Goal: Task Accomplishment & Management: Manage account settings

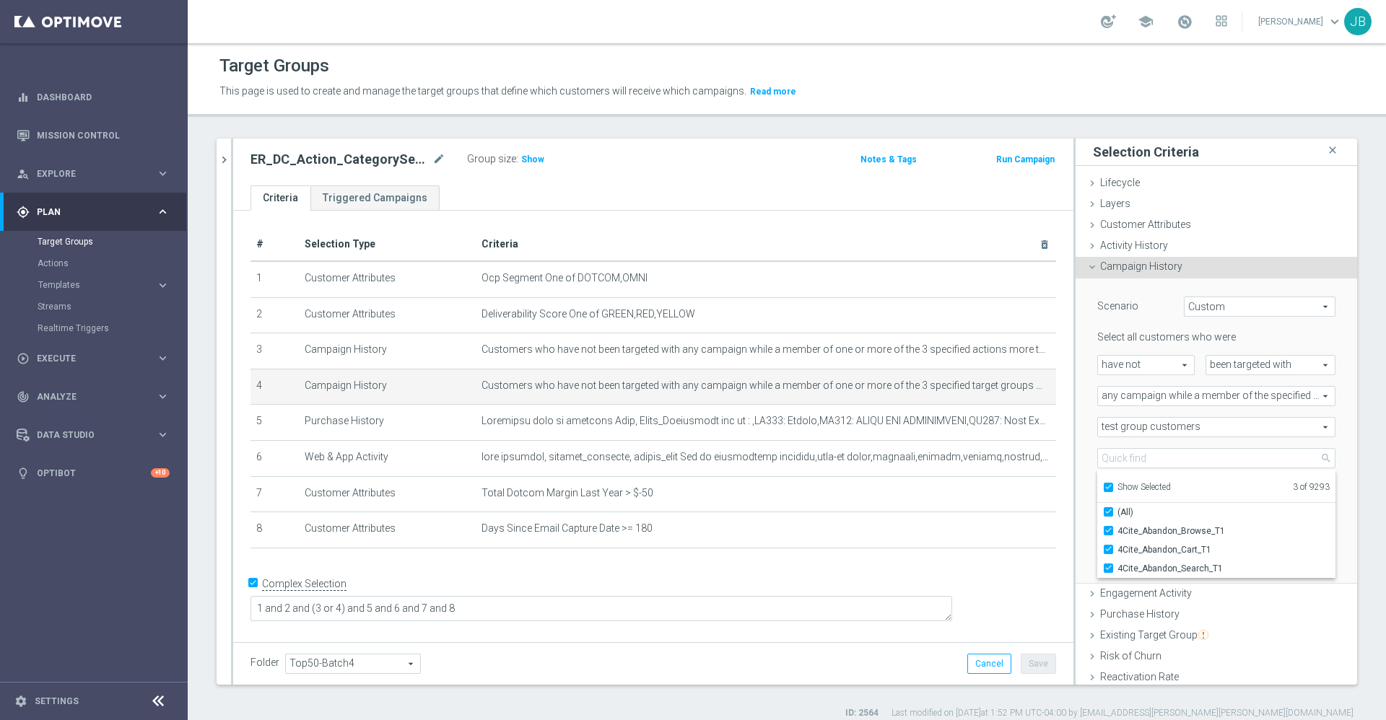
click at [774, 573] on div "+ Add Selection" at bounding box center [653, 568] width 827 height 12
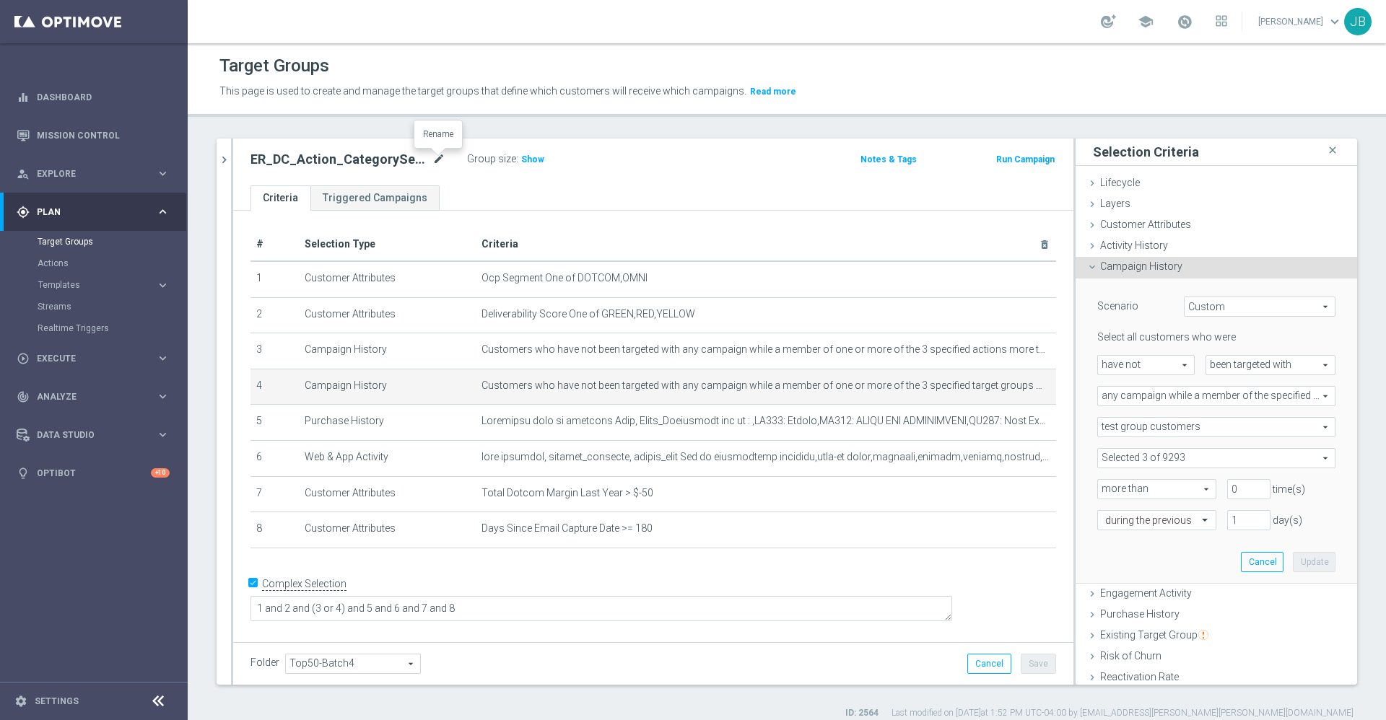
click at [437, 160] on icon "mode_edit" at bounding box center [438, 159] width 13 height 17
click at [222, 154] on icon "chevron_right" at bounding box center [224, 160] width 14 height 14
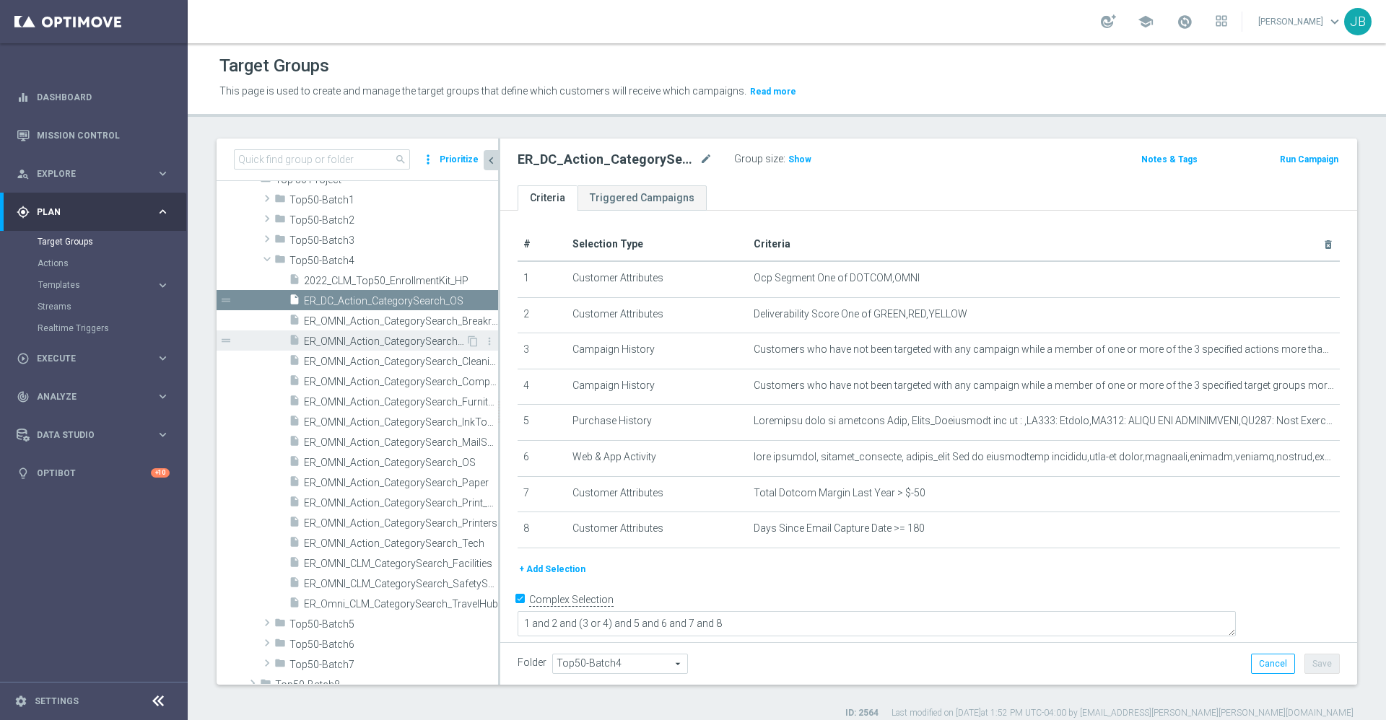
scroll to position [692, 0]
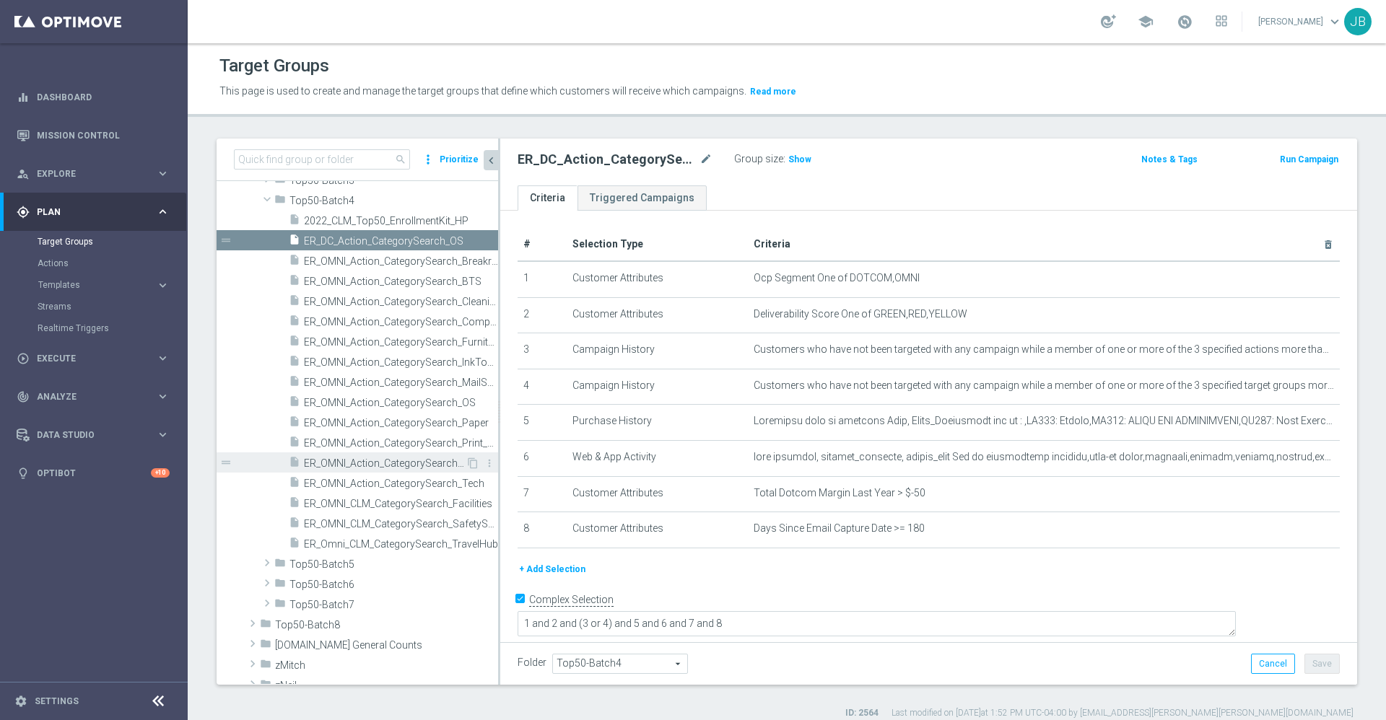
click at [380, 468] on span "ER_OMNI_Action_CategorySearch_Printers" at bounding box center [385, 464] width 162 height 12
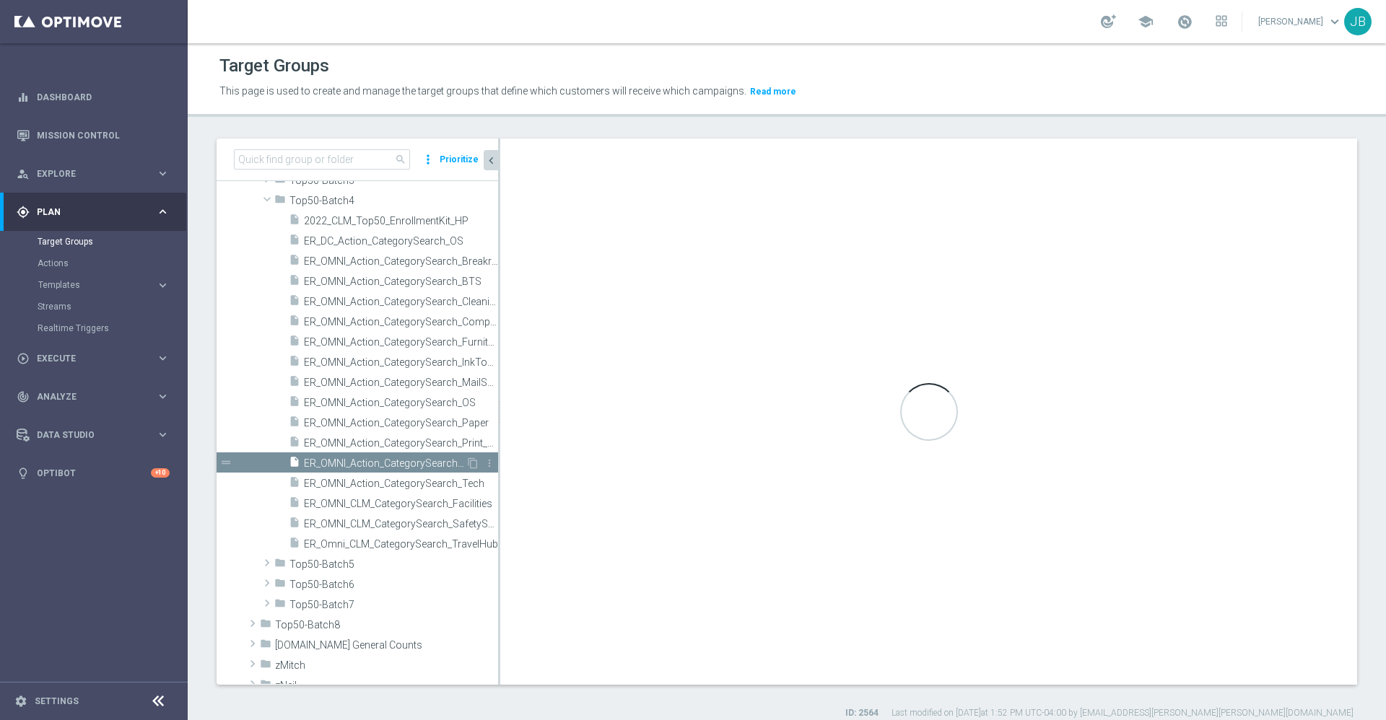
type textarea "1 and 2 and (3 or 4) and 5 and 6 and 7 and 8 and 9"
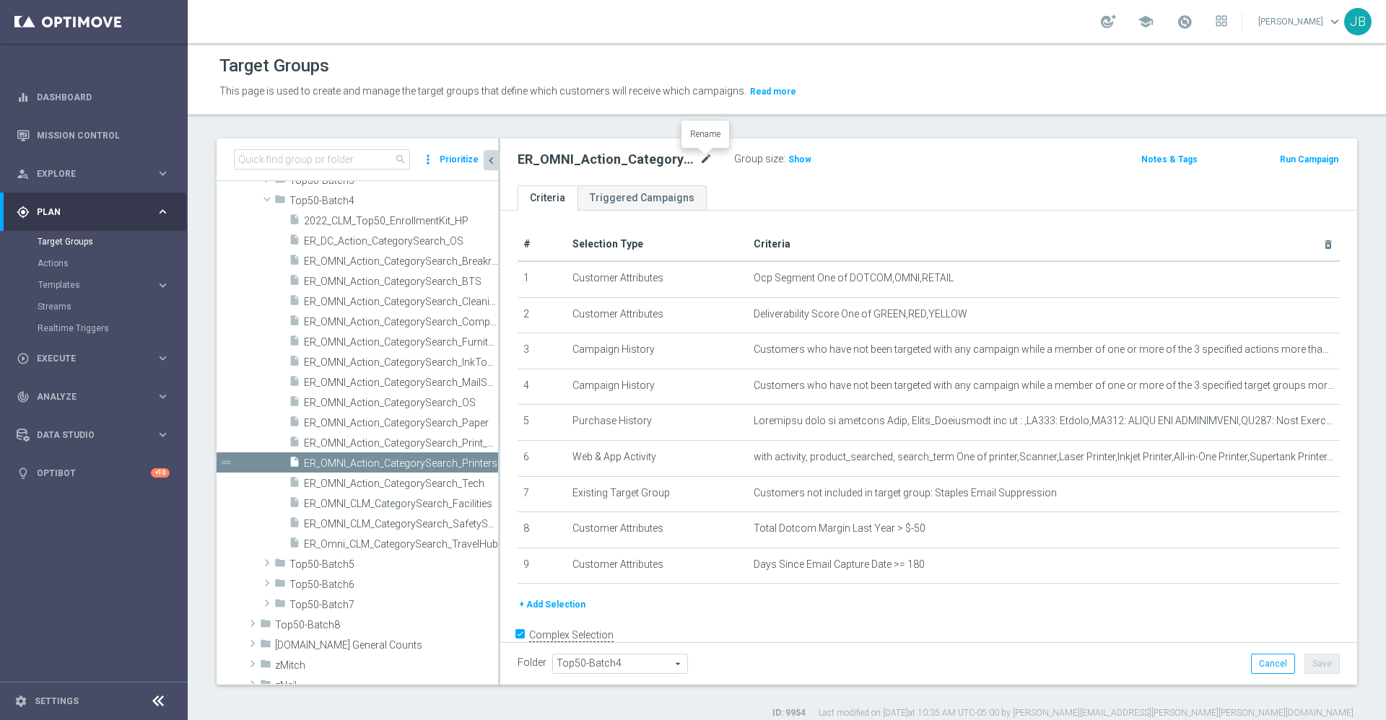
click at [705, 159] on icon "mode_edit" at bounding box center [705, 159] width 13 height 17
click at [405, 441] on span "ER_OMNI_Action_CategorySearch_Print_Marketing" at bounding box center [385, 443] width 162 height 12
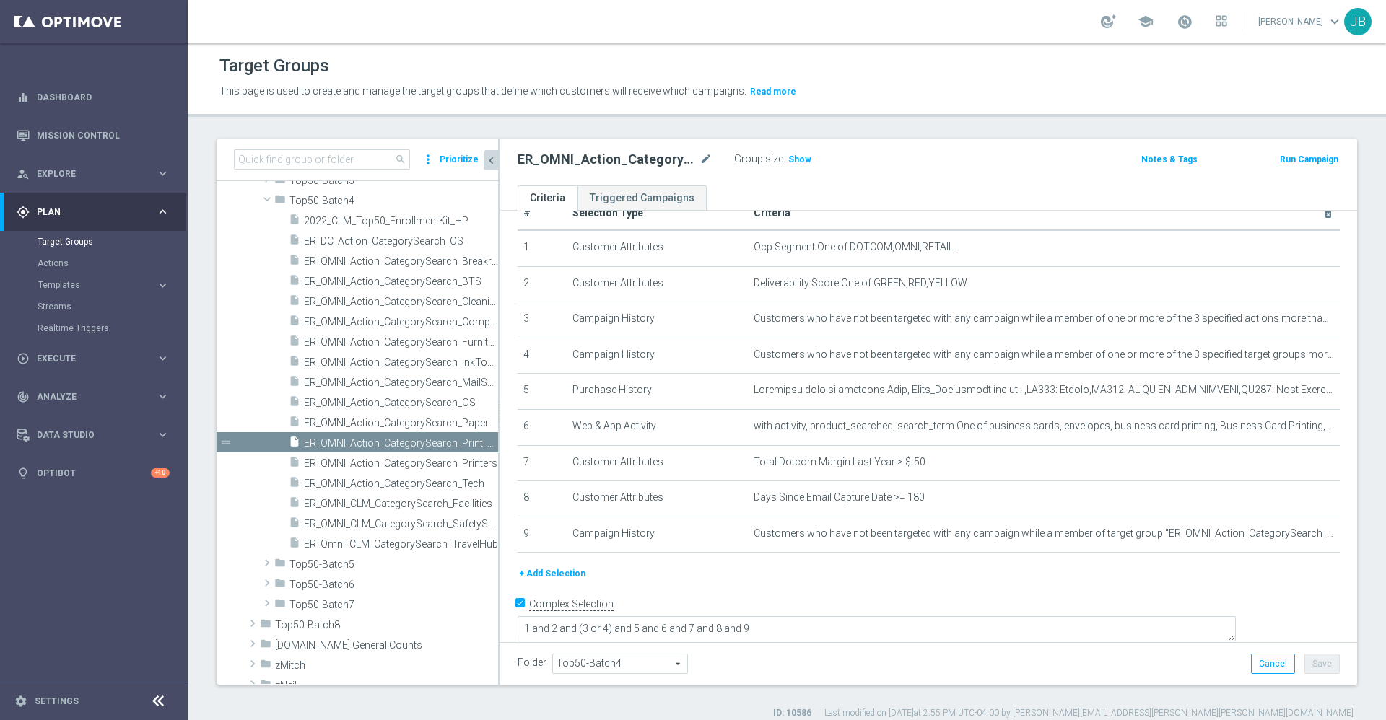
scroll to position [13, 0]
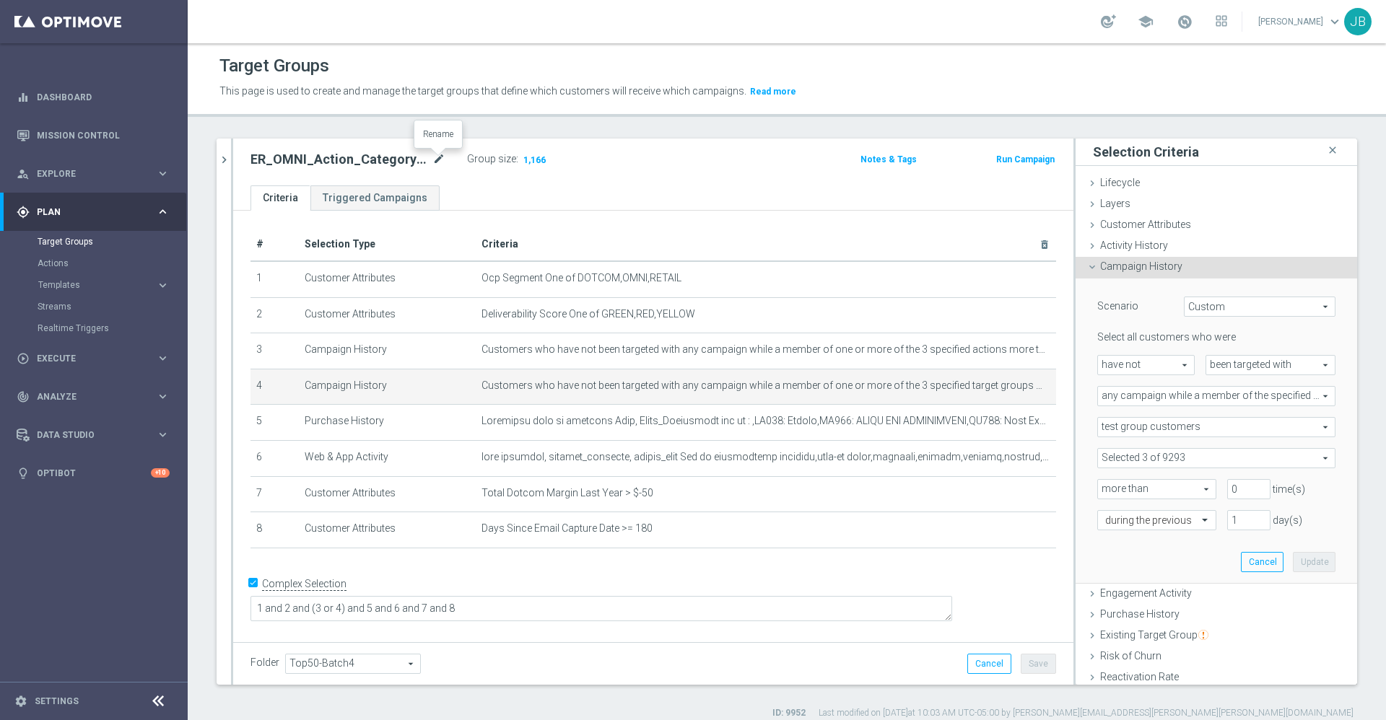
click at [435, 160] on icon "mode_edit" at bounding box center [438, 159] width 13 height 17
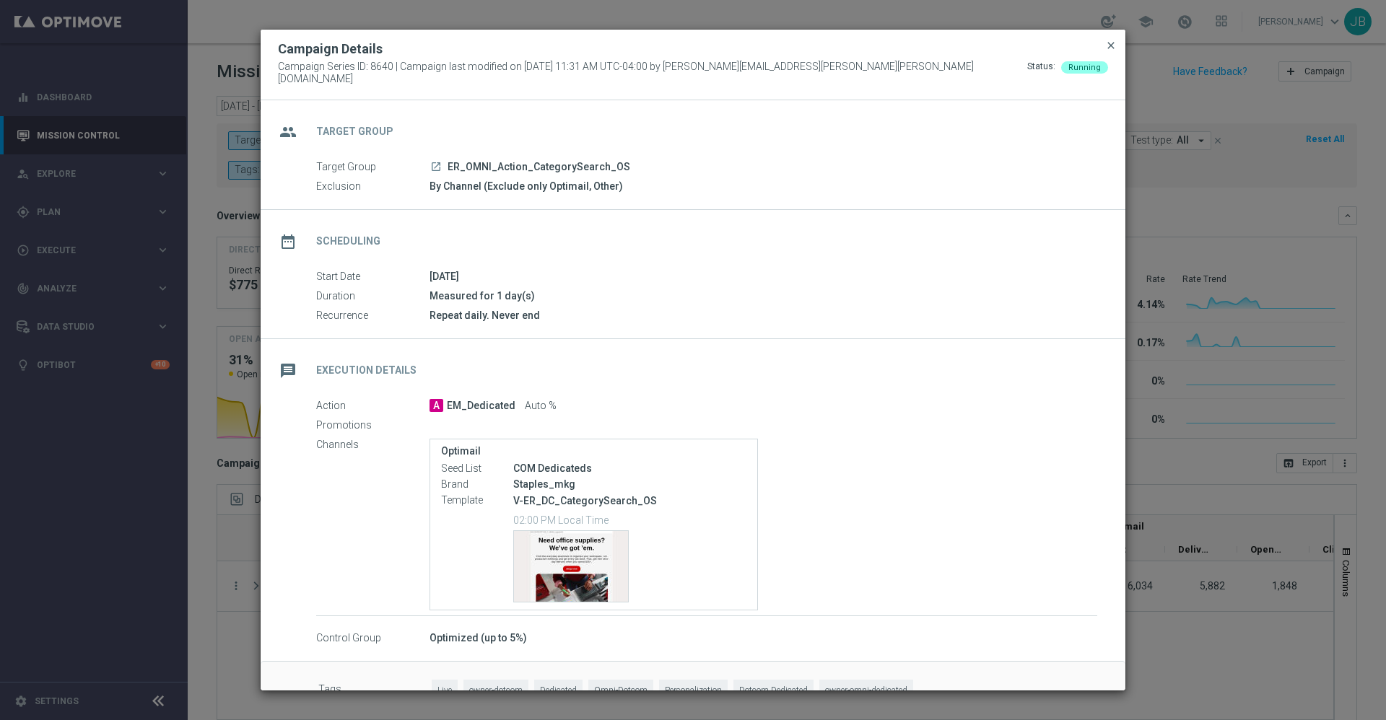
click at [1115, 48] on span "close" at bounding box center [1111, 46] width 12 height 12
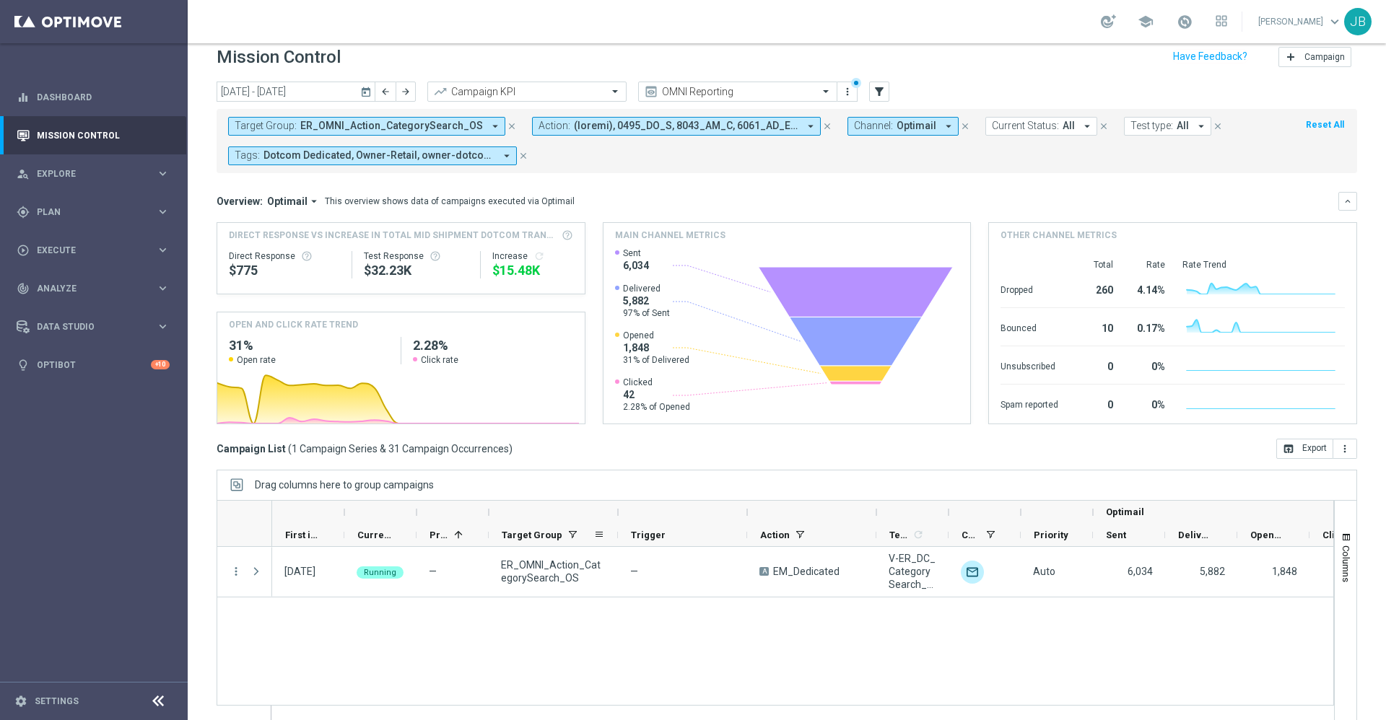
scroll to position [17, 0]
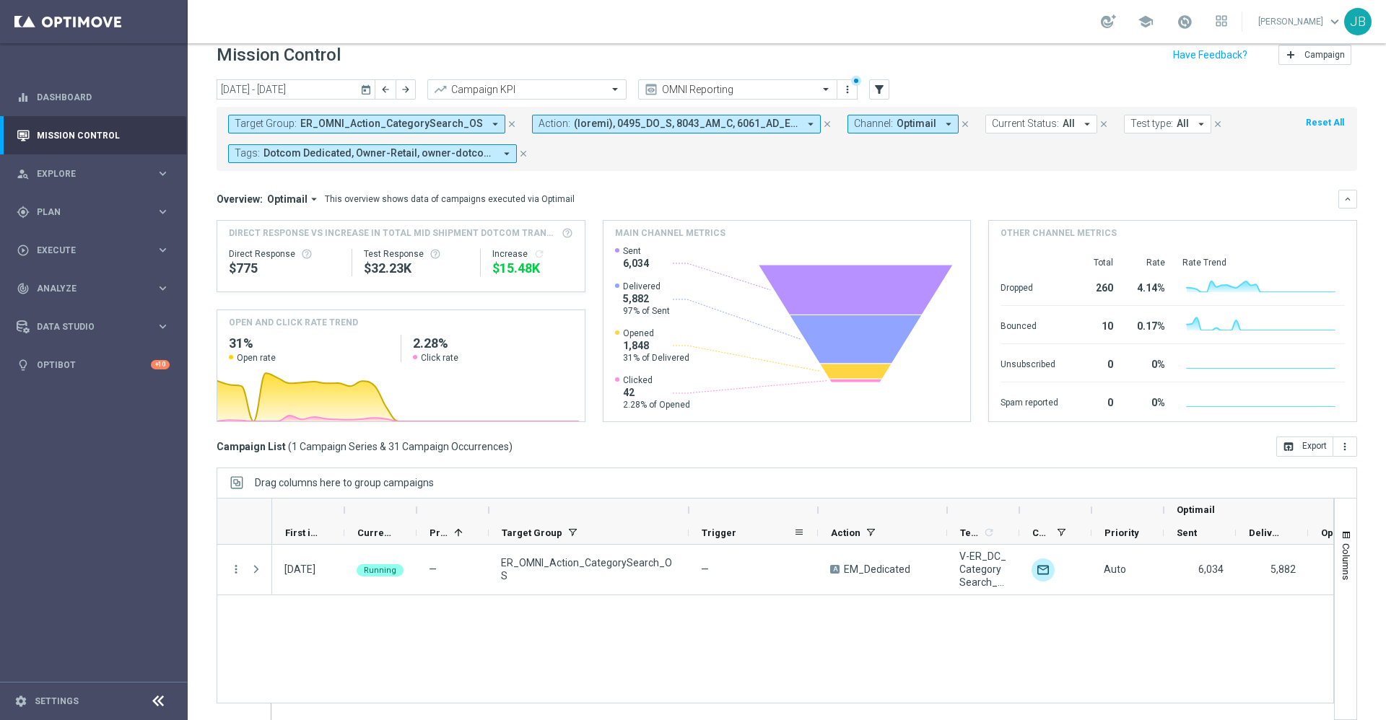
drag, startPoint x: 619, startPoint y: 512, endPoint x: 689, endPoint y: 531, distance: 73.2
click at [689, 531] on div "Optimail First in Range" at bounding box center [900, 522] width 1256 height 46
click at [60, 212] on span "Plan" at bounding box center [96, 212] width 119 height 9
click at [91, 240] on link "Target Groups" at bounding box center [94, 242] width 113 height 12
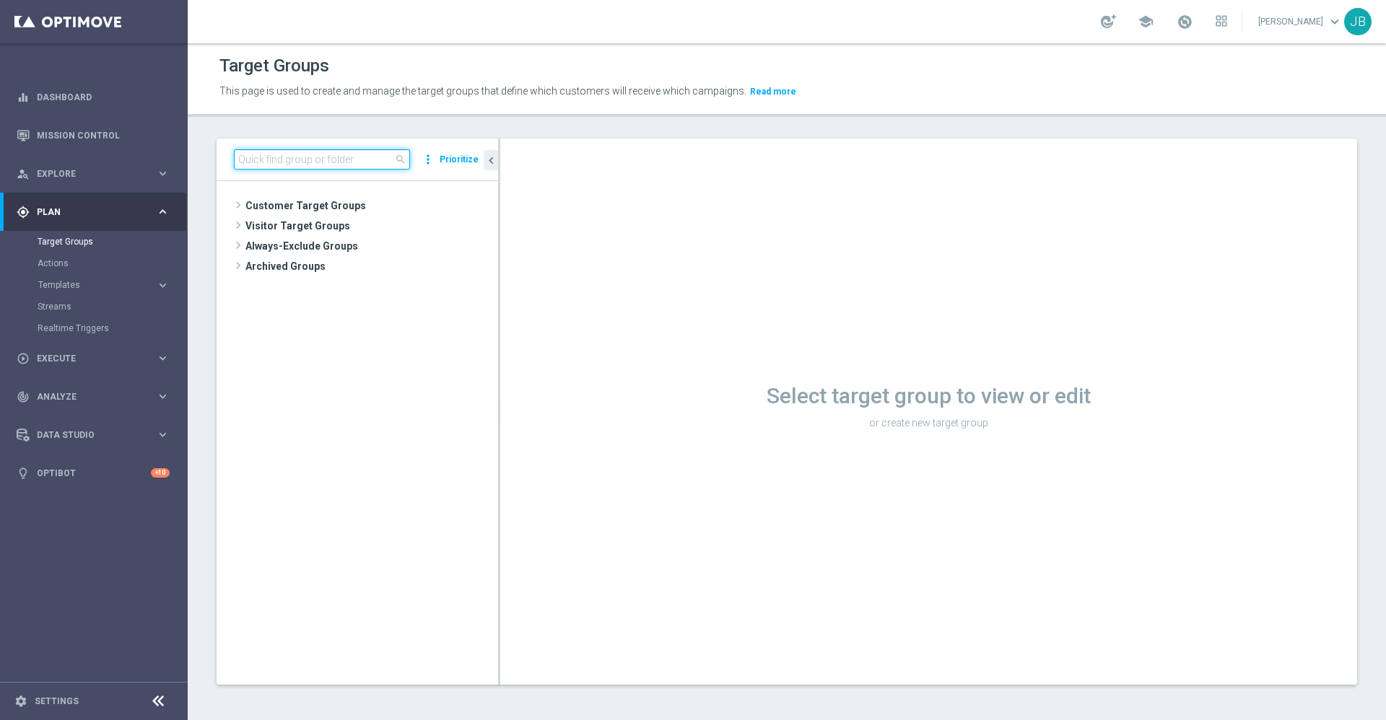
click at [318, 149] on input at bounding box center [322, 159] width 176 height 20
paste input "ER_DC_20240923_CLM_NearingYellow"
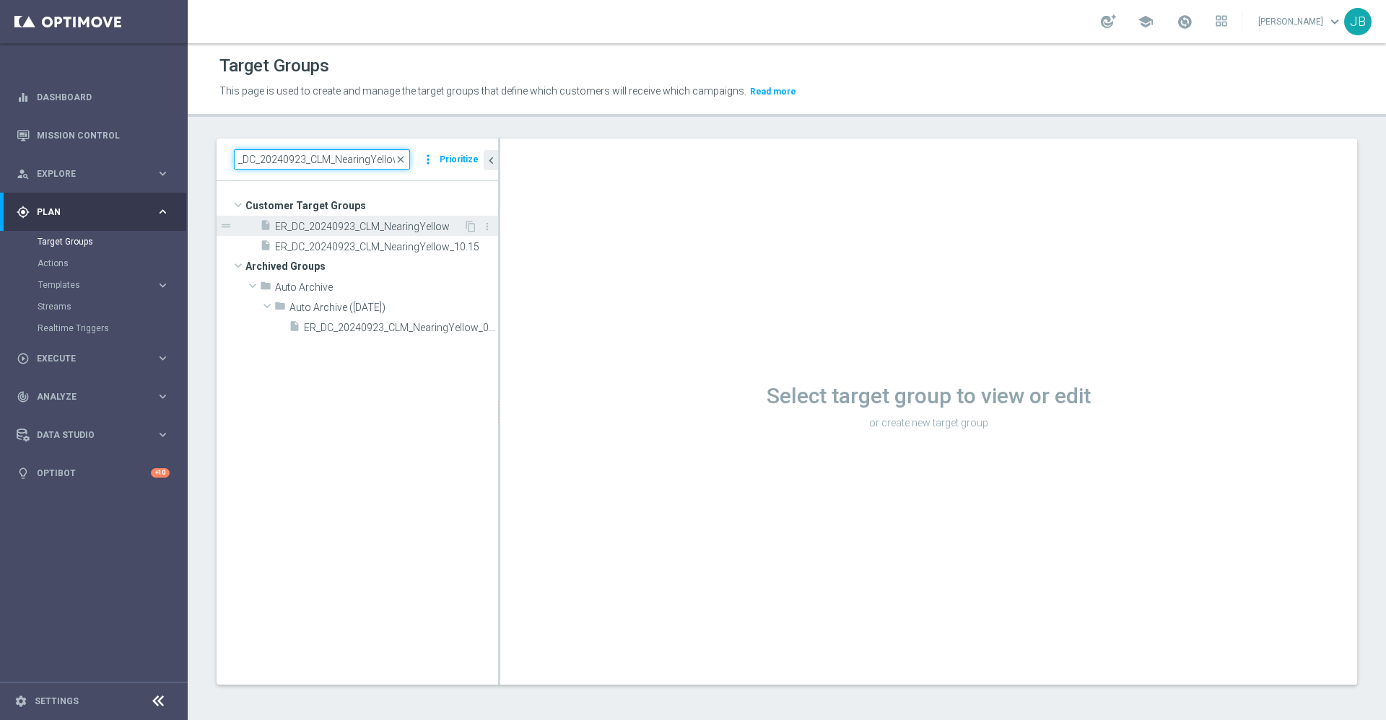
type input "ER_DC_20240923_CLM_NearingYellow"
click at [344, 227] on span "ER_DC_20240923_CLM_NearingYellow" at bounding box center [369, 227] width 188 height 12
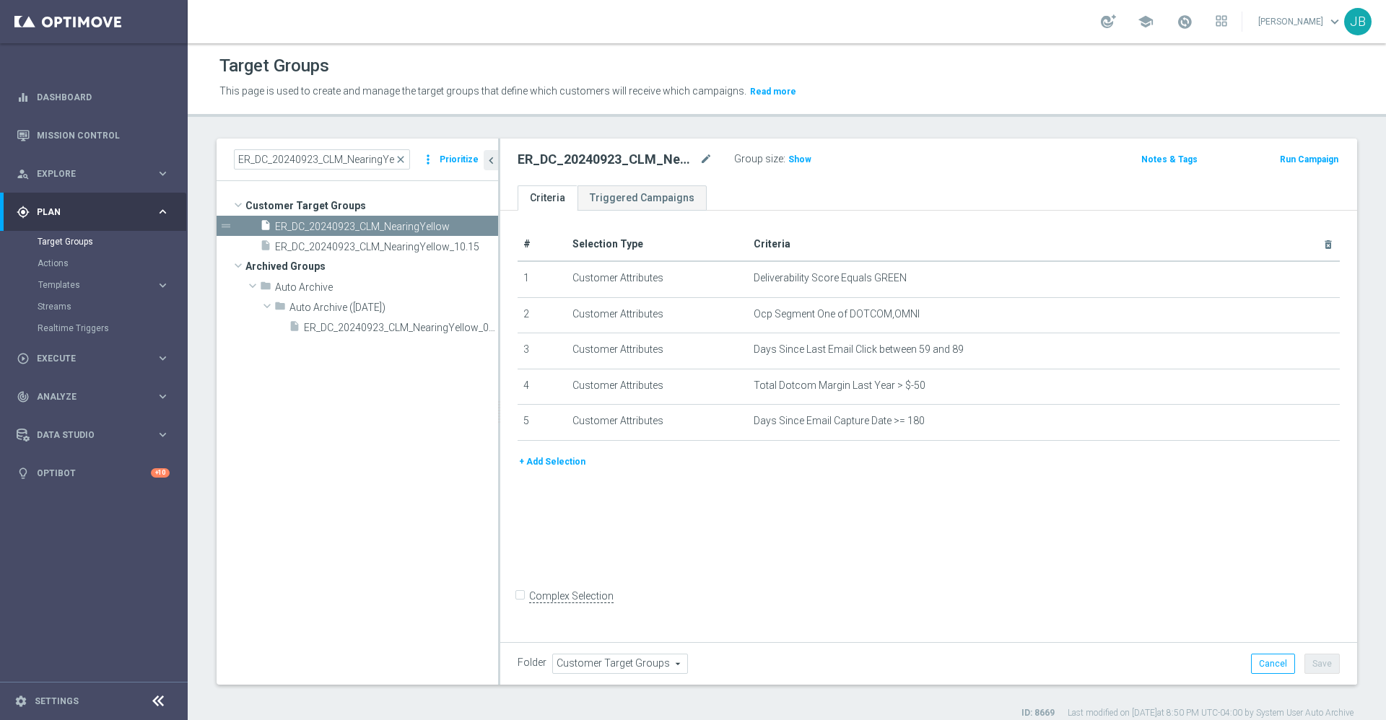
scroll to position [13, 0]
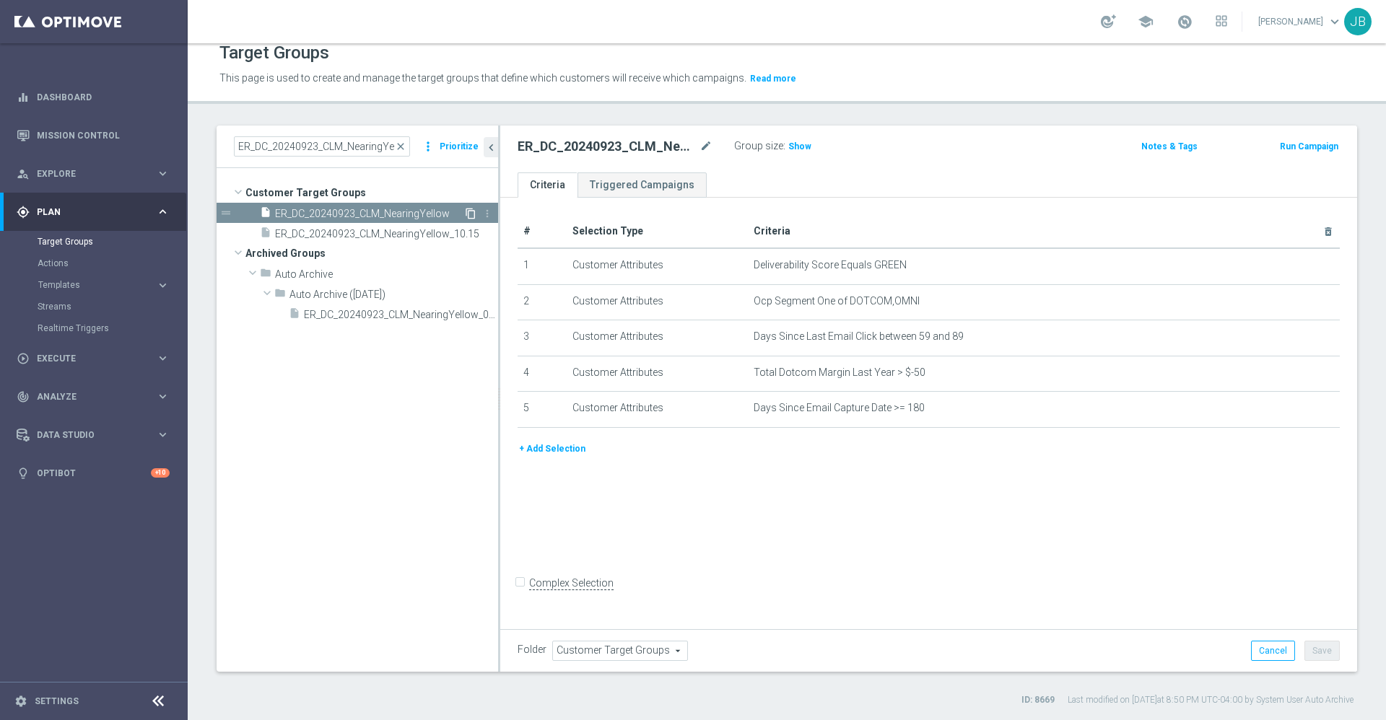
click at [469, 215] on icon "content_copy" at bounding box center [471, 214] width 12 height 12
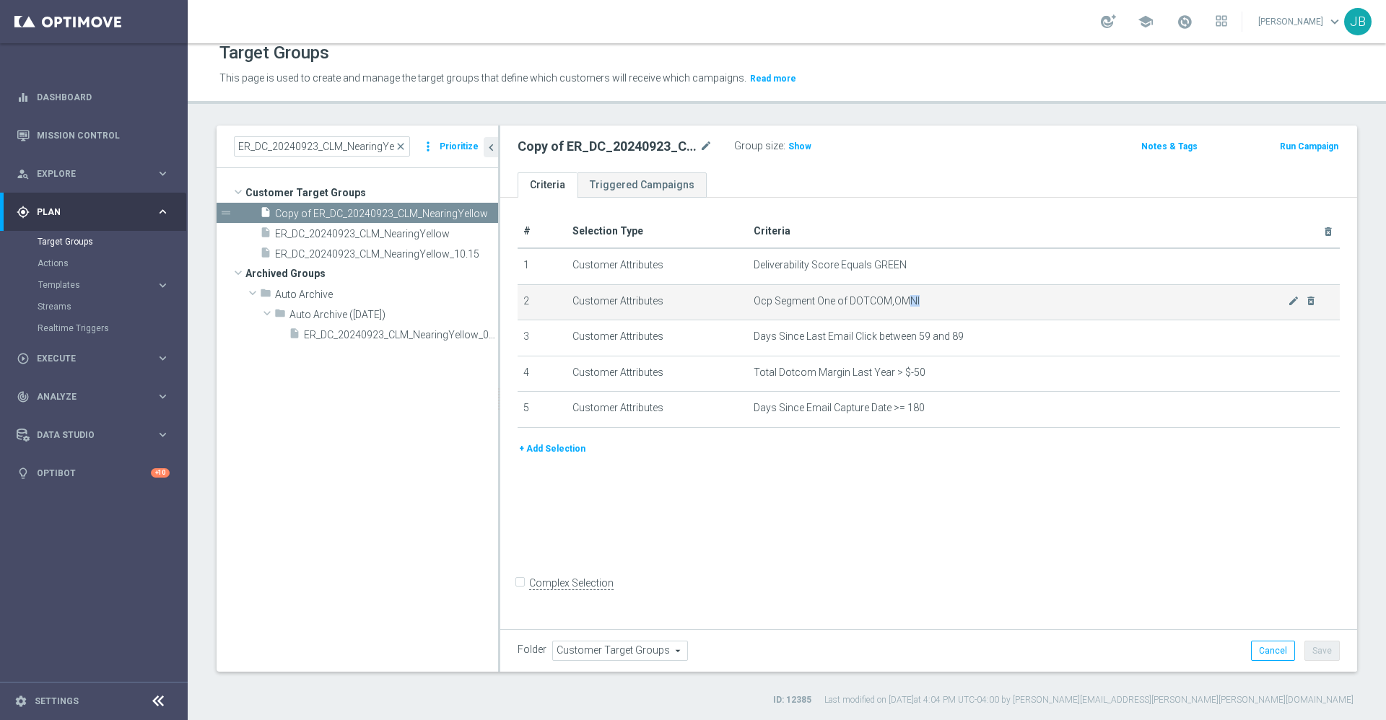
drag, startPoint x: 903, startPoint y: 303, endPoint x: 788, endPoint y: 311, distance: 115.8
click at [788, 311] on td "Ocp Segment One of DOTCOM,OMNI mode_edit delete_forever" at bounding box center [1044, 302] width 592 height 36
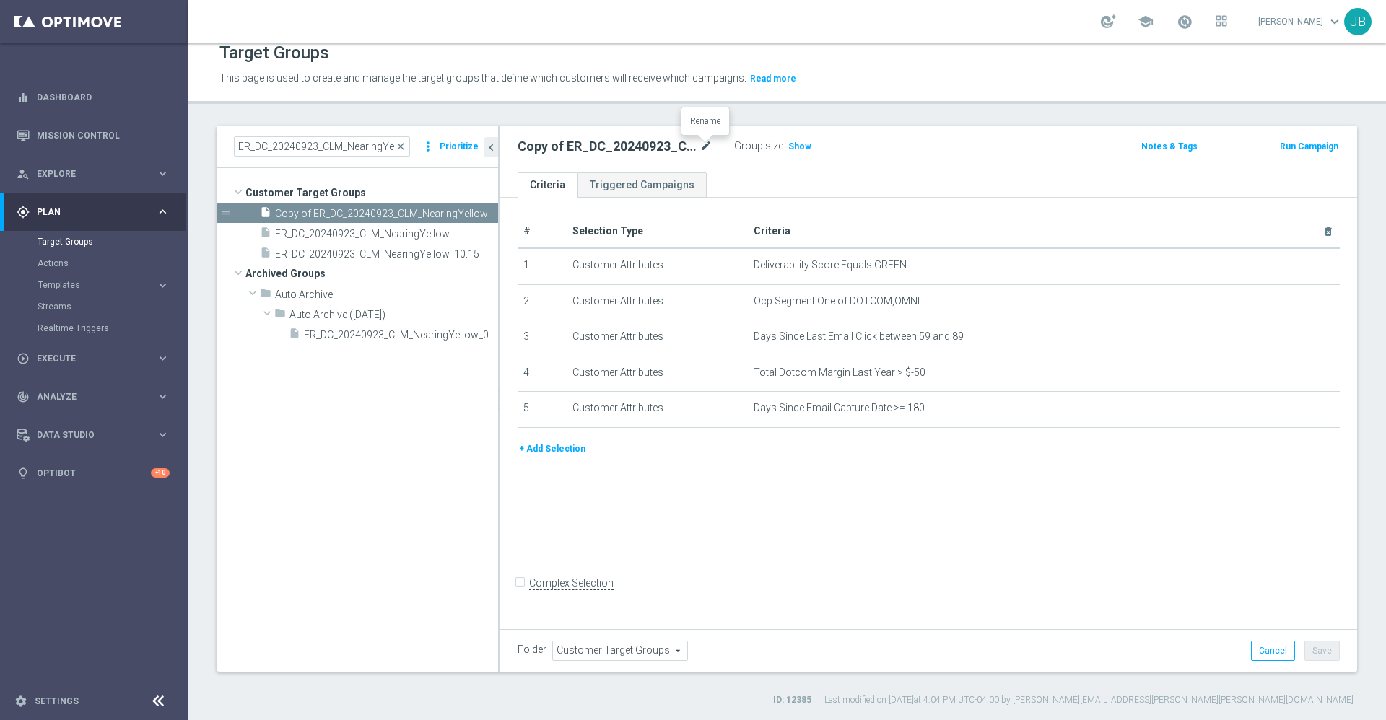
click at [704, 147] on icon "mode_edit" at bounding box center [705, 146] width 13 height 17
click at [567, 146] on input "Copy of ER_DC_20240923_CLM_NearingYellow" at bounding box center [615, 148] width 195 height 20
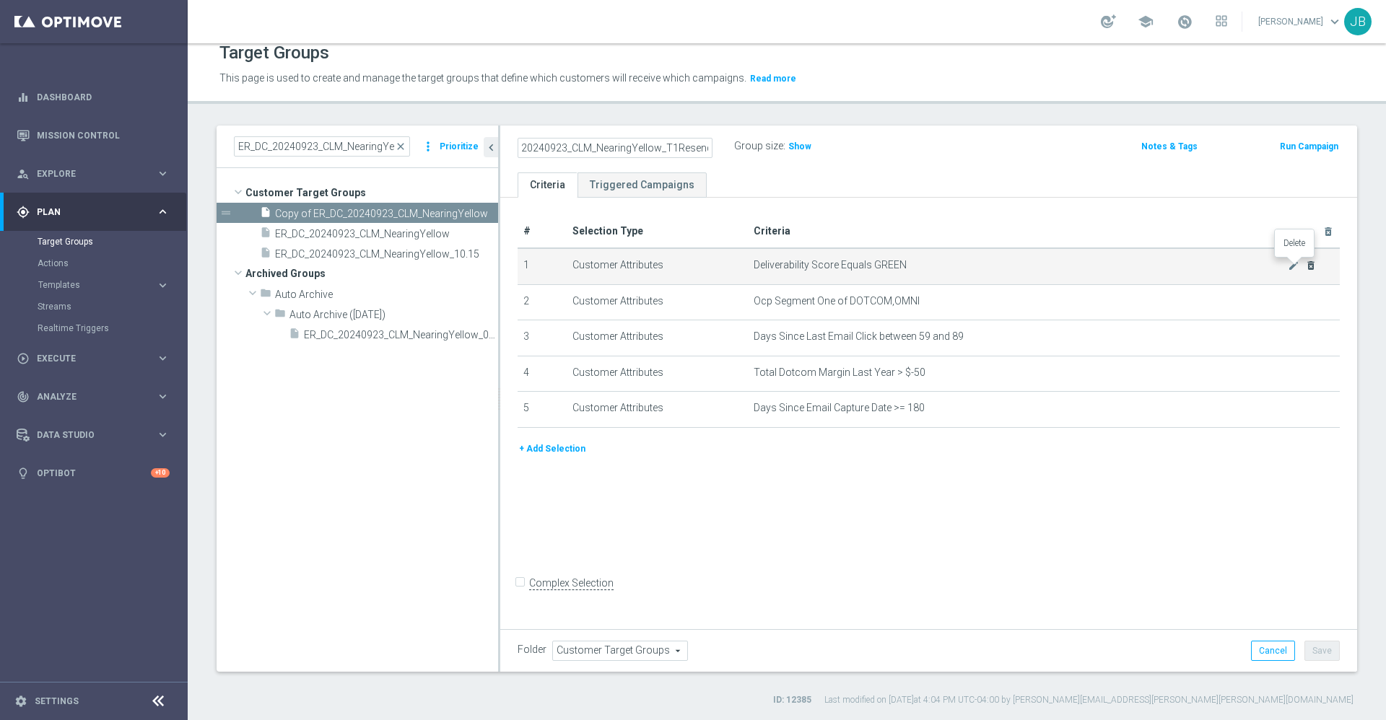
type input "ER_DC_20240923_CLM_NearingYellow_T1Resend"
click at [1305, 268] on icon "delete_forever" at bounding box center [1311, 266] width 12 height 12
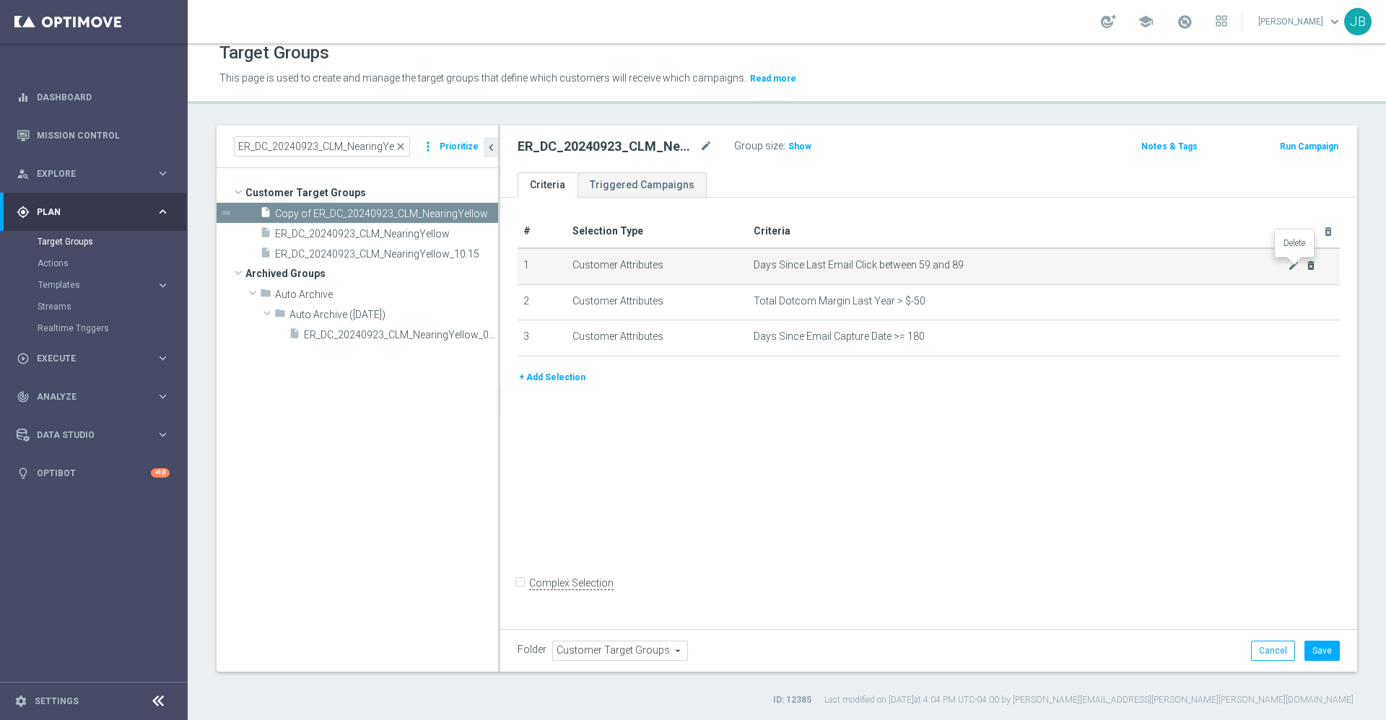
click at [1305, 268] on icon "delete_forever" at bounding box center [1311, 266] width 12 height 12
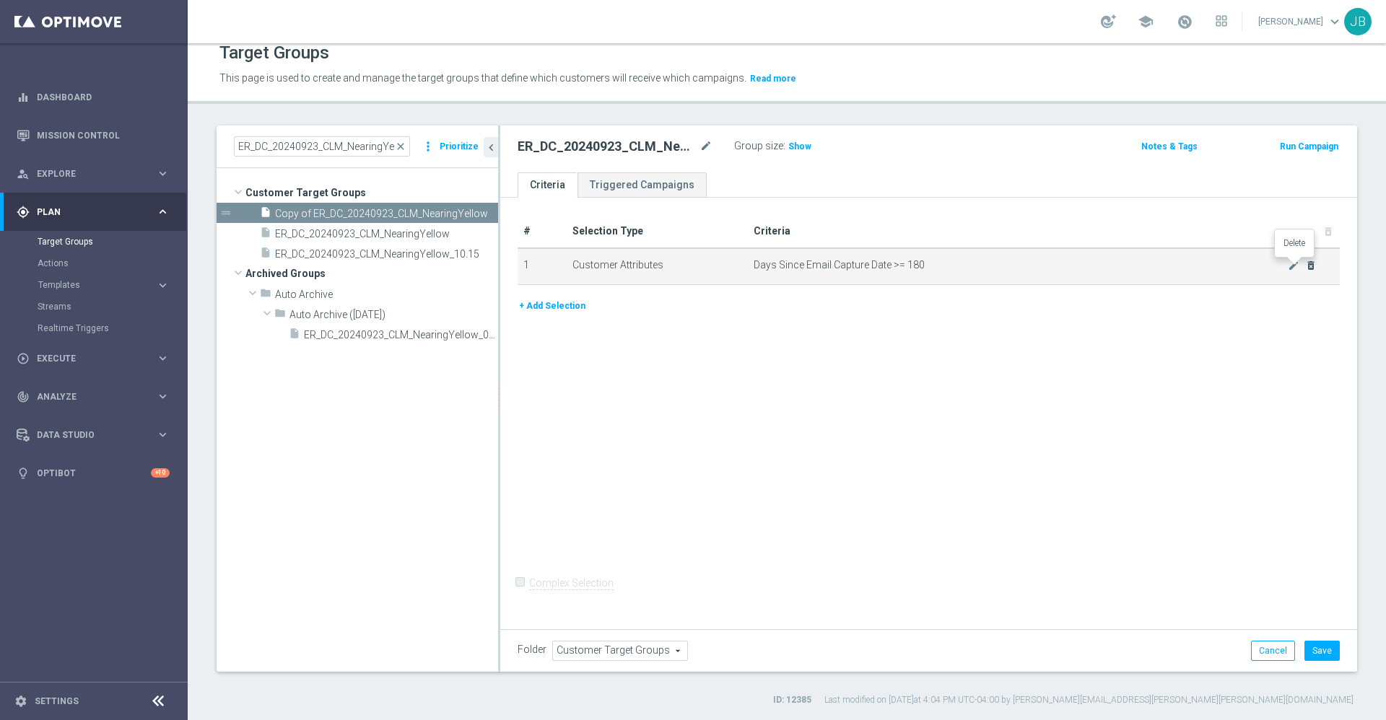
click at [1305, 268] on icon "delete_forever" at bounding box center [1311, 266] width 12 height 12
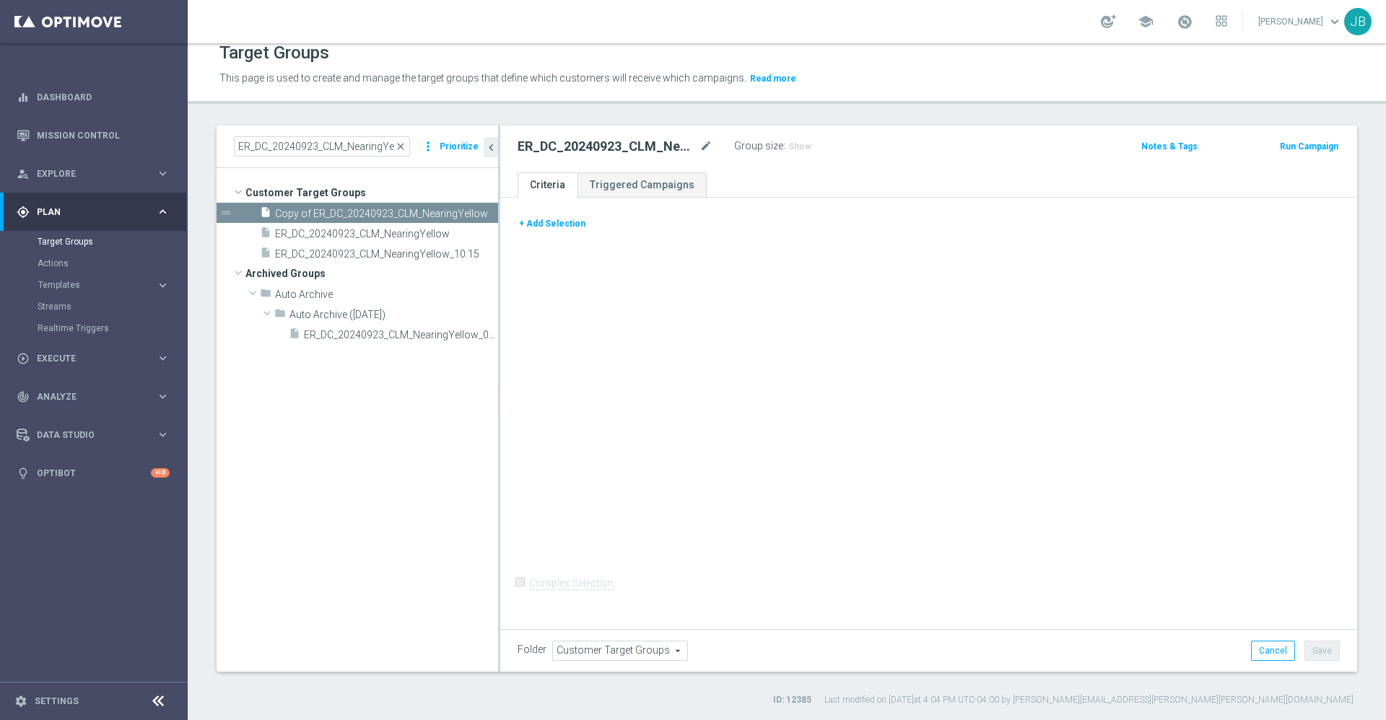
click at [567, 225] on button "+ Add Selection" at bounding box center [552, 224] width 69 height 16
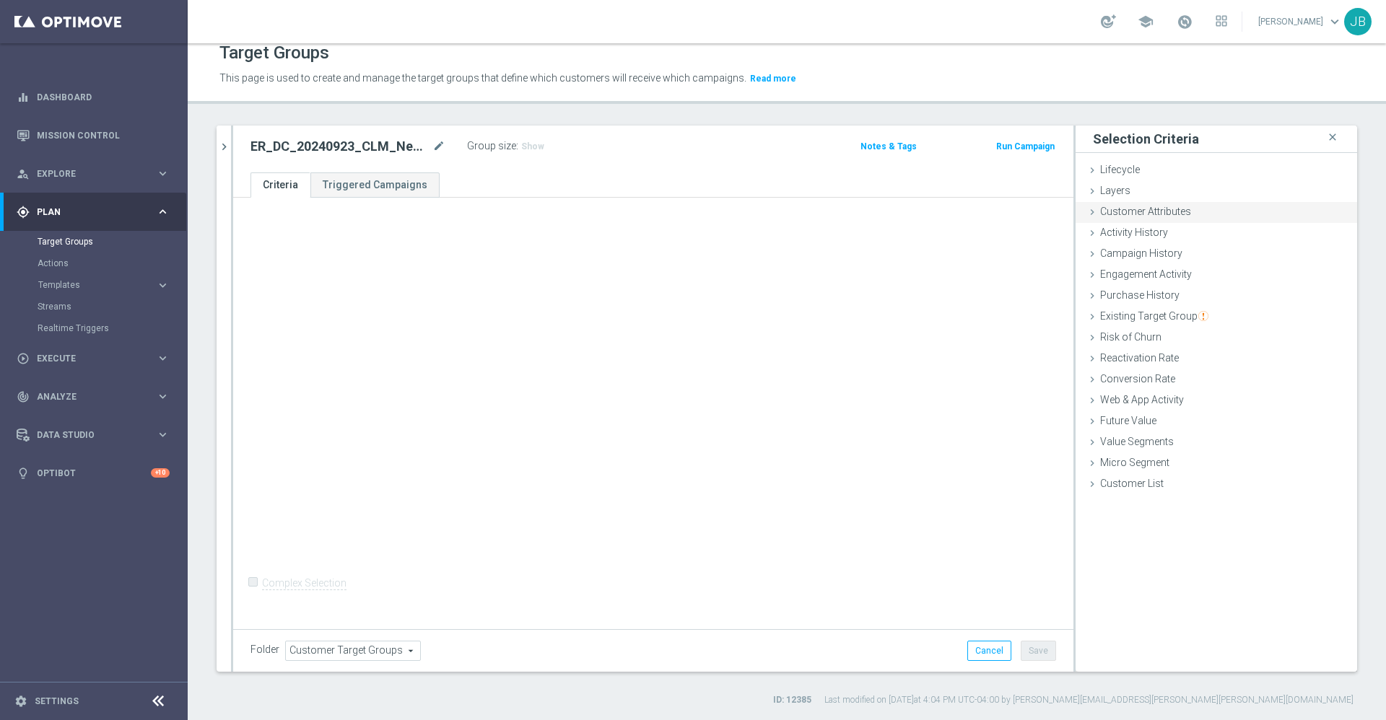
click at [1148, 209] on span "Customer Attributes" at bounding box center [1145, 212] width 91 height 12
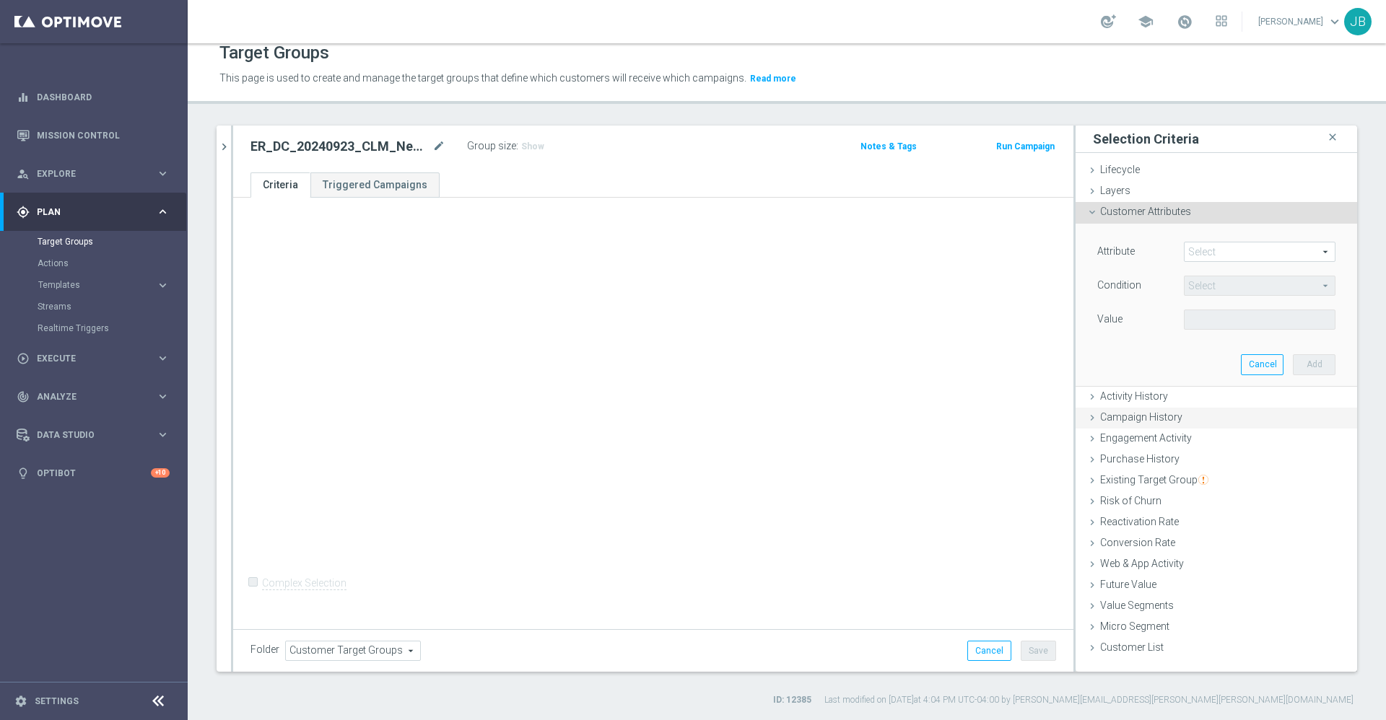
click at [1135, 414] on span "Campaign History" at bounding box center [1141, 417] width 82 height 12
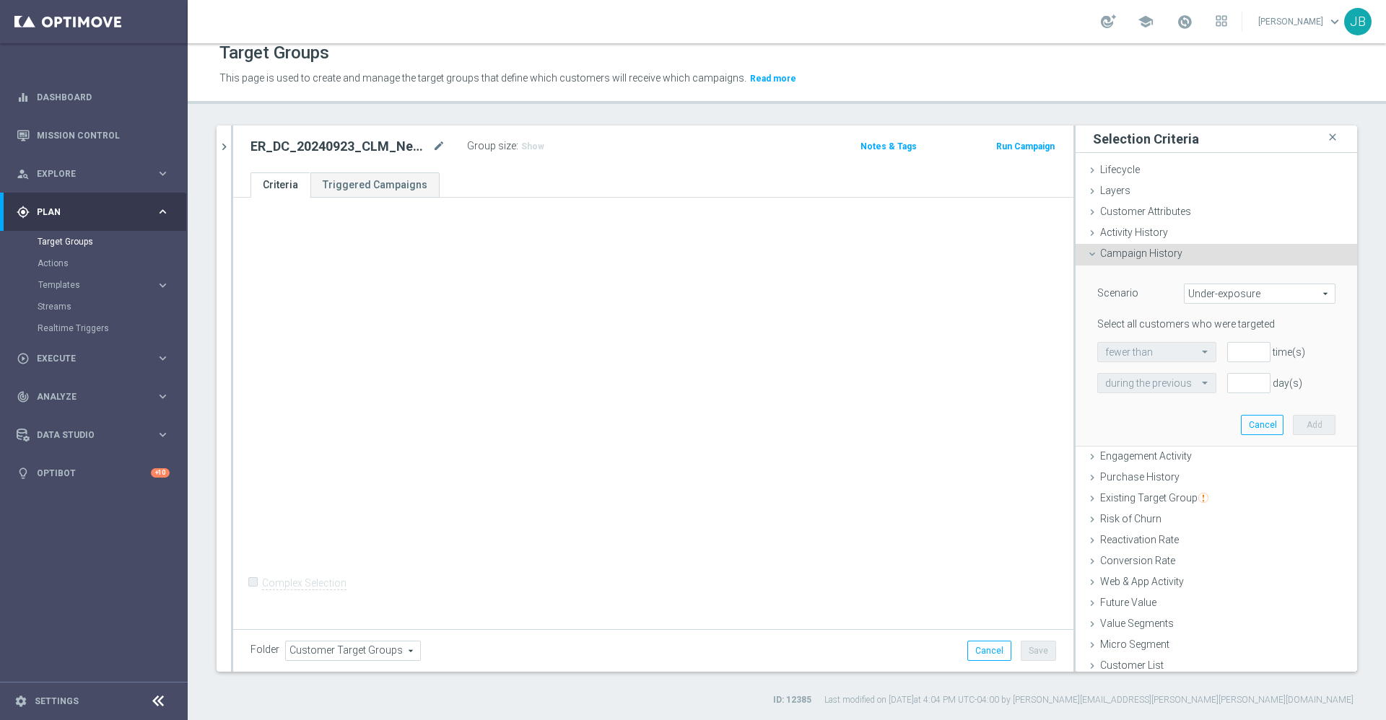
click at [1221, 295] on span "Under-exposure" at bounding box center [1260, 293] width 150 height 19
click at [1216, 366] on span "Targeted while in a target group" at bounding box center [1260, 371] width 136 height 12
type input "Targeted while in a target group"
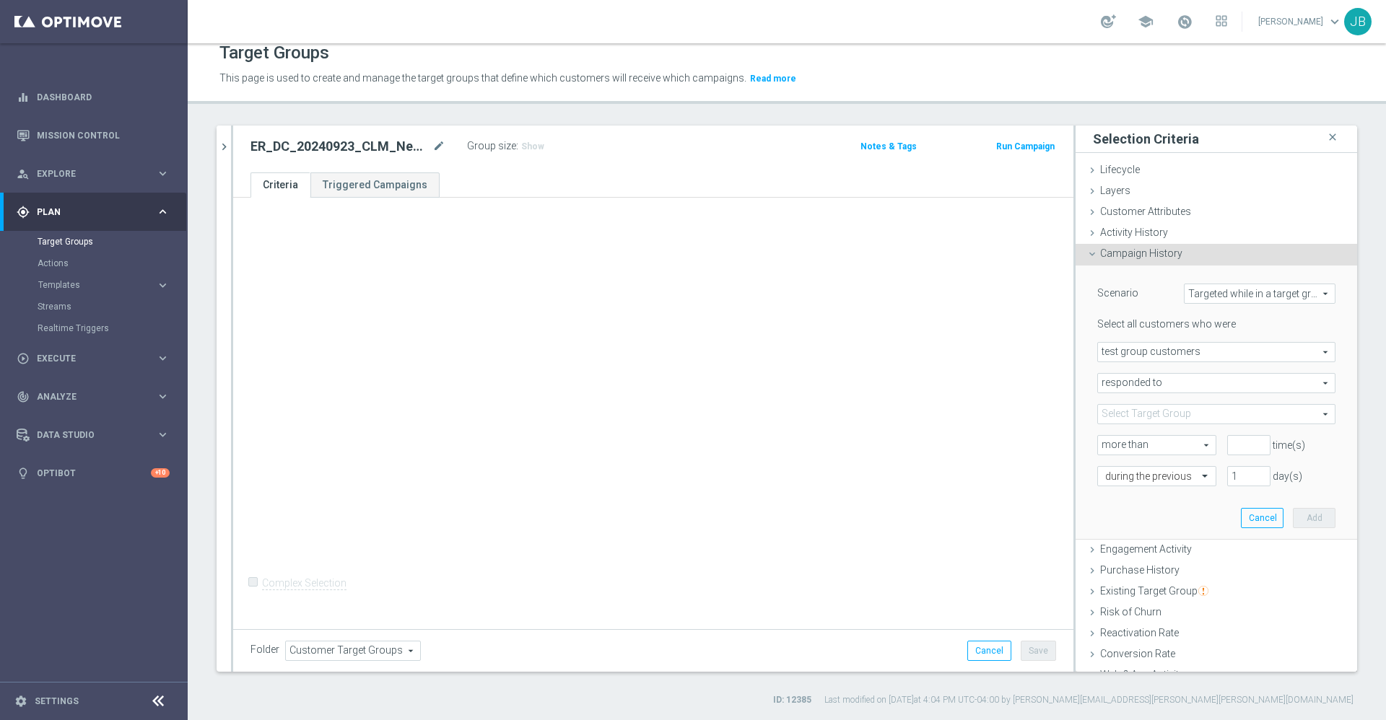
click at [1189, 353] on span "test group customers" at bounding box center [1216, 352] width 237 height 19
click at [1120, 257] on span "Campaign History" at bounding box center [1141, 254] width 82 height 12
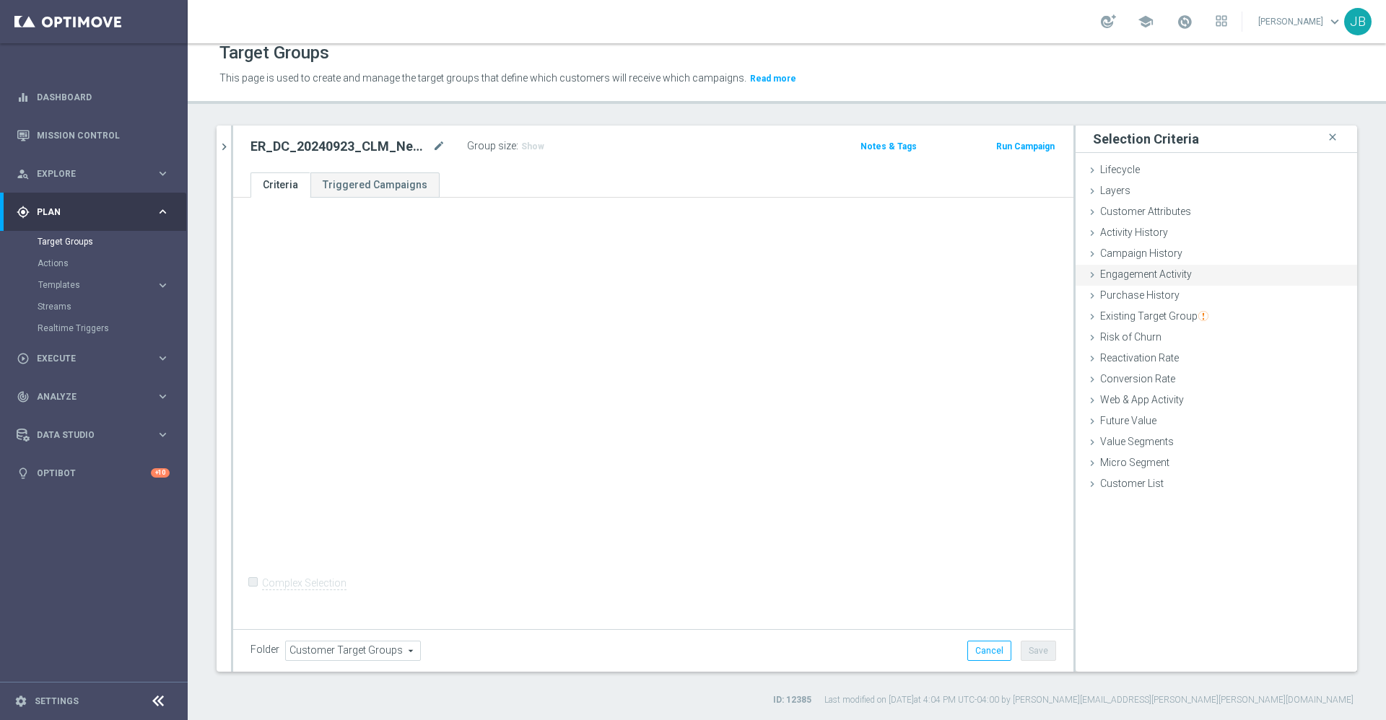
click at [1137, 280] on span "Engagement Activity" at bounding box center [1146, 275] width 92 height 12
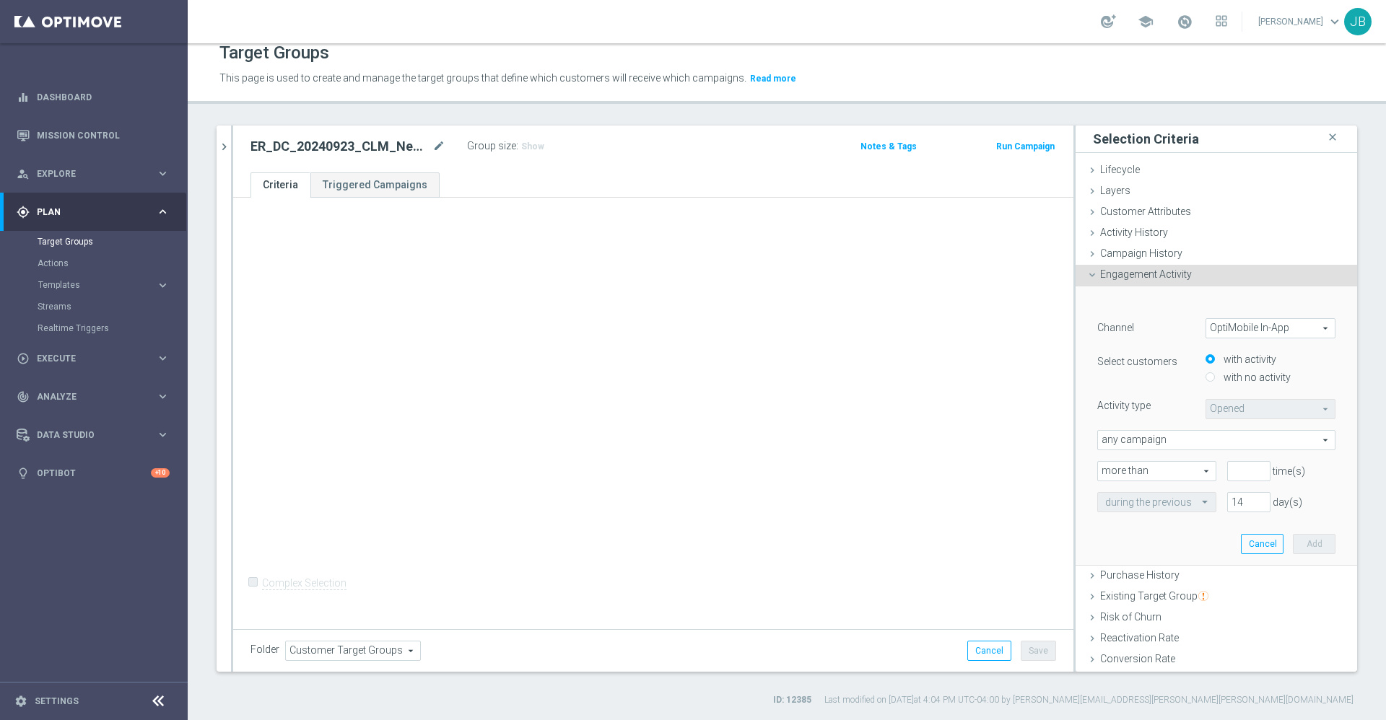
click at [1224, 329] on span "OptiMobile In-App" at bounding box center [1270, 328] width 128 height 19
click at [1222, 365] on span "Optimail" at bounding box center [1270, 368] width 114 height 12
type input "Optimail"
type input "Bounced"
click at [1206, 375] on input "with no activity" at bounding box center [1210, 377] width 9 height 9
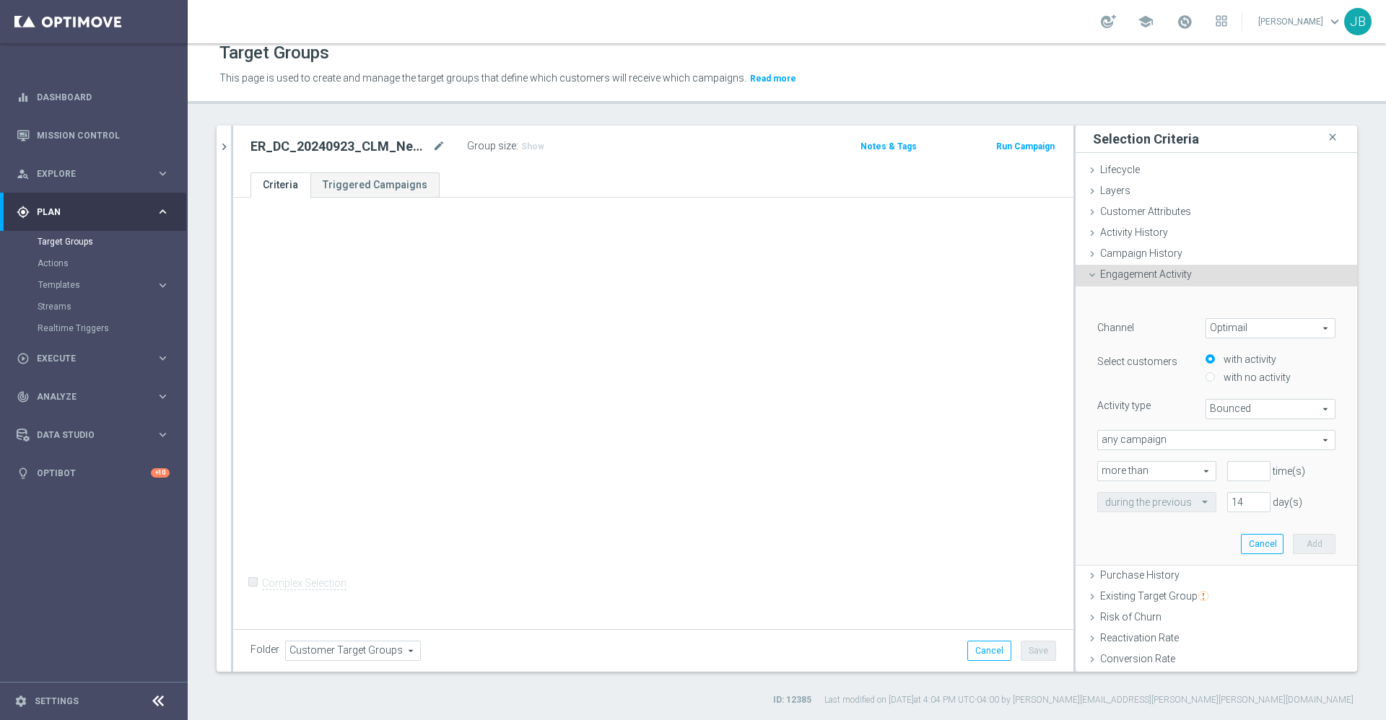
radio input "true"
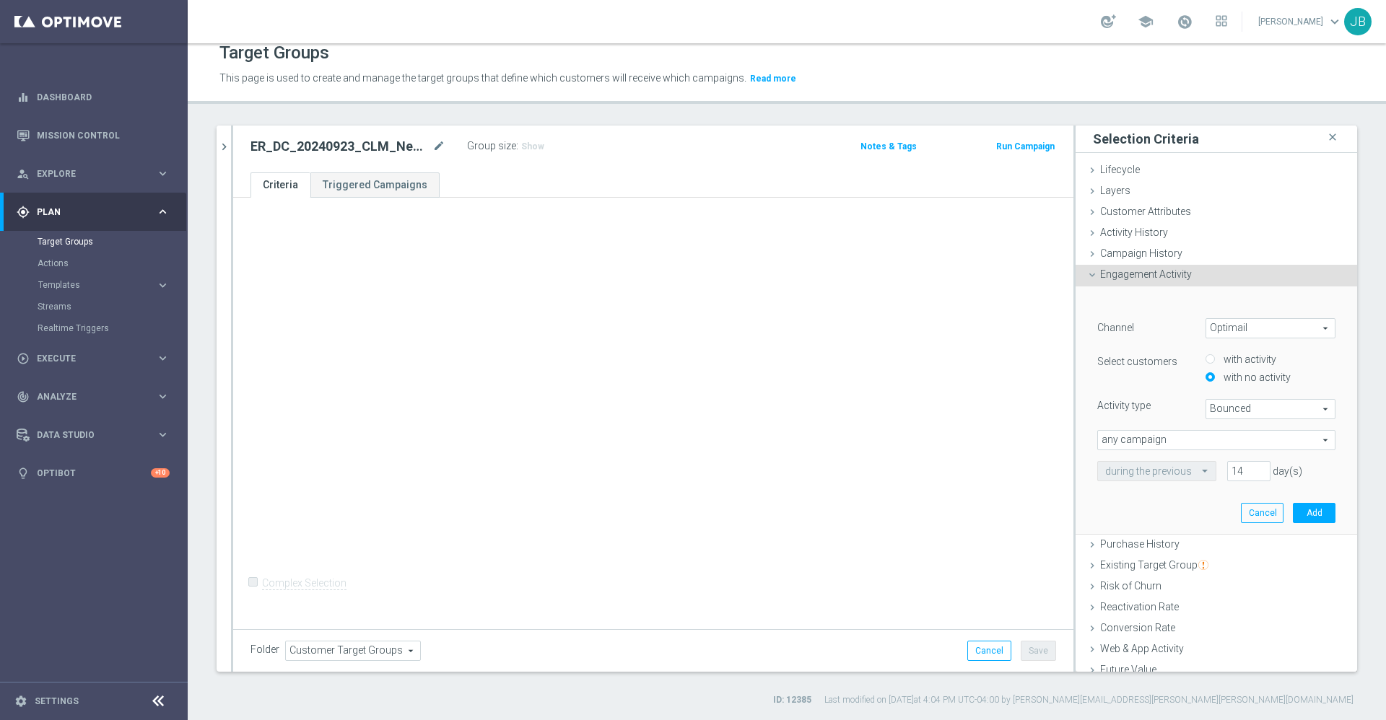
click at [1206, 401] on span "Bounced" at bounding box center [1270, 409] width 128 height 19
click at [1213, 481] on span "Opened" at bounding box center [1270, 487] width 114 height 12
type input "Opened"
click at [1164, 436] on span "any campaign" at bounding box center [1216, 440] width 237 height 19
click at [1154, 479] on span "any campaign while a member of the specified target group(s)" at bounding box center [1216, 480] width 222 height 12
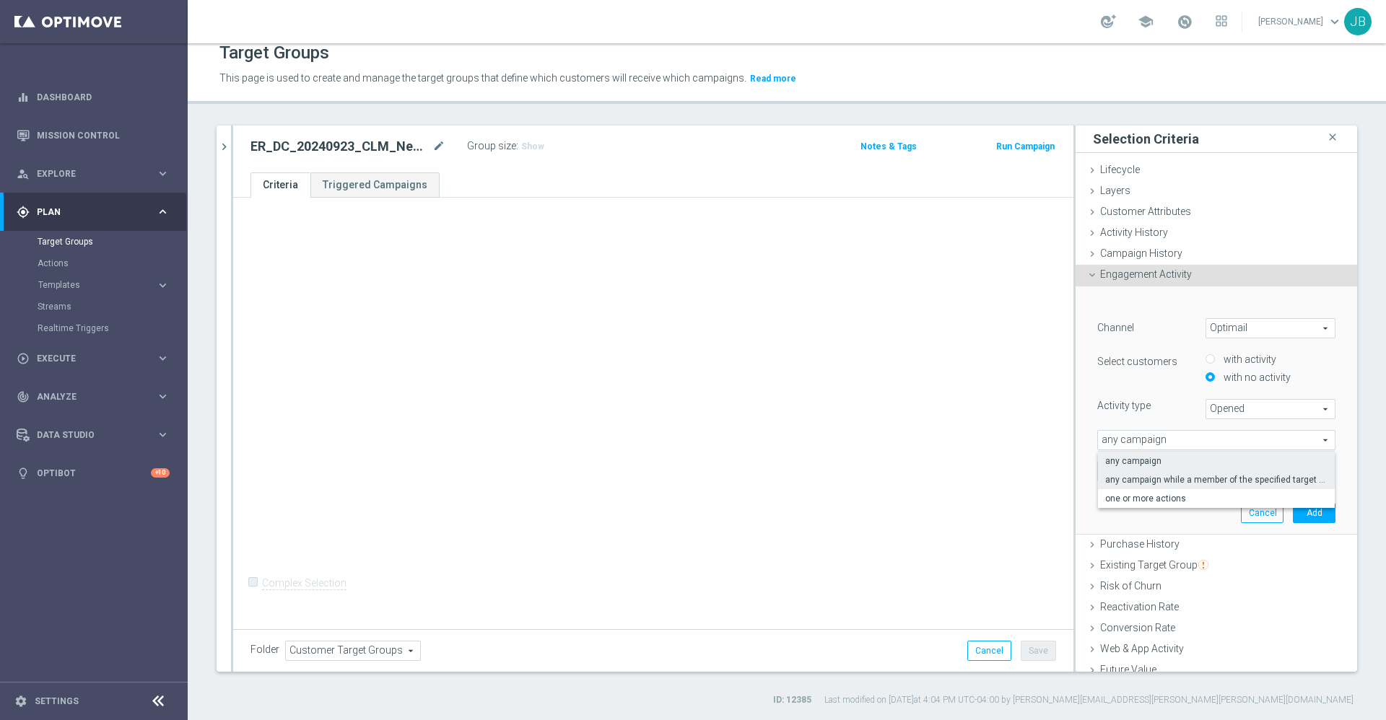
type input "any campaign while a member of the specified target group(s)"
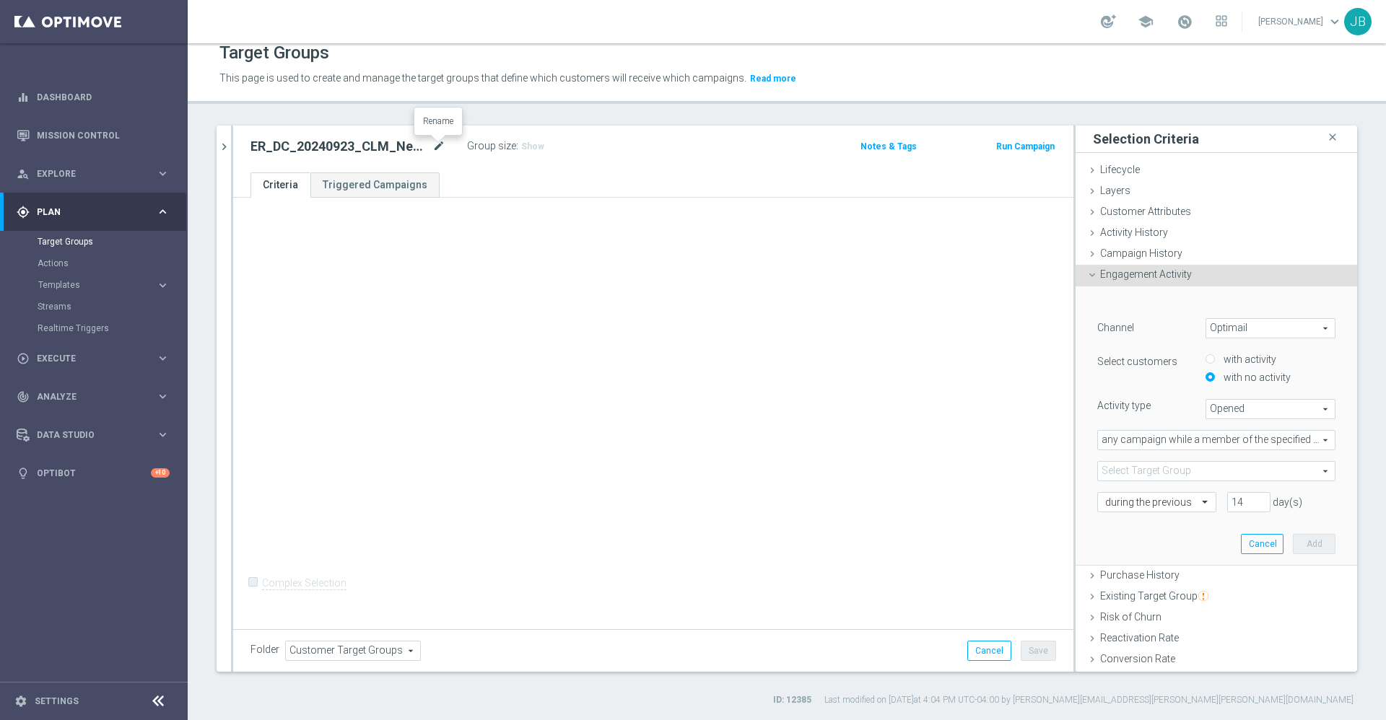
click at [440, 144] on icon "mode_edit" at bounding box center [438, 146] width 13 height 17
click at [1183, 474] on span at bounding box center [1216, 471] width 237 height 19
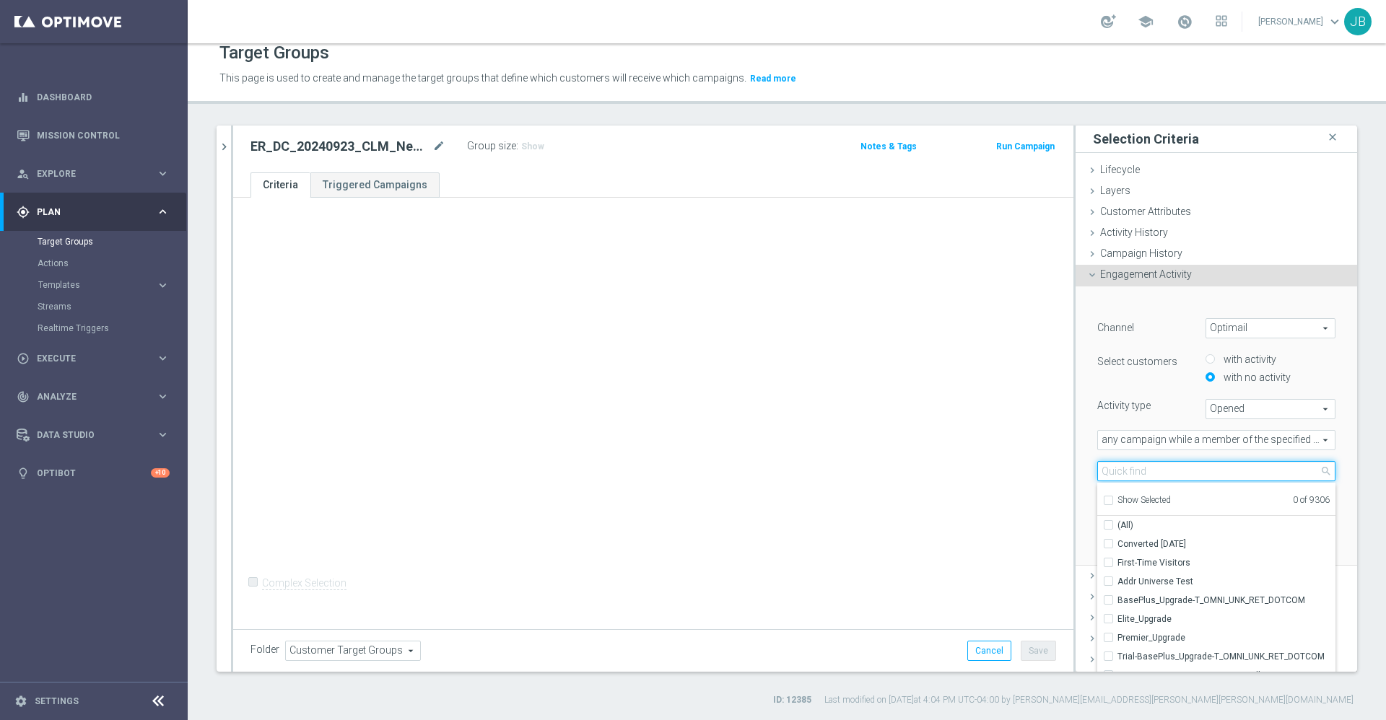
click at [1167, 474] on input "search" at bounding box center [1216, 471] width 238 height 20
paste input "ER_DC_20240923_CLM_NearingYellow_T1Resend"
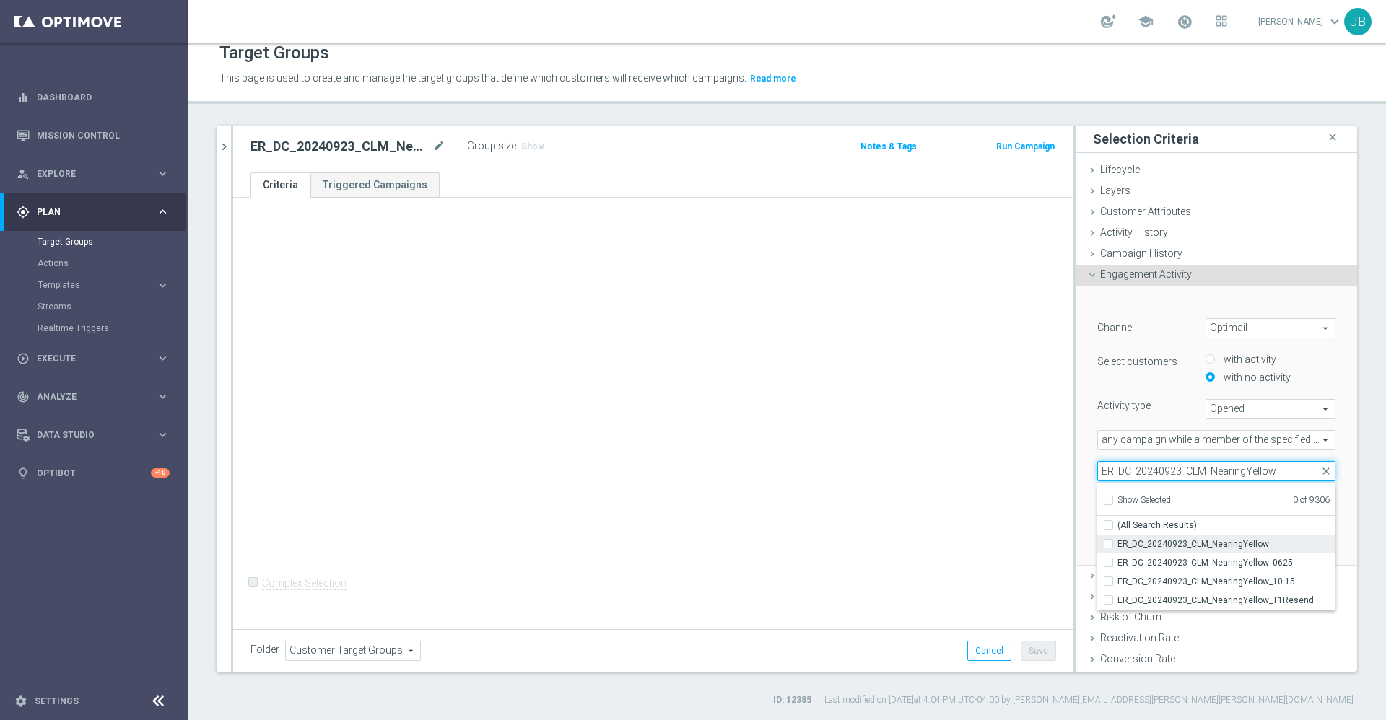
type input "ER_DC_20240923_CLM_NearingYellow"
click at [1187, 543] on span "ER_DC_20240923_CLM_NearingYellow" at bounding box center [1226, 545] width 218 height 12
click at [1117, 543] on input "ER_DC_20240923_CLM_NearingYellow" at bounding box center [1112, 543] width 9 height 9
checkbox input "true"
type input "ER_DC_20240923_CLM_NearingYellow"
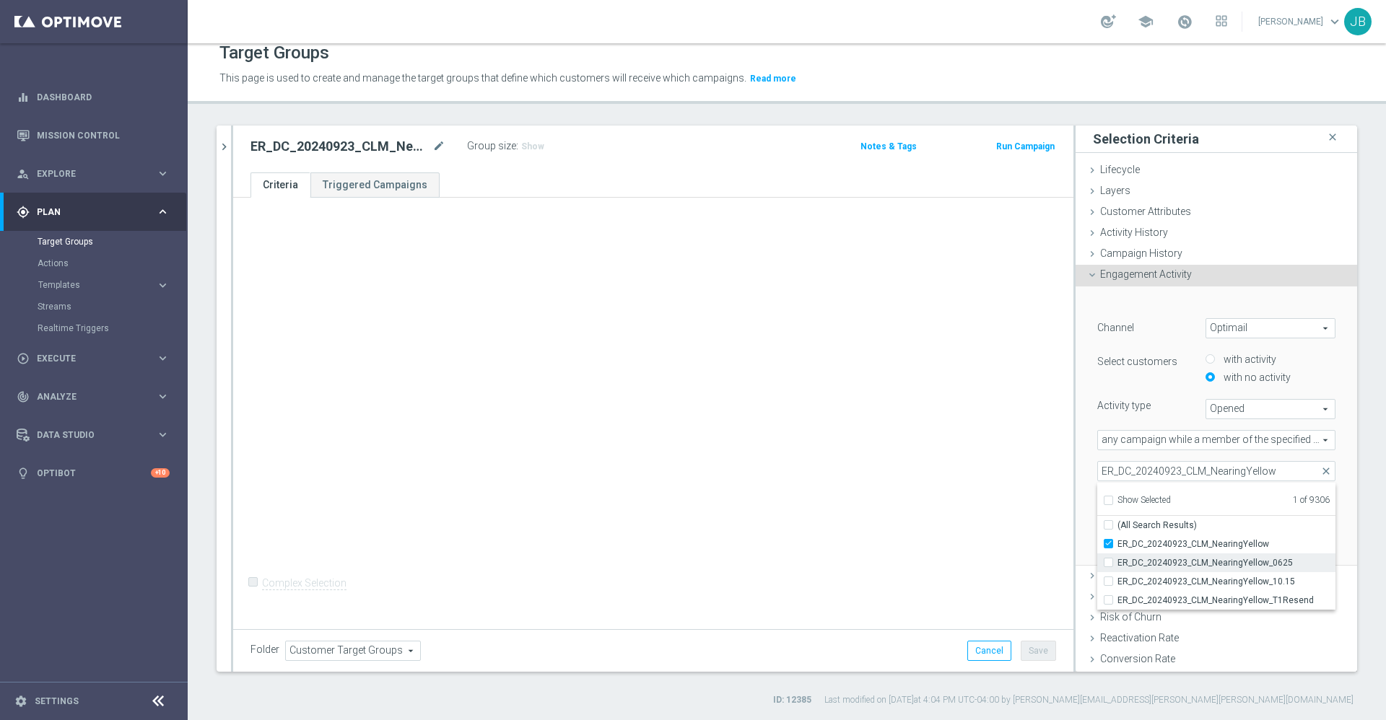
click at [1190, 564] on span "ER_DC_20240923_CLM_NearingYellow_0625" at bounding box center [1226, 563] width 218 height 12
click at [1117, 564] on input "ER_DC_20240923_CLM_NearingYellow_0625" at bounding box center [1112, 562] width 9 height 9
checkbox input "true"
type input "Selected 2 of 9306"
click at [1347, 518] on div "ER_DC_20240923_CLM_NearingYellow close more_vert Prioritize Customer Target Gro…" at bounding box center [787, 416] width 1198 height 581
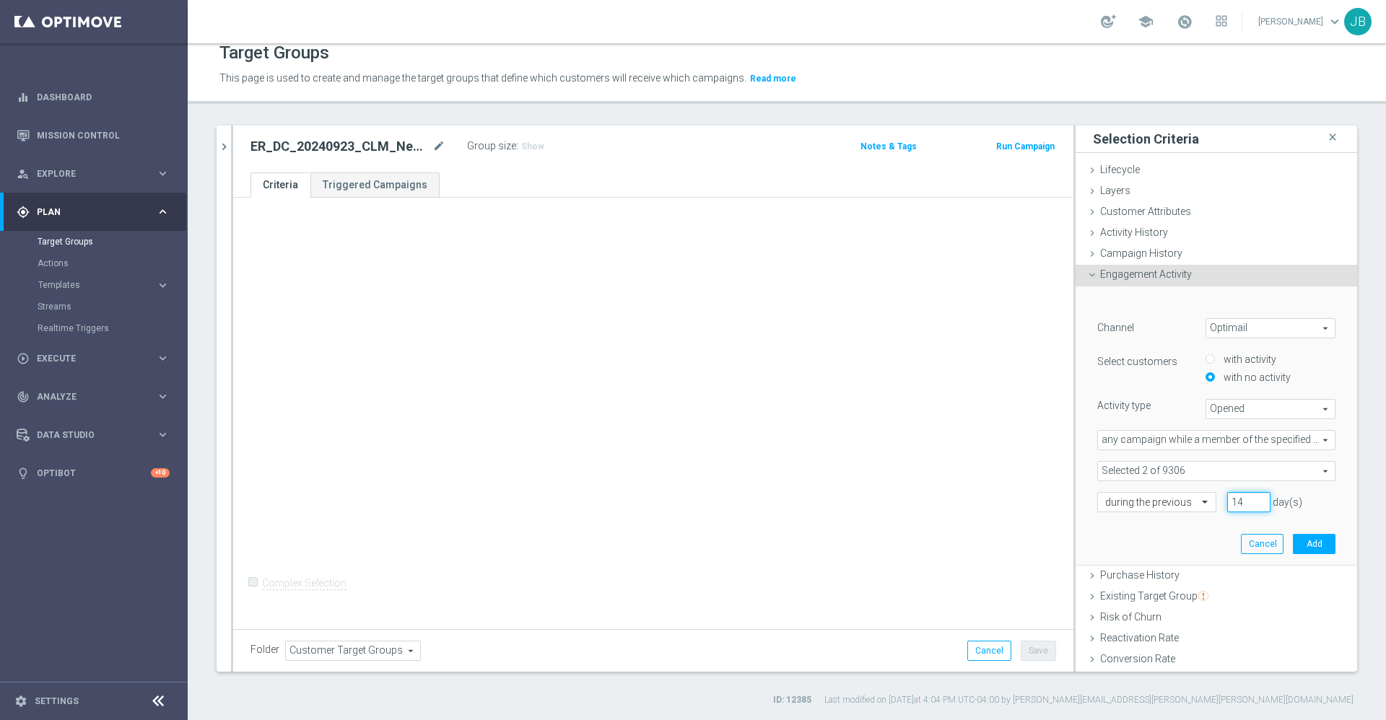
click at [1227, 499] on input "14" at bounding box center [1248, 502] width 43 height 20
click at [1206, 473] on span at bounding box center [1216, 471] width 237 height 19
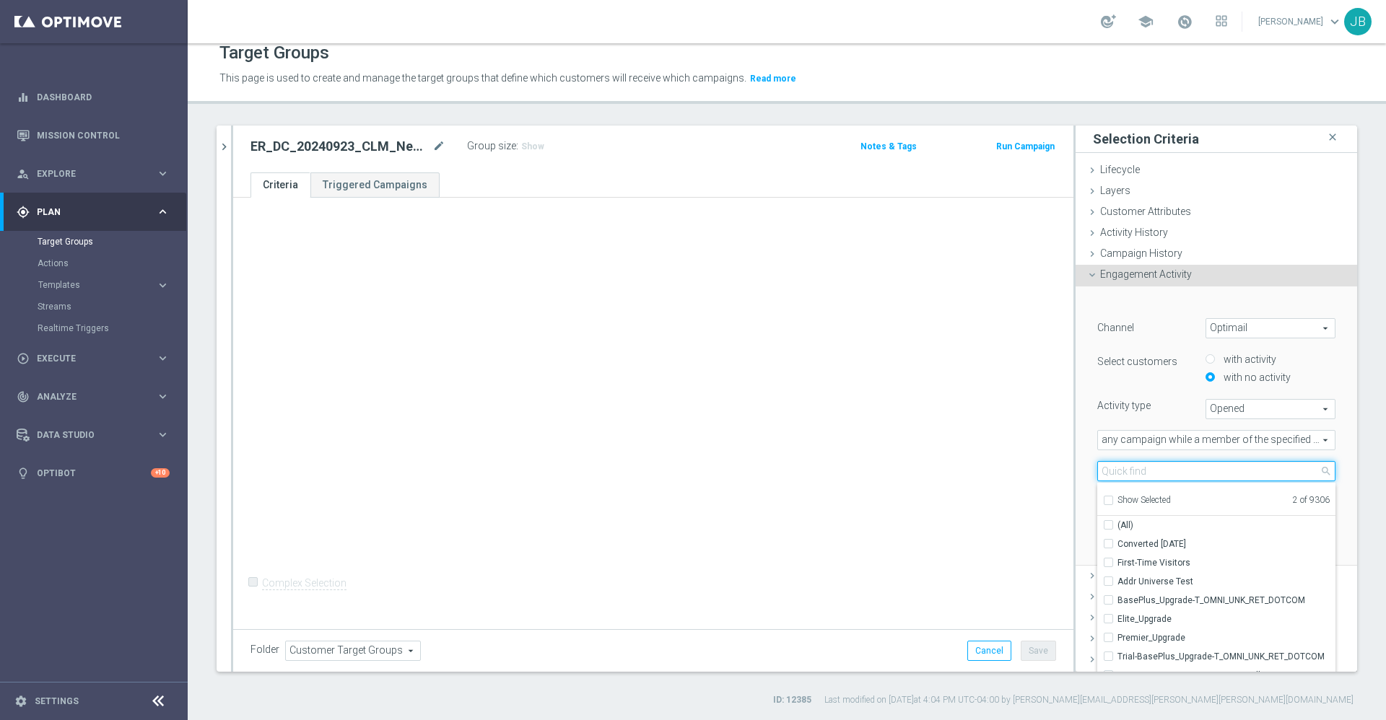
click at [1131, 477] on input "search" at bounding box center [1216, 471] width 238 height 20
paste input "ER_DC_20240923_CLM_NearingYellow_T1Resend"
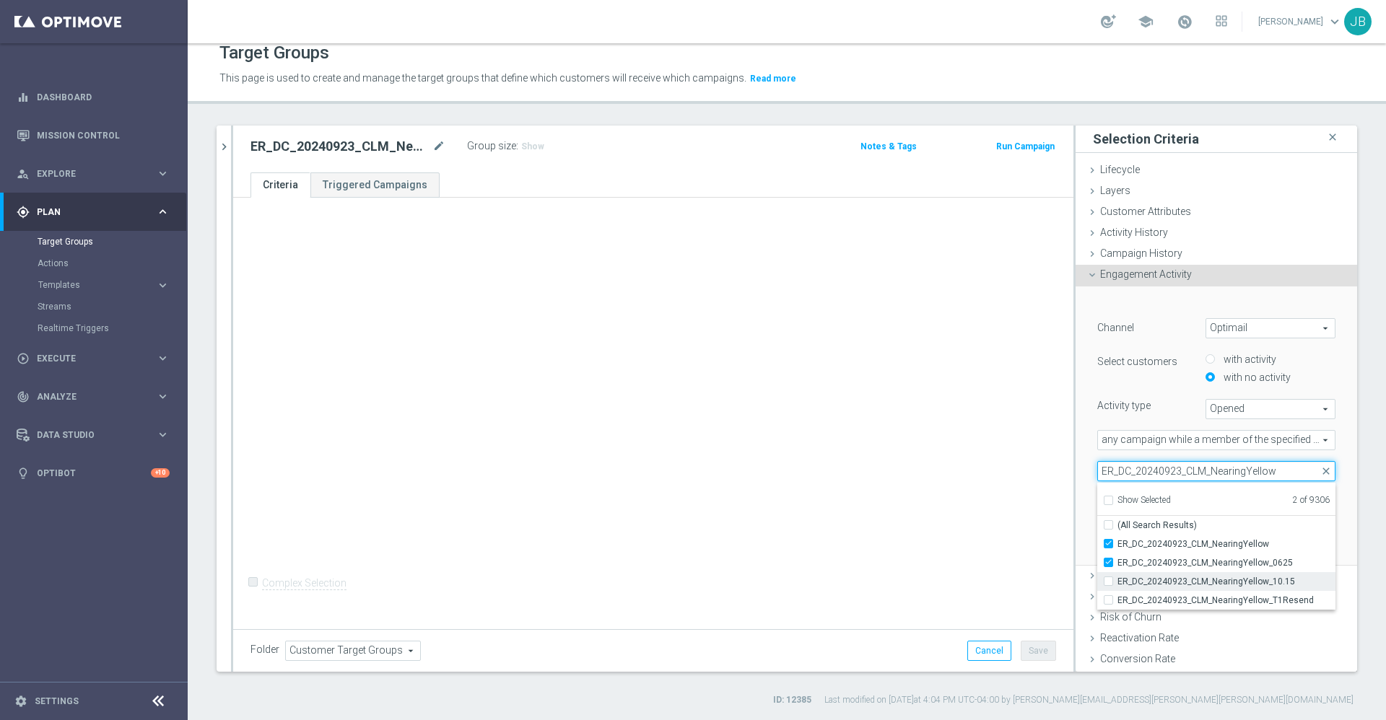
type input "ER_DC_20240923_CLM_NearingYellow"
click at [1173, 577] on span "ER_DC_20240923_CLM_NearingYellow_10.15" at bounding box center [1226, 582] width 218 height 12
click at [1117, 577] on input "ER_DC_20240923_CLM_NearingYellow_10.15" at bounding box center [1112, 581] width 9 height 9
checkbox input "true"
type input "Selected 3 of 9306"
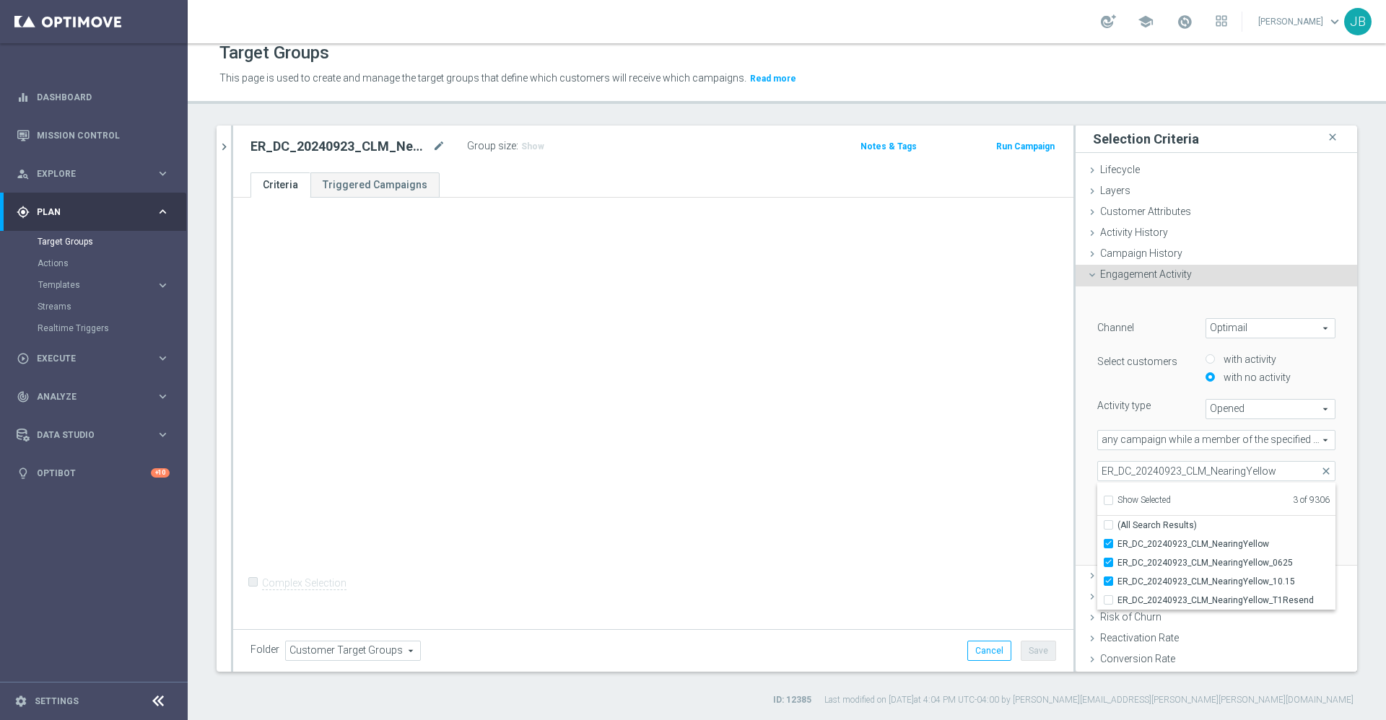
click at [983, 502] on div "+ Add Selection Complex Selection Invalid Expression" at bounding box center [653, 411] width 840 height 427
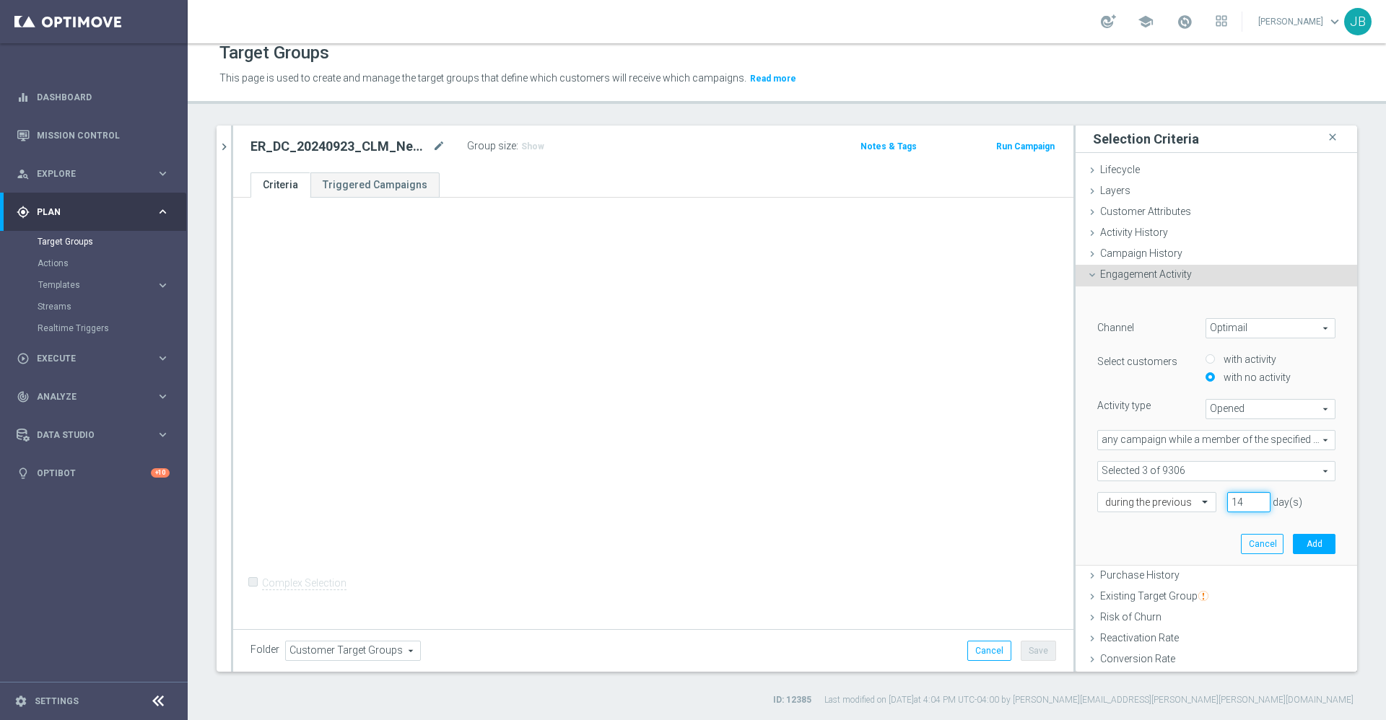
click at [1227, 502] on input "14" at bounding box center [1248, 502] width 43 height 20
type input "1"
type input "7"
click at [1293, 542] on button "Add" at bounding box center [1314, 544] width 43 height 20
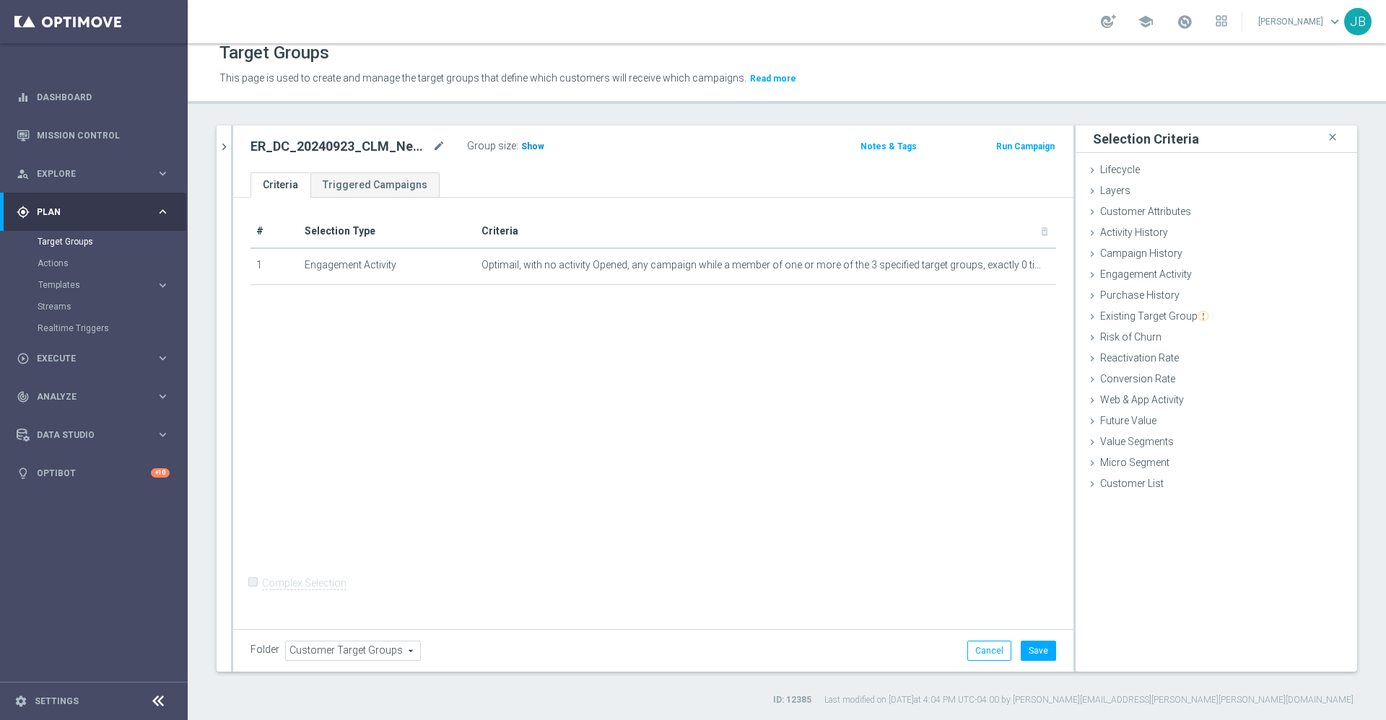
click at [526, 151] on span "Show" at bounding box center [532, 146] width 23 height 10
click at [1005, 266] on icon "mode_edit" at bounding box center [1011, 266] width 12 height 12
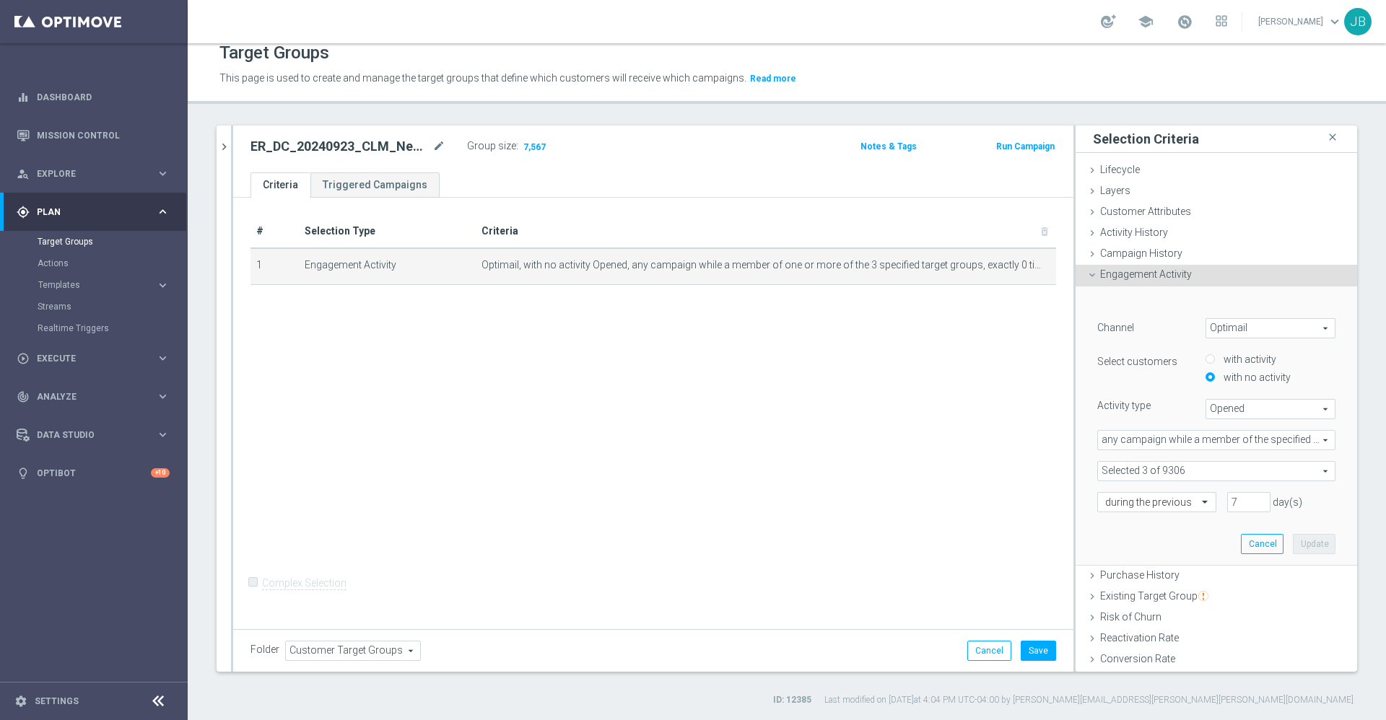
click at [1159, 439] on span "any campaign while a member of the specified target group(s)" at bounding box center [1216, 440] width 237 height 19
click at [973, 479] on div "# Selection Type Criteria delete_forever 1 Engagement Activity Optimail, with n…" at bounding box center [653, 411] width 840 height 427
click at [1021, 650] on button "Save" at bounding box center [1038, 651] width 35 height 20
click at [225, 145] on icon "chevron_right" at bounding box center [224, 147] width 14 height 14
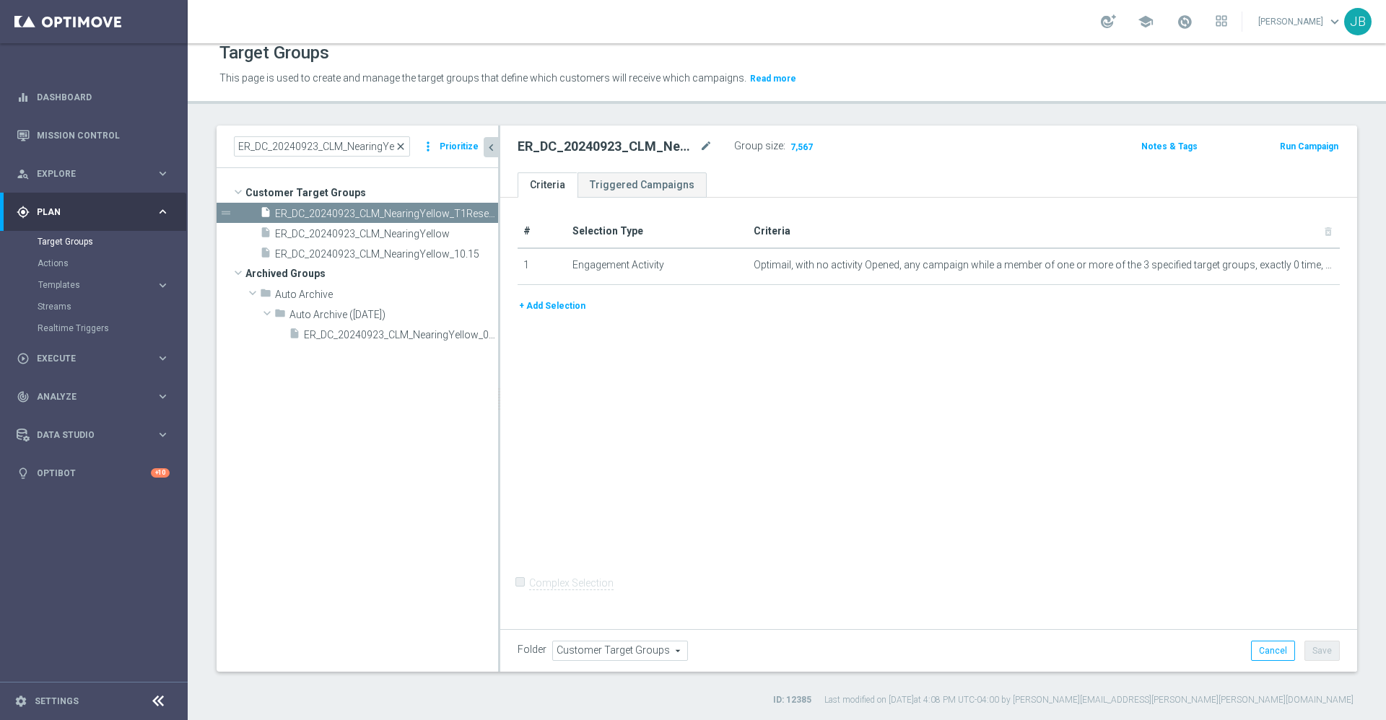
click at [406, 144] on span "close" at bounding box center [401, 147] width 12 height 12
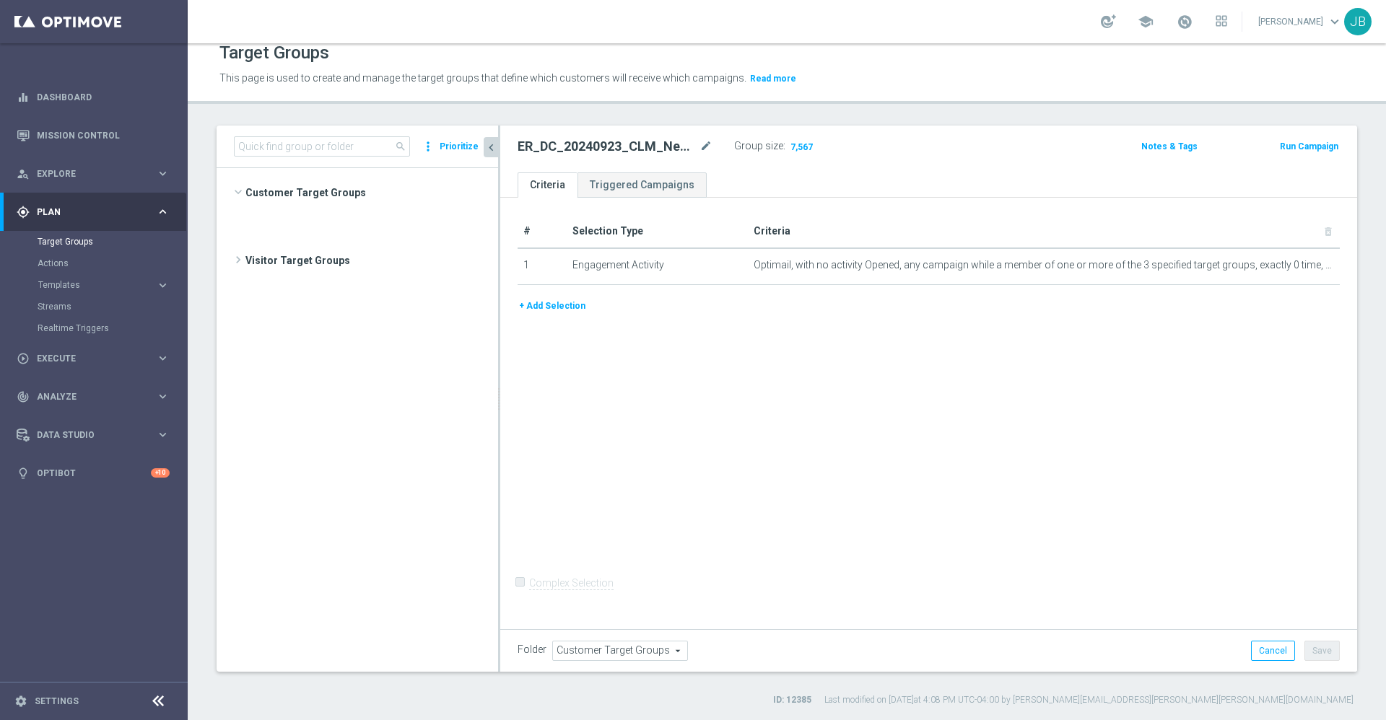
scroll to position [505, 0]
click at [338, 146] on input at bounding box center [322, 146] width 176 height 20
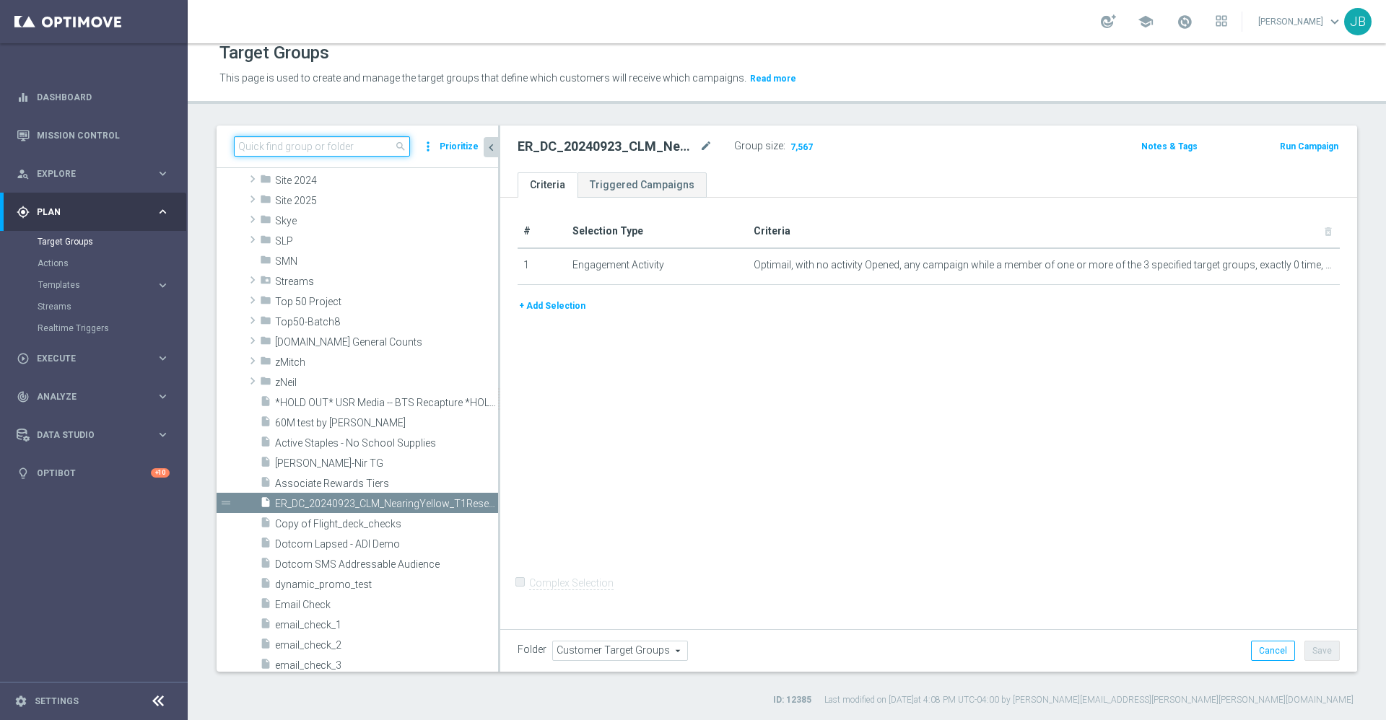
paste input "ER_DC_20240923_CLM_NearingYellow"
type input "ER_DC_20240923_CLM_NearingYellow"
click at [273, 143] on input "ER_DC_20240923_CLM_NearingYellow" at bounding box center [322, 146] width 176 height 20
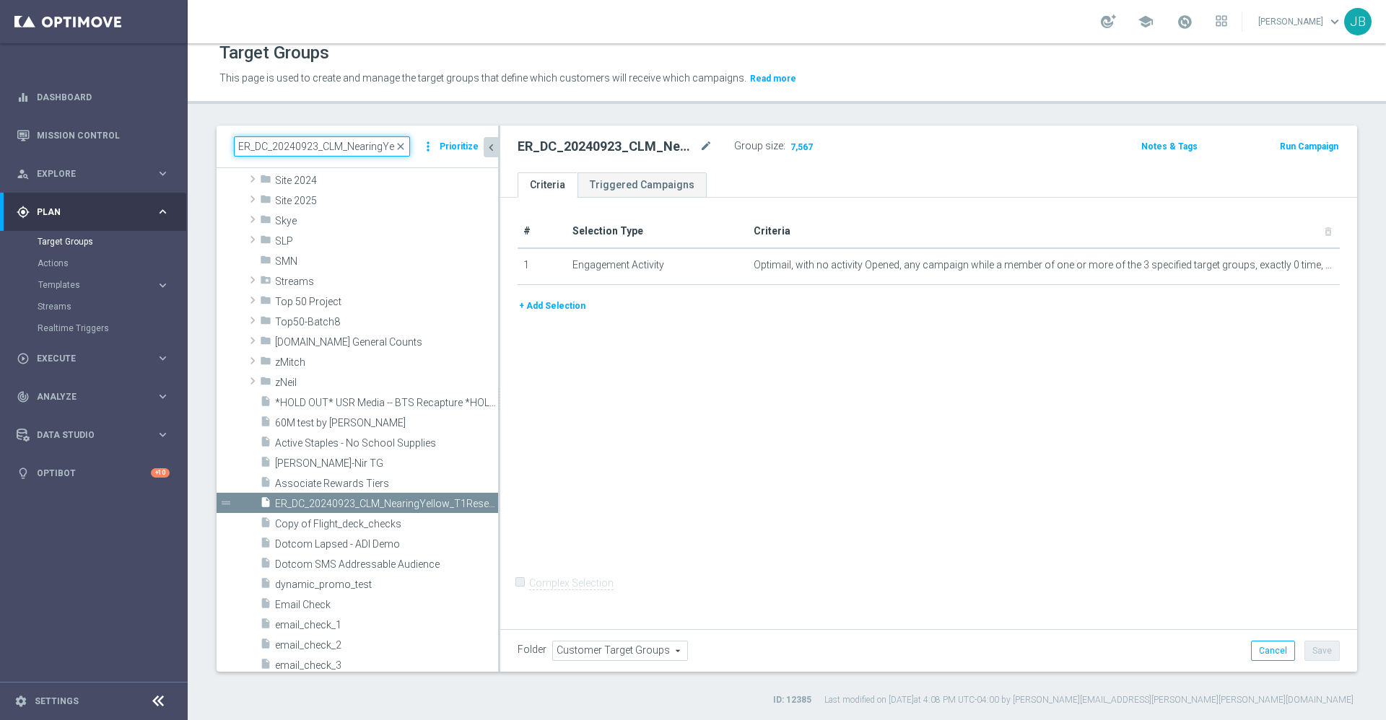
drag, startPoint x: 252, startPoint y: 144, endPoint x: 217, endPoint y: 145, distance: 35.4
click at [217, 145] on div "ER_DC_20240923_CLM_NearingYellow close more_vert Prioritize" at bounding box center [358, 147] width 282 height 43
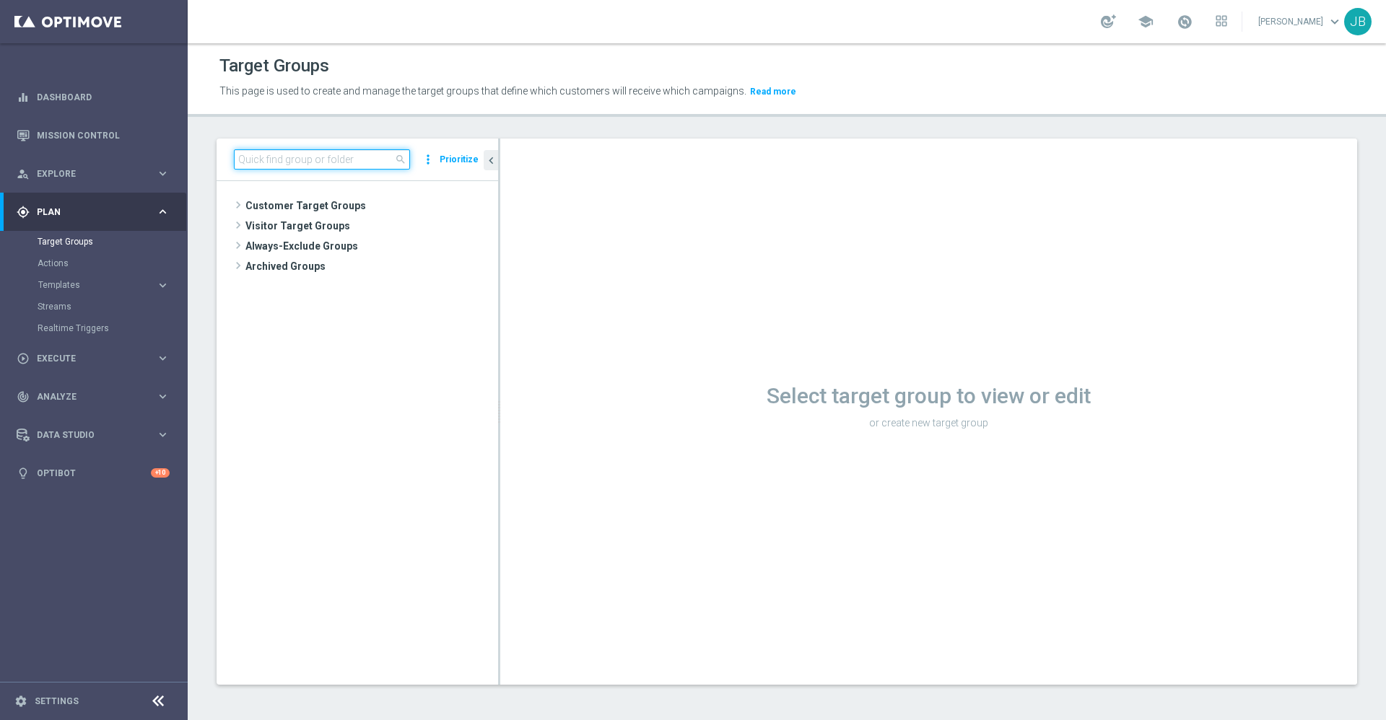
click at [331, 159] on input at bounding box center [322, 159] width 176 height 20
paste input "ER_DC_20240923_CLM_NearingYellow"
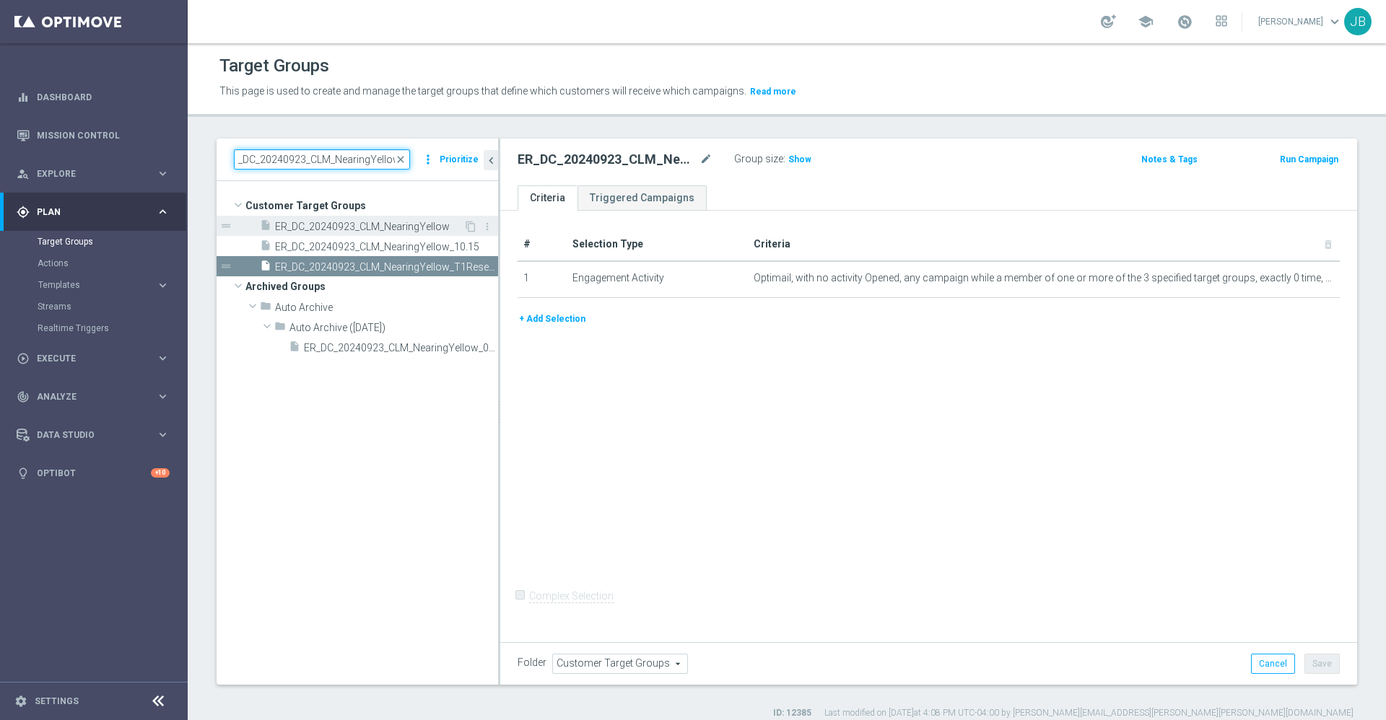
type input "ER_DC_20240923_CLM_NearingYellow"
click at [372, 222] on span "ER_DC_20240923_CLM_NearingYellow" at bounding box center [369, 227] width 188 height 12
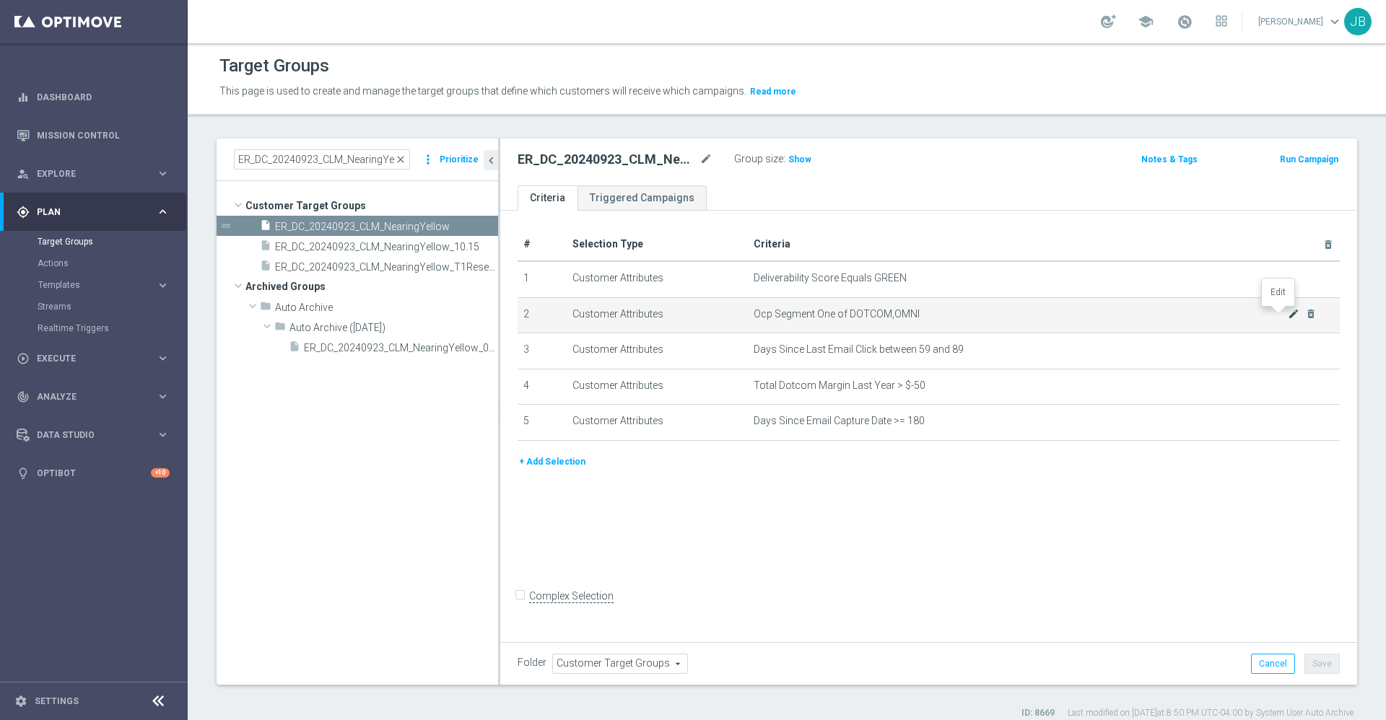
click at [1288, 314] on icon "mode_edit" at bounding box center [1294, 314] width 12 height 12
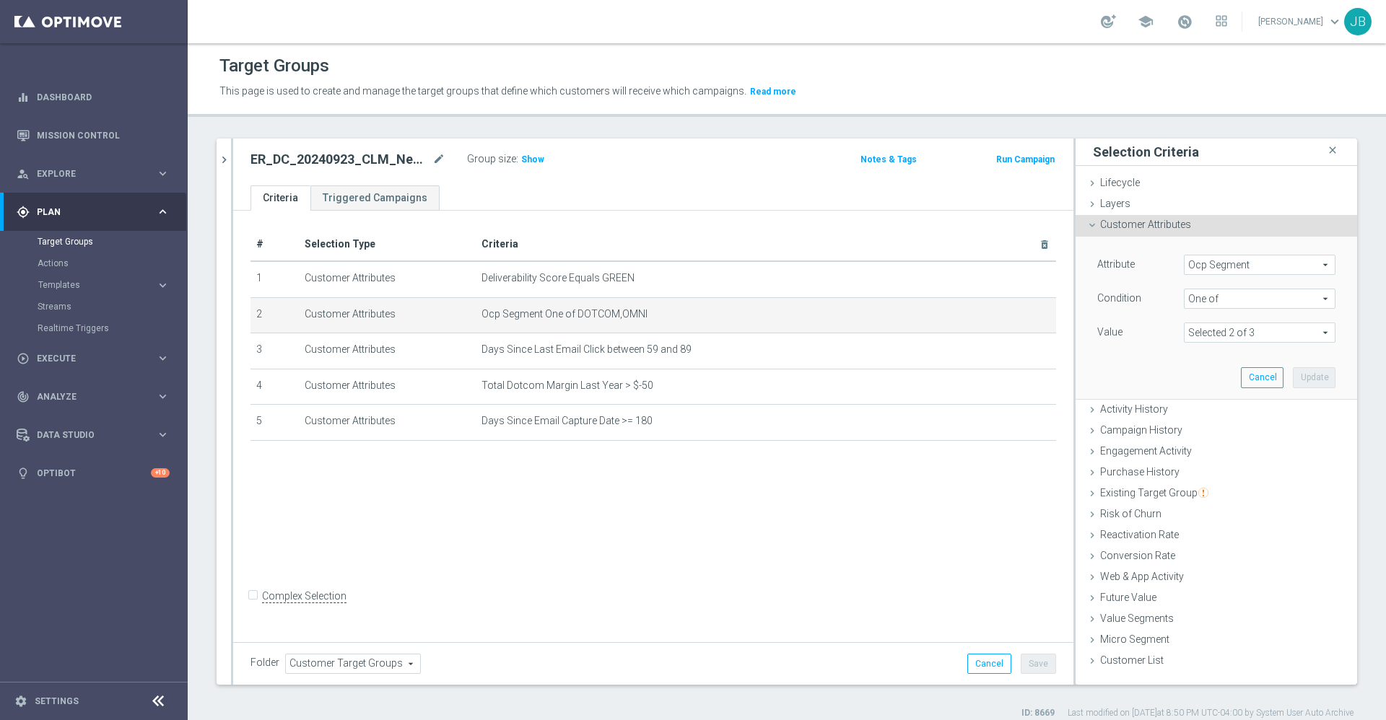
click at [1242, 330] on span at bounding box center [1260, 332] width 150 height 19
click at [1195, 410] on input "RETAIL" at bounding box center [1199, 410] width 9 height 9
checkbox input "true"
type input "Selected 3 of 3"
checkbox input "true"
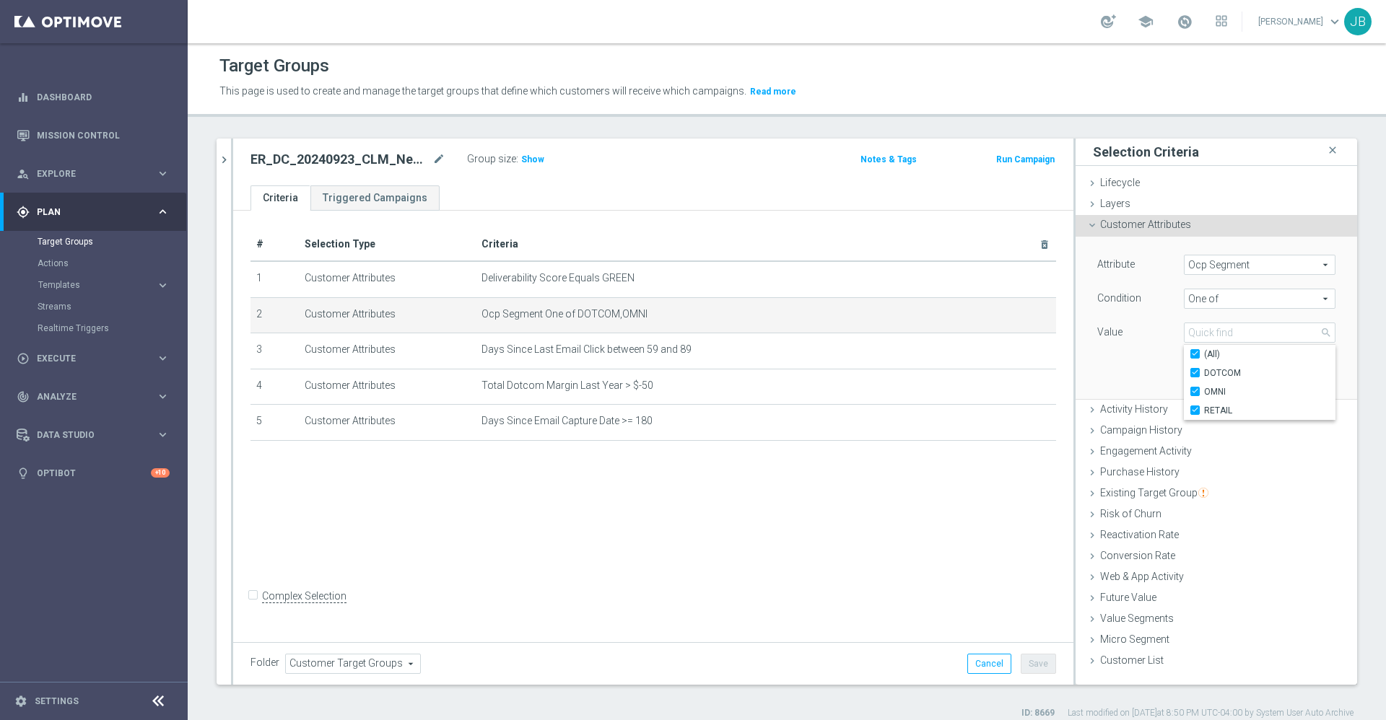
click at [1120, 366] on div "Attribute Ocp Segment Ocp Segment arrow_drop_down search Condition One of One o…" at bounding box center [1216, 318] width 260 height 162
click at [438, 160] on icon "mode_edit" at bounding box center [438, 159] width 13 height 17
click at [330, 167] on input "ER_DC_20240923_CLM_NearingYellow" at bounding box center [347, 161] width 195 height 20
click at [334, 160] on input "ER_DC_20240923_CLM_NearingYellow" at bounding box center [347, 161] width 195 height 20
type input "ER_OMNI_CLM_NearingYellow"
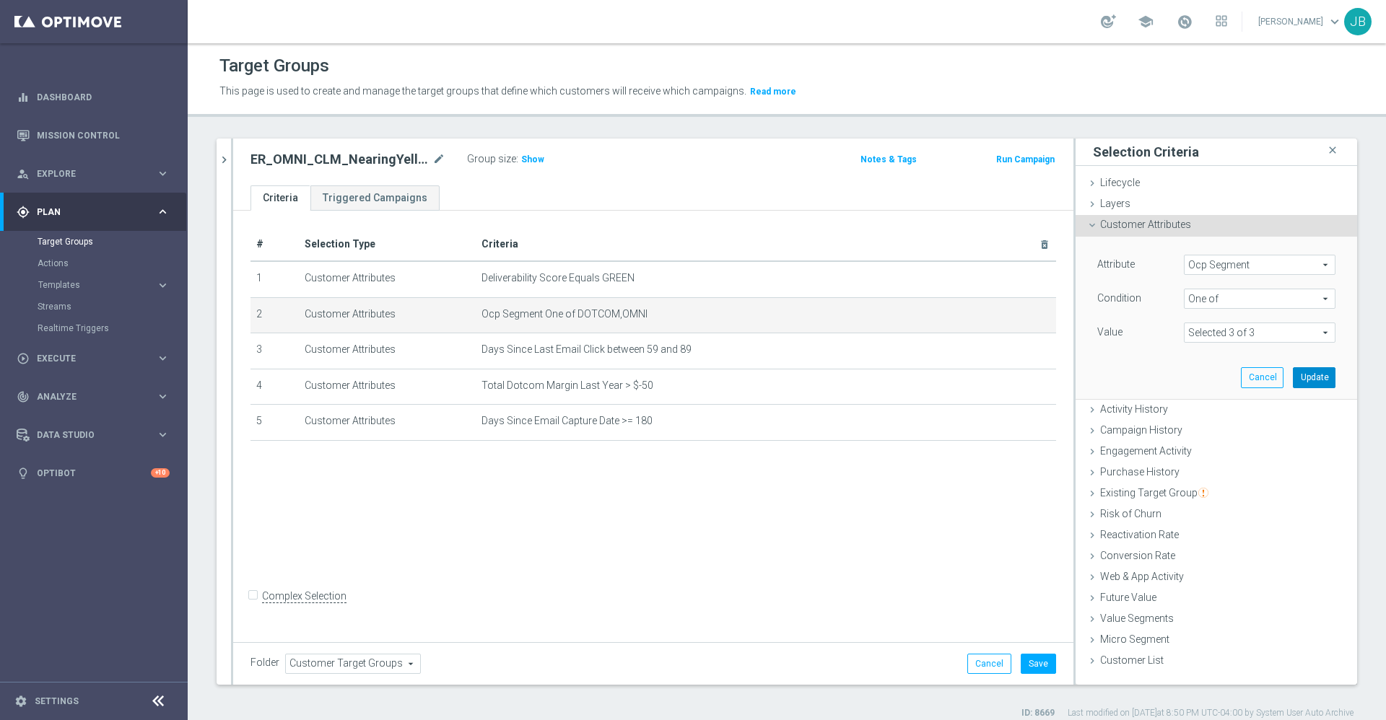
click at [1293, 375] on button "Update" at bounding box center [1314, 377] width 43 height 20
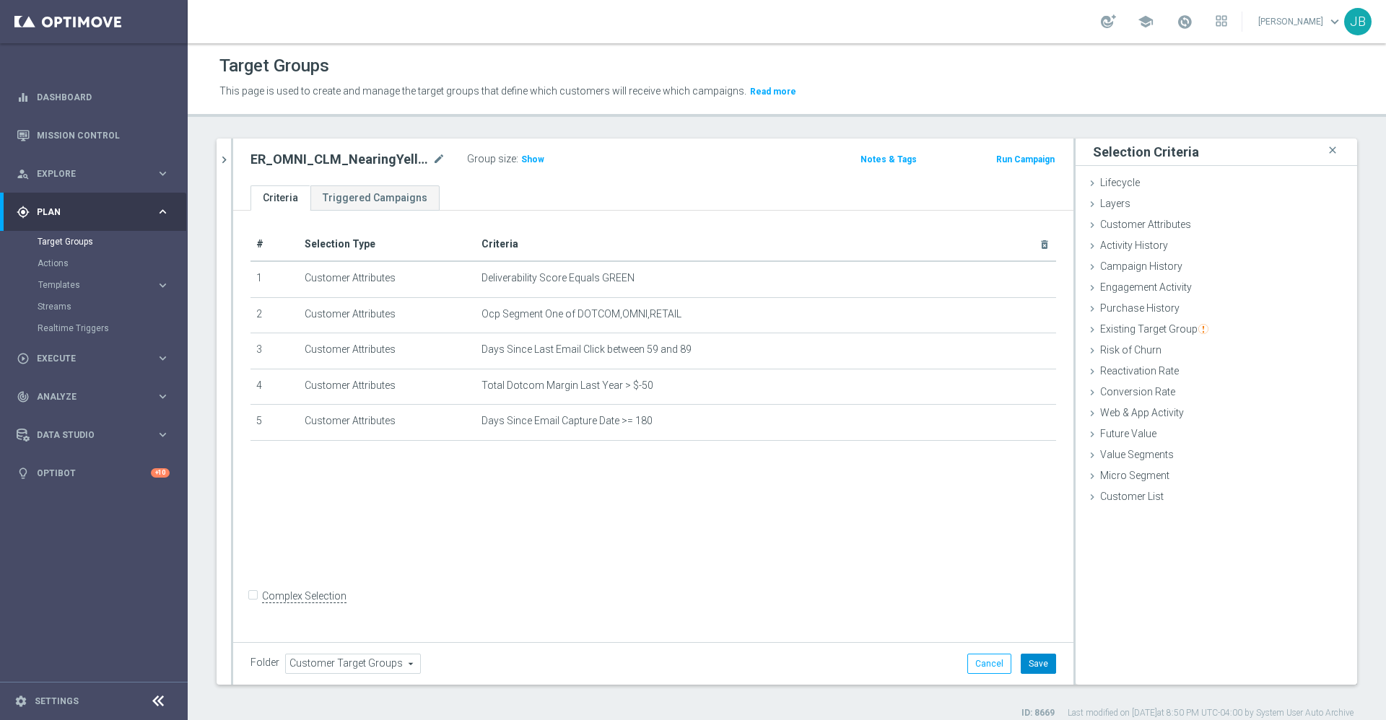
click at [1022, 666] on button "Save" at bounding box center [1038, 664] width 35 height 20
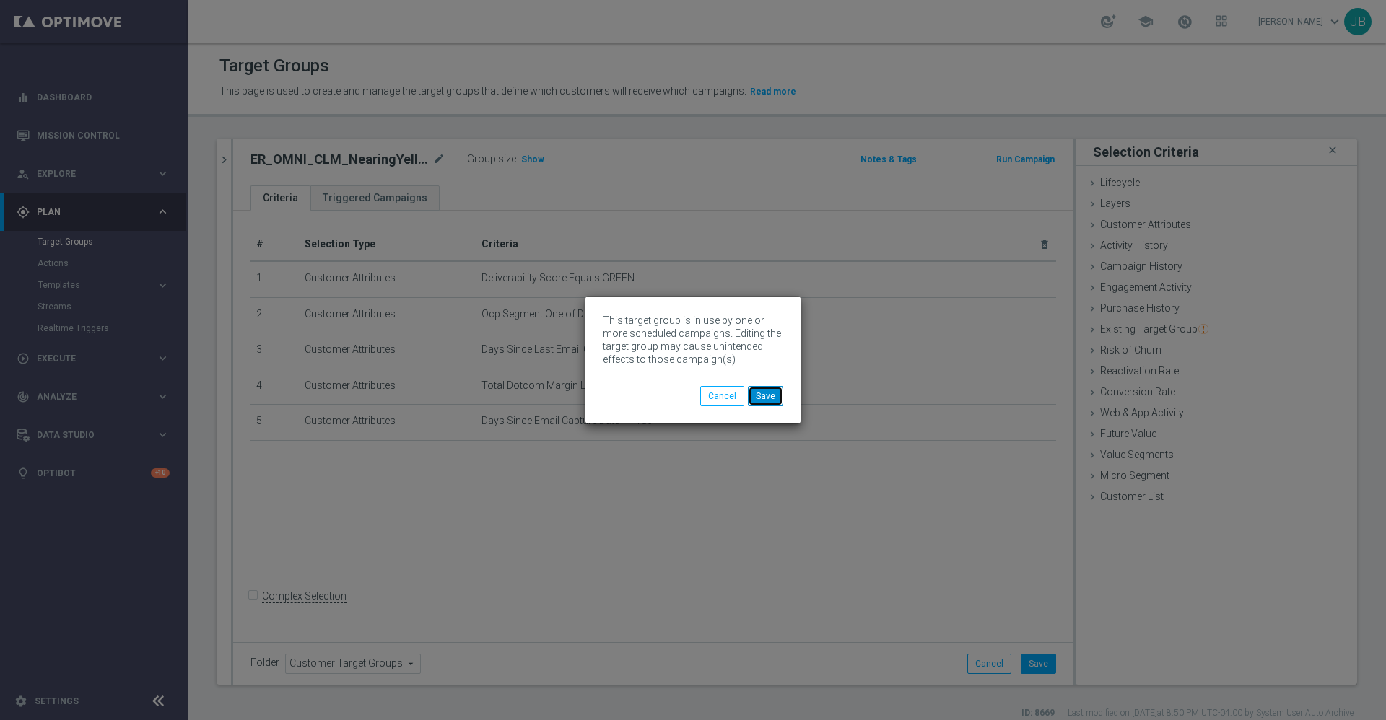
click at [773, 398] on button "Save" at bounding box center [765, 396] width 35 height 20
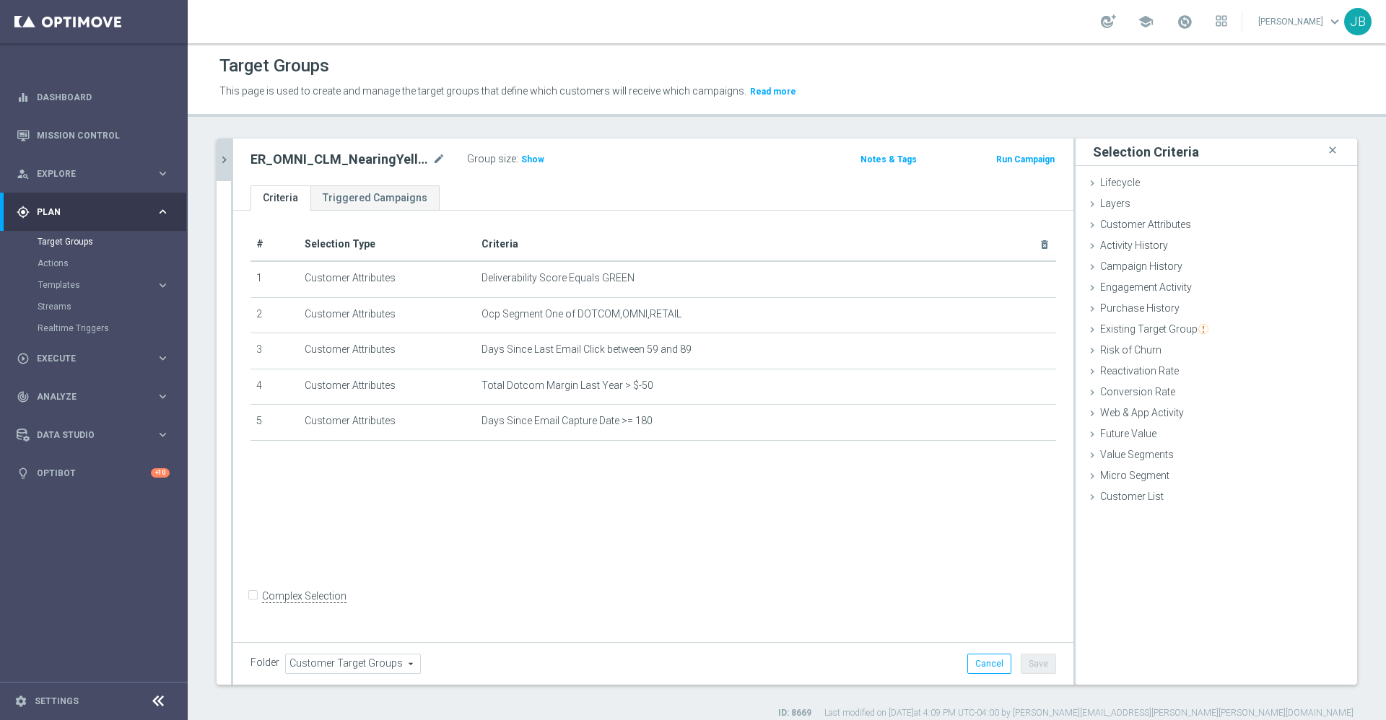
click at [220, 162] on icon "chevron_right" at bounding box center [224, 160] width 14 height 14
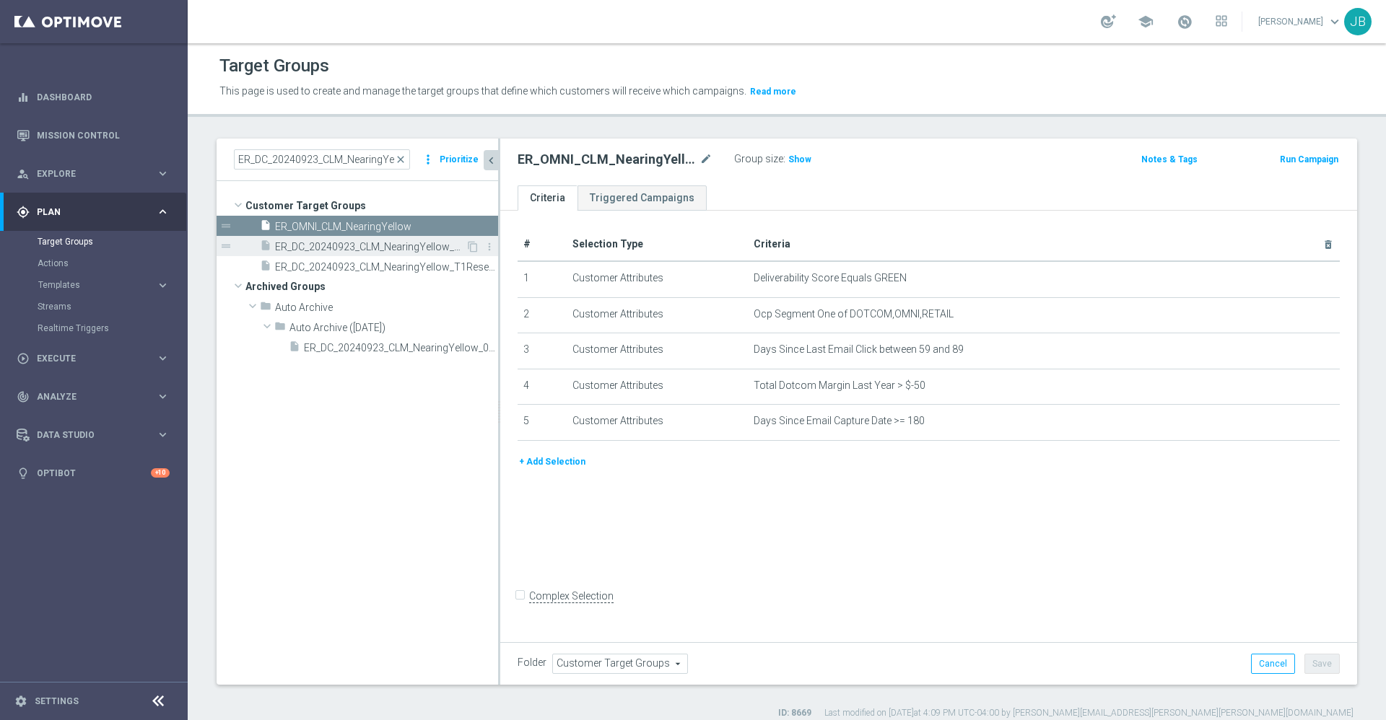
click at [311, 244] on span "ER_DC_20240923_CLM_NearingYellow_10.15" at bounding box center [370, 247] width 191 height 12
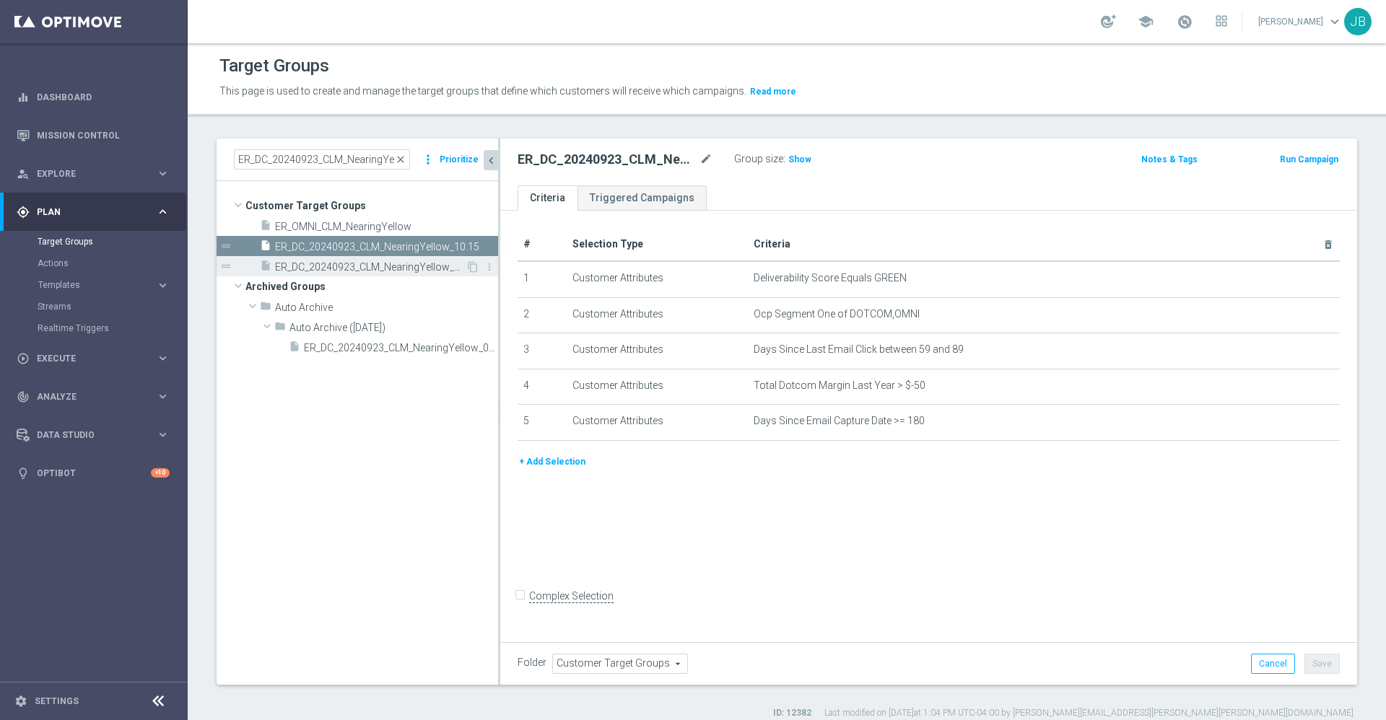
click at [327, 269] on span "ER_DC_20240923_CLM_NearingYellow_T1Resend" at bounding box center [370, 267] width 191 height 12
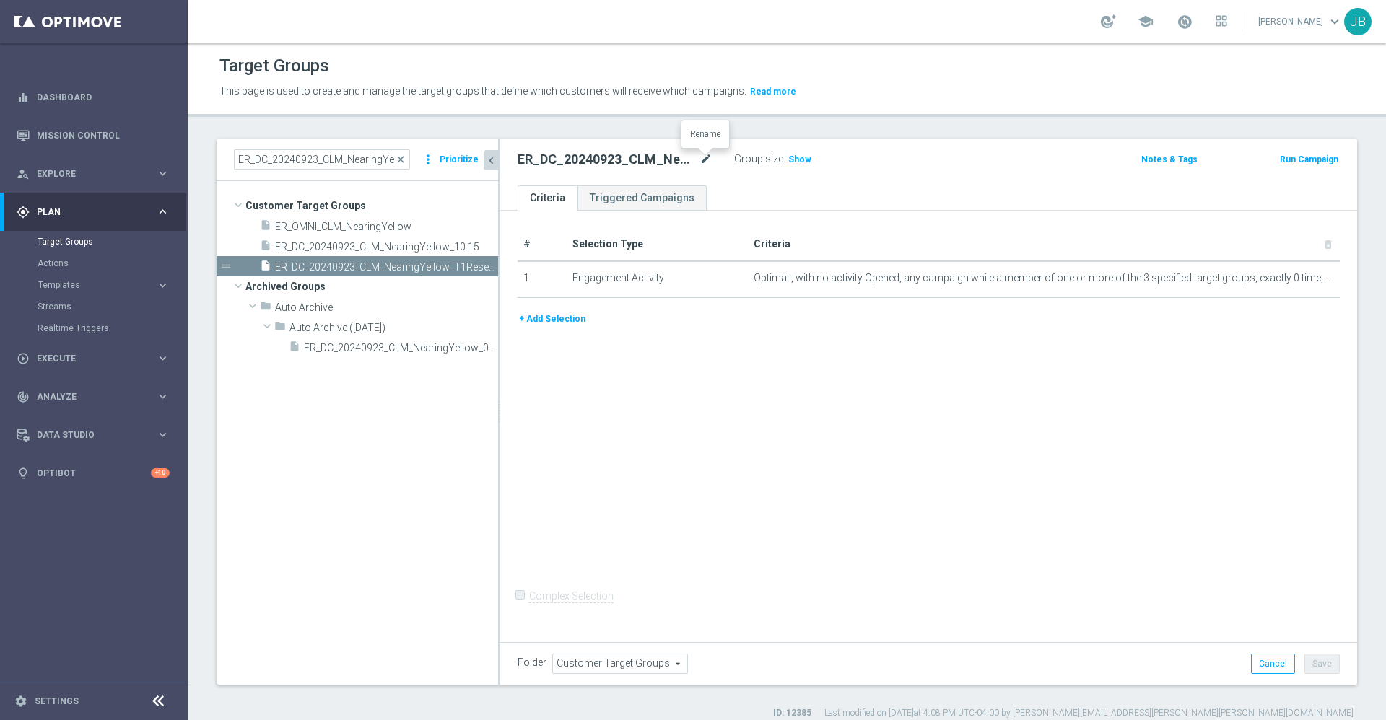
click at [707, 161] on icon "mode_edit" at bounding box center [705, 159] width 13 height 17
click at [593, 159] on input "ER_DC_20240923_CLM_NearingYellow_T1Resend" at bounding box center [615, 161] width 195 height 20
type input "ER_OMNI_NearingYellow_T1Resend"
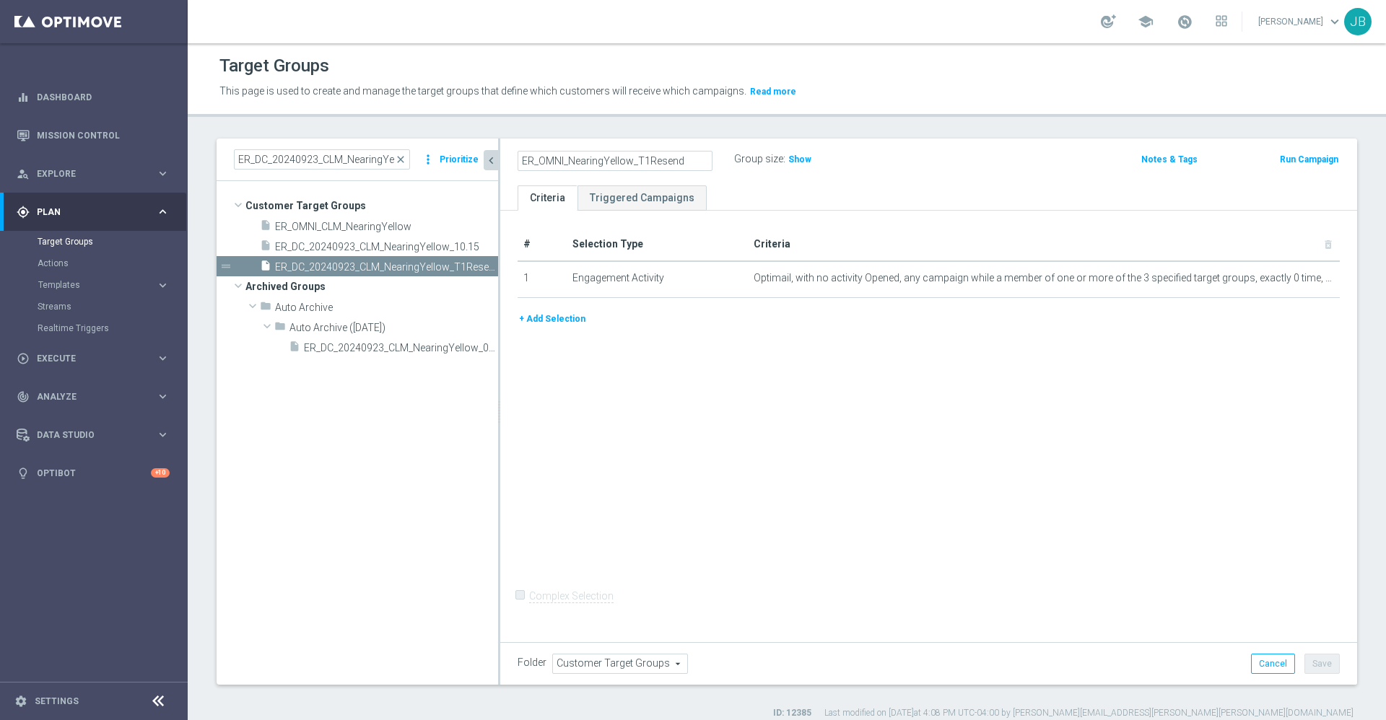
click at [777, 385] on div "# Selection Type Criteria delete_forever 1 Engagement Activity Optimail, with n…" at bounding box center [928, 424] width 857 height 427
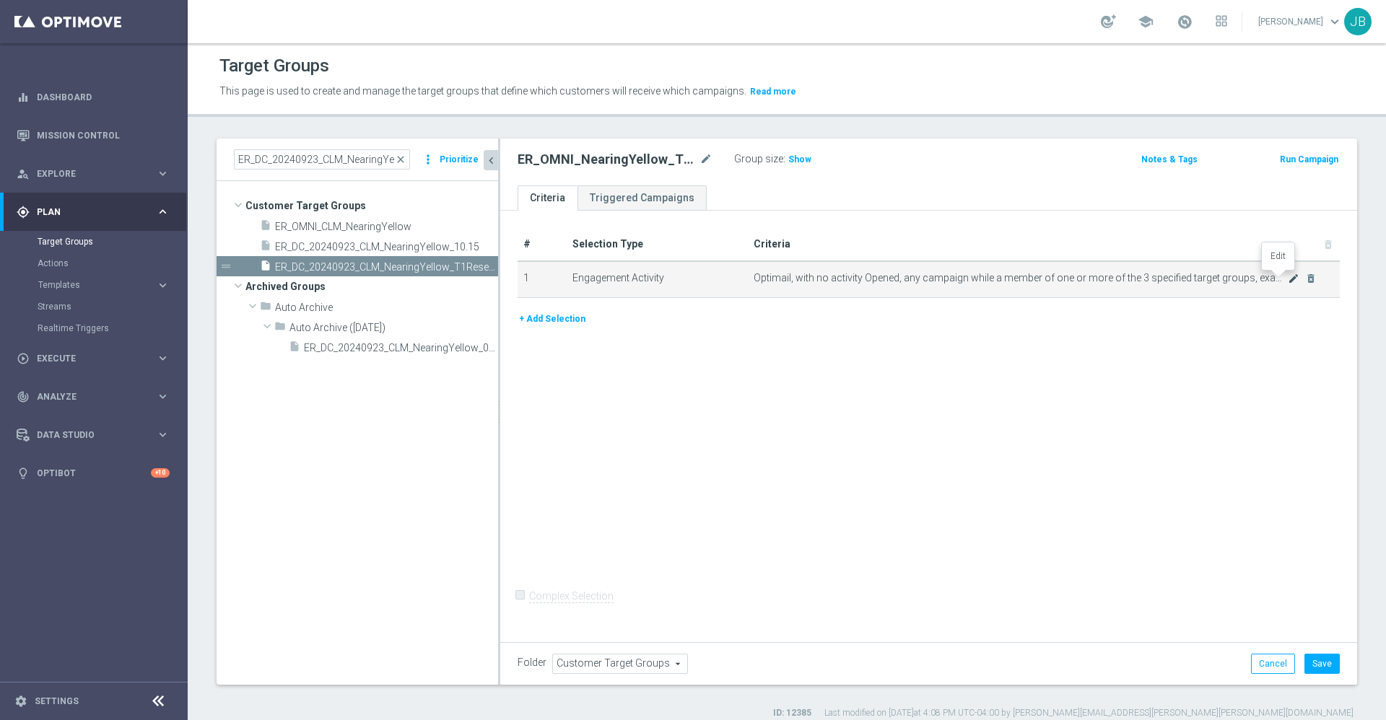
click at [1288, 281] on icon "mode_edit" at bounding box center [1294, 279] width 12 height 12
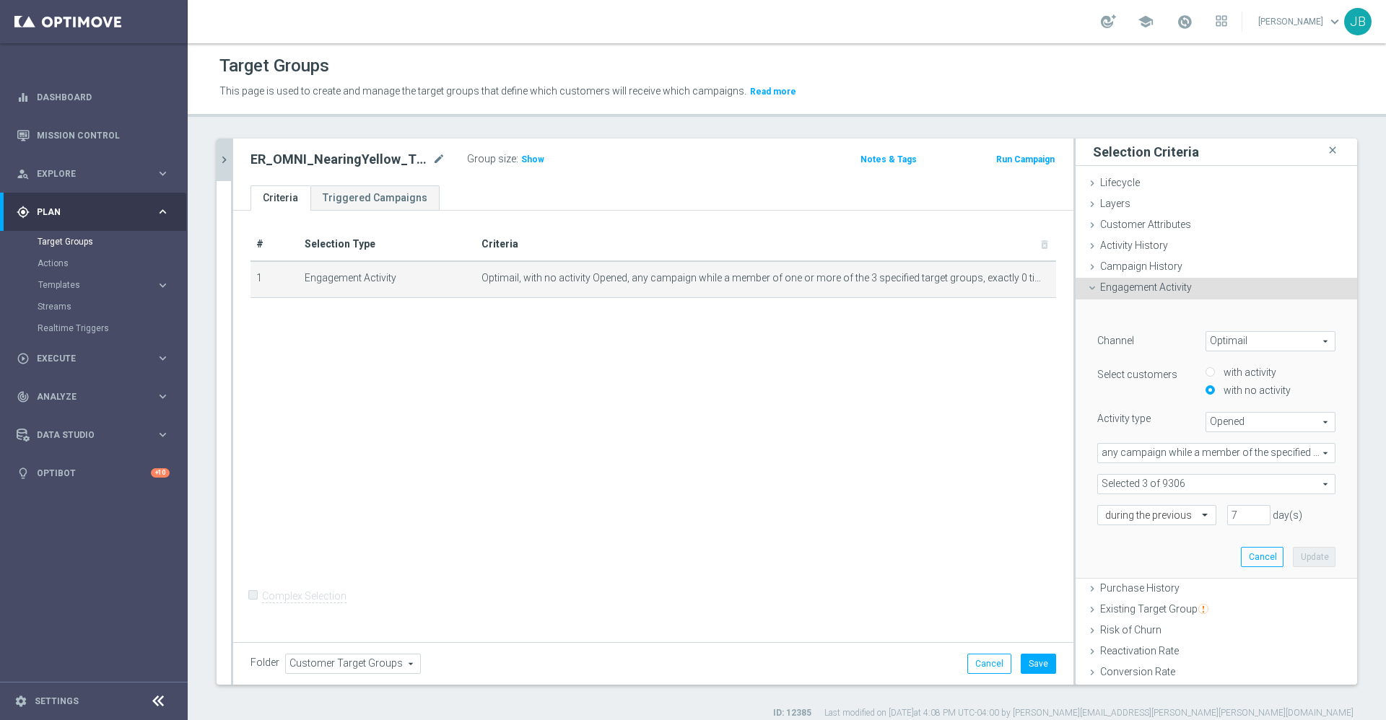
click at [1195, 481] on span at bounding box center [1216, 484] width 237 height 19
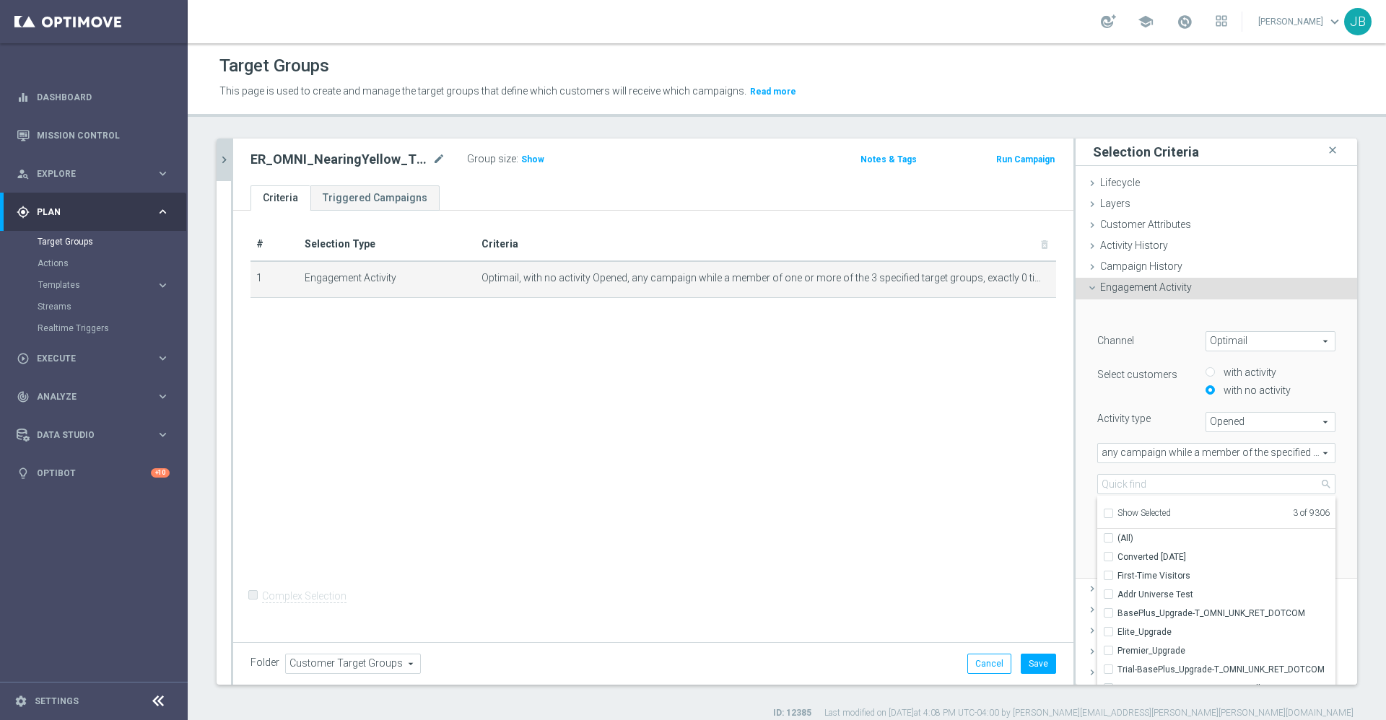
click at [1103, 518] on input "Show Selected" at bounding box center [1107, 515] width 9 height 9
checkbox input "true"
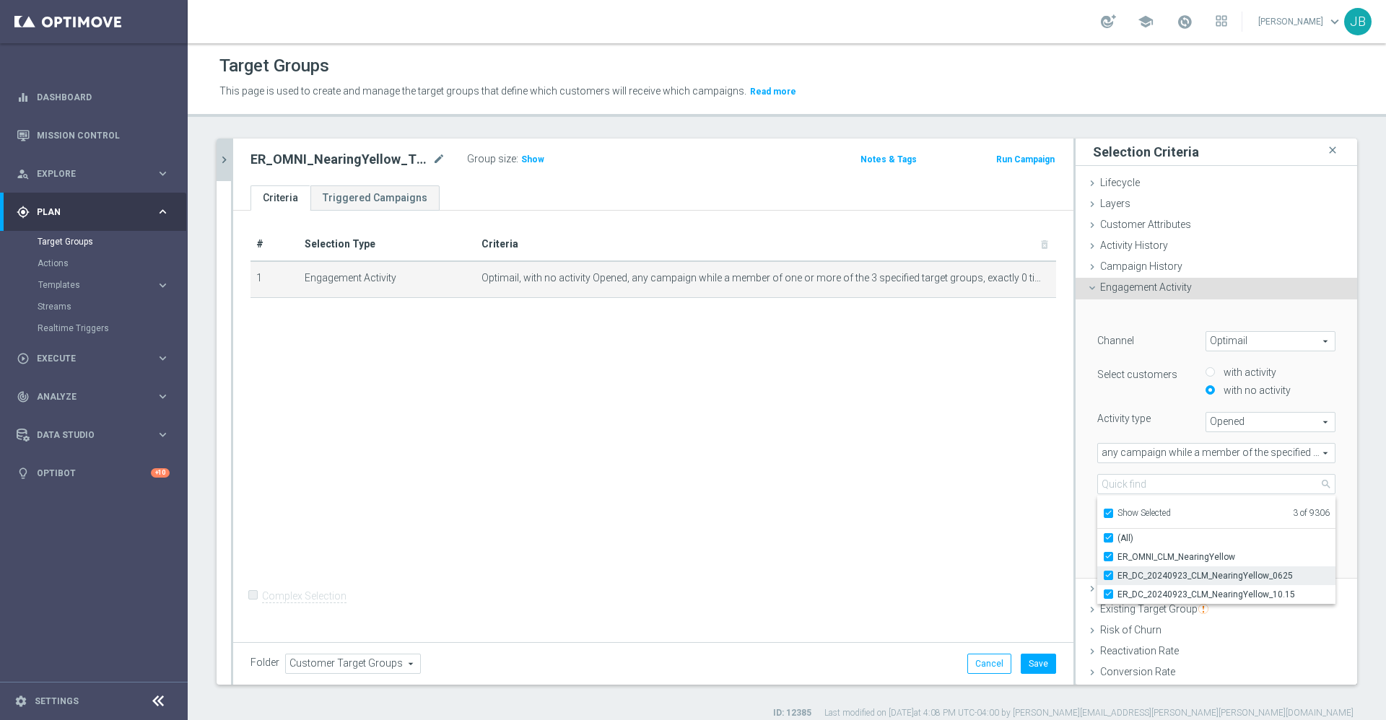
click at [1108, 575] on input "ER_DC_20240923_CLM_NearingYellow_0625" at bounding box center [1112, 575] width 9 height 9
checkbox input "false"
type input "Selected 2 of 9306"
checkbox input "false"
click at [1117, 596] on label "ER_DC_20240923_CLM_NearingYellow_10.15" at bounding box center [1226, 594] width 218 height 19
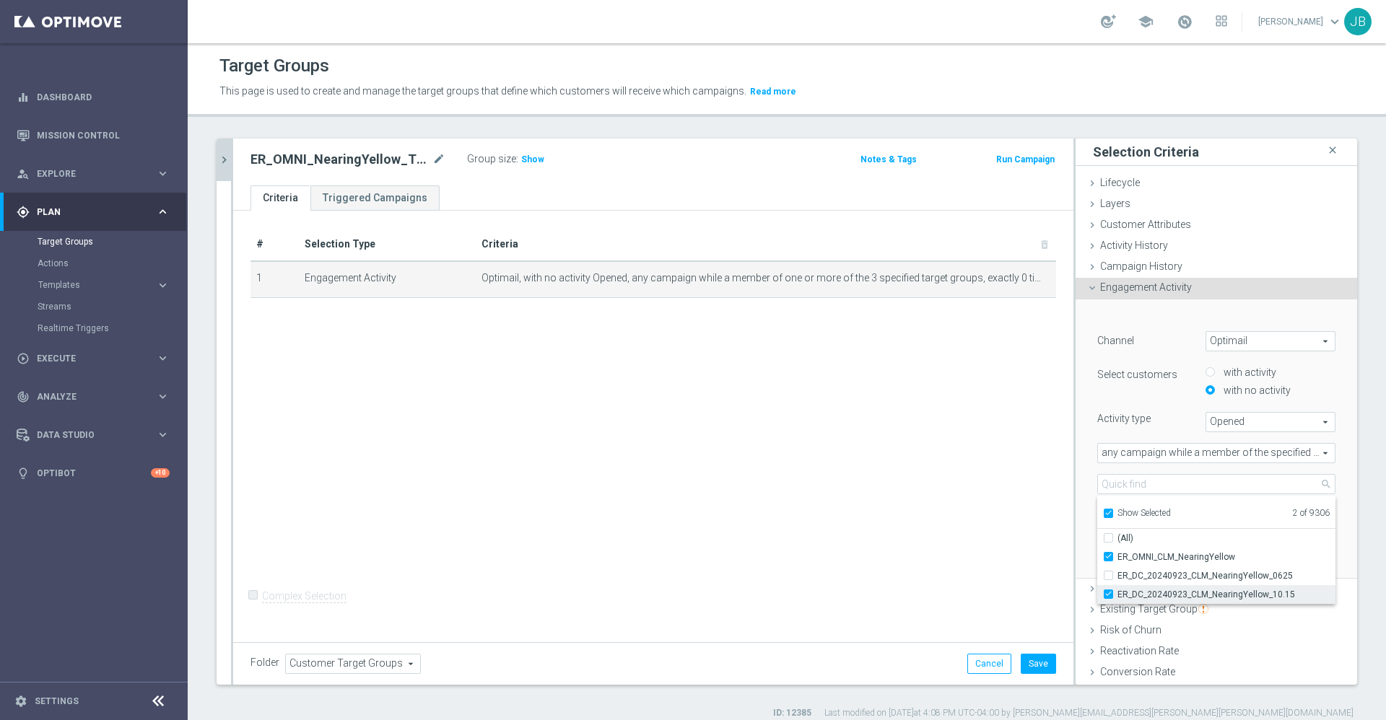
click at [1108, 596] on input "ER_DC_20240923_CLM_NearingYellow_10.15" at bounding box center [1112, 594] width 9 height 9
checkbox input "false"
type input "ER_OMNI_CLM_NearingYellow"
click at [985, 496] on div "# Selection Type Criteria delete_forever 1 Engagement Activity Optimail, with n…" at bounding box center [653, 424] width 840 height 427
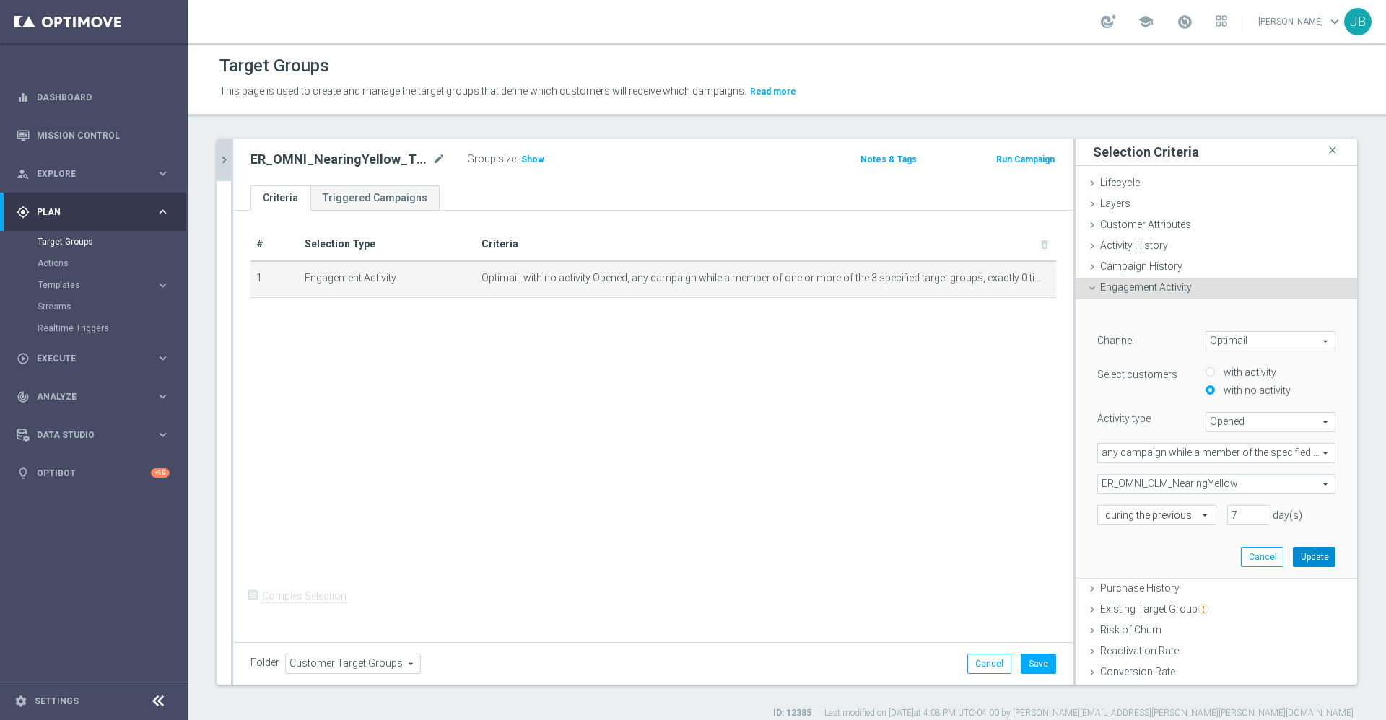
click at [1293, 558] on button "Update" at bounding box center [1314, 557] width 43 height 20
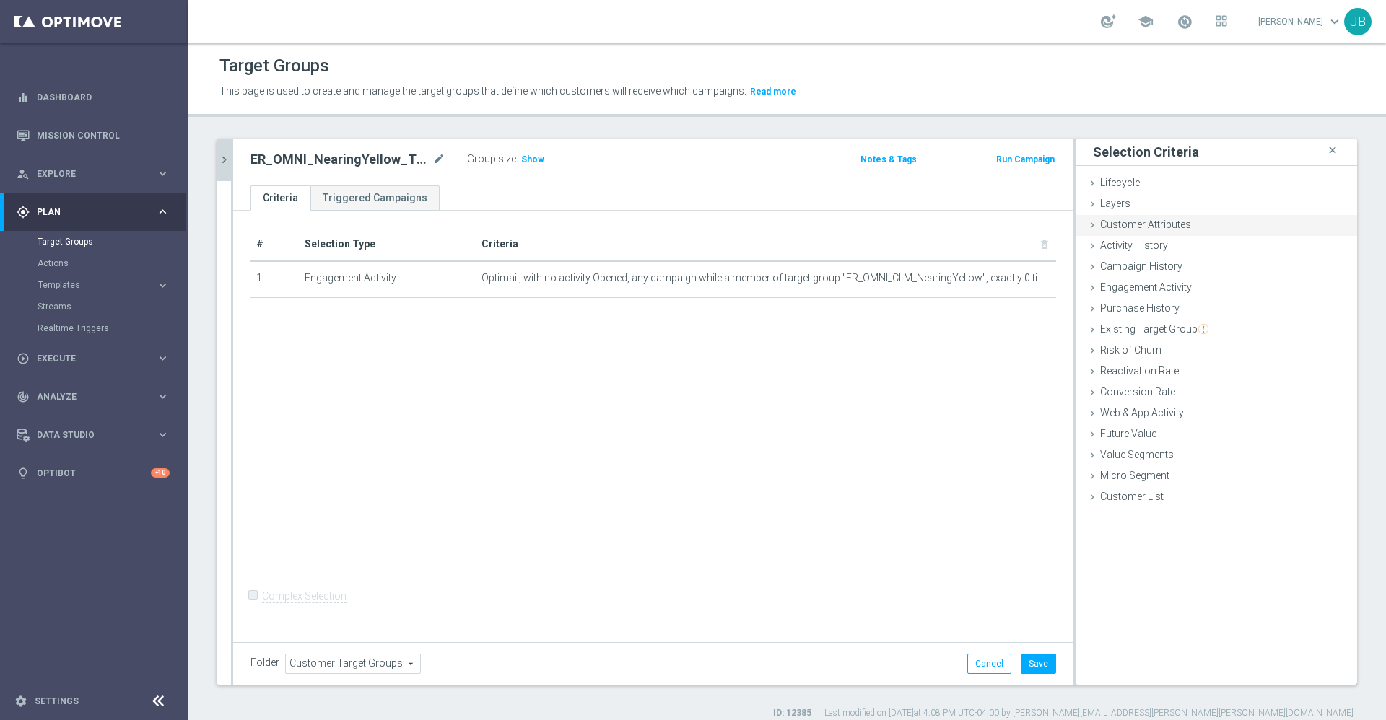
click at [1138, 228] on span "Customer Attributes" at bounding box center [1145, 225] width 91 height 12
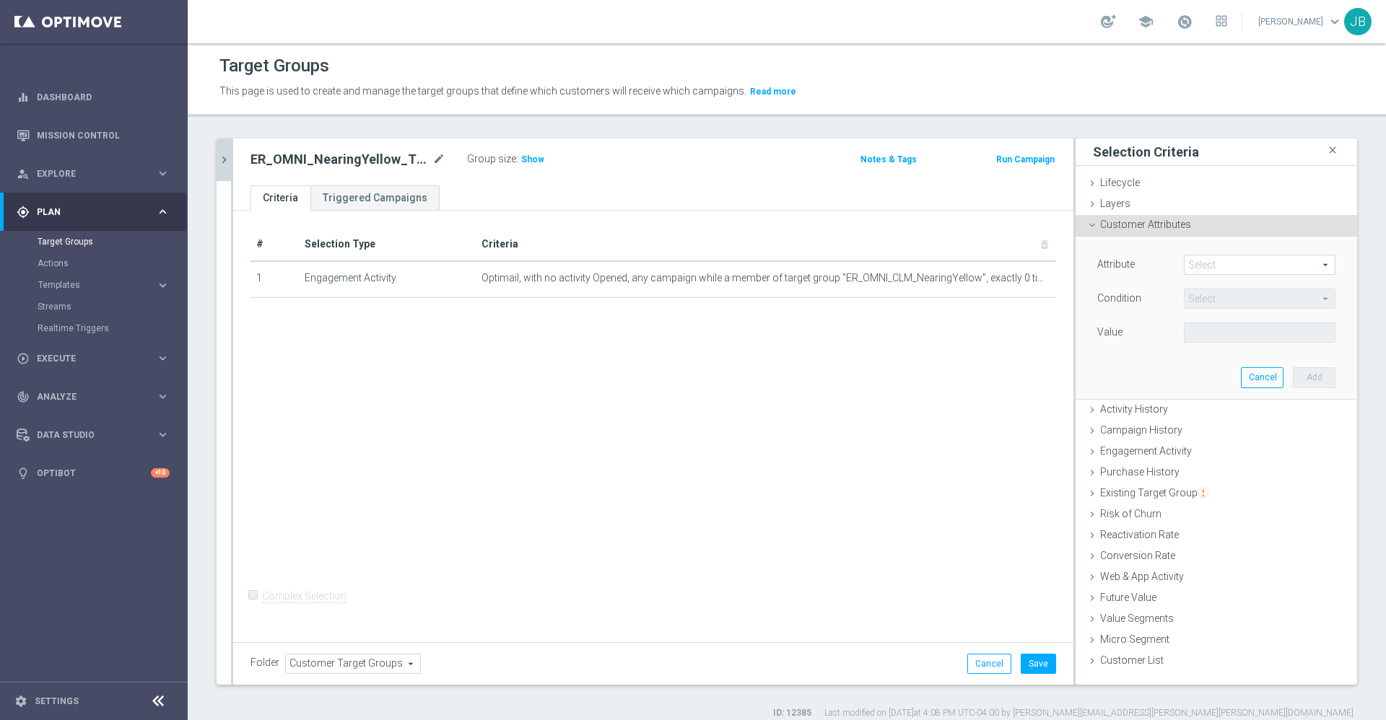
click at [1186, 266] on span at bounding box center [1260, 265] width 150 height 19
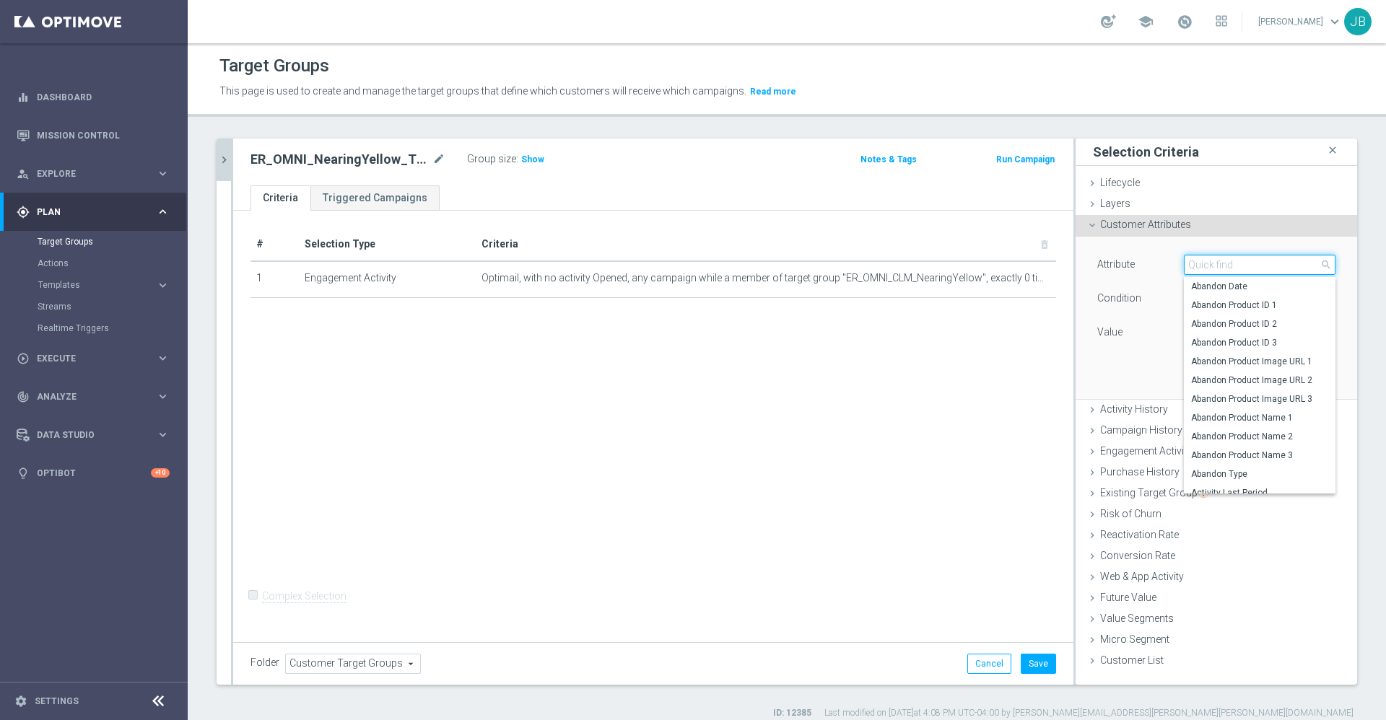
click at [1187, 262] on input "search" at bounding box center [1260, 265] width 152 height 20
click at [1128, 215] on div "Customer Attributes done selection updated" at bounding box center [1217, 226] width 282 height 22
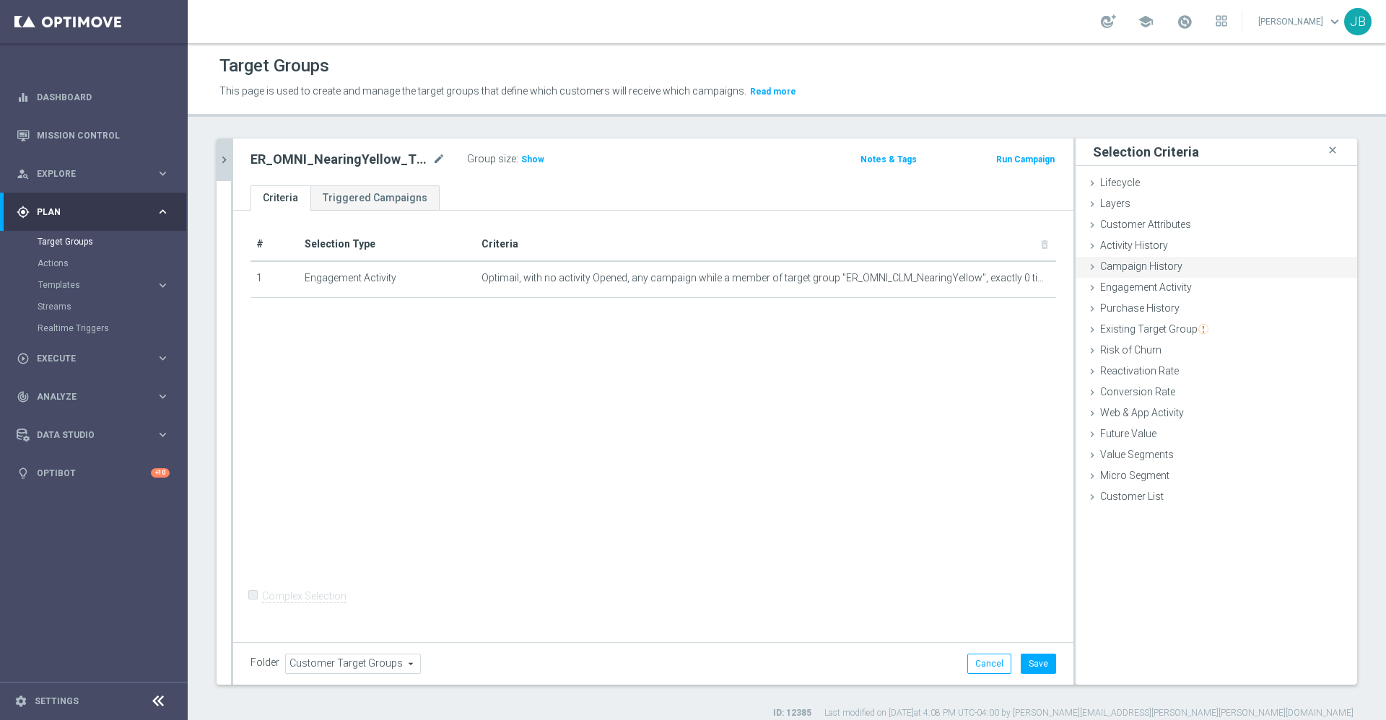
click at [1134, 267] on span "Campaign History" at bounding box center [1141, 267] width 82 height 12
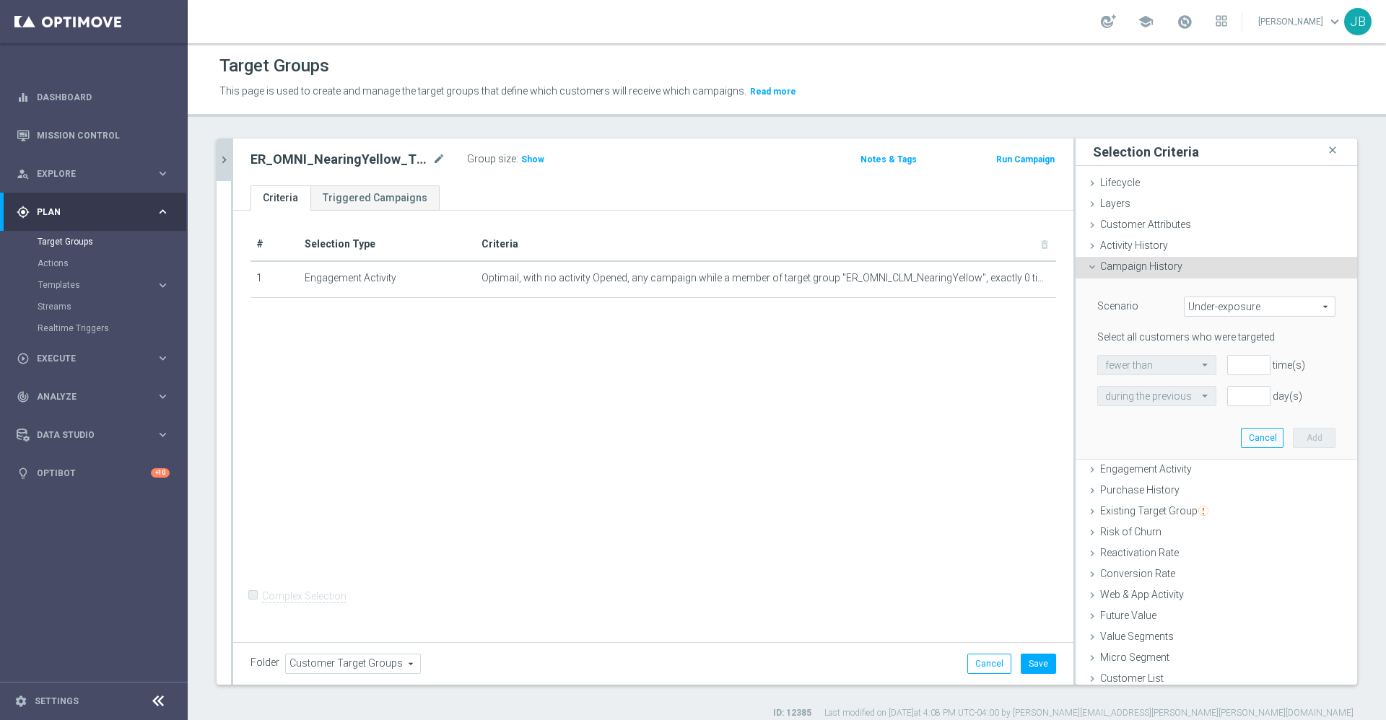
click at [1202, 308] on span "Under-exposure" at bounding box center [1260, 306] width 150 height 19
click at [1198, 402] on span "Custom" at bounding box center [1260, 403] width 136 height 12
type input "Custom"
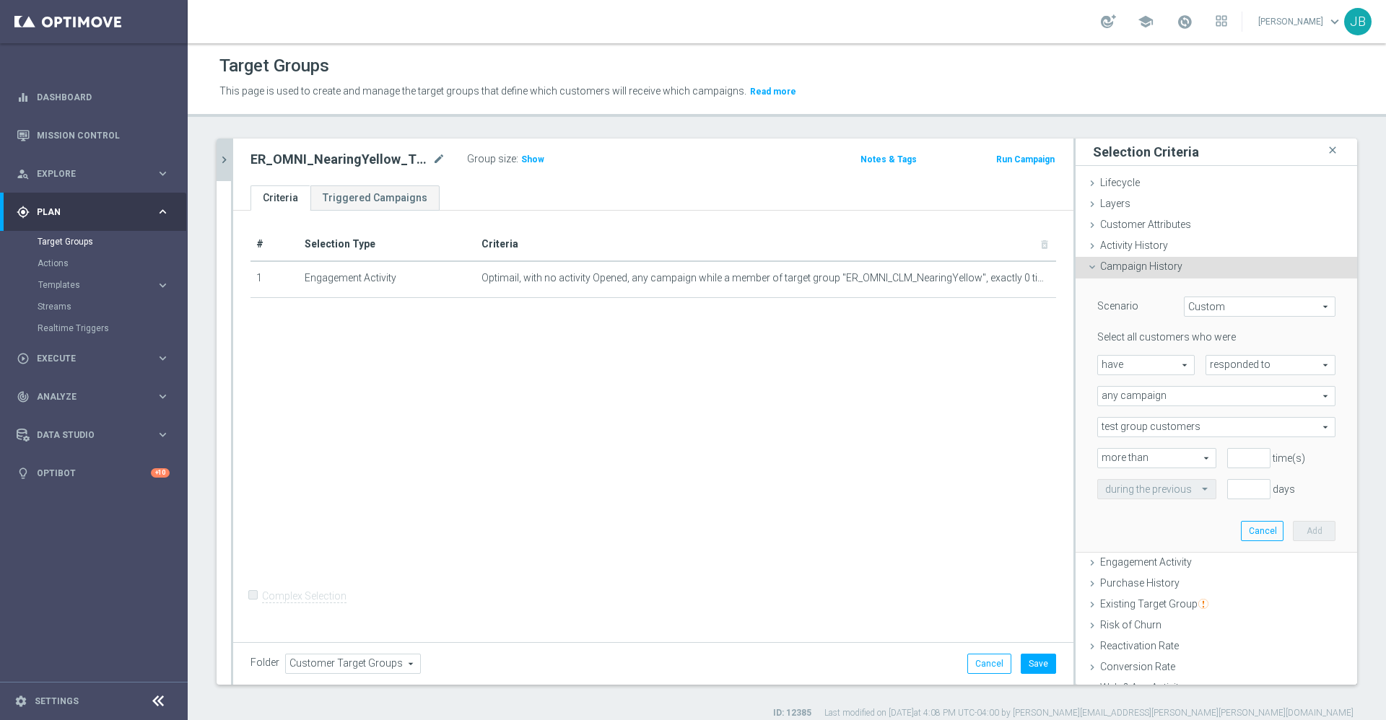
click at [1206, 364] on span "responded to" at bounding box center [1270, 365] width 128 height 19
click at [1214, 404] on span "been targeted with" at bounding box center [1270, 405] width 114 height 12
type input "been targeted with"
click at [1135, 388] on span "any campaign" at bounding box center [1216, 396] width 237 height 19
click at [1138, 436] on span "any campaign while a member of the specified target group(s)" at bounding box center [1216, 436] width 222 height 12
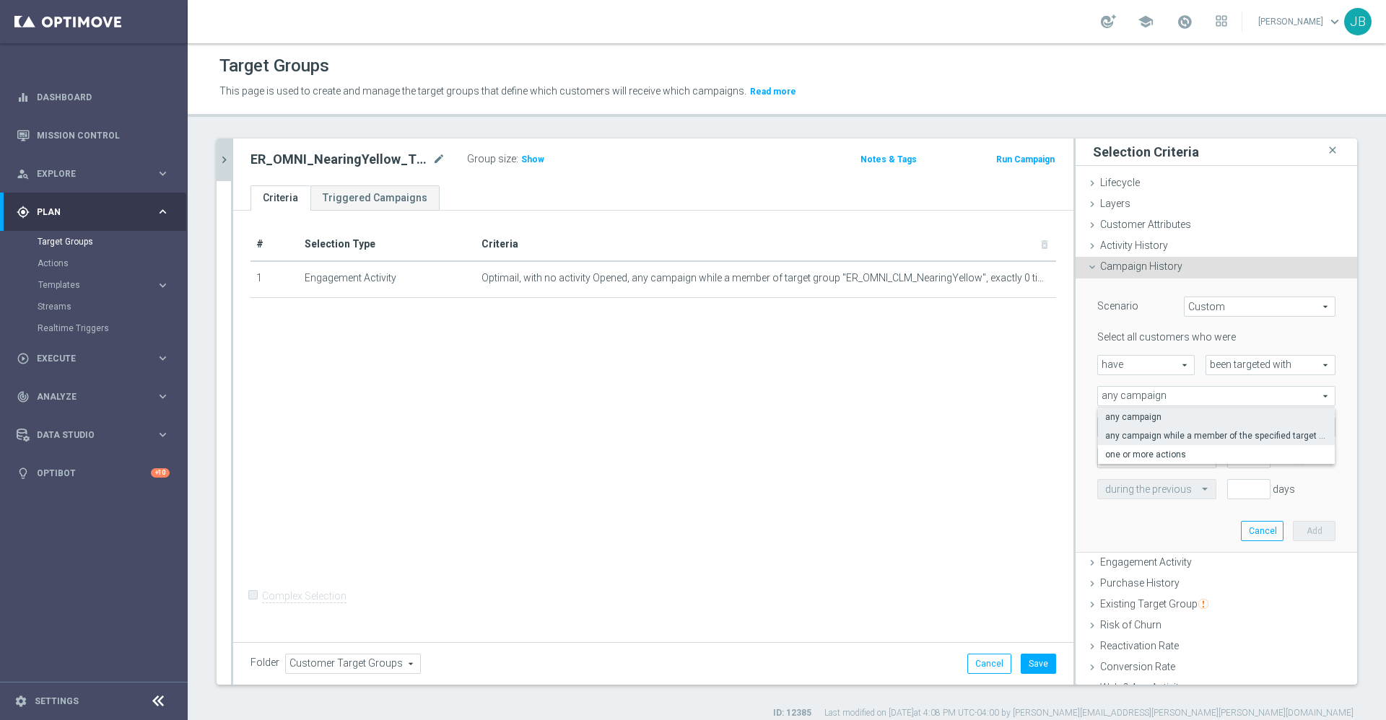
type input "any campaign while a member of the specified target group(s)"
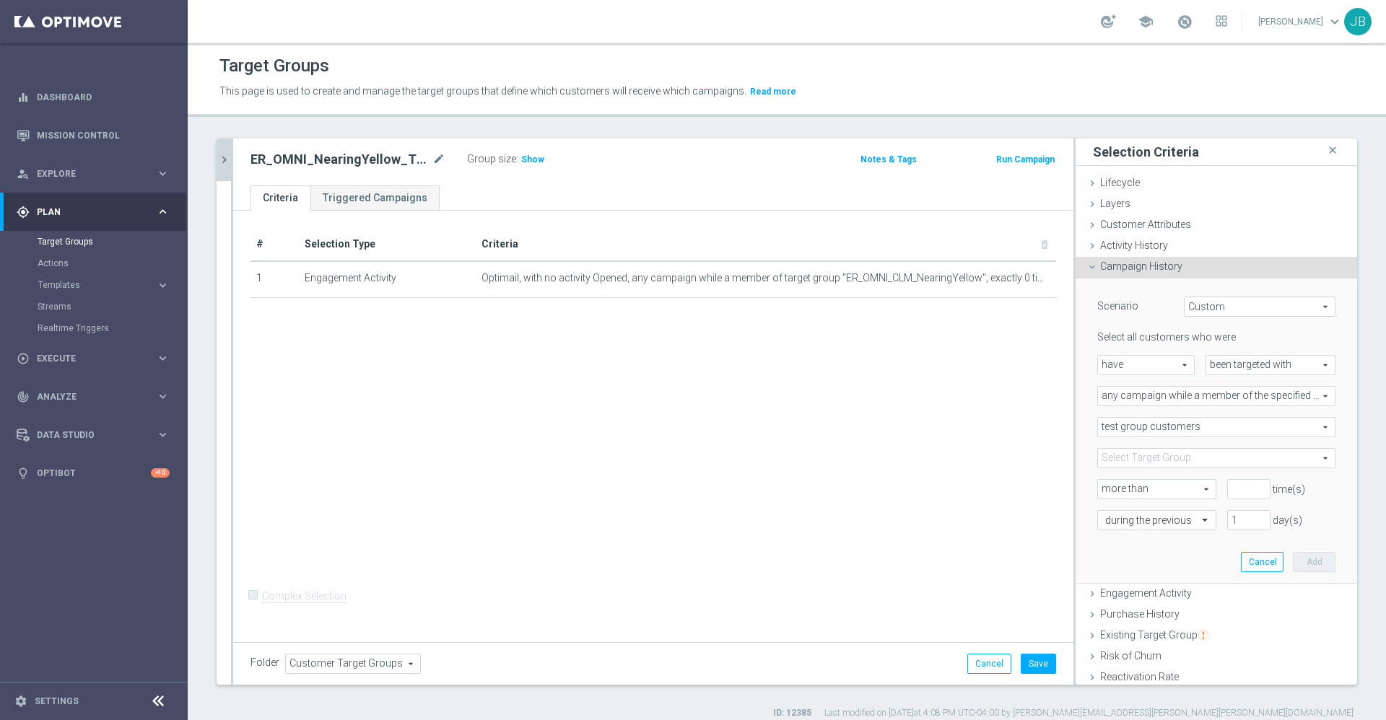
click at [1125, 454] on span at bounding box center [1216, 458] width 237 height 19
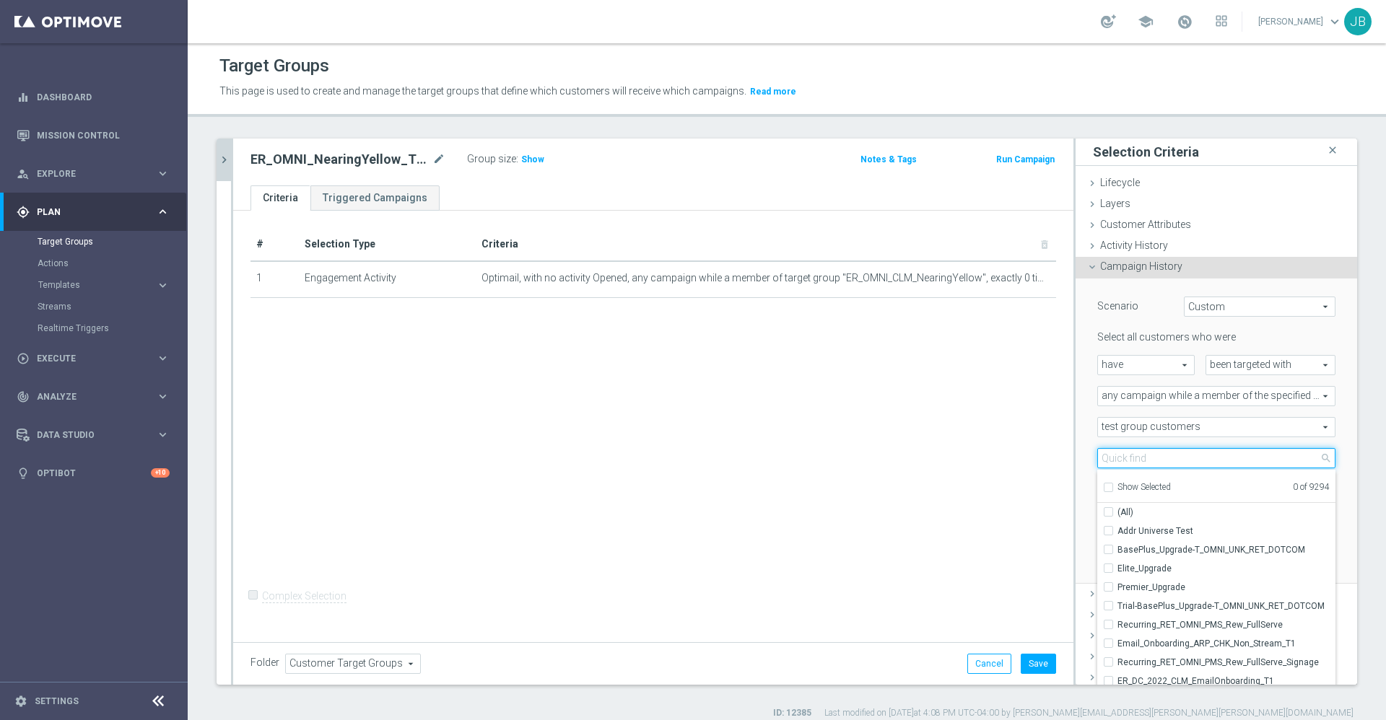
click at [1125, 454] on input "search" at bounding box center [1216, 458] width 238 height 20
paste input "ER_DC_20240923_CLM_NearingYellow"
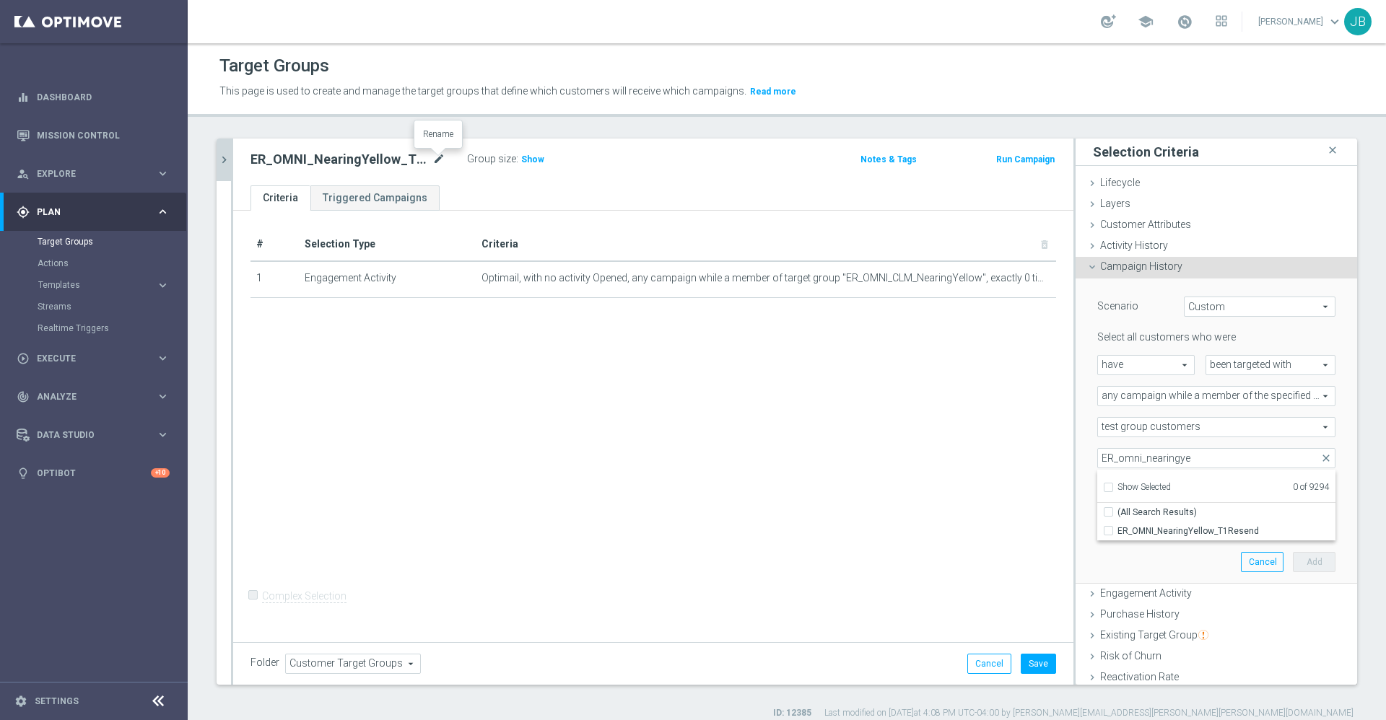
click at [438, 156] on icon "mode_edit" at bounding box center [438, 159] width 13 height 17
click at [383, 165] on input "ER_OMNI_NearingYellow_T1Resend" at bounding box center [347, 161] width 195 height 20
drag, startPoint x: 379, startPoint y: 162, endPoint x: 230, endPoint y: 164, distance: 149.4
click at [230, 164] on as-split "ER_DC_20240923_CLM_NearingYellow close more_vert Prioritize Customer Target Gro…" at bounding box center [787, 412] width 1141 height 546
click at [361, 161] on input "ER_OMNI_NearingYellow_T1Resend" at bounding box center [347, 161] width 195 height 20
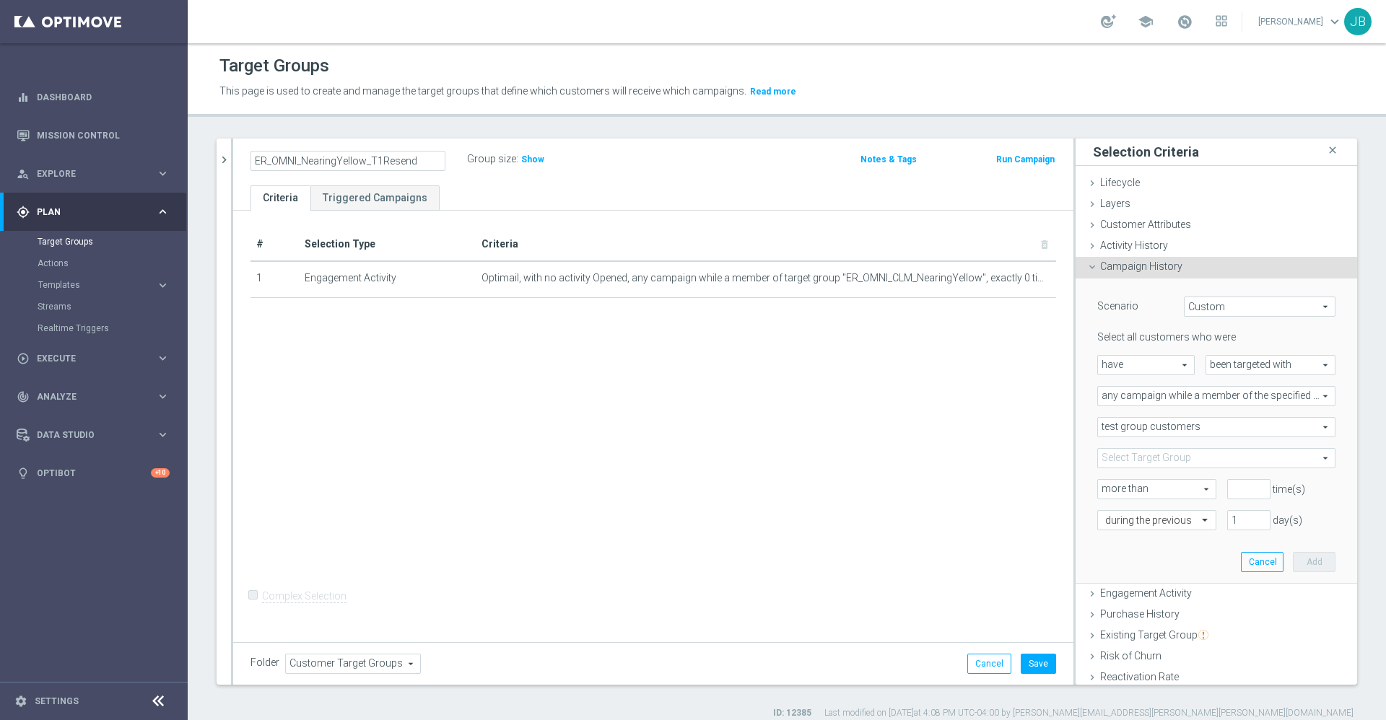
drag, startPoint x: 367, startPoint y: 161, endPoint x: 237, endPoint y: 160, distance: 129.9
click at [237, 160] on div "ER_OMNI_NearingYellow_T1Resend Group size : Show Notes & Tags Run Campaign" at bounding box center [653, 162] width 840 height 47
click at [1137, 446] on div "Select all customers who were have have arrow_drop_down search been targeted wi…" at bounding box center [1216, 430] width 238 height 199
click at [1138, 458] on span at bounding box center [1216, 458] width 237 height 19
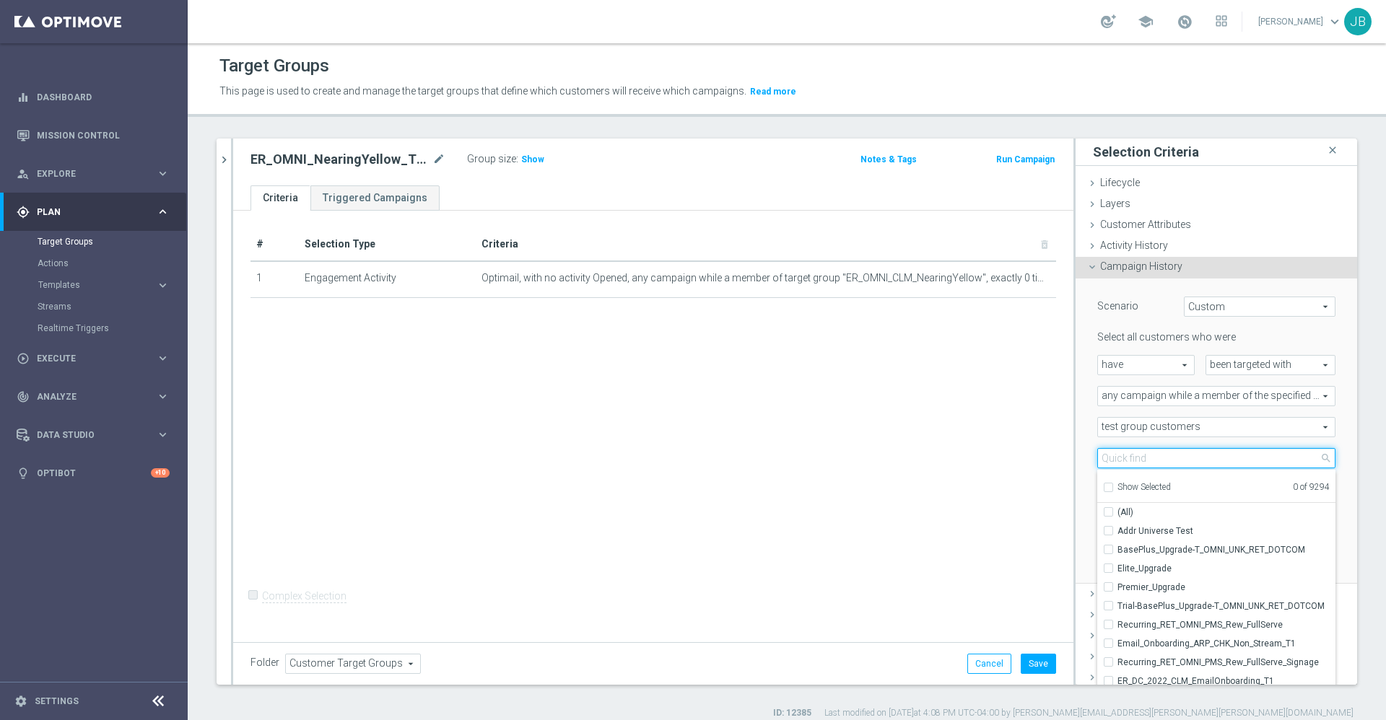
click at [1138, 458] on input "search" at bounding box center [1216, 458] width 238 height 20
paste input "ER_OMNI_NearingYellow_"
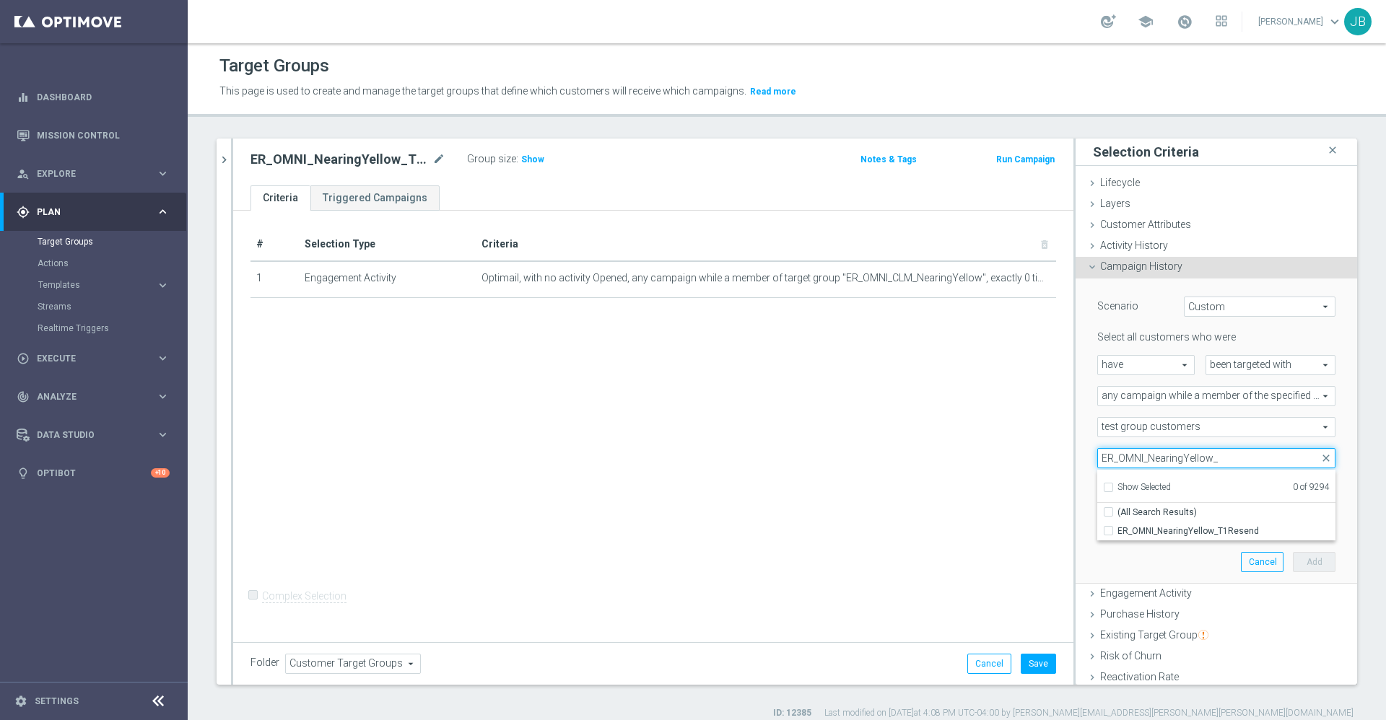
type input "ER_OMNI_NearingYellow_"
click at [1024, 534] on div "# Selection Type Criteria delete_forever 1 Engagement Activity Optimail, with n…" at bounding box center [653, 424] width 840 height 427
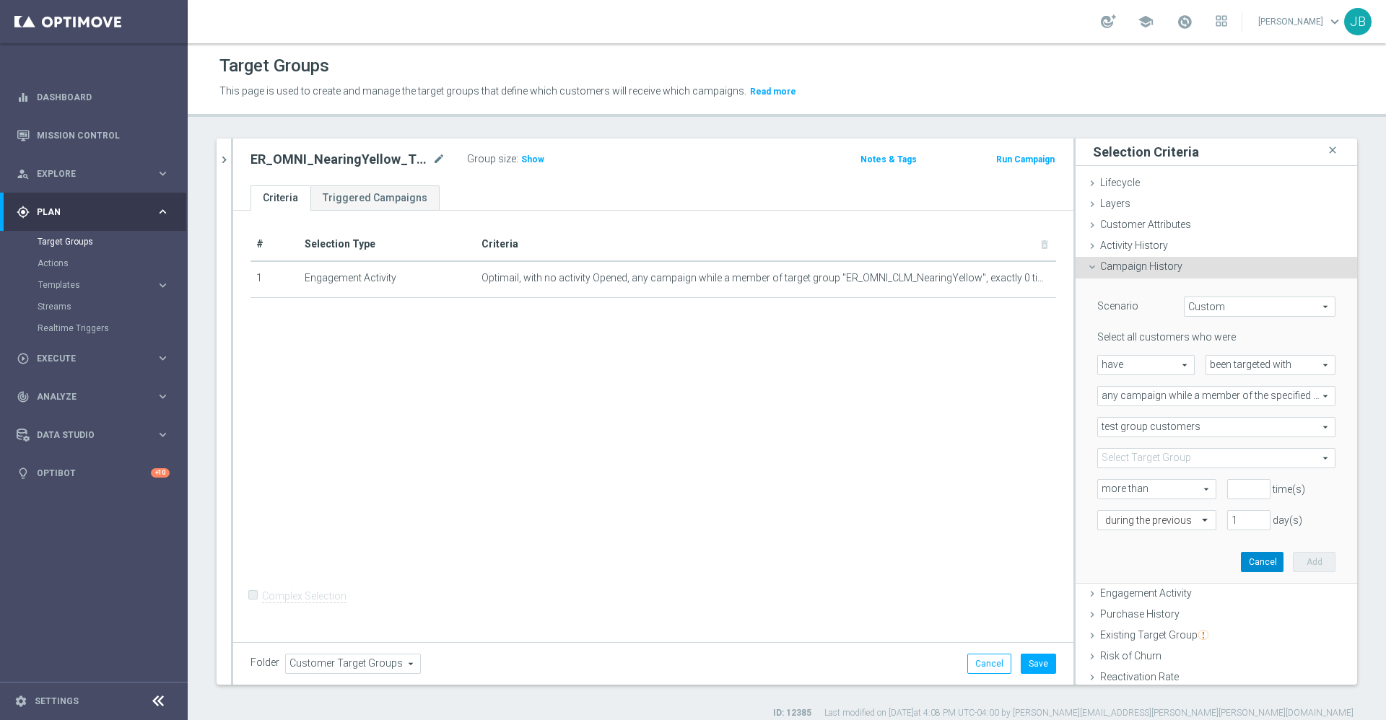
click at [1241, 564] on button "Cancel" at bounding box center [1262, 562] width 43 height 20
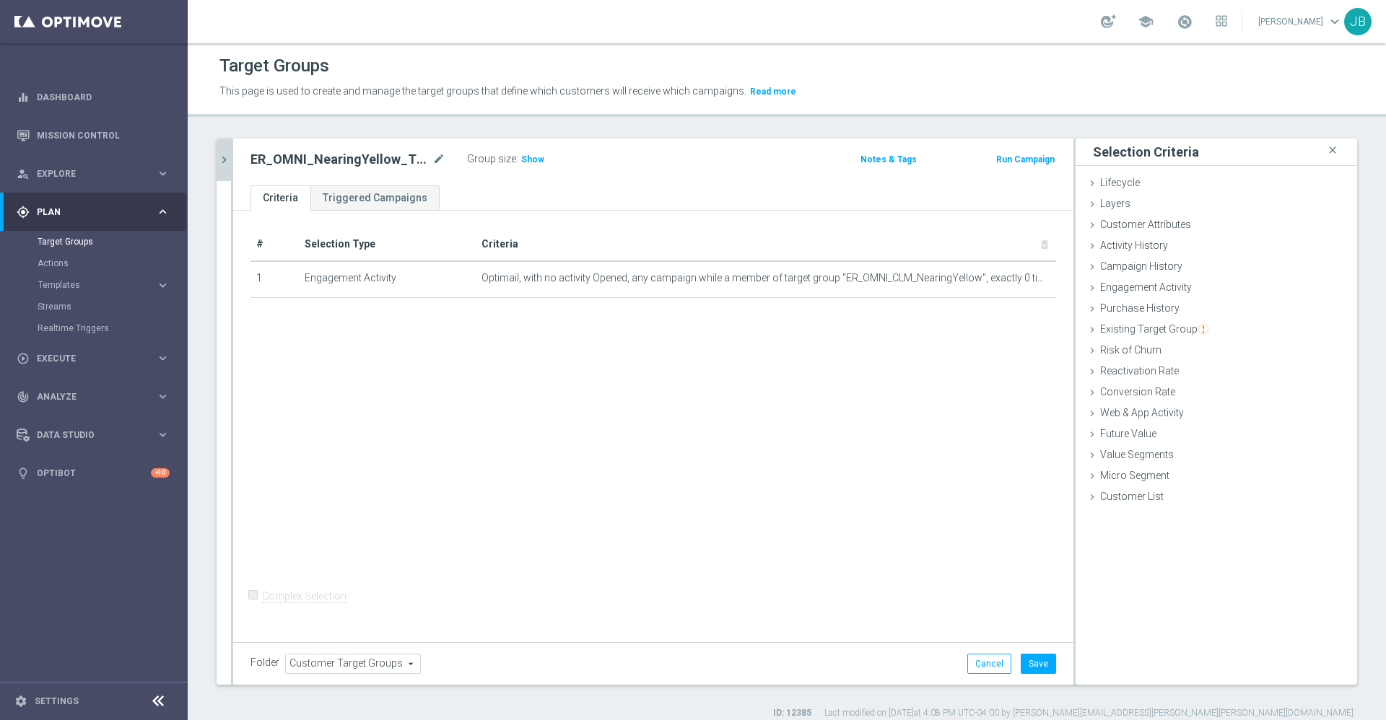
click at [220, 158] on icon "chevron_right" at bounding box center [224, 160] width 14 height 14
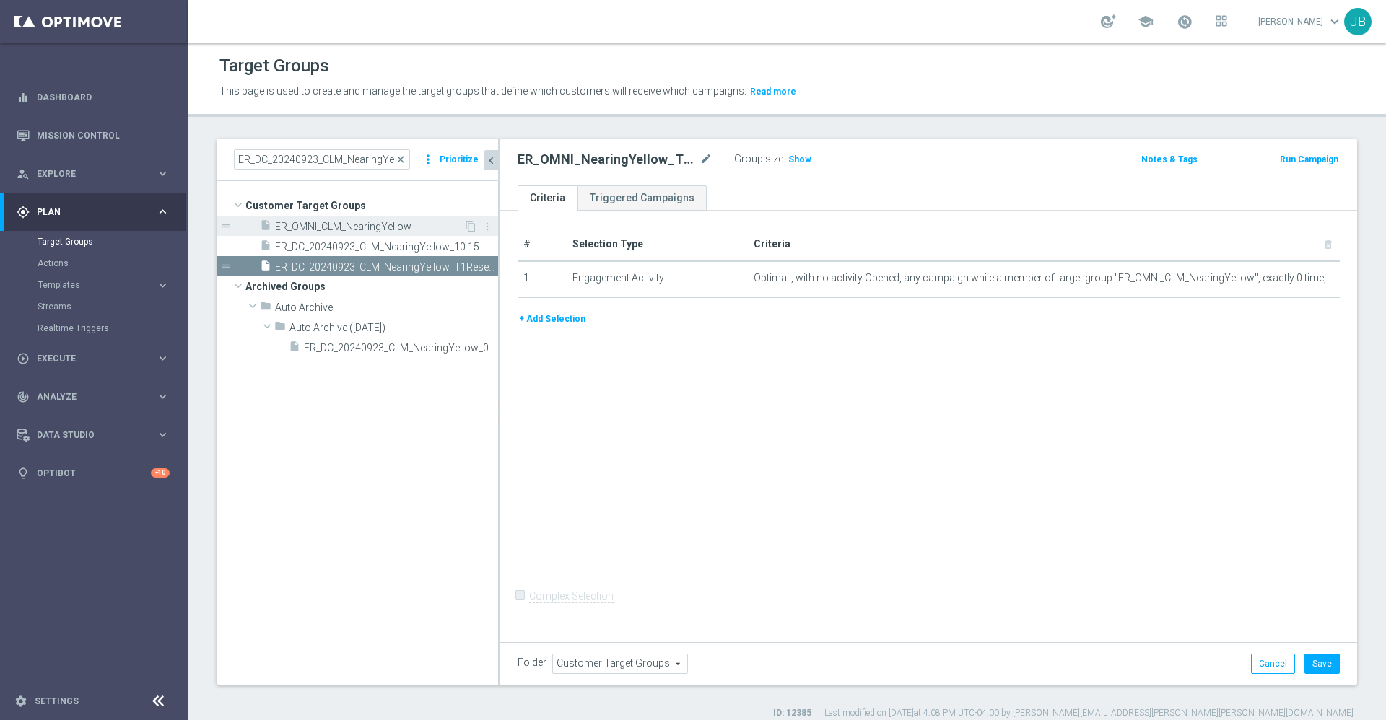
click at [378, 230] on span "ER_OMNI_CLM_NearingYellow" at bounding box center [369, 227] width 188 height 12
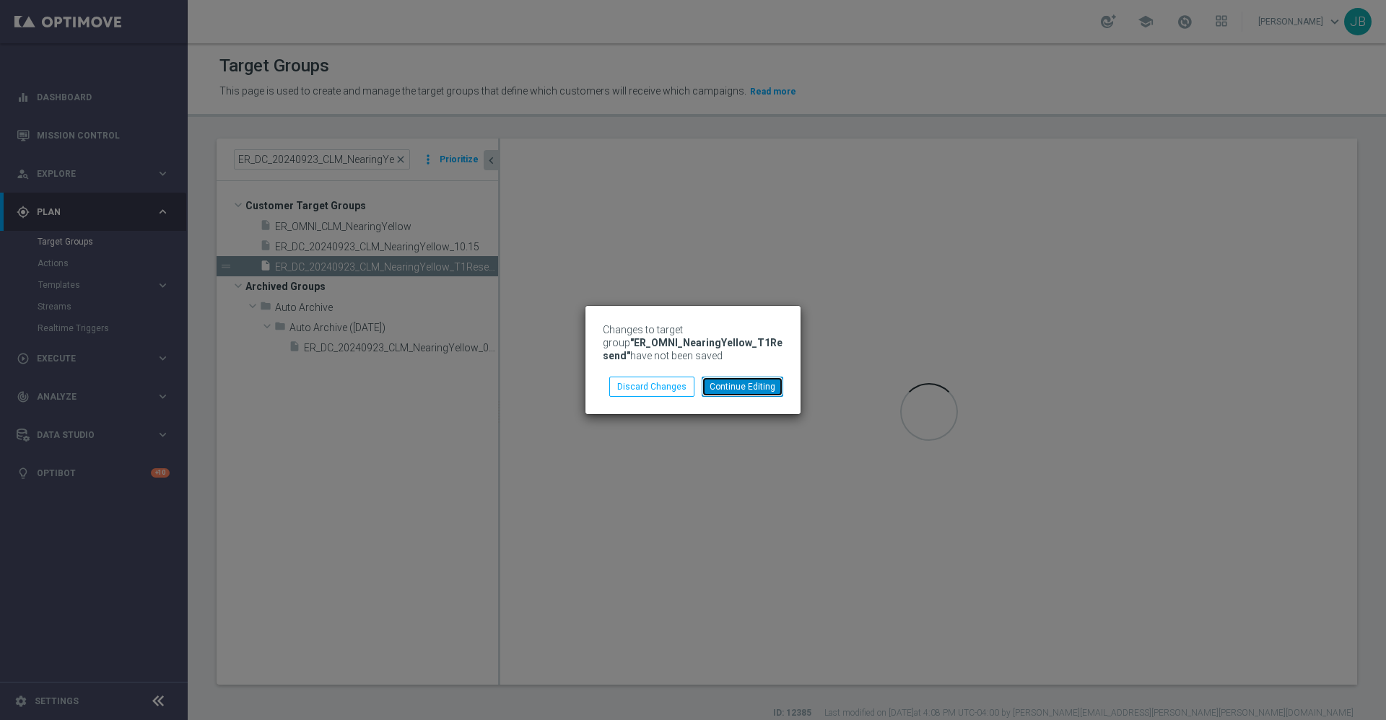
click at [720, 385] on button "Continue Editing" at bounding box center [743, 387] width 82 height 20
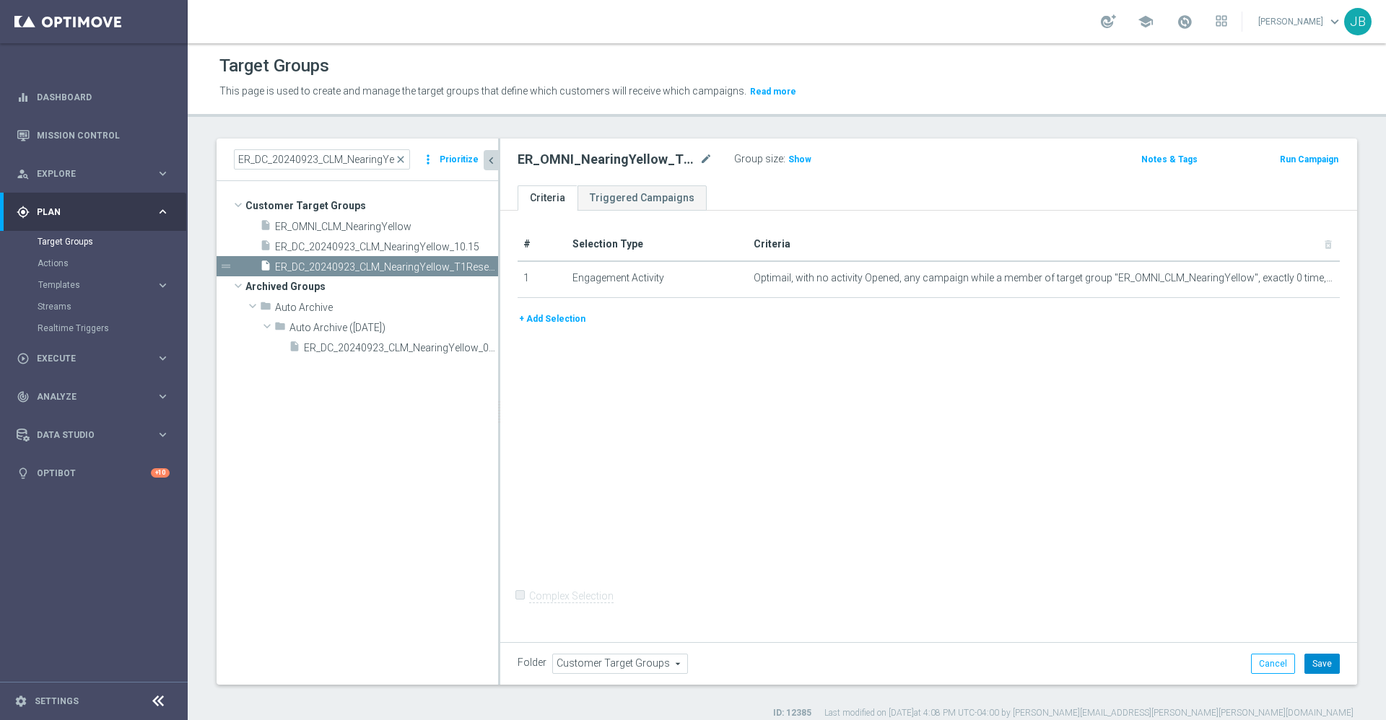
click at [1304, 670] on button "Save" at bounding box center [1321, 664] width 35 height 20
click at [375, 225] on span "ER_OMNI_CLM_NearingYellow" at bounding box center [369, 227] width 188 height 12
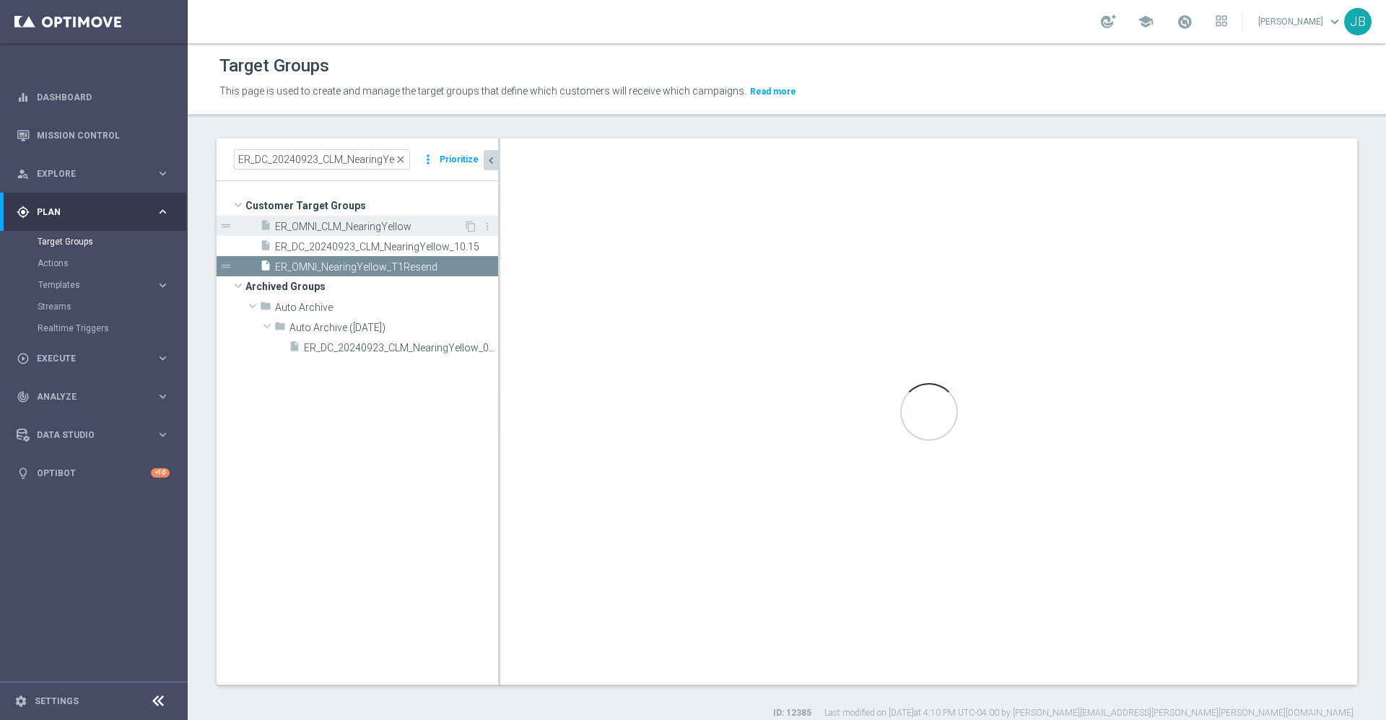
click at [340, 227] on span "ER_OMNI_CLM_NearingYellow" at bounding box center [369, 227] width 188 height 12
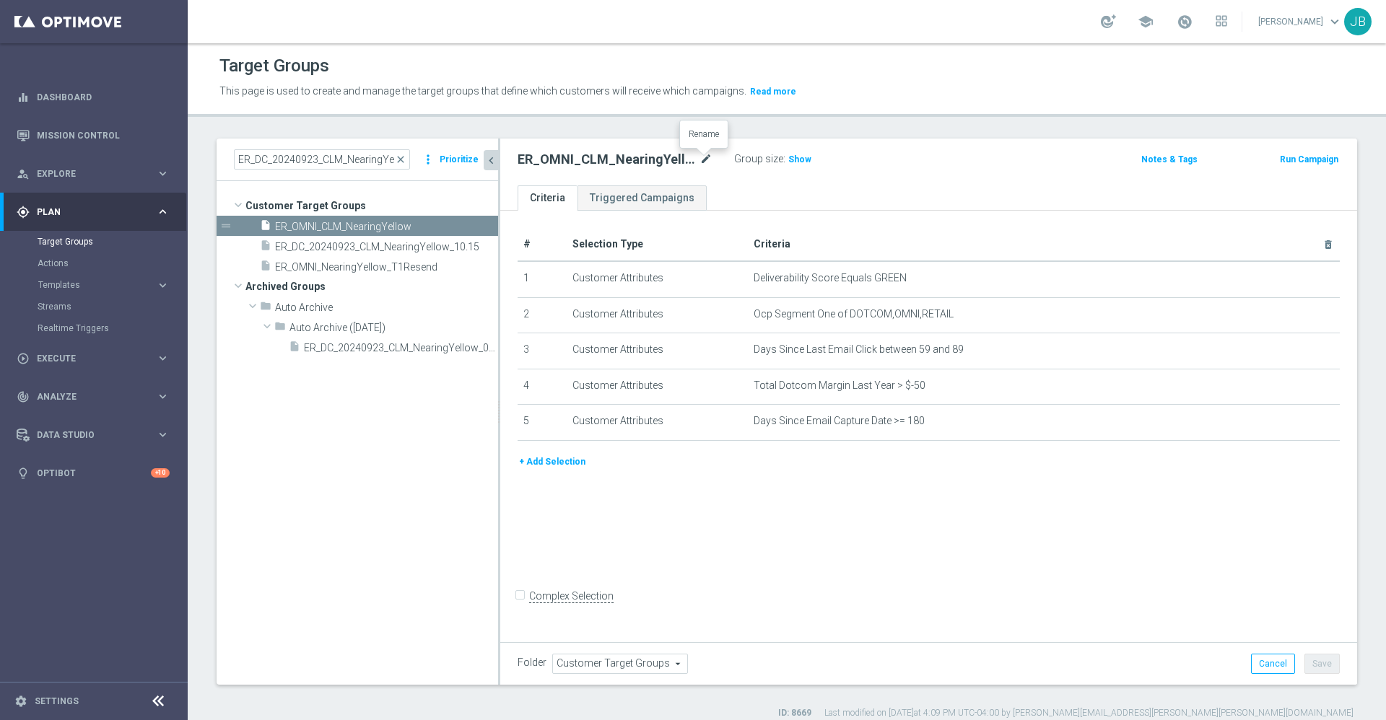
click at [707, 155] on icon "mode_edit" at bounding box center [705, 159] width 13 height 17
click at [367, 269] on span "ER_OMNI_NearingYellow_T1Resend" at bounding box center [369, 267] width 188 height 12
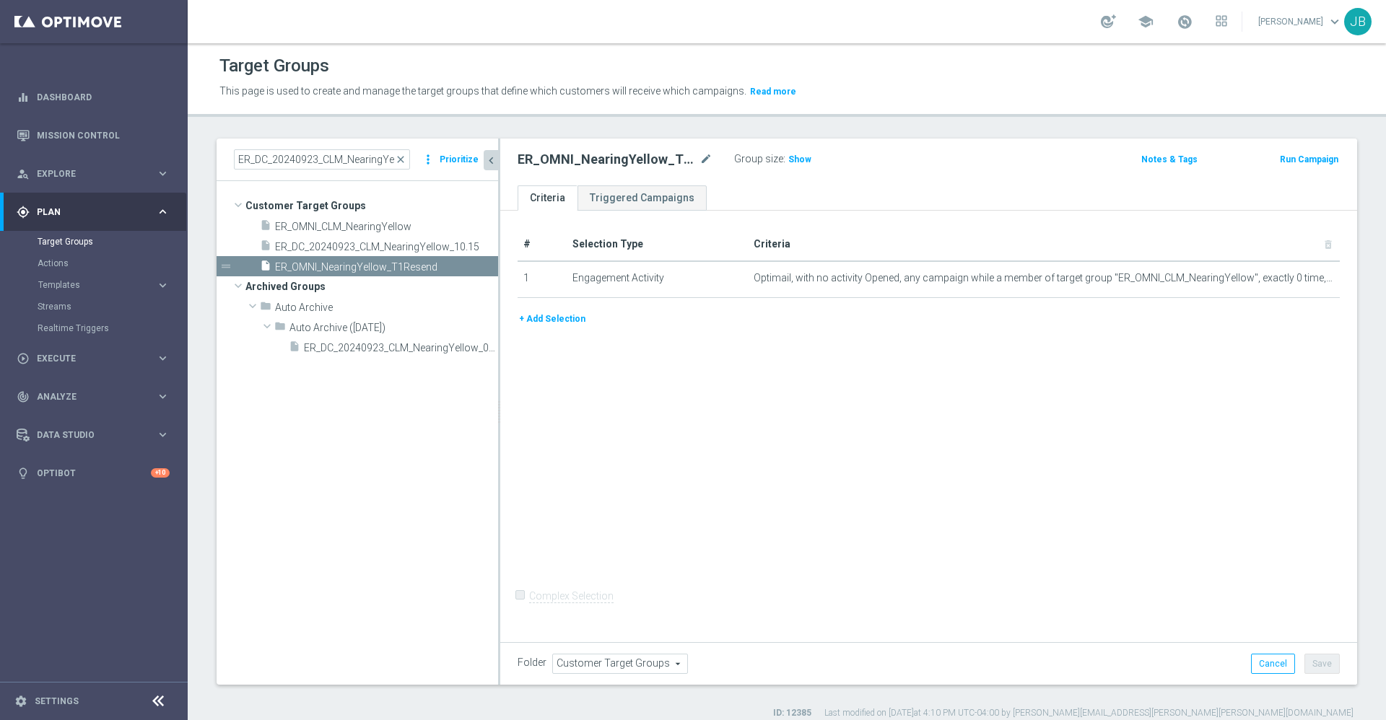
click at [570, 319] on button "+ Add Selection" at bounding box center [552, 319] width 69 height 16
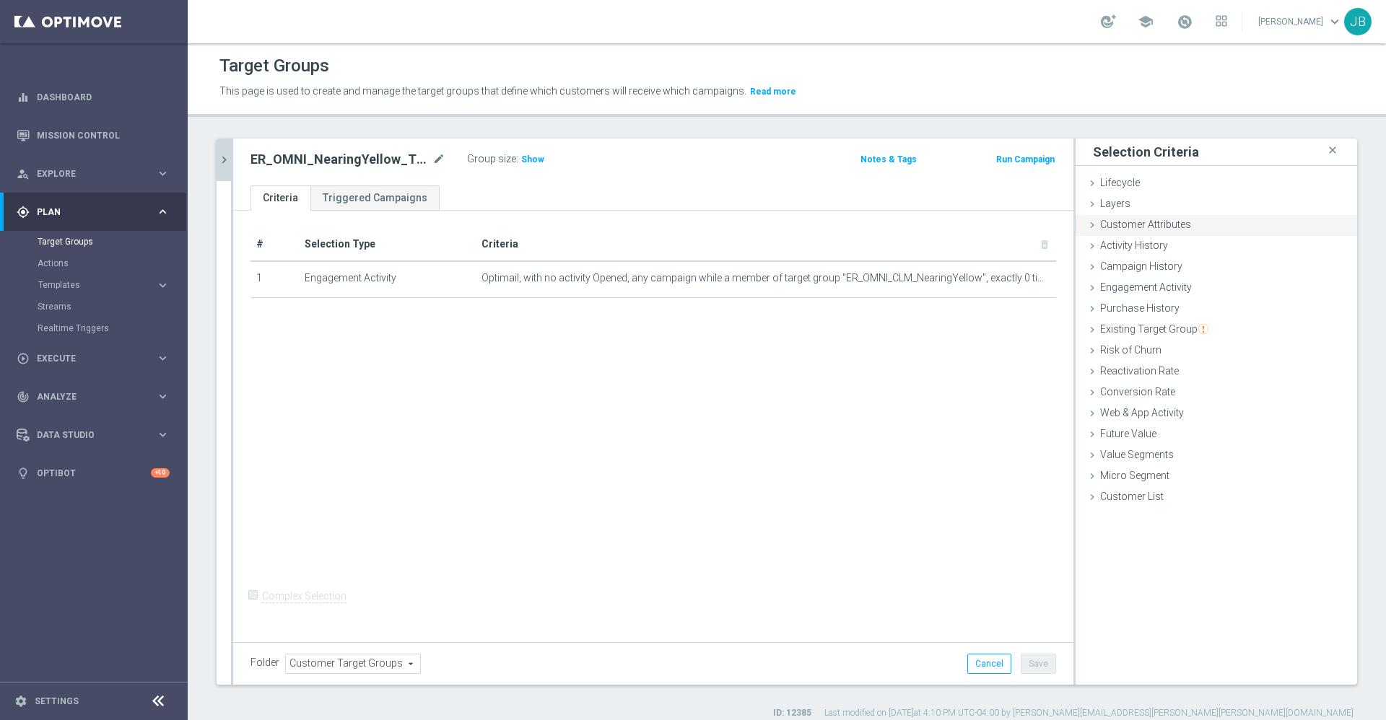
click at [1146, 225] on span "Customer Attributes" at bounding box center [1145, 225] width 91 height 12
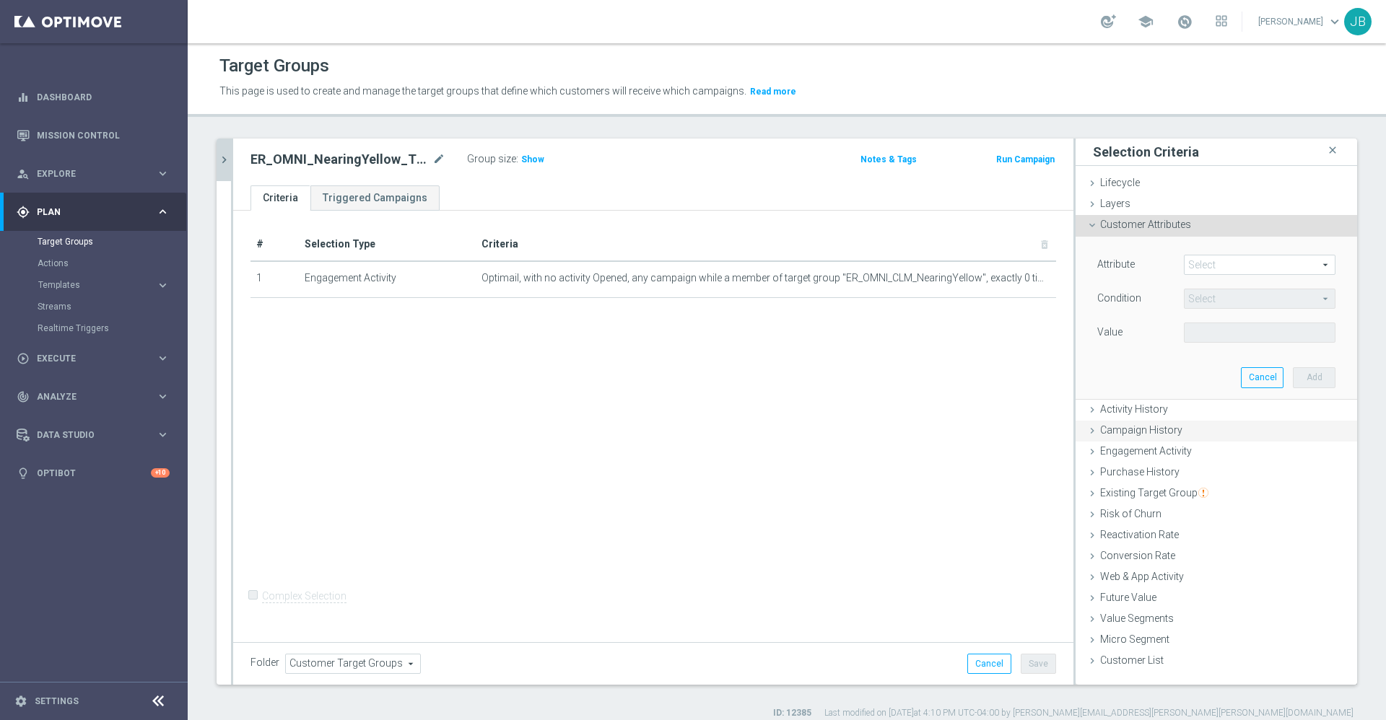
click at [1127, 433] on span "Campaign History" at bounding box center [1141, 430] width 82 height 12
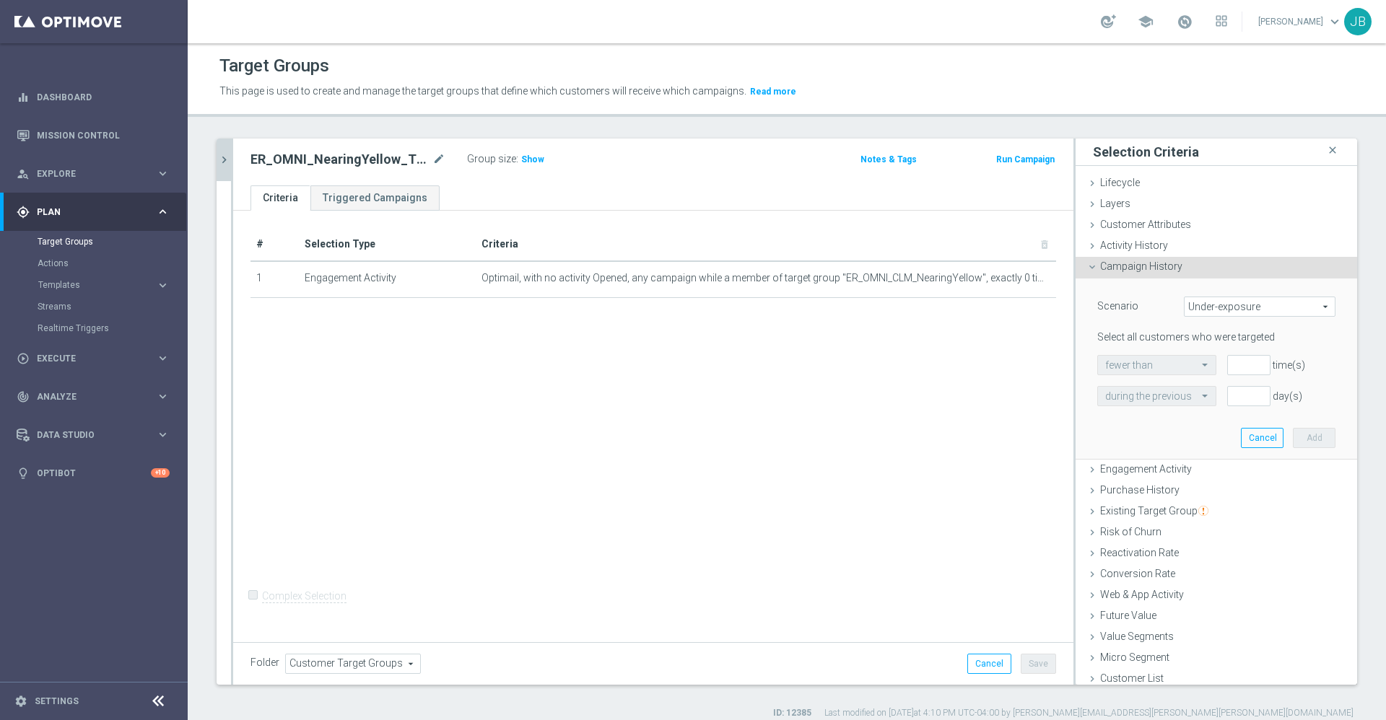
click at [1220, 302] on span "Under-exposure" at bounding box center [1260, 306] width 150 height 19
click at [1197, 401] on span "Custom" at bounding box center [1260, 403] width 136 height 12
type input "Custom"
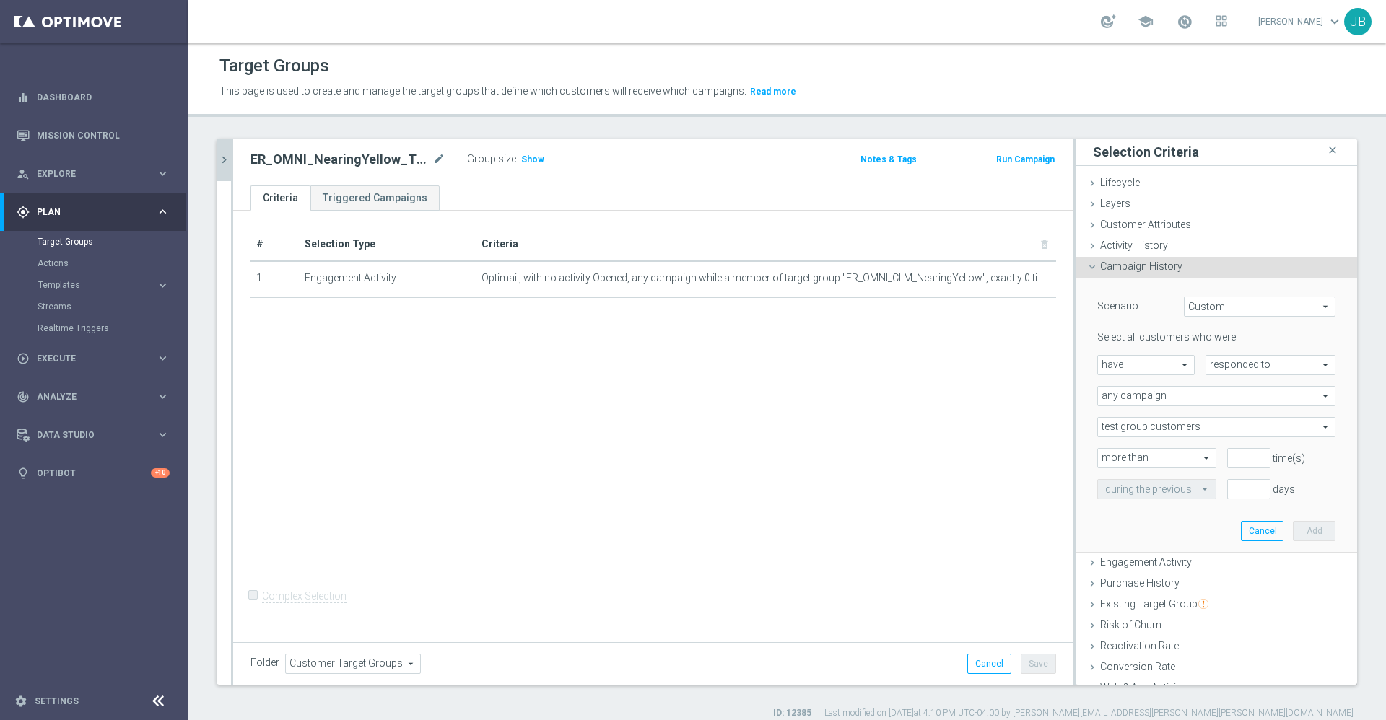
click at [1159, 365] on span "have" at bounding box center [1146, 365] width 96 height 19
click at [1135, 404] on span "have not" at bounding box center [1146, 405] width 82 height 12
click at [1148, 362] on span "have not" at bounding box center [1146, 365] width 96 height 19
click at [1121, 388] on span "have" at bounding box center [1146, 386] width 82 height 12
type input "have"
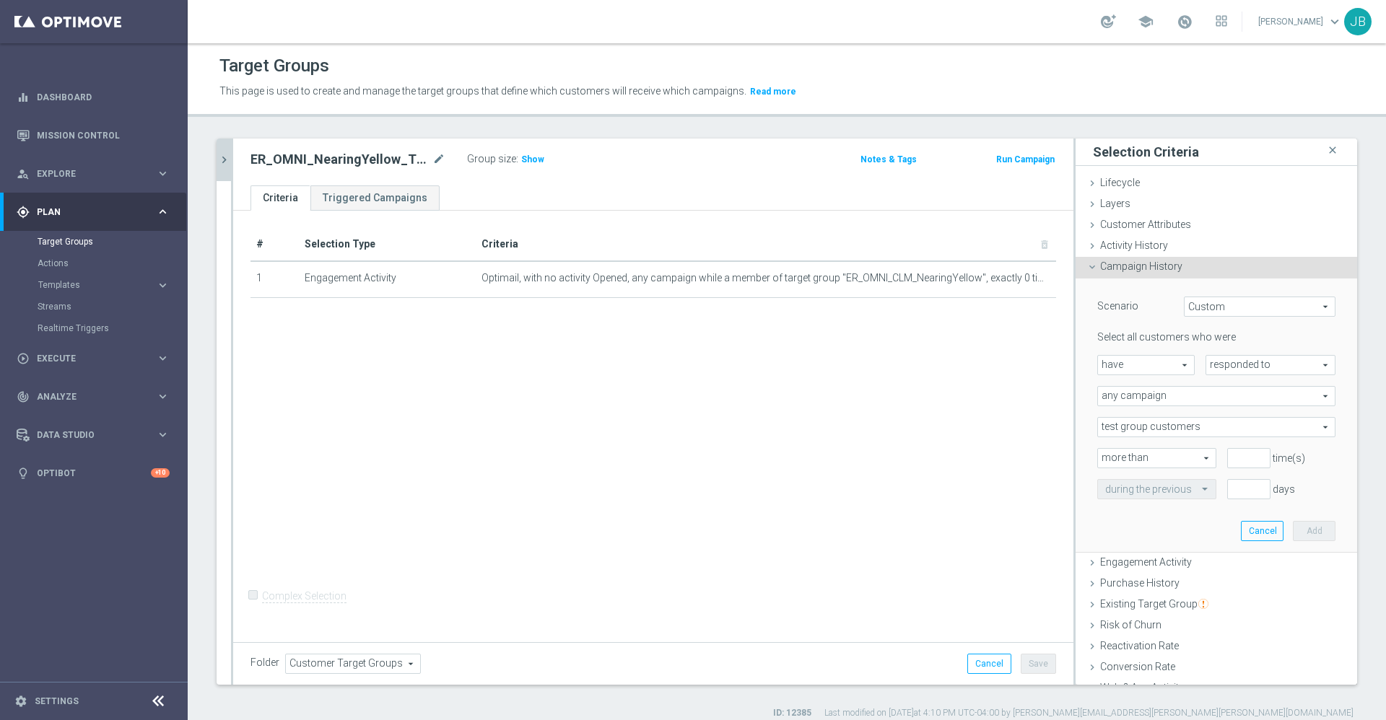
click at [1224, 364] on span "responded to" at bounding box center [1270, 365] width 128 height 19
click at [1216, 399] on span "been targeted with" at bounding box center [1270, 405] width 114 height 12
type input "been targeted with"
click at [1159, 399] on span "any campaign" at bounding box center [1216, 396] width 237 height 19
click at [1148, 432] on span "any campaign while a member of the specified target group(s)" at bounding box center [1216, 436] width 222 height 12
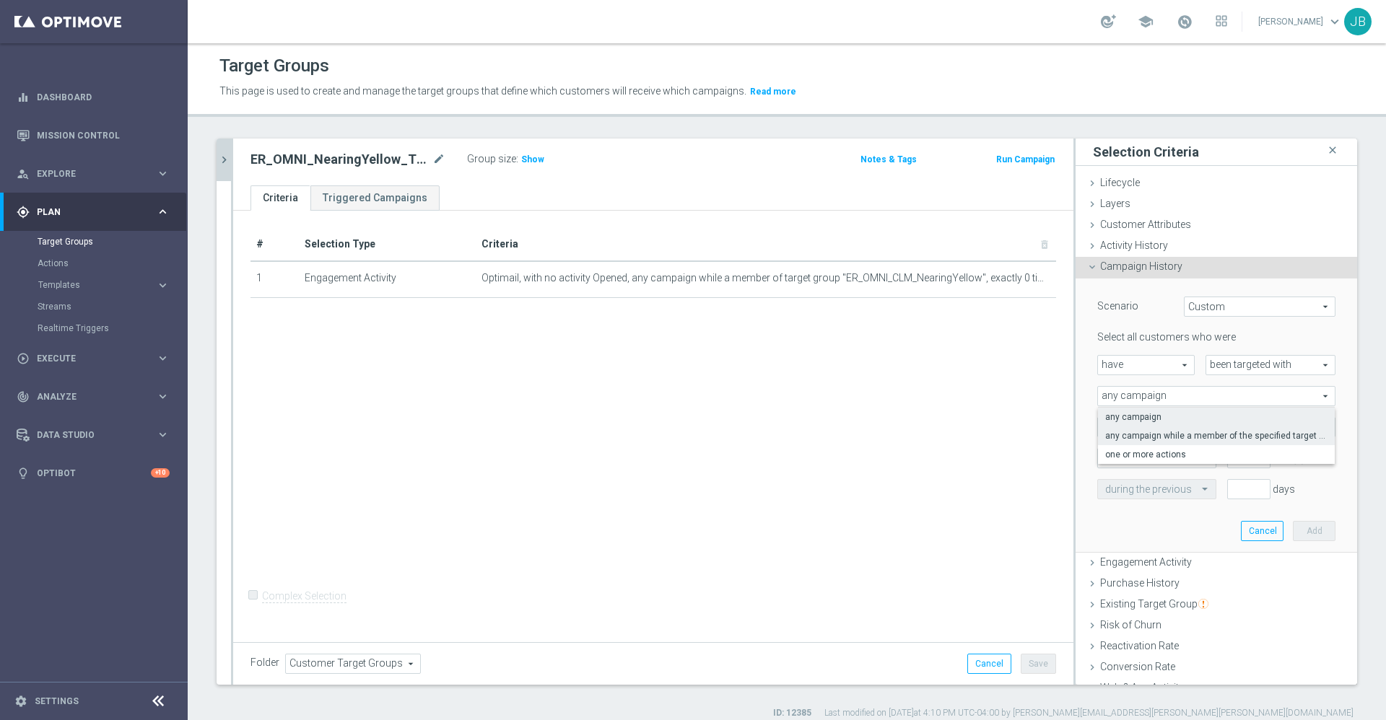
type input "any campaign while a member of the specified target group(s)"
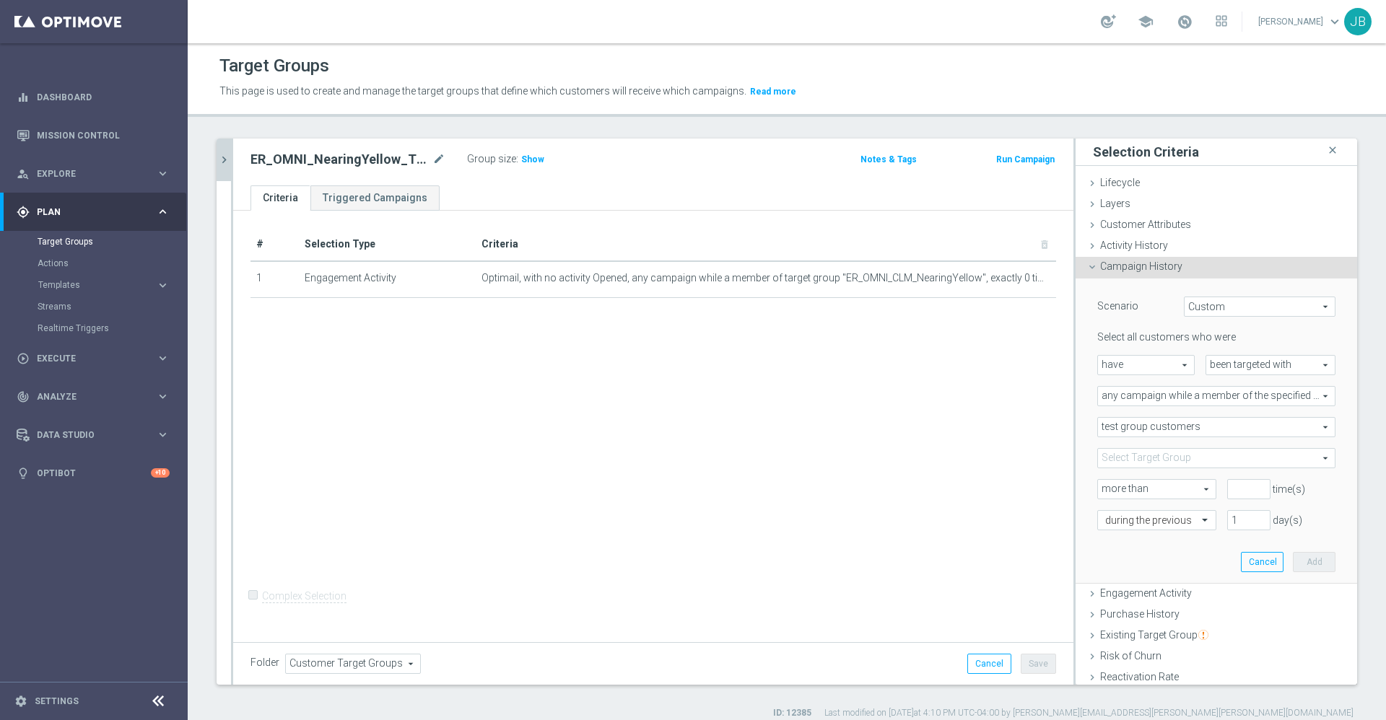
click at [1123, 453] on span at bounding box center [1216, 458] width 237 height 19
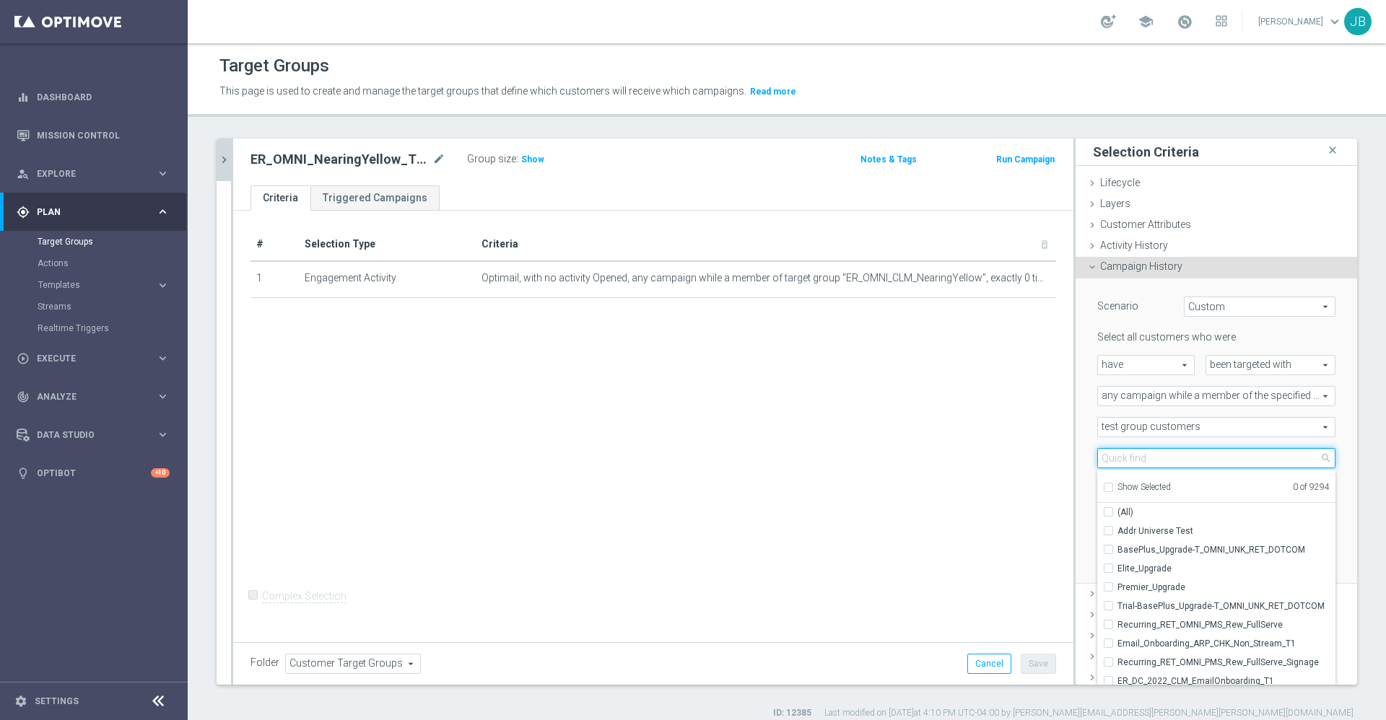
click at [1123, 453] on input "search" at bounding box center [1216, 458] width 238 height 20
paste input "ER_OMNI_CLM_NearingYellow"
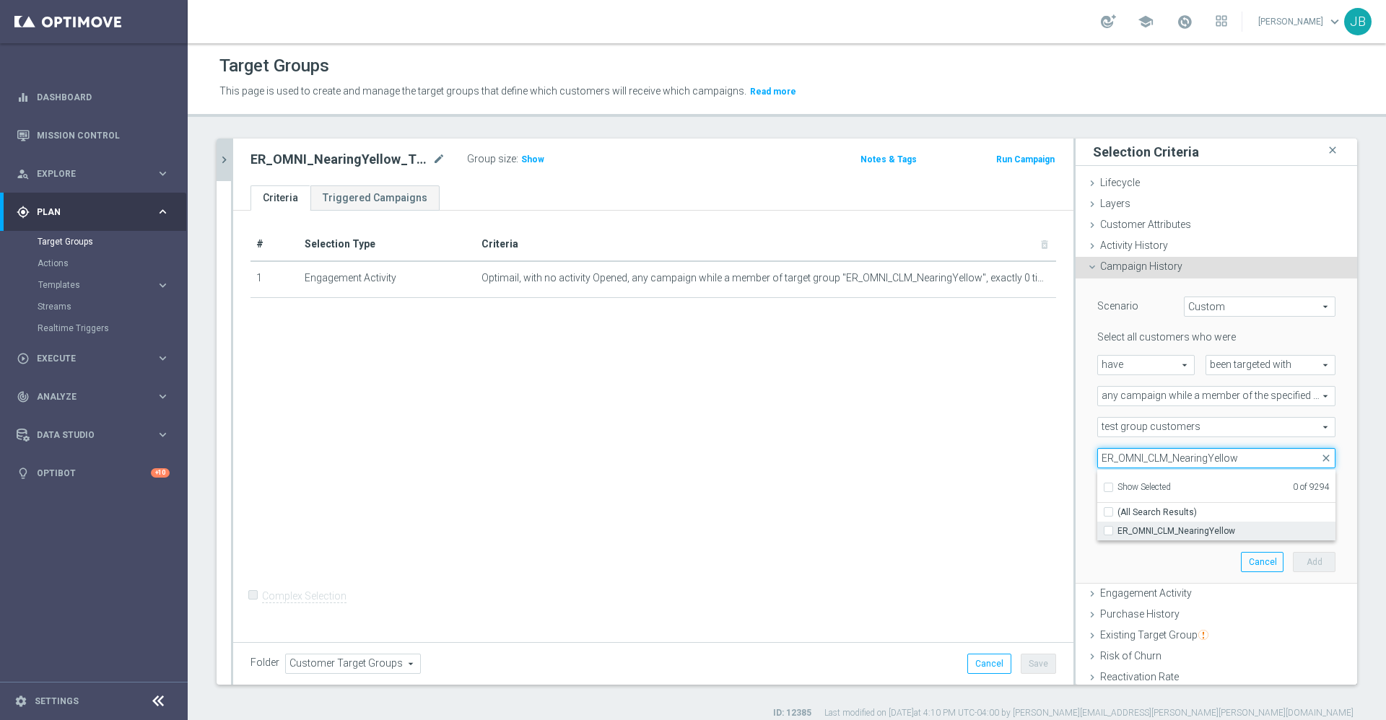
type input "ER_OMNI_CLM_NearingYellow"
click at [1157, 523] on label "ER_OMNI_CLM_NearingYellow" at bounding box center [1226, 531] width 218 height 19
click at [1117, 526] on input "ER_OMNI_CLM_NearingYellow" at bounding box center [1112, 530] width 9 height 9
checkbox input "true"
type input "ER_OMNI_CLM_NearingYellow"
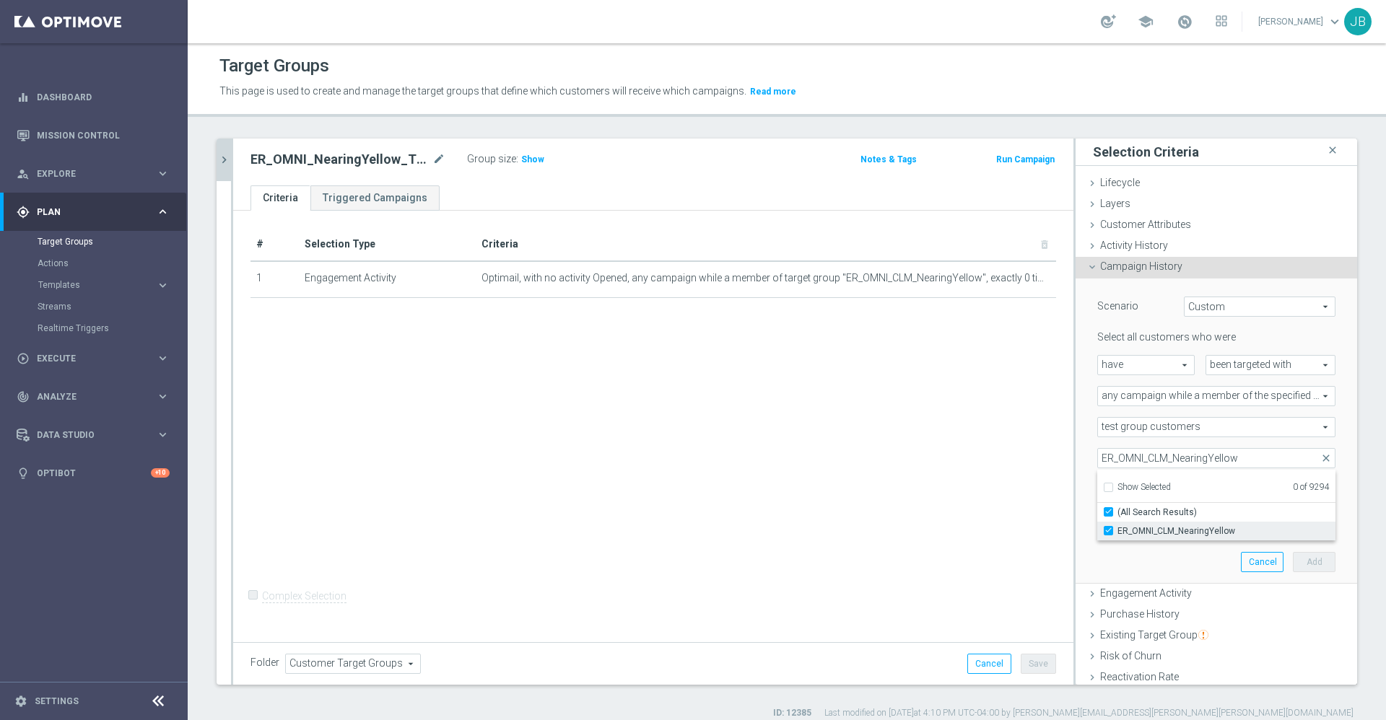
checkbox input "true"
click at [1001, 500] on div "# Selection Type Criteria delete_forever 1 Engagement Activity Optimail, with n…" at bounding box center [653, 424] width 840 height 427
click at [1227, 491] on input "number" at bounding box center [1248, 489] width 43 height 20
type input "0"
click at [1227, 516] on input "1" at bounding box center [1248, 520] width 43 height 20
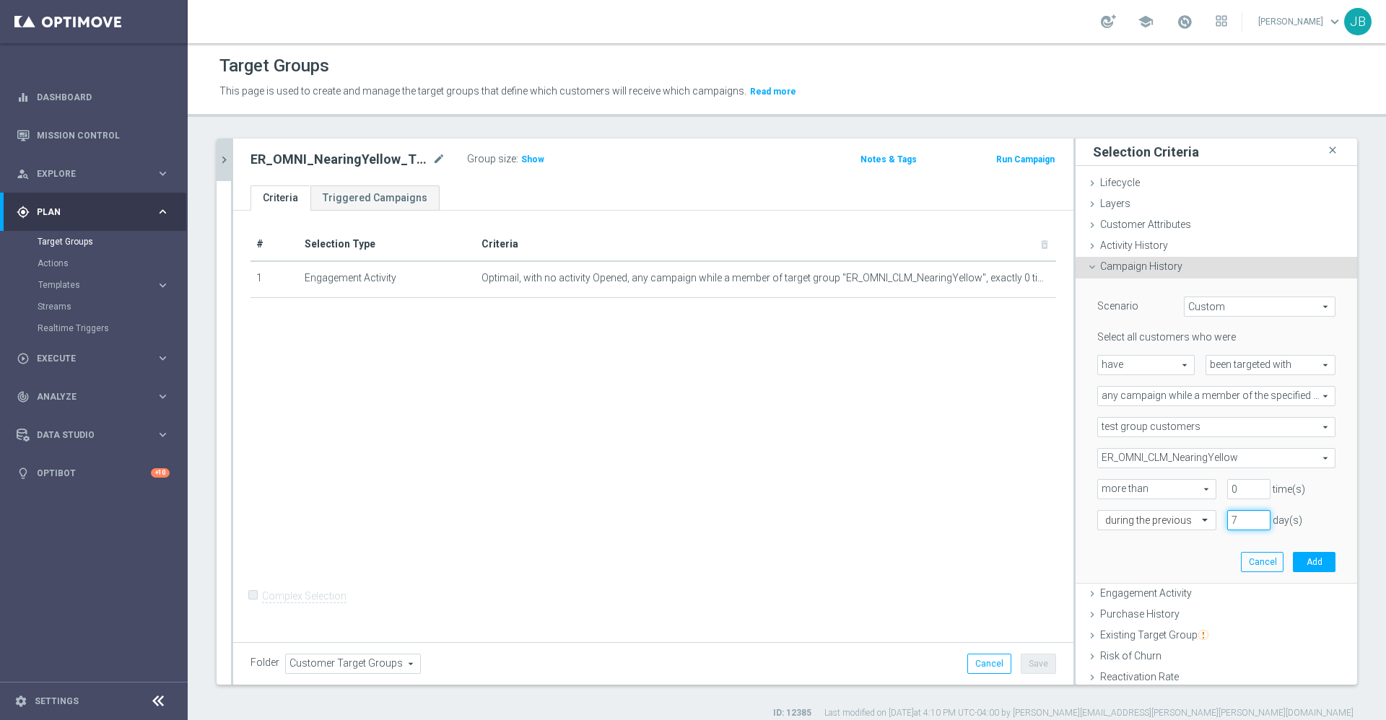
type input "7"
click at [1275, 550] on div "Scenario Custom Custom arrow_drop_down search Select all customers who were hav…" at bounding box center [1216, 431] width 260 height 305
click at [1293, 565] on button "Add" at bounding box center [1314, 562] width 43 height 20
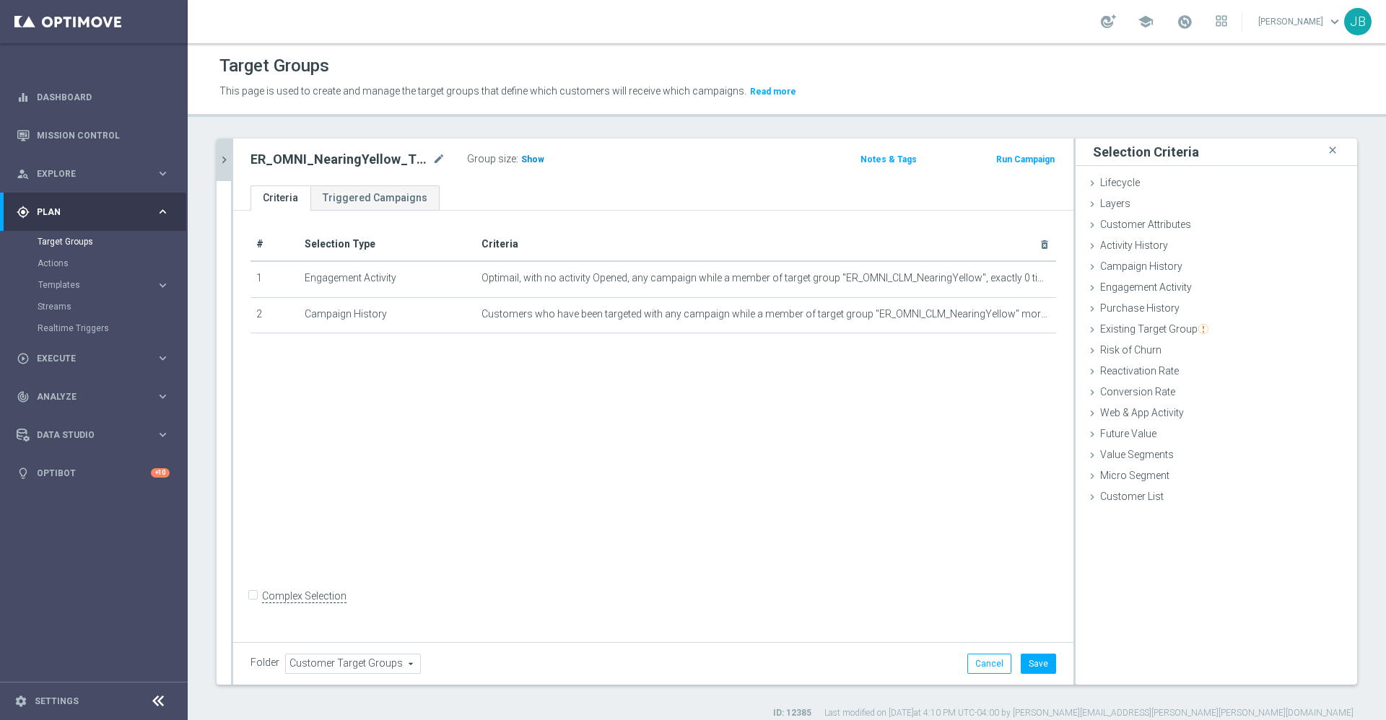
click at [532, 160] on span "Show" at bounding box center [532, 159] width 23 height 10
click at [1029, 658] on button "Save" at bounding box center [1038, 664] width 35 height 20
click at [229, 159] on icon "chevron_right" at bounding box center [224, 160] width 14 height 14
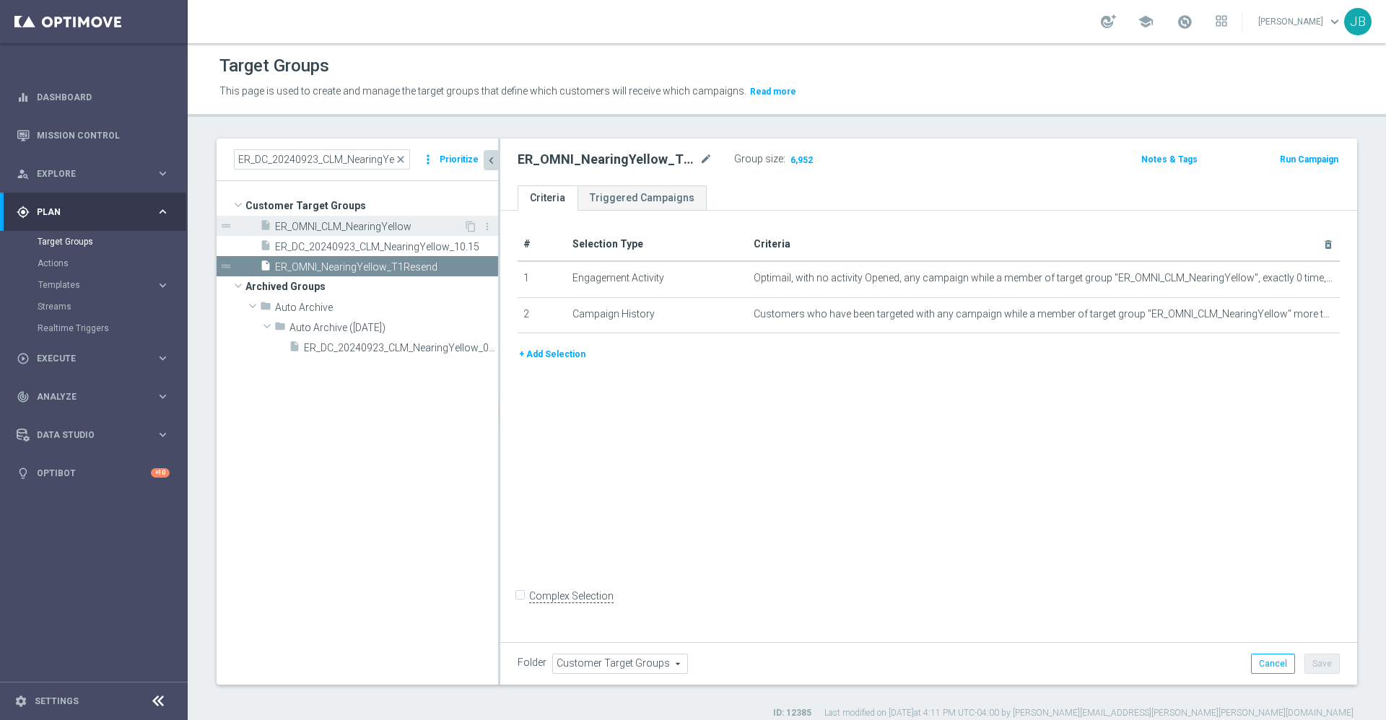
click at [389, 229] on span "ER_OMNI_CLM_NearingYellow" at bounding box center [369, 227] width 188 height 12
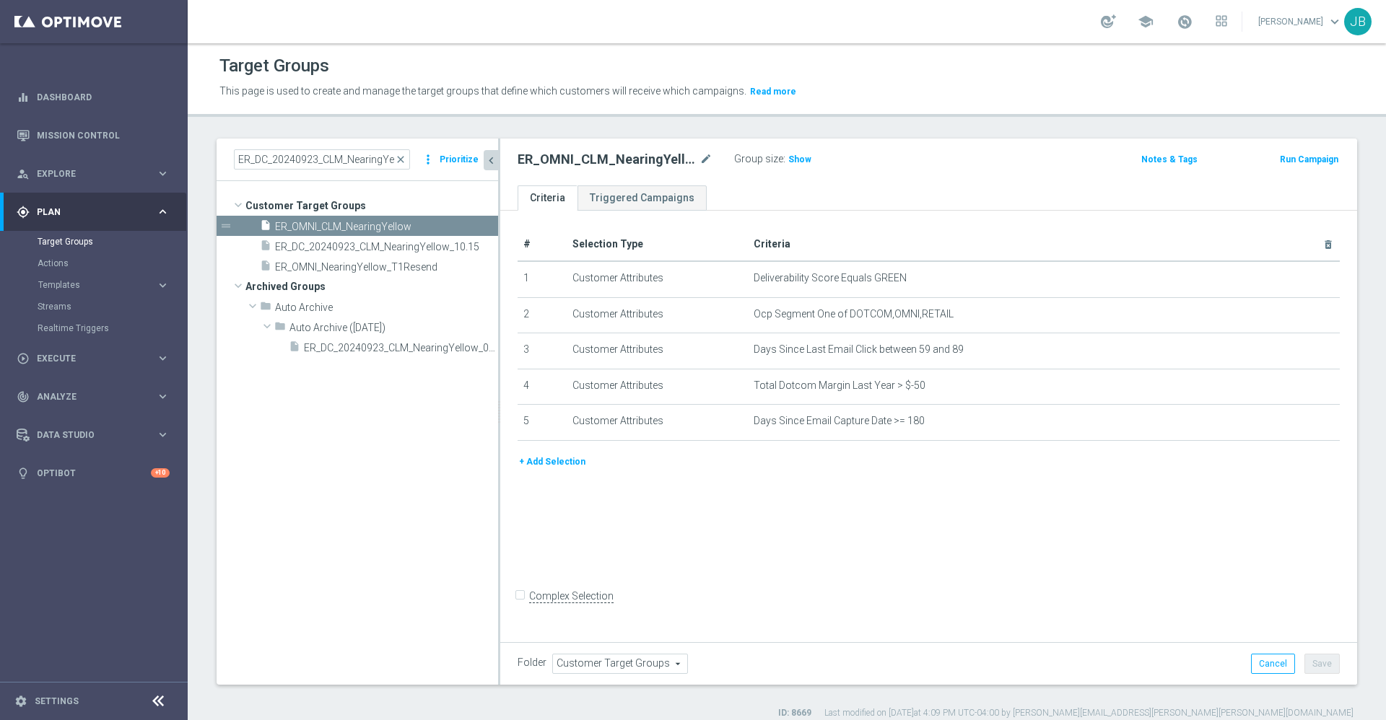
click at [559, 467] on button "+ Add Selection" at bounding box center [552, 462] width 69 height 16
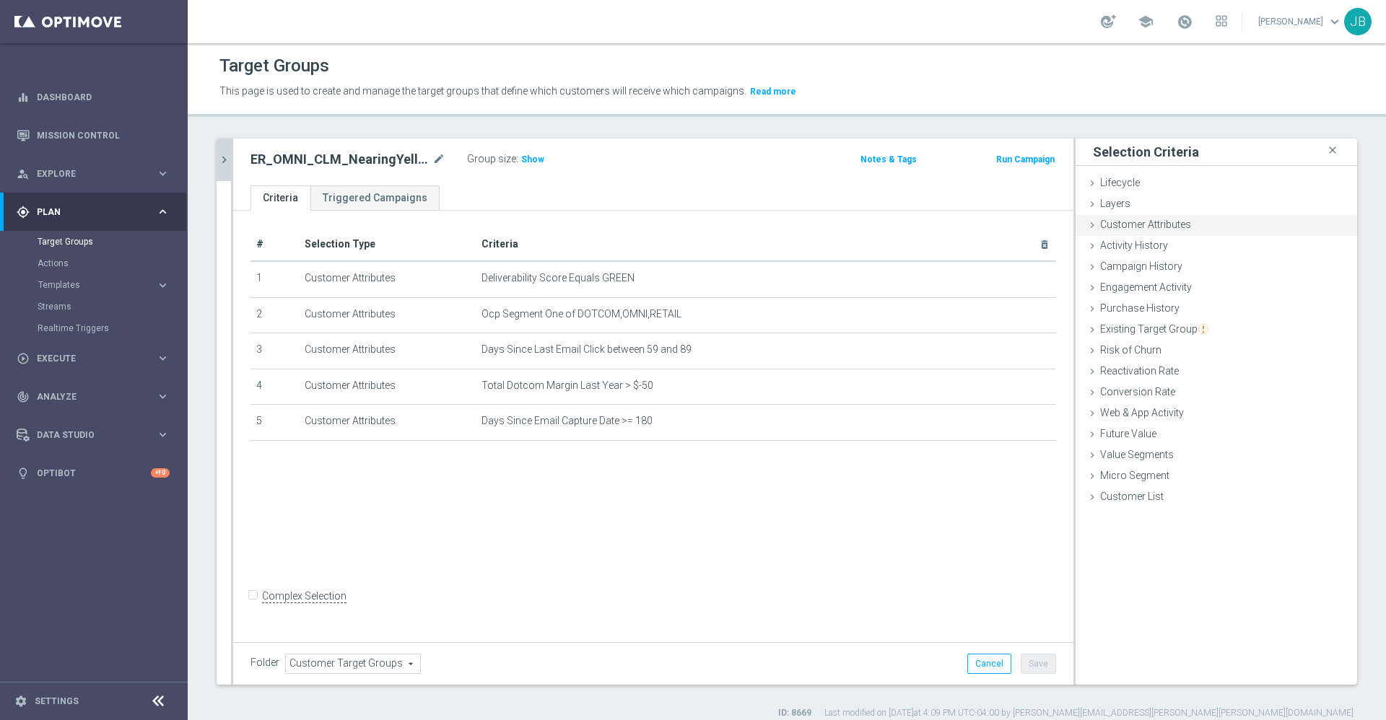
click at [1138, 227] on span "Customer Attributes" at bounding box center [1145, 225] width 91 height 12
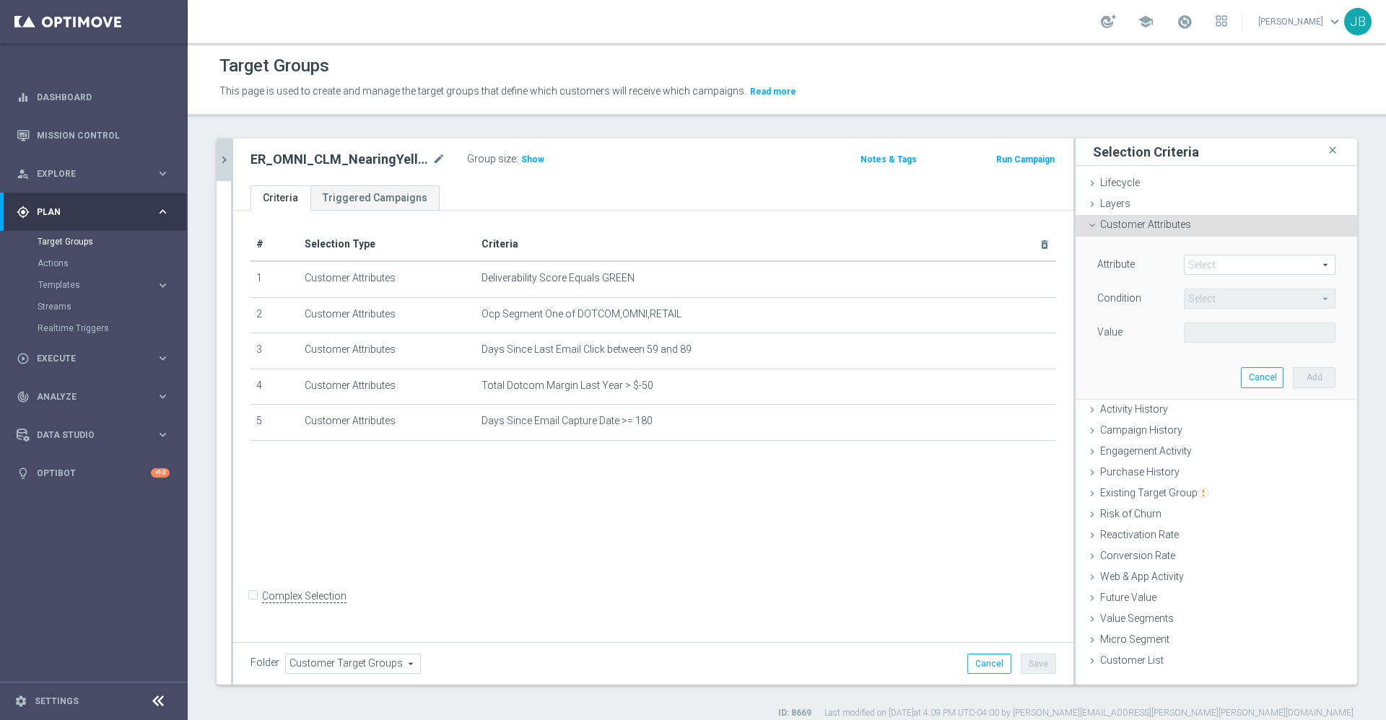
click at [1200, 265] on span at bounding box center [1260, 265] width 150 height 19
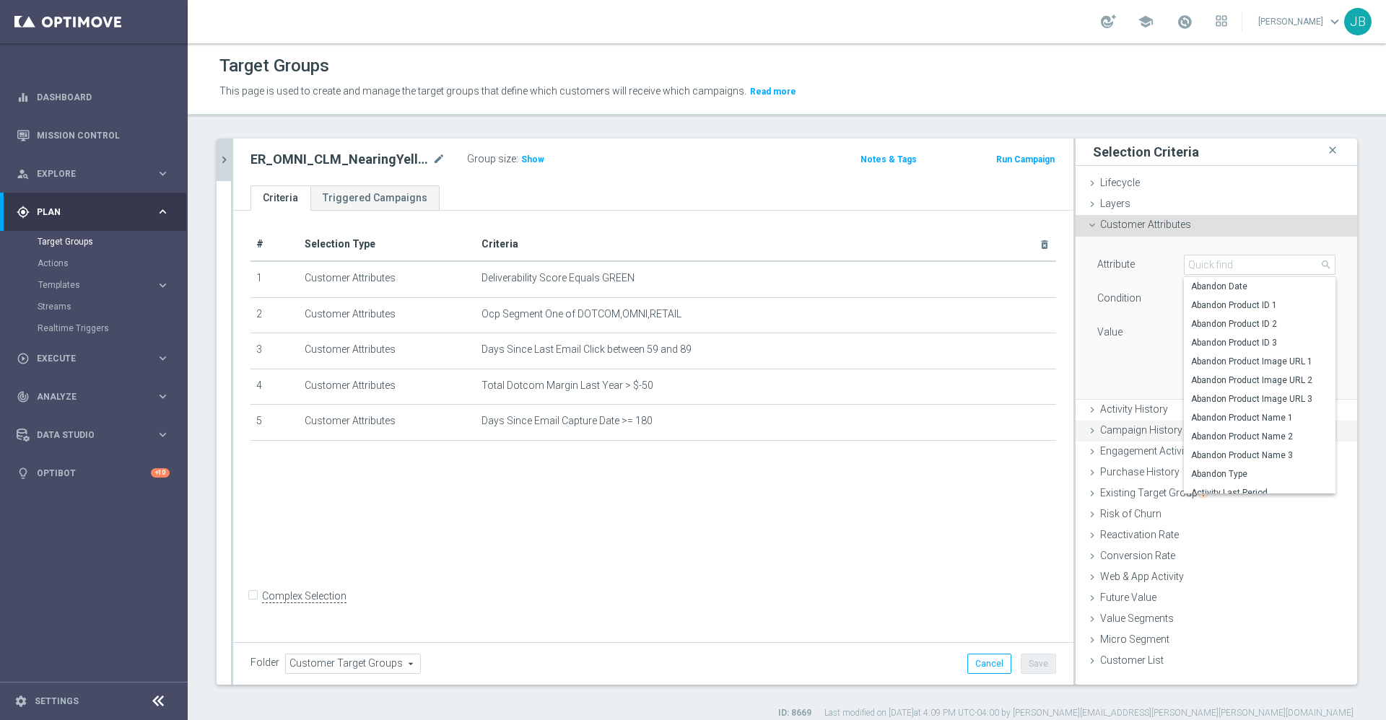
click at [1109, 426] on span "Campaign History" at bounding box center [1141, 430] width 82 height 12
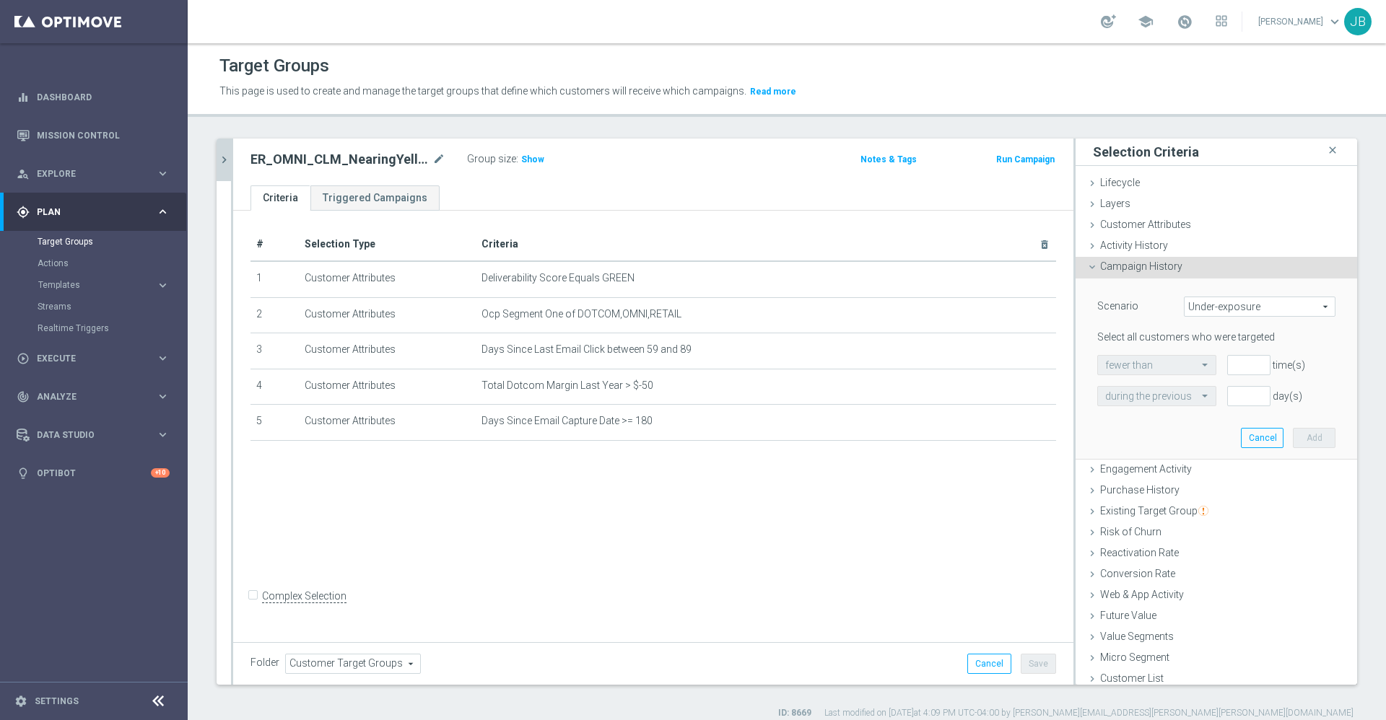
click at [1199, 307] on span "Under-exposure" at bounding box center [1260, 306] width 150 height 19
click at [1195, 398] on span "Custom" at bounding box center [1260, 403] width 136 height 12
type input "Custom"
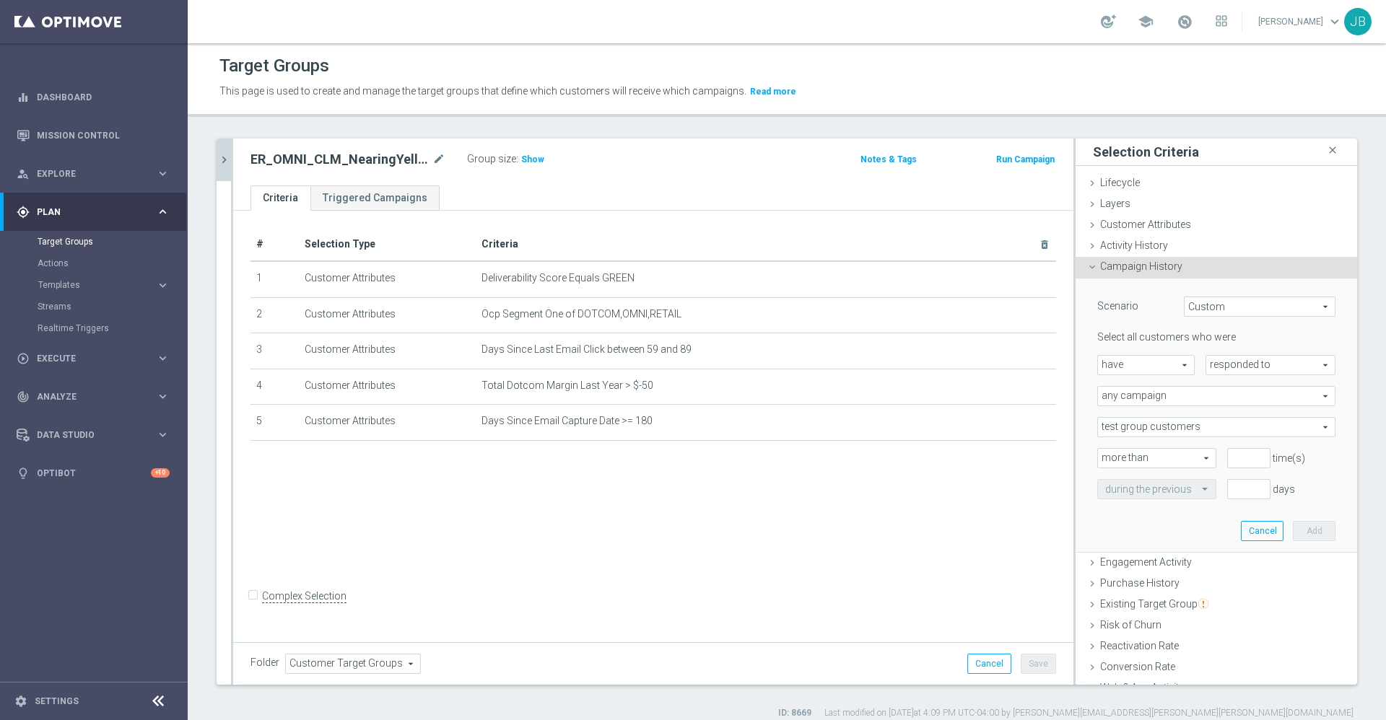
click at [1146, 364] on span "have" at bounding box center [1146, 365] width 96 height 19
click at [1123, 403] on span "have not" at bounding box center [1146, 405] width 82 height 12
type input "have not"
click at [1229, 364] on span "responded to" at bounding box center [1270, 365] width 128 height 19
click at [1219, 401] on span "been targeted with" at bounding box center [1270, 405] width 114 height 12
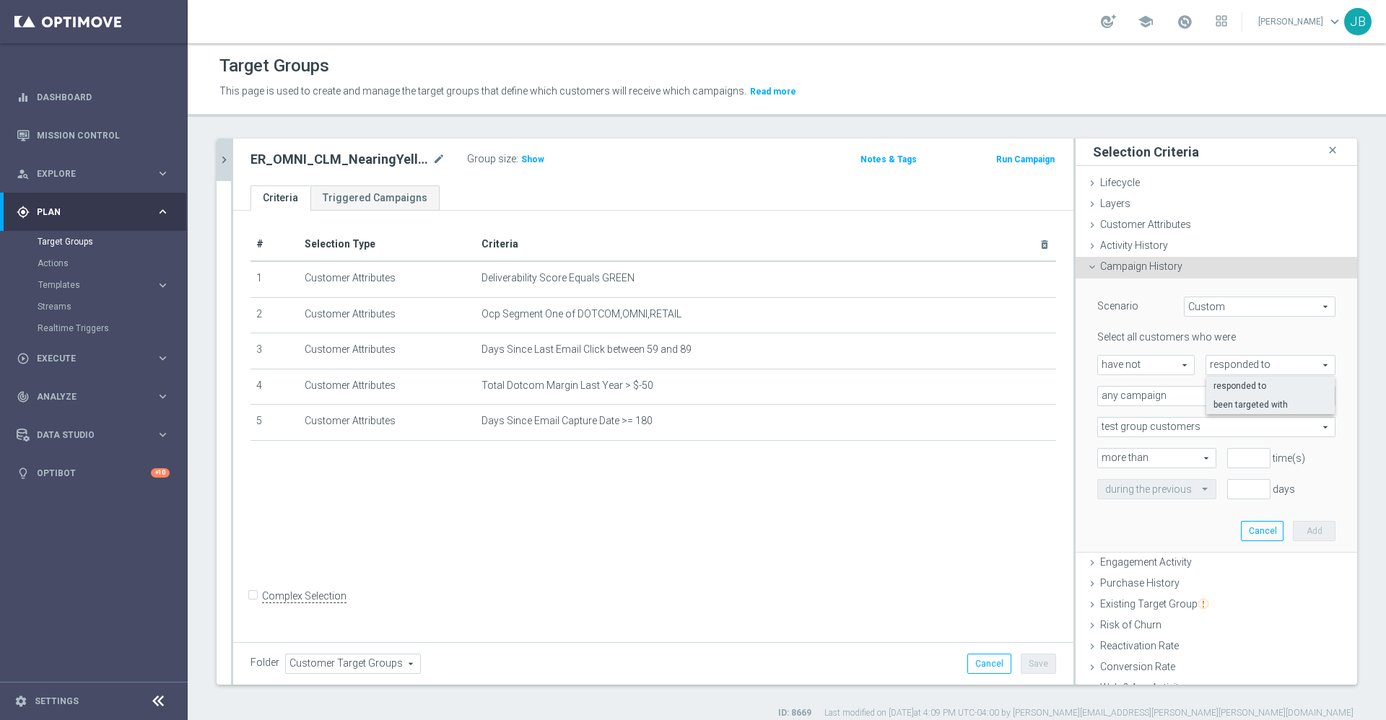
type input "been targeted with"
click at [1162, 401] on span "any campaign" at bounding box center [1216, 396] width 237 height 19
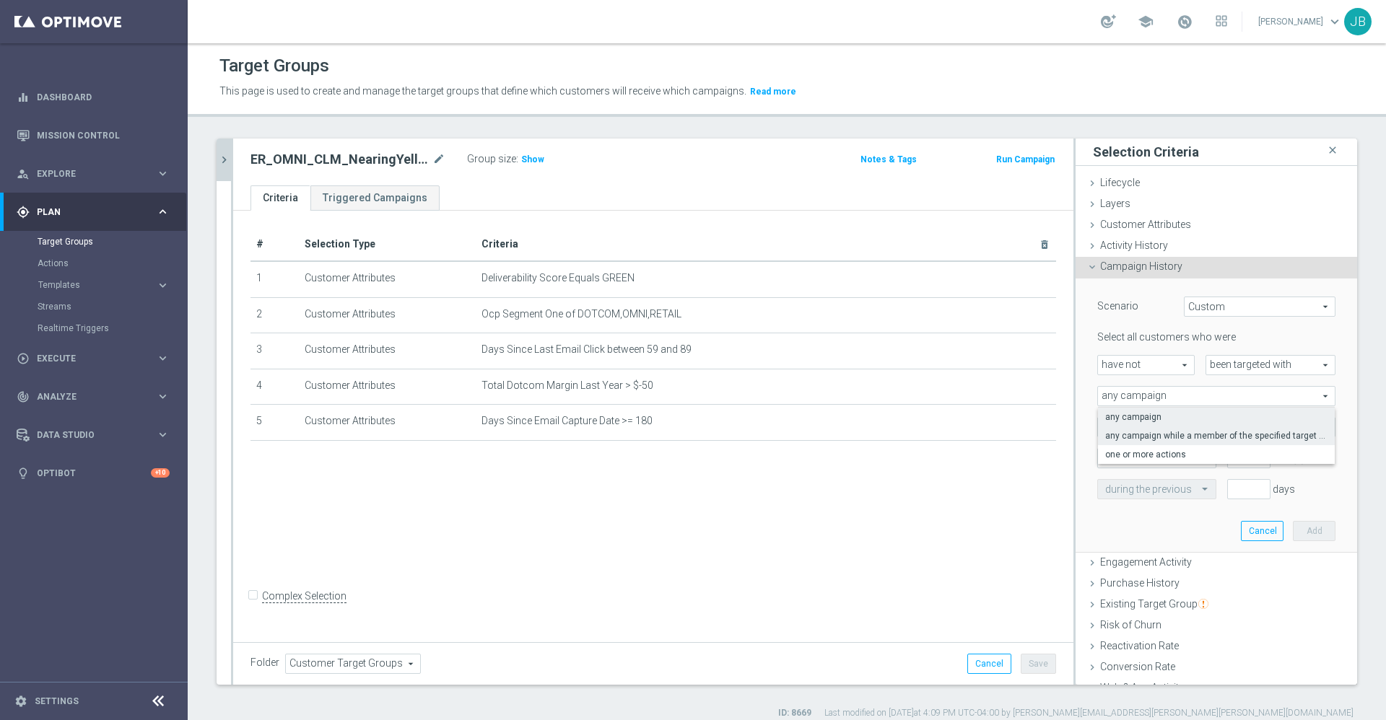
click at [1153, 432] on span "any campaign while a member of the specified target group(s)" at bounding box center [1216, 436] width 222 height 12
type input "any campaign while a member of the specified target group(s)"
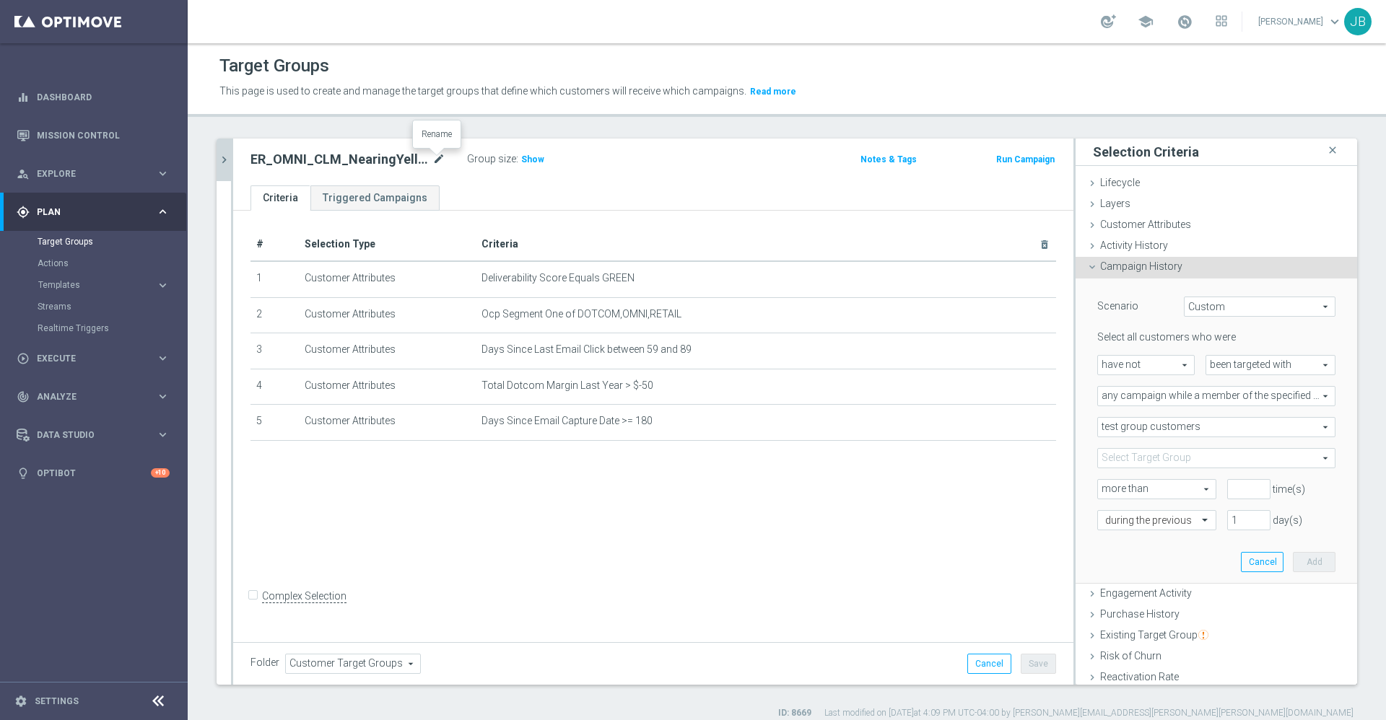
click at [435, 160] on icon "mode_edit" at bounding box center [438, 159] width 13 height 17
click at [1141, 456] on span at bounding box center [1216, 458] width 237 height 19
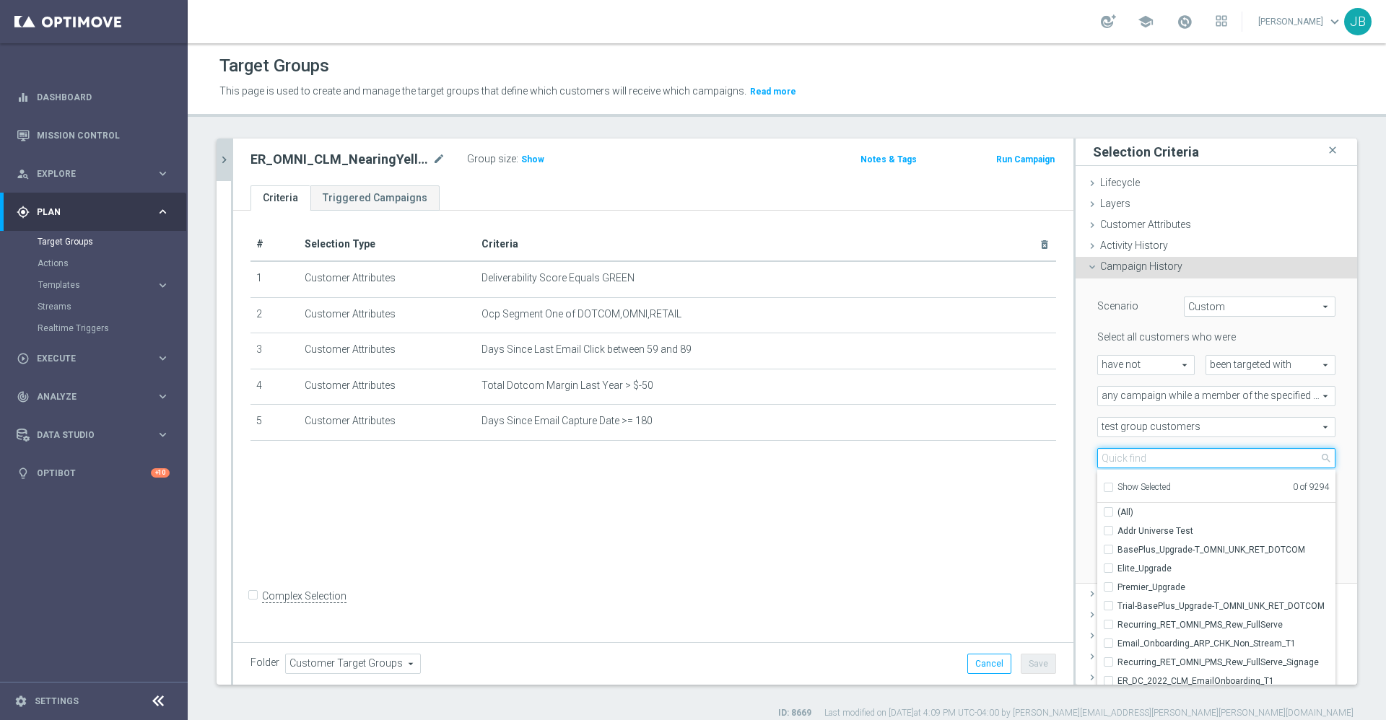
click at [1140, 460] on input "search" at bounding box center [1216, 458] width 238 height 20
paste input "ER_OMNI_CLM_NearingYellow"
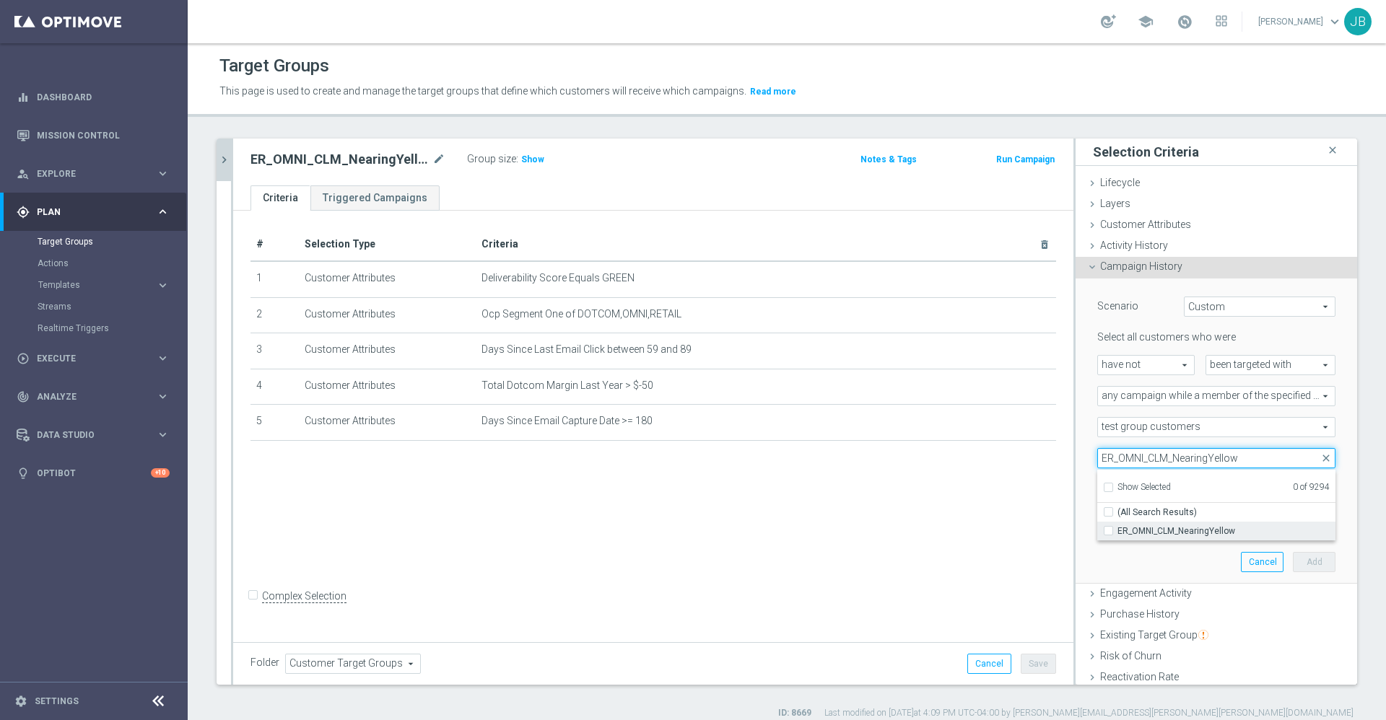
type input "ER_OMNI_CLM_NearingYellow"
click at [1148, 528] on span "ER_OMNI_CLM_NearingYellow" at bounding box center [1226, 532] width 218 height 12
click at [1117, 528] on input "ER_OMNI_CLM_NearingYellow" at bounding box center [1112, 530] width 9 height 9
checkbox input "true"
type input "ER_OMNI_CLM_NearingYellow"
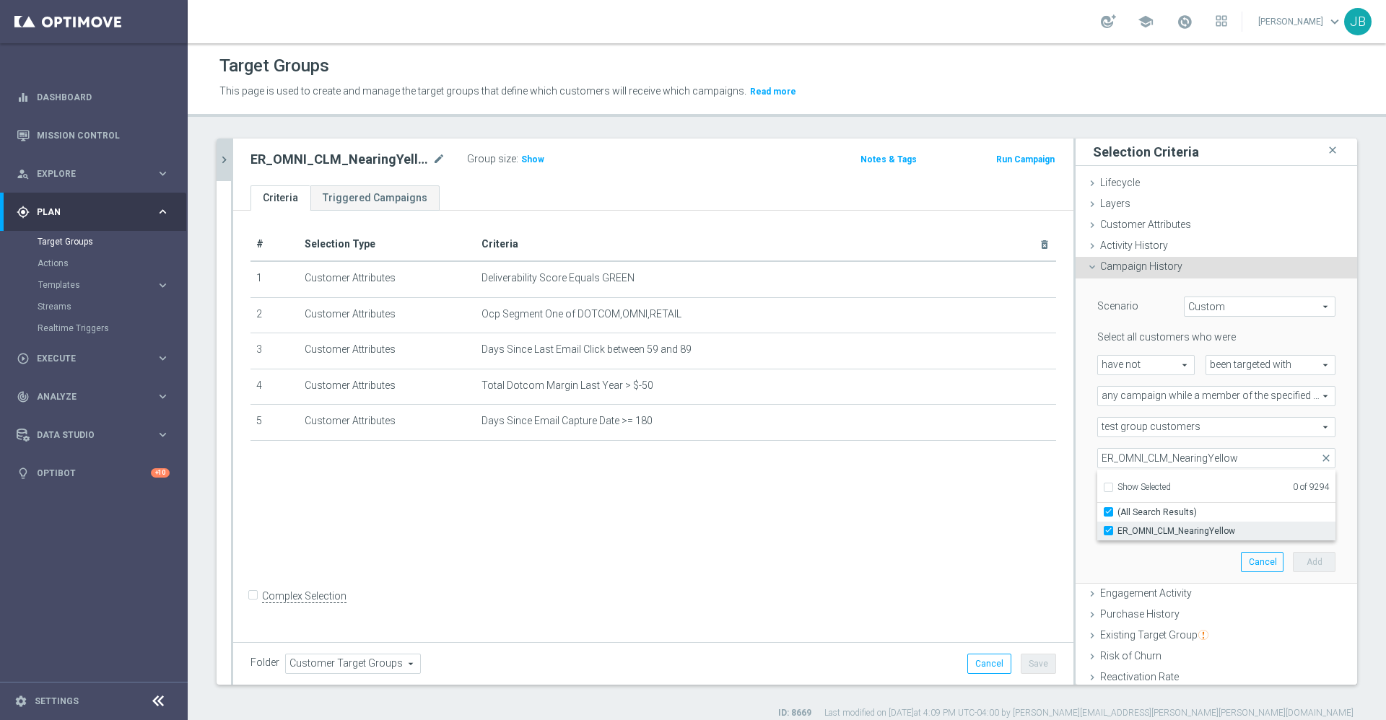
checkbox input "true"
click at [1110, 565] on div "Scenario Custom Custom arrow_drop_down search Select all customers who were hav…" at bounding box center [1216, 431] width 260 height 305
click at [1227, 492] on input "number" at bounding box center [1248, 489] width 43 height 20
type input "0"
click at [1227, 522] on input "1" at bounding box center [1248, 520] width 43 height 20
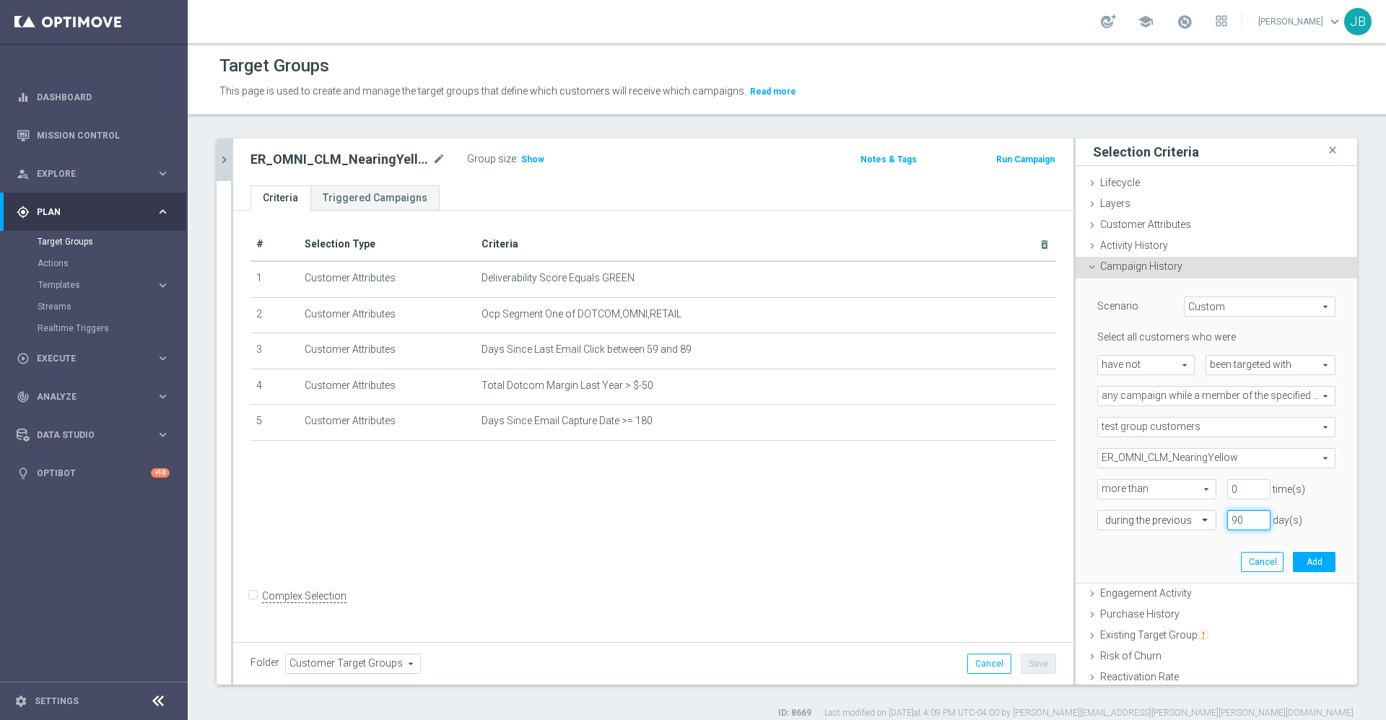
type input "90"
click at [1227, 492] on input "0" at bounding box center [1248, 489] width 43 height 20
type input "1"
click at [1293, 561] on button "Add" at bounding box center [1314, 562] width 43 height 20
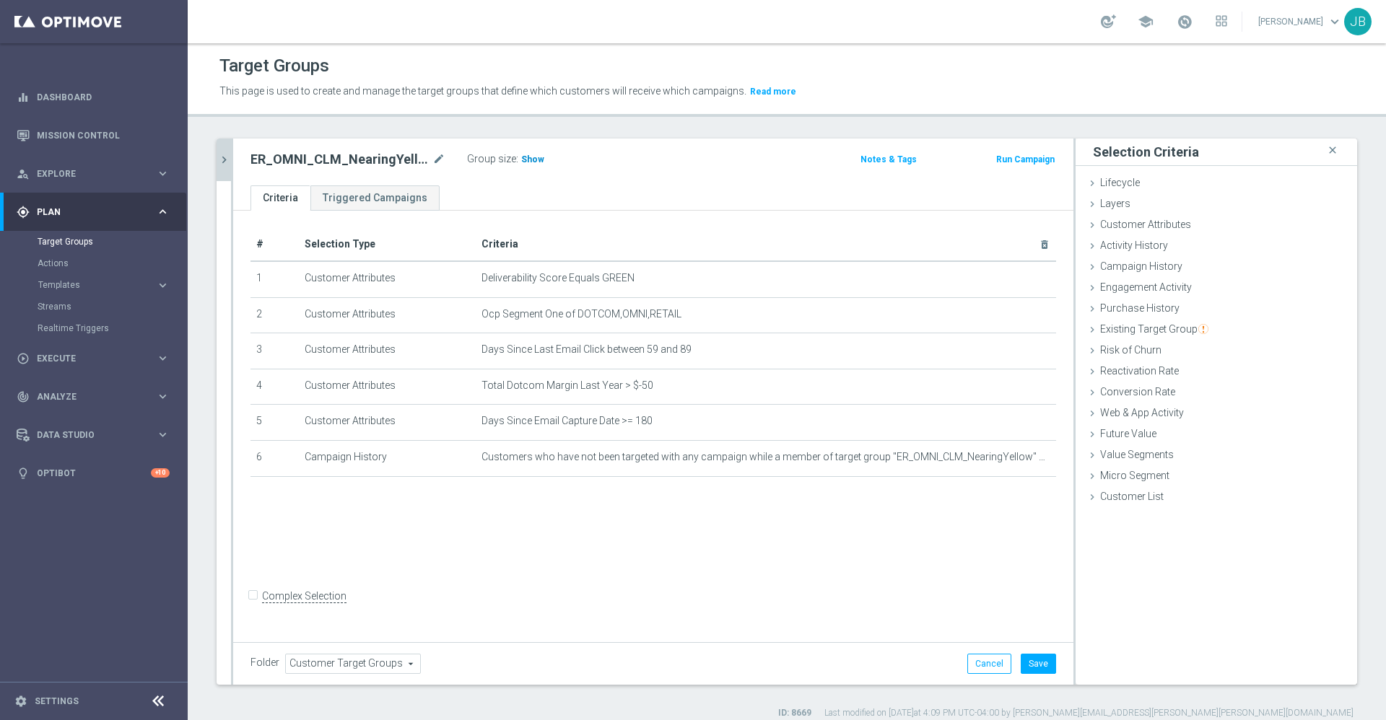
click at [535, 162] on span "Show" at bounding box center [532, 159] width 23 height 10
click at [967, 662] on button "Cancel" at bounding box center [989, 664] width 44 height 20
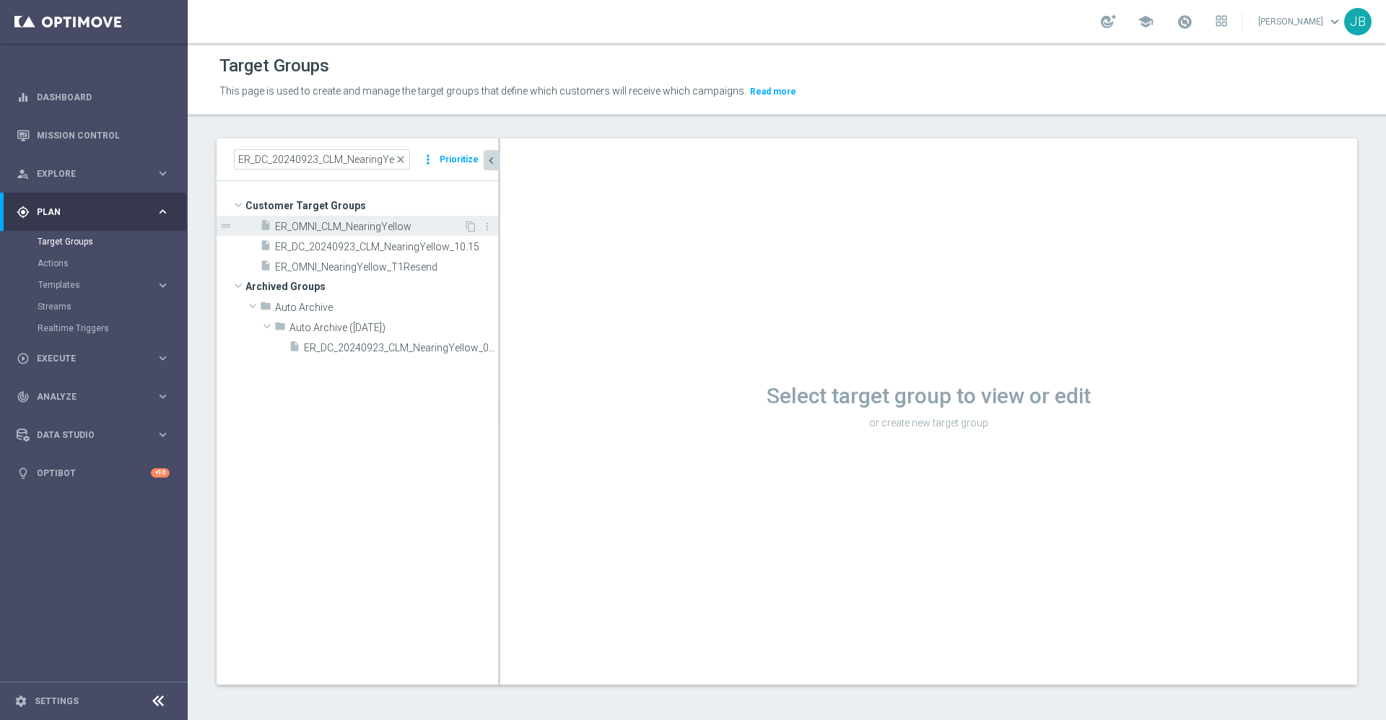
click at [393, 229] on span "ER_OMNI_CLM_NearingYellow" at bounding box center [369, 227] width 188 height 12
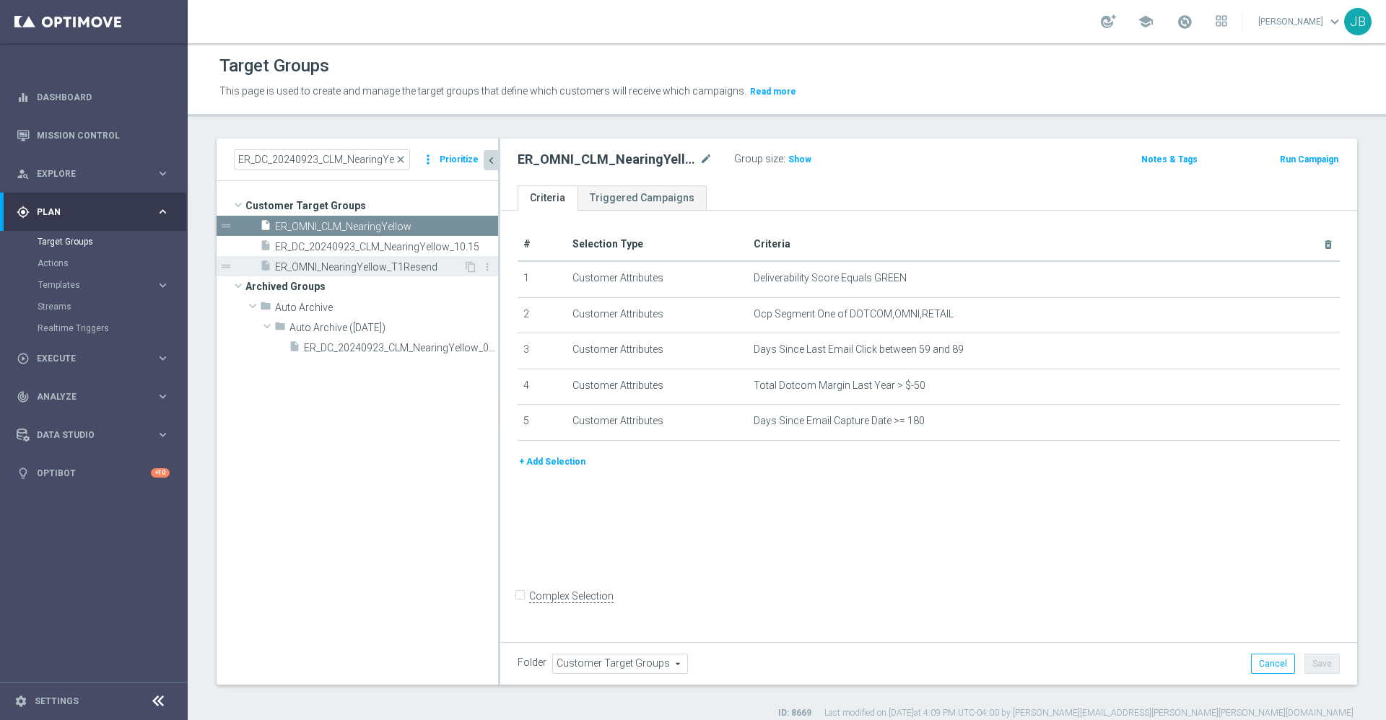
click at [369, 271] on span "ER_OMNI_NearingYellow_T1Resend" at bounding box center [369, 267] width 188 height 12
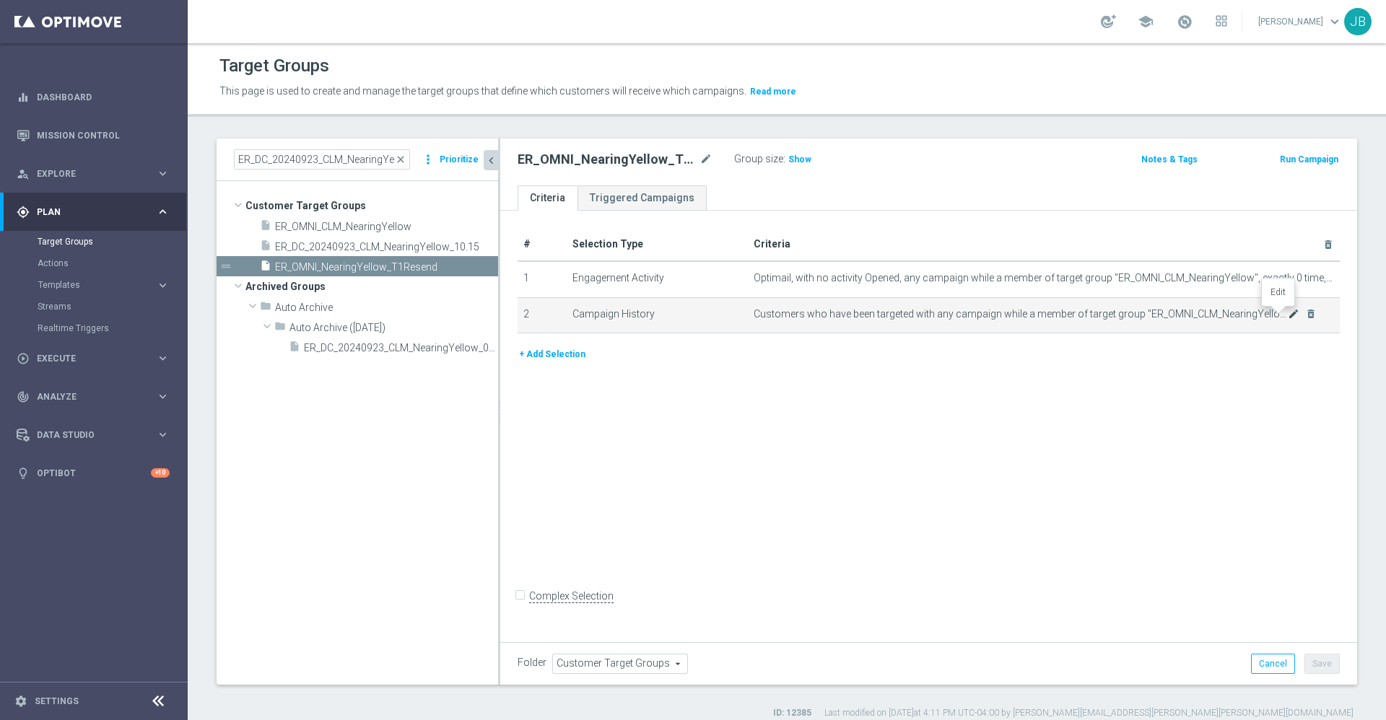
click at [1288, 315] on icon "mode_edit" at bounding box center [1294, 314] width 12 height 12
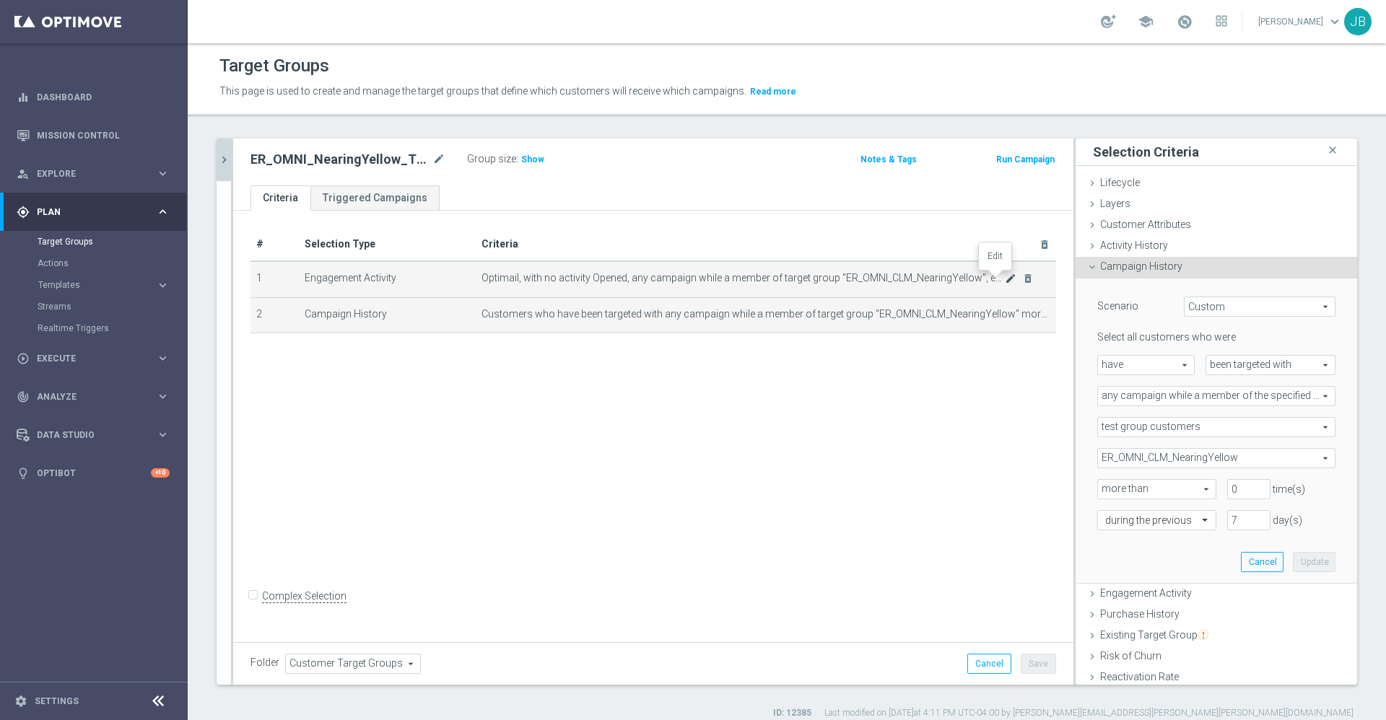
click at [1005, 278] on icon "mode_edit" at bounding box center [1011, 279] width 12 height 12
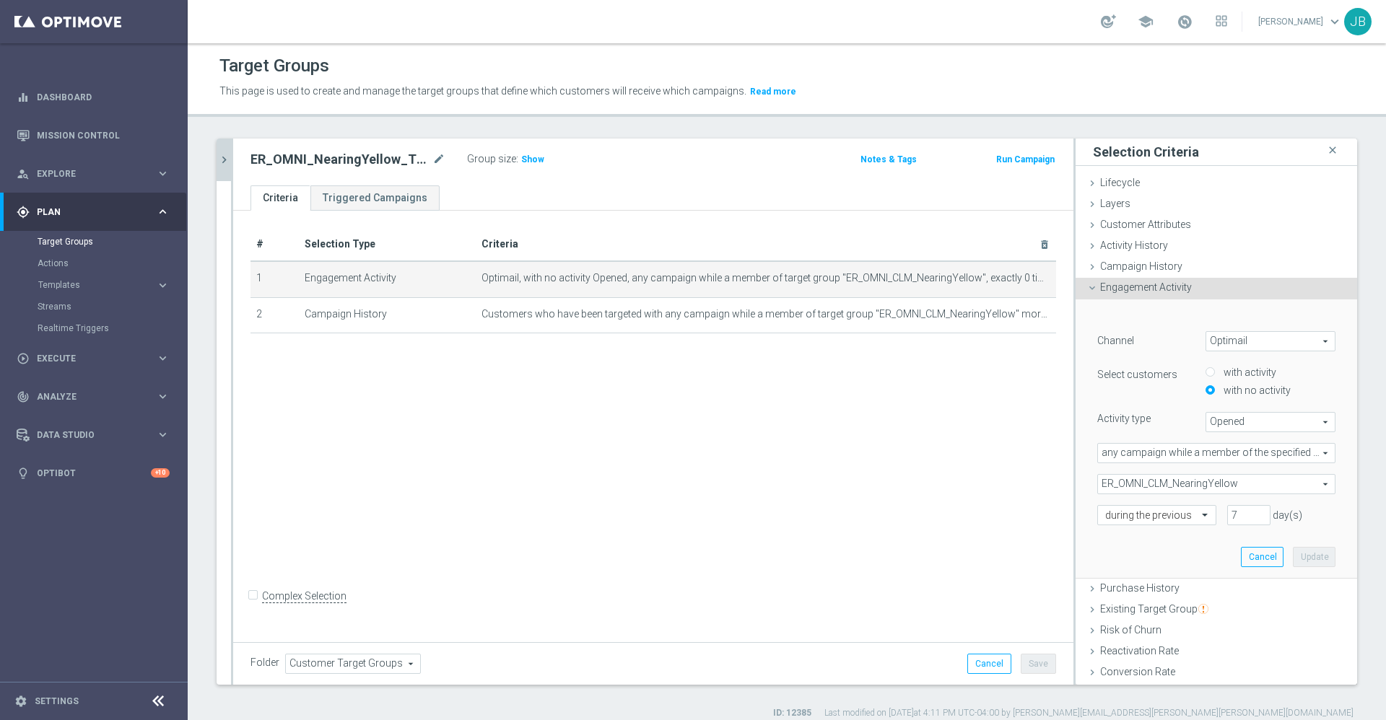
click at [226, 161] on icon "chevron_right" at bounding box center [224, 160] width 14 height 14
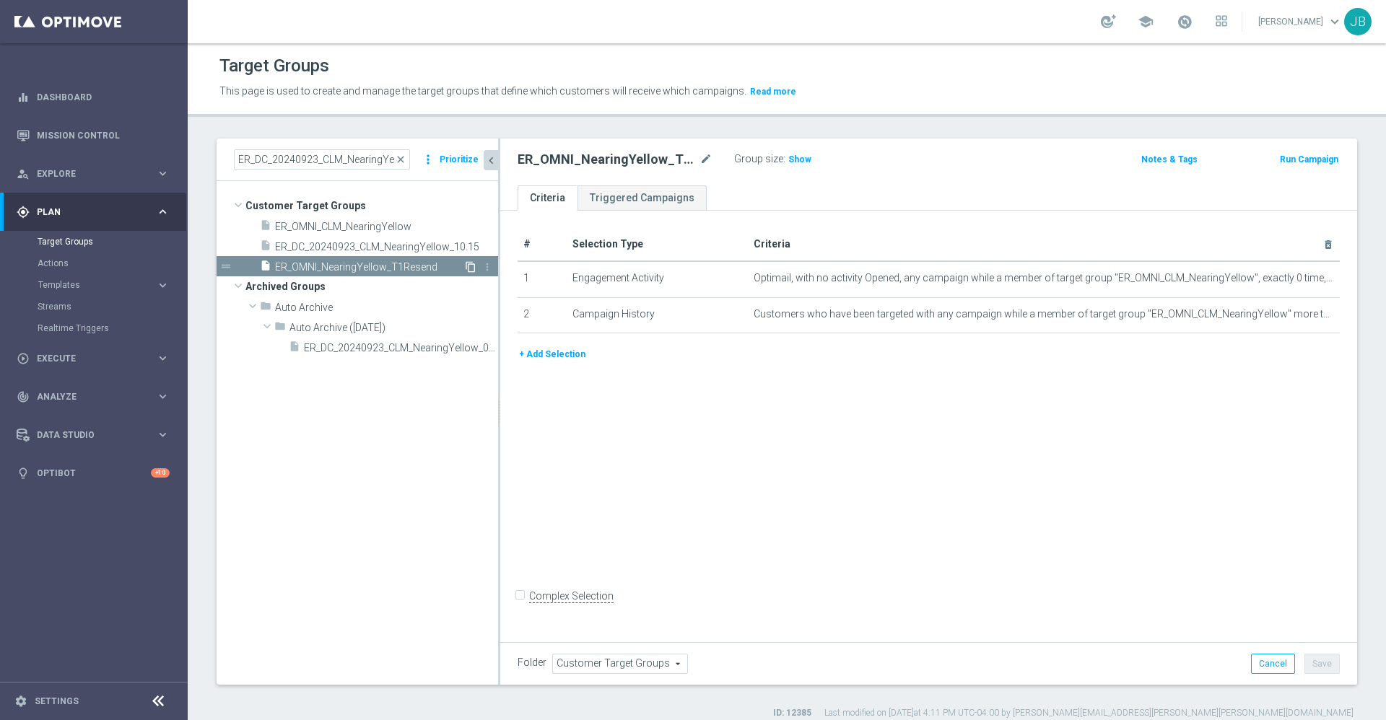
click at [468, 268] on icon "content_copy" at bounding box center [471, 267] width 12 height 12
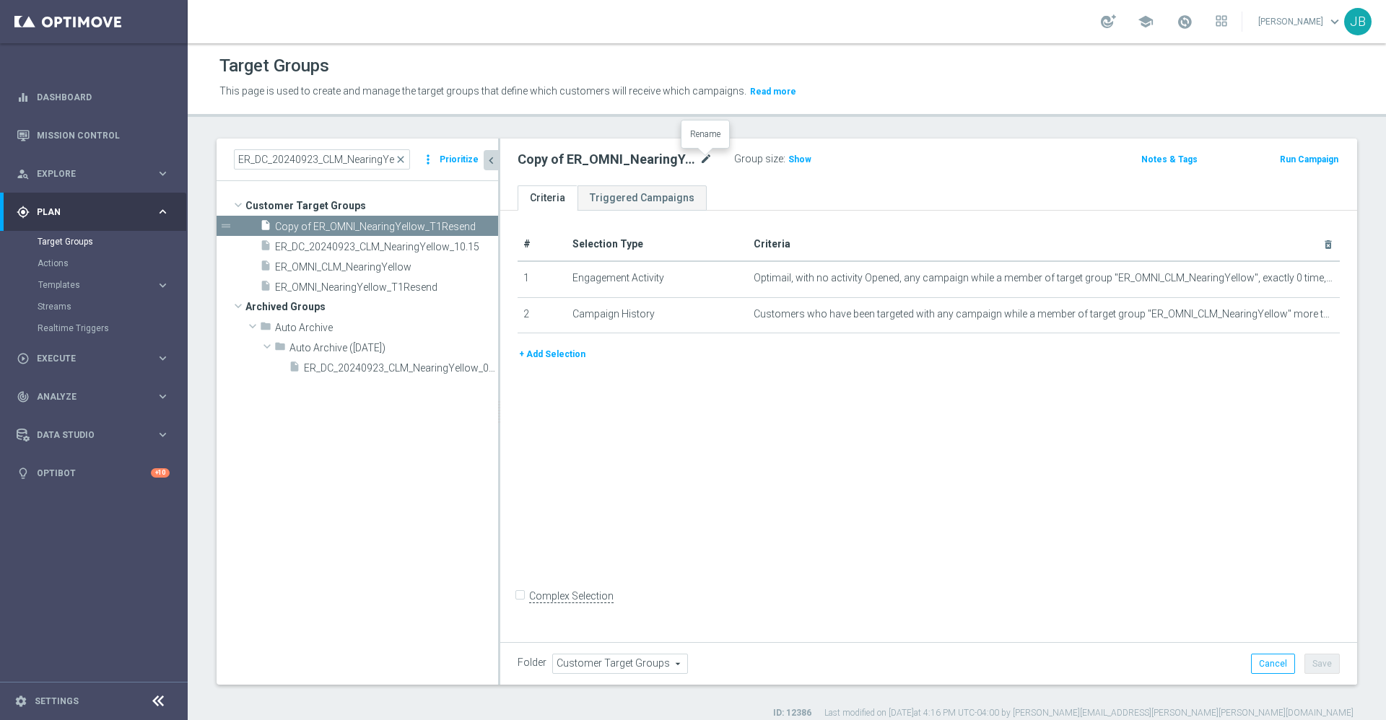
click at [710, 160] on icon "mode_edit" at bounding box center [705, 159] width 13 height 17
click at [548, 162] on input "Copy of ER_OMNI_NearingYellow_T1Resend" at bounding box center [615, 161] width 195 height 20
type input "ER_OMNI_NearingYellow_T2"
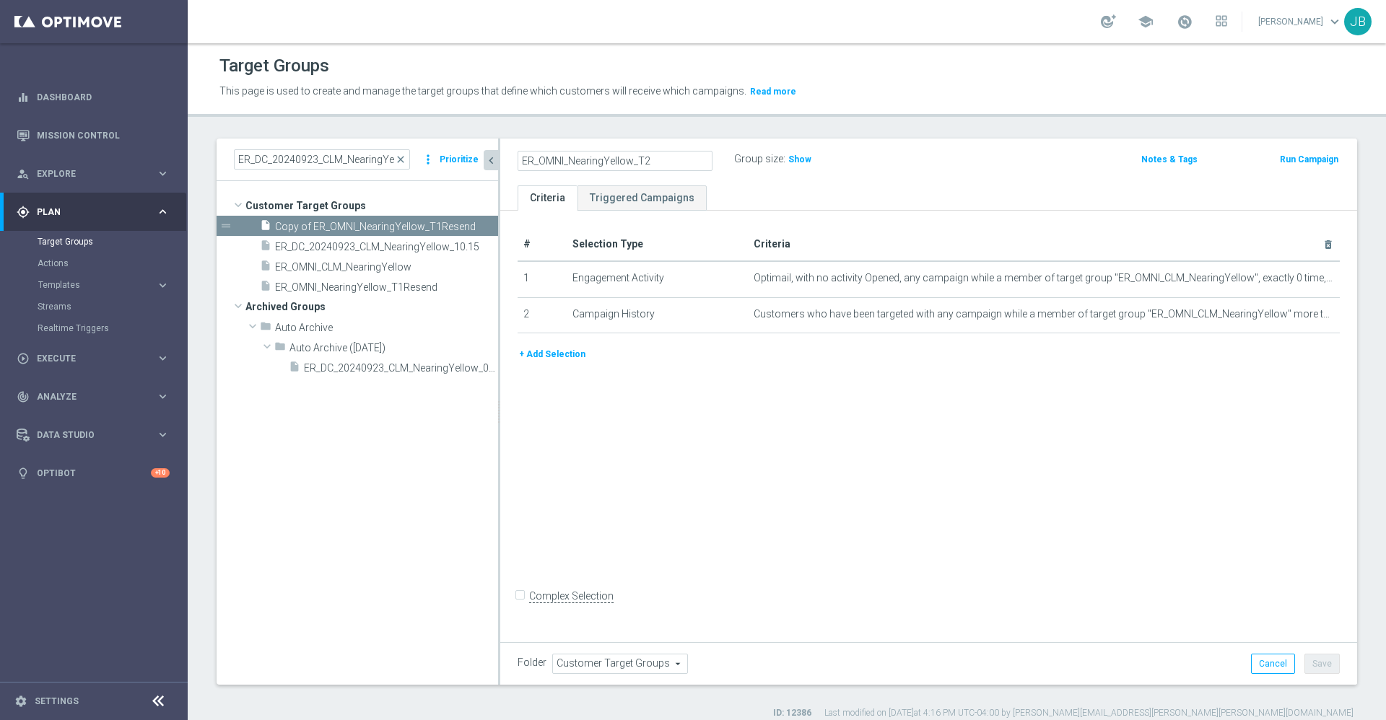
click at [627, 429] on div "# Selection Type Criteria delete_forever 1 Engagement Activity Optimail, with n…" at bounding box center [928, 424] width 857 height 427
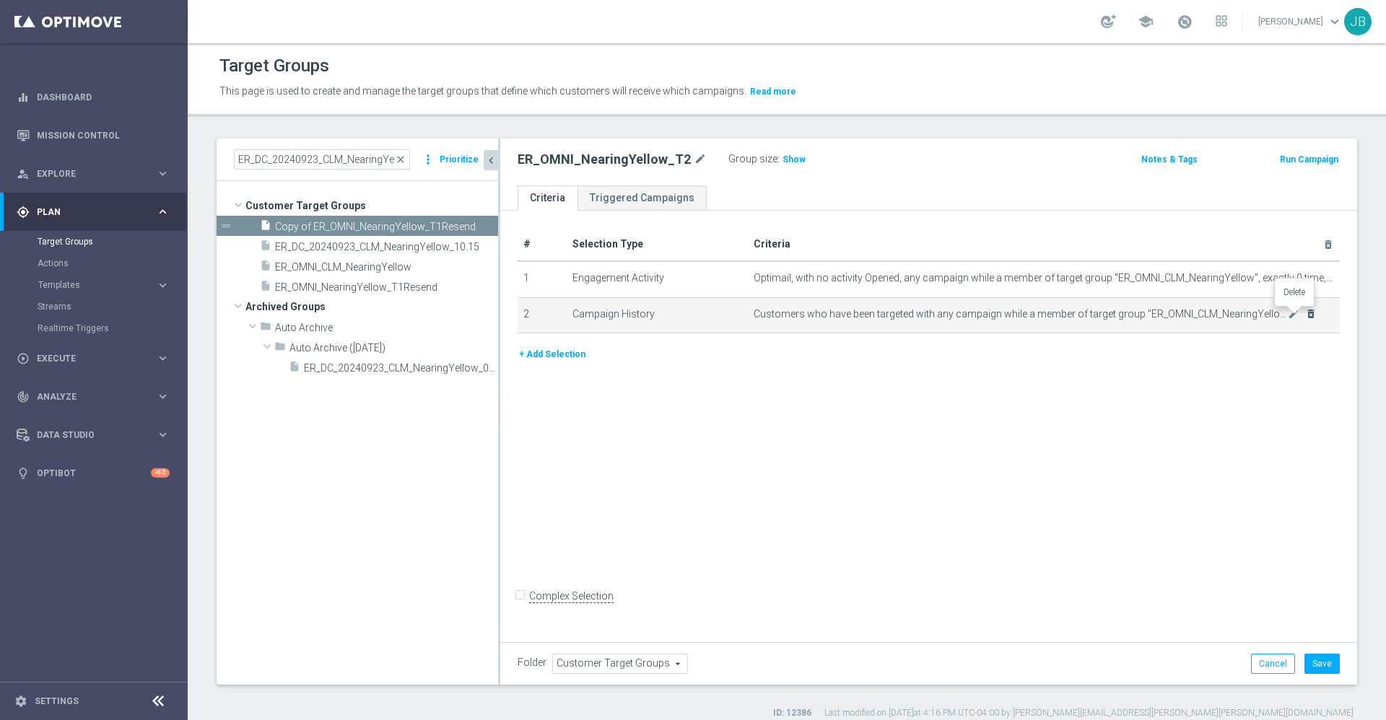
click at [1305, 315] on icon "delete_forever" at bounding box center [1311, 314] width 12 height 12
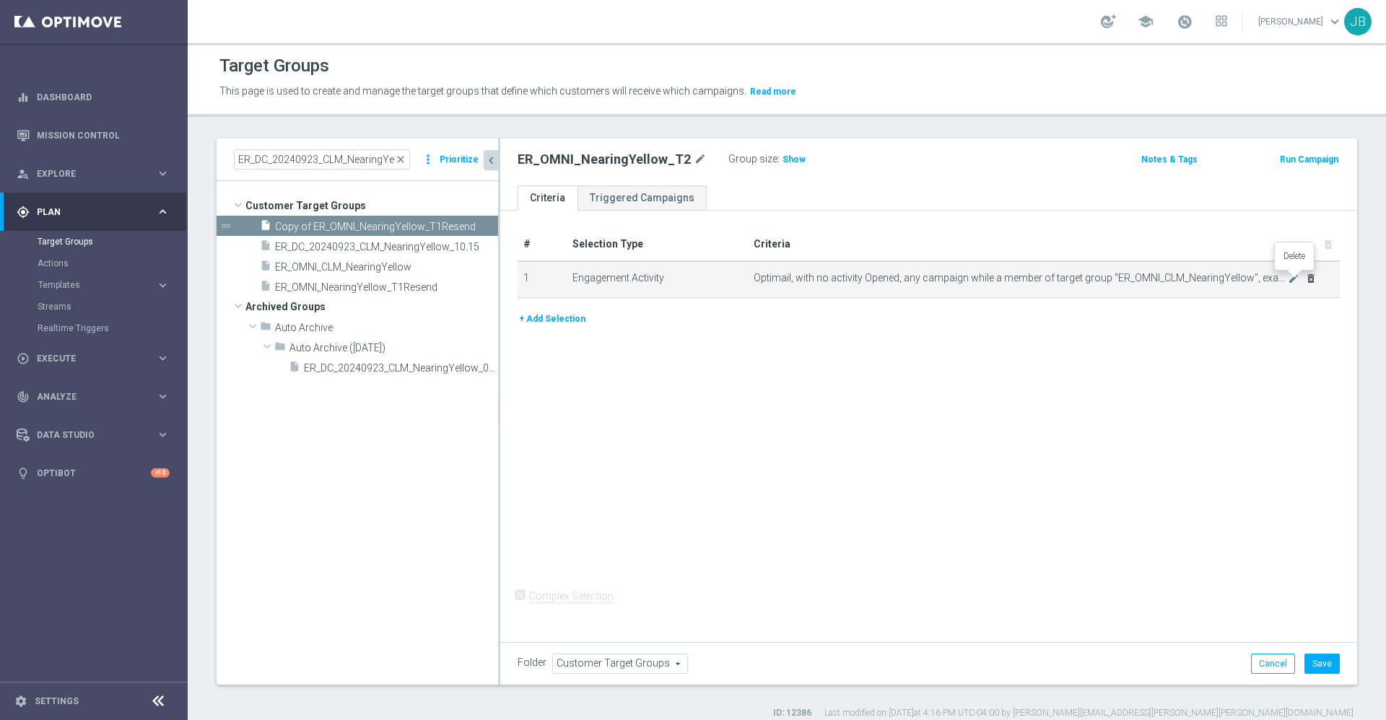
click at [1305, 280] on icon "delete_forever" at bounding box center [1311, 279] width 12 height 12
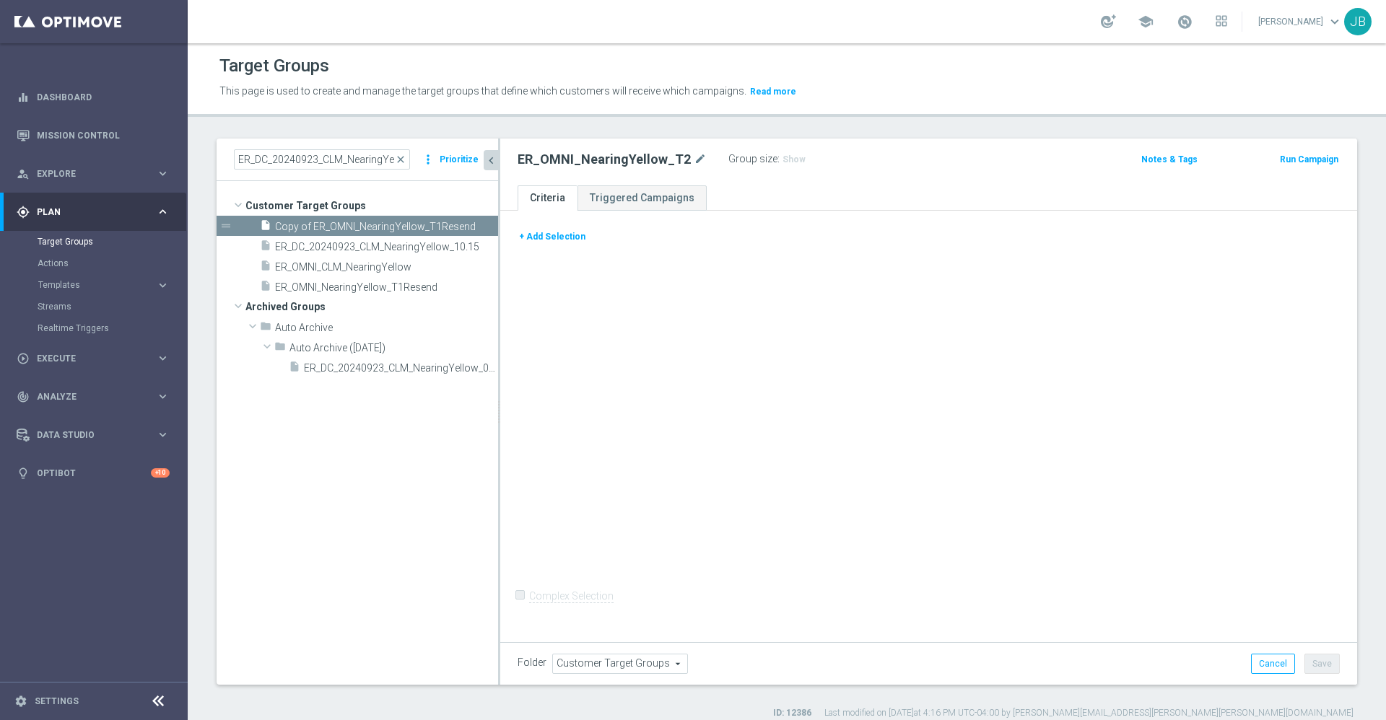
click at [552, 242] on button "+ Add Selection" at bounding box center [552, 237] width 69 height 16
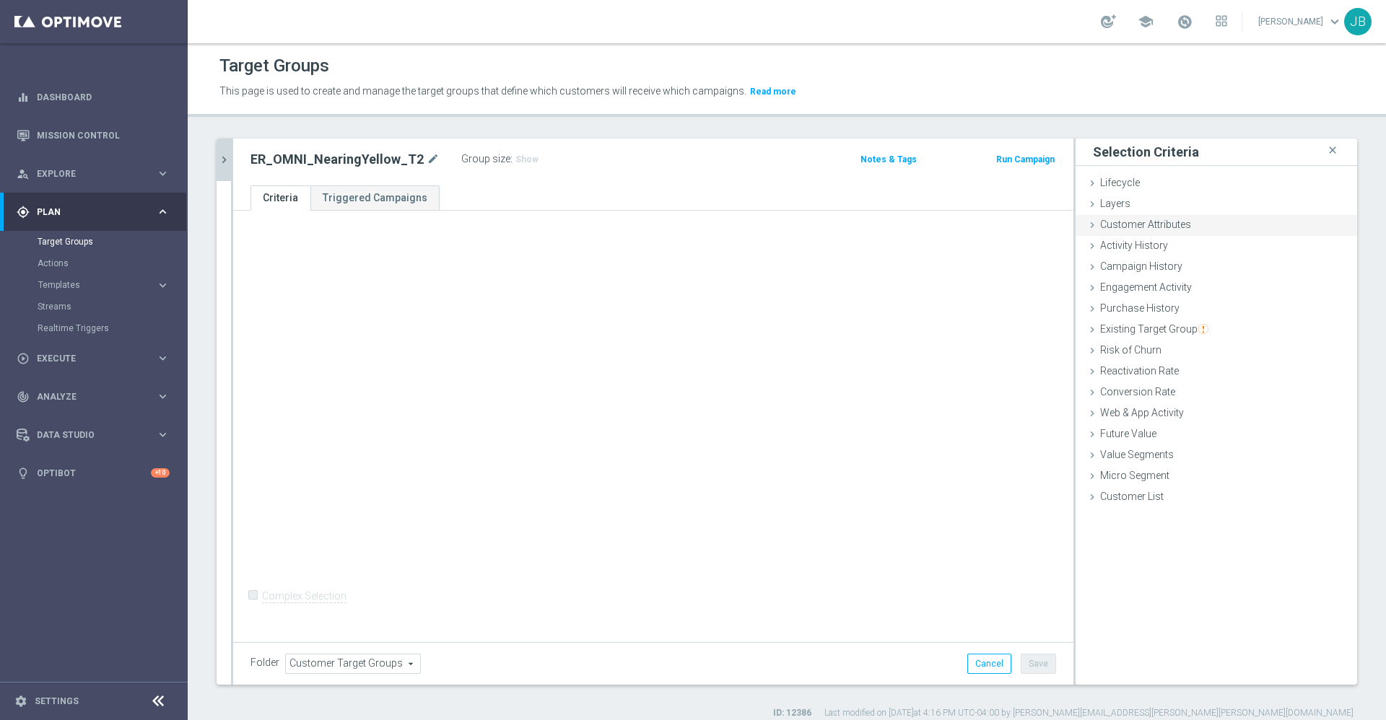
click at [1148, 225] on span "Customer Attributes" at bounding box center [1145, 225] width 91 height 12
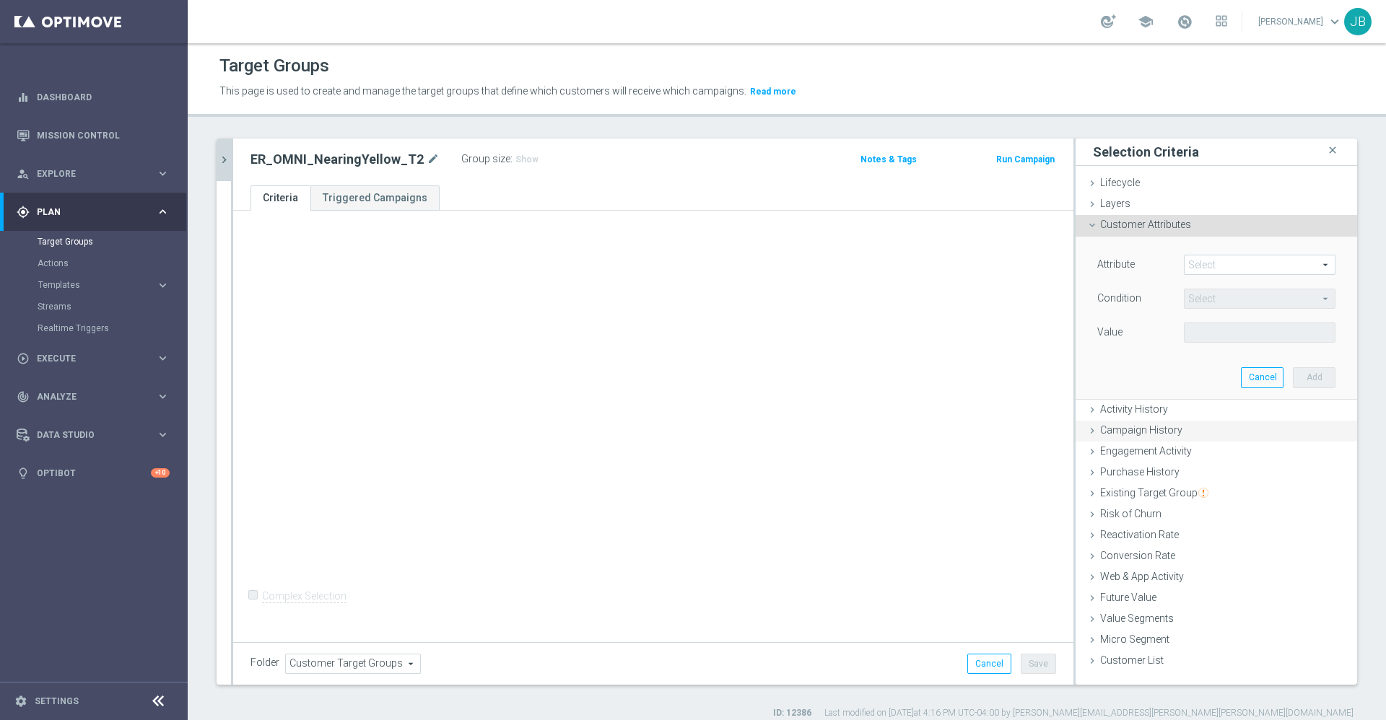
click at [1155, 432] on span "Campaign History" at bounding box center [1141, 430] width 82 height 12
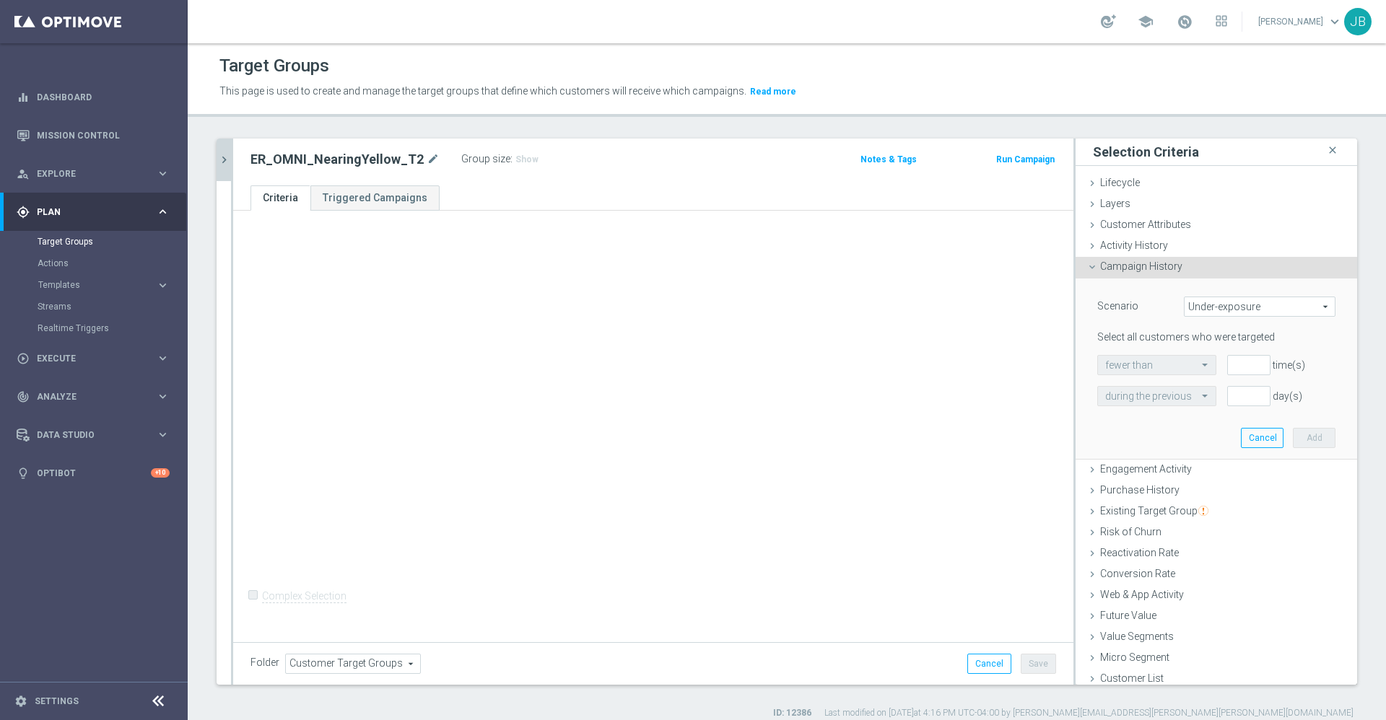
click at [1212, 309] on span "Under-exposure" at bounding box center [1260, 306] width 150 height 19
click at [1196, 400] on span "Custom" at bounding box center [1260, 403] width 136 height 12
type input "Custom"
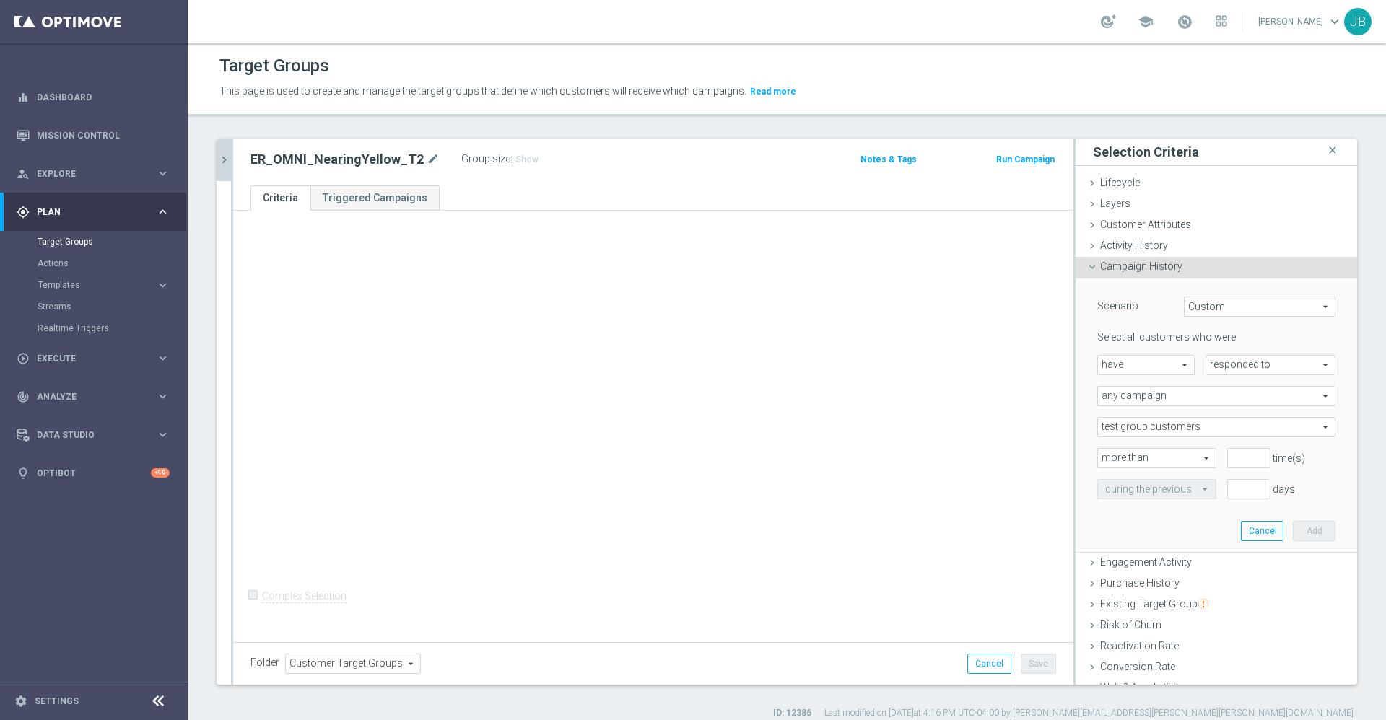
click at [1154, 364] on span "have" at bounding box center [1146, 365] width 96 height 19
click at [1130, 388] on span "have" at bounding box center [1146, 386] width 82 height 12
click at [1206, 369] on span "responded to" at bounding box center [1270, 365] width 128 height 19
click at [1213, 407] on span "been targeted with" at bounding box center [1270, 405] width 114 height 12
type input "been targeted with"
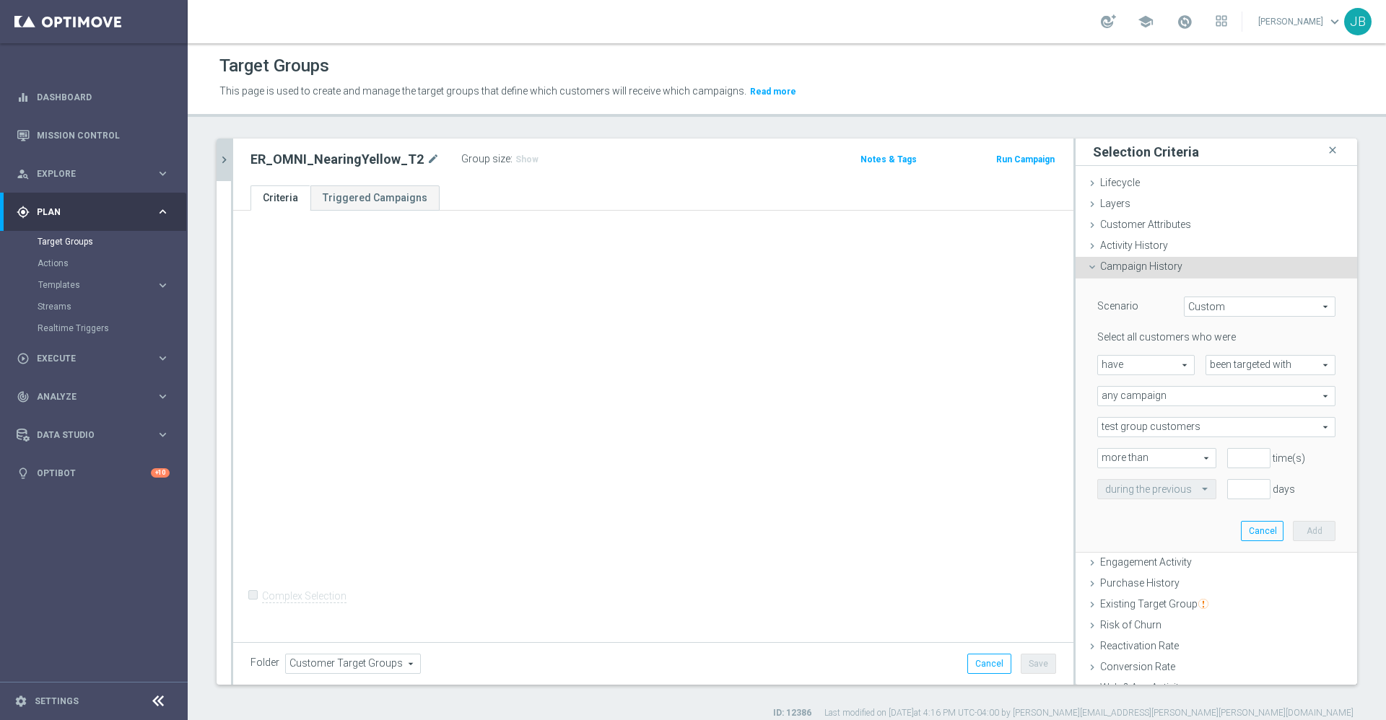
click at [1140, 394] on span "any campaign" at bounding box center [1216, 396] width 237 height 19
click at [1135, 434] on span "any campaign while a member of the specified target group(s)" at bounding box center [1216, 436] width 222 height 12
type input "any campaign while a member of the specified target group(s)"
click at [1172, 452] on span at bounding box center [1216, 458] width 237 height 19
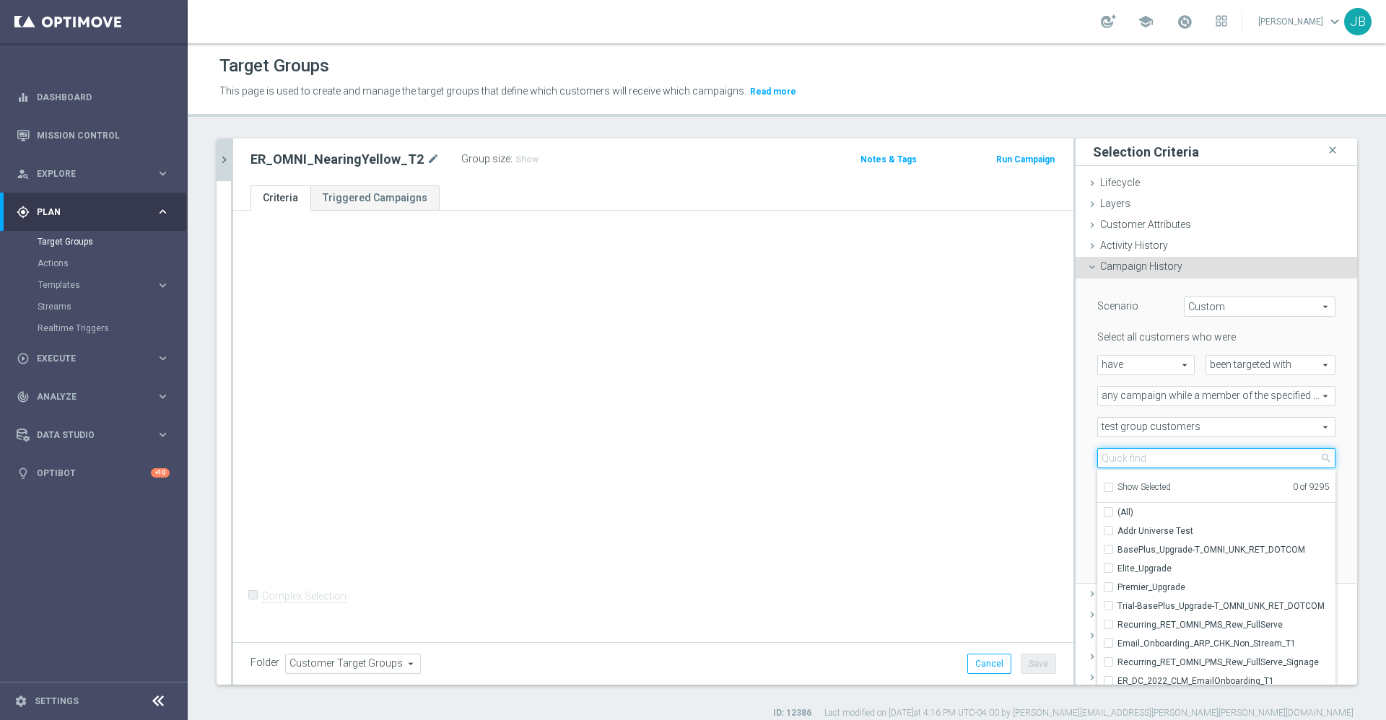
click at [1148, 464] on input "search" at bounding box center [1216, 458] width 238 height 20
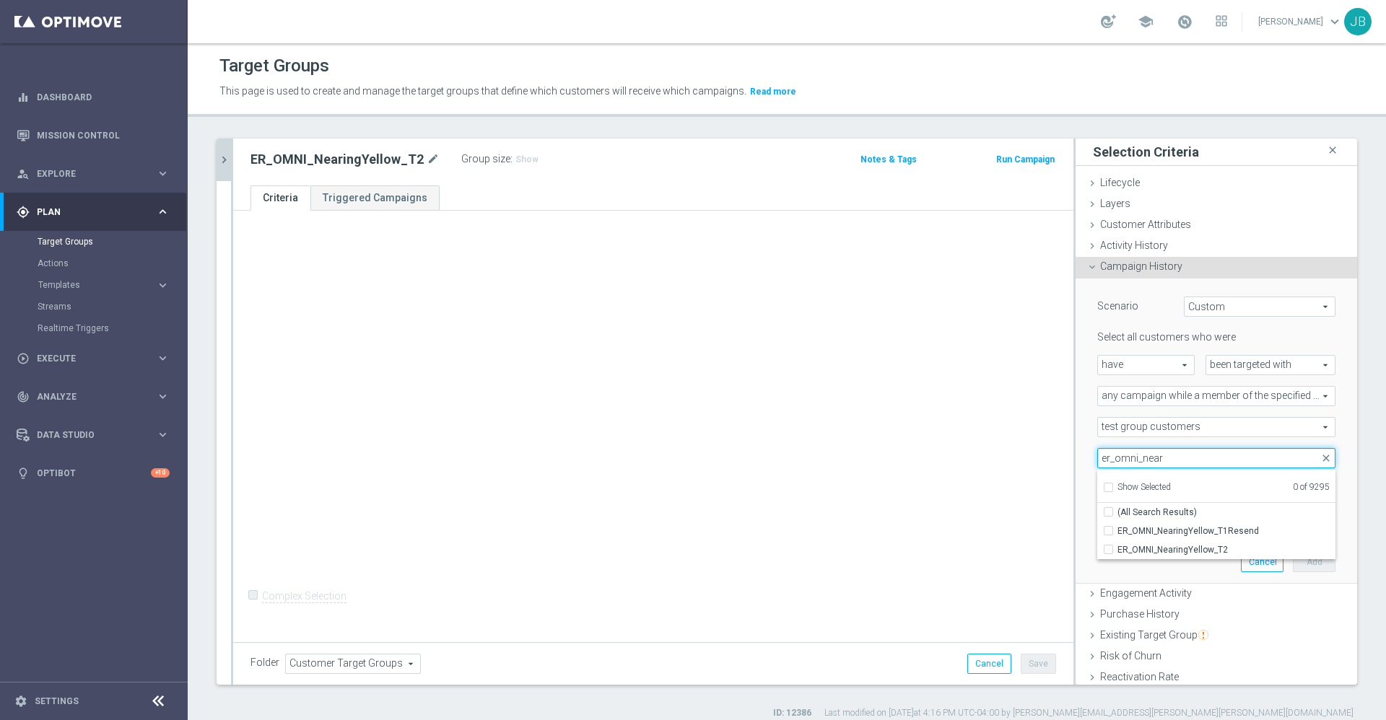
type input "er_omni_near"
click at [225, 154] on icon "chevron_right" at bounding box center [224, 160] width 14 height 14
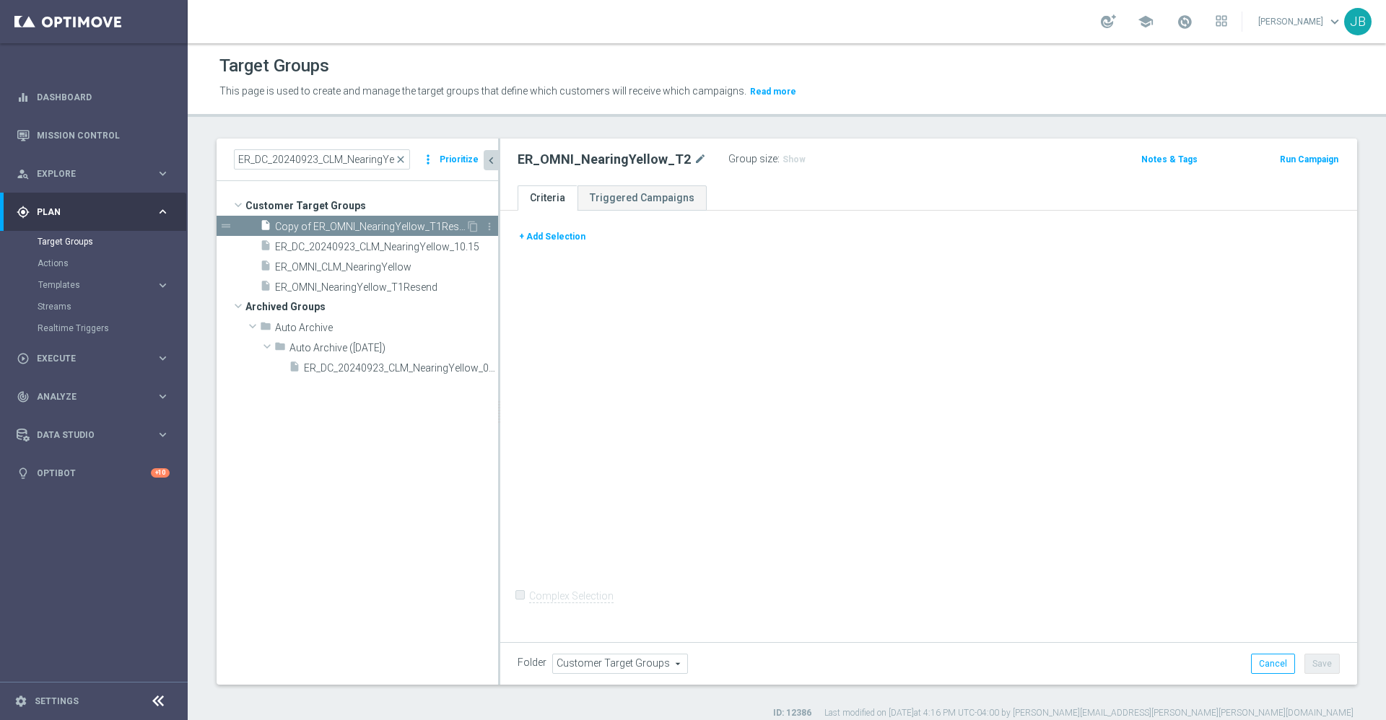
click at [375, 224] on span "Copy of ER_OMNI_NearingYellow_T1Resend" at bounding box center [370, 227] width 191 height 12
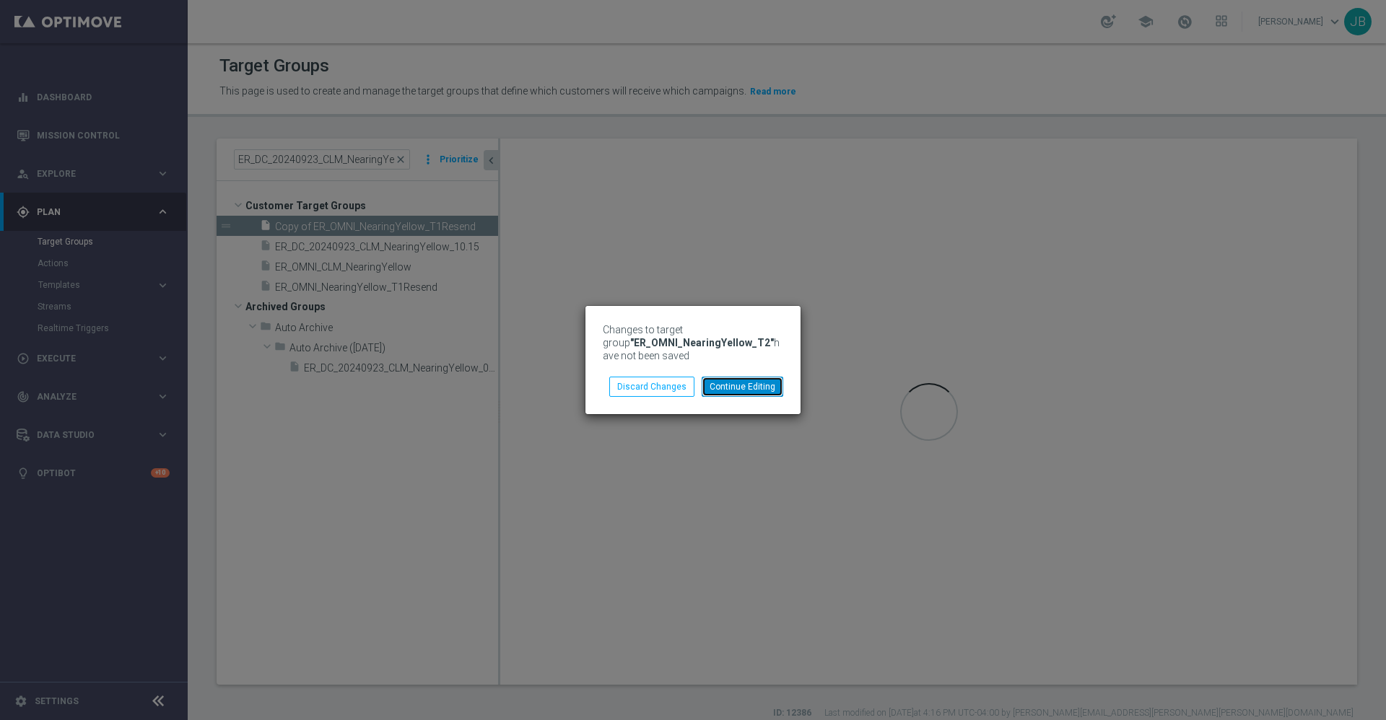
click at [756, 391] on button "Continue Editing" at bounding box center [743, 387] width 82 height 20
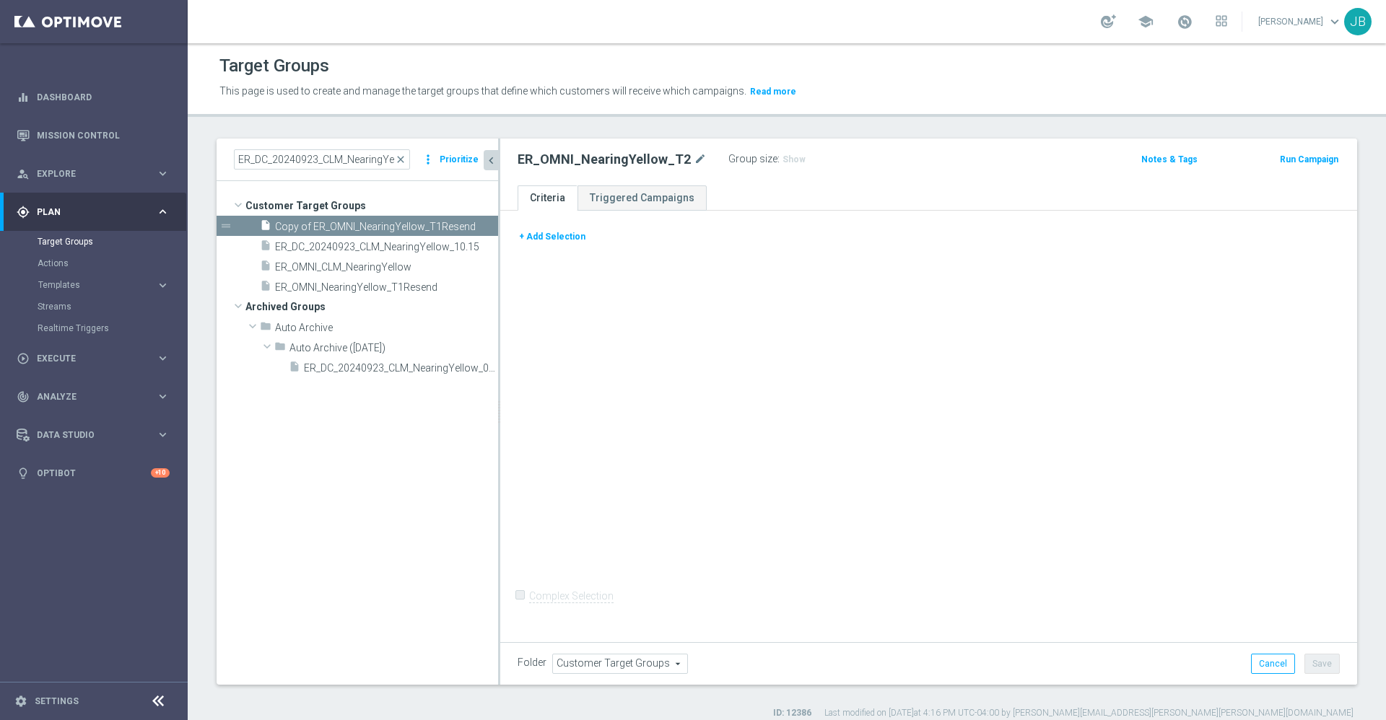
click at [497, 160] on icon "chevron_left" at bounding box center [491, 161] width 14 height 14
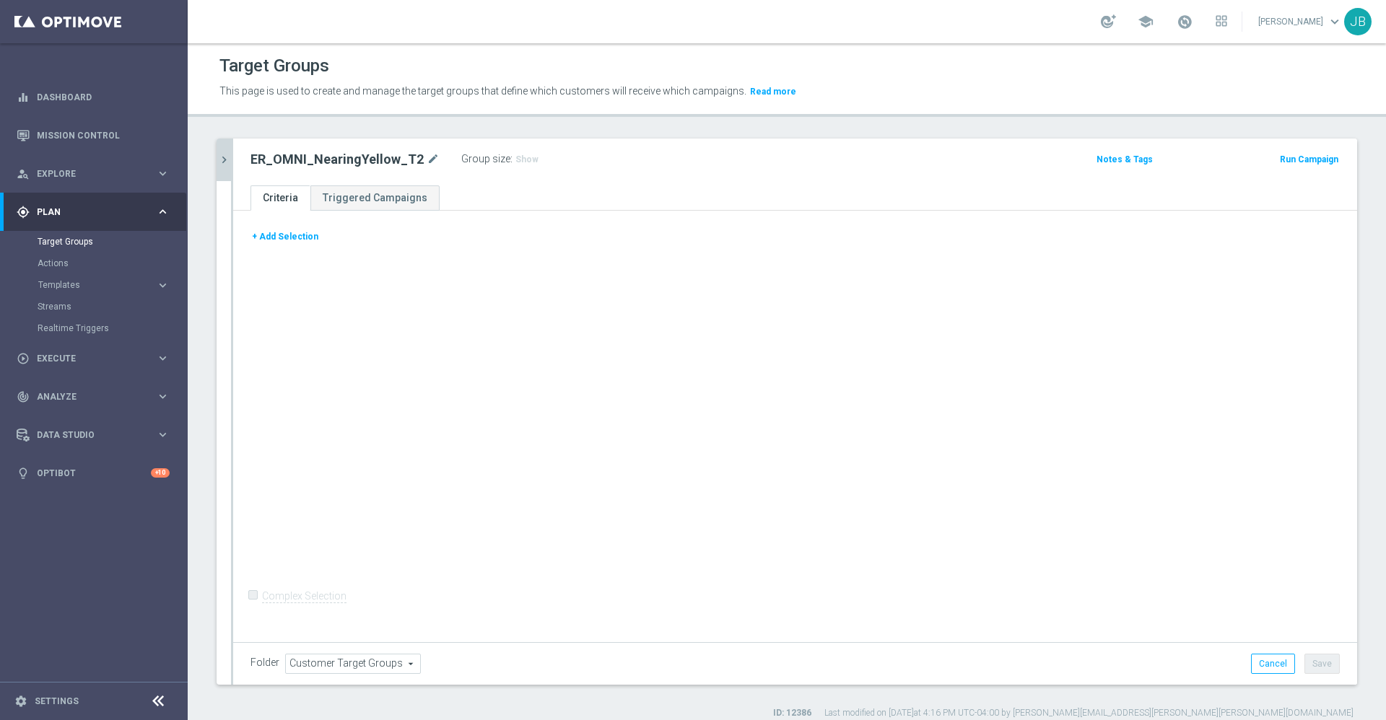
click at [292, 235] on button "+ Add Selection" at bounding box center [284, 237] width 69 height 16
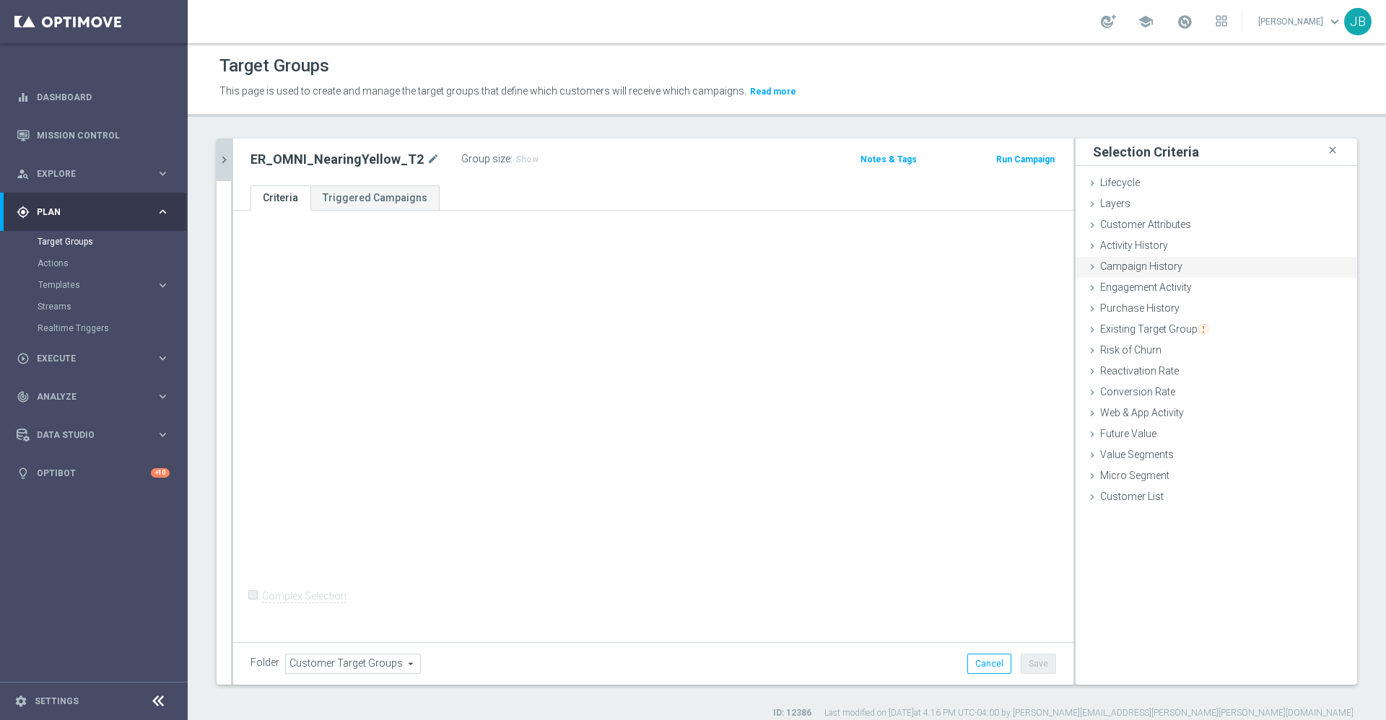
click at [1135, 265] on span "Campaign History" at bounding box center [1141, 267] width 82 height 12
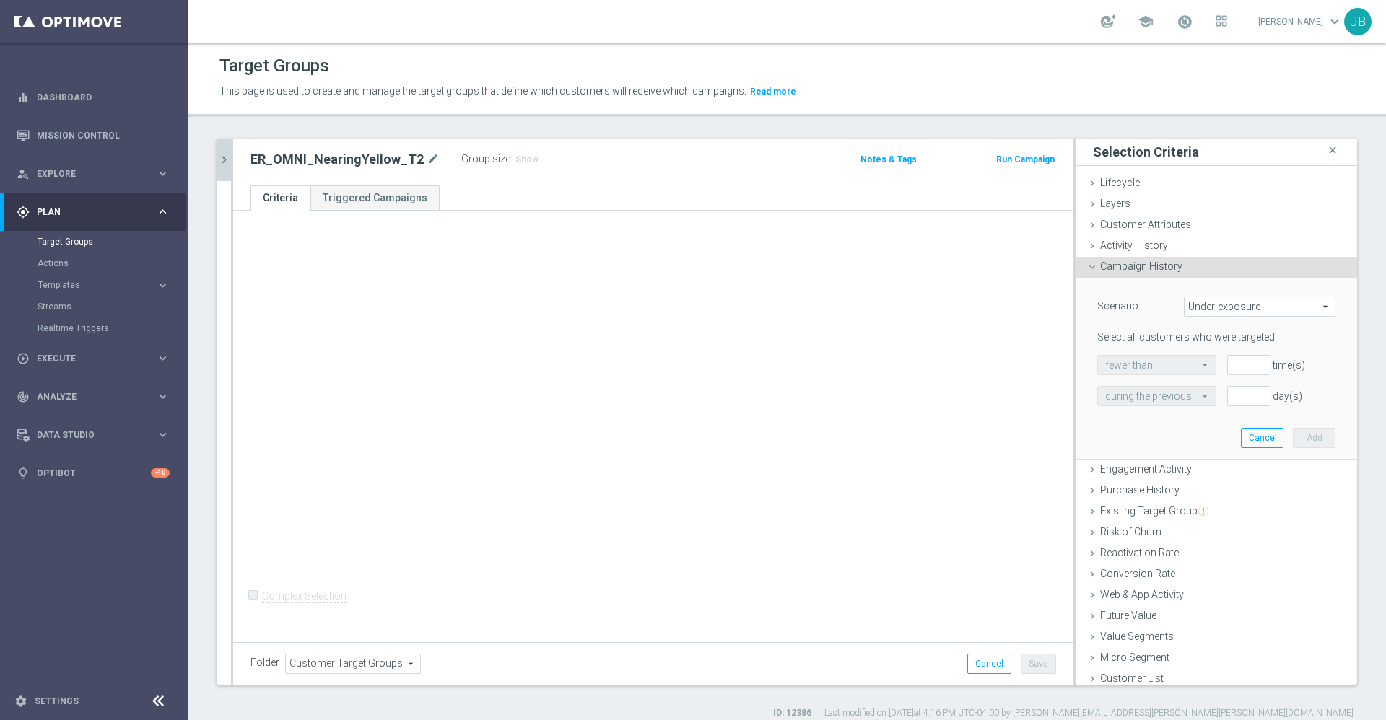
click at [1205, 307] on span "Under-exposure" at bounding box center [1260, 306] width 150 height 19
click at [1197, 396] on label "Custom" at bounding box center [1260, 402] width 150 height 19
type input "Custom"
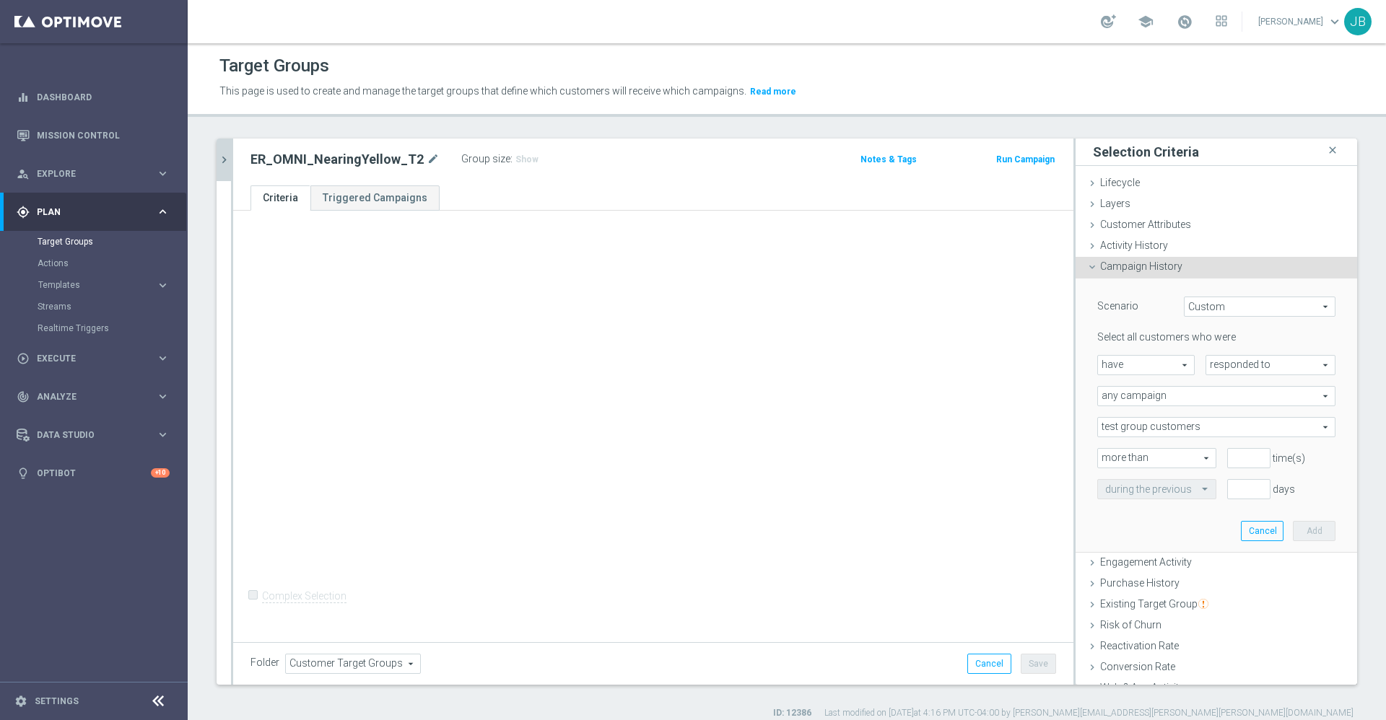
click at [1156, 367] on span "have" at bounding box center [1146, 365] width 96 height 19
click at [1136, 387] on span "have" at bounding box center [1146, 386] width 82 height 12
click at [1210, 365] on span "responded to" at bounding box center [1270, 365] width 128 height 19
click at [1213, 400] on span "been targeted with" at bounding box center [1270, 405] width 114 height 12
type input "been targeted with"
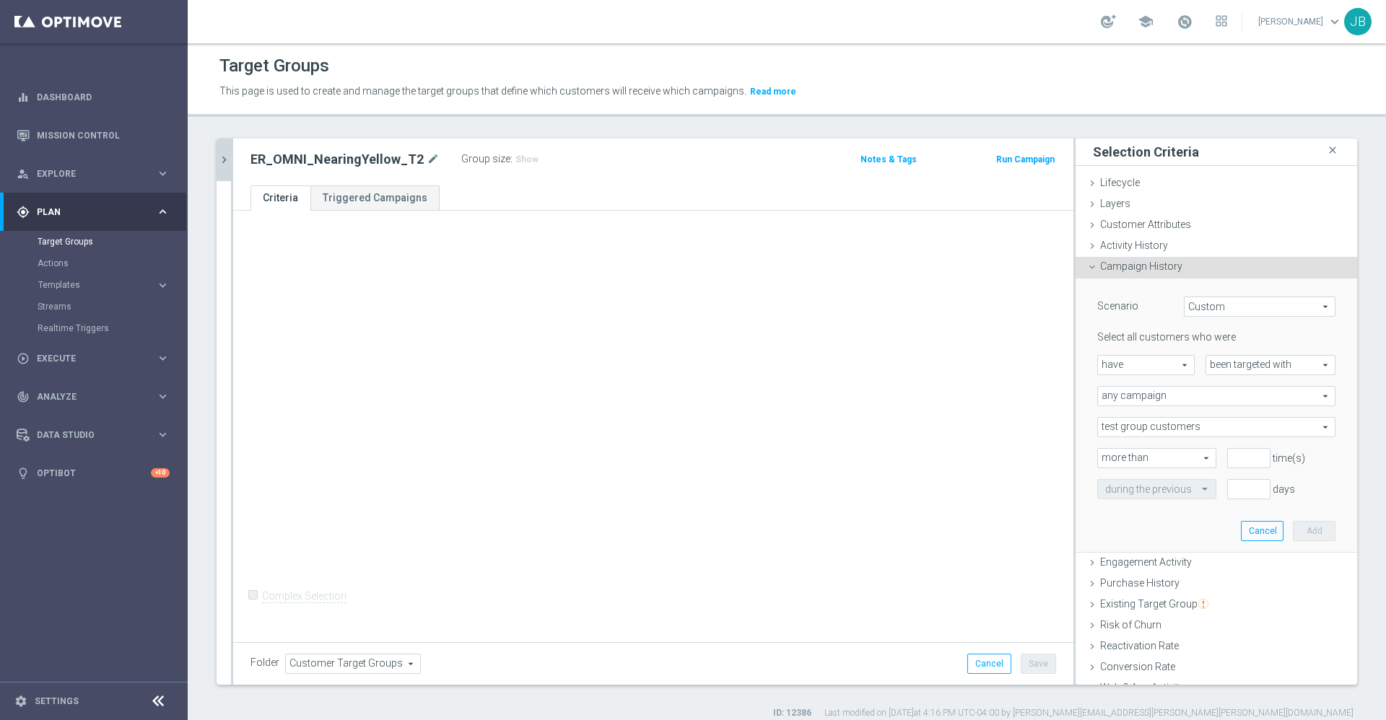
click at [1169, 400] on span "any campaign" at bounding box center [1216, 396] width 237 height 19
click at [1156, 435] on span "any campaign while a member of the specified target group(s)" at bounding box center [1216, 436] width 222 height 12
type input "any campaign while a member of the specified target group(s)"
click at [1142, 458] on span at bounding box center [1216, 458] width 237 height 19
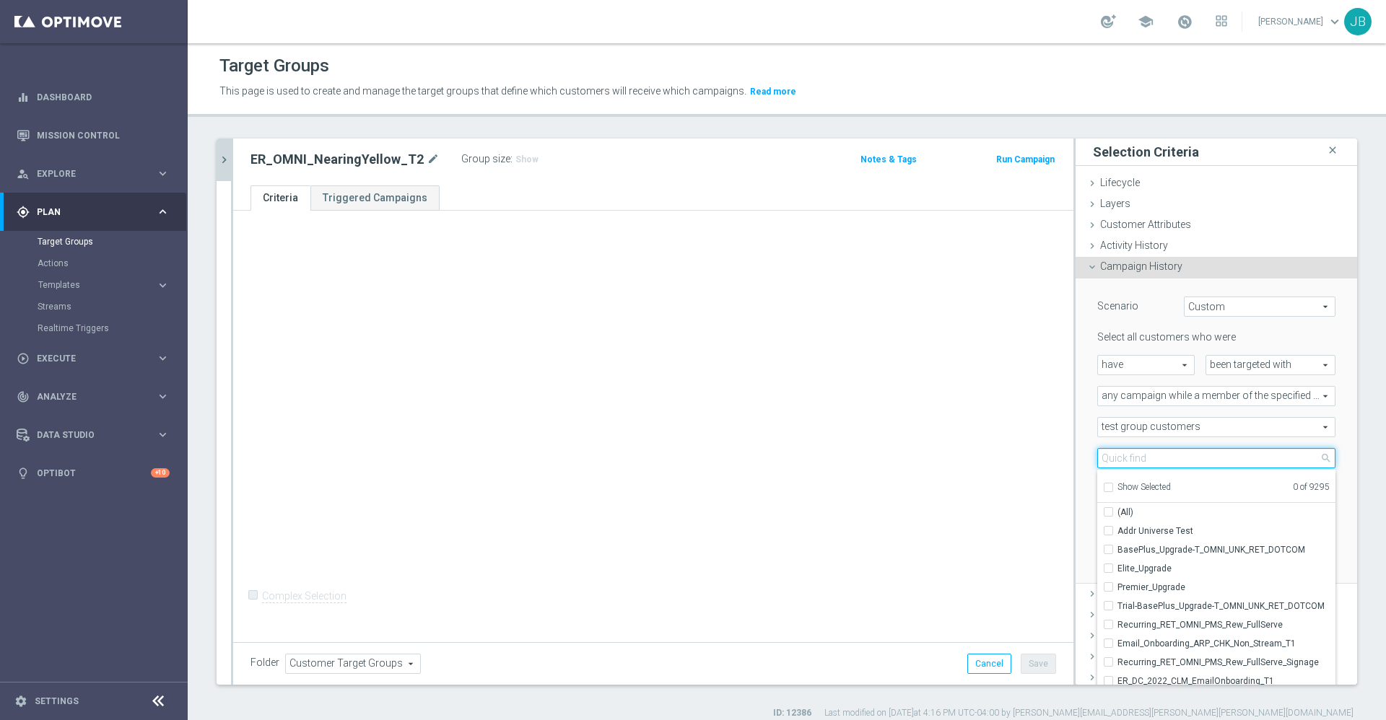
click at [1142, 458] on input "search" at bounding box center [1216, 458] width 238 height 20
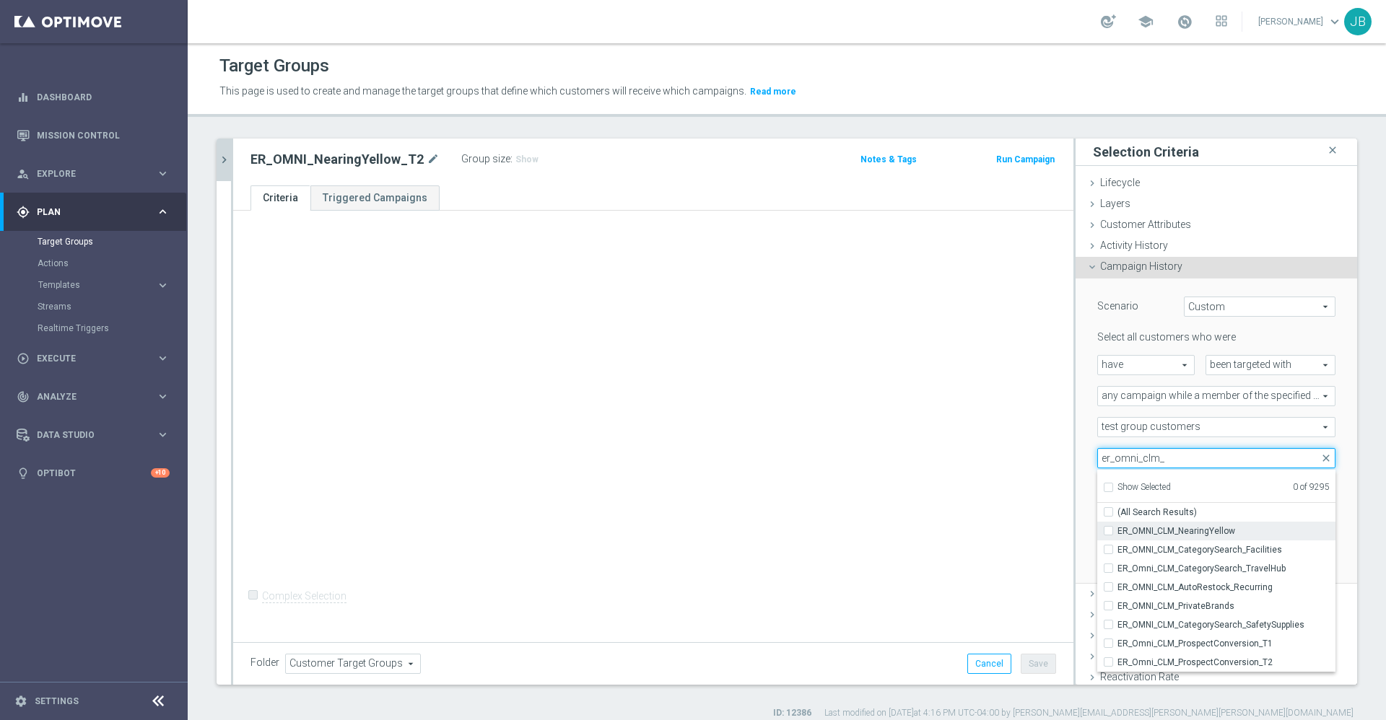
type input "er_omni_clm_"
click at [1182, 528] on span "ER_OMNI_CLM_NearingYellow" at bounding box center [1226, 532] width 218 height 12
click at [1117, 528] on input "ER_OMNI_CLM_NearingYellow" at bounding box center [1112, 530] width 9 height 9
checkbox input "true"
type input "ER_OMNI_CLM_NearingYellow"
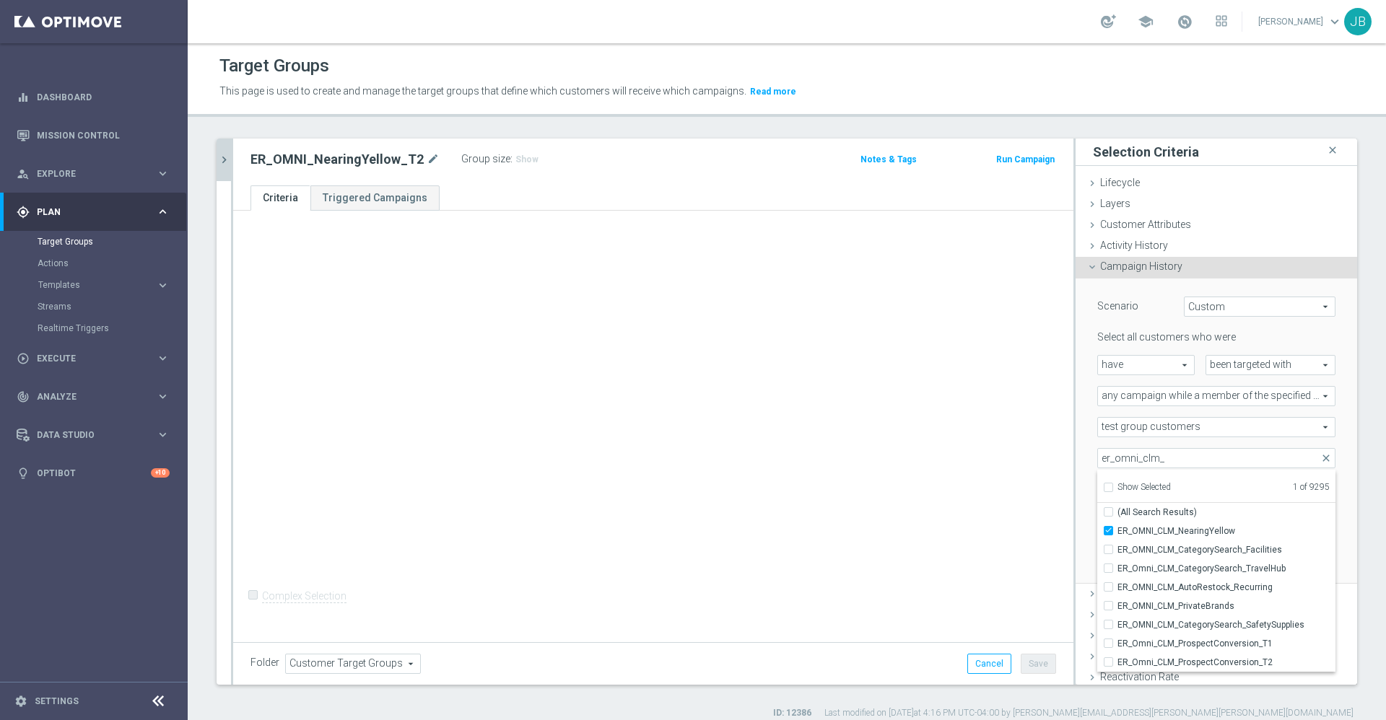
click at [969, 471] on div "+ Add Selection Complex Selection Invalid Expression" at bounding box center [653, 424] width 840 height 427
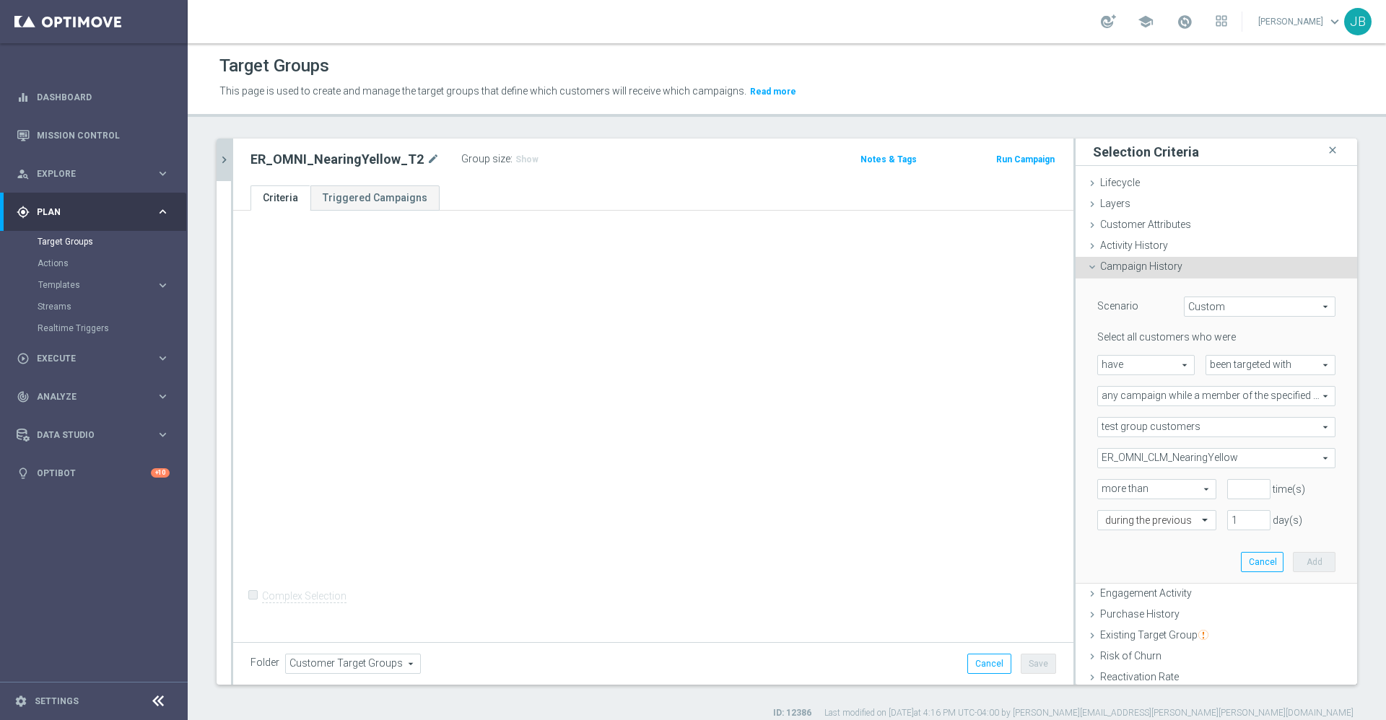
click at [1153, 487] on span "more than" at bounding box center [1157, 489] width 118 height 19
click at [1113, 546] on span "exactly" at bounding box center [1156, 548] width 103 height 12
type input "exactly"
click at [1227, 491] on input "number" at bounding box center [1248, 489] width 43 height 20
click at [1161, 492] on span "exactly" at bounding box center [1157, 489] width 118 height 19
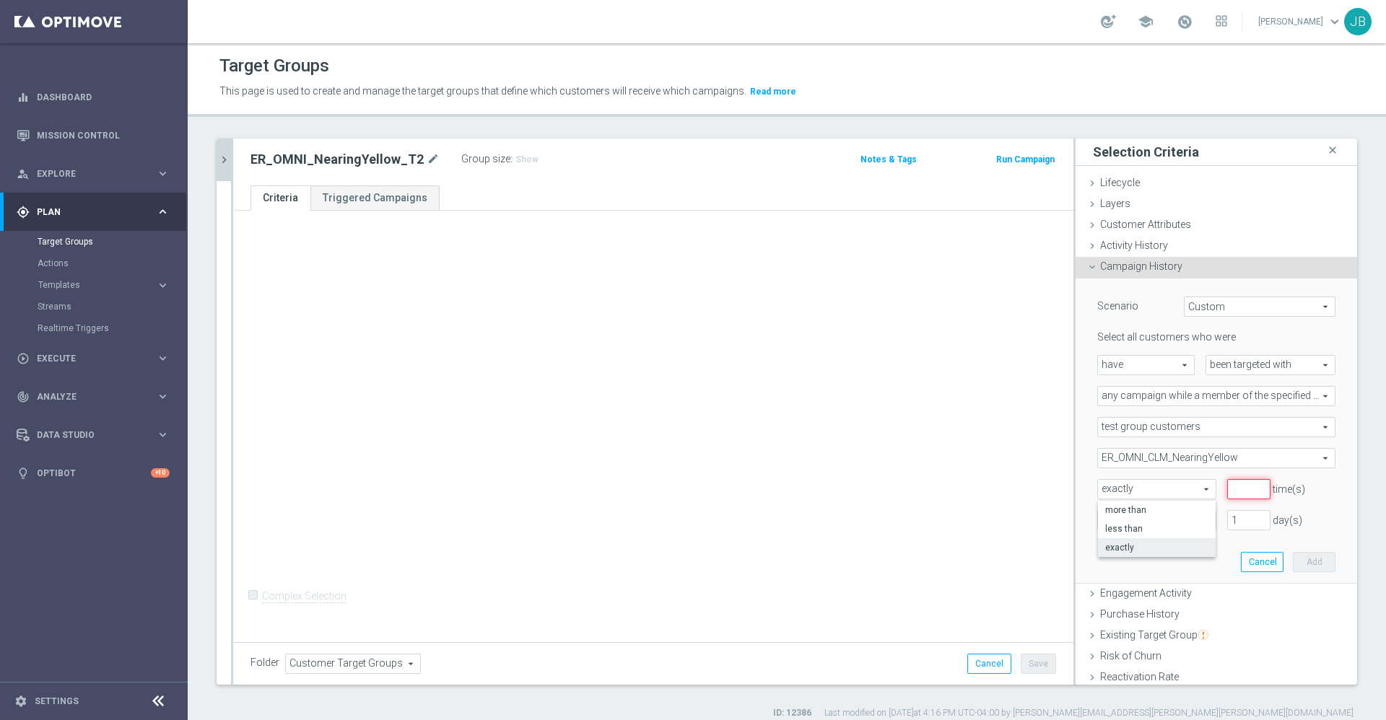
click at [1227, 494] on input "number" at bounding box center [1248, 489] width 43 height 20
type input "1"
click at [1170, 526] on div at bounding box center [1157, 521] width 118 height 13
click at [1125, 561] on div "exactly" at bounding box center [1156, 564] width 103 height 23
click at [1227, 525] on input "number" at bounding box center [1248, 520] width 43 height 20
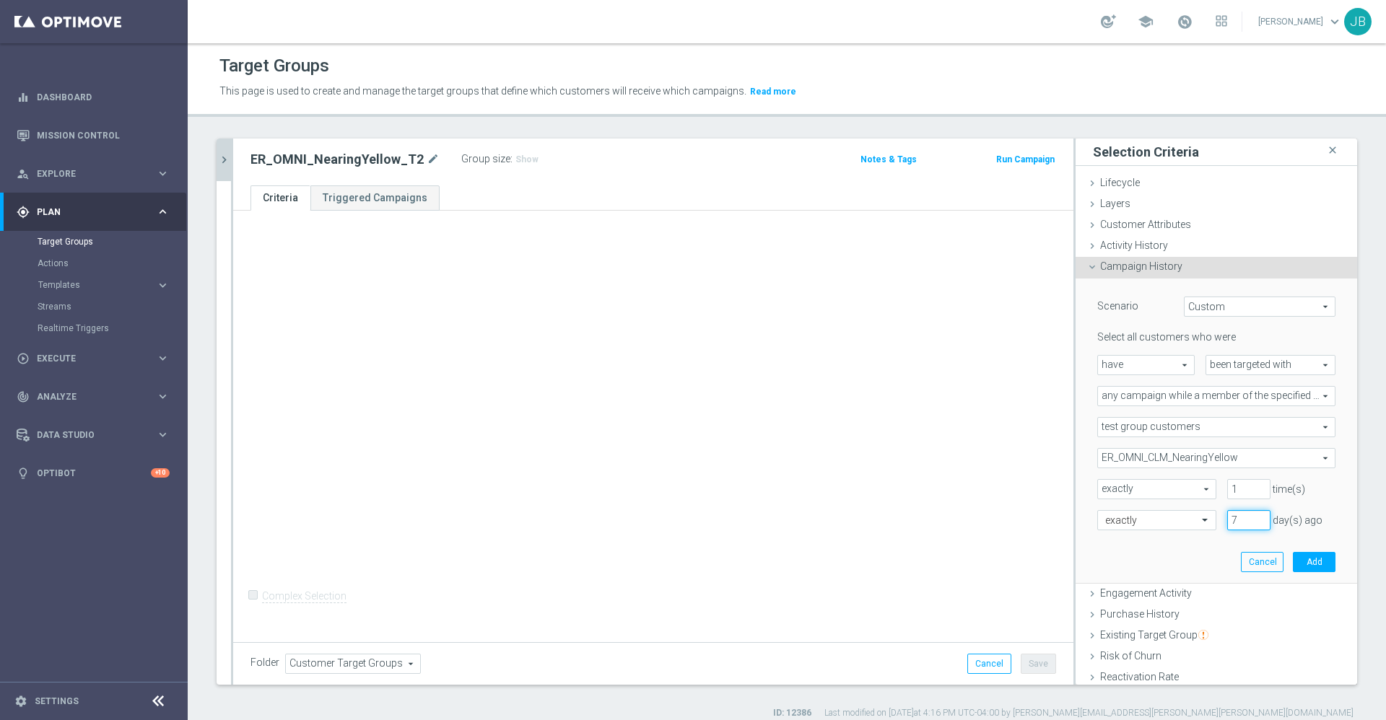
type input "7"
click at [1156, 493] on span "exactly" at bounding box center [1157, 489] width 118 height 19
click at [1124, 515] on span "more than" at bounding box center [1156, 511] width 103 height 12
type input "more than"
click at [1227, 492] on input "1" at bounding box center [1248, 489] width 43 height 20
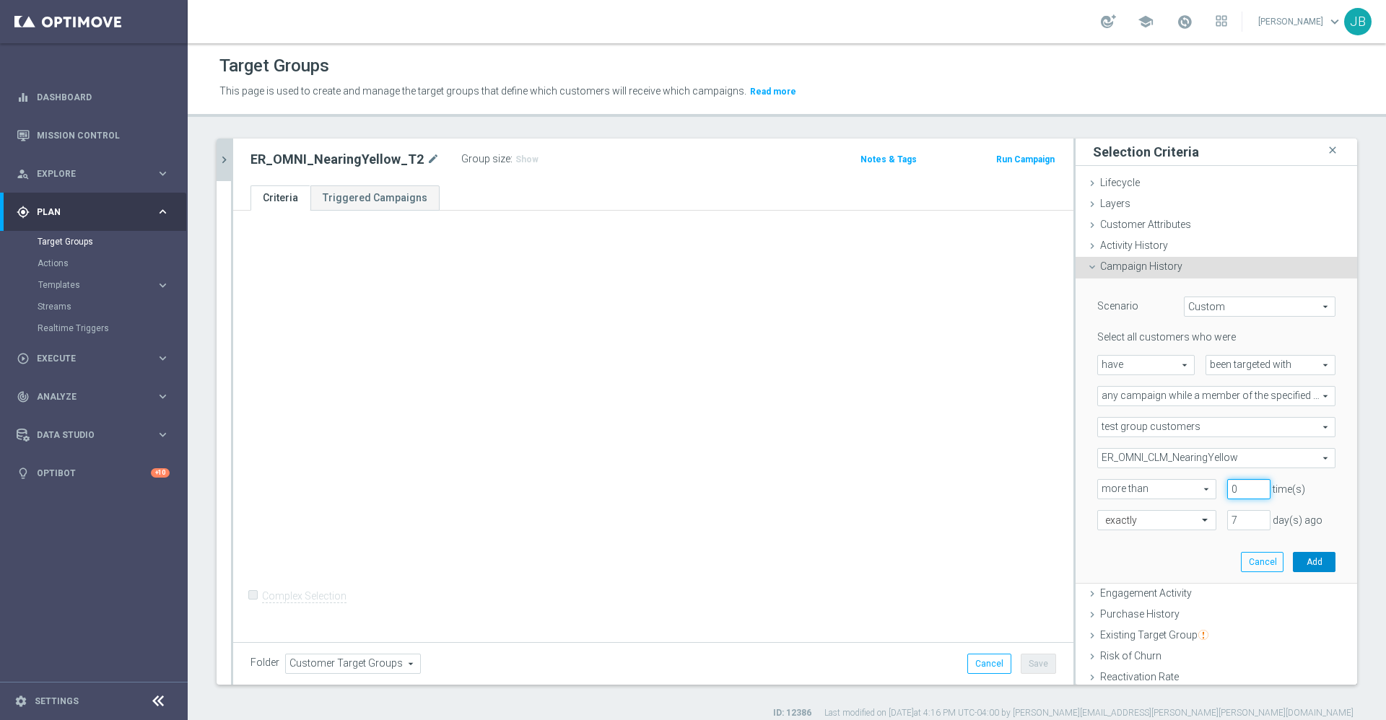
type input "0"
click at [1293, 561] on button "Add" at bounding box center [1314, 562] width 43 height 20
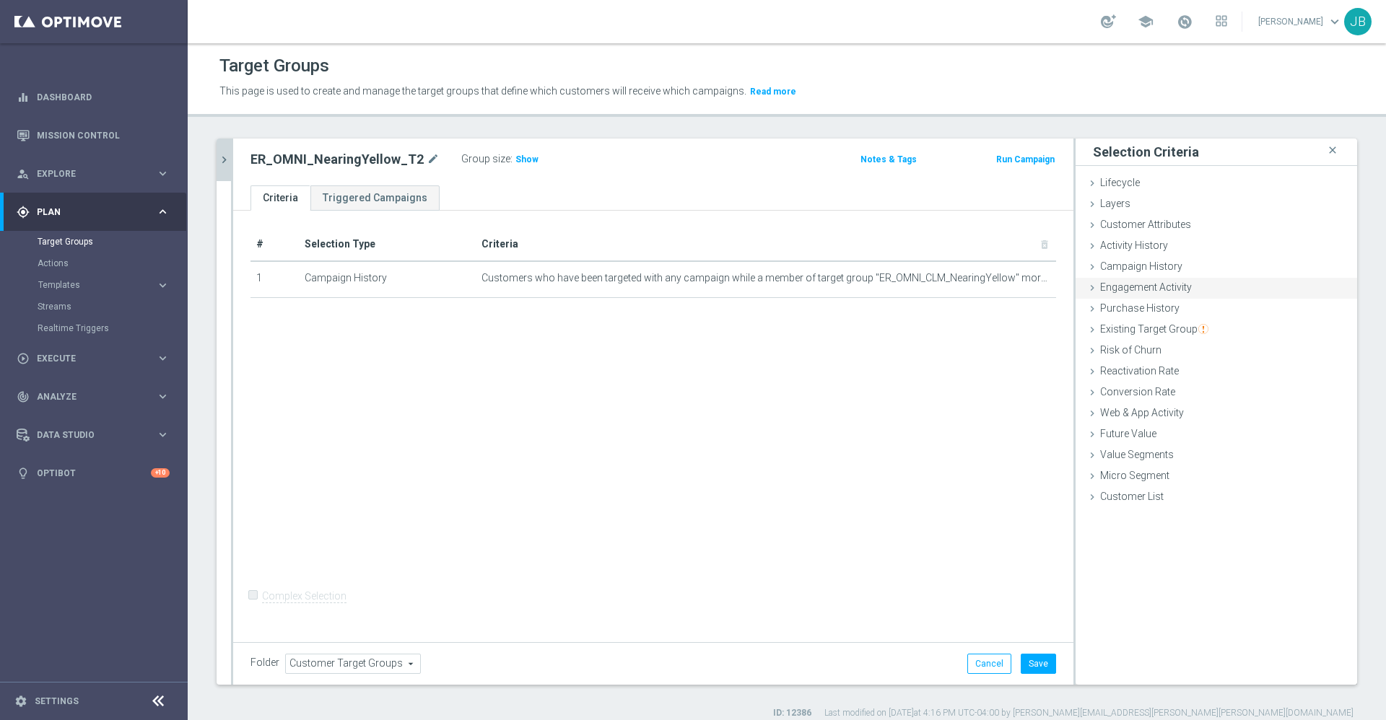
click at [1138, 284] on span "Engagement Activity" at bounding box center [1146, 288] width 92 height 12
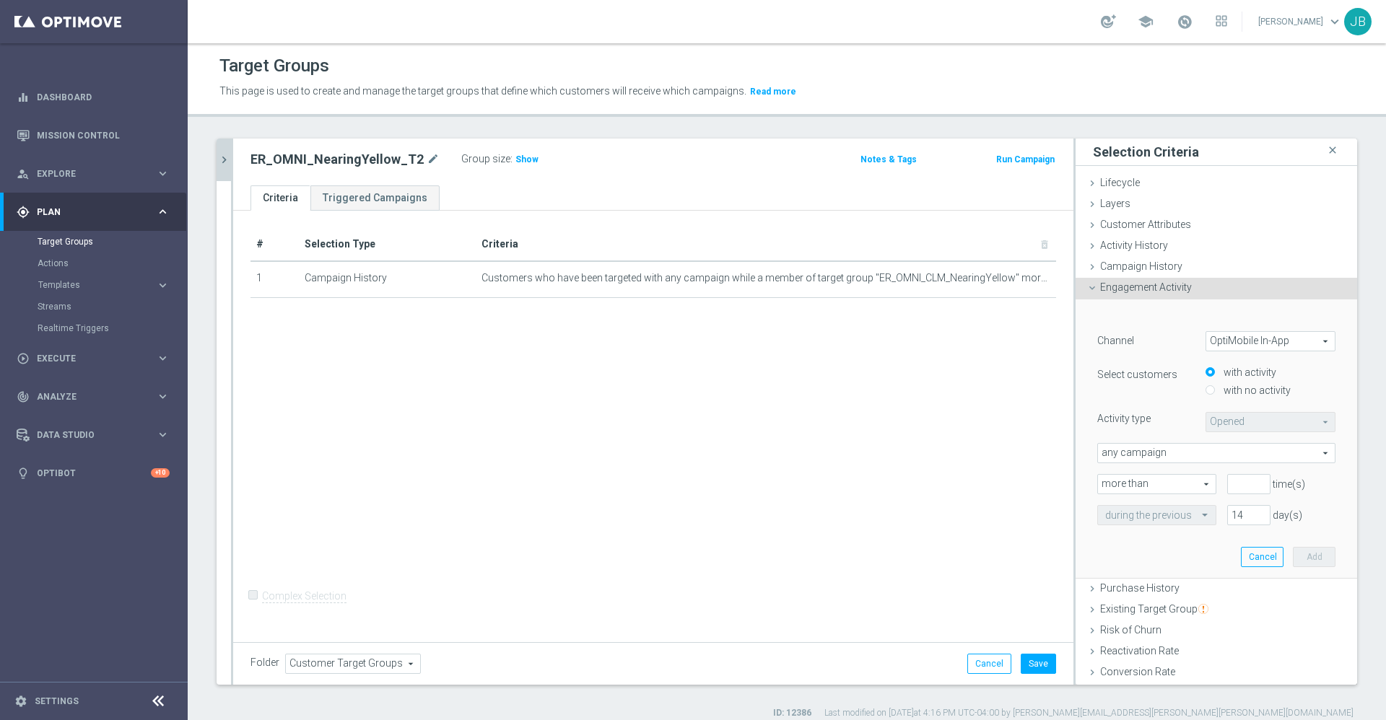
click at [1215, 343] on span "OptiMobile In-App" at bounding box center [1270, 341] width 128 height 19
click at [1213, 381] on span "Optimail" at bounding box center [1270, 381] width 114 height 12
type input "Optimail"
click at [1211, 422] on span "Bounced" at bounding box center [1270, 422] width 128 height 19
click at [1213, 499] on span "Opened" at bounding box center [1270, 500] width 114 height 12
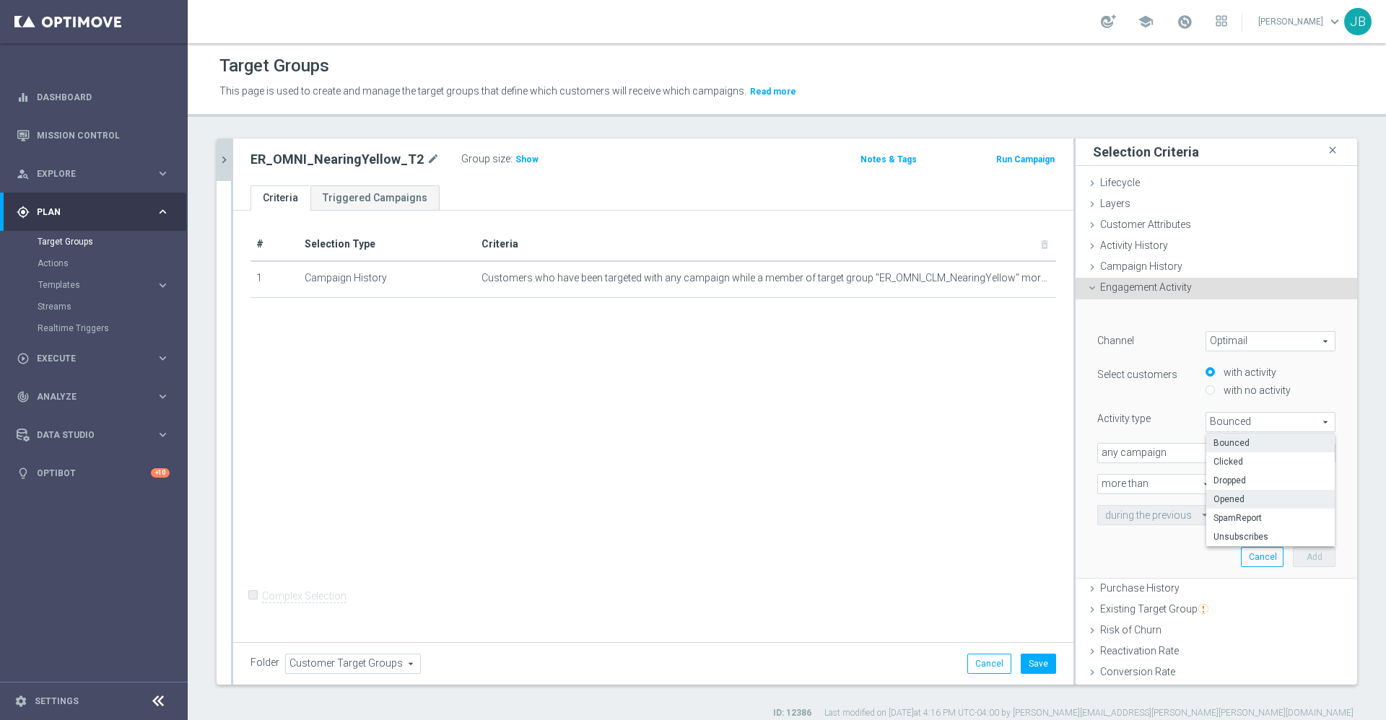
type input "Opened"
click at [1163, 452] on span "any campaign" at bounding box center [1216, 453] width 237 height 19
click at [1158, 490] on span "any campaign while a member of the specified target group(s)" at bounding box center [1216, 493] width 222 height 12
type input "any campaign while a member of the specified target group(s)"
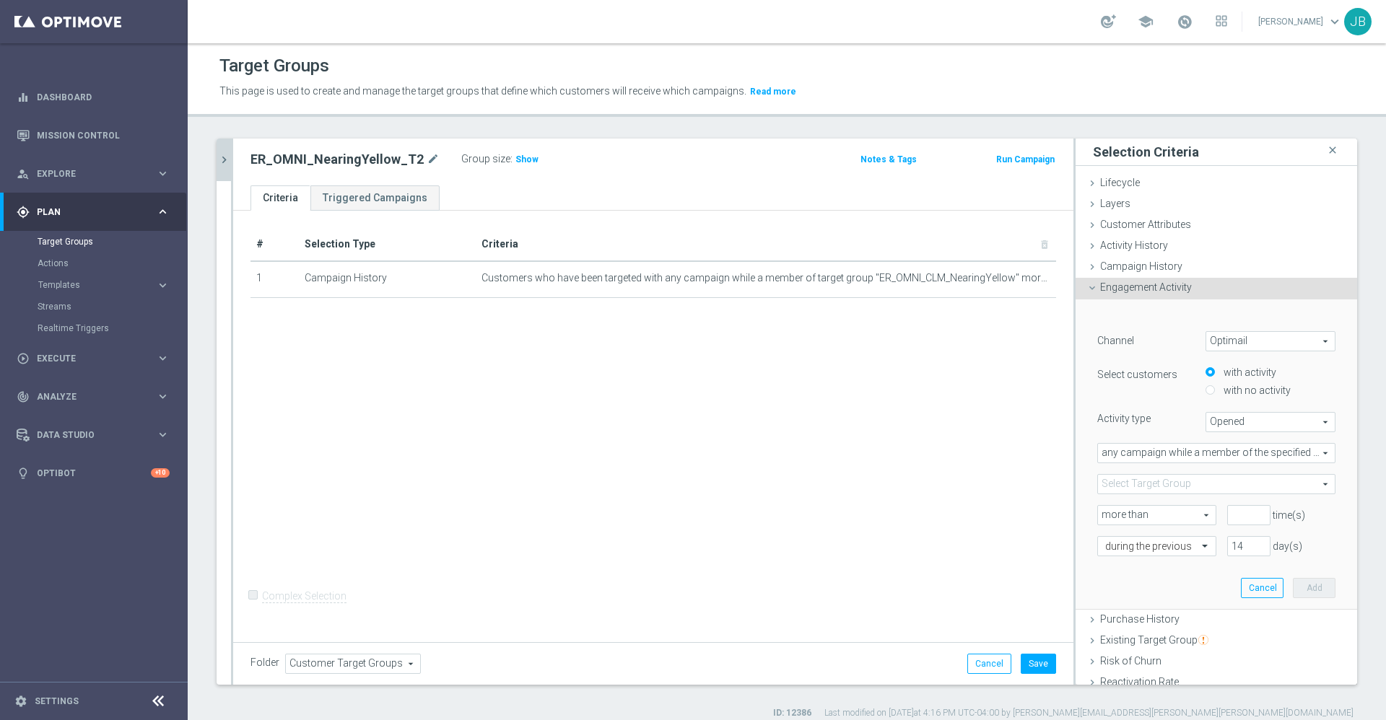
click at [1135, 482] on span at bounding box center [1216, 484] width 237 height 19
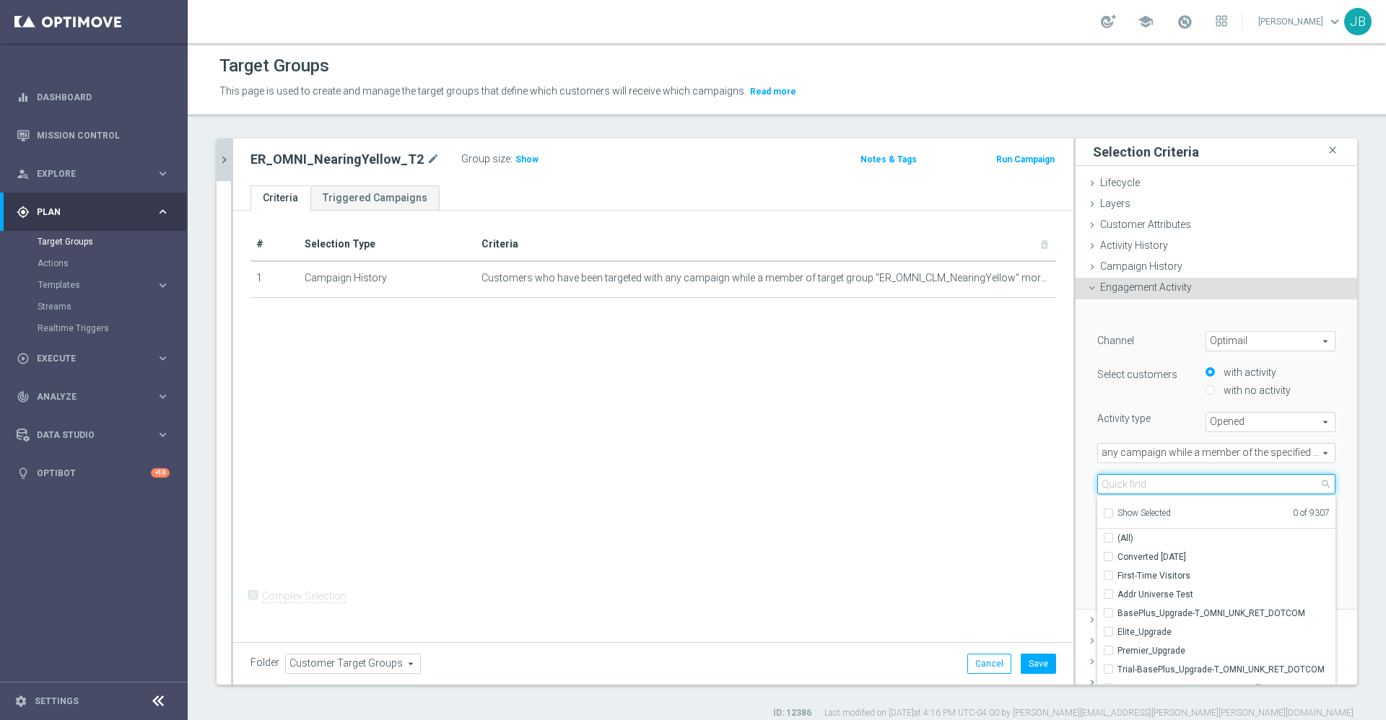
click at [1111, 478] on input "search" at bounding box center [1216, 484] width 238 height 20
type input "er_omni_clm"
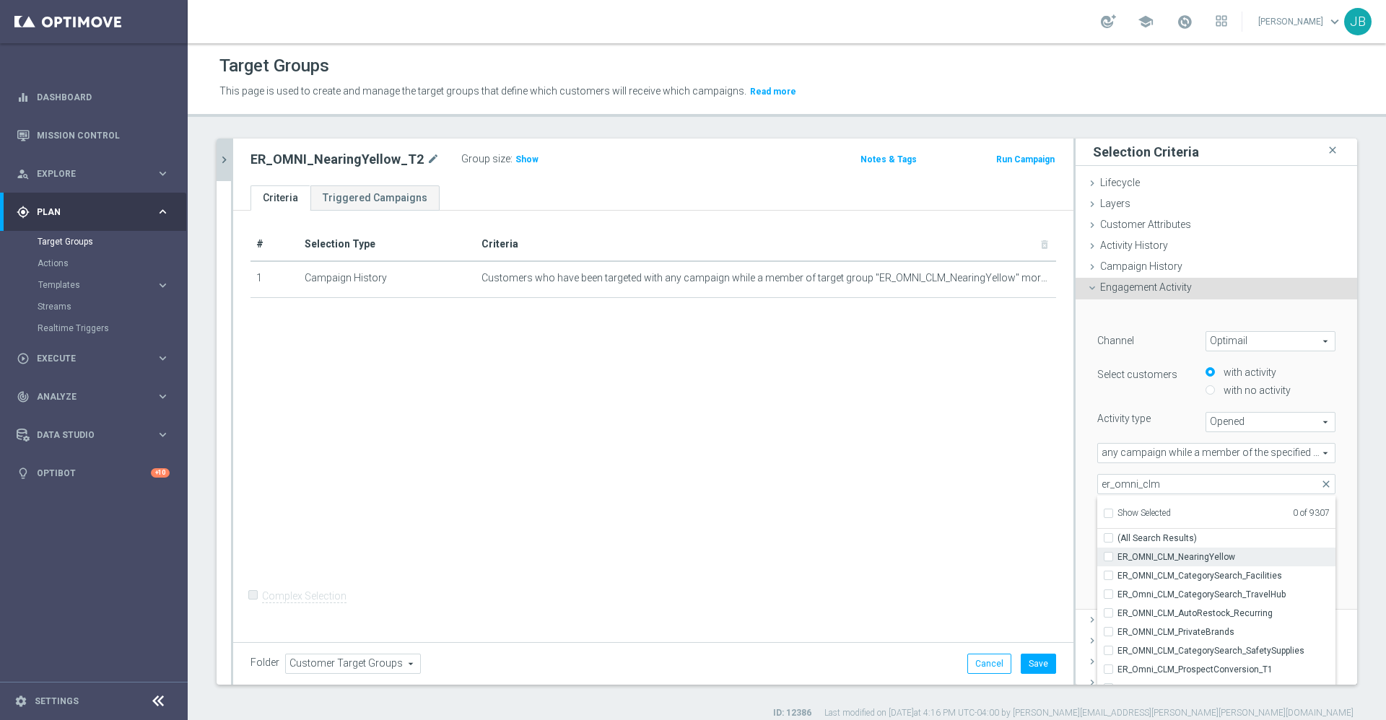
click at [1164, 554] on span "ER_OMNI_CLM_NearingYellow" at bounding box center [1226, 558] width 218 height 12
click at [1117, 554] on input "ER_OMNI_CLM_NearingYellow" at bounding box center [1112, 556] width 9 height 9
checkbox input "true"
type input "ER_OMNI_CLM_NearingYellow"
click at [993, 501] on div "# Selection Type Criteria delete_forever 1 Campaign History Customers who have …" at bounding box center [653, 424] width 840 height 427
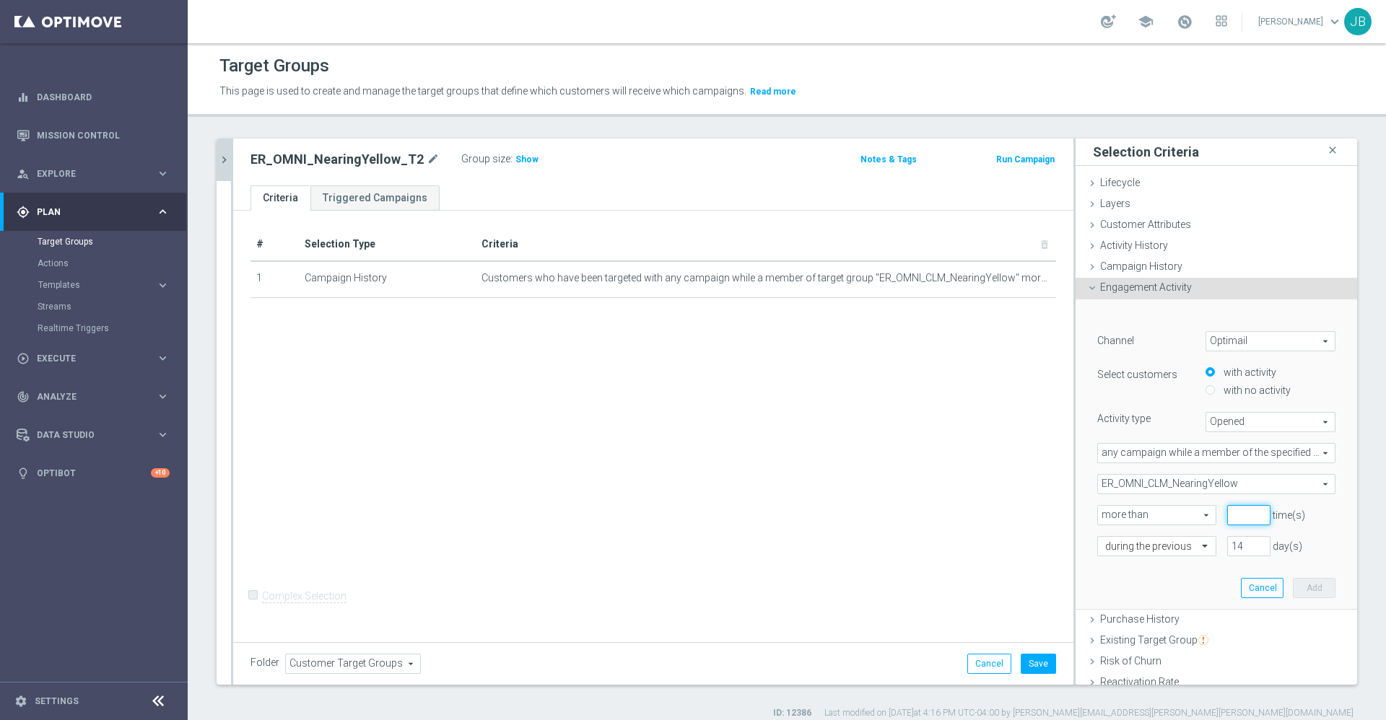
click at [1227, 515] on input "number" at bounding box center [1248, 515] width 43 height 20
type input "0"
click at [1164, 544] on div at bounding box center [1157, 547] width 118 height 13
click at [1128, 372] on label "during the previous" at bounding box center [1141, 375] width 73 height 12
click at [1227, 549] on input "14" at bounding box center [1248, 546] width 43 height 20
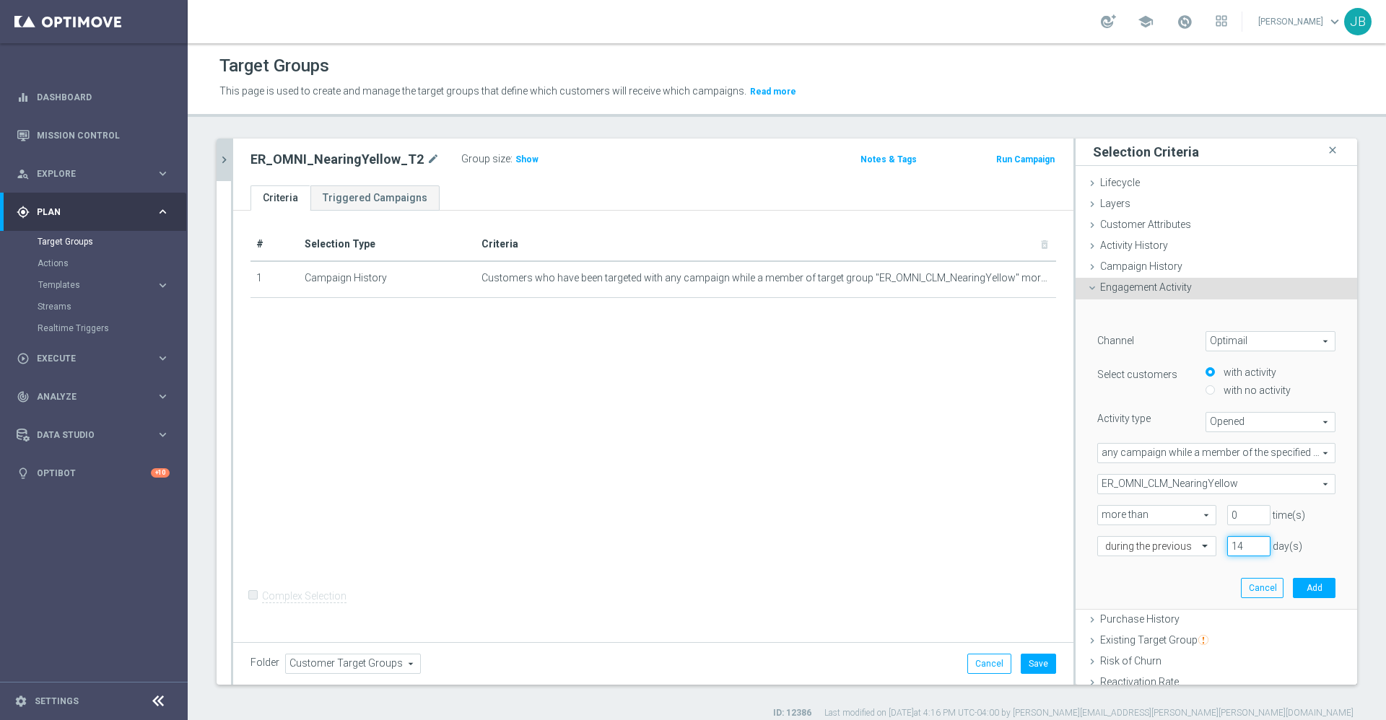
type input "1"
type input "7"
click at [1293, 590] on button "Add" at bounding box center [1314, 588] width 43 height 20
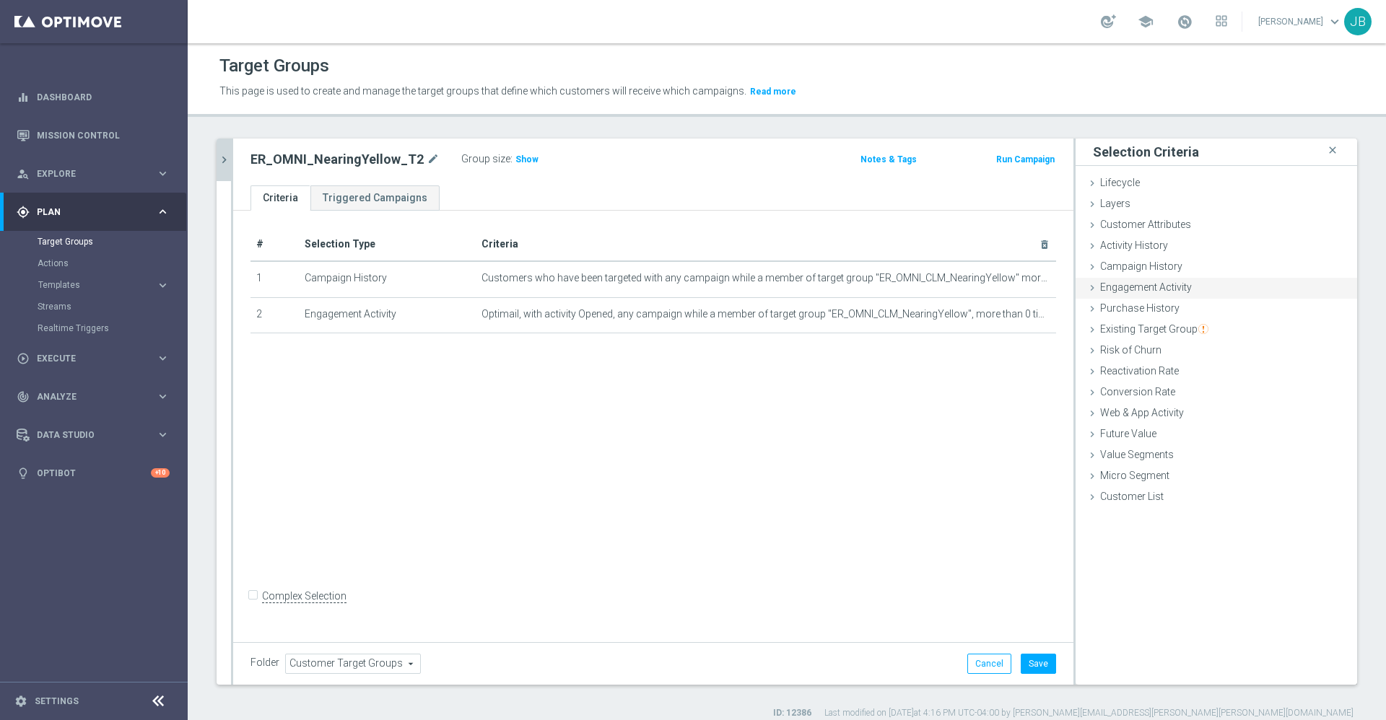
click at [1125, 282] on span "Engagement Activity" at bounding box center [1146, 288] width 92 height 12
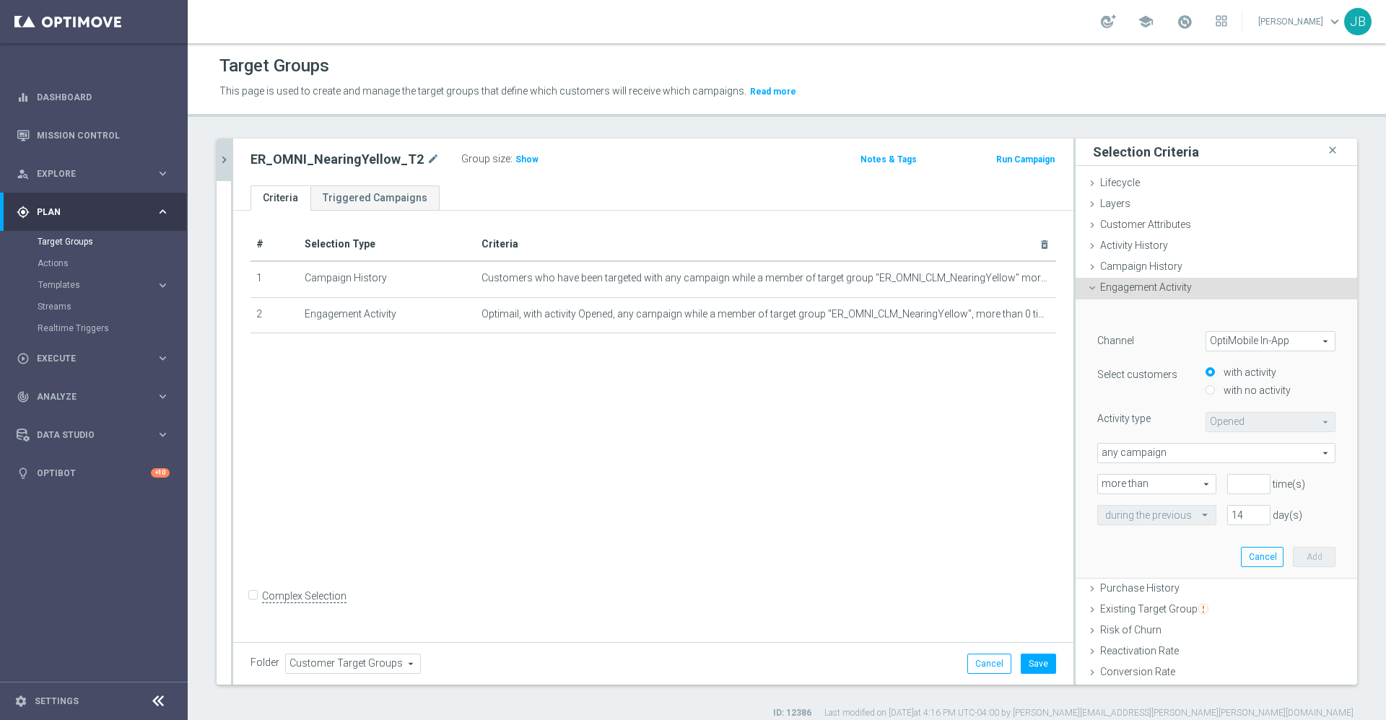
click at [1216, 340] on span "OptiMobile In-App" at bounding box center [1270, 341] width 128 height 19
click at [1222, 379] on span "Optimail" at bounding box center [1270, 381] width 114 height 12
type input "Optimail"
type input "Bounced"
click at [1206, 391] on input "with no activity" at bounding box center [1210, 390] width 9 height 9
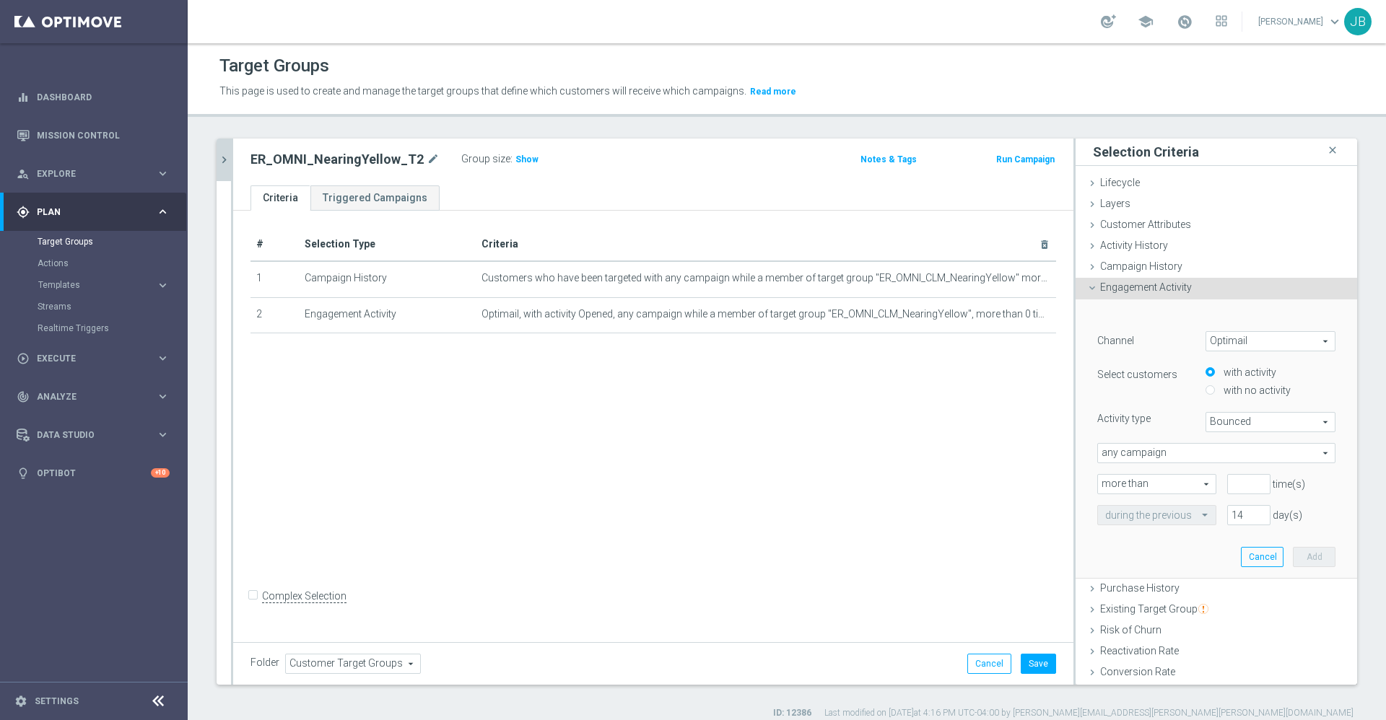
radio input "true"
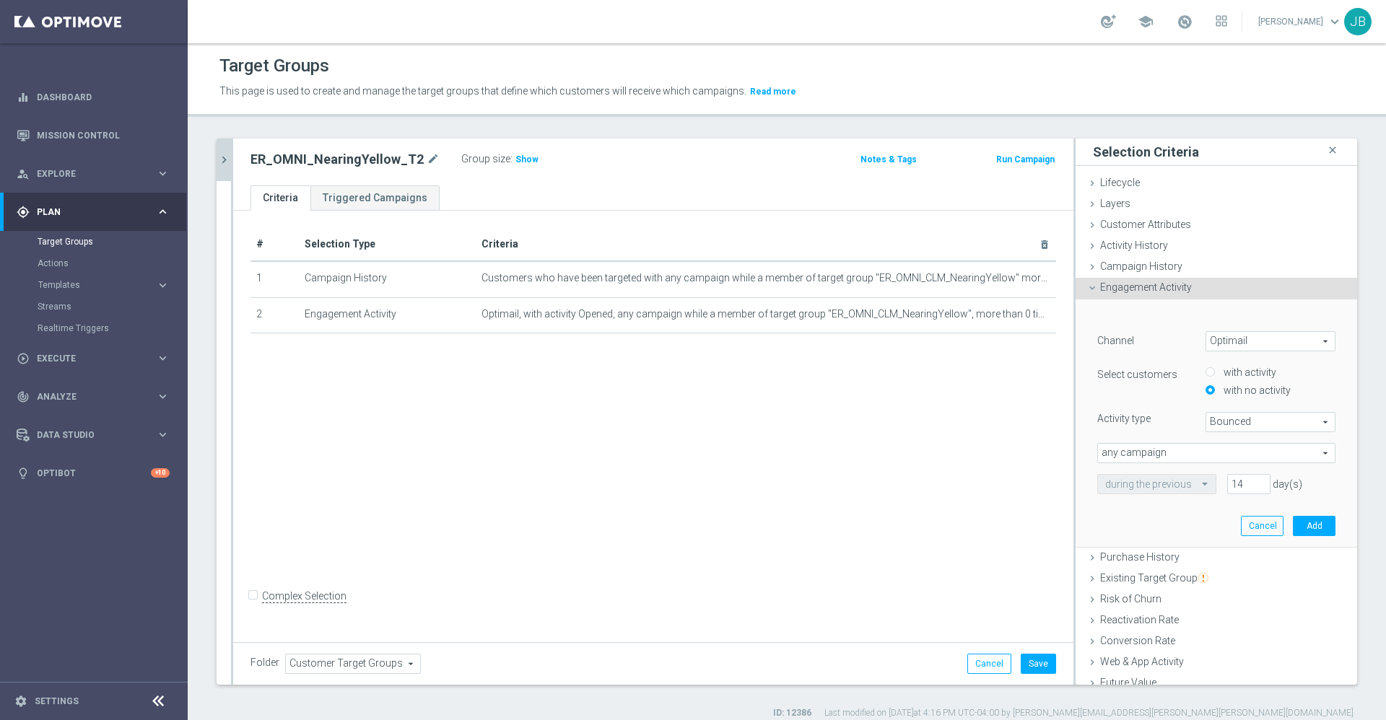
click at [1216, 428] on span "Bounced" at bounding box center [1270, 422] width 128 height 19
click at [1213, 461] on span "Clicked" at bounding box center [1270, 462] width 114 height 12
type input "Clicked"
click at [1167, 453] on span "any campaign" at bounding box center [1216, 453] width 237 height 19
click at [1167, 492] on span "any campaign while a member of the specified target group(s)" at bounding box center [1216, 493] width 222 height 12
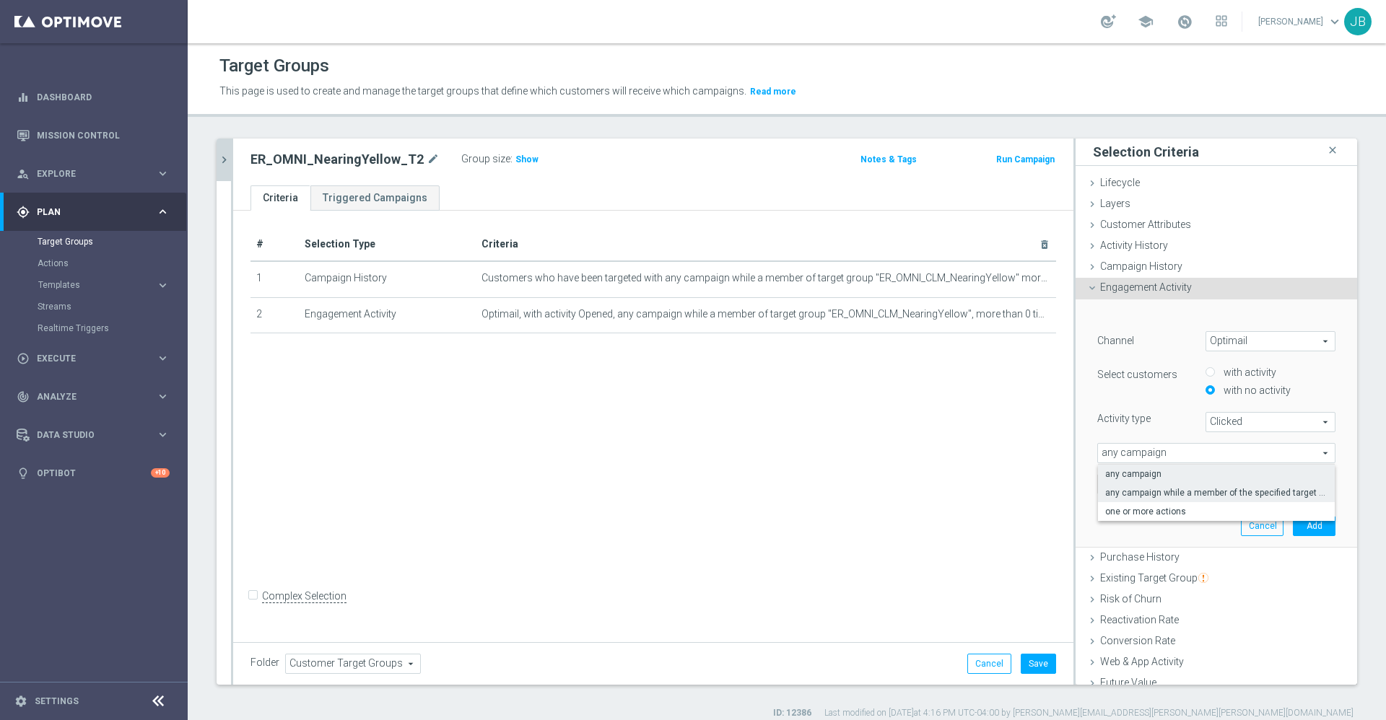
type input "any campaign while a member of the specified target group(s)"
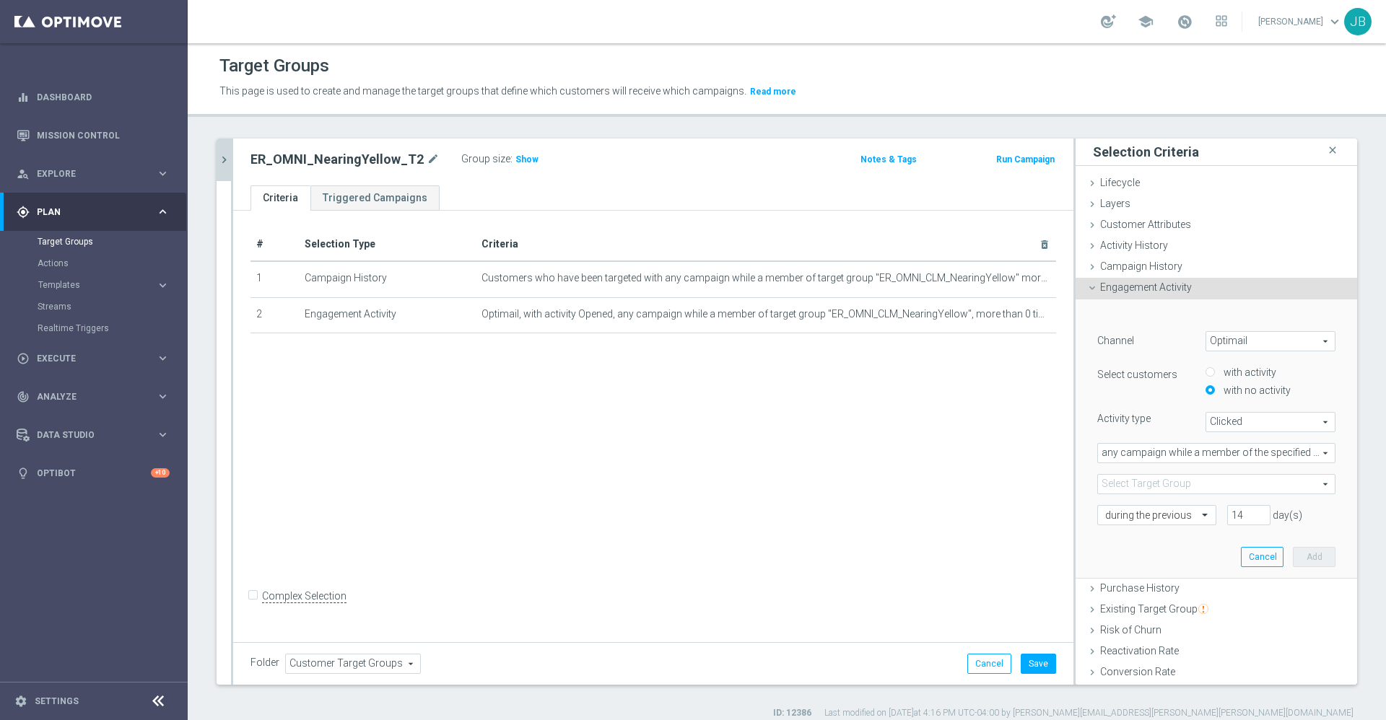
click at [1144, 484] on span at bounding box center [1216, 484] width 237 height 19
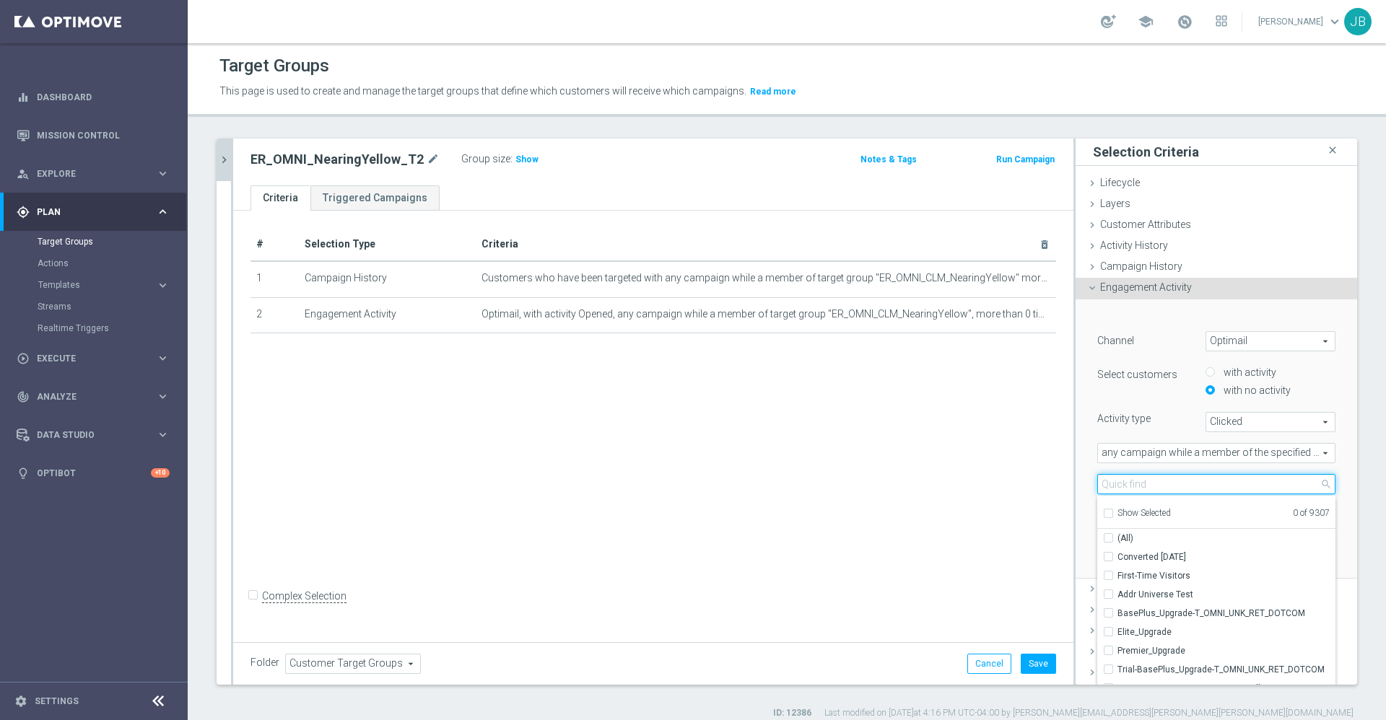
click at [1144, 484] on input "search" at bounding box center [1216, 484] width 238 height 20
type input "er_omni_clm"
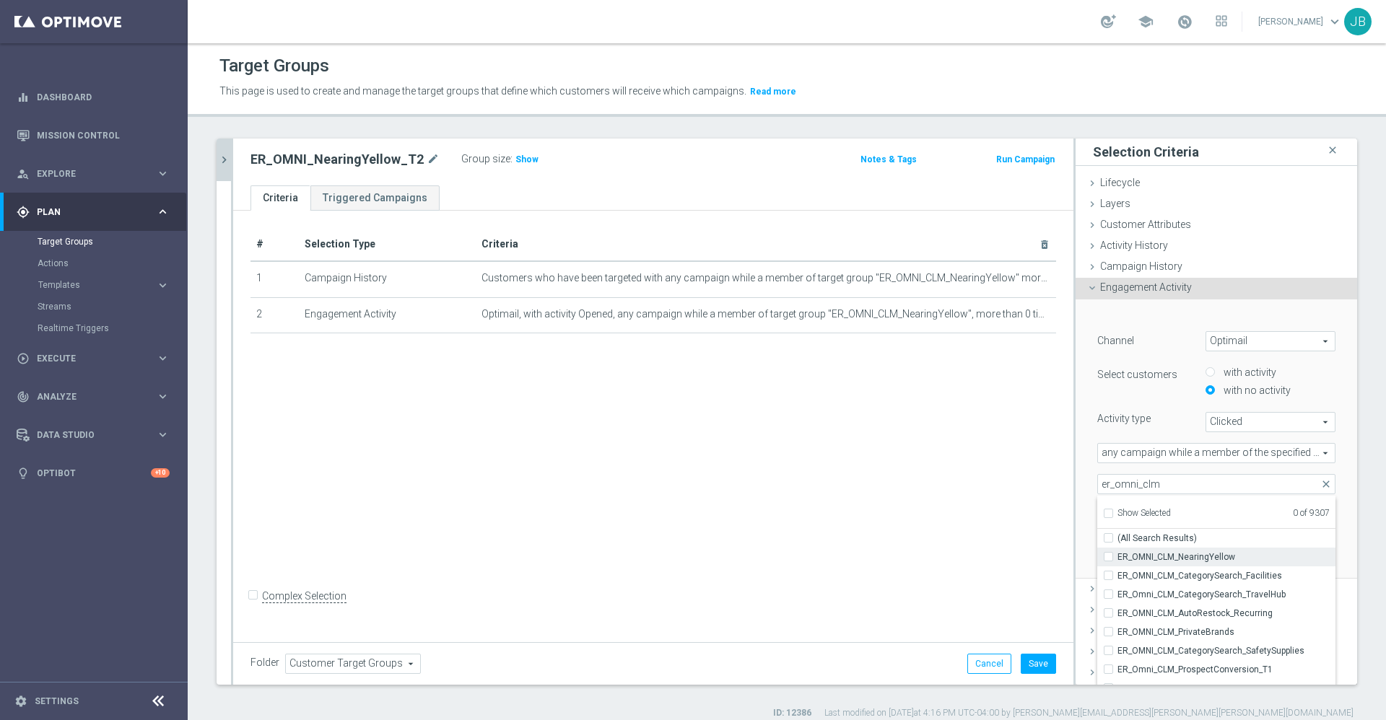
click at [1181, 554] on span "ER_OMNI_CLM_NearingYellow" at bounding box center [1226, 558] width 218 height 12
click at [1117, 554] on input "ER_OMNI_CLM_NearingYellow" at bounding box center [1112, 556] width 9 height 9
checkbox input "true"
type input "ER_OMNI_CLM_NearingYellow"
click at [1007, 519] on div "# Selection Type Criteria delete_forever 1 Campaign History Customers who have …" at bounding box center [653, 424] width 840 height 427
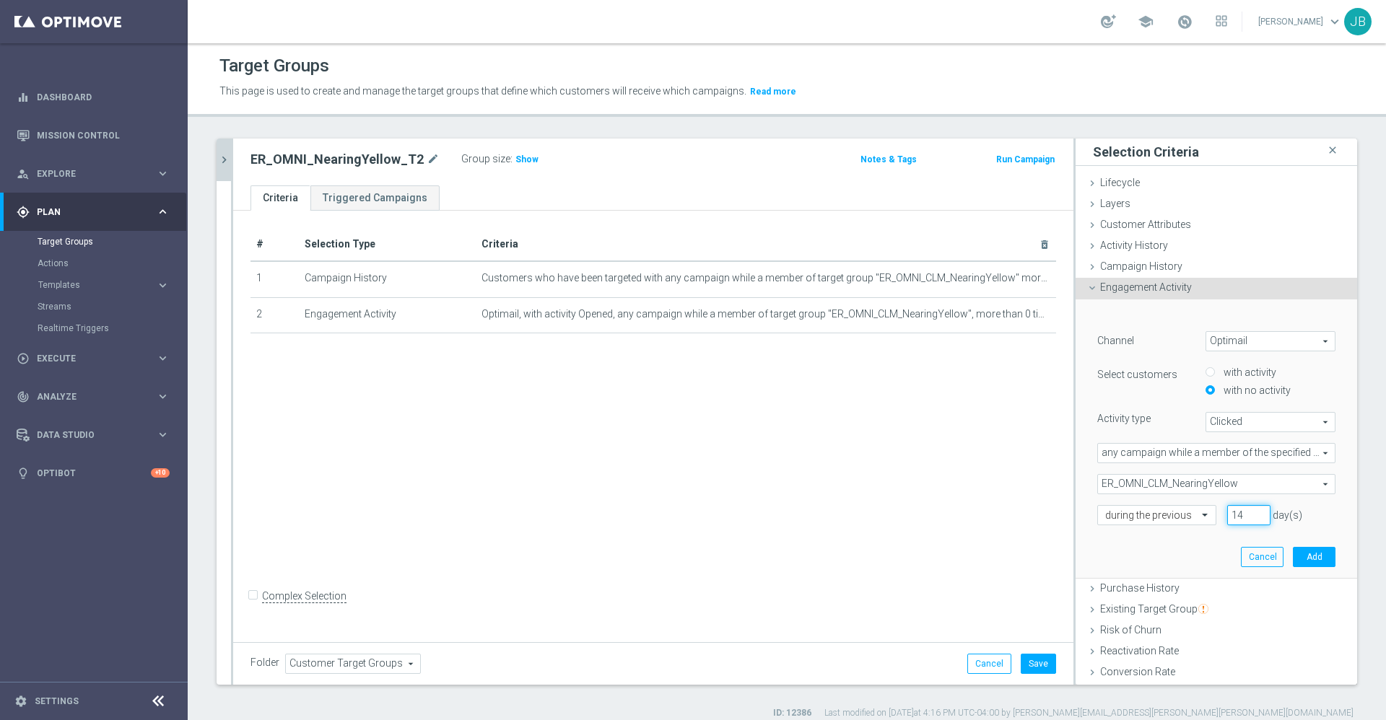
click at [1227, 513] on input "14" at bounding box center [1248, 515] width 43 height 20
type input "1"
type input "7"
click at [1293, 552] on button "Add" at bounding box center [1314, 557] width 43 height 20
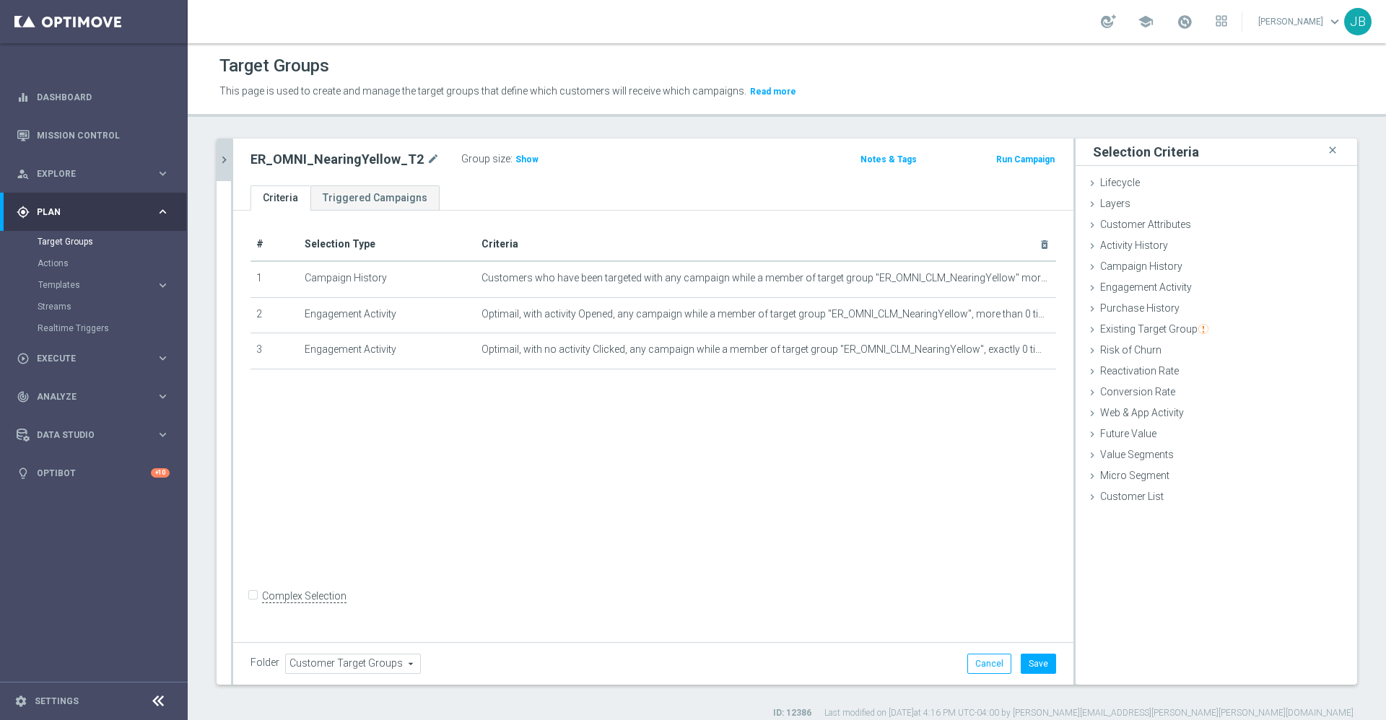
click at [816, 469] on div "# Selection Type Criteria delete_forever 1 Campaign History Customers who have …" at bounding box center [653, 424] width 840 height 427
click at [1151, 228] on span "Customer Attributes" at bounding box center [1145, 225] width 91 height 12
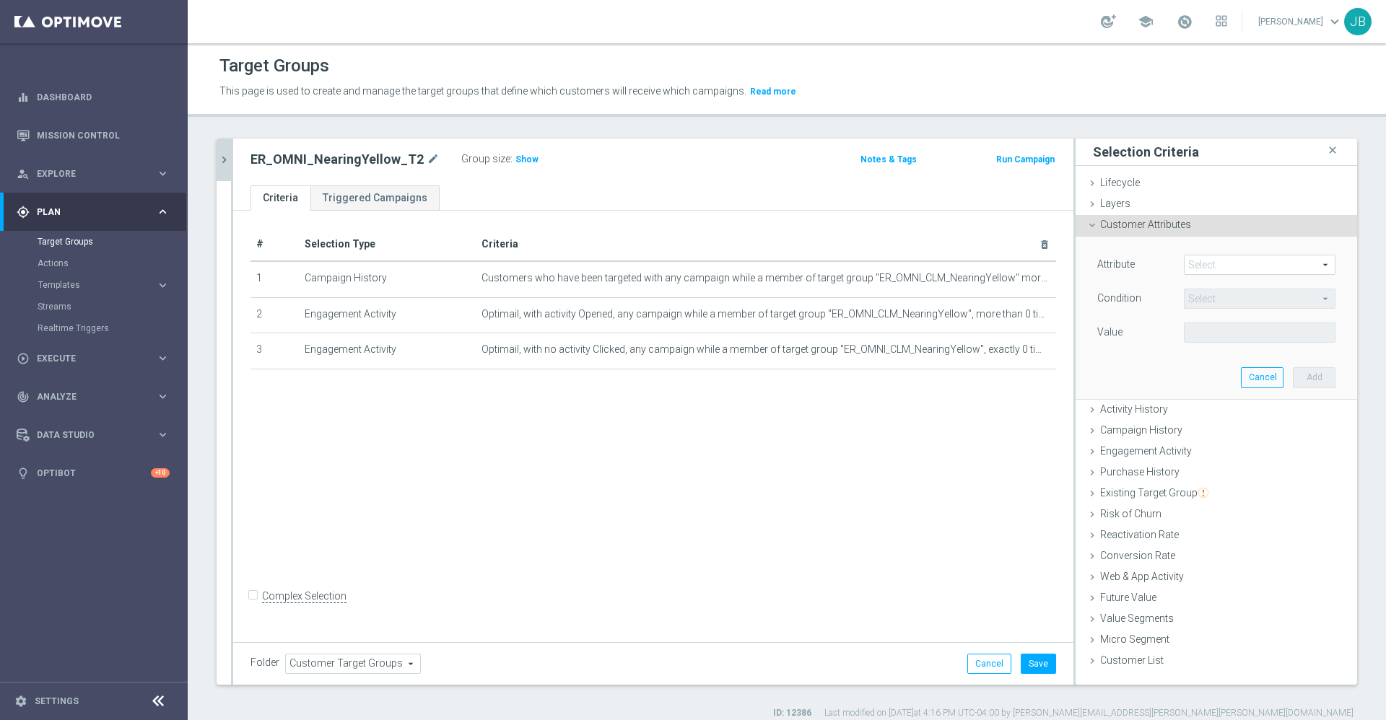
click at [1203, 267] on span at bounding box center [1260, 265] width 150 height 19
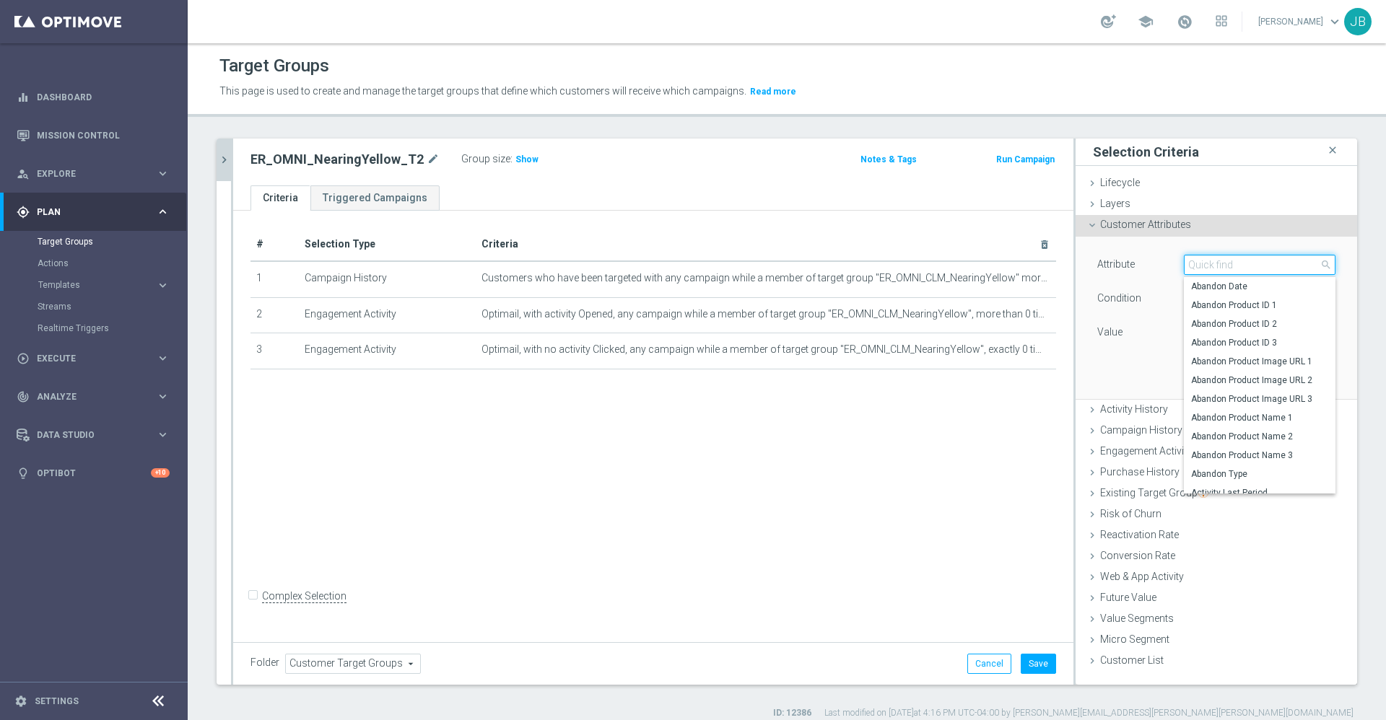
click at [1202, 263] on input "search" at bounding box center [1260, 265] width 152 height 20
click at [1120, 430] on span "Campaign History" at bounding box center [1141, 430] width 82 height 12
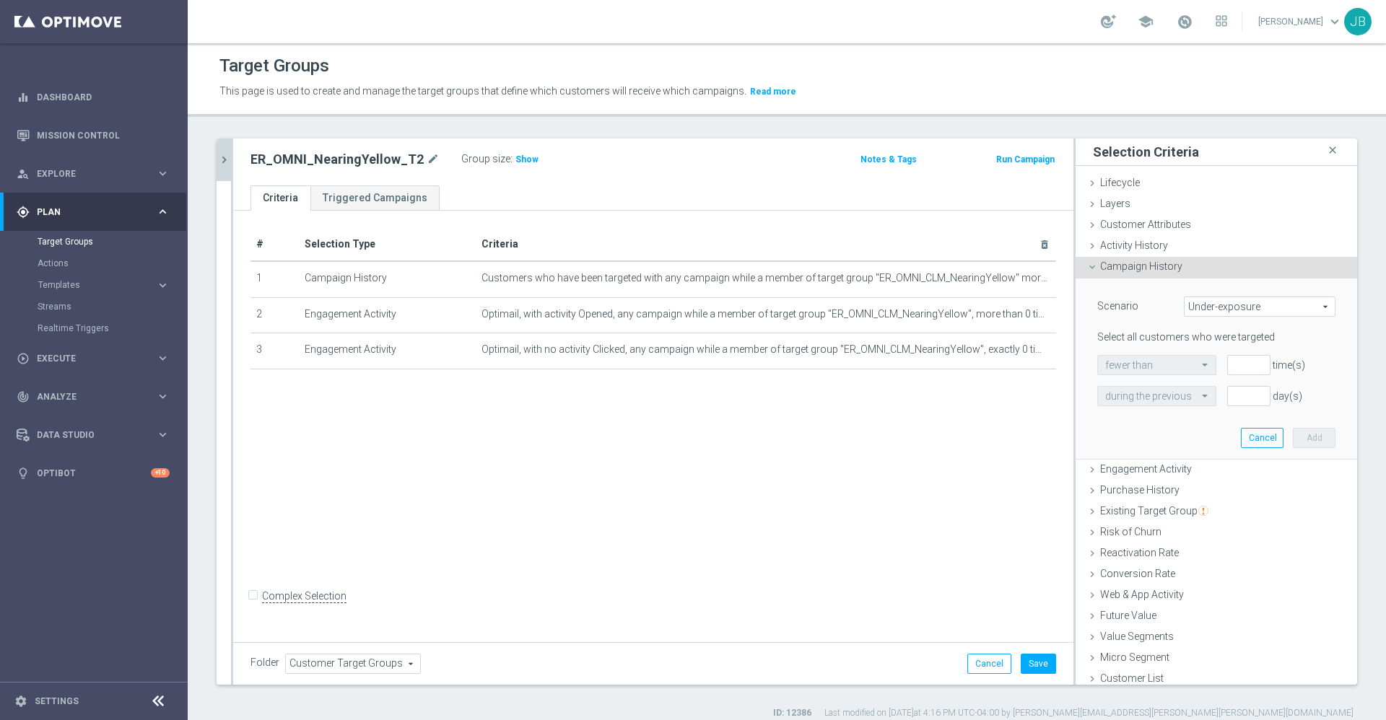
click at [1219, 306] on span "Under-exposure" at bounding box center [1260, 306] width 150 height 19
click at [1203, 404] on span "Custom" at bounding box center [1260, 403] width 136 height 12
type input "Custom"
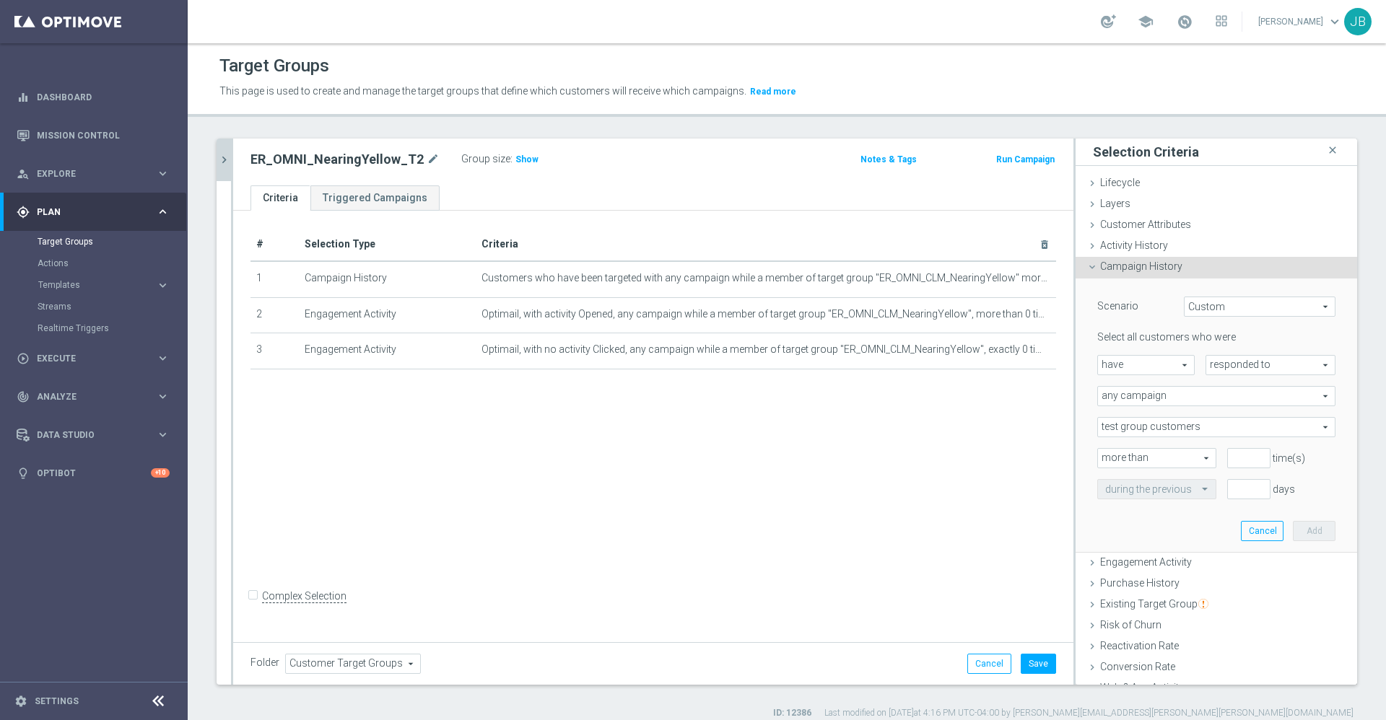
click at [1143, 366] on span "have" at bounding box center [1146, 365] width 96 height 19
click at [1212, 362] on span "responded to" at bounding box center [1270, 365] width 128 height 19
click at [1213, 406] on span "been targeted with" at bounding box center [1270, 405] width 114 height 12
type input "been targeted with"
click at [1161, 399] on span "any campaign" at bounding box center [1216, 396] width 237 height 19
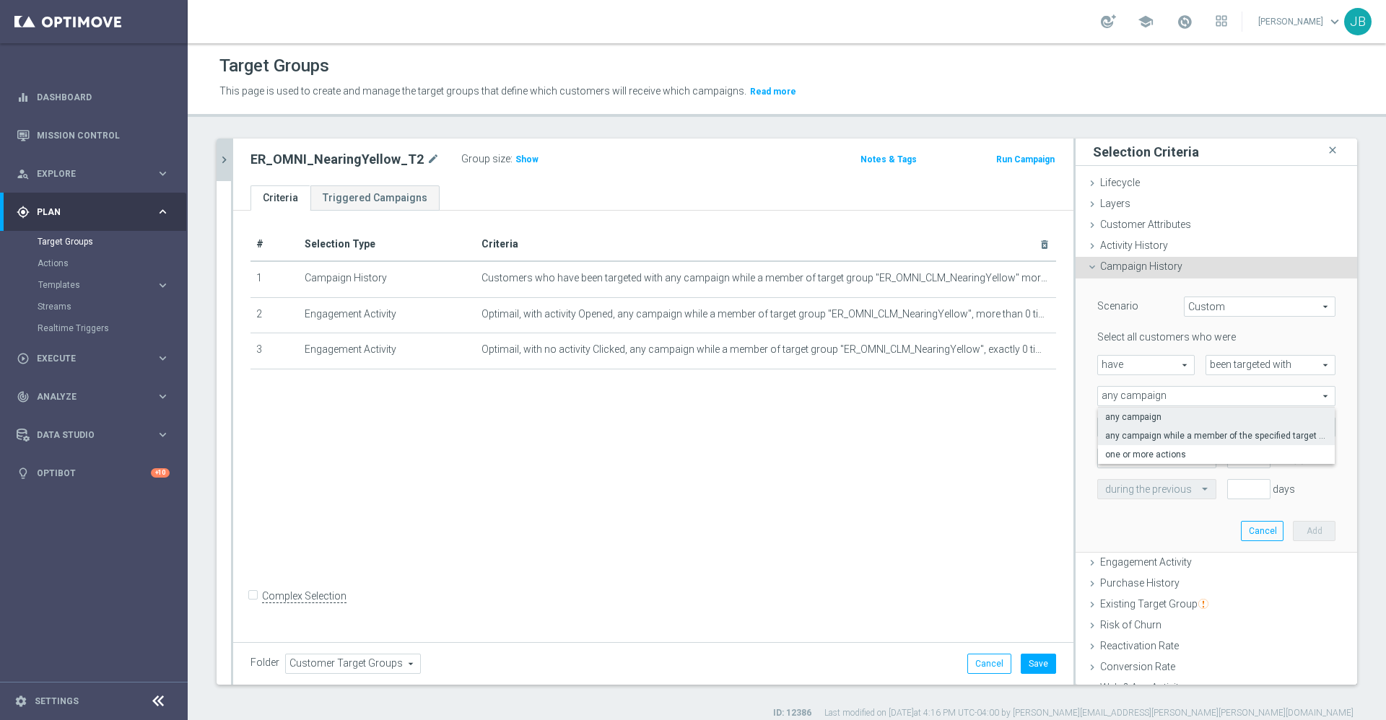
click at [1150, 435] on span "any campaign while a member of the specified target group(s)" at bounding box center [1216, 436] width 222 height 12
type input "any campaign while a member of the specified target group(s)"
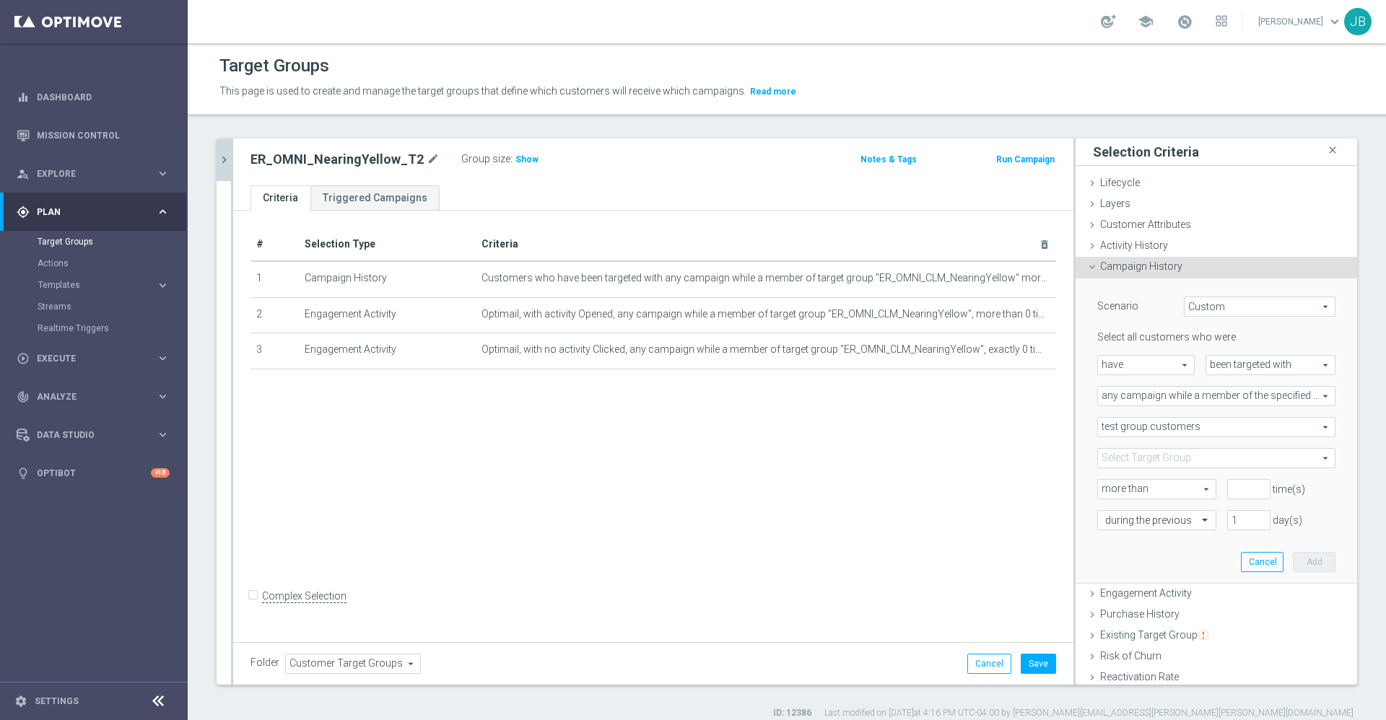
click at [1143, 425] on span "test group customers" at bounding box center [1216, 427] width 237 height 19
click at [1132, 449] on span "test group customers" at bounding box center [1216, 449] width 222 height 12
click at [1140, 459] on span at bounding box center [1216, 458] width 237 height 19
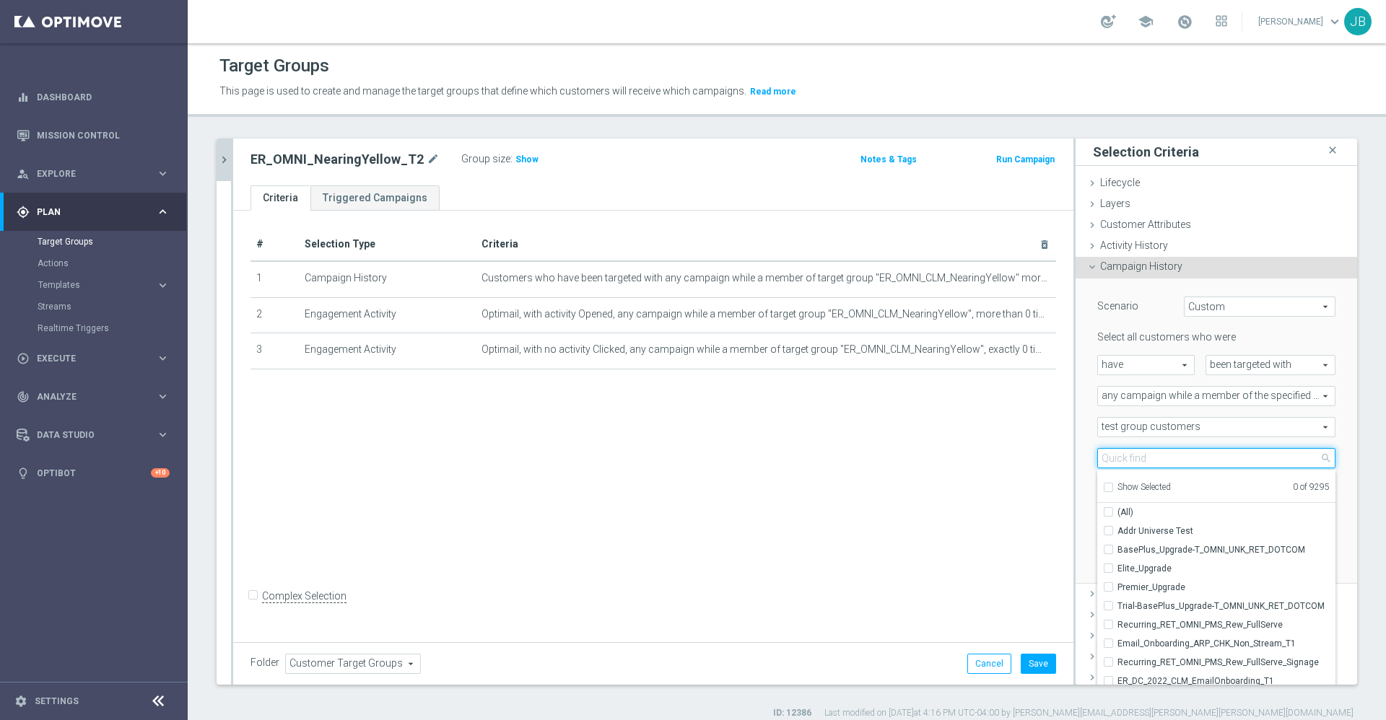
click at [1140, 459] on input "search" at bounding box center [1216, 458] width 238 height 20
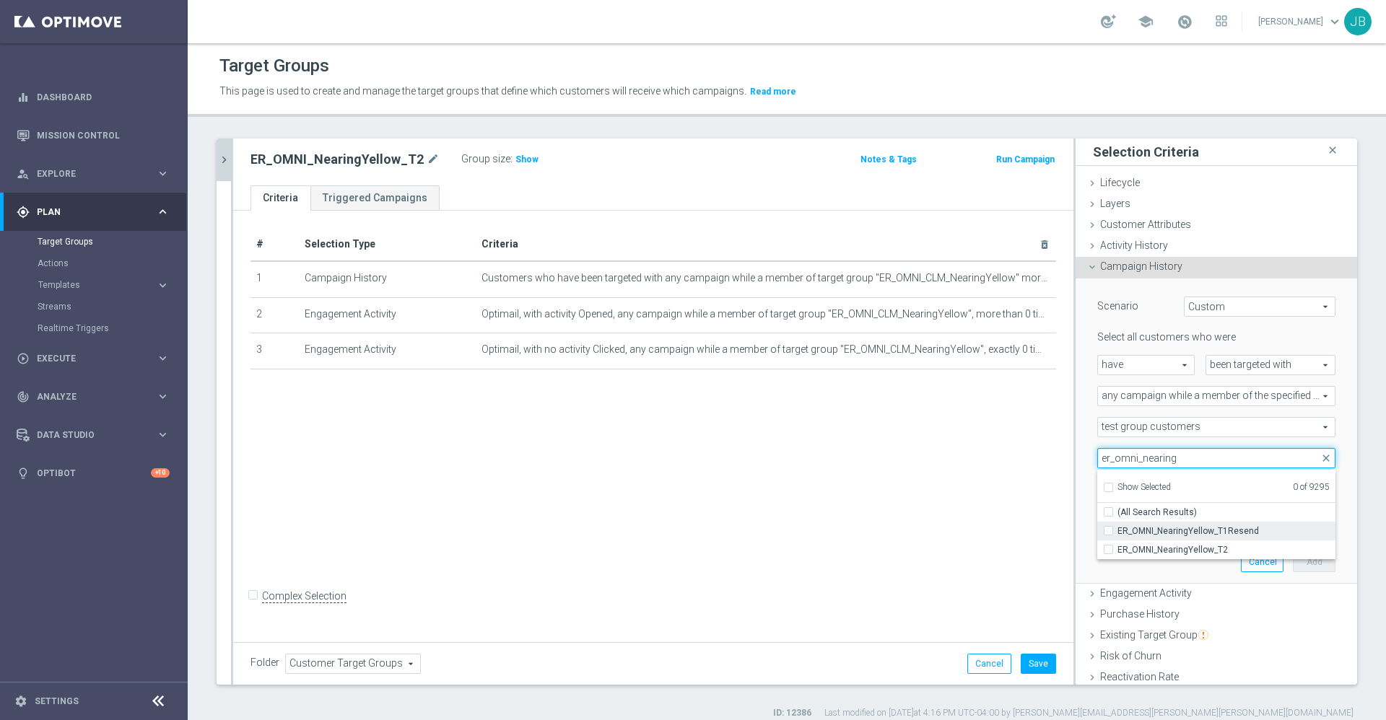
type input "er_omni_nearing"
click at [1167, 531] on span "ER_OMNI_NearingYellow_T1Resend" at bounding box center [1226, 532] width 218 height 12
click at [1117, 531] on input "ER_OMNI_NearingYellow_T1Resend" at bounding box center [1112, 530] width 9 height 9
checkbox input "true"
type input "ER_OMNI_NearingYellow_T1Resend"
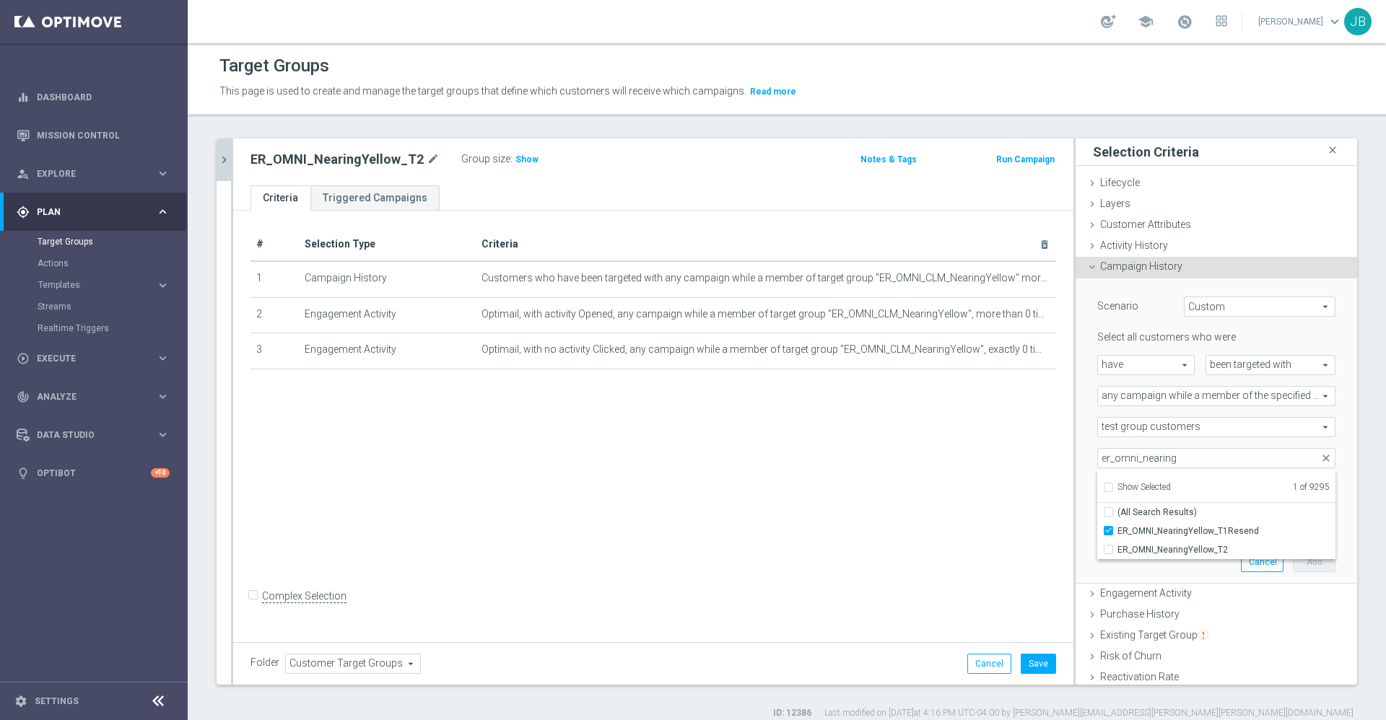
click at [967, 482] on div "# Selection Type Criteria delete_forever 1 Campaign History Customers who have …" at bounding box center [653, 424] width 840 height 427
click at [1227, 490] on input "number" at bounding box center [1248, 489] width 43 height 20
type input "0"
click at [1171, 522] on div at bounding box center [1157, 521] width 118 height 13
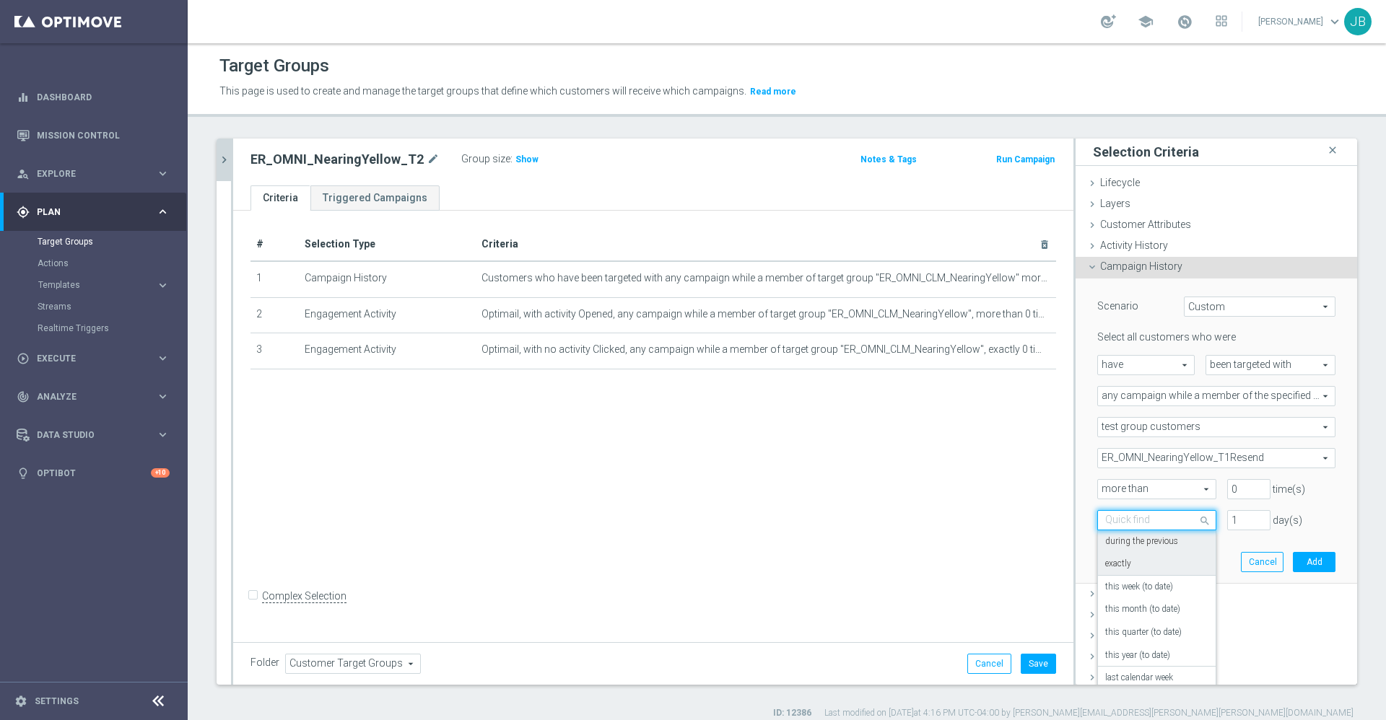
click at [1132, 559] on div "exactly" at bounding box center [1156, 564] width 103 height 23
click at [1227, 518] on input "number" at bounding box center [1248, 520] width 43 height 20
type input "7"
click at [1293, 558] on button "Add" at bounding box center [1314, 562] width 43 height 20
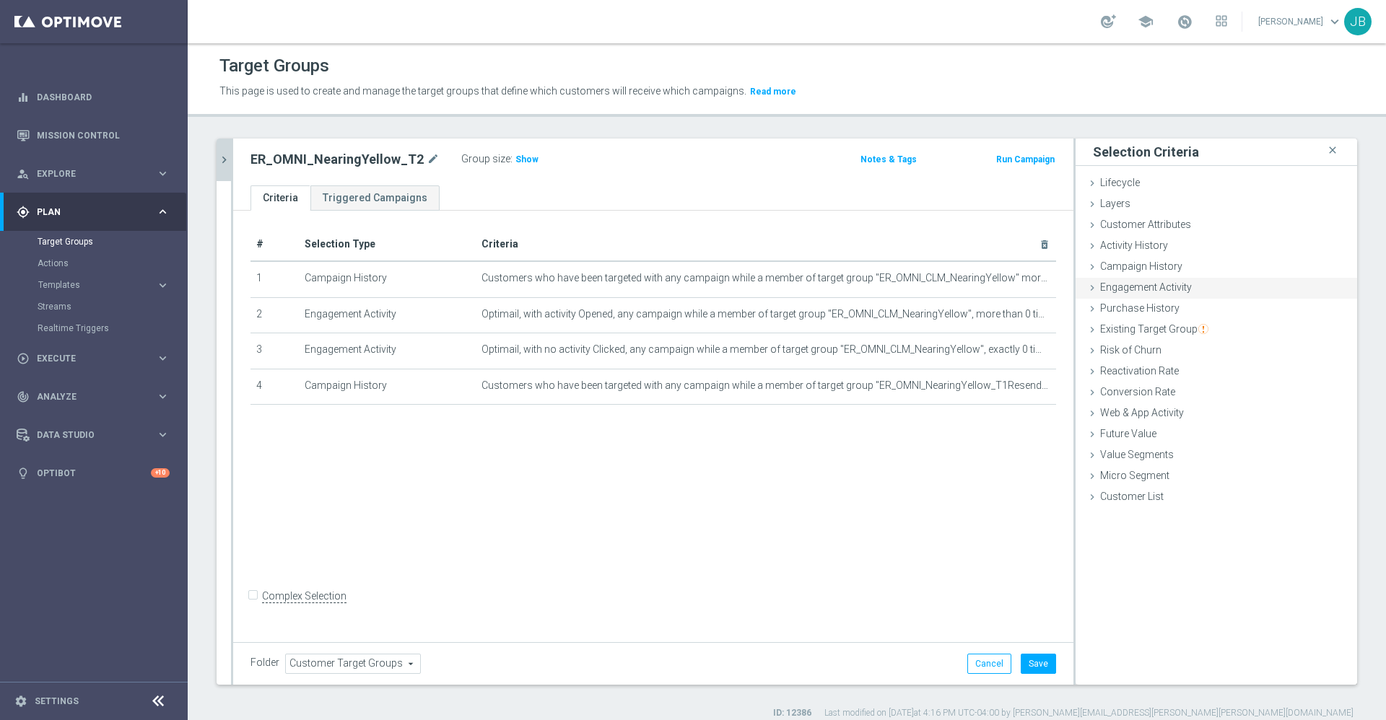
click at [1157, 289] on span "Engagement Activity" at bounding box center [1146, 288] width 92 height 12
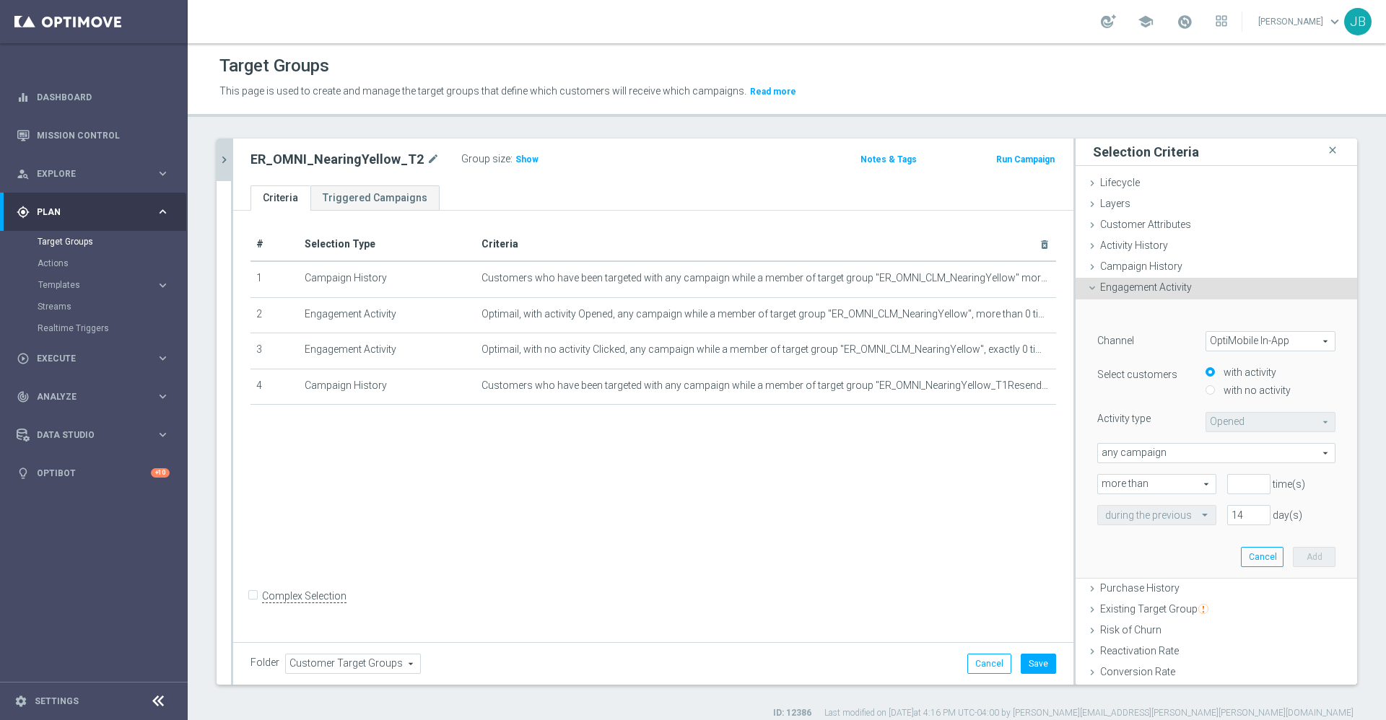
click at [1213, 342] on span "OptiMobile In-App" at bounding box center [1270, 341] width 128 height 19
click at [1219, 378] on span "Optimail" at bounding box center [1270, 381] width 114 height 12
type input "Optimail"
type input "Bounced"
click at [1206, 388] on input "with no activity" at bounding box center [1210, 390] width 9 height 9
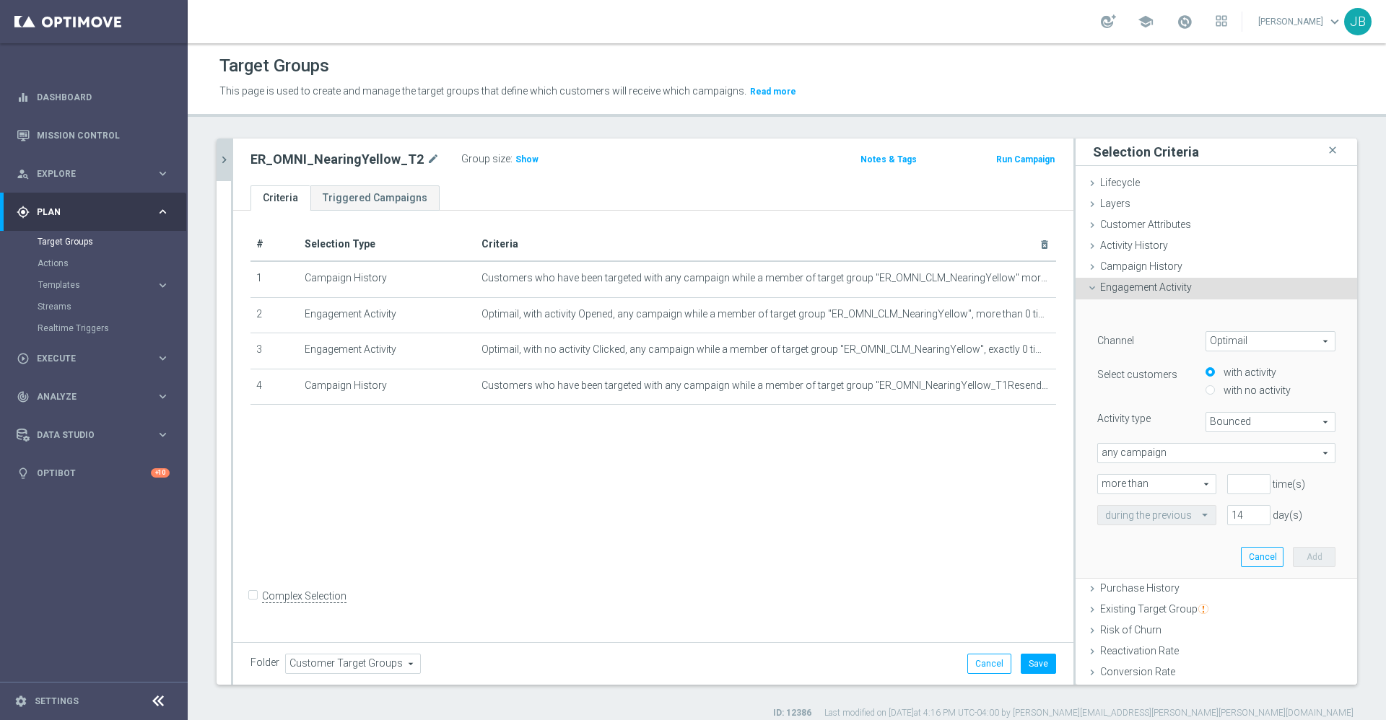
radio input "true"
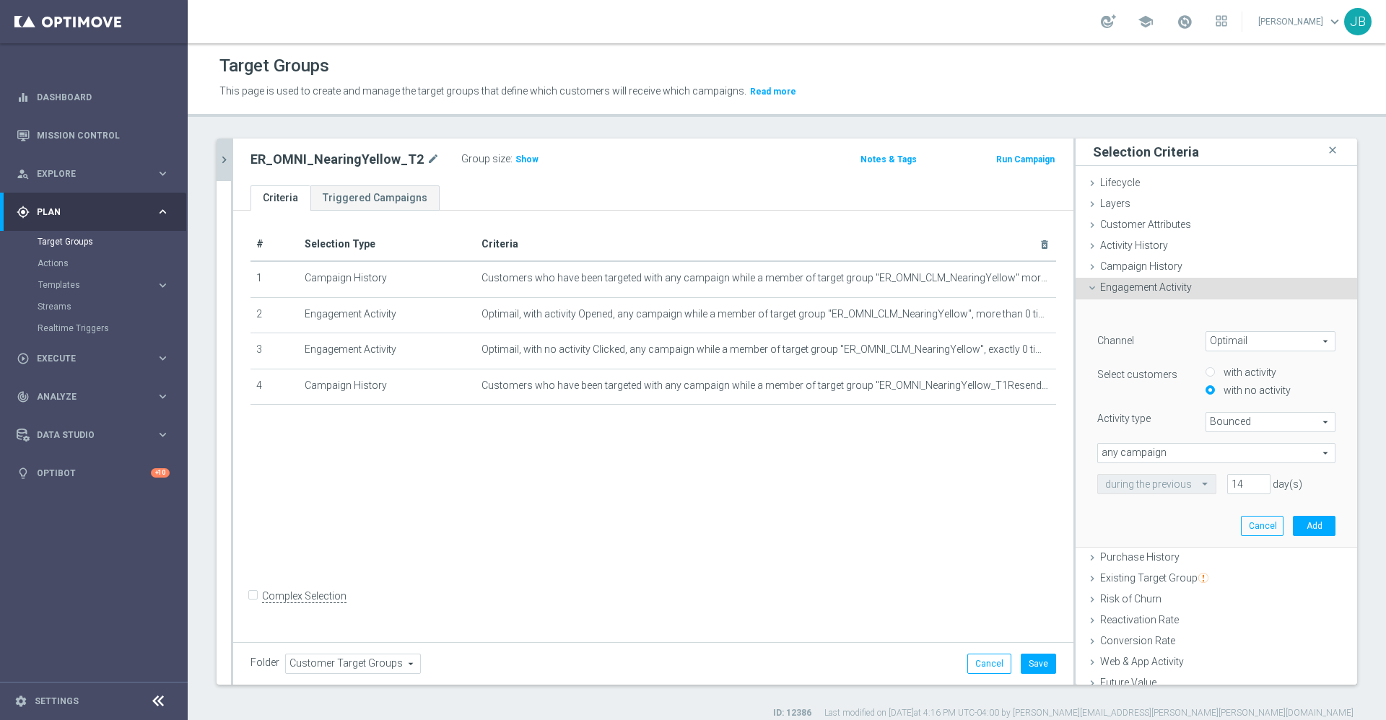
click at [1206, 422] on span "Bounced" at bounding box center [1270, 422] width 128 height 19
click at [1213, 499] on span "Opened" at bounding box center [1270, 500] width 114 height 12
type input "Opened"
click at [1167, 451] on span "any campaign" at bounding box center [1216, 453] width 237 height 19
click at [1164, 489] on span "any campaign while a member of the specified target group(s)" at bounding box center [1216, 493] width 222 height 12
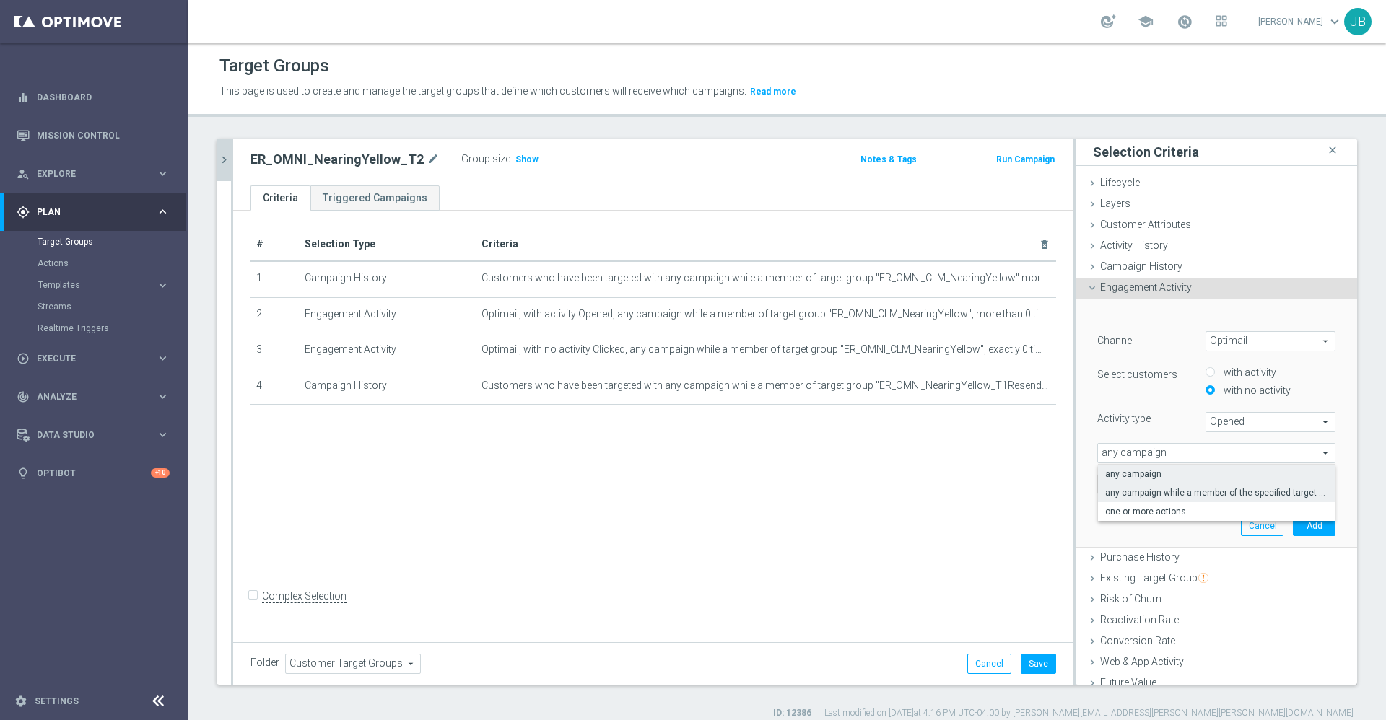
type input "any campaign while a member of the specified target group(s)"
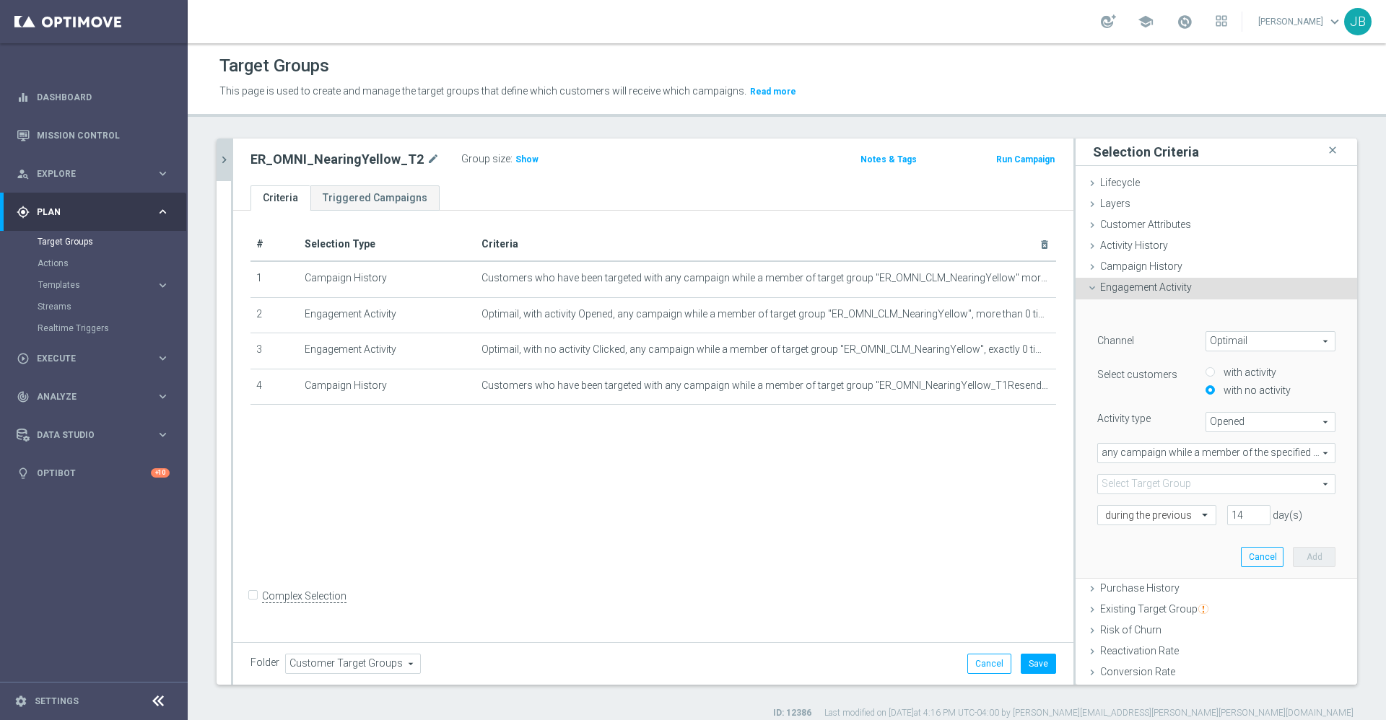
click at [1150, 489] on span at bounding box center [1216, 484] width 237 height 19
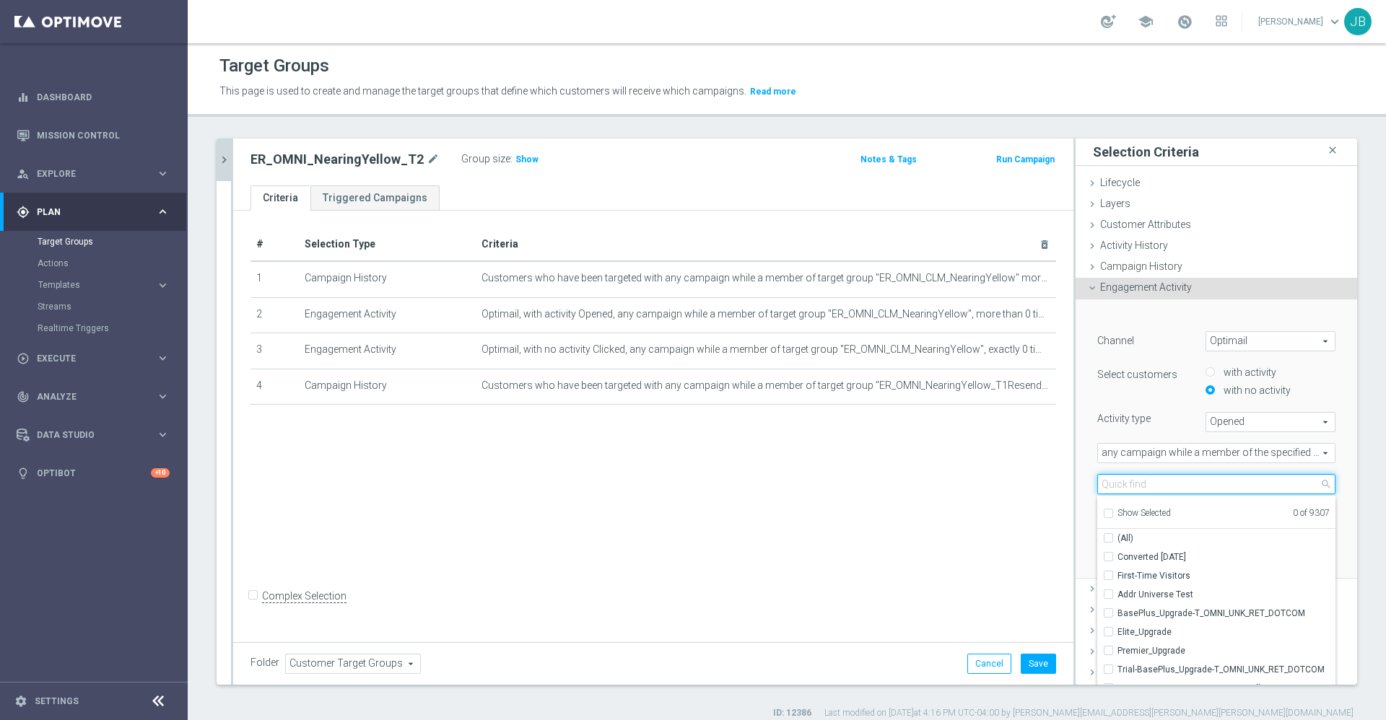
click at [1150, 485] on input "search" at bounding box center [1216, 484] width 238 height 20
type input "er_omni_nearing"
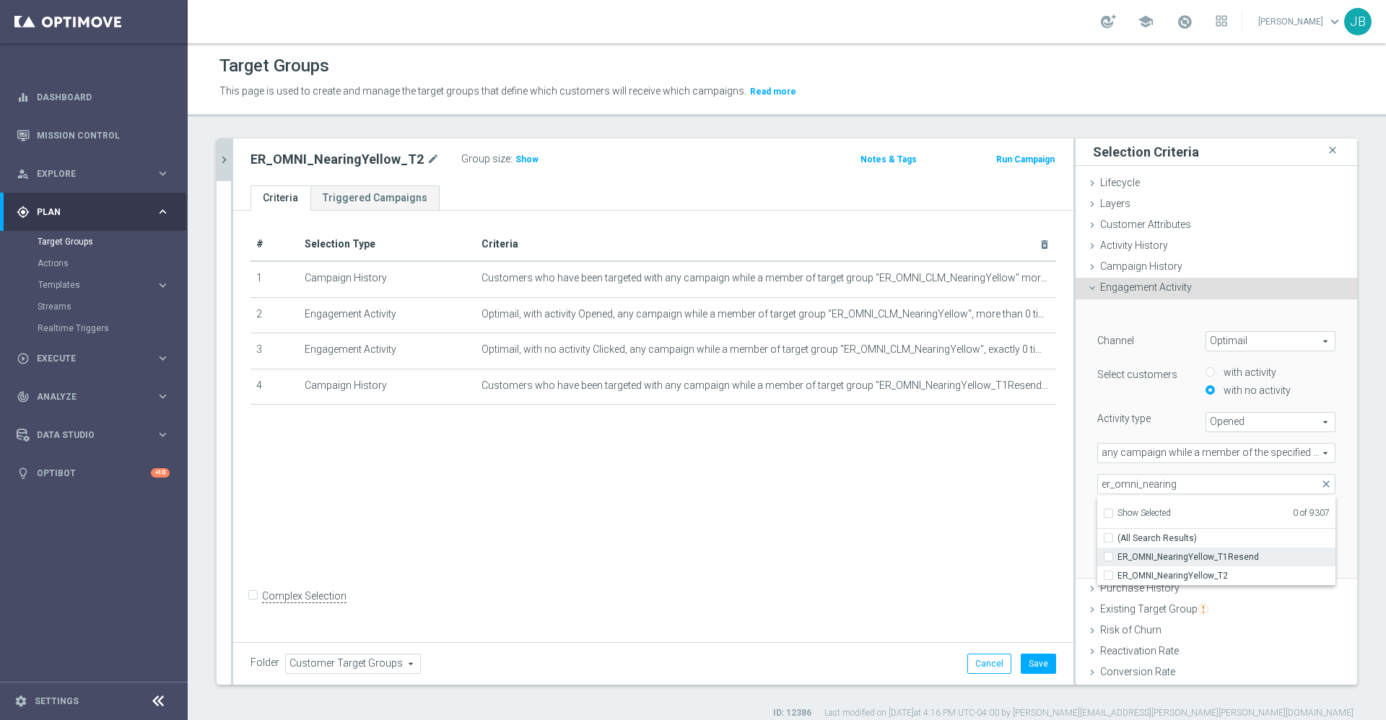
click at [1179, 560] on span "ER_OMNI_NearingYellow_T1Resend" at bounding box center [1226, 558] width 218 height 12
click at [1117, 560] on input "ER_OMNI_NearingYellow_T1Resend" at bounding box center [1112, 556] width 9 height 9
checkbox input "true"
type input "ER_OMNI_NearingYellow_T1Resend"
click at [1007, 522] on div "# Selection Type Criteria delete_forever 1 Campaign History Customers who have …" at bounding box center [653, 424] width 840 height 427
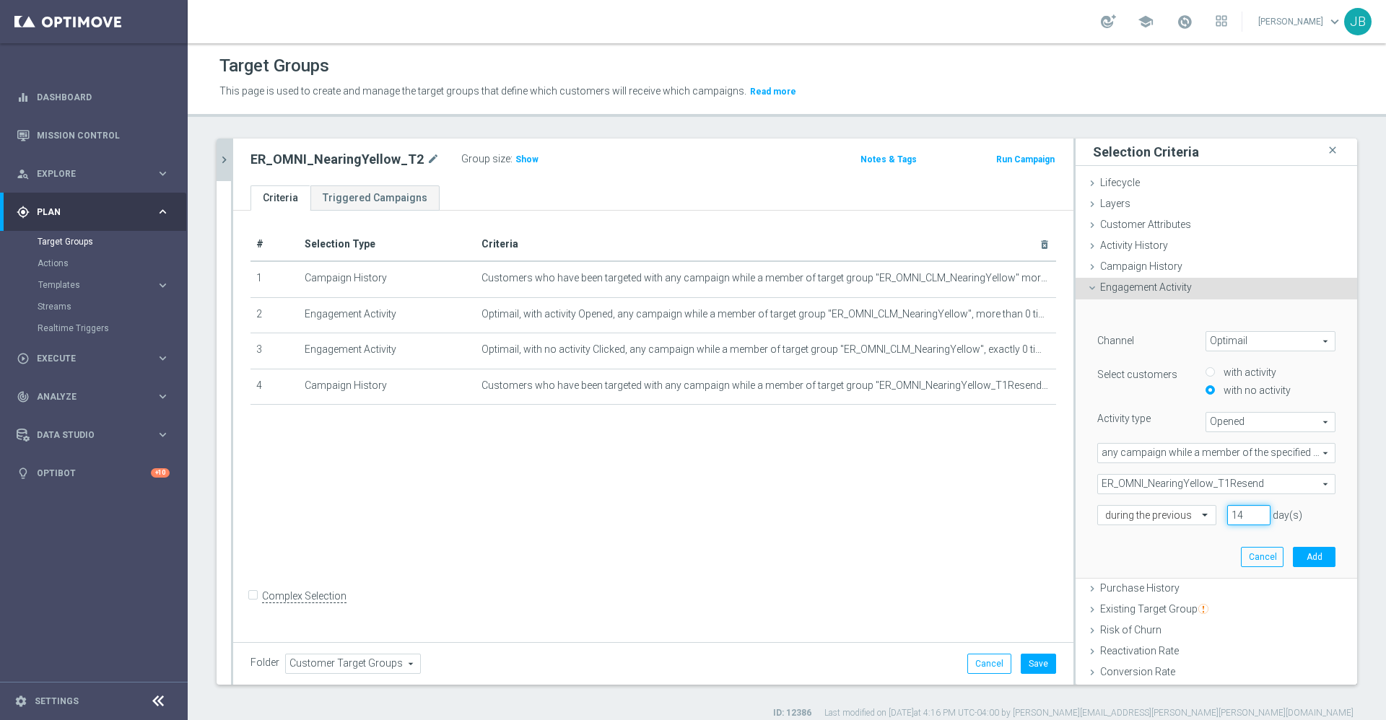
click at [1227, 515] on input "14" at bounding box center [1248, 515] width 43 height 20
type input "1"
type input "7"
click at [1293, 557] on button "Add" at bounding box center [1314, 557] width 43 height 20
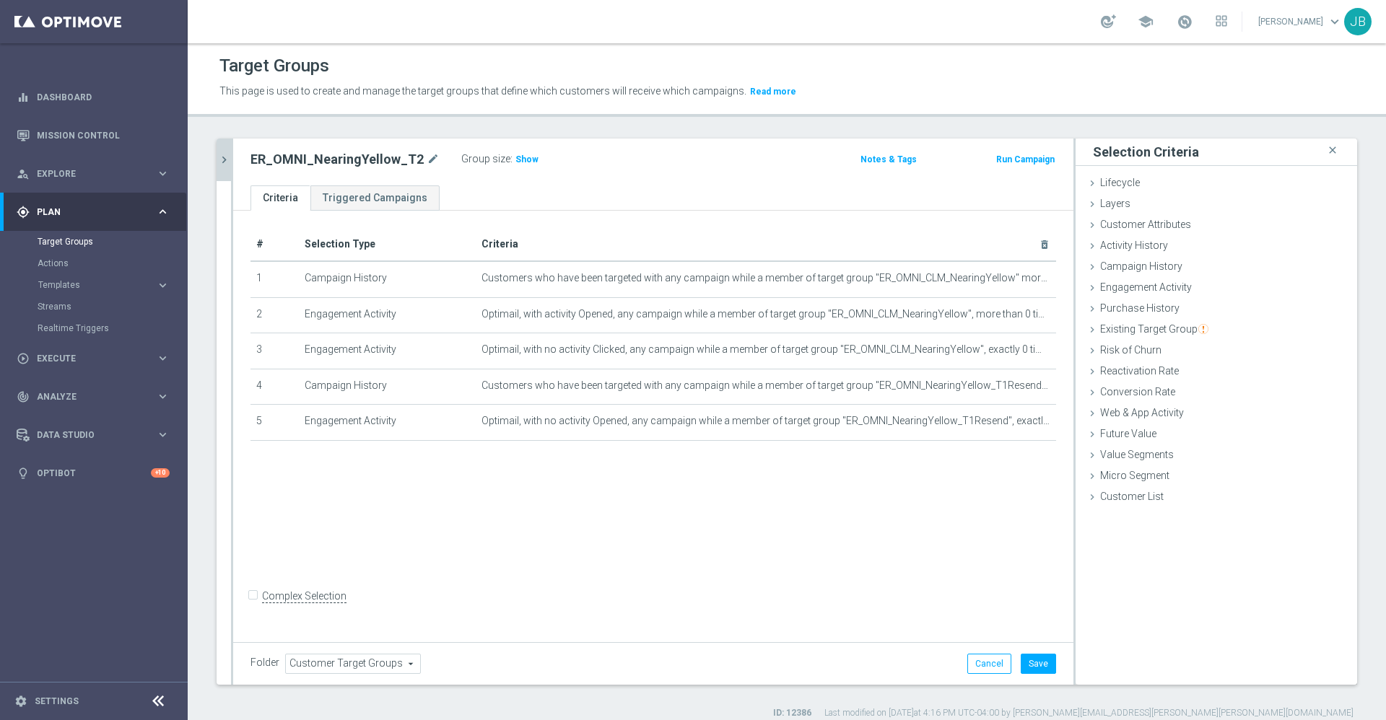
click at [251, 606] on input "Complex Selection" at bounding box center [254, 598] width 9 height 20
checkbox input "true"
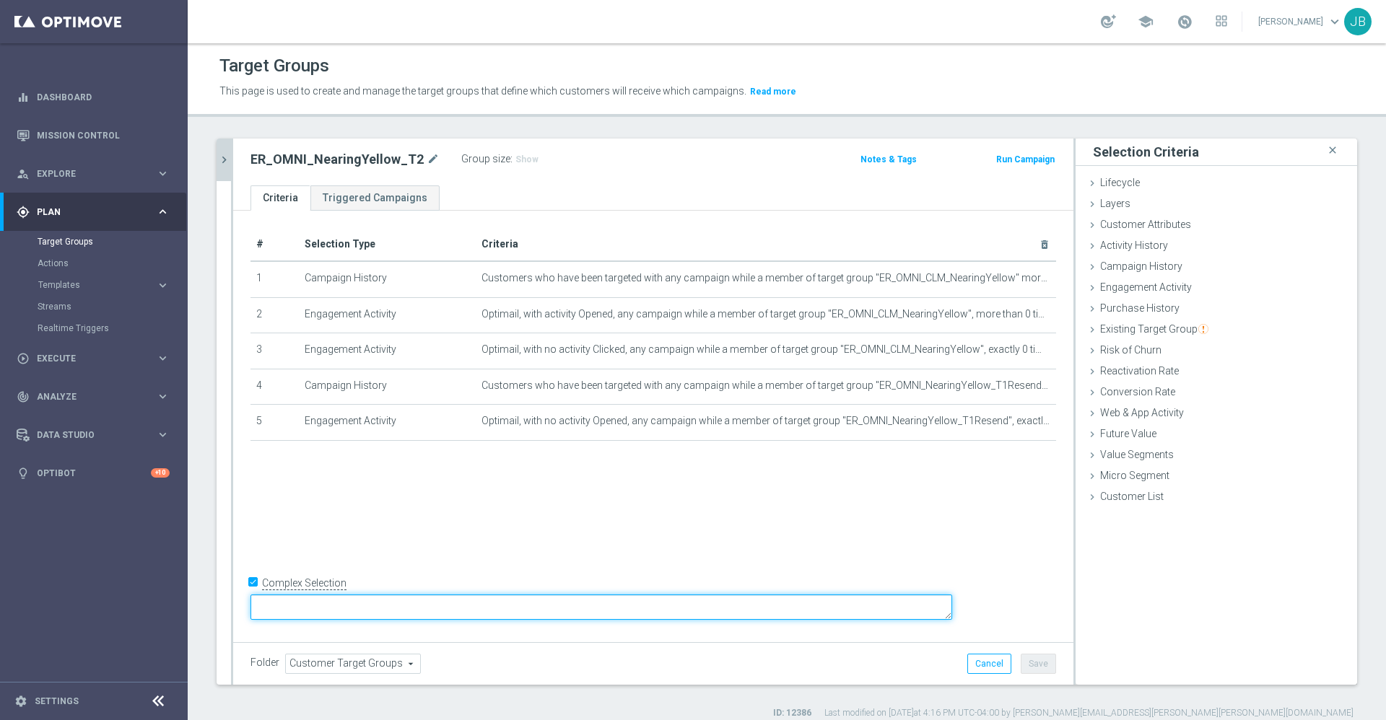
click at [459, 599] on textarea at bounding box center [601, 607] width 702 height 25
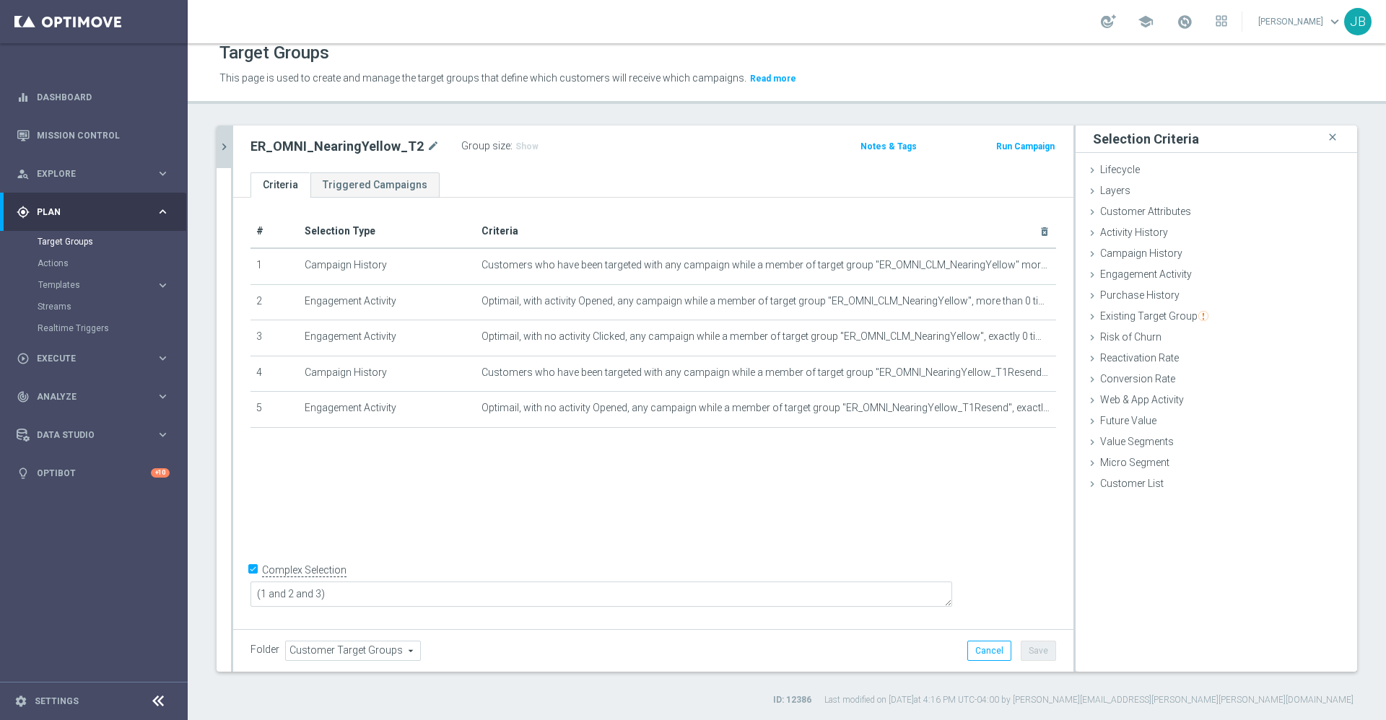
click at [482, 487] on div "# Selection Type Criteria delete_forever 1 Campaign History Customers who have …" at bounding box center [653, 411] width 840 height 427
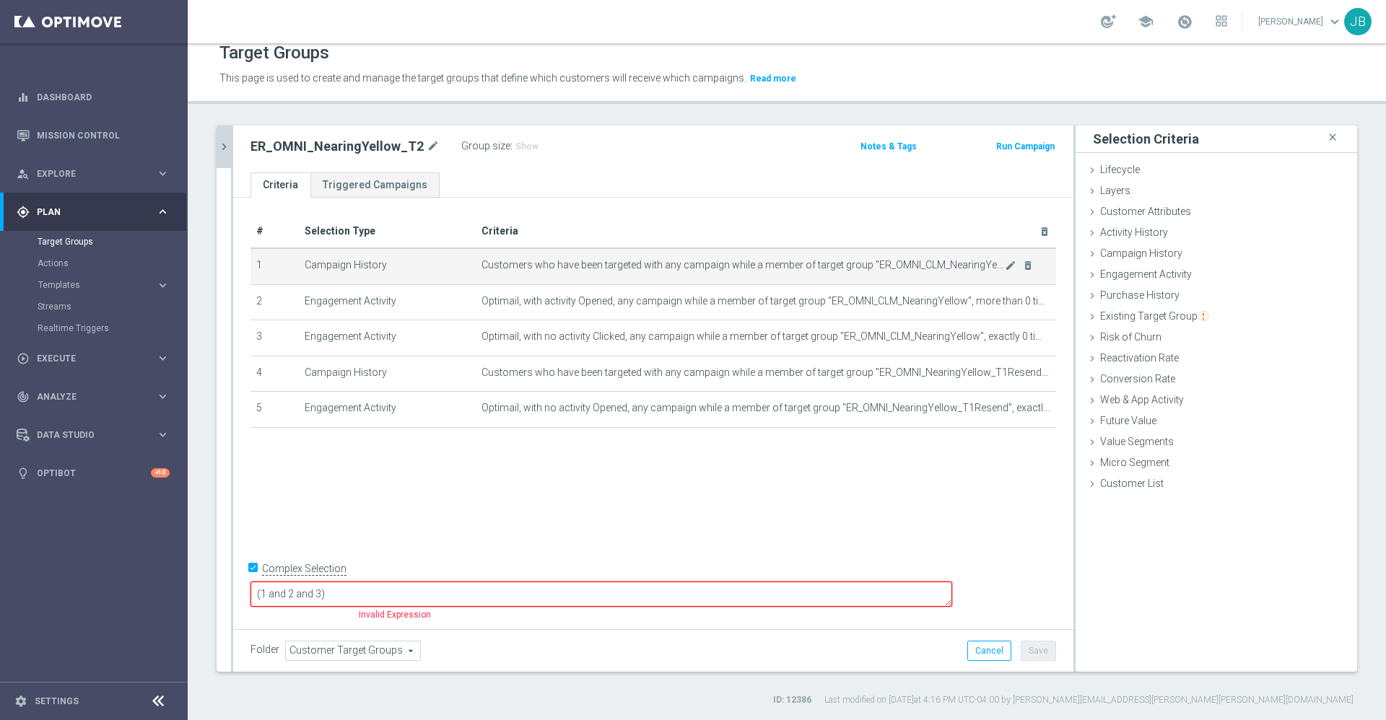
drag, startPoint x: 526, startPoint y: 342, endPoint x: 470, endPoint y: 261, distance: 98.5
click at [470, 261] on tbody "1 Campaign History Customers who have been targeted with any campaign while a m…" at bounding box center [653, 337] width 806 height 179
click at [437, 598] on textarea "(1 and 2 and 3)" at bounding box center [601, 594] width 702 height 25
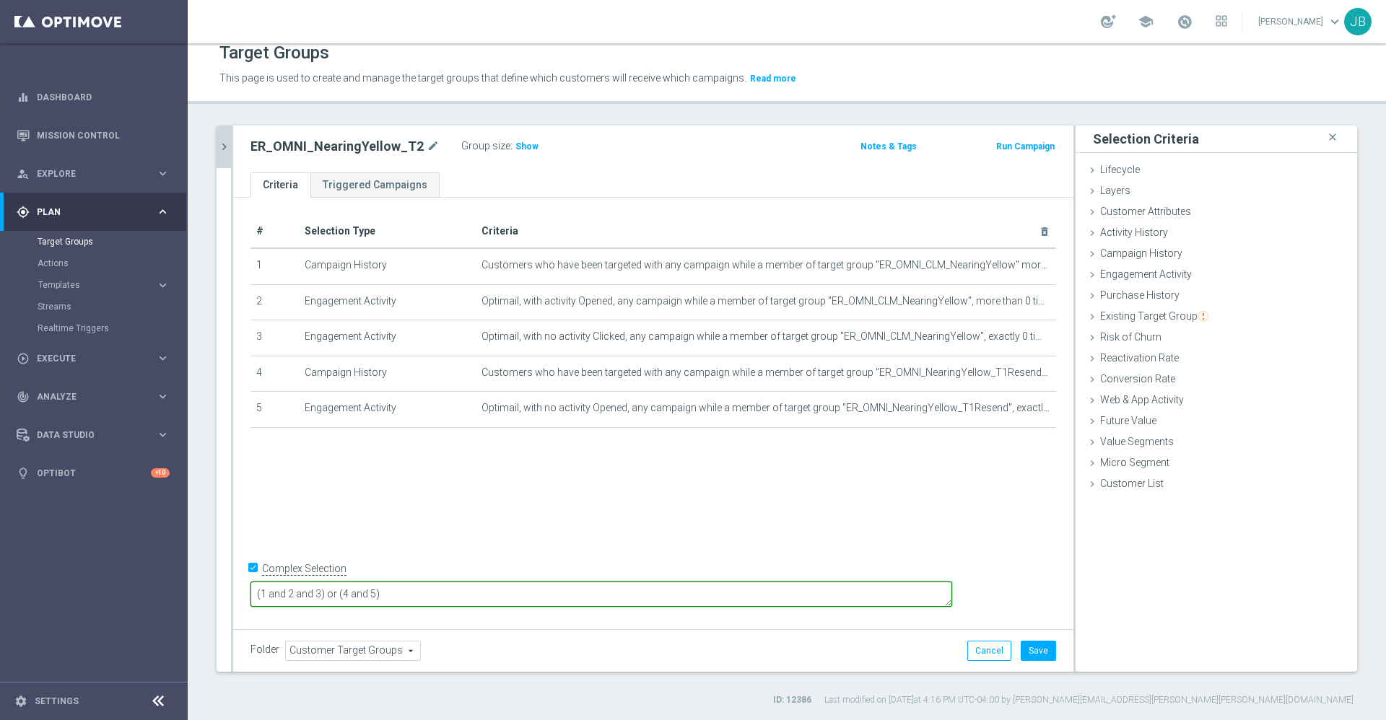
type textarea "(1 and 2 and 3) or (4 and 5)"
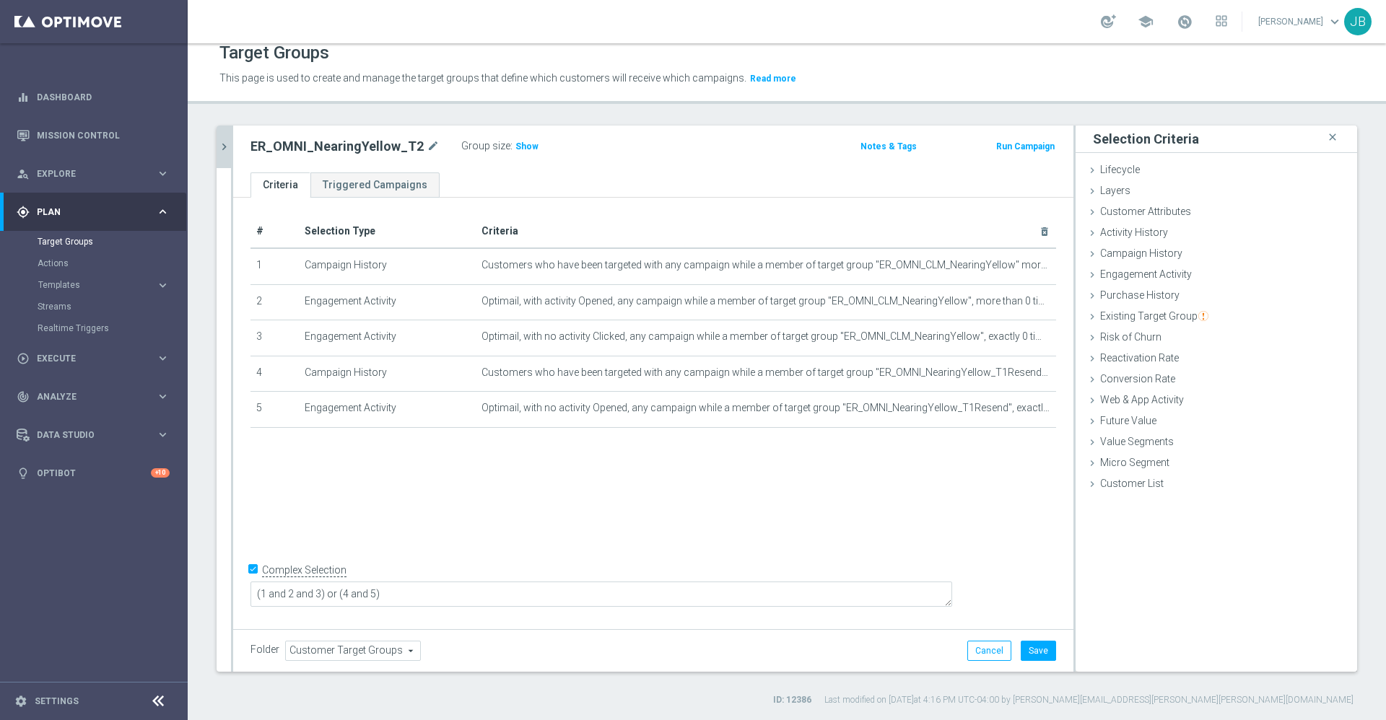
click at [536, 511] on div "# Selection Type Criteria delete_forever 1 Campaign History Customers who have …" at bounding box center [653, 411] width 840 height 427
click at [1028, 648] on button "Save" at bounding box center [1038, 651] width 35 height 20
click at [515, 148] on span "Show" at bounding box center [526, 146] width 23 height 10
click at [227, 147] on icon "chevron_right" at bounding box center [224, 147] width 14 height 14
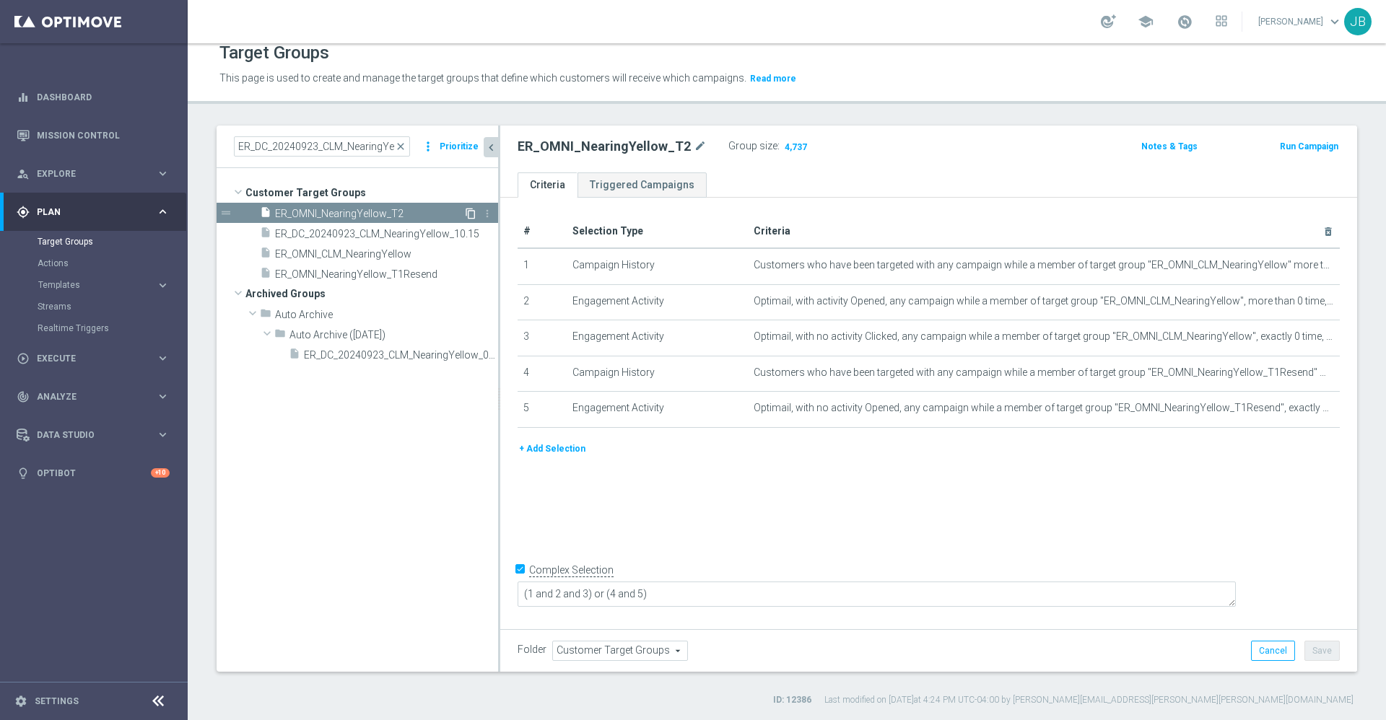
click at [468, 212] on icon "content_copy" at bounding box center [471, 214] width 12 height 12
click at [705, 147] on icon "mode_edit" at bounding box center [705, 146] width 13 height 17
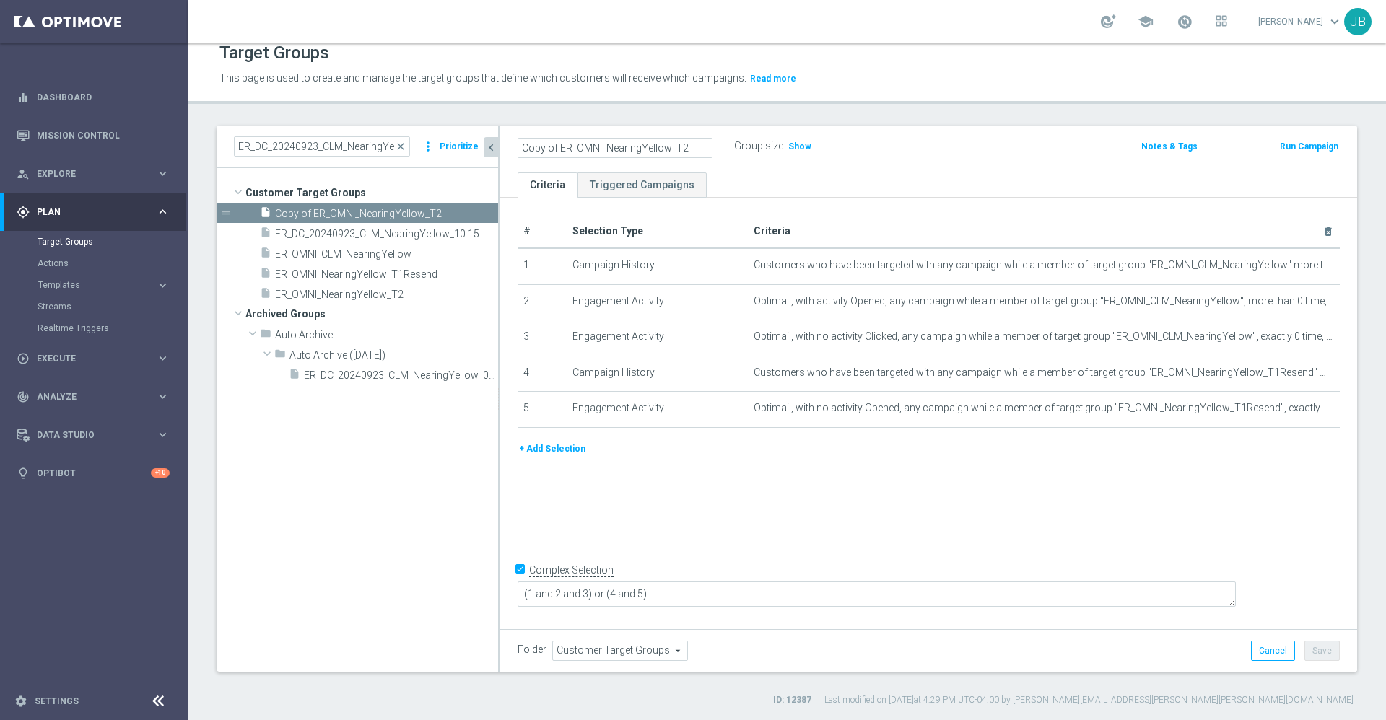
click at [555, 145] on input "Copy of ER_OMNI_NearingYellow_T2" at bounding box center [615, 148] width 195 height 20
type input "ER_OMNI_NearingYellow_T2_Resend"
click at [826, 212] on div "# Selection Type Criteria delete_forever 1 Campaign History Customers who have …" at bounding box center [928, 411] width 857 height 427
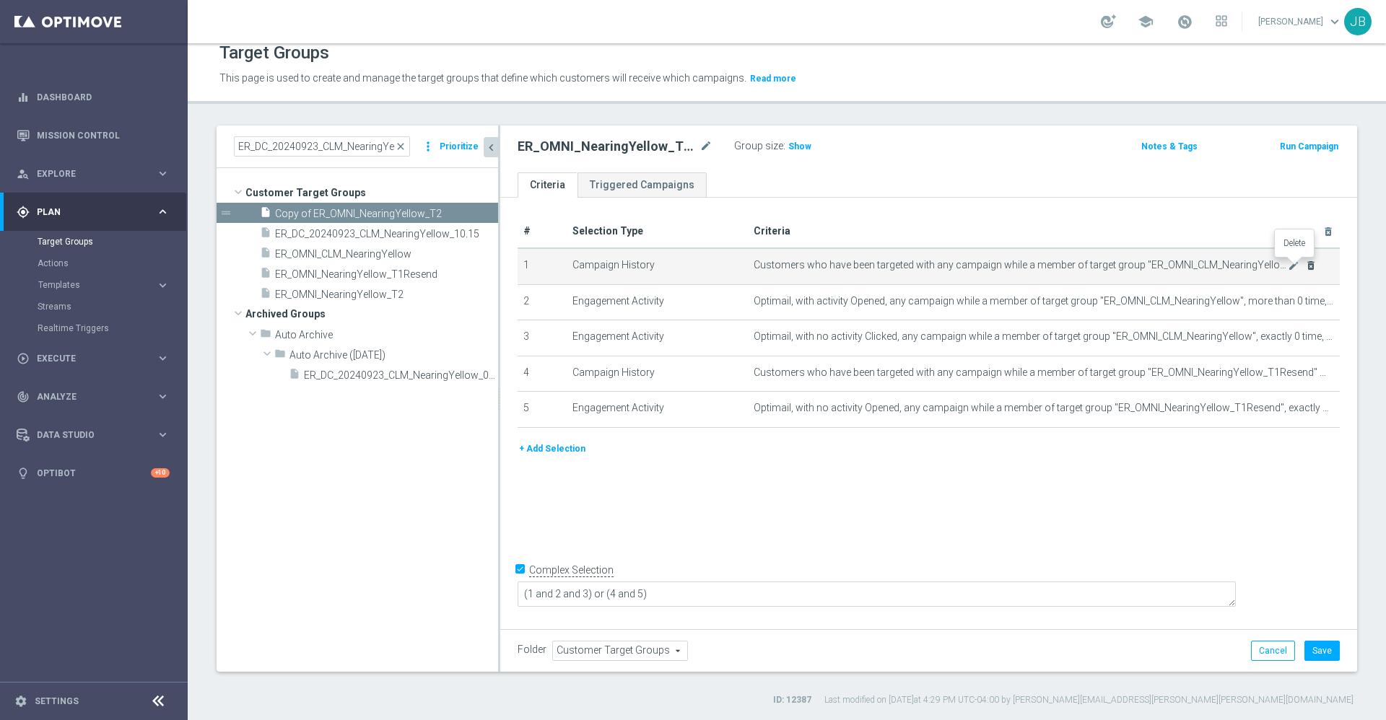
click at [1305, 268] on icon "delete_forever" at bounding box center [1311, 266] width 12 height 12
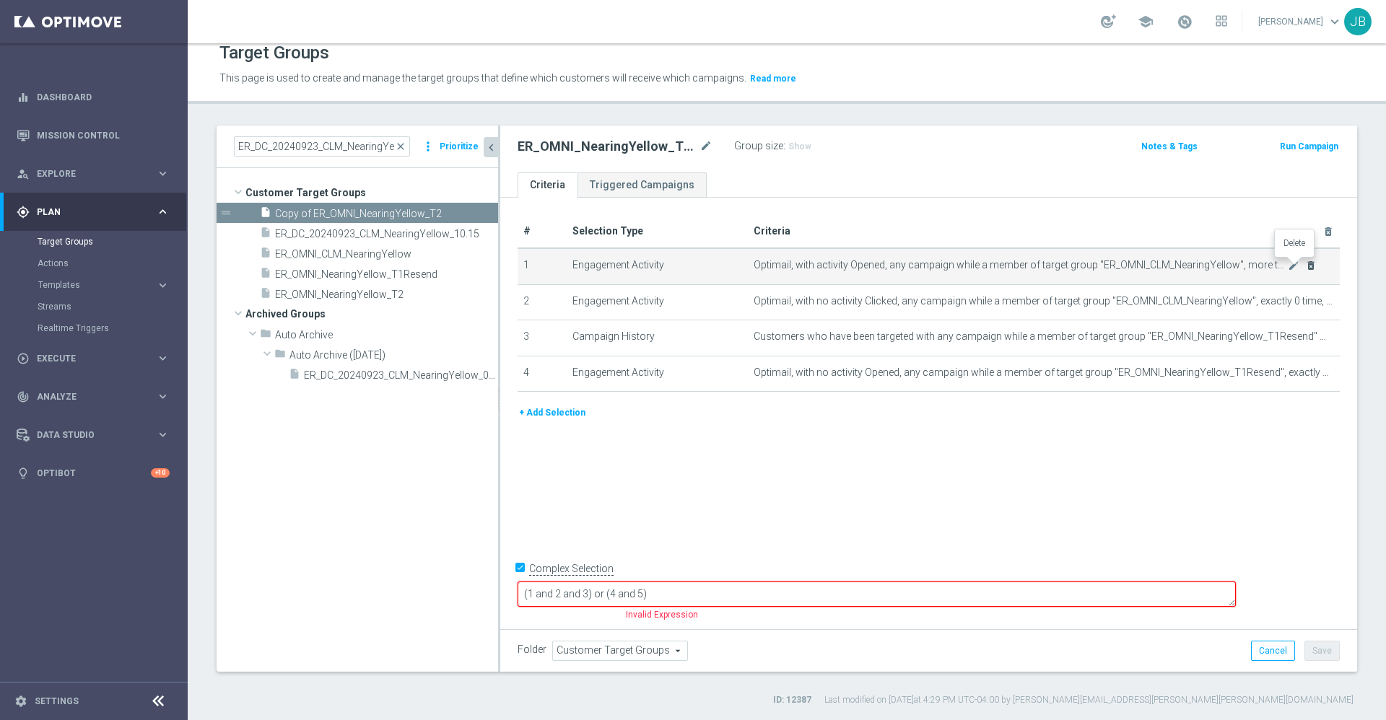
click at [1305, 268] on icon "delete_forever" at bounding box center [1311, 266] width 12 height 12
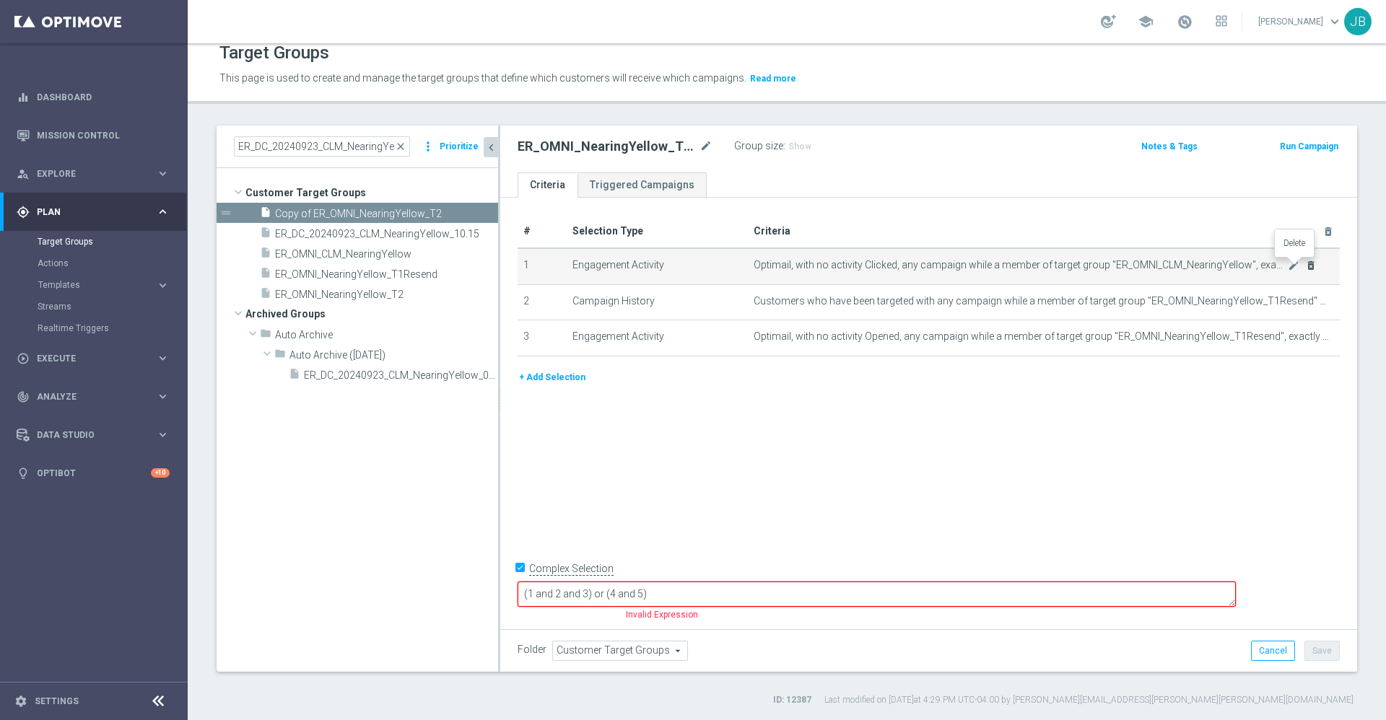
click at [1305, 268] on icon "delete_forever" at bounding box center [1311, 266] width 12 height 12
checkbox input "false"
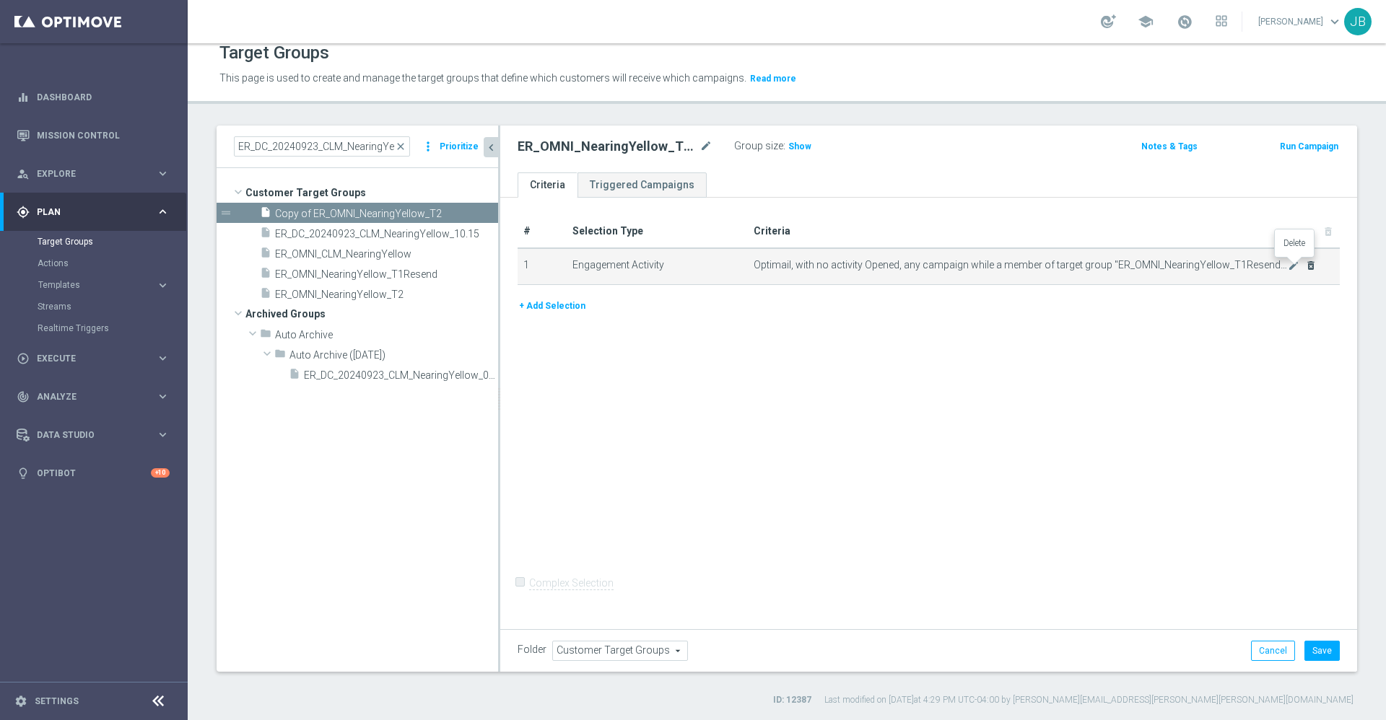
click at [1305, 268] on icon "delete_forever" at bounding box center [1311, 266] width 12 height 12
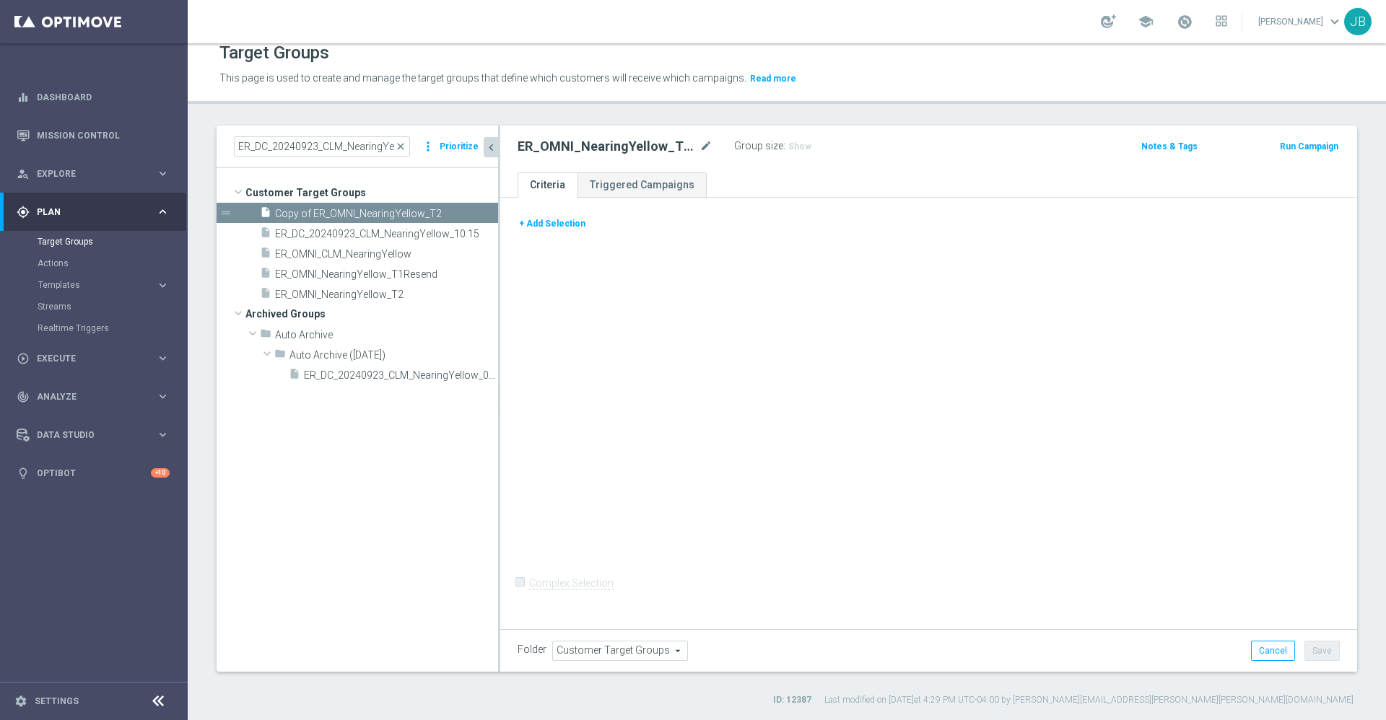
click at [564, 223] on button "+ Add Selection" at bounding box center [552, 224] width 69 height 16
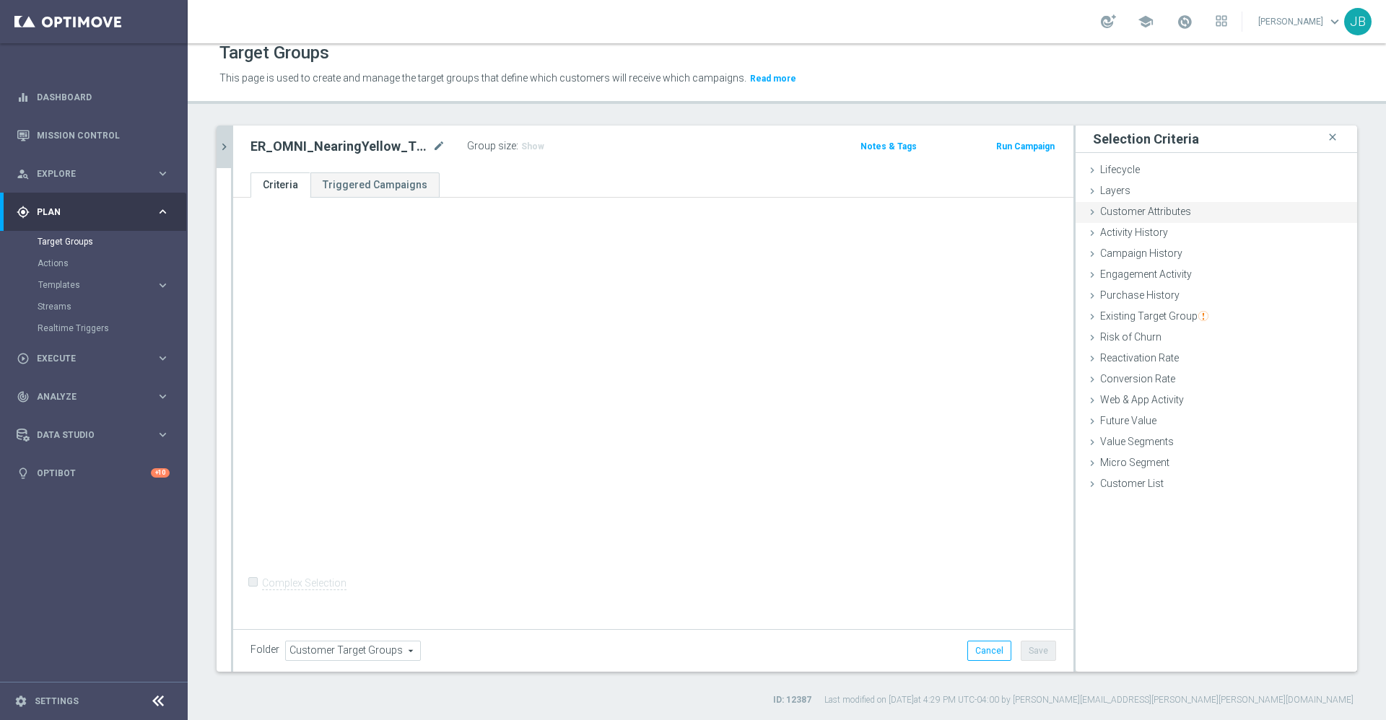
click at [1154, 213] on span "Customer Attributes" at bounding box center [1145, 212] width 91 height 12
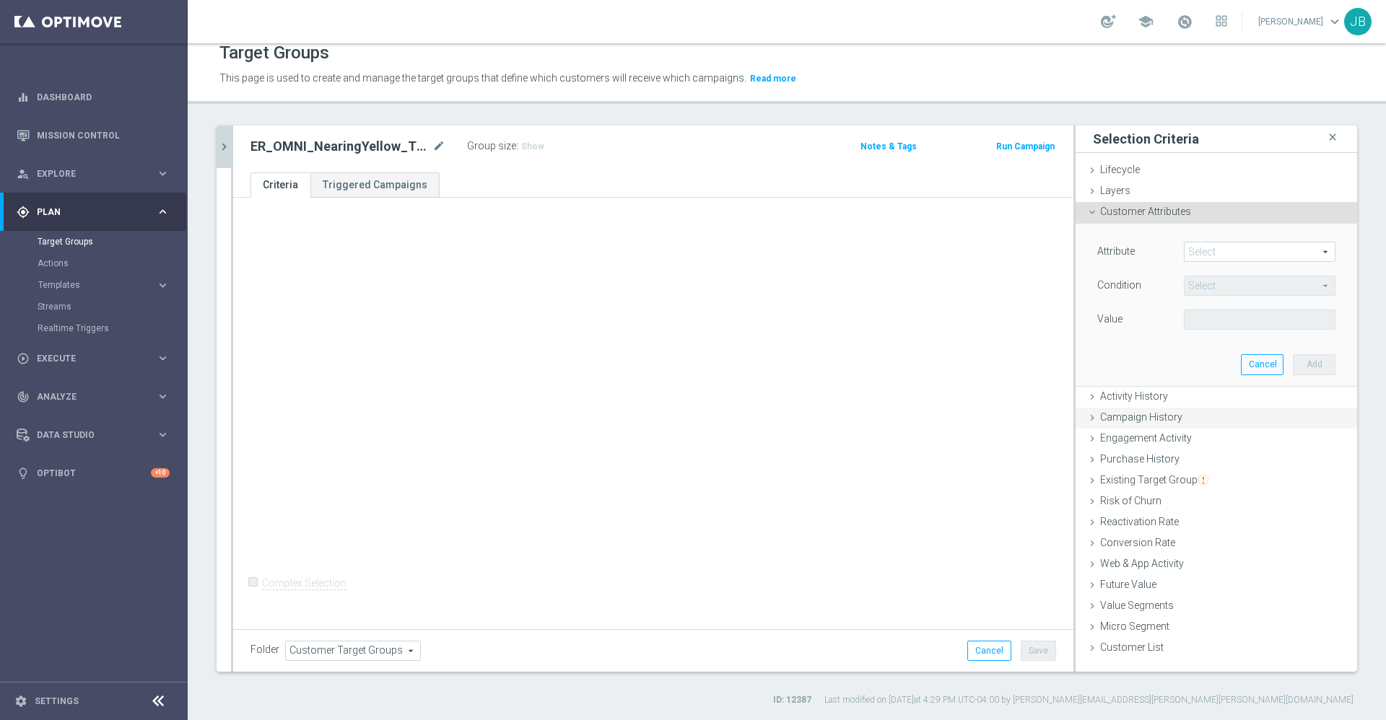
click at [1137, 421] on span "Campaign History" at bounding box center [1141, 417] width 82 height 12
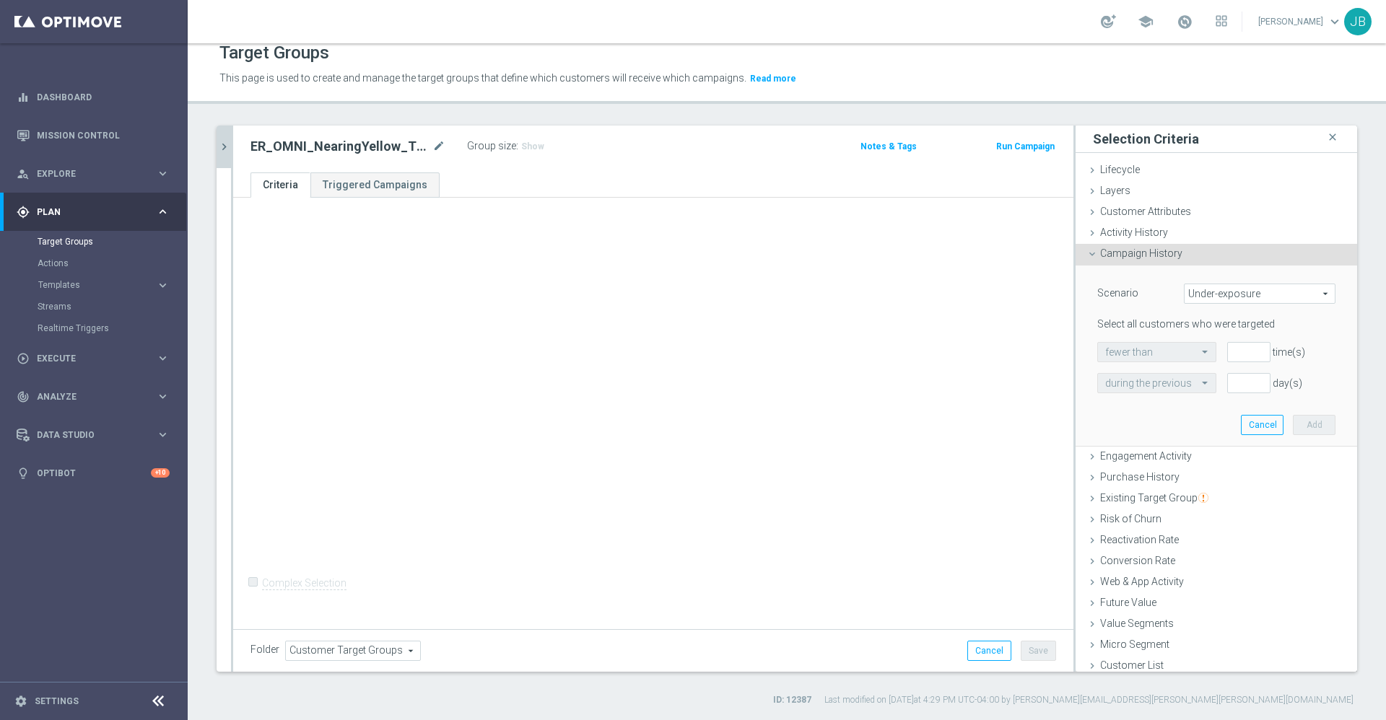
click at [1229, 297] on span "Under-exposure" at bounding box center [1260, 293] width 150 height 19
click at [1210, 374] on span "Targeted while in a target group" at bounding box center [1260, 371] width 136 height 12
type input "Targeted while in a target group"
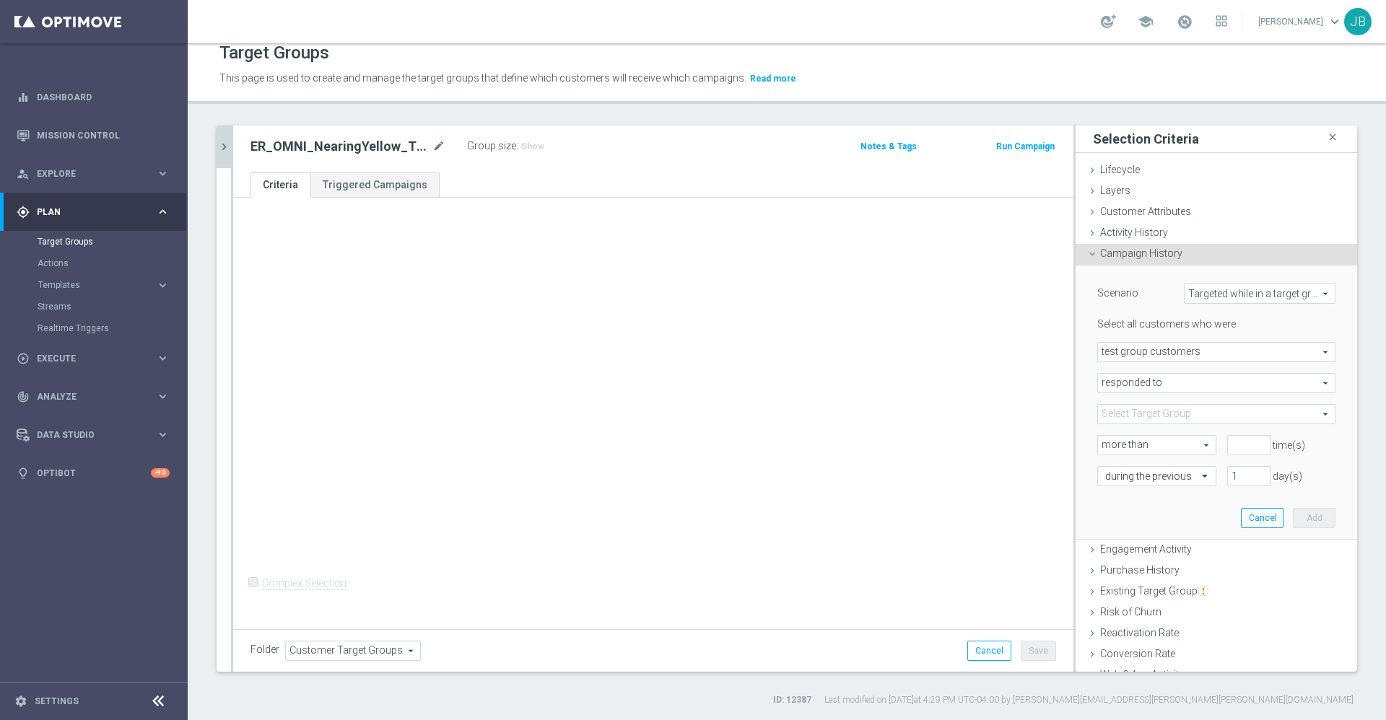
click at [1174, 355] on span "test group customers" at bounding box center [1216, 352] width 237 height 19
click at [1150, 372] on span "test group customers" at bounding box center [1216, 373] width 222 height 12
click at [1154, 414] on span at bounding box center [1216, 414] width 237 height 19
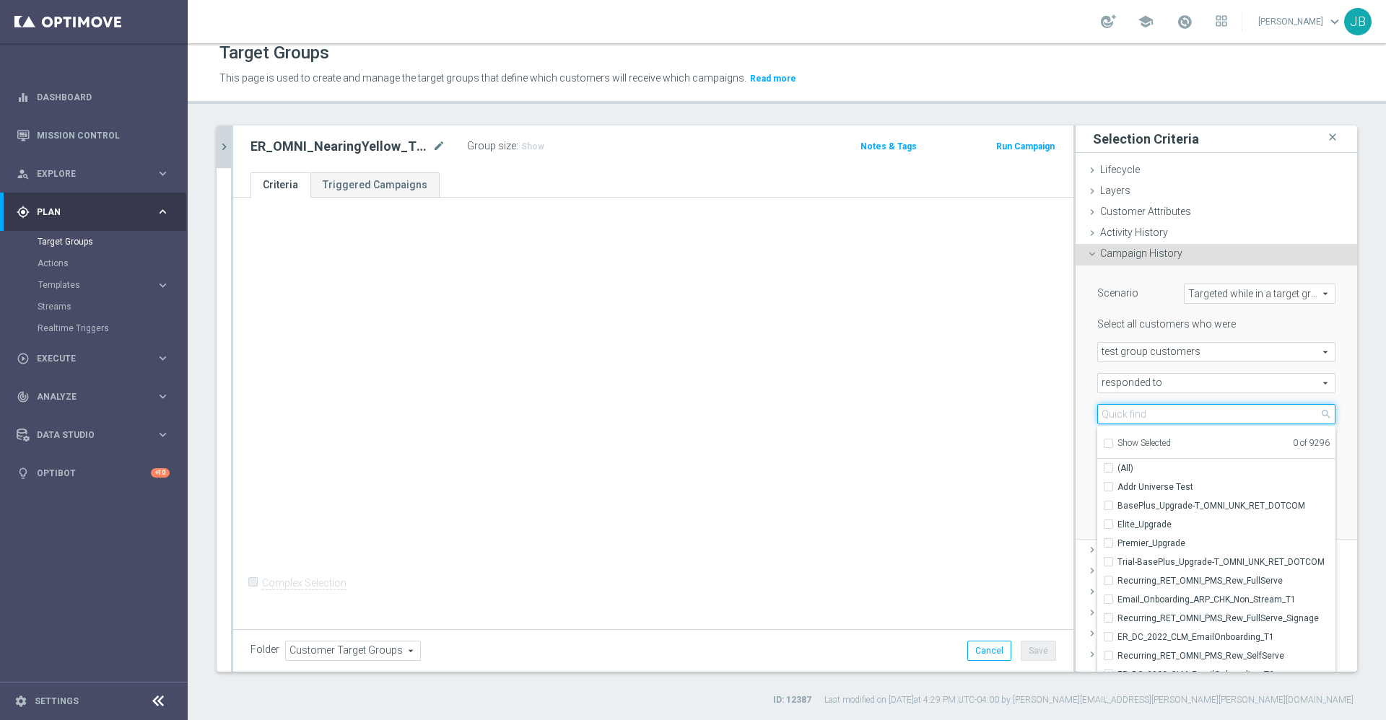
click at [1154, 414] on input "search" at bounding box center [1216, 414] width 238 height 20
click at [1182, 383] on span "responded to" at bounding box center [1216, 383] width 237 height 19
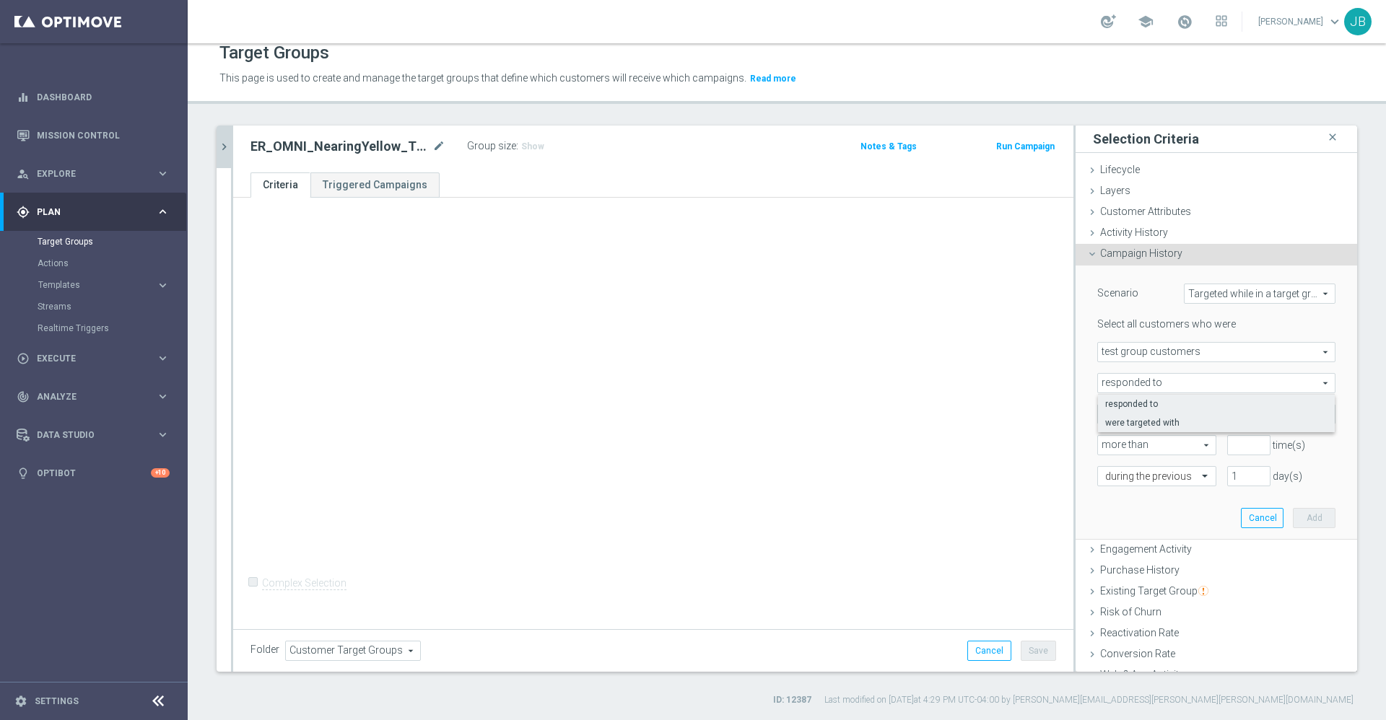
click at [1167, 420] on span "were targeted with" at bounding box center [1216, 423] width 222 height 12
type input "were targeted with"
click at [1163, 414] on span at bounding box center [1216, 414] width 237 height 19
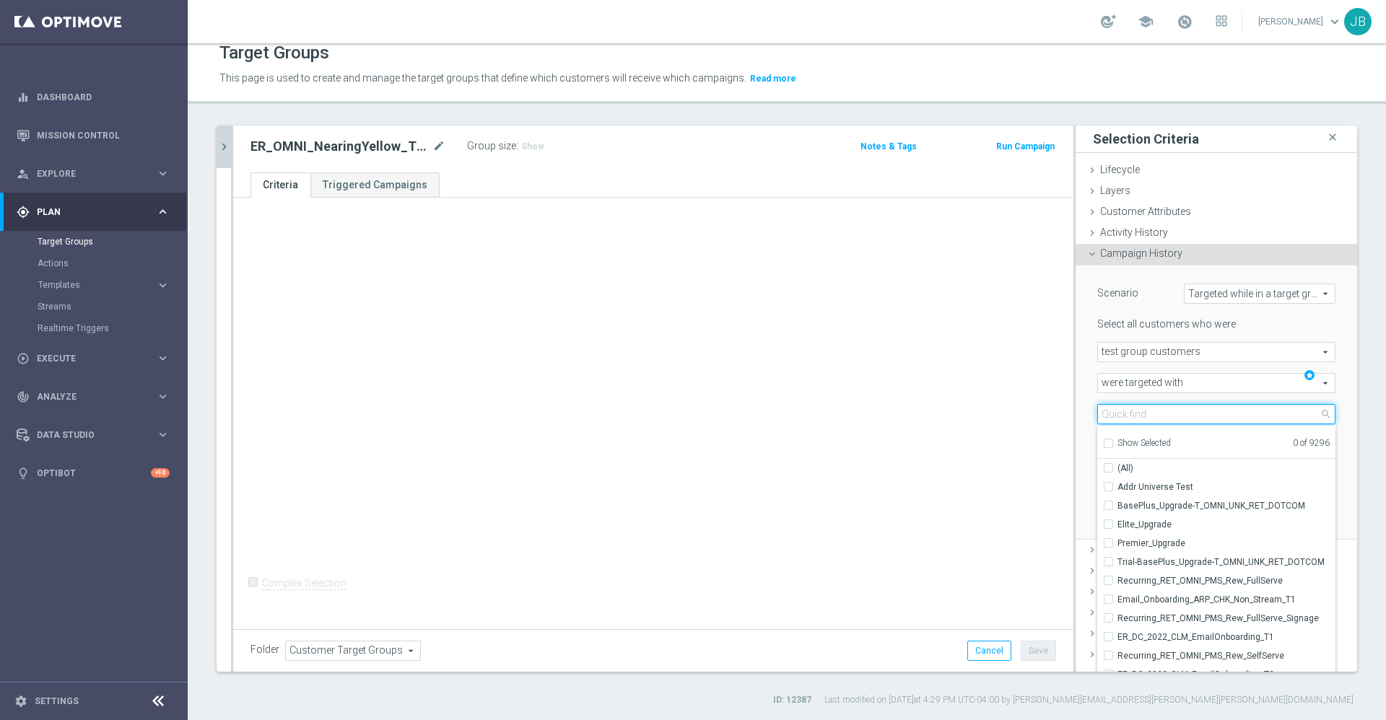
click at [1163, 414] on input "search" at bounding box center [1216, 414] width 238 height 20
click at [441, 149] on icon "mode_edit" at bounding box center [438, 146] width 13 height 17
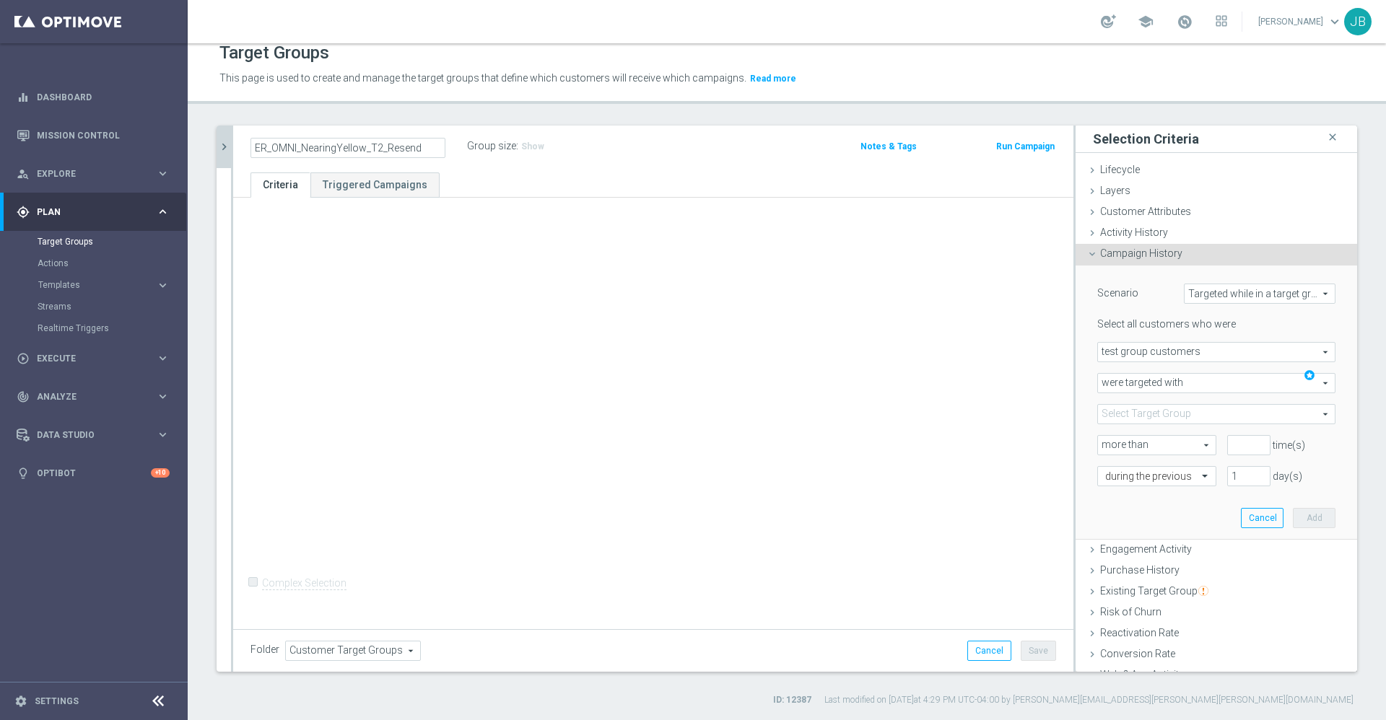
click at [1130, 413] on span at bounding box center [1216, 414] width 237 height 19
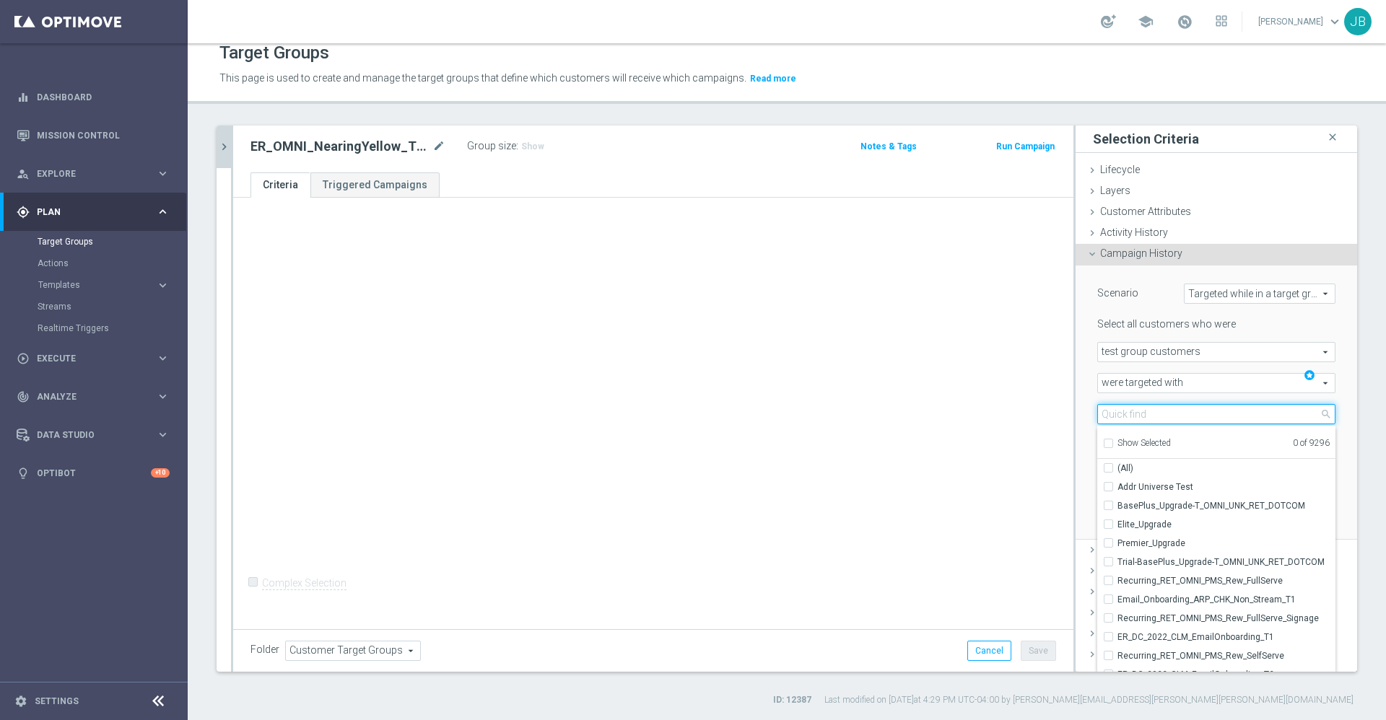
click at [1130, 413] on input "search" at bounding box center [1216, 414] width 238 height 20
paste input "ER_OMNI_NearingYellow_T2_Resend"
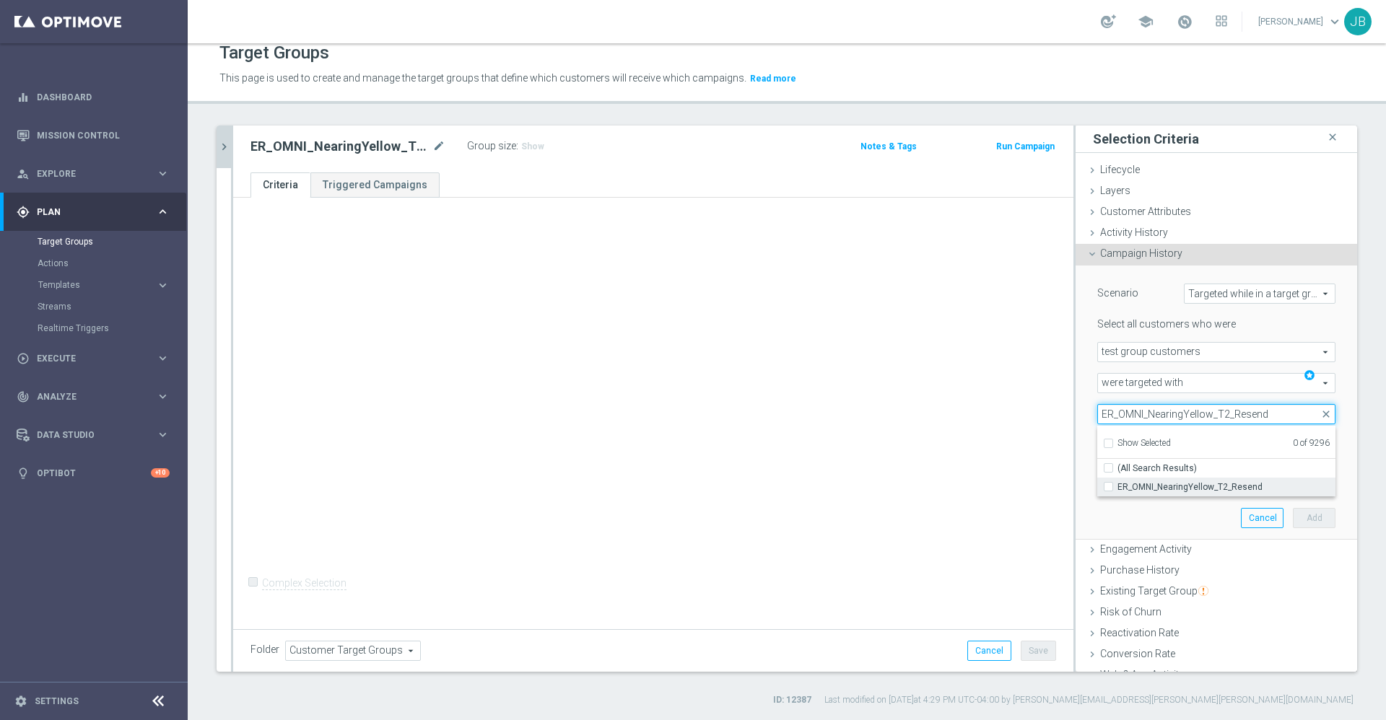
type input "ER_OMNI_NearingYellow_T2_Resend"
click at [1174, 481] on span "ER_OMNI_NearingYellow_T2_Resend" at bounding box center [1226, 487] width 218 height 12
click at [1117, 482] on input "ER_OMNI_NearingYellow_T2_Resend" at bounding box center [1112, 486] width 9 height 9
checkbox input "true"
type input "ER_OMNI_NearingYellow_T2_Resend"
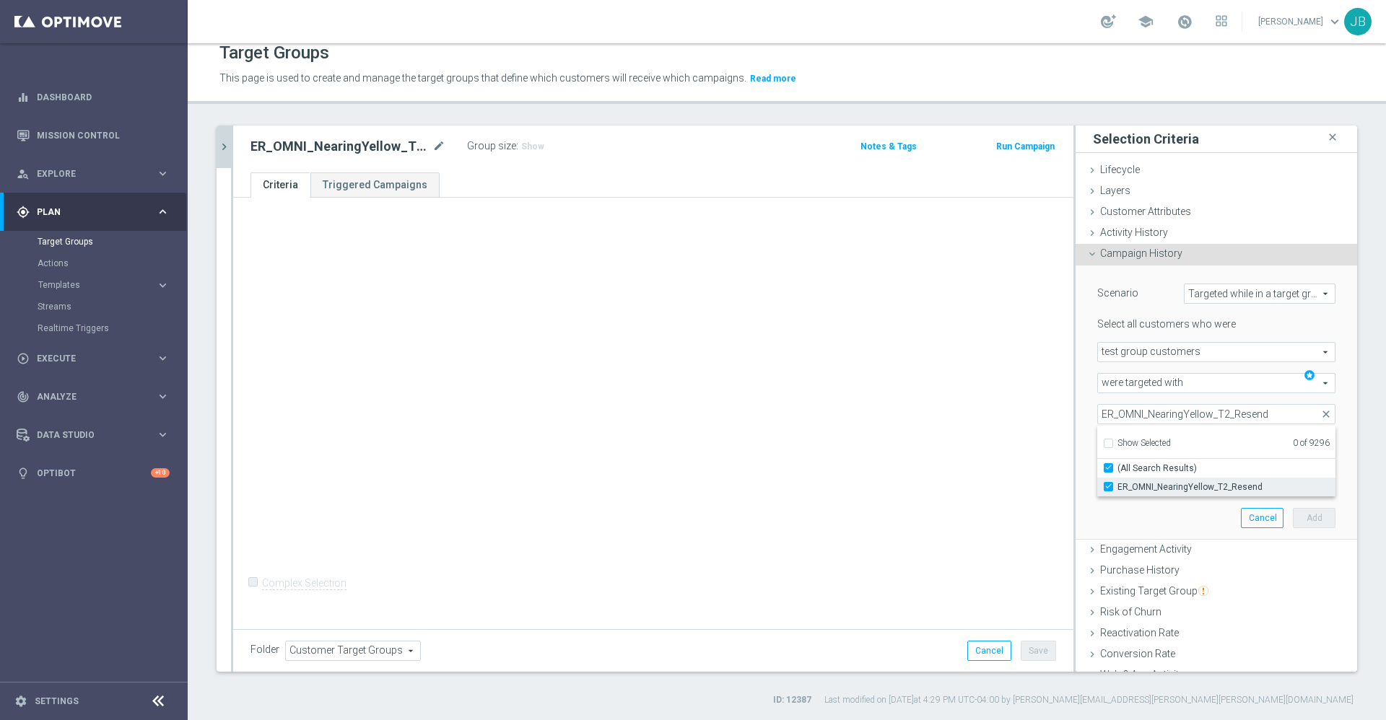
checkbox input "true"
click at [968, 440] on div "+ Add Selection Complex Selection Invalid Expression" at bounding box center [653, 411] width 840 height 427
click at [1161, 445] on span "more than" at bounding box center [1157, 445] width 118 height 19
click at [1131, 508] on span "exactly" at bounding box center [1156, 504] width 103 height 12
type input "exactly"
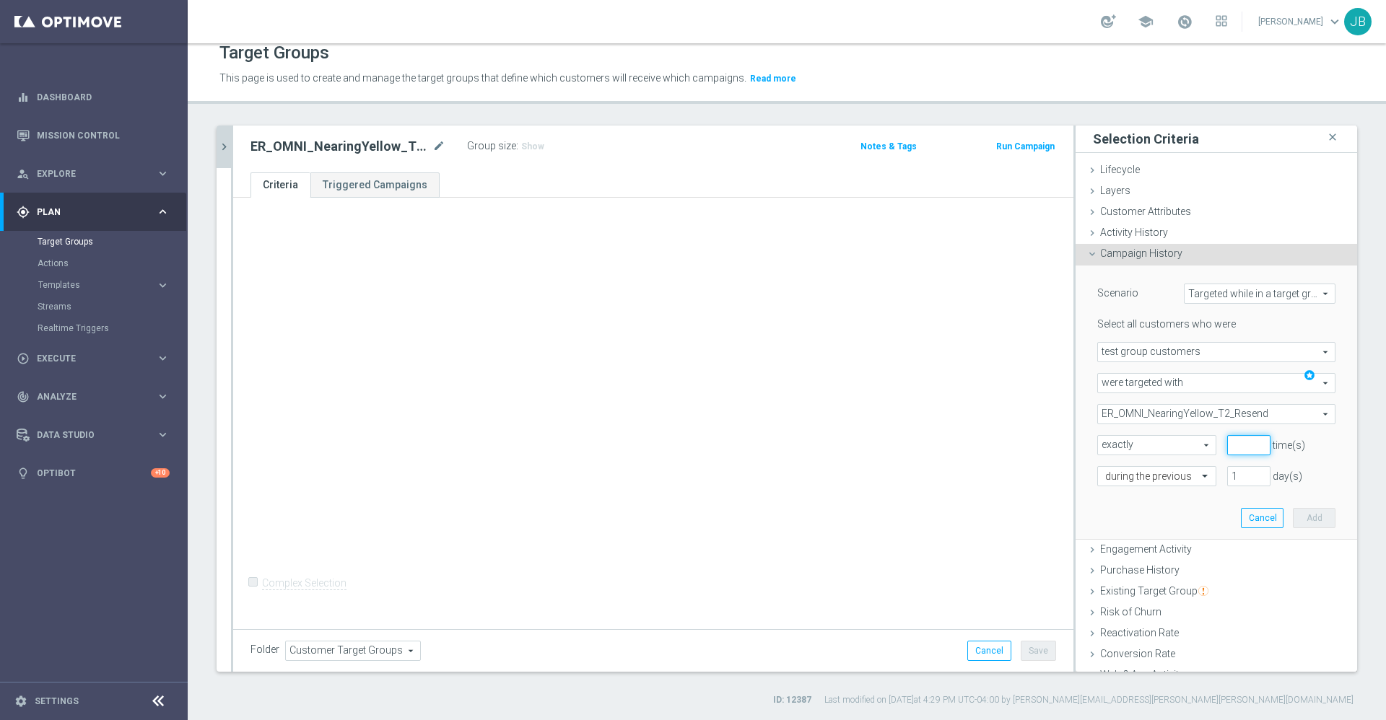
click at [1227, 445] on input "number" at bounding box center [1248, 445] width 43 height 20
type input "0"
click at [1227, 478] on input "1" at bounding box center [1248, 476] width 43 height 20
type input "7"
click at [1242, 409] on span "ER_OMNI_NearingYellow_T2_Resend" at bounding box center [1216, 414] width 237 height 19
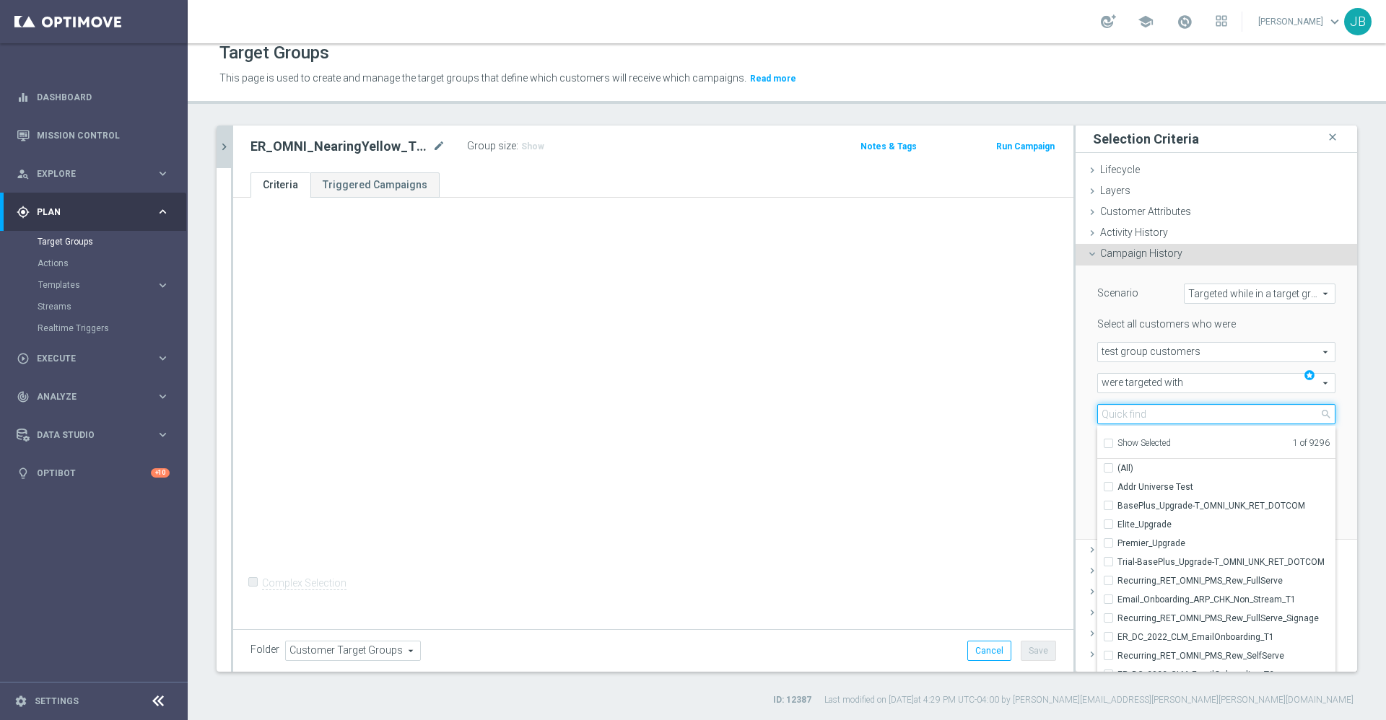
click at [1168, 421] on input "search" at bounding box center [1216, 414] width 238 height 20
paste input "ER_OMNI_NearingYellow_T2_Resend"
type input "ER_OMNI_NearingYellow_T2_Resend"
checkbox input "true"
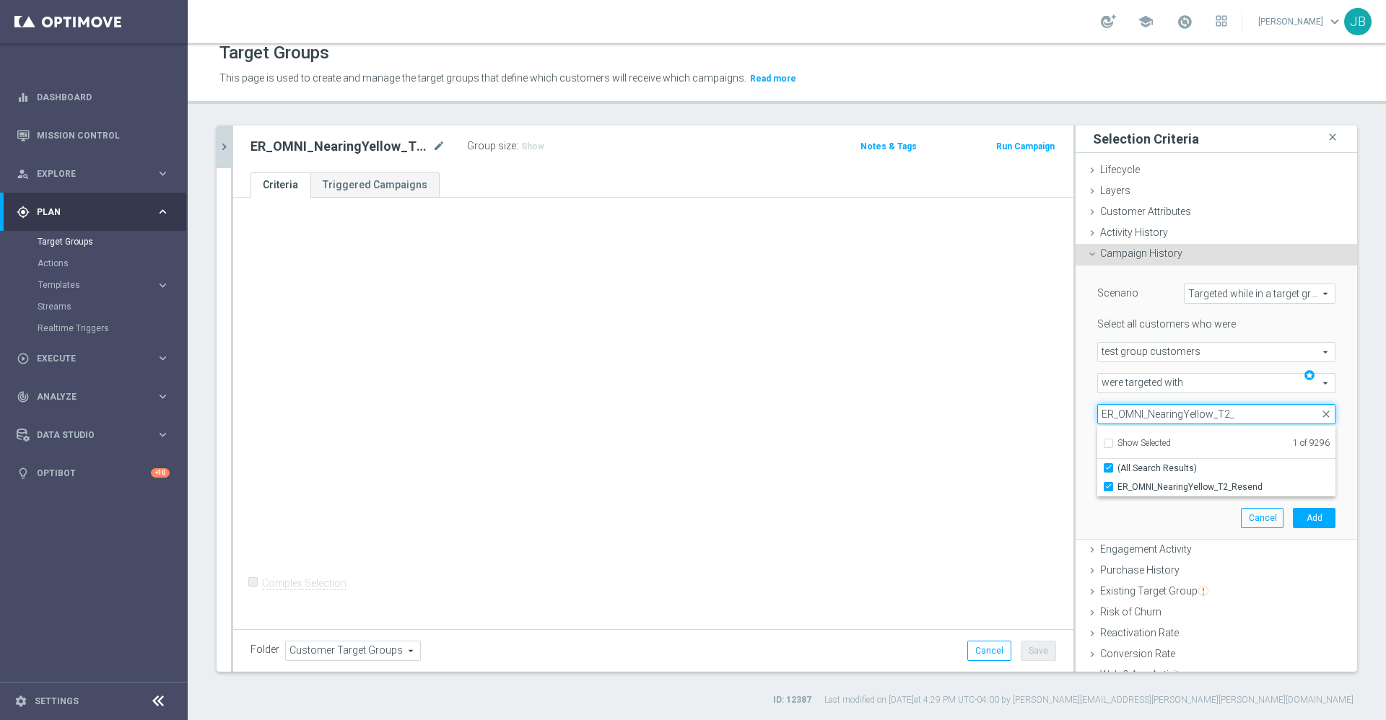
type input "ER_OMNI_NearingYellow_T2"
checkbox input "false"
type input "ER_OMNI_NearingYellow_T2"
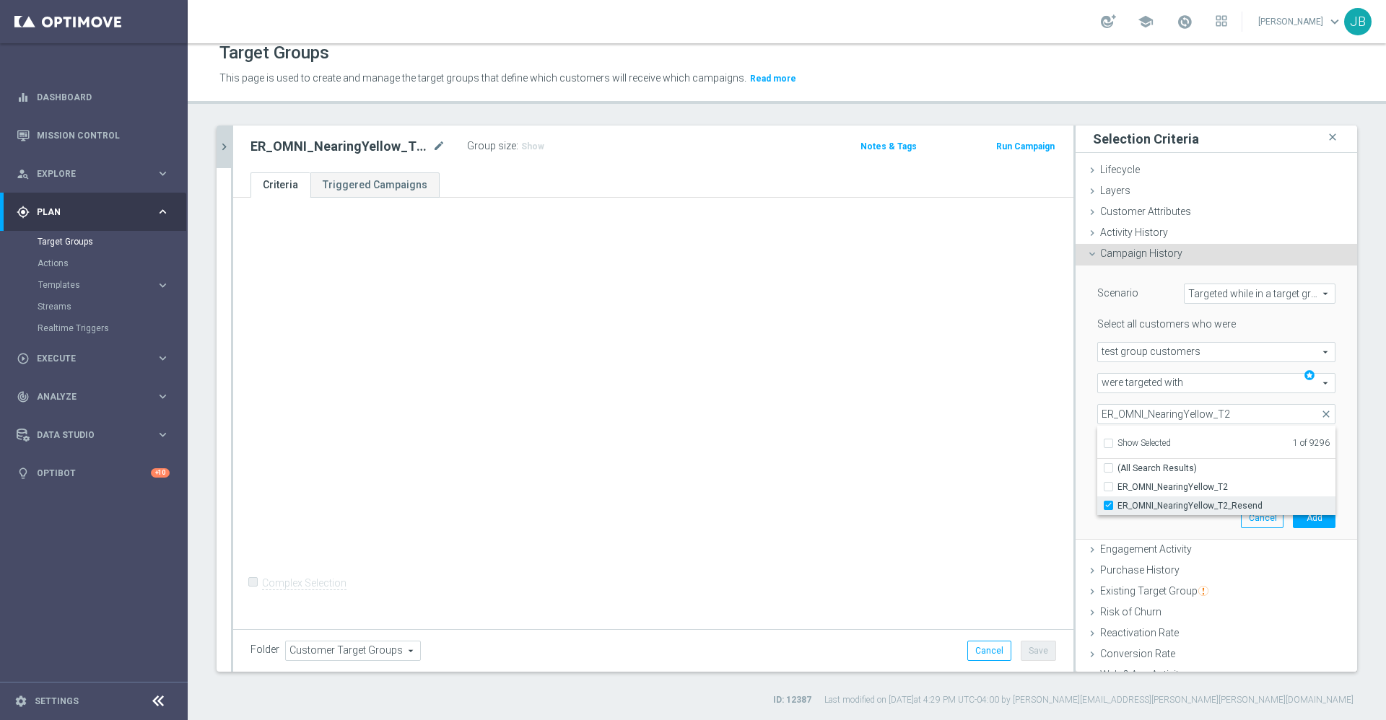
click at [1108, 504] on input "ER_OMNI_NearingYellow_T2_Resend" at bounding box center [1112, 505] width 9 height 9
checkbox input "false"
type input "Select Target Group"
click at [1117, 488] on label "ER_OMNI_NearingYellow_T2" at bounding box center [1226, 487] width 218 height 19
click at [1108, 488] on input "ER_OMNI_NearingYellow_T2" at bounding box center [1112, 486] width 9 height 9
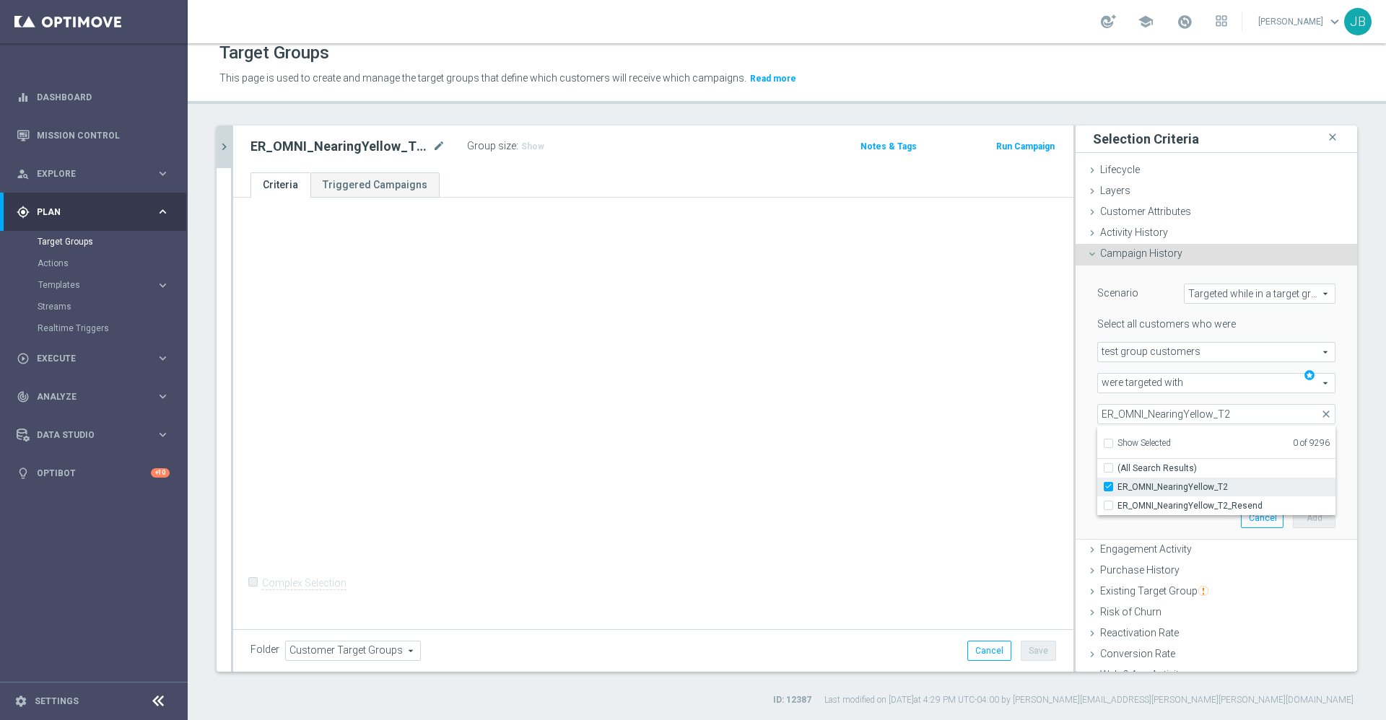
checkbox input "true"
type input "ER_OMNI_NearingYellow_T2"
click at [947, 458] on div "+ Add Selection Complex Selection Invalid Expression" at bounding box center [653, 411] width 840 height 427
click at [1295, 518] on button "Add" at bounding box center [1314, 518] width 43 height 20
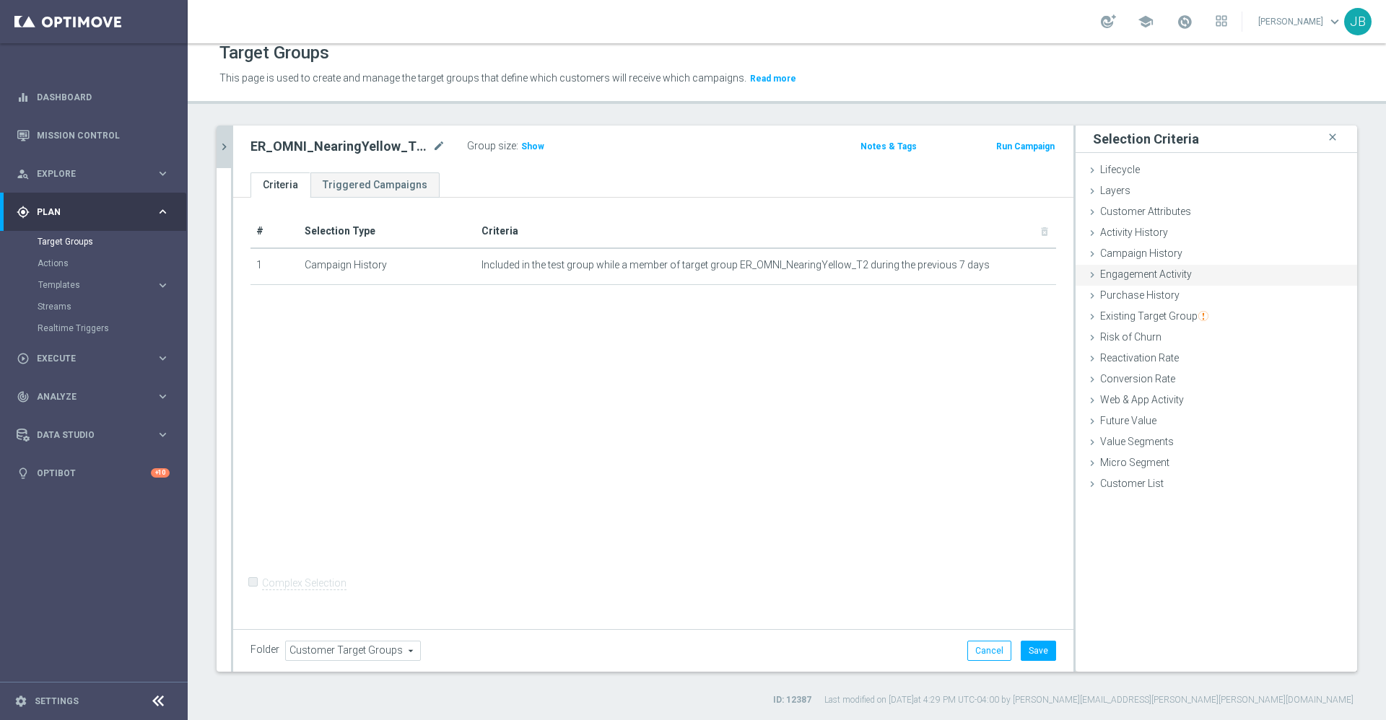
click at [1143, 276] on span "Engagement Activity" at bounding box center [1146, 275] width 92 height 12
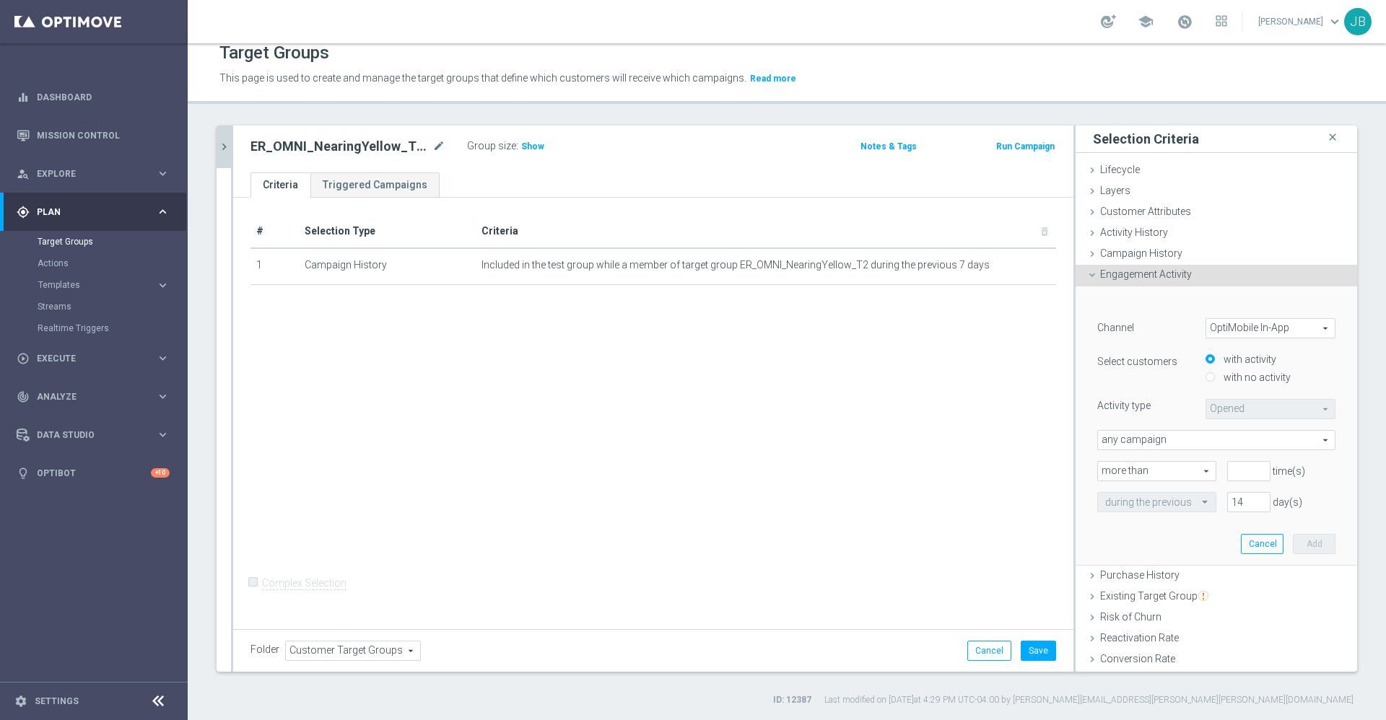
click at [1224, 328] on span "OptiMobile In-App" at bounding box center [1270, 328] width 128 height 19
click at [1215, 361] on label "Optimail" at bounding box center [1270, 368] width 128 height 19
type input "Optimail"
type input "Bounced"
click at [1213, 404] on span "Bounced" at bounding box center [1270, 409] width 128 height 19
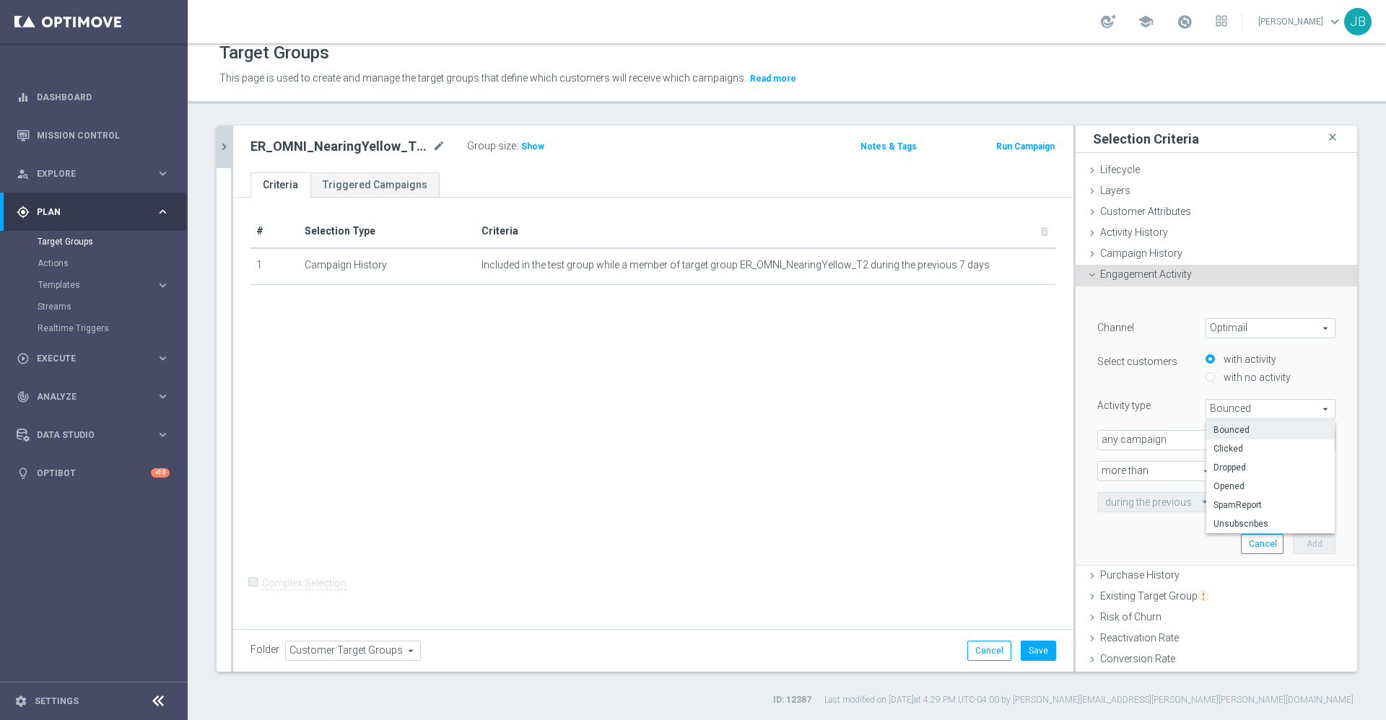
click at [1206, 375] on input "with no activity" at bounding box center [1210, 377] width 9 height 9
radio input "true"
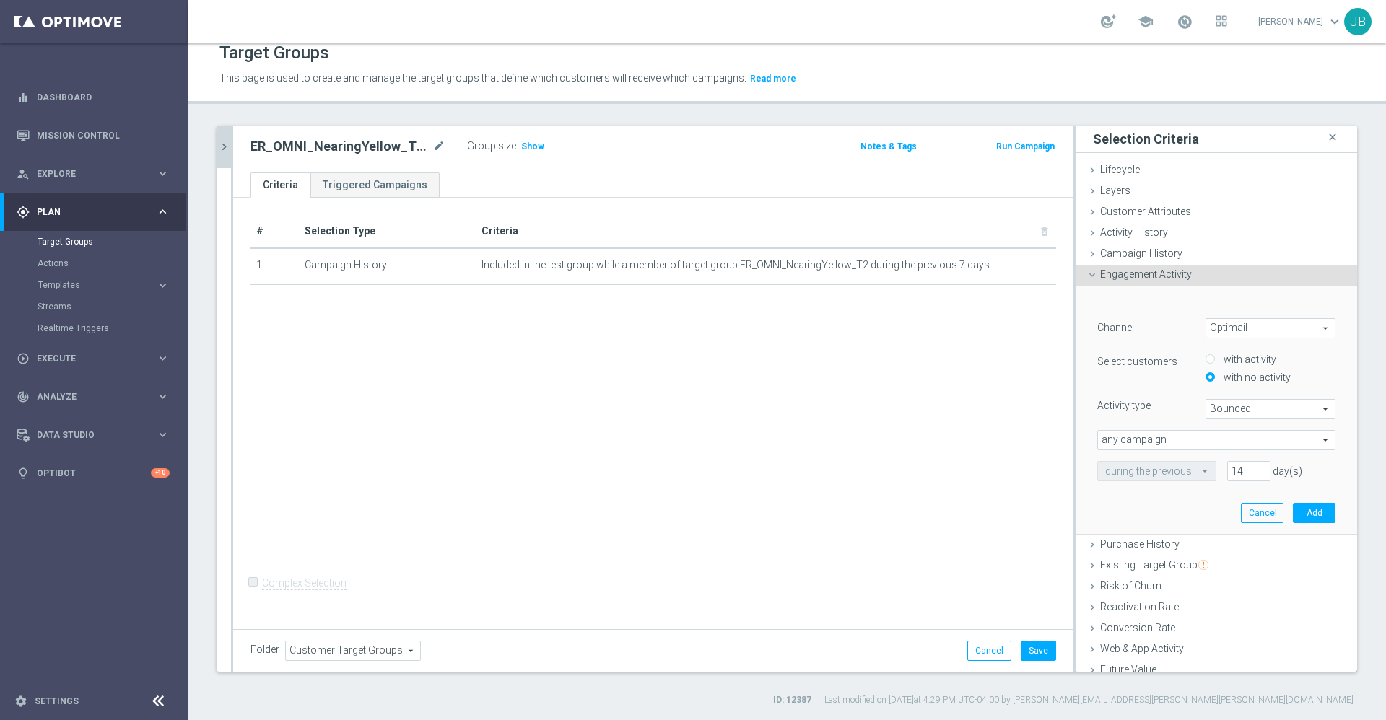
click at [1211, 404] on span "Bounced" at bounding box center [1270, 409] width 128 height 19
click at [1221, 486] on span "Opened" at bounding box center [1270, 487] width 114 height 12
type input "Opened"
click at [1175, 445] on span "any campaign" at bounding box center [1216, 440] width 237 height 19
click at [1152, 481] on span "any campaign while a member of the specified target group(s)" at bounding box center [1216, 480] width 222 height 12
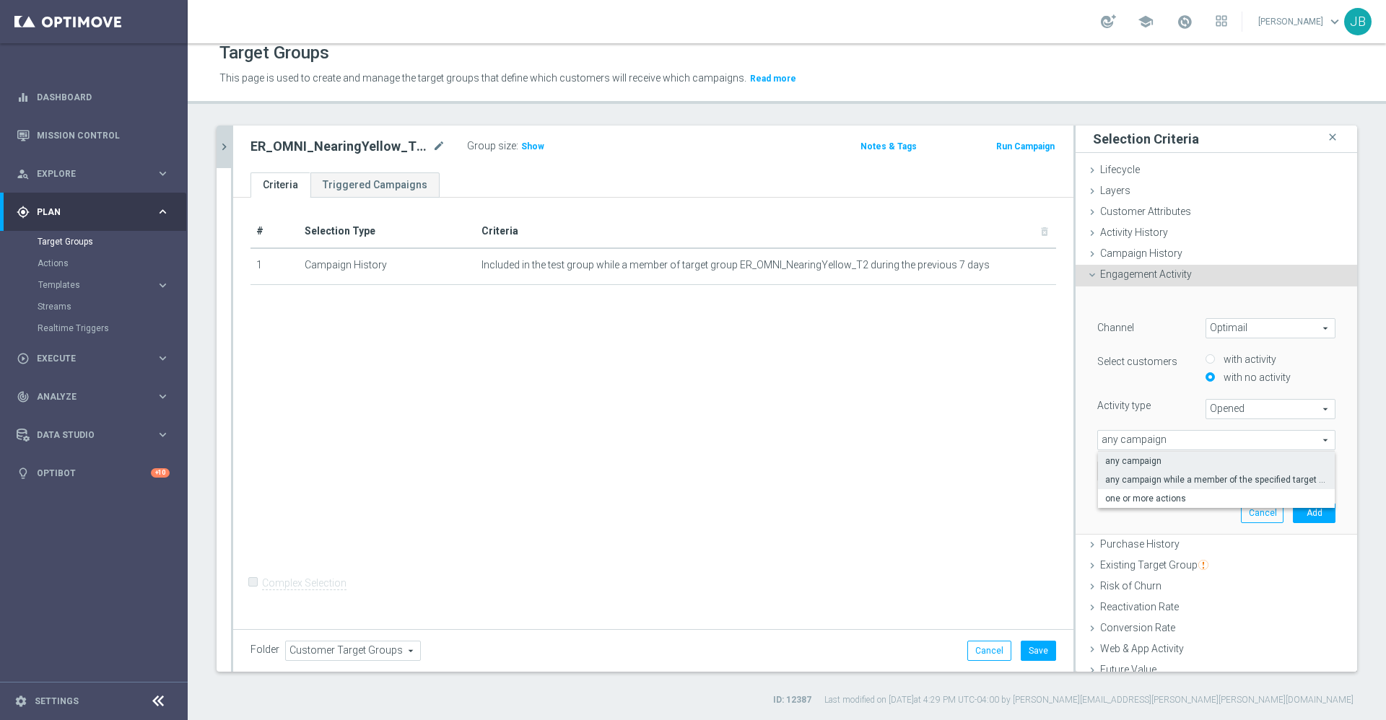
type input "any campaign while a member of the specified target group(s)"
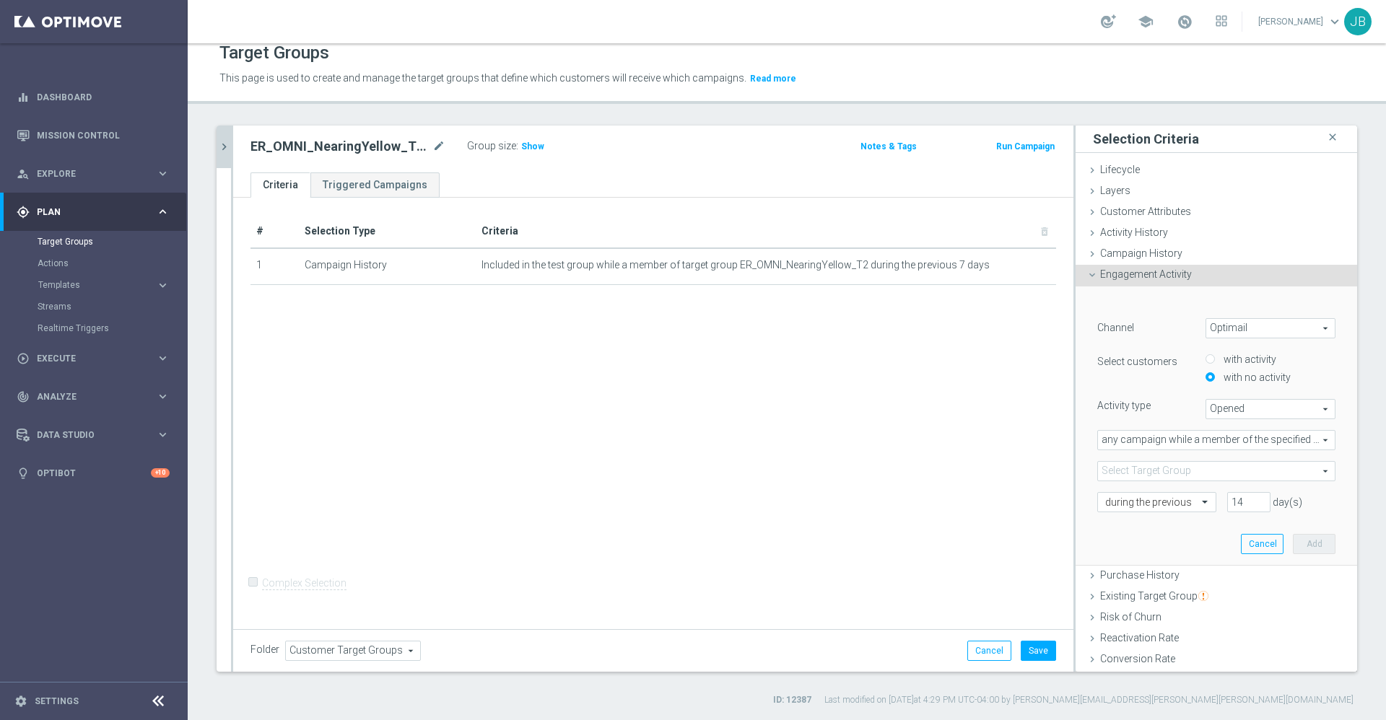
click at [1143, 472] on span at bounding box center [1216, 471] width 237 height 19
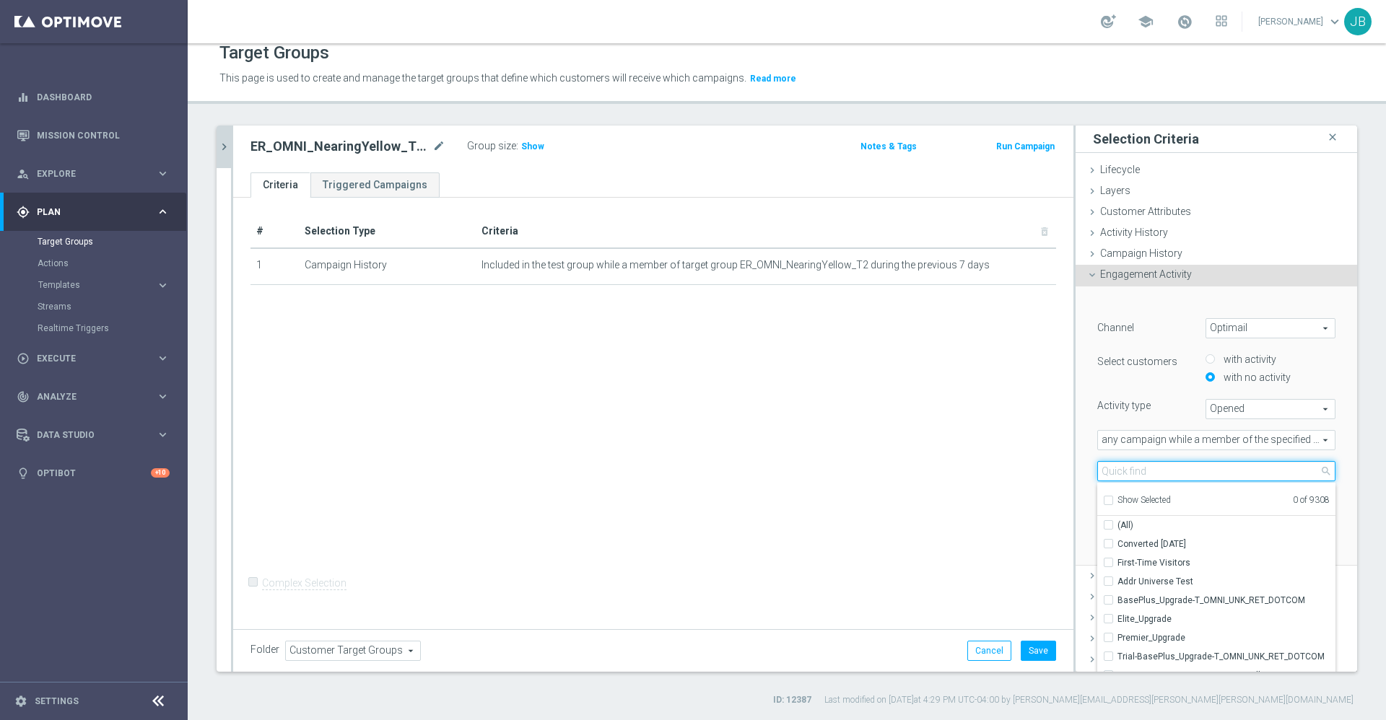
click at [1143, 472] on input "search" at bounding box center [1216, 471] width 238 height 20
paste input "ER_OMNI_NearingYellow_T2_Resend"
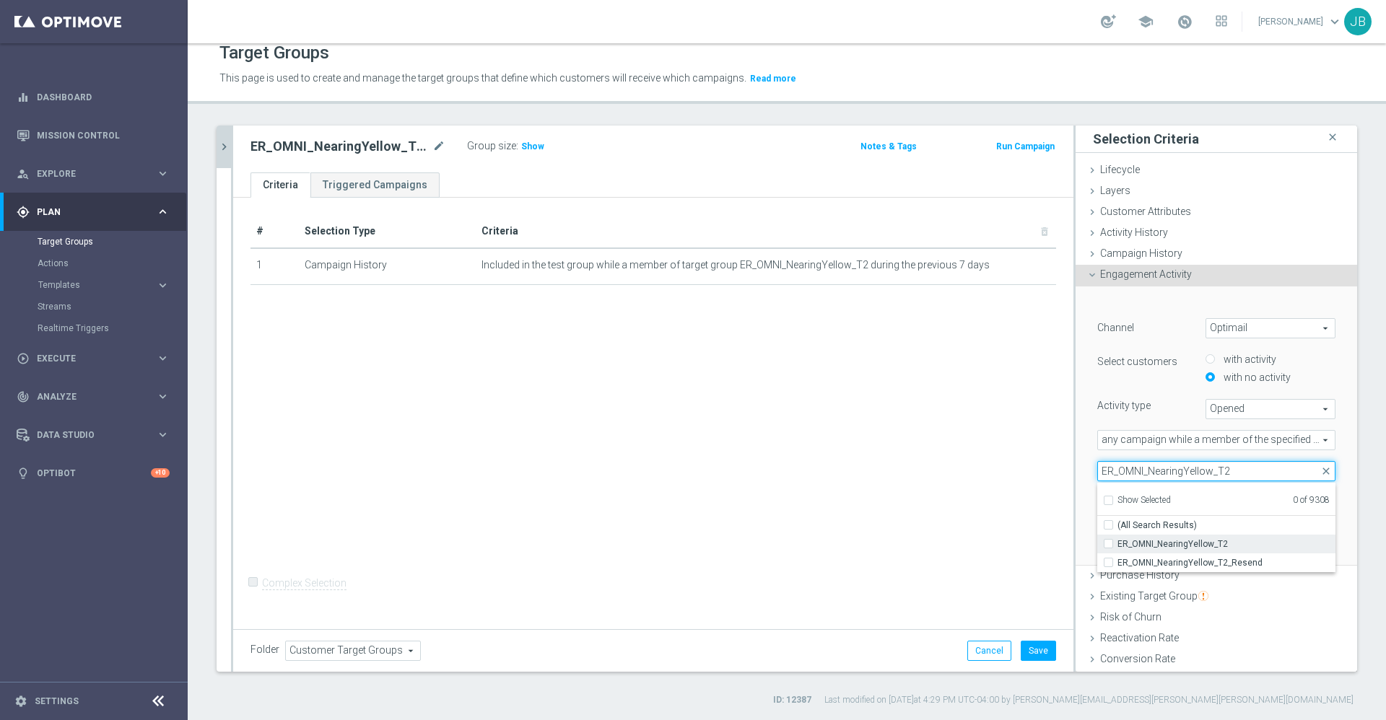
type input "ER_OMNI_NearingYellow_T2"
click at [1164, 542] on span "ER_OMNI_NearingYellow_T2" at bounding box center [1226, 545] width 218 height 12
click at [1117, 542] on input "ER_OMNI_NearingYellow_T2" at bounding box center [1112, 543] width 9 height 9
checkbox input "true"
type input "ER_OMNI_NearingYellow_T2"
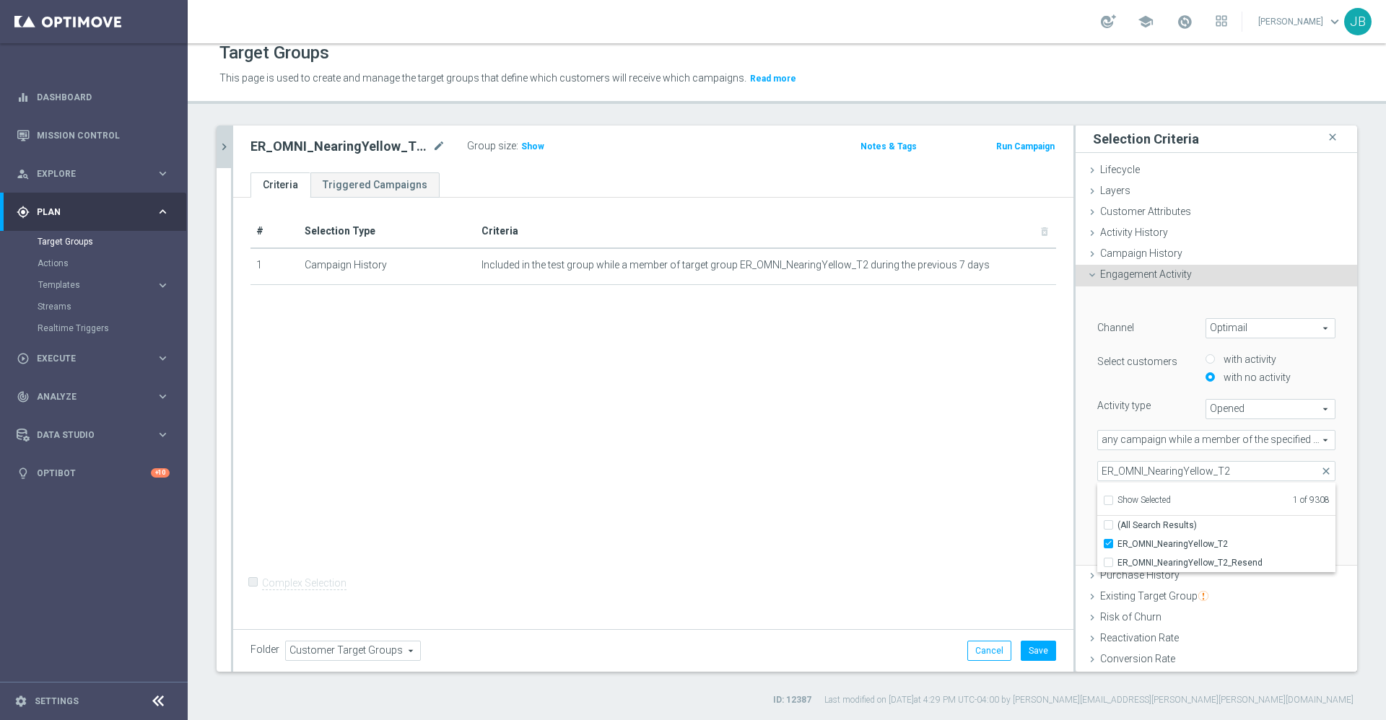
click at [964, 500] on div "# Selection Type Criteria delete_forever 1 Campaign History Included in the tes…" at bounding box center [653, 411] width 840 height 427
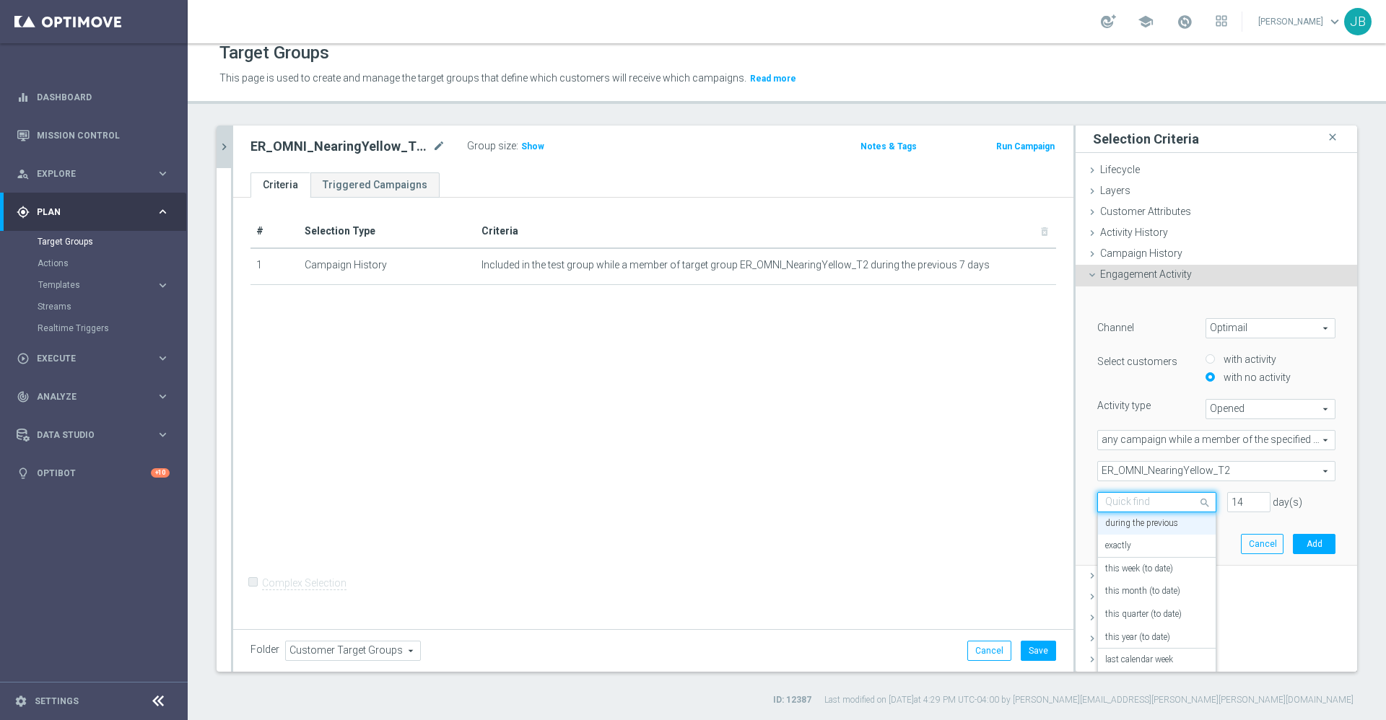
click at [1124, 500] on input "text" at bounding box center [1142, 503] width 74 height 13
click at [1125, 523] on label "during the previous" at bounding box center [1141, 524] width 73 height 12
click at [1227, 505] on input "14" at bounding box center [1248, 502] width 43 height 20
type input "1"
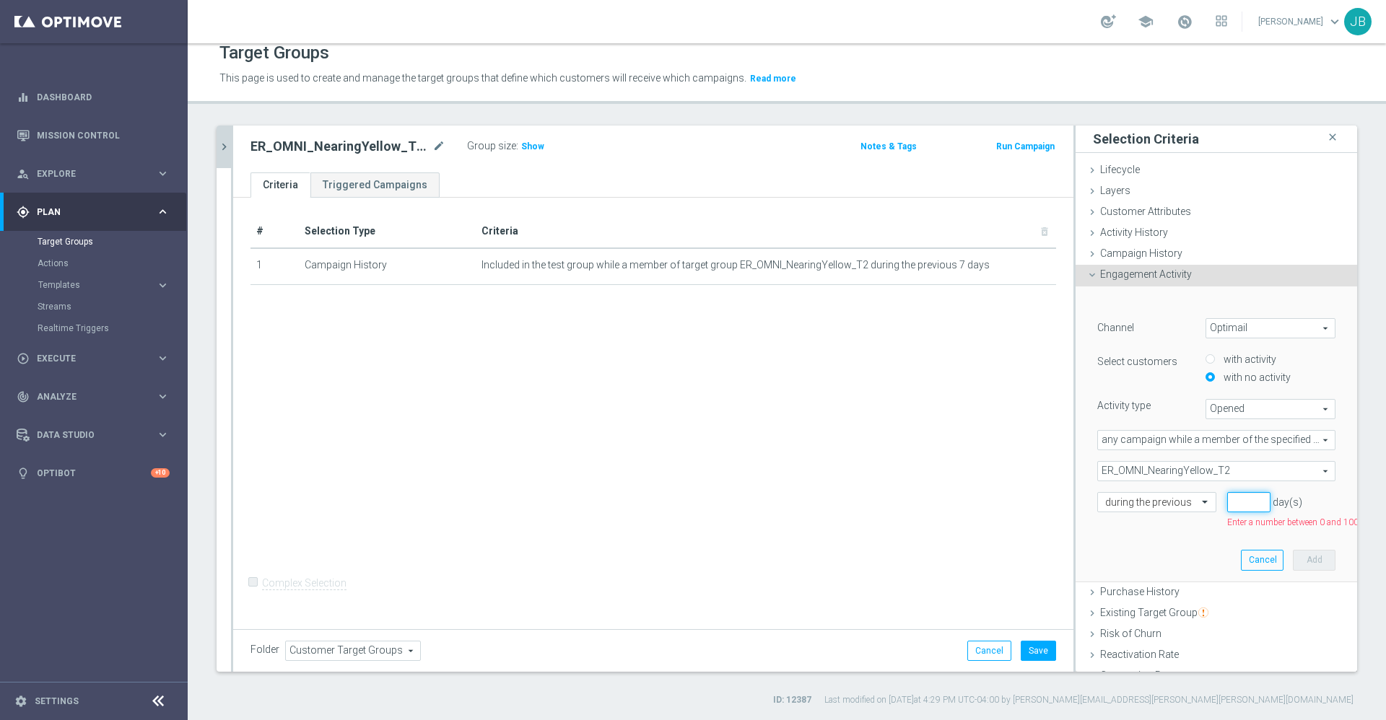
type input "0"
type input "7"
click at [1293, 545] on button "Add" at bounding box center [1314, 544] width 43 height 20
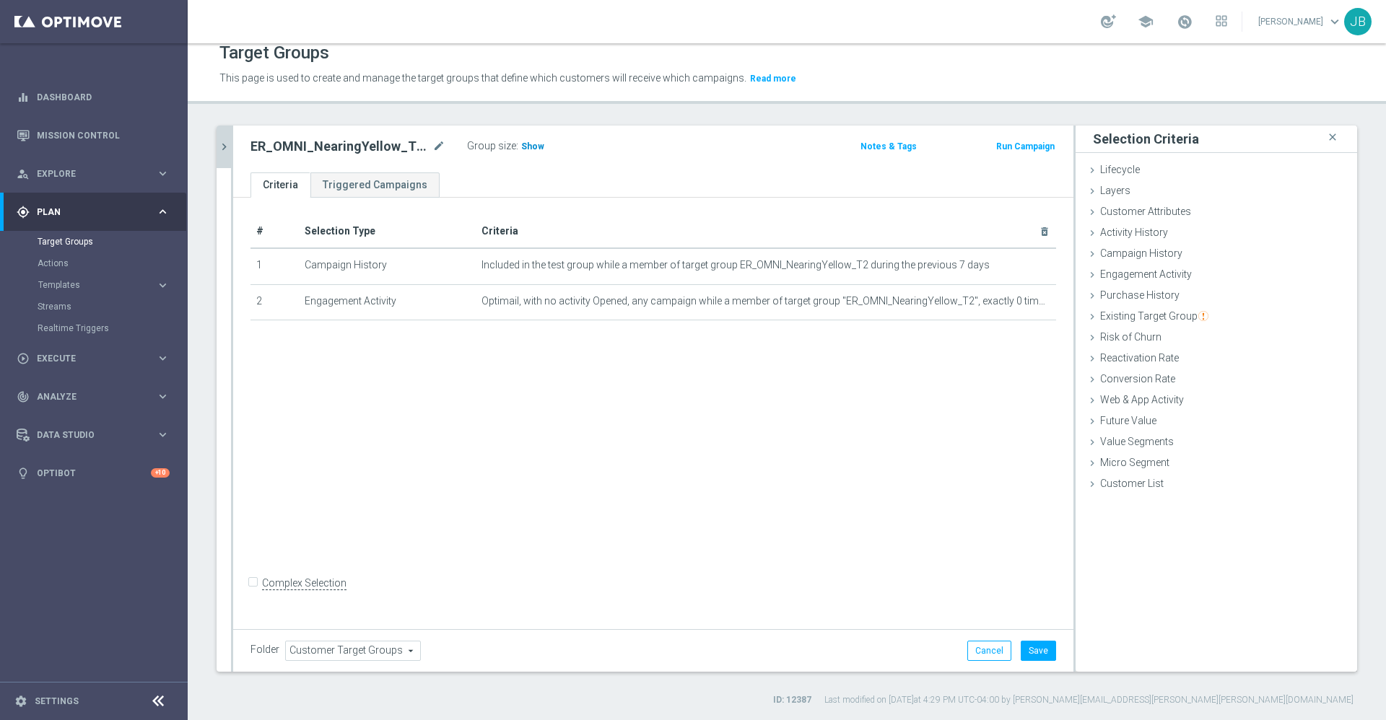
click at [533, 147] on span "Show" at bounding box center [532, 146] width 23 height 10
click at [1030, 647] on button "Save" at bounding box center [1038, 651] width 35 height 20
click at [227, 152] on icon "chevron_right" at bounding box center [224, 147] width 14 height 14
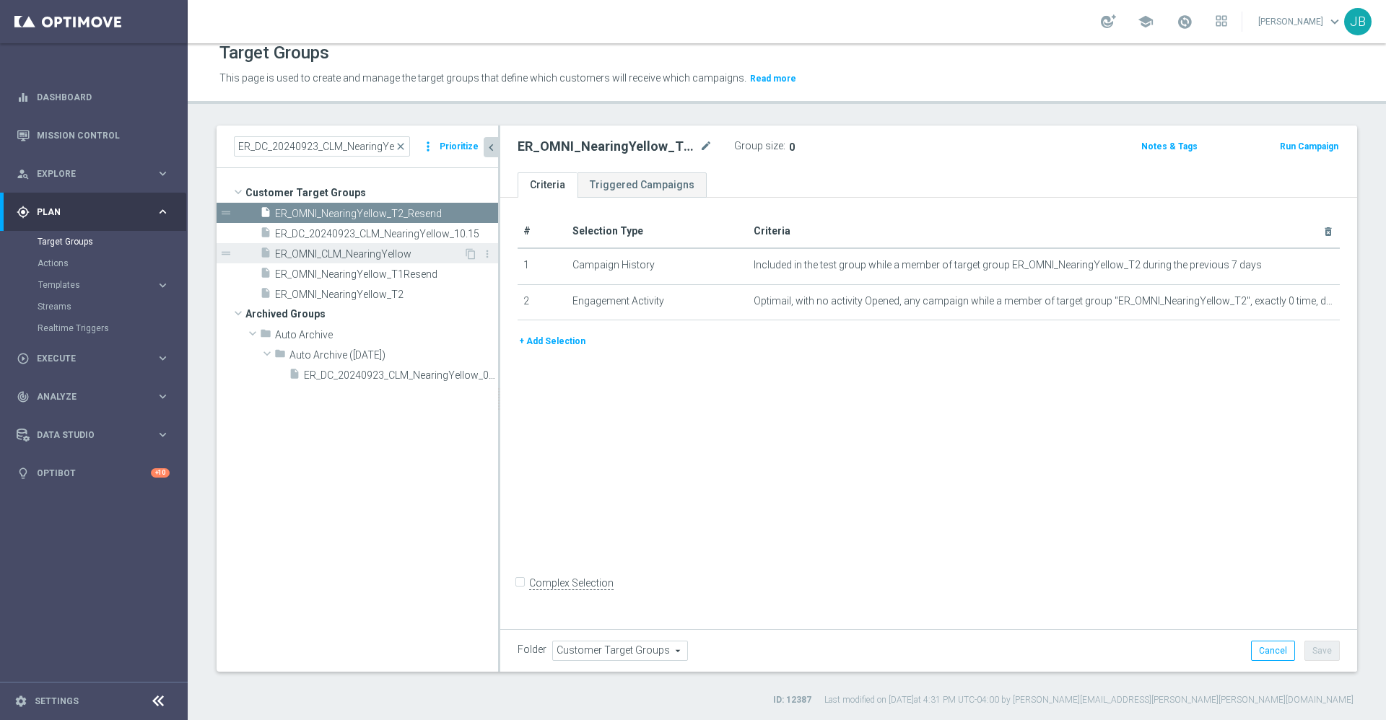
click at [360, 250] on span "ER_OMNI_CLM_NearingYellow" at bounding box center [369, 254] width 188 height 12
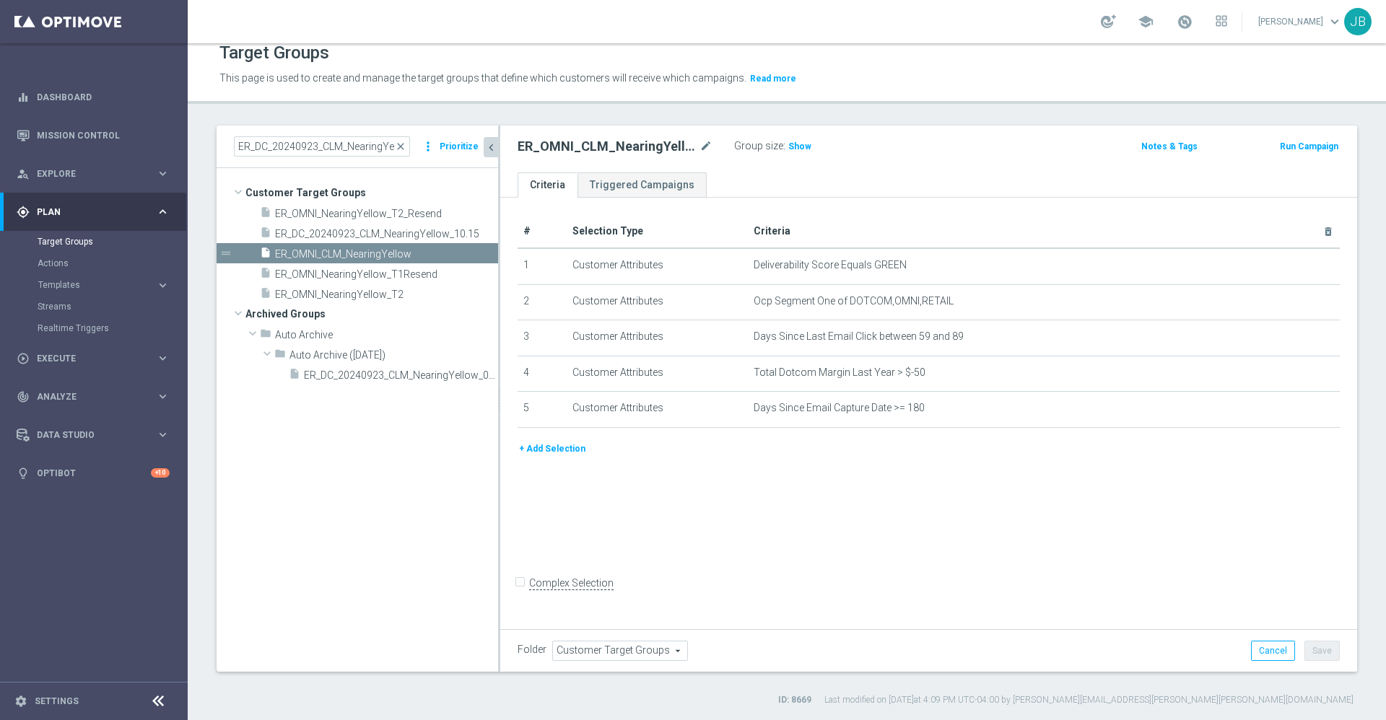
click at [571, 452] on button "+ Add Selection" at bounding box center [552, 449] width 69 height 16
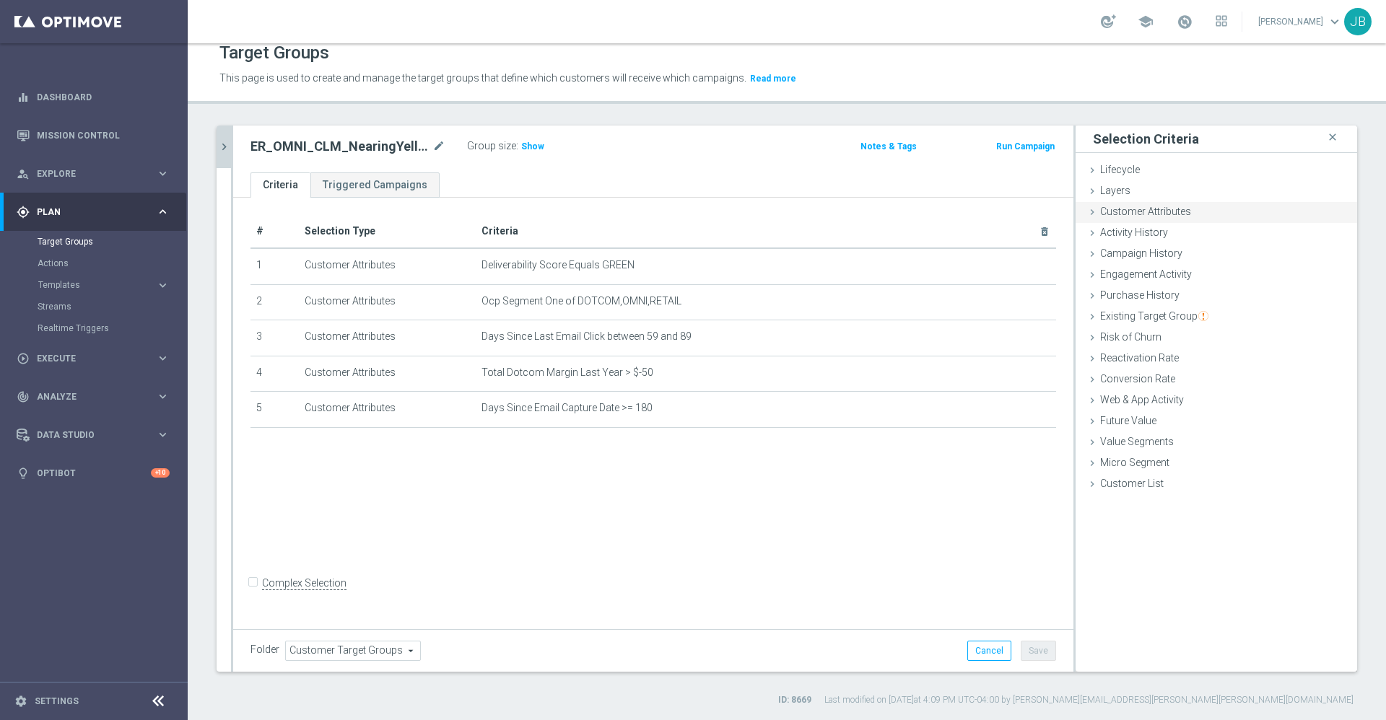
click at [1125, 208] on span "Customer Attributes" at bounding box center [1145, 212] width 91 height 12
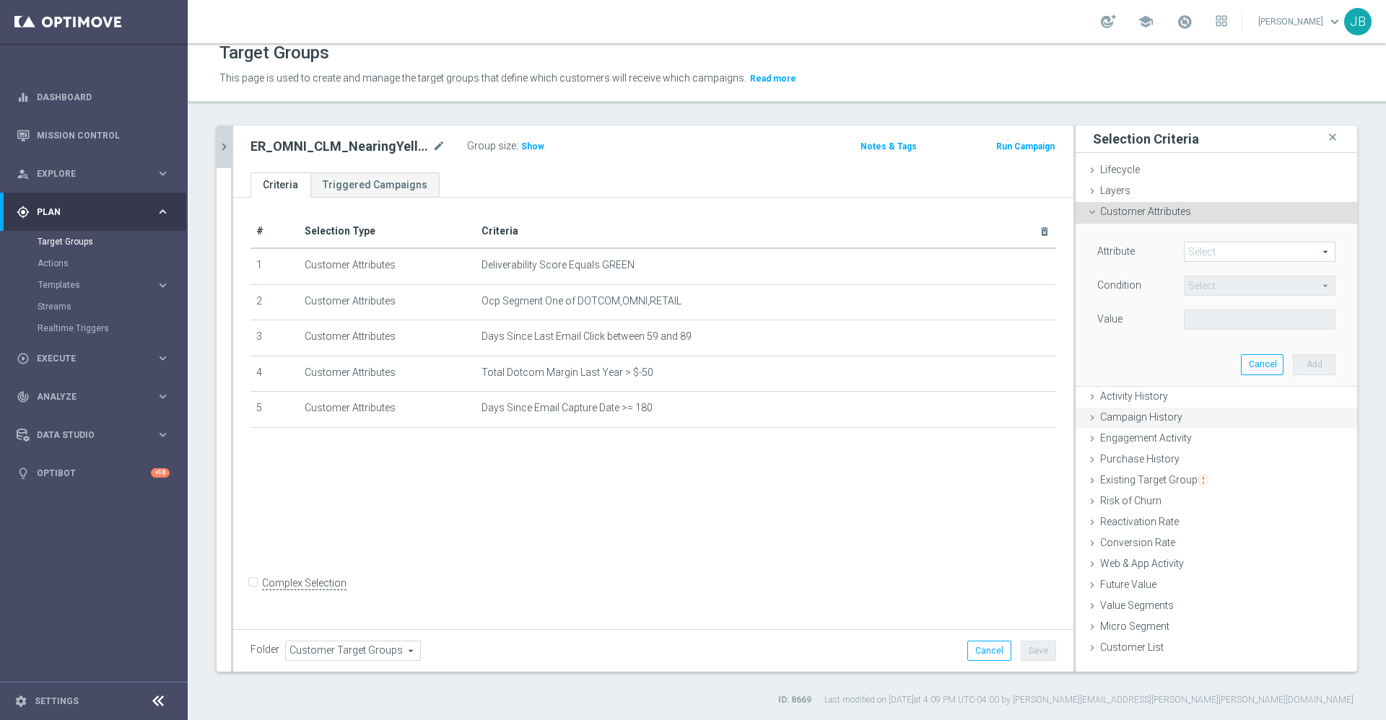
click at [1133, 409] on div "Campaign History done selection saved" at bounding box center [1217, 419] width 282 height 22
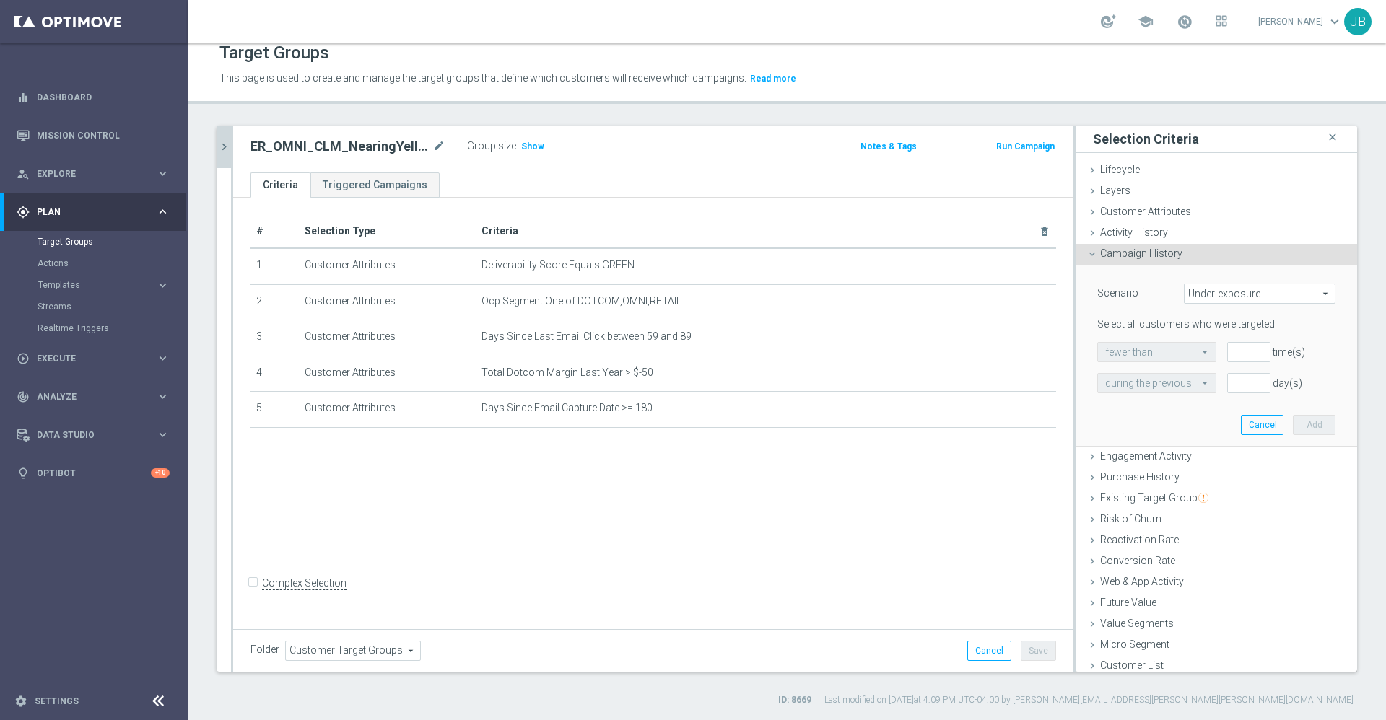
click at [1194, 290] on span "Under-exposure" at bounding box center [1260, 293] width 150 height 19
click at [1195, 387] on span "Custom" at bounding box center [1260, 390] width 136 height 12
type input "Custom"
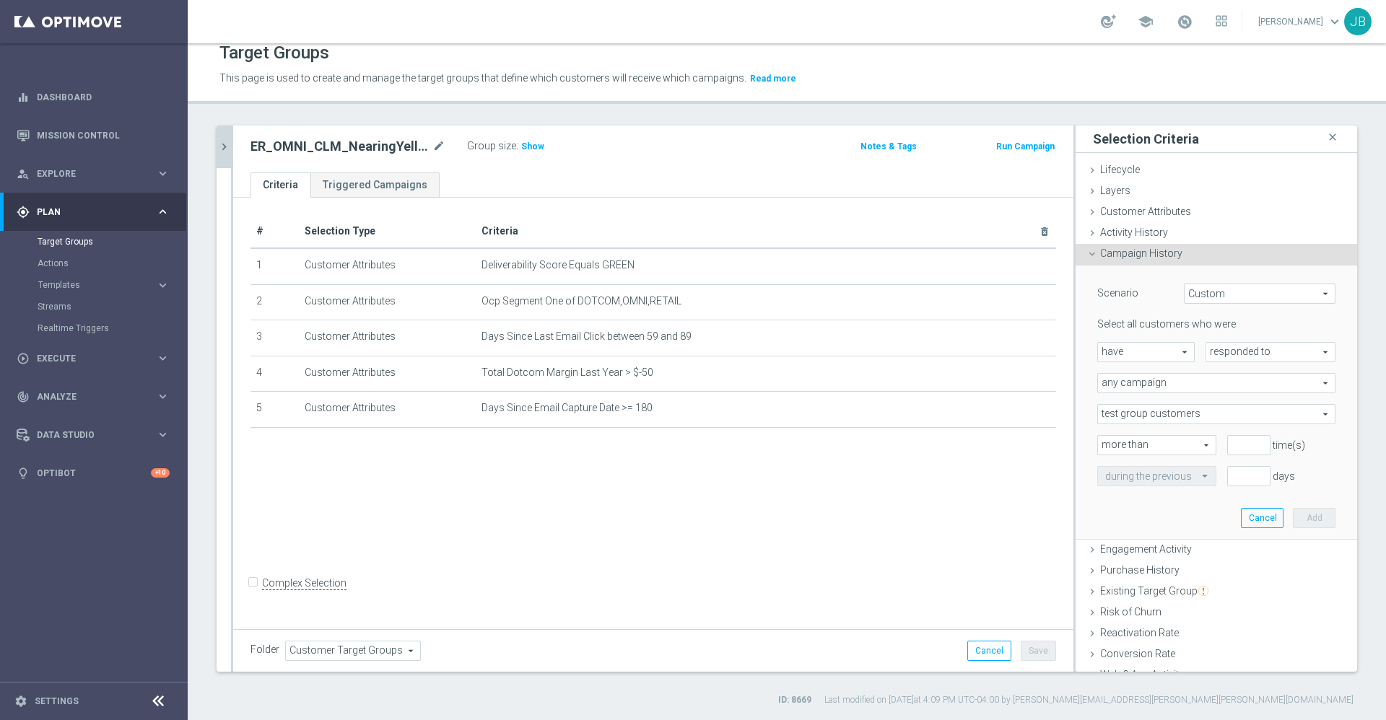
click at [1141, 349] on span "have" at bounding box center [1146, 352] width 96 height 19
click at [1130, 391] on span "have not" at bounding box center [1146, 392] width 82 height 12
type input "have not"
click at [1209, 354] on span "responded to" at bounding box center [1270, 352] width 128 height 19
click at [1213, 392] on span "been targeted with" at bounding box center [1270, 392] width 114 height 12
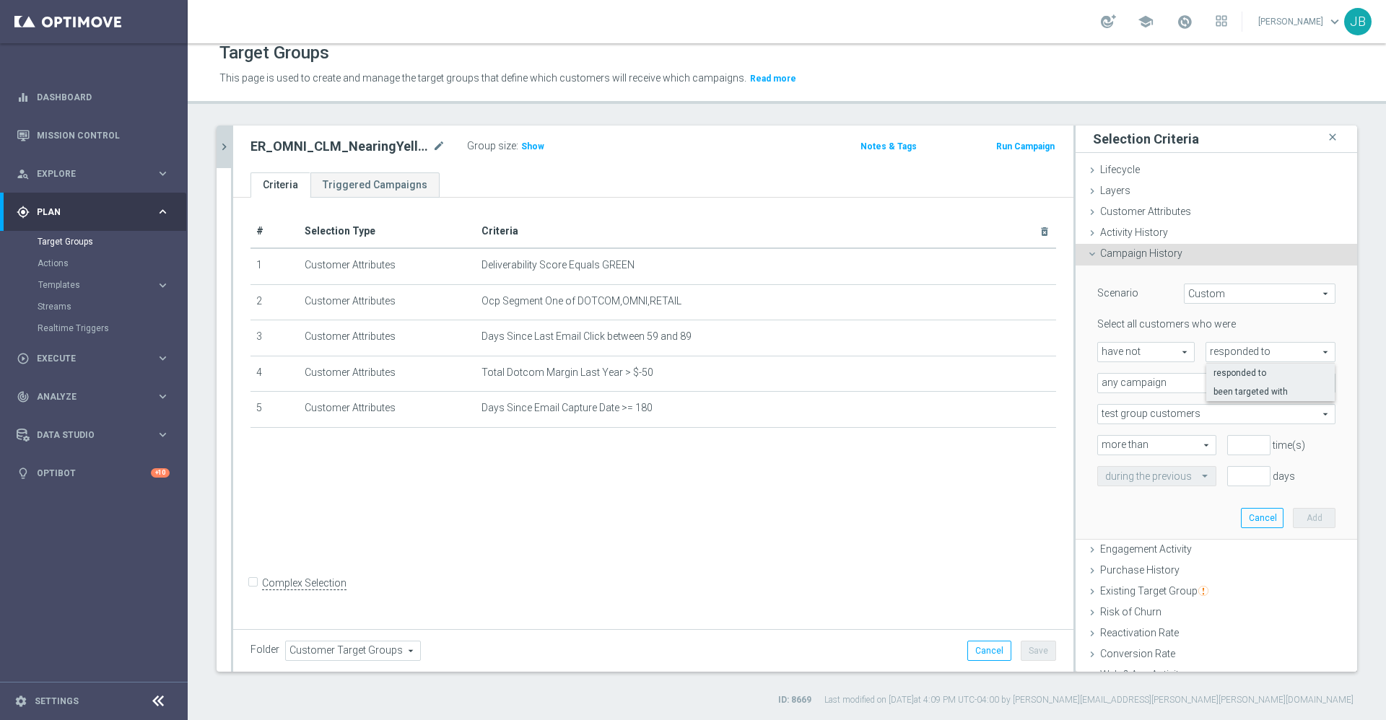
type input "been targeted with"
click at [1172, 385] on span "any campaign" at bounding box center [1216, 383] width 237 height 19
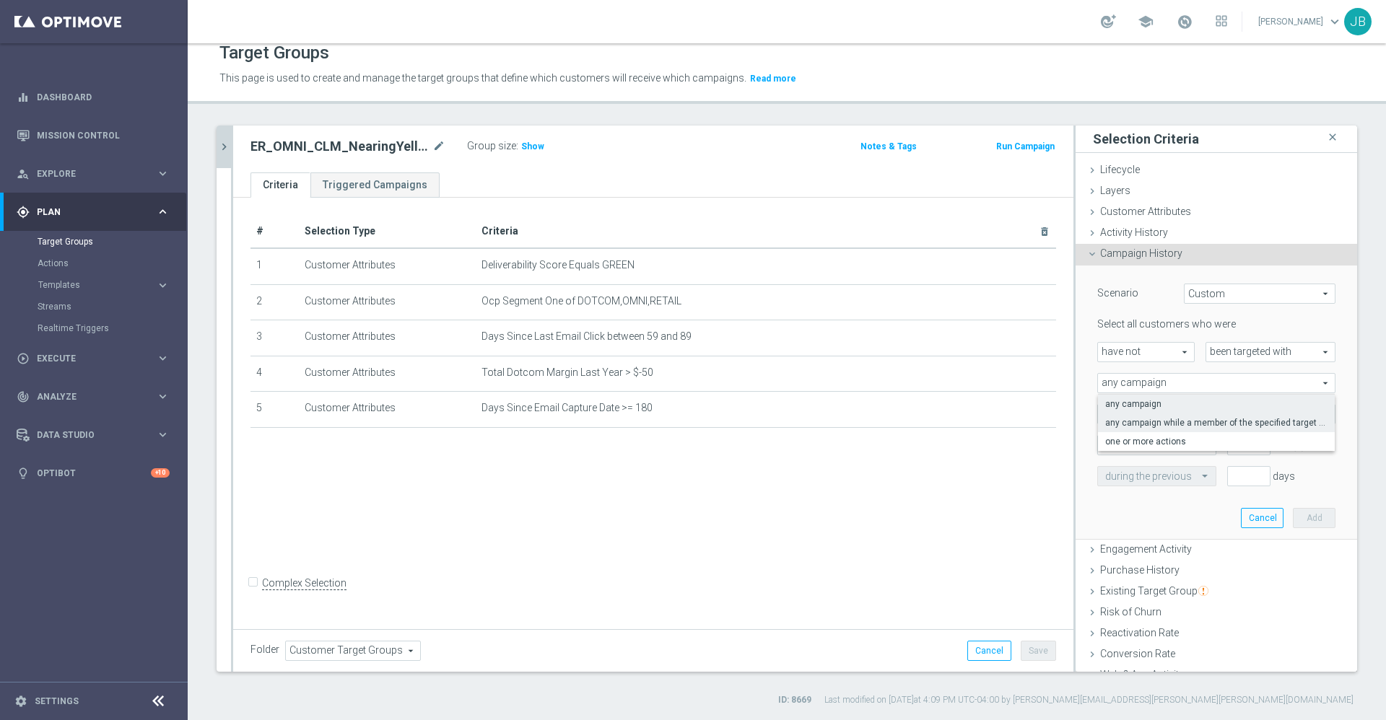
click at [1150, 421] on span "any campaign while a member of the specified target group(s)" at bounding box center [1216, 423] width 222 height 12
type input "any campaign while a member of the specified target group(s)"
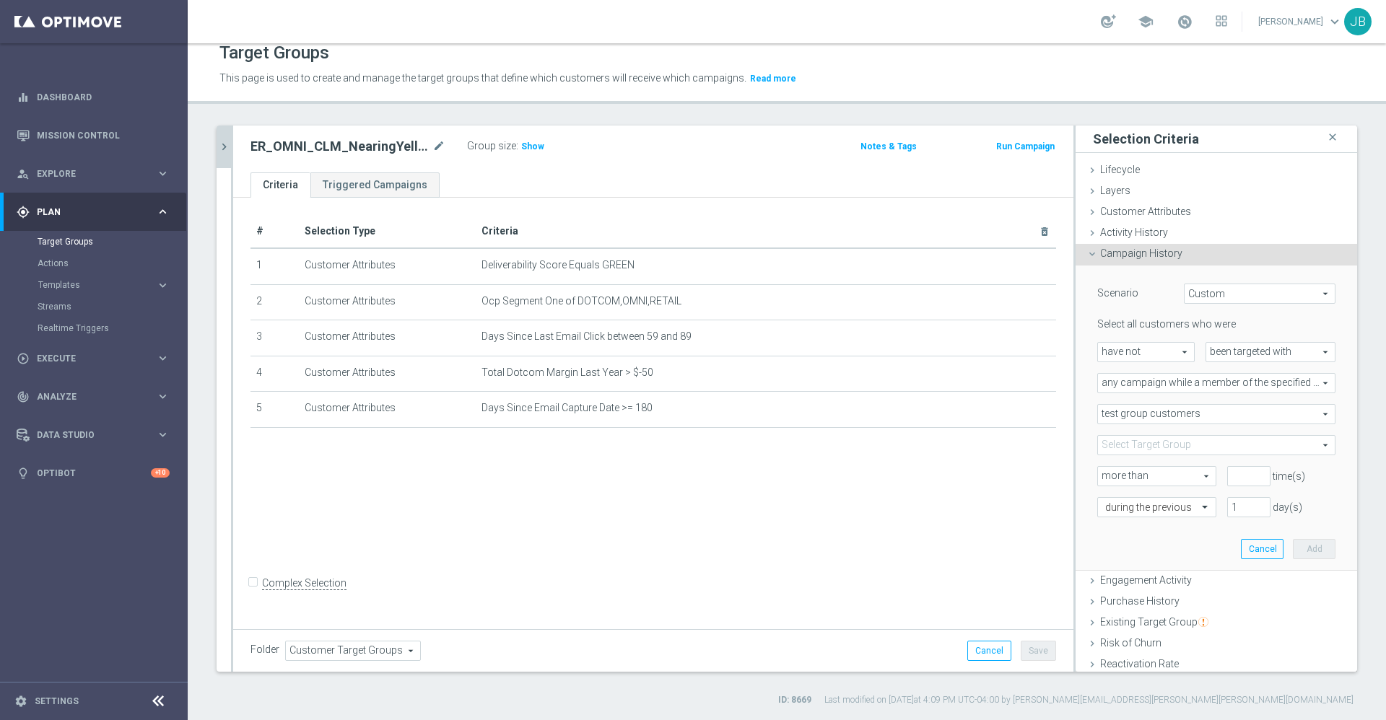
click at [1140, 442] on span at bounding box center [1216, 445] width 237 height 19
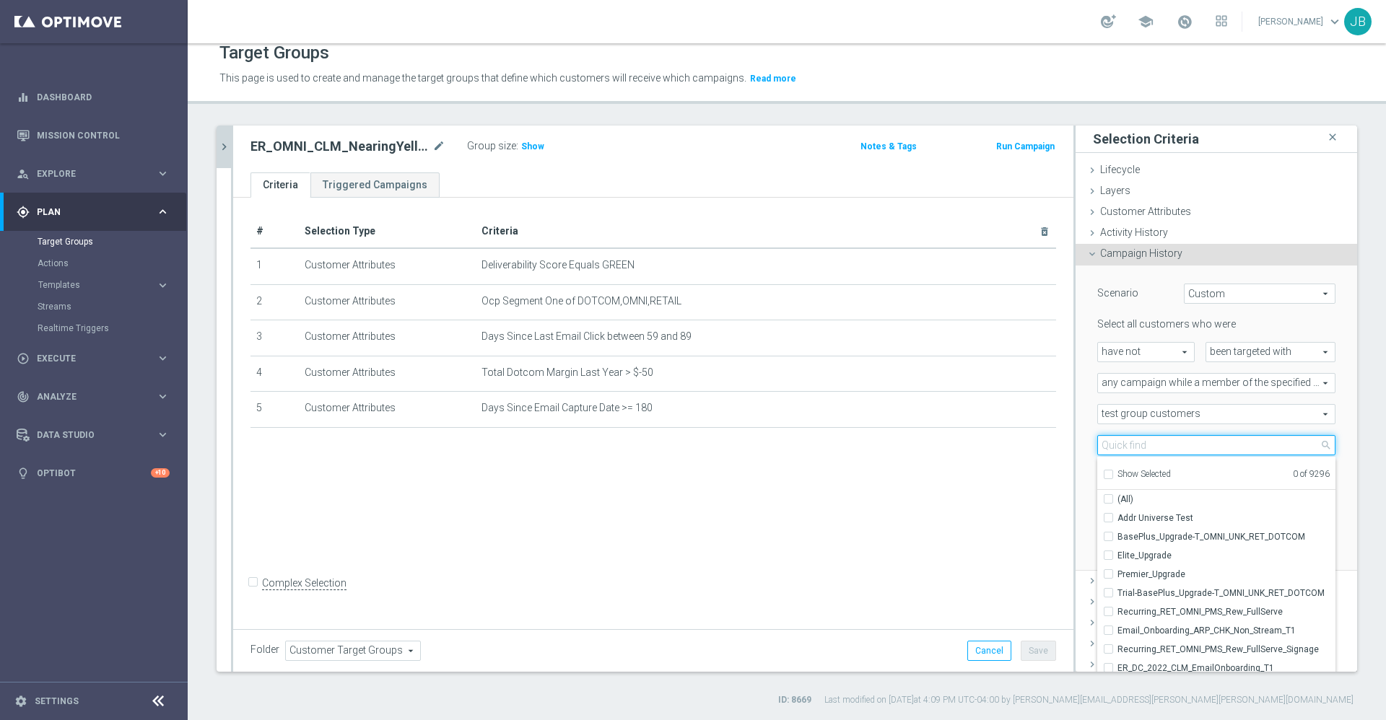
click at [1140, 442] on input "search" at bounding box center [1216, 445] width 238 height 20
click at [433, 149] on icon "mode_edit" at bounding box center [438, 146] width 13 height 17
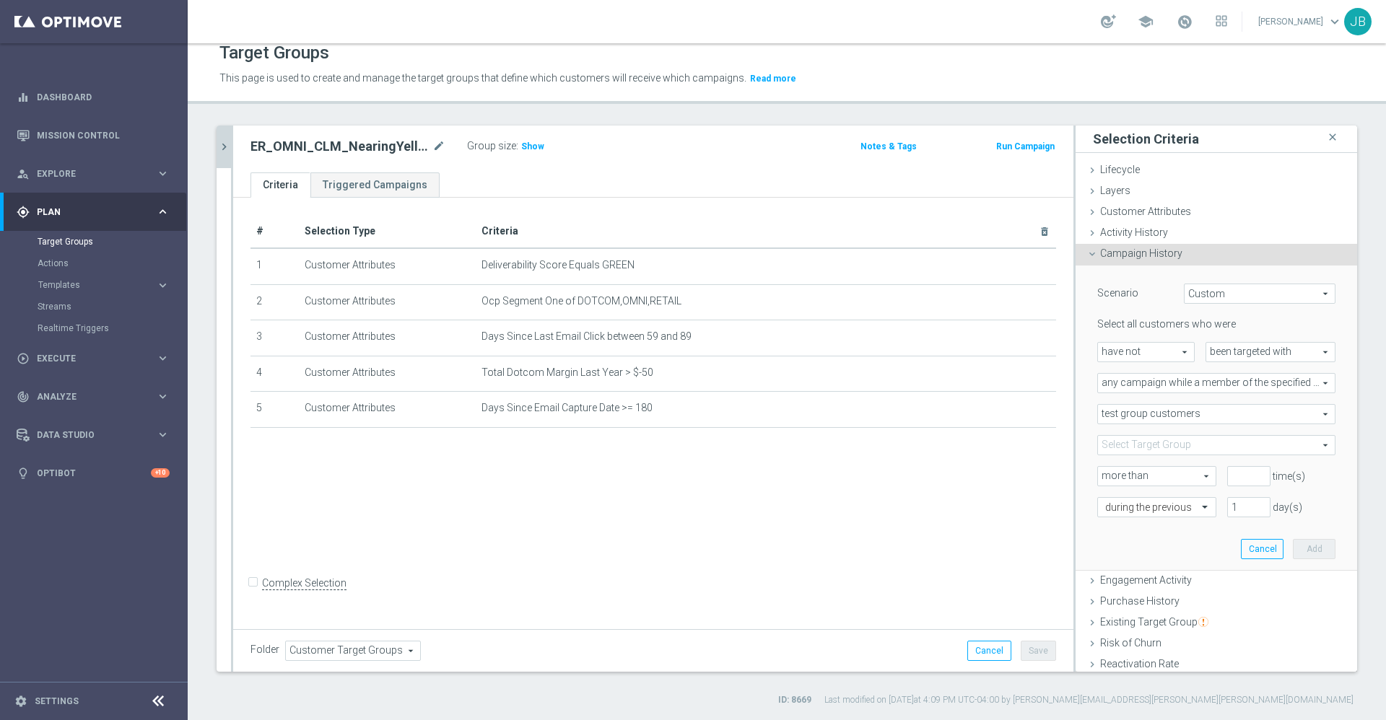
click at [1159, 455] on div "Select Target Group arrow_drop_down search Show Selected 0 of 9296 (All)" at bounding box center [1216, 445] width 238 height 20
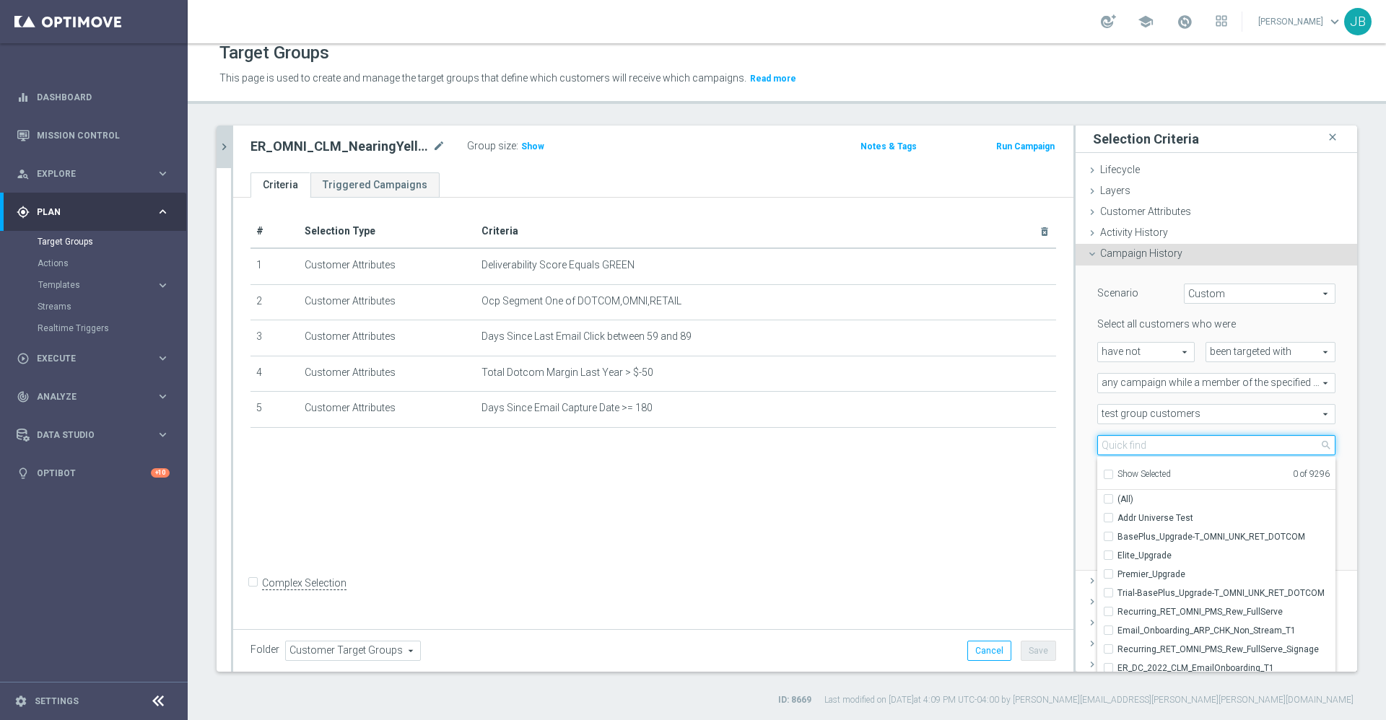
click at [1148, 447] on input "search" at bounding box center [1216, 445] width 238 height 20
paste input "ER_OMNI_CLM_NearingYellow"
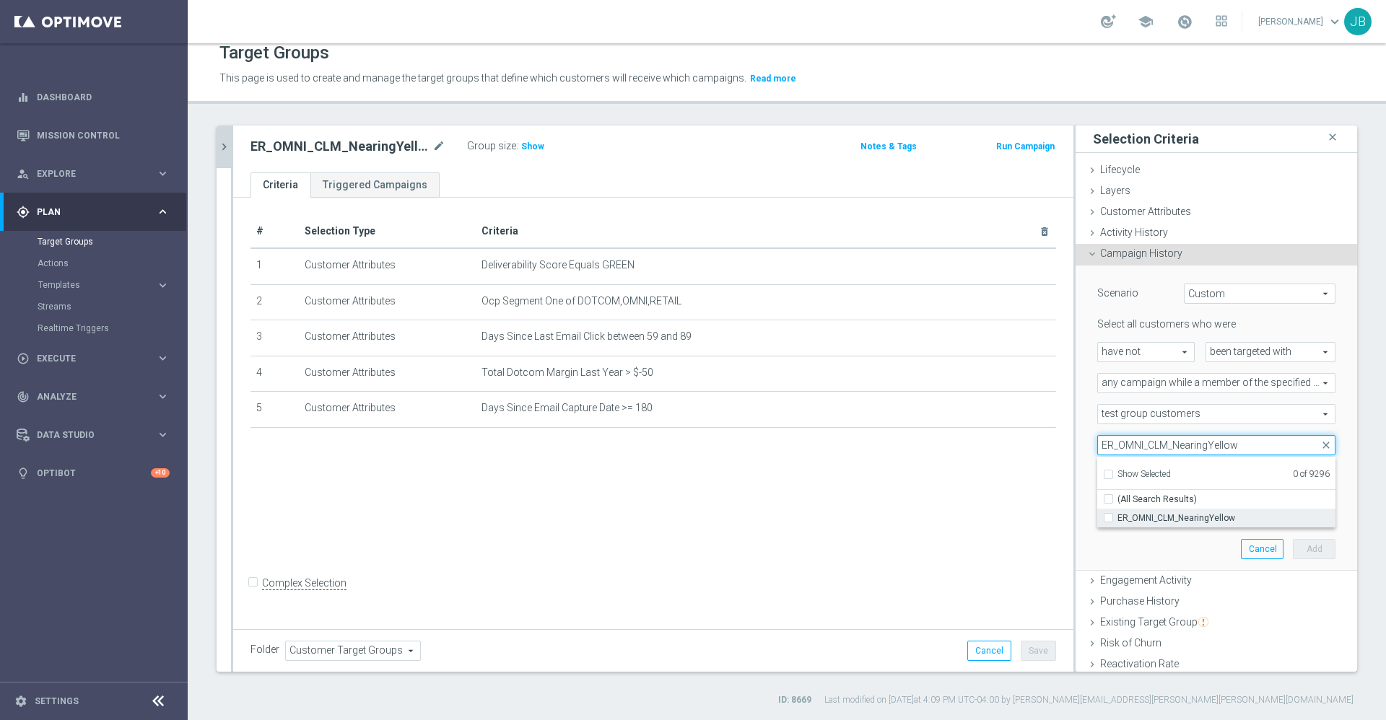
type input "ER_OMNI_CLM_NearingYellow"
click at [1163, 513] on span "ER_OMNI_CLM_NearingYellow" at bounding box center [1226, 519] width 218 height 12
click at [1117, 513] on input "ER_OMNI_CLM_NearingYellow" at bounding box center [1112, 517] width 9 height 9
checkbox input "true"
type input "ER_OMNI_CLM_NearingYellow"
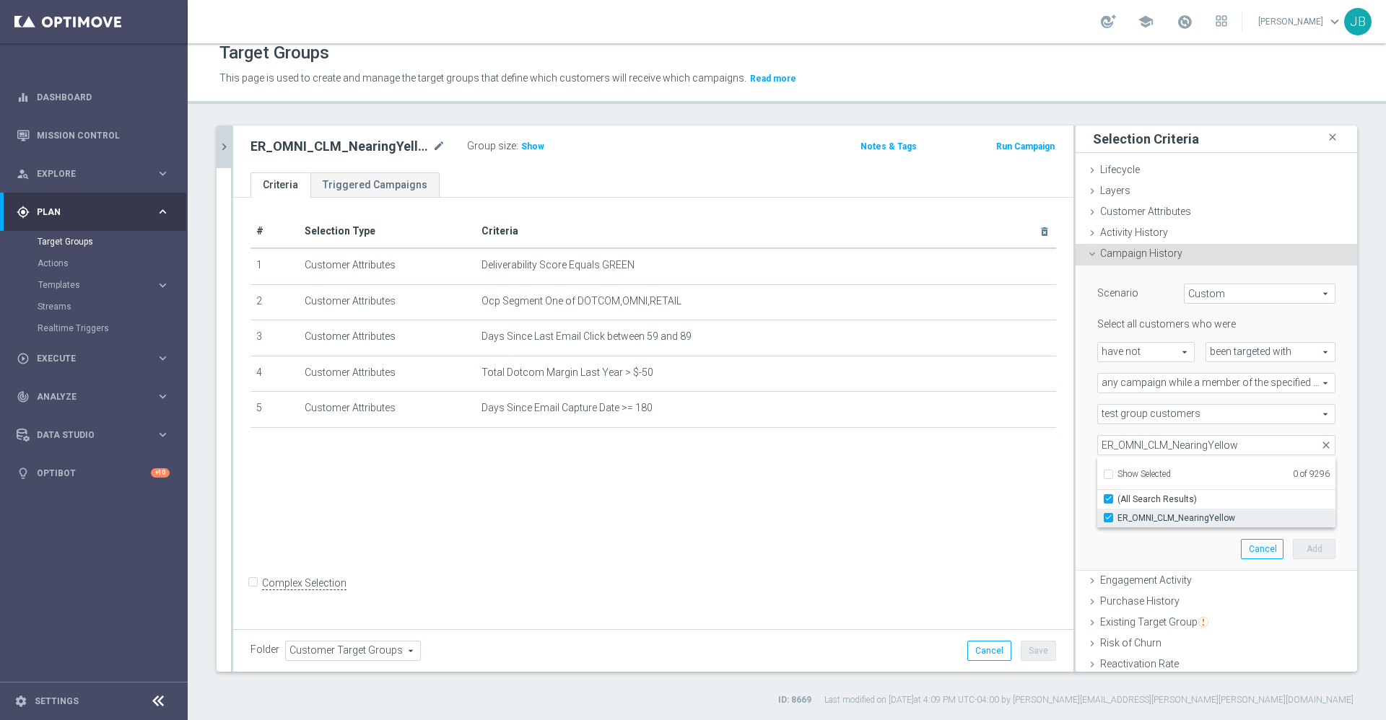
checkbox input "true"
click at [970, 510] on div "# Selection Type Criteria delete_forever 1 Customer Attributes Deliverability S…" at bounding box center [653, 411] width 840 height 427
click at [1227, 476] on input "number" at bounding box center [1248, 476] width 43 height 20
type input "1"
click at [1227, 505] on input "1" at bounding box center [1248, 507] width 43 height 20
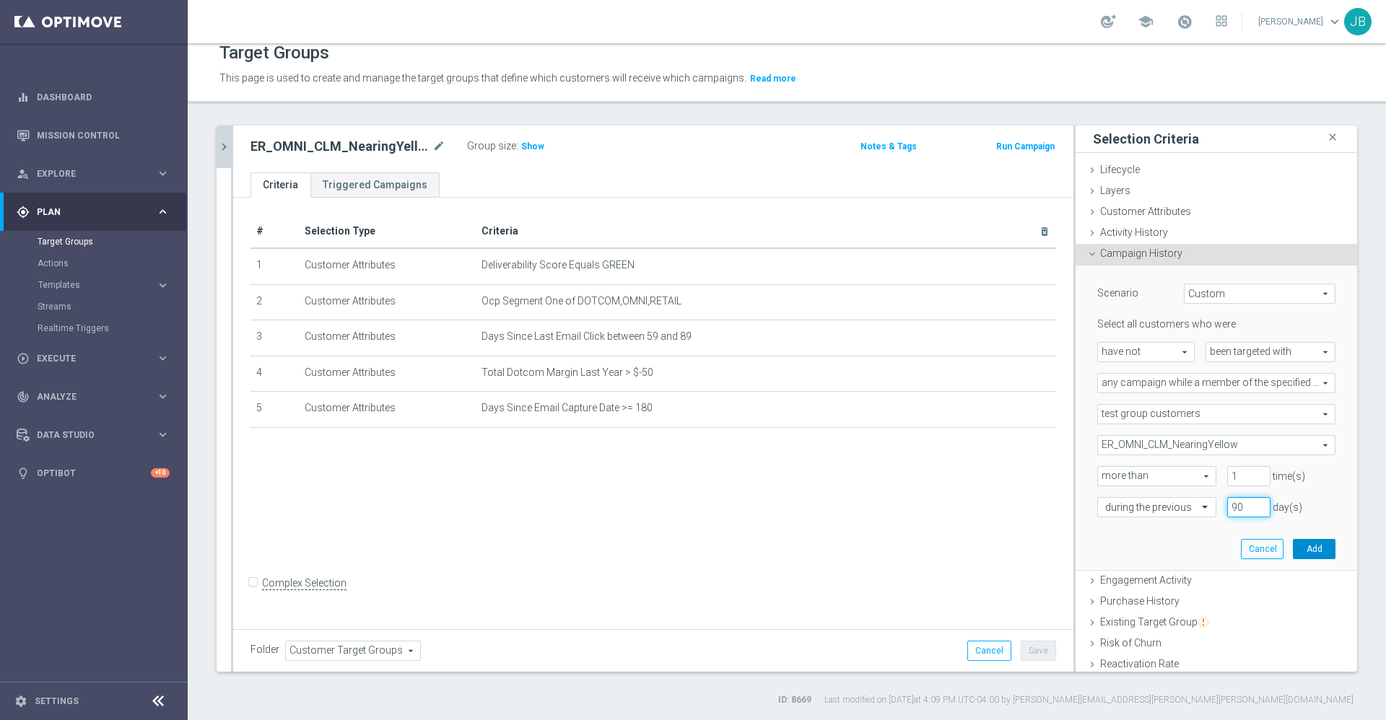
type input "90"
click at [1293, 543] on button "Add" at bounding box center [1314, 549] width 43 height 20
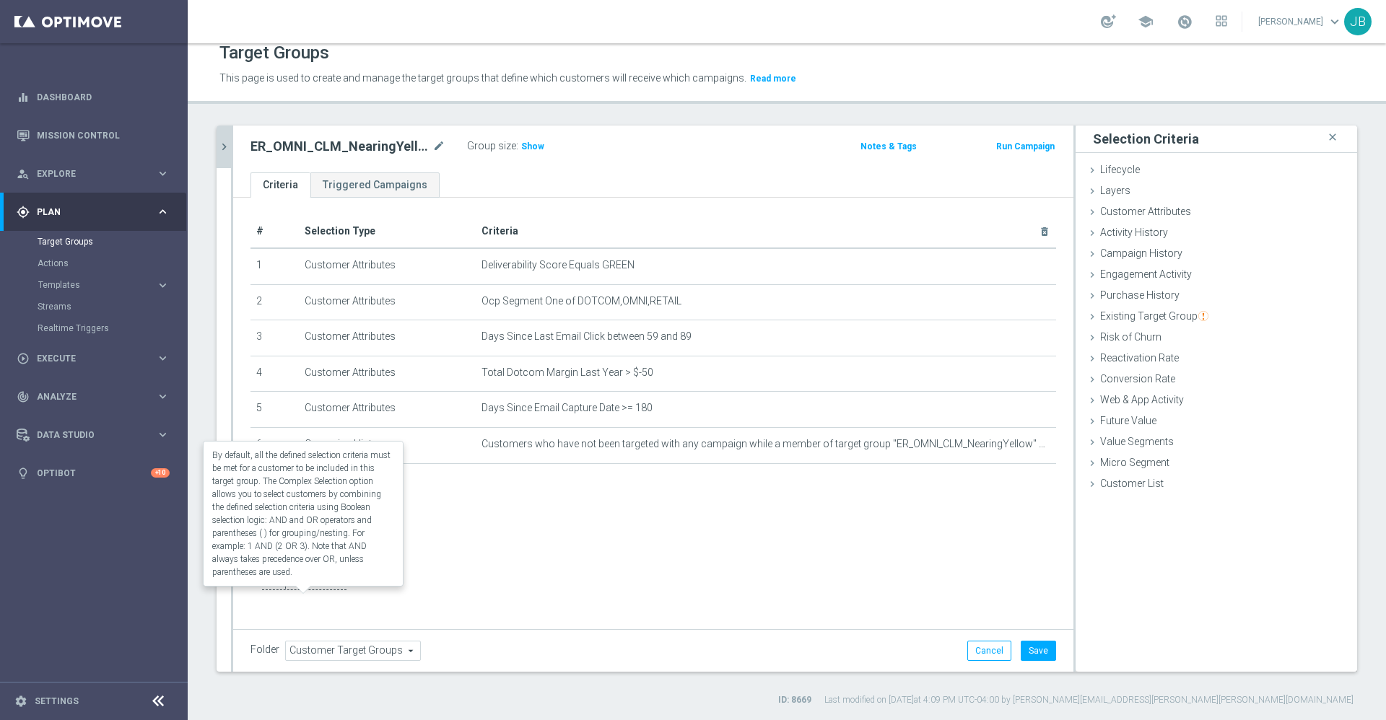
click at [262, 590] on label "Complex Selection" at bounding box center [304, 584] width 84 height 14
click at [250, 593] on input "Complex Selection" at bounding box center [254, 585] width 9 height 20
checkbox input "true"
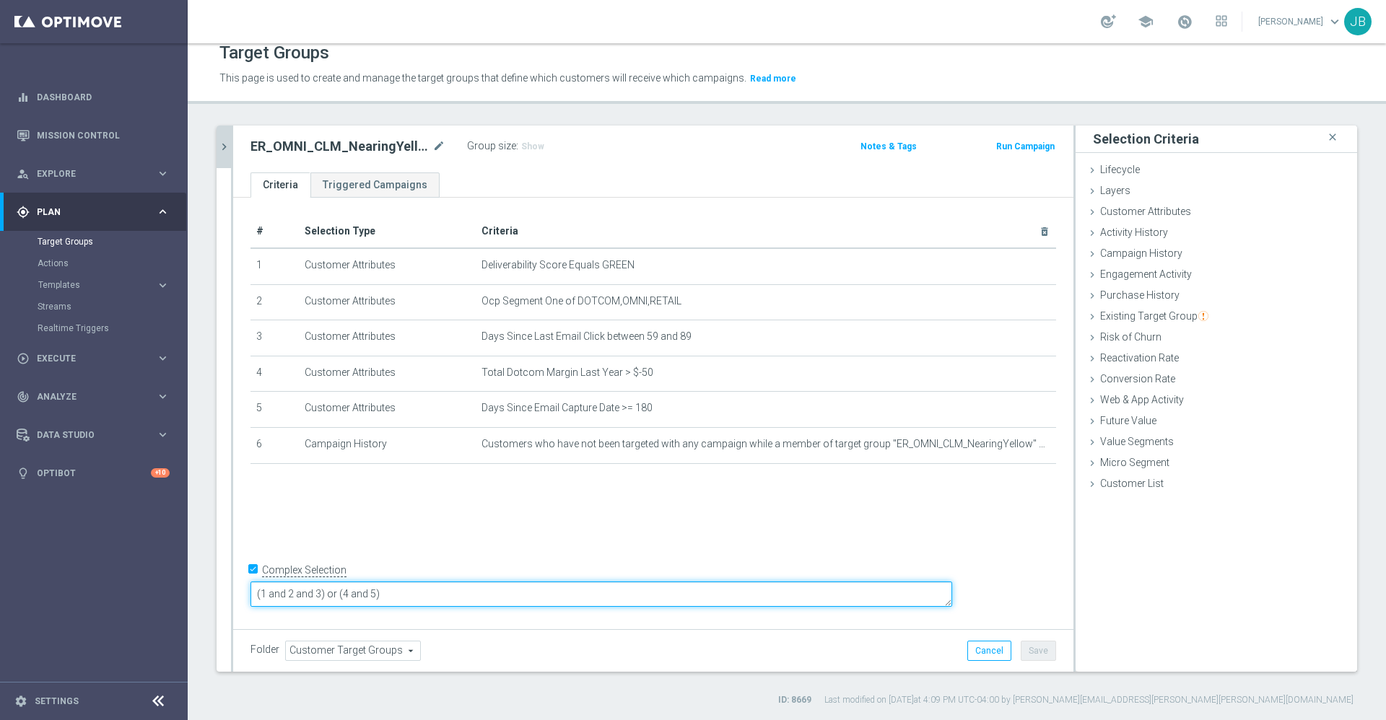
click at [497, 596] on textarea "(1 and 2 and 3) or (4 and 5)" at bounding box center [601, 594] width 702 height 25
drag, startPoint x: 481, startPoint y: 596, endPoint x: 298, endPoint y: 573, distance: 184.0
click at [298, 573] on div "# Selection Type Criteria delete_forever 1 Customer Attributes Deliverability S…" at bounding box center [653, 411] width 840 height 427
type textarea "and 6"
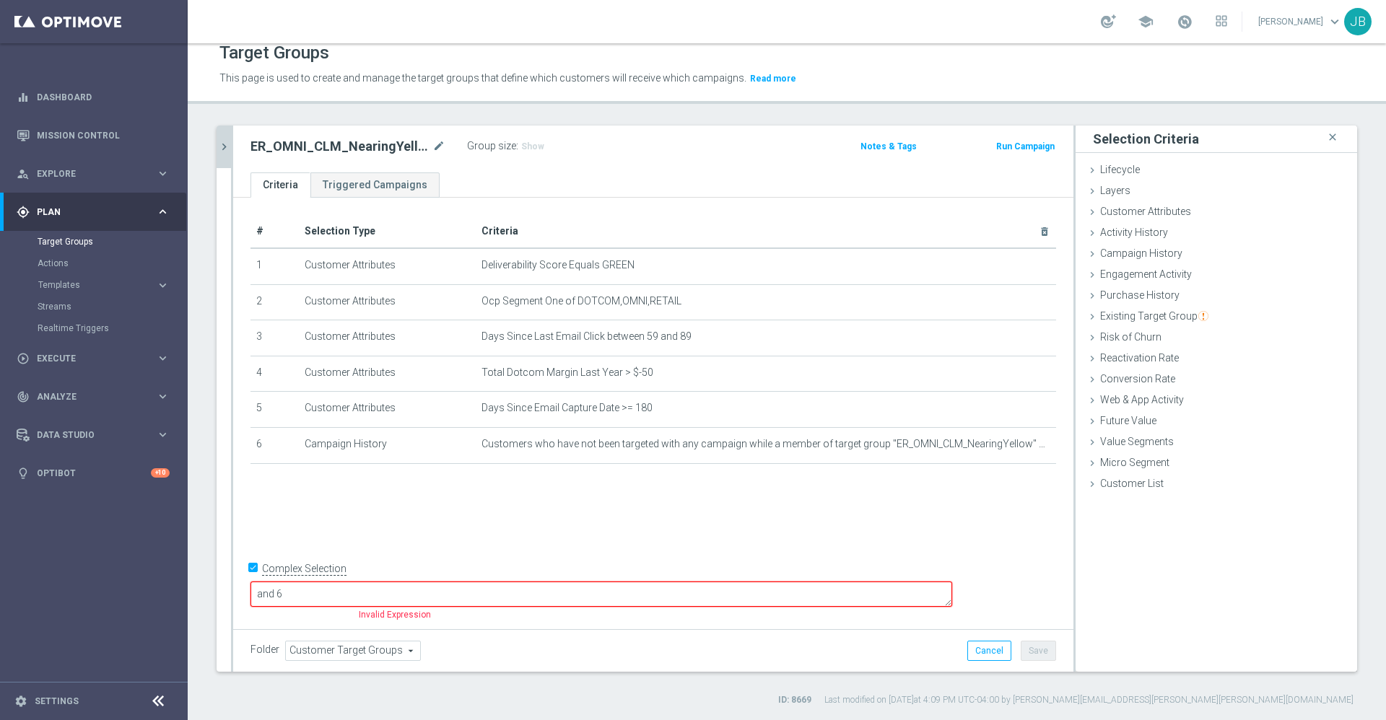
click at [255, 580] on input "Complex Selection" at bounding box center [254, 570] width 9 height 20
checkbox input "false"
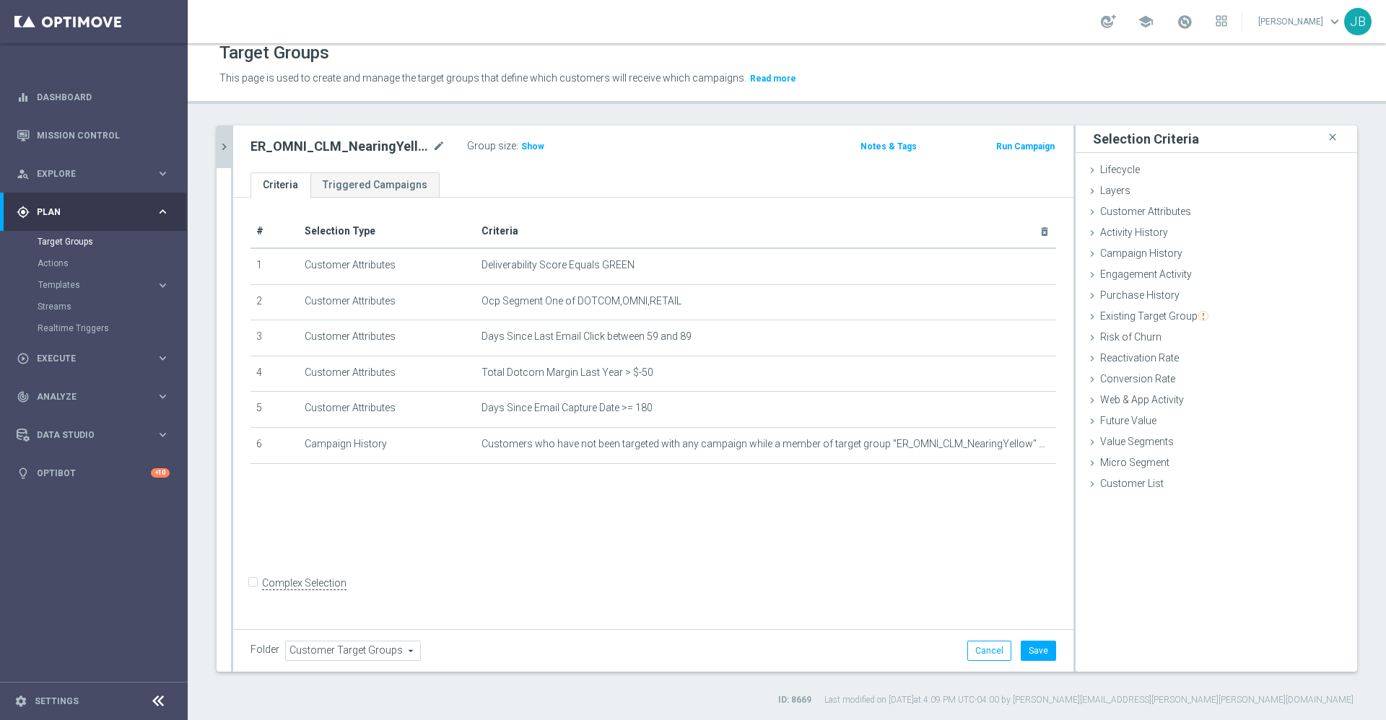
click at [458, 541] on div "# Selection Type Criteria delete_forever 1 Customer Attributes Deliverability S…" at bounding box center [653, 411] width 840 height 427
click at [1026, 651] on button "Save" at bounding box center [1038, 651] width 35 height 20
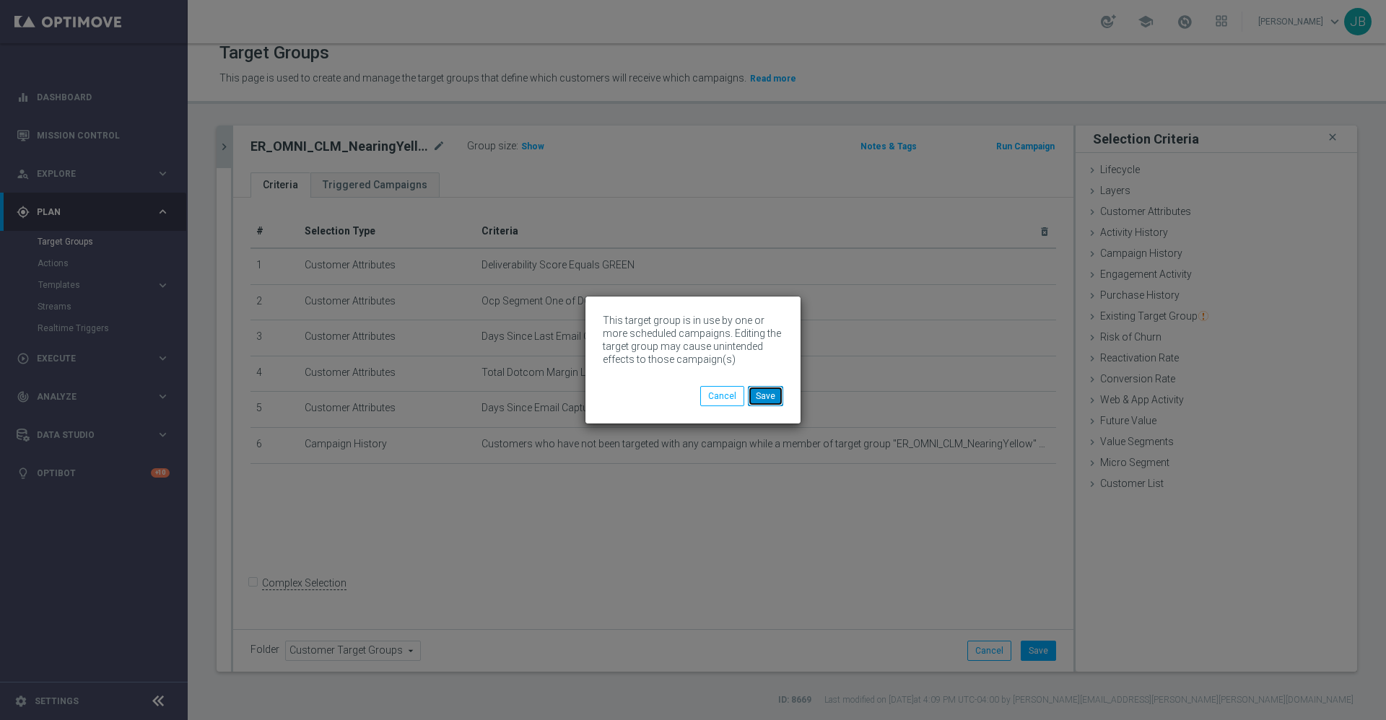
click at [767, 396] on button "Save" at bounding box center [765, 396] width 35 height 20
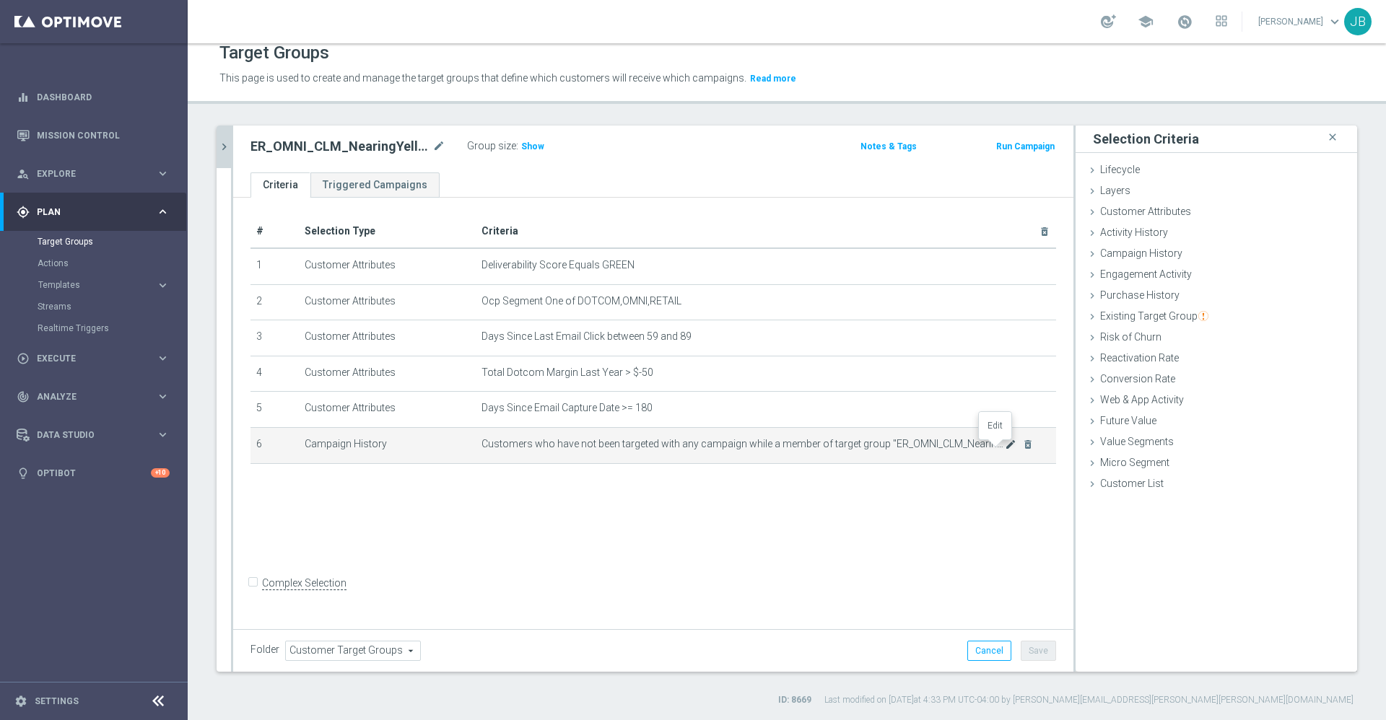
click at [1005, 448] on icon "mode_edit" at bounding box center [1011, 445] width 12 height 12
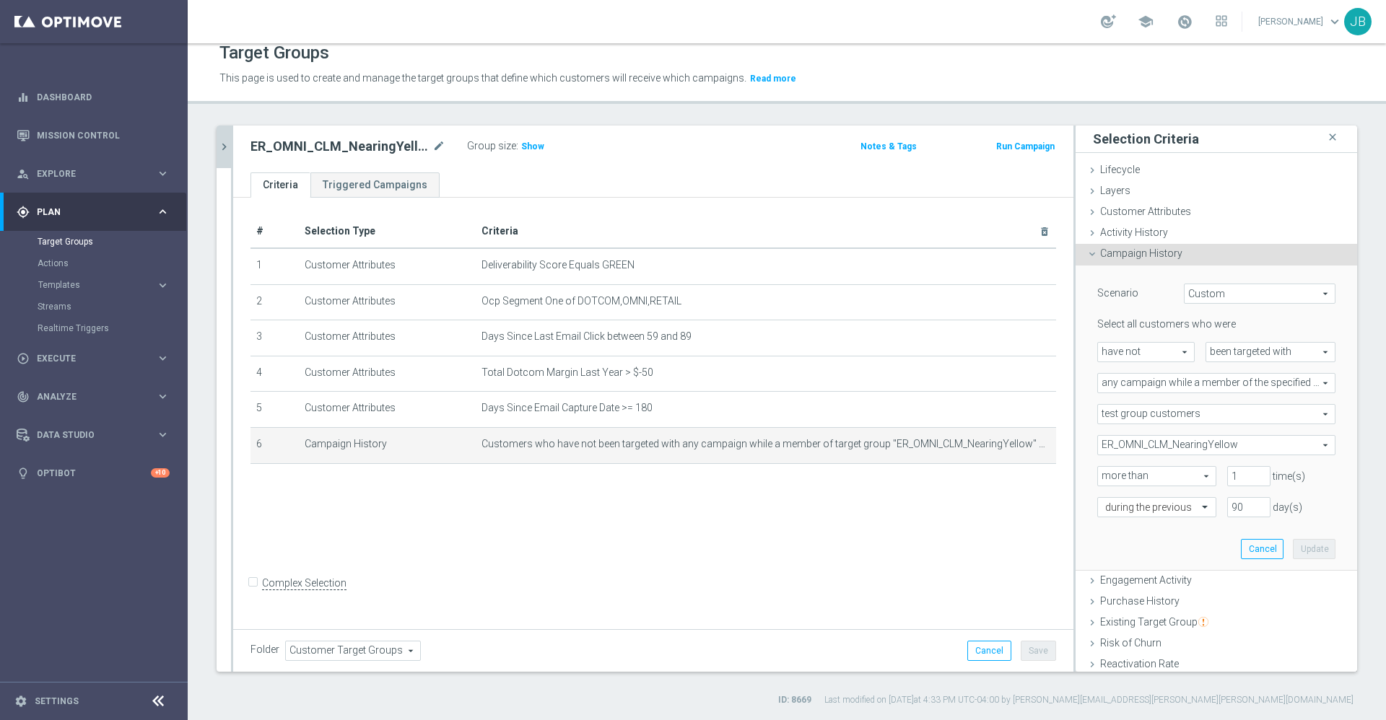
click at [928, 575] on div "# Selection Type Criteria delete_forever 1 Customer Attributes Deliverability S…" at bounding box center [653, 411] width 840 height 427
click at [783, 523] on div "# Selection Type Criteria delete_forever 1 Customer Attributes Deliverability S…" at bounding box center [653, 411] width 840 height 427
click at [224, 144] on icon "chevron_right" at bounding box center [224, 147] width 14 height 14
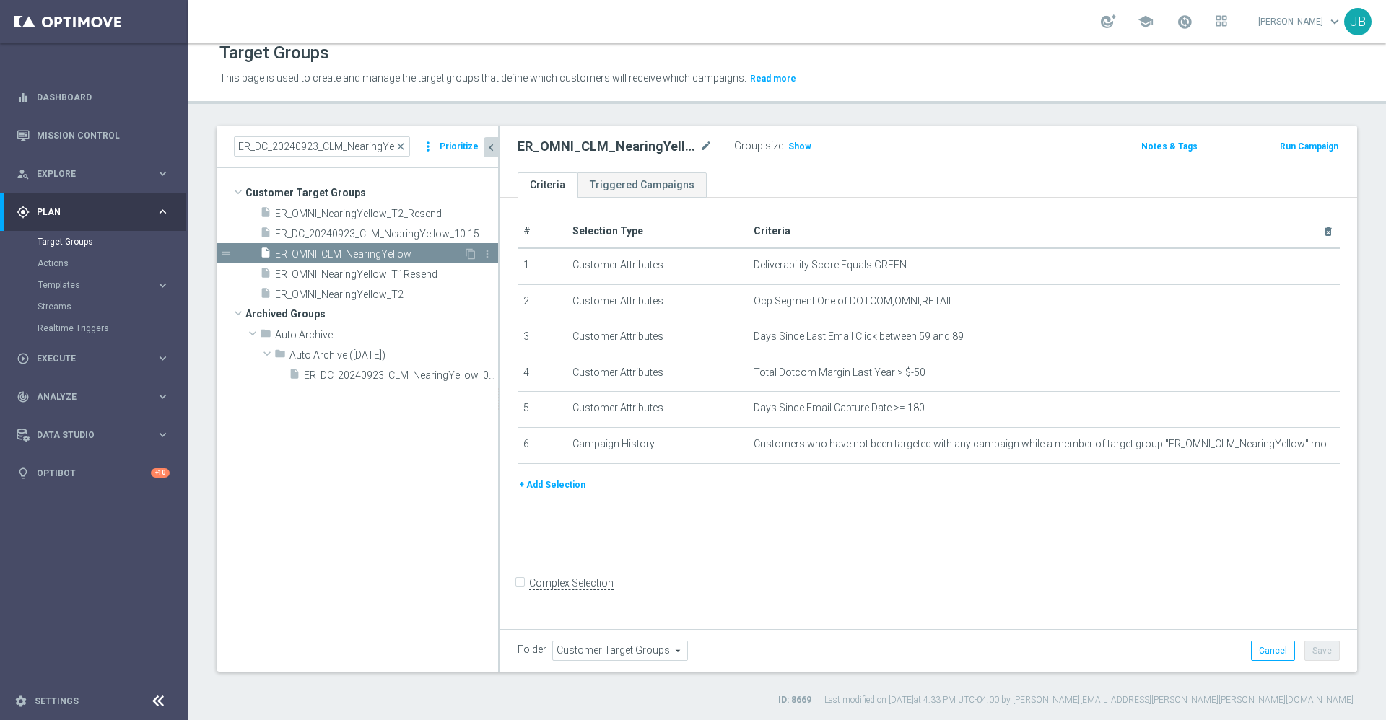
click at [400, 249] on span "ER_OMNI_CLM_NearingYellow" at bounding box center [369, 254] width 188 height 12
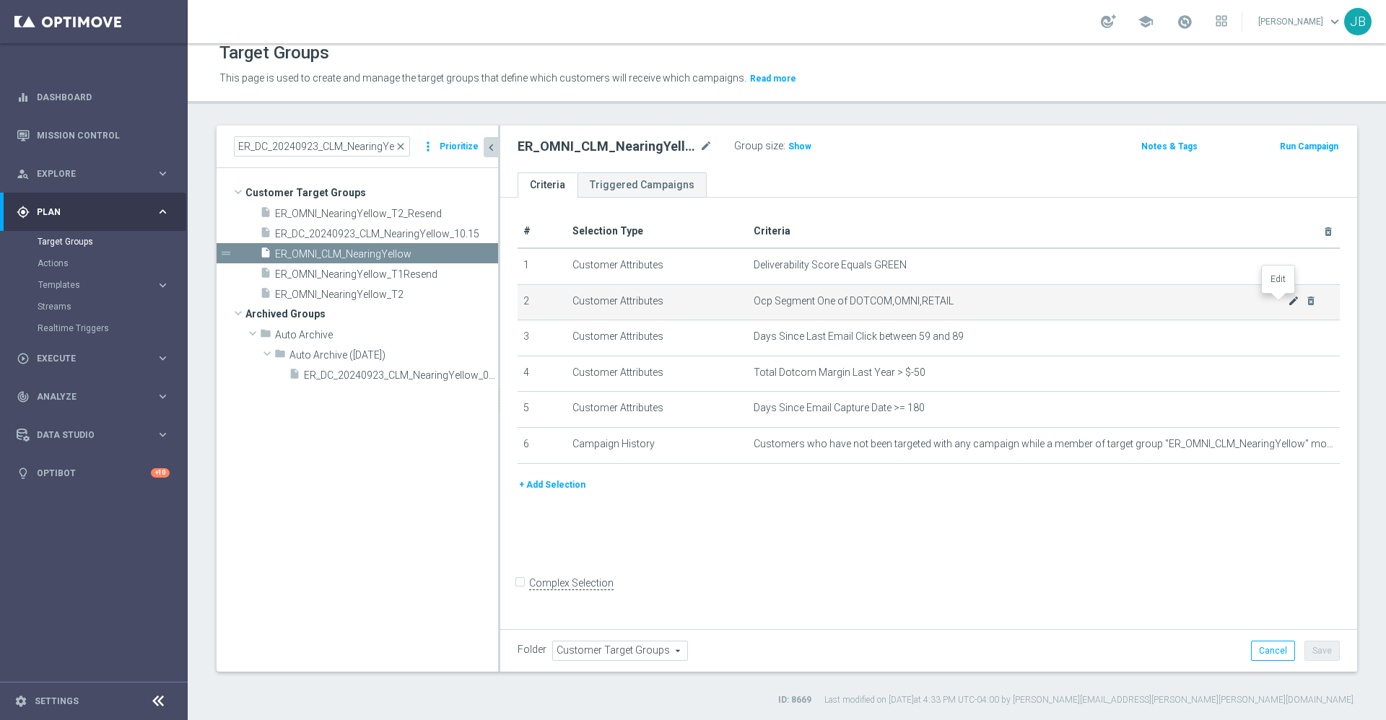
click at [1288, 304] on icon "mode_edit" at bounding box center [1294, 301] width 12 height 12
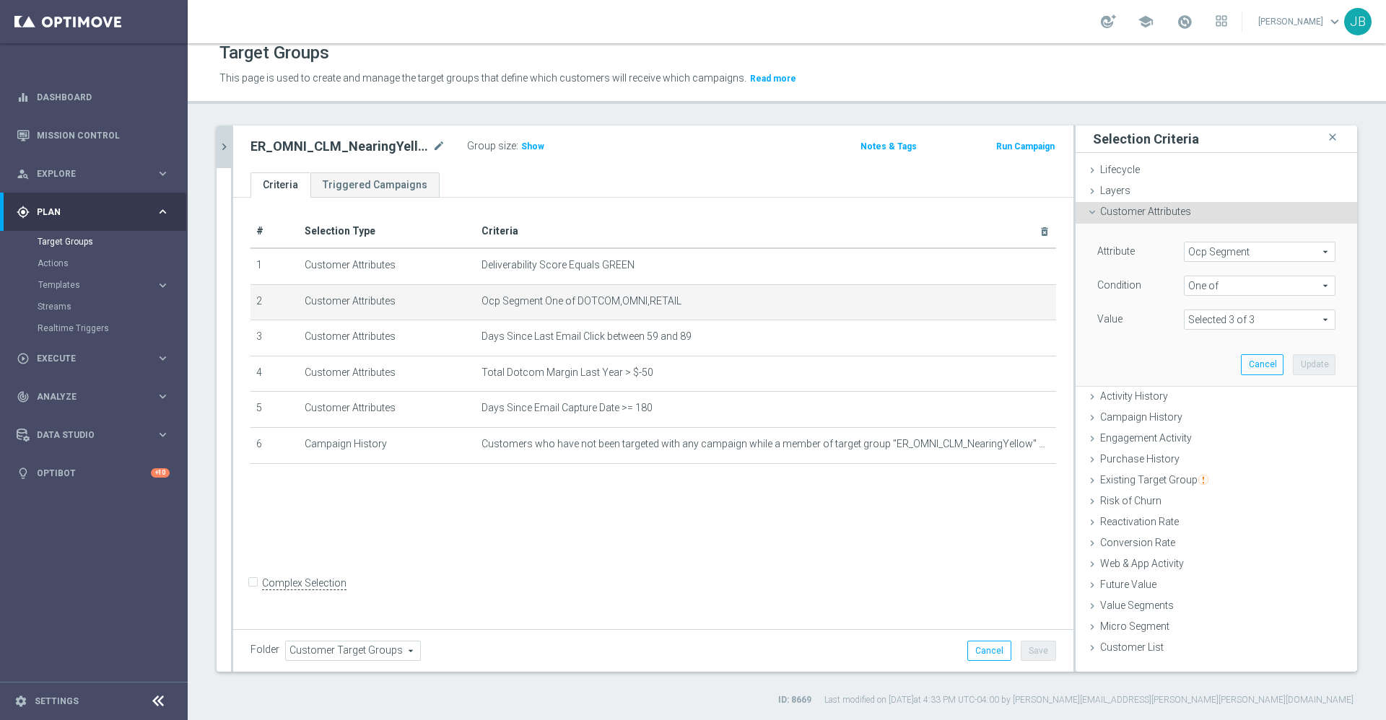
click at [1223, 315] on span at bounding box center [1260, 319] width 150 height 19
click at [1195, 395] on input "RETAIL" at bounding box center [1199, 397] width 9 height 9
checkbox input "false"
type input "Selected 2 of 3"
checkbox input "false"
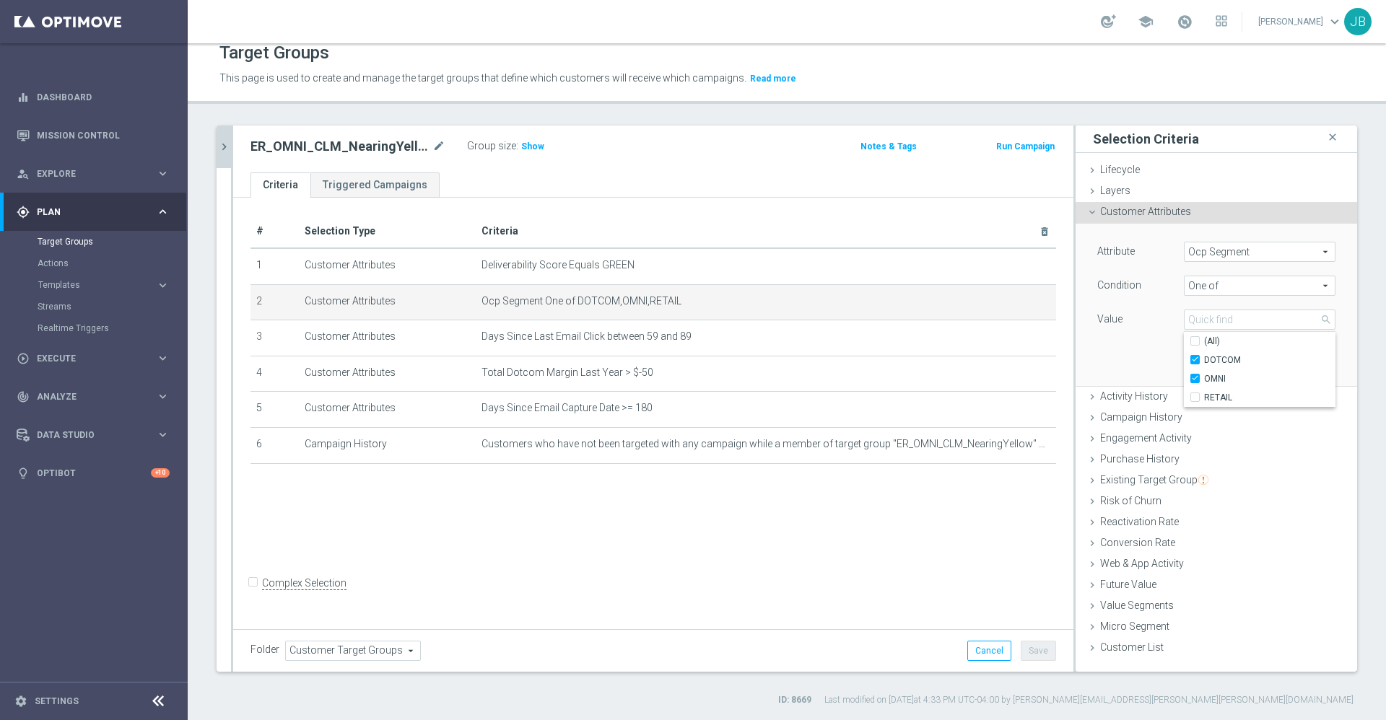
click at [1118, 355] on div "Attribute Ocp Segment Ocp Segment arrow_drop_down search Condition One of One o…" at bounding box center [1216, 305] width 260 height 162
click at [1293, 367] on button "Update" at bounding box center [1314, 364] width 43 height 20
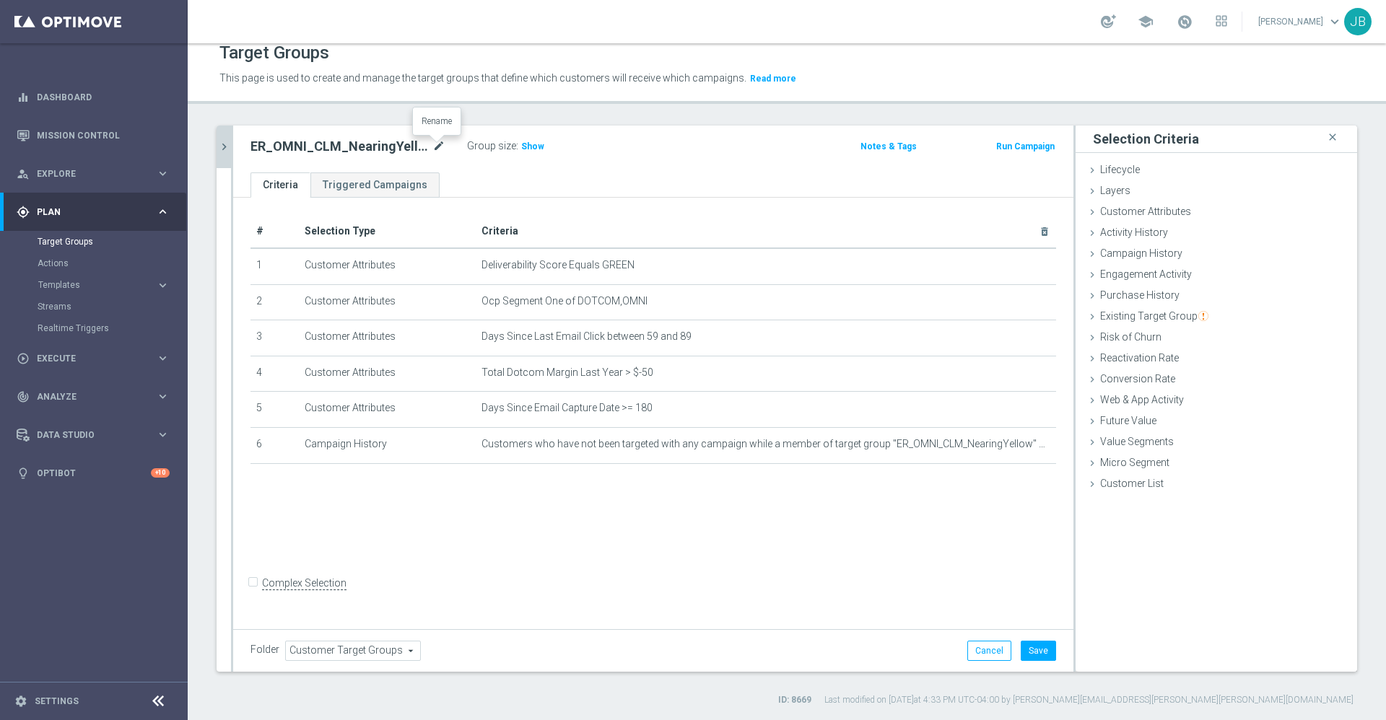
click at [441, 147] on icon "mode_edit" at bounding box center [438, 146] width 13 height 17
click at [298, 150] on input "ER_OMNI_CLM_NearingYellow" at bounding box center [347, 148] width 195 height 20
type input "ER_DC_CLM_NearingYellow"
click at [518, 516] on div "# Selection Type Criteria delete_forever 1 Customer Attributes Deliverability S…" at bounding box center [653, 411] width 840 height 427
click at [1026, 645] on button "Save" at bounding box center [1038, 651] width 35 height 20
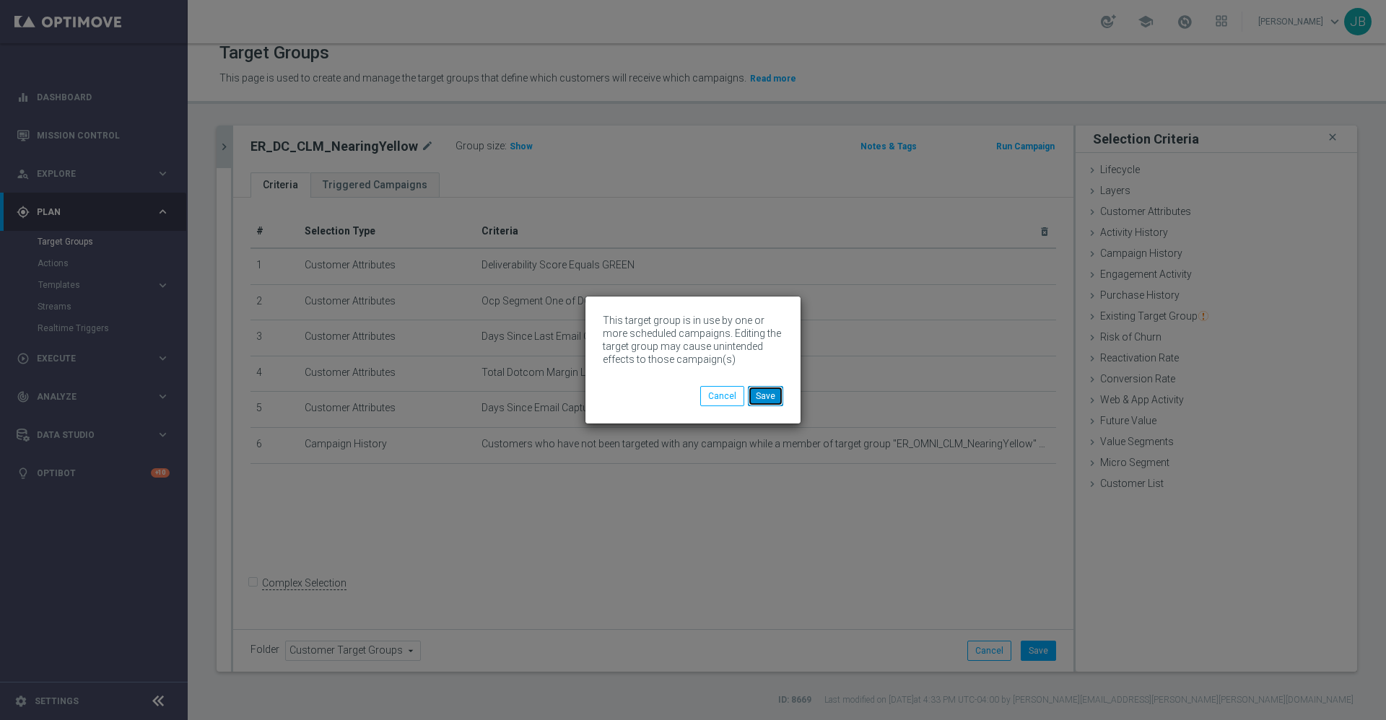
click at [775, 393] on button "Save" at bounding box center [765, 396] width 35 height 20
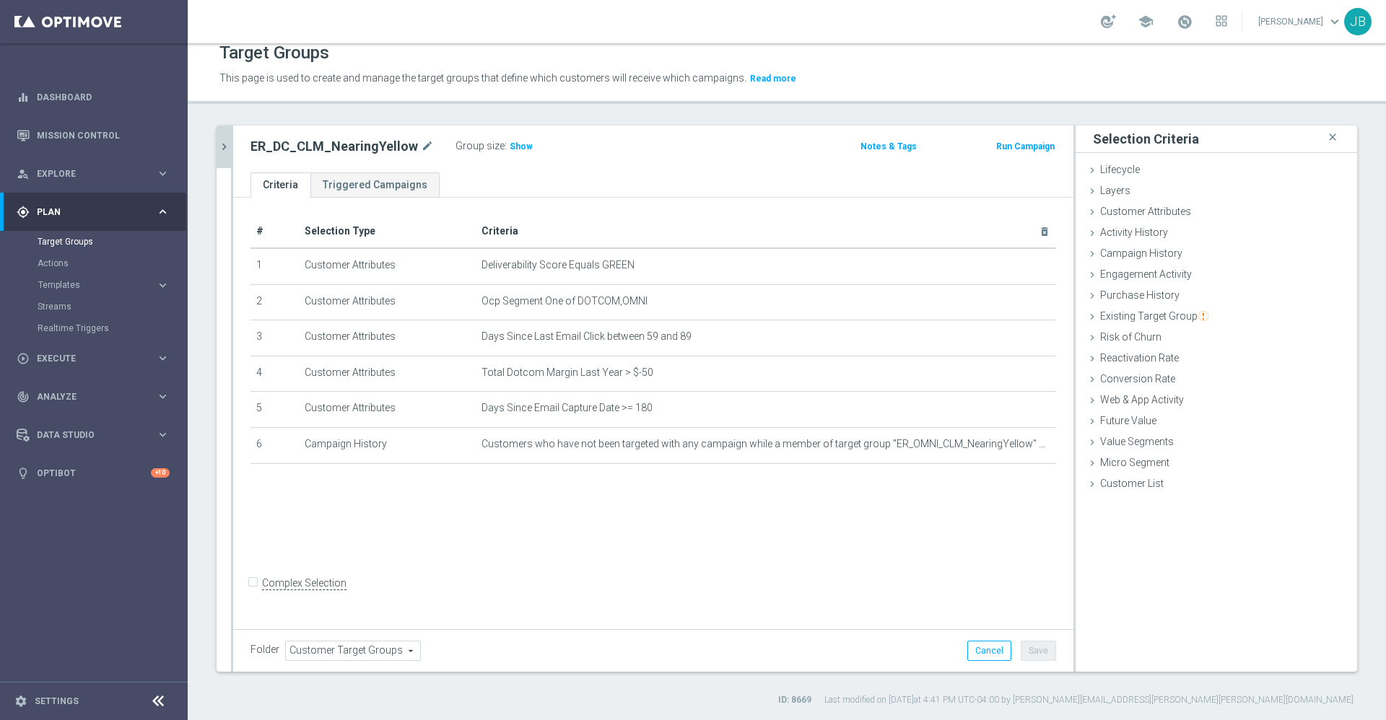
click at [225, 148] on icon "chevron_right" at bounding box center [224, 147] width 14 height 14
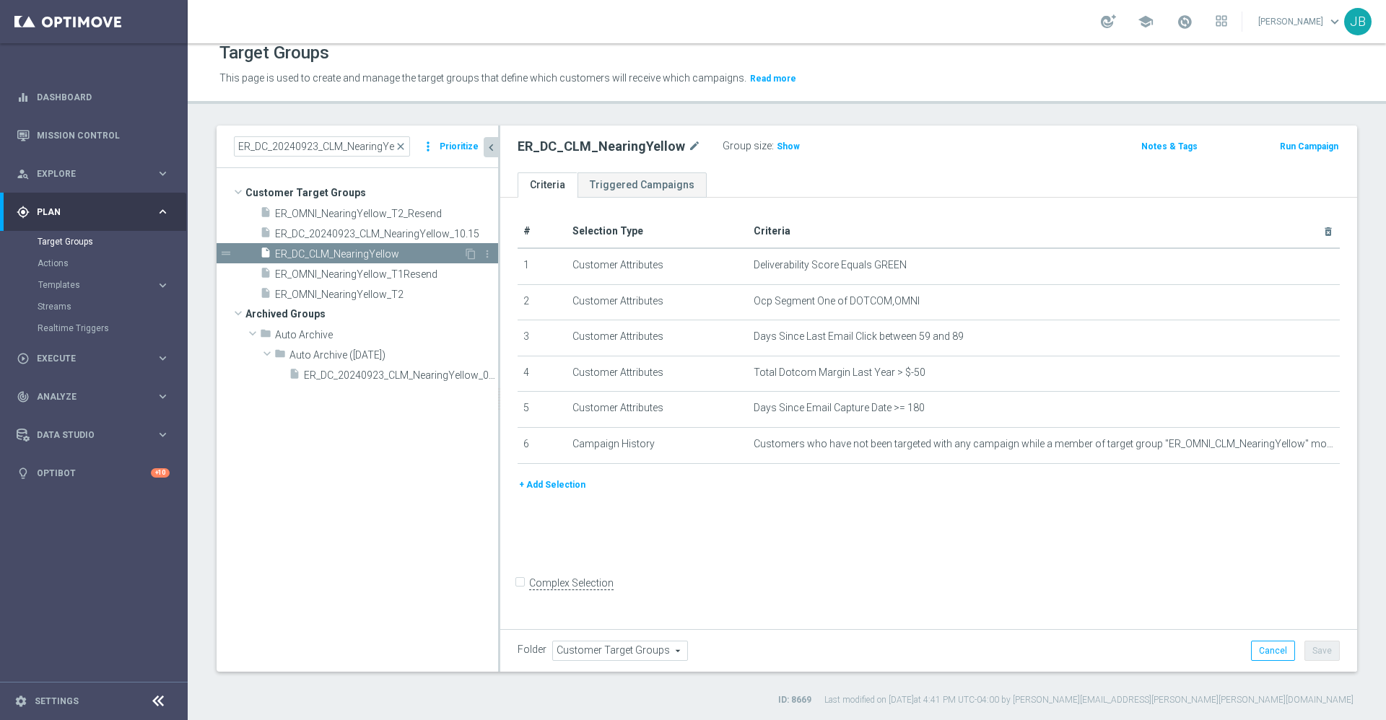
click at [391, 252] on span "ER_DC_CLM_NearingYellow" at bounding box center [369, 254] width 188 height 12
click at [362, 274] on span "ER_OMNI_NearingYellow_T1Resend" at bounding box center [369, 275] width 188 height 12
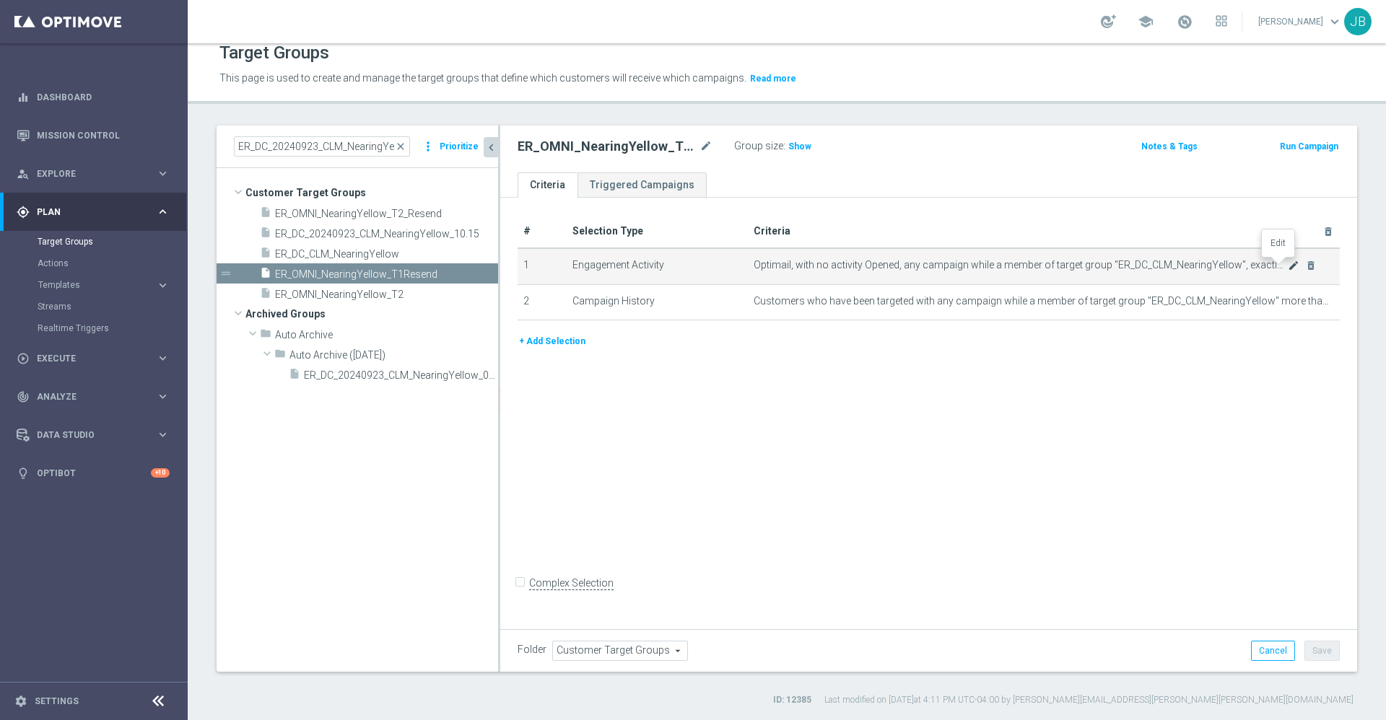
click at [1288, 266] on icon "mode_edit" at bounding box center [1294, 266] width 12 height 12
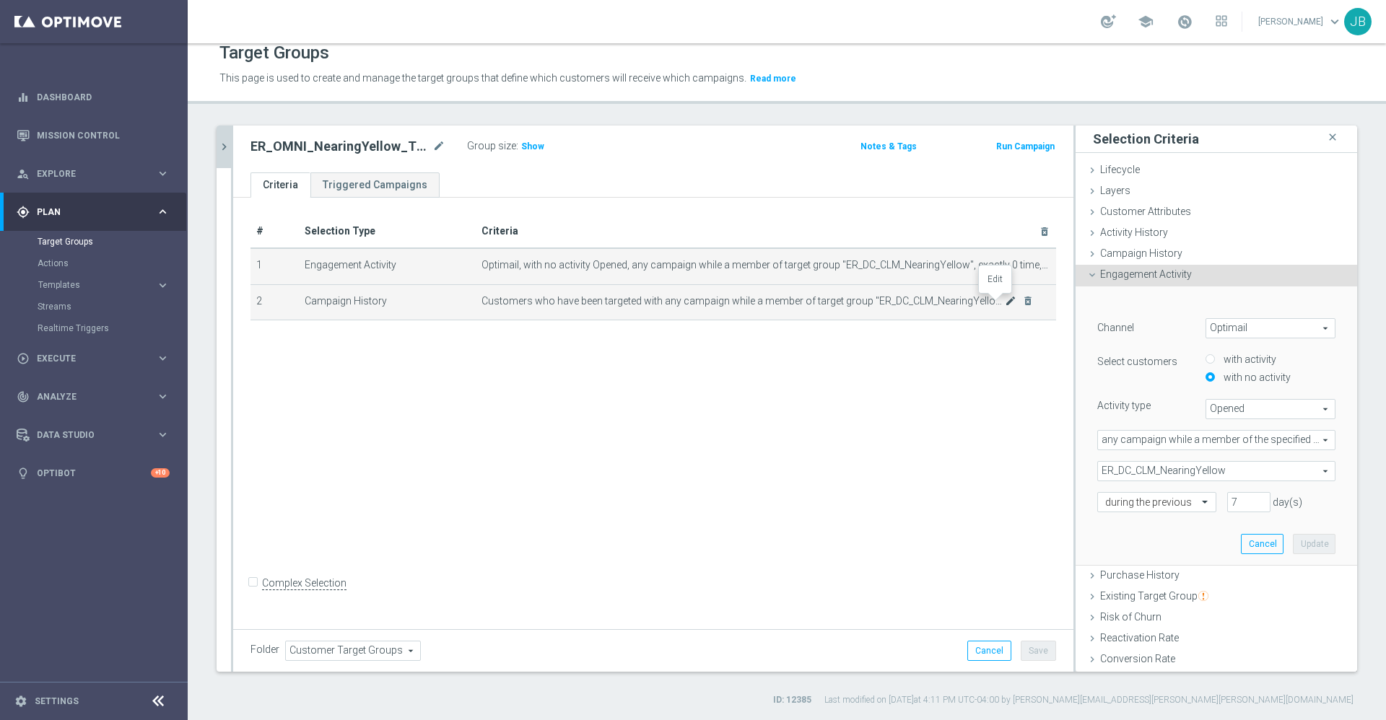
click at [1005, 302] on icon "mode_edit" at bounding box center [1011, 301] width 12 height 12
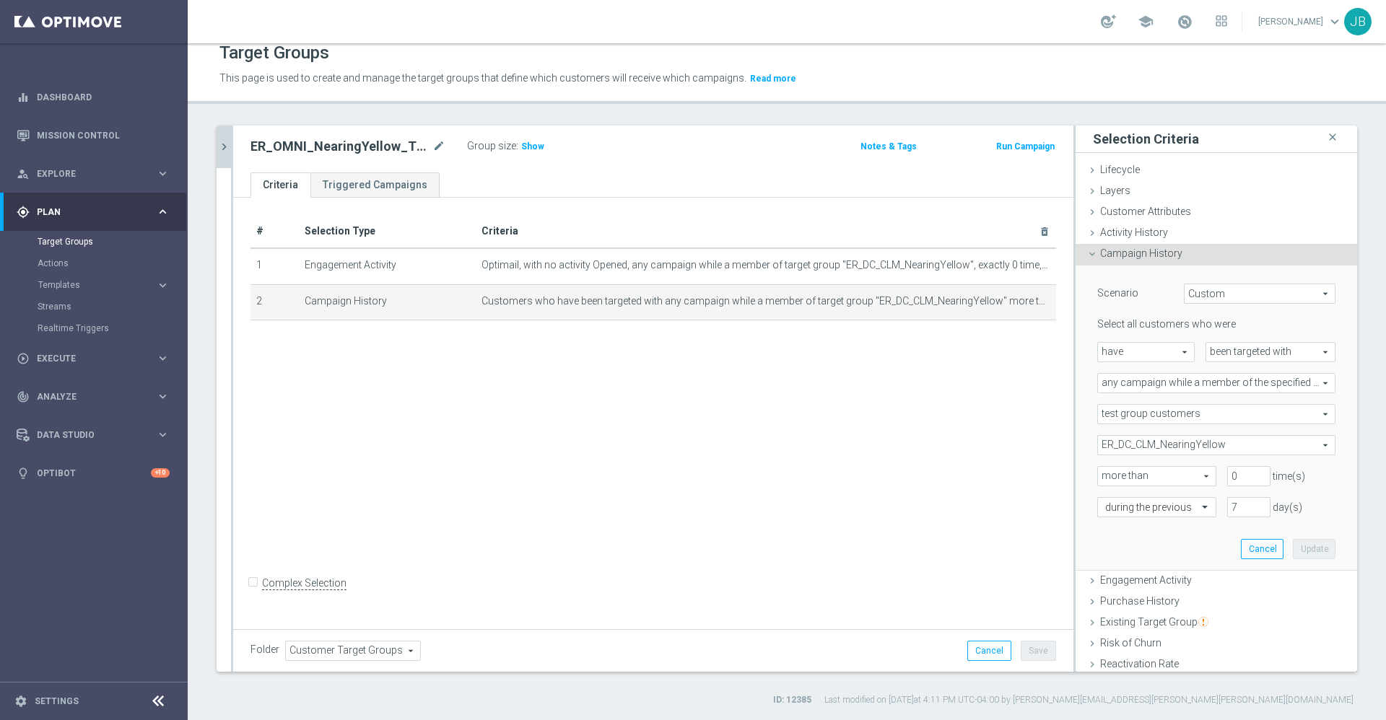
click at [891, 412] on div "# Selection Type Criteria delete_forever 1 Engagement Activity Optimail, with n…" at bounding box center [653, 411] width 840 height 427
click at [1005, 263] on icon "mode_edit" at bounding box center [1011, 266] width 12 height 12
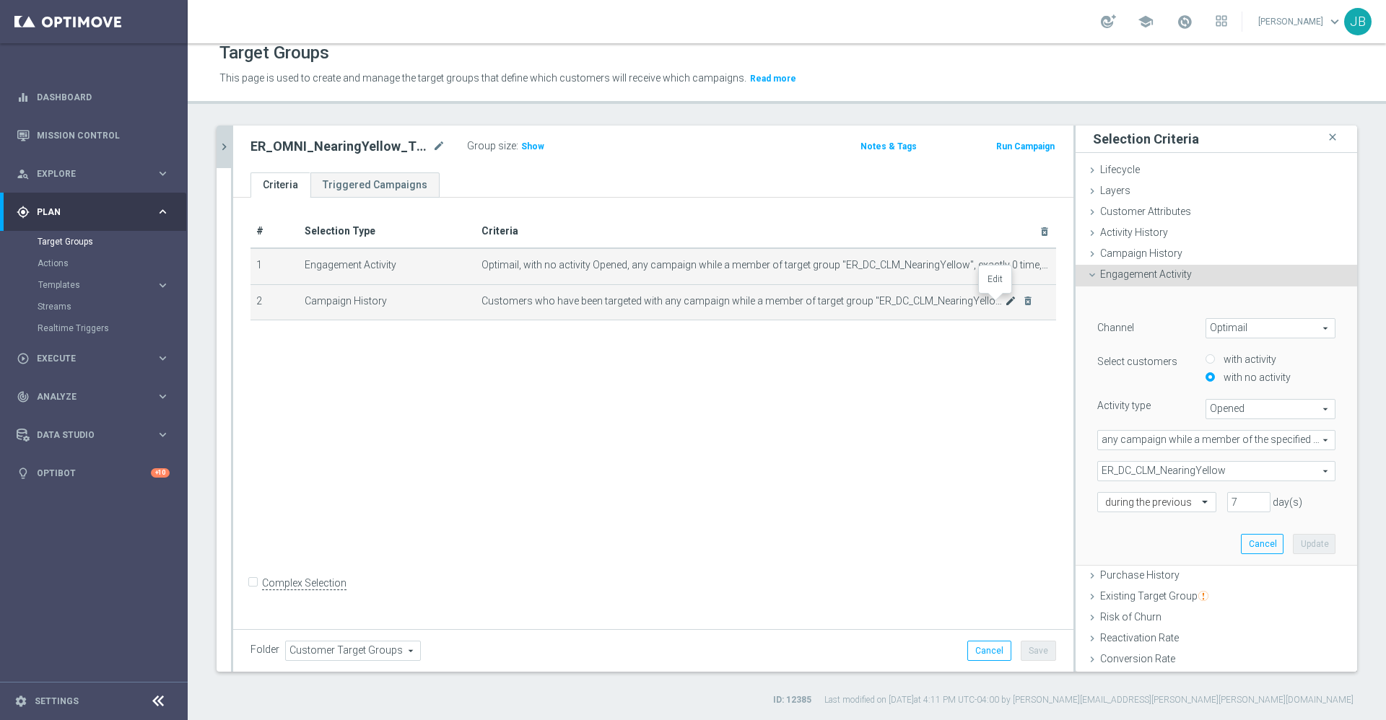
click at [1005, 304] on icon "mode_edit" at bounding box center [1011, 301] width 12 height 12
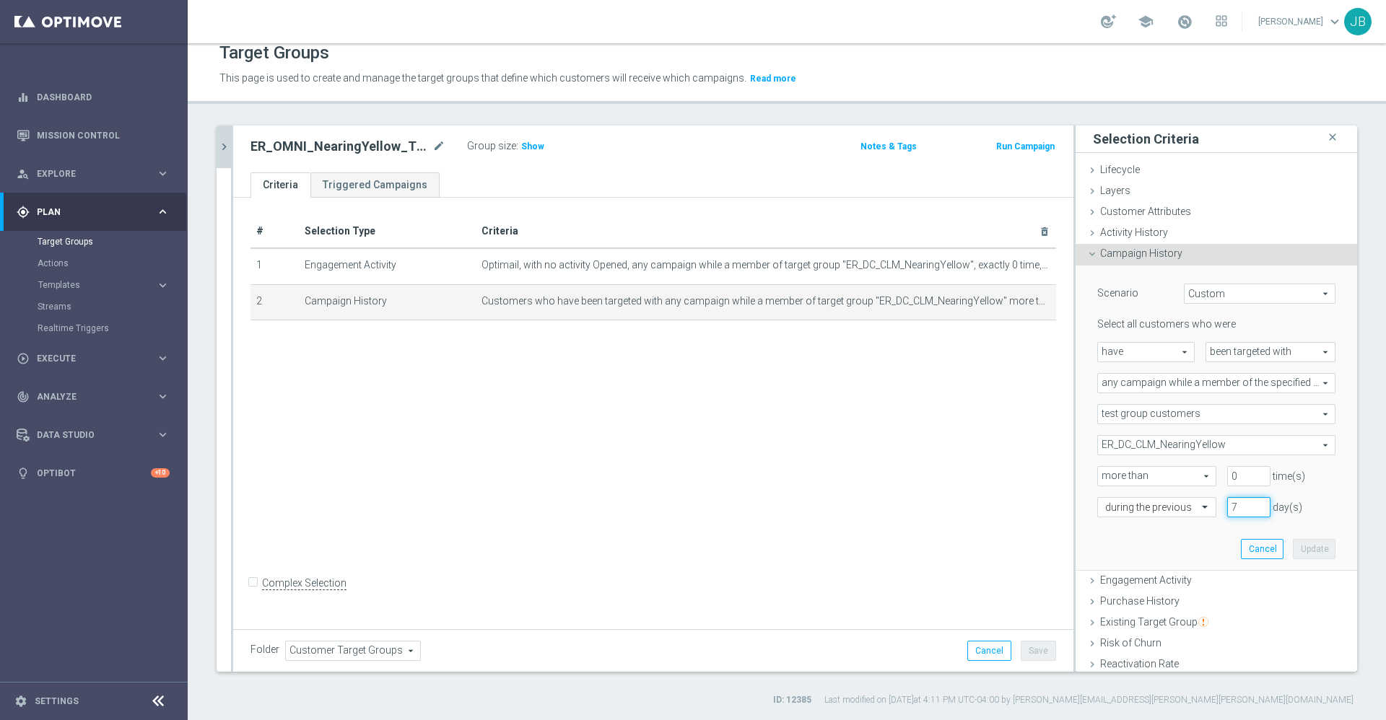
click at [1227, 503] on input "7" at bounding box center [1248, 507] width 43 height 20
click at [1170, 510] on div at bounding box center [1157, 508] width 118 height 13
click at [1137, 549] on div "exactly" at bounding box center [1156, 551] width 103 height 23
click at [1227, 509] on input "number" at bounding box center [1248, 507] width 43 height 20
type input "7"
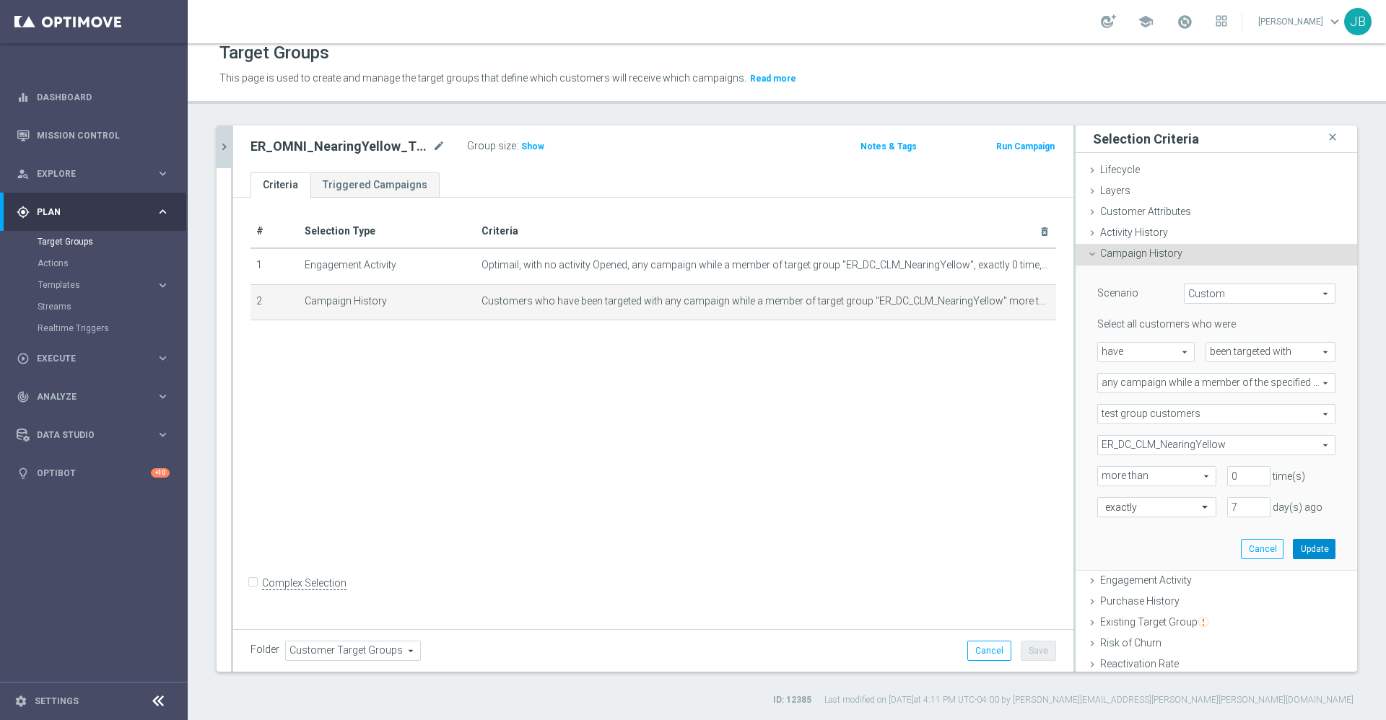
click at [1293, 549] on button "Update" at bounding box center [1314, 549] width 43 height 20
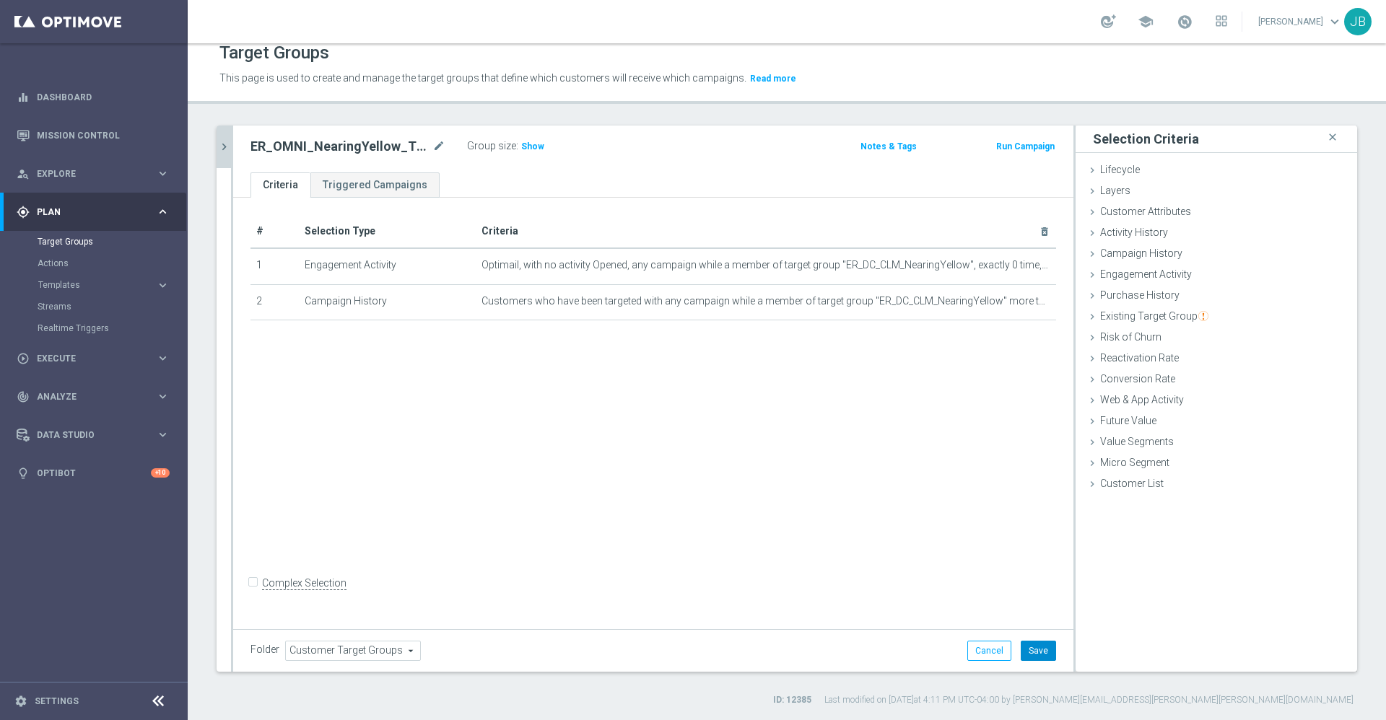
click at [1032, 644] on button "Save" at bounding box center [1038, 651] width 35 height 20
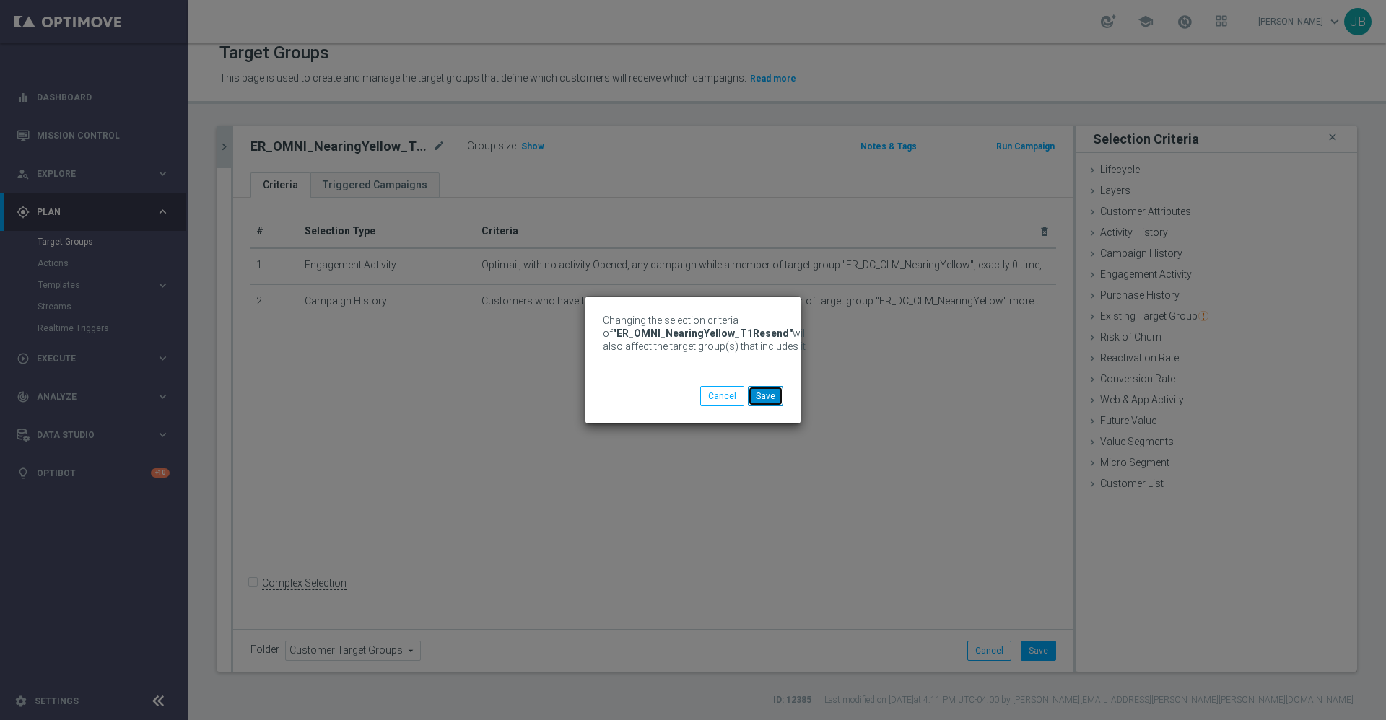
click at [771, 394] on button "Save" at bounding box center [765, 396] width 35 height 20
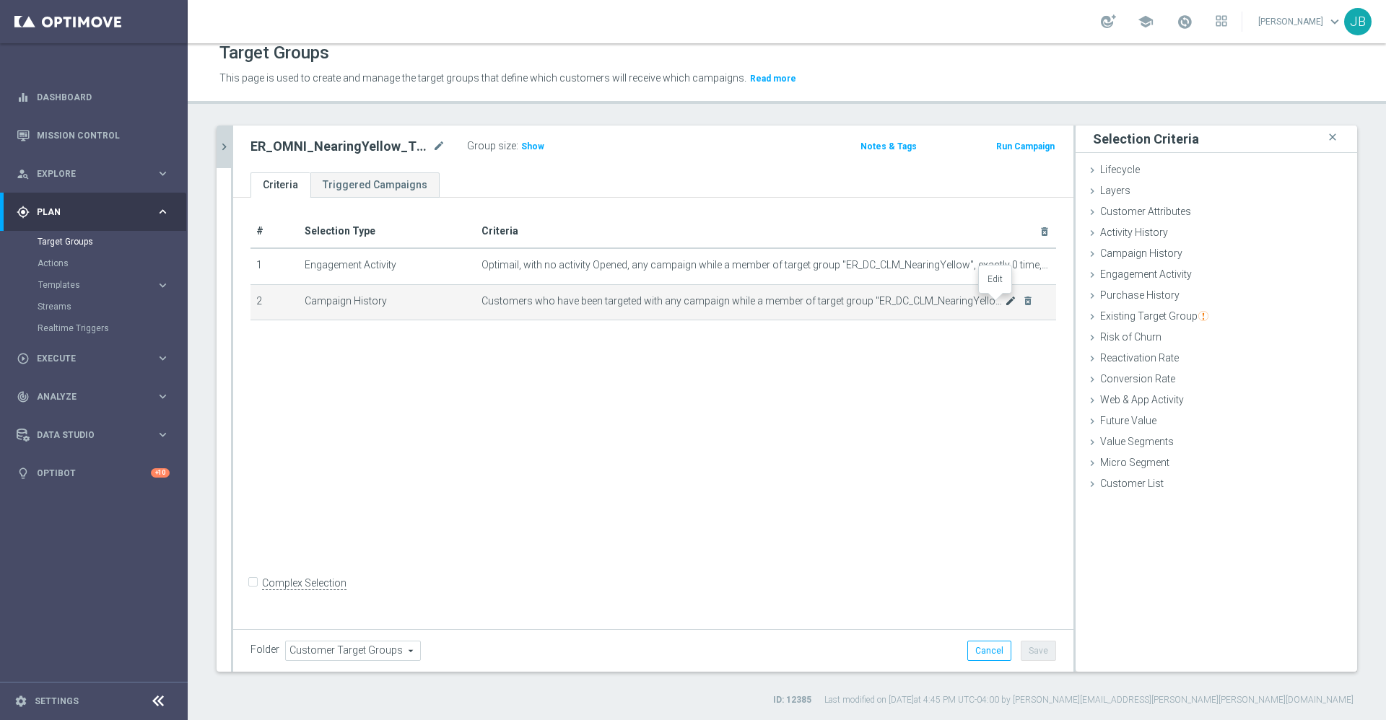
click at [1005, 305] on icon "mode_edit" at bounding box center [1011, 301] width 12 height 12
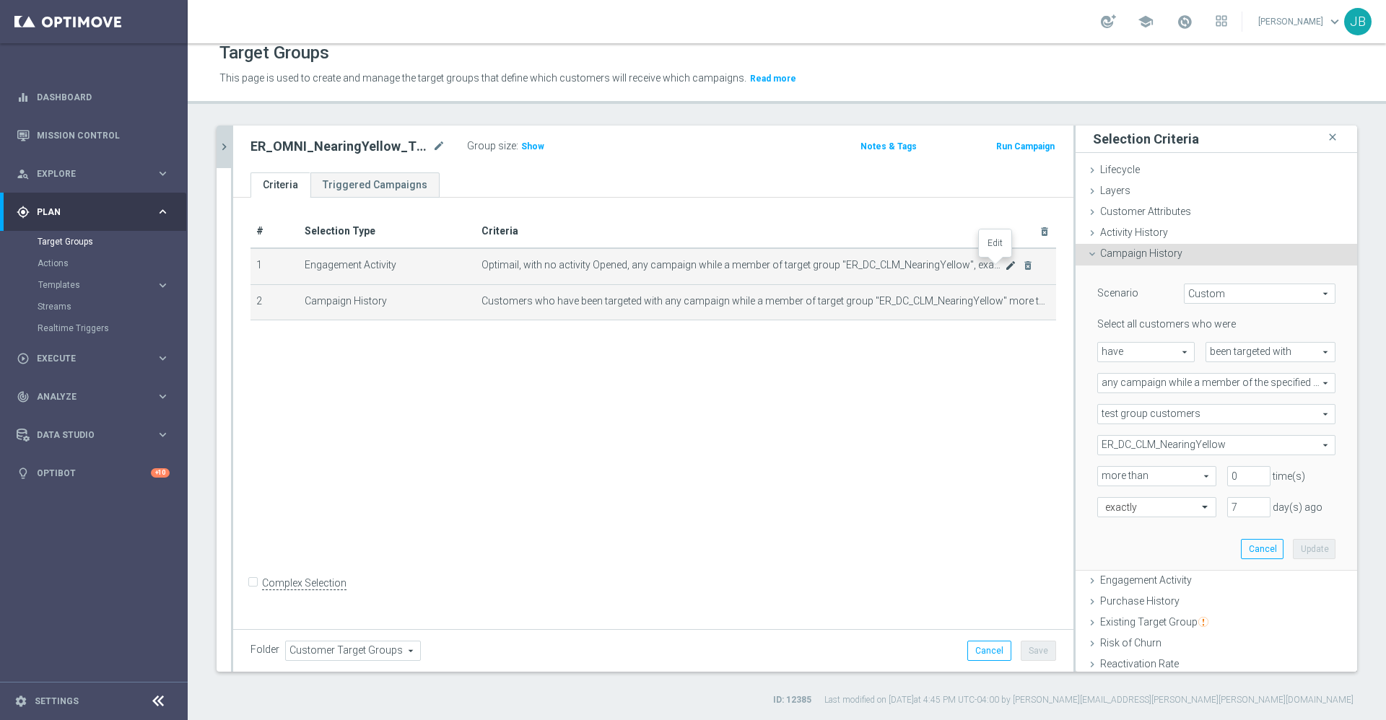
click at [1005, 270] on icon "mode_edit" at bounding box center [1011, 266] width 12 height 12
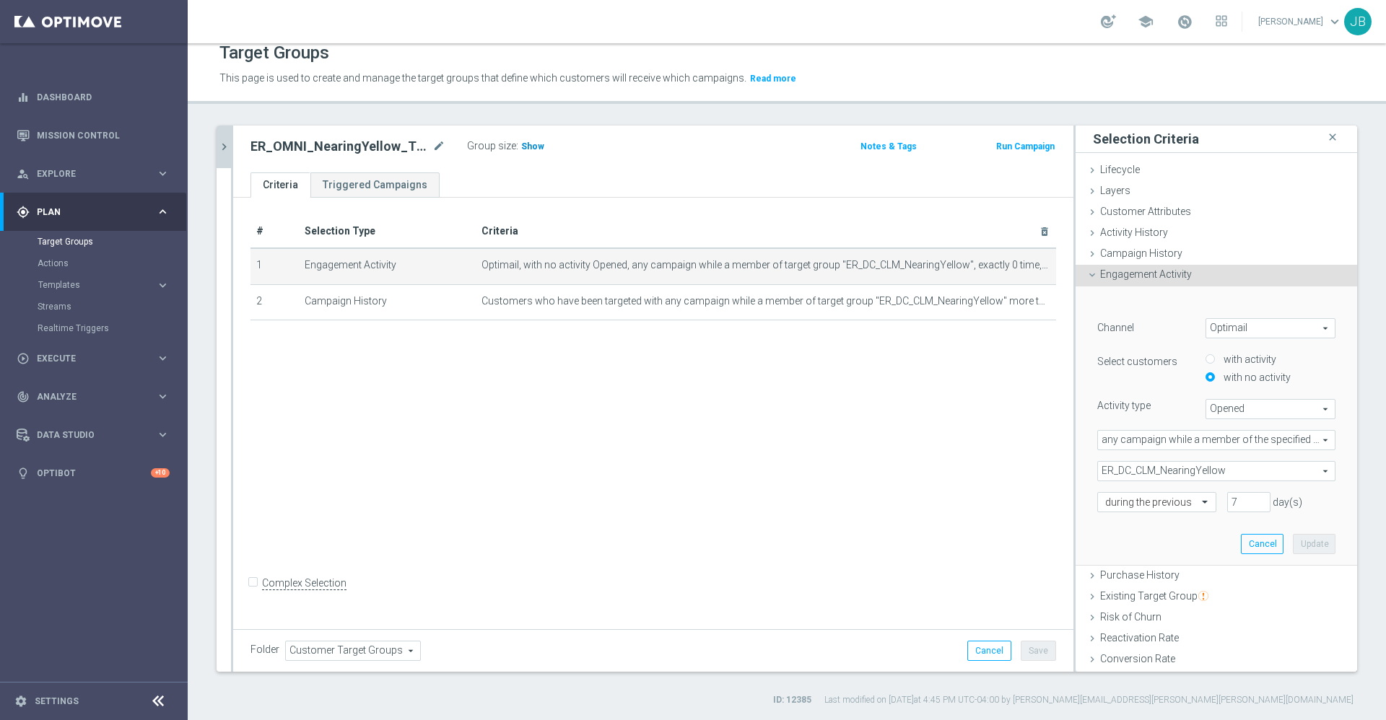
click at [530, 145] on span "Show" at bounding box center [532, 146] width 23 height 10
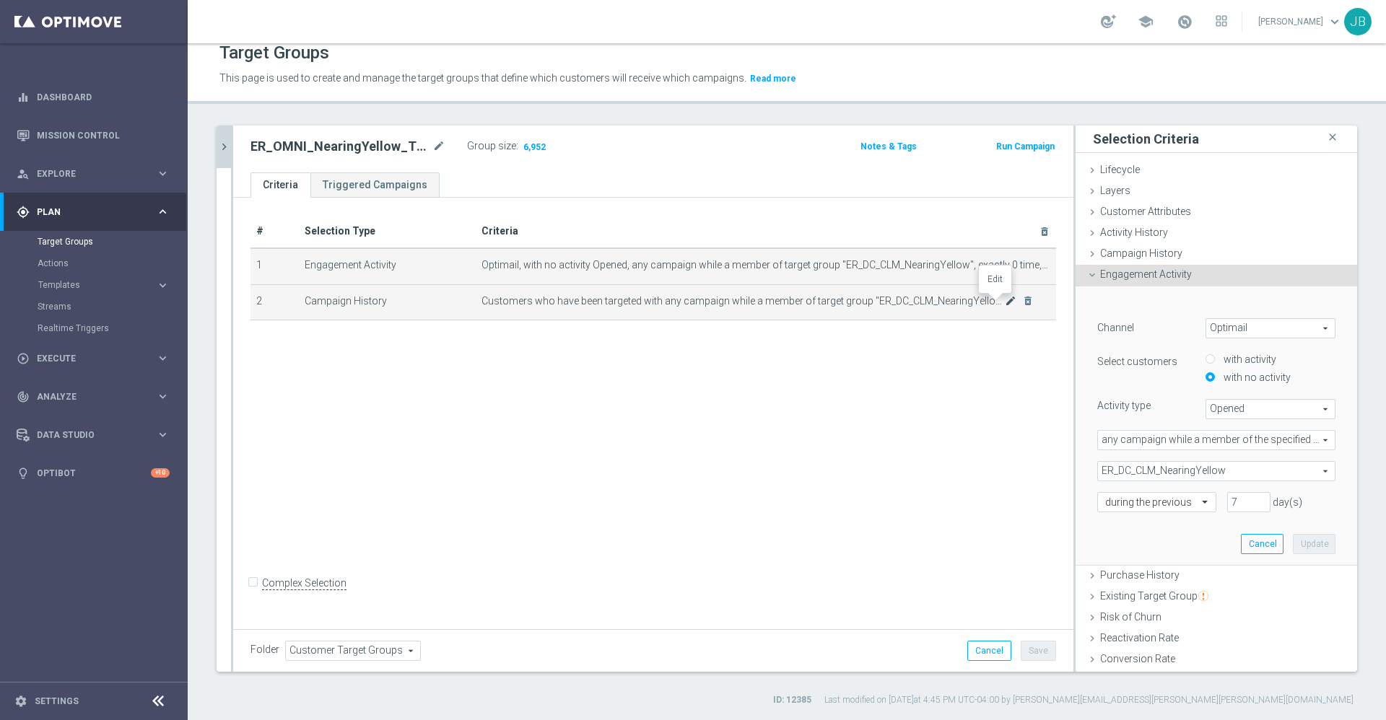
click at [1005, 303] on icon "mode_edit" at bounding box center [1011, 301] width 12 height 12
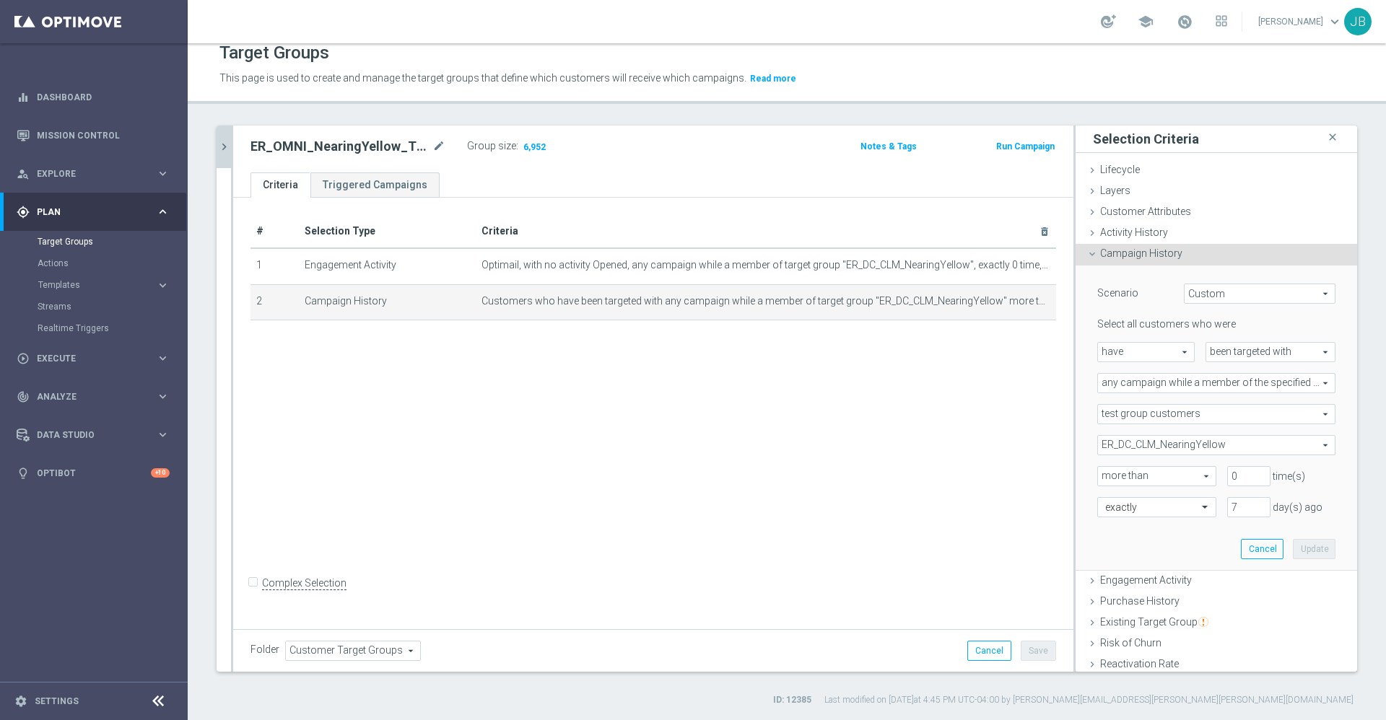
click at [230, 147] on icon "chevron_right" at bounding box center [224, 147] width 14 height 14
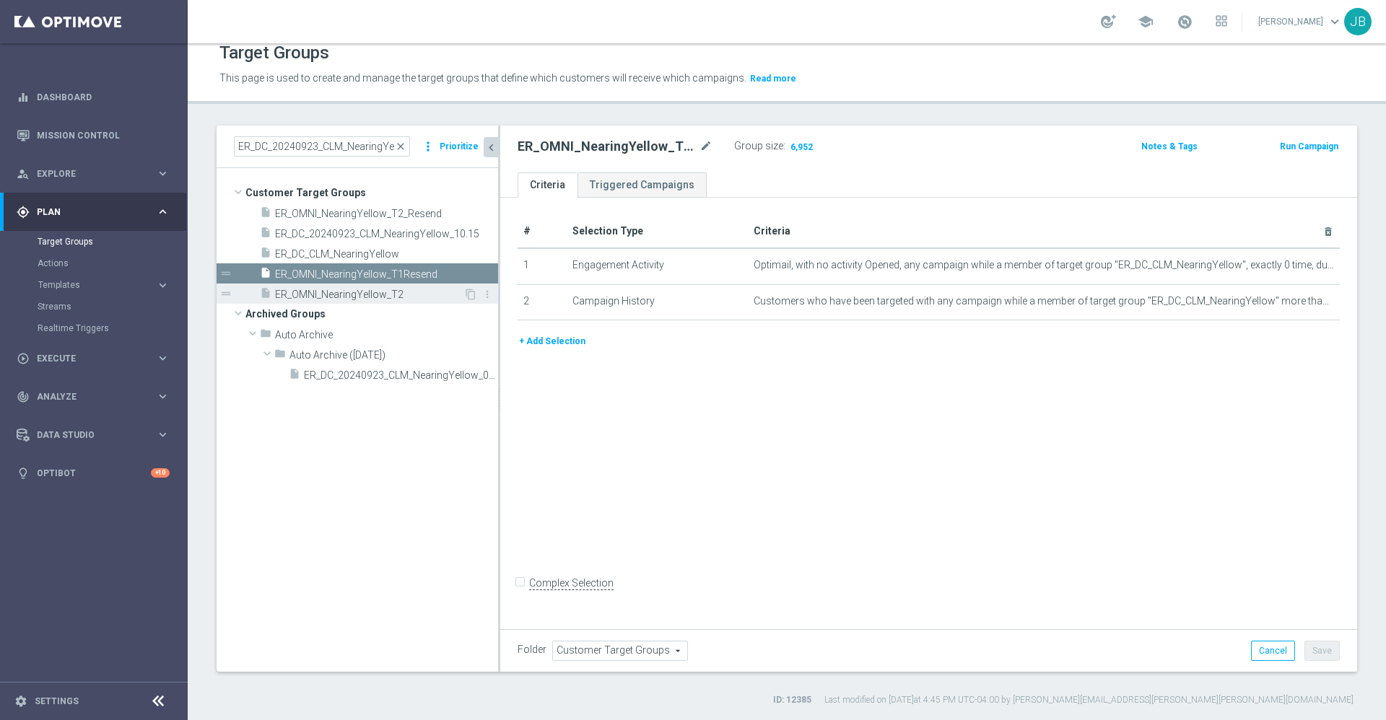
click at [401, 289] on span "ER_OMNI_NearingYellow_T2" at bounding box center [369, 295] width 188 height 12
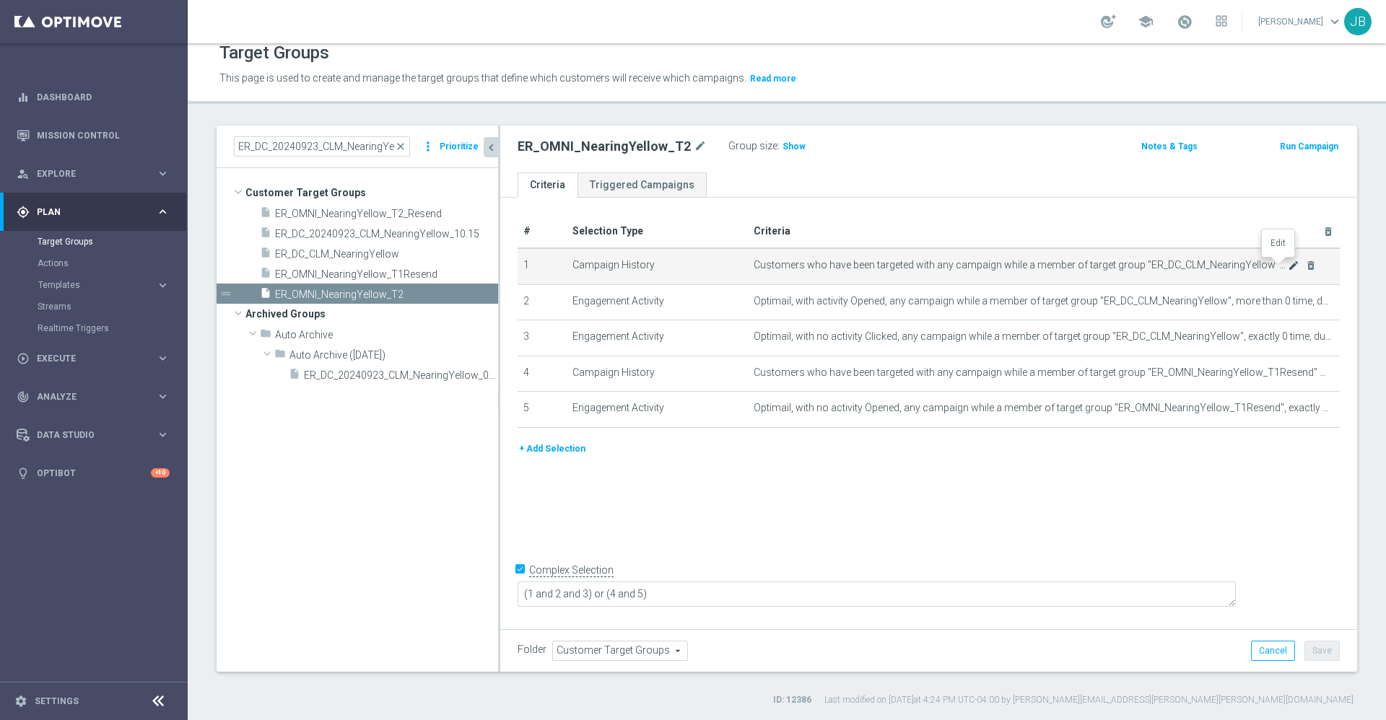
click at [1288, 266] on icon "mode_edit" at bounding box center [1294, 266] width 12 height 12
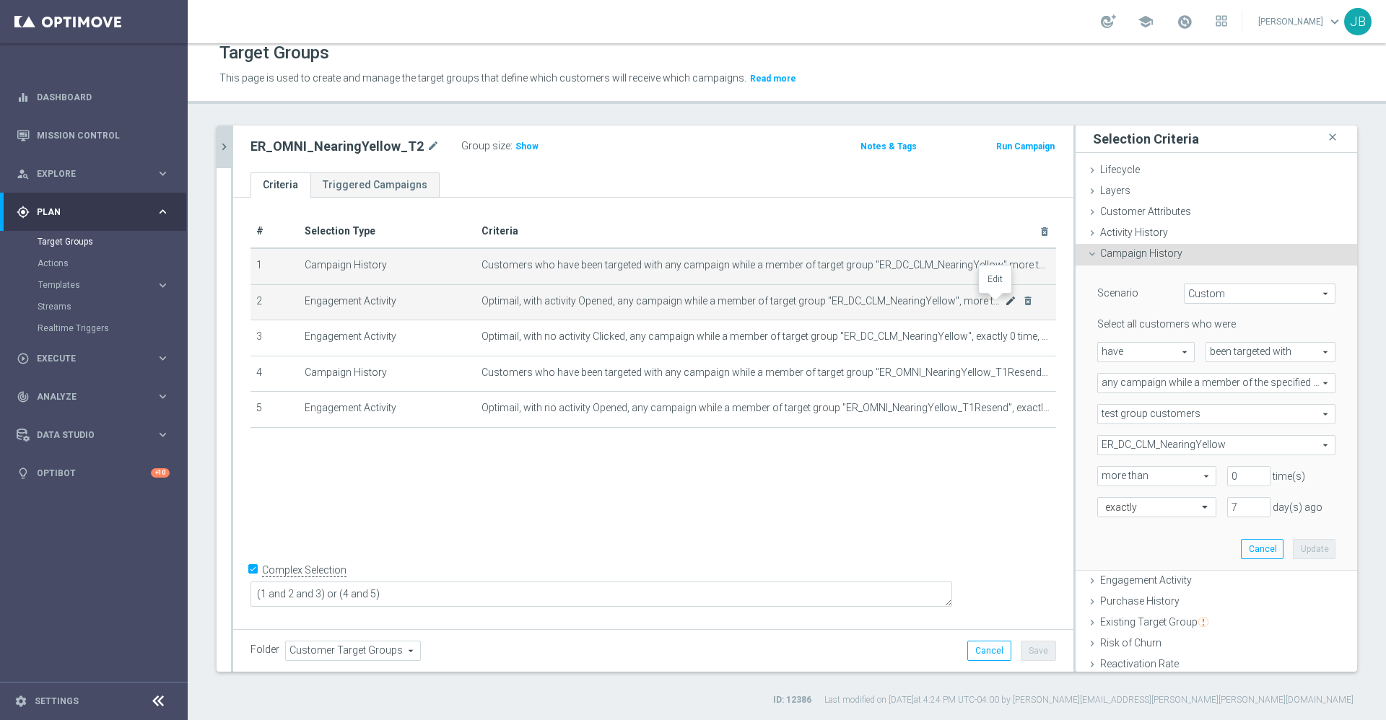
click at [1005, 299] on icon "mode_edit" at bounding box center [1011, 301] width 12 height 12
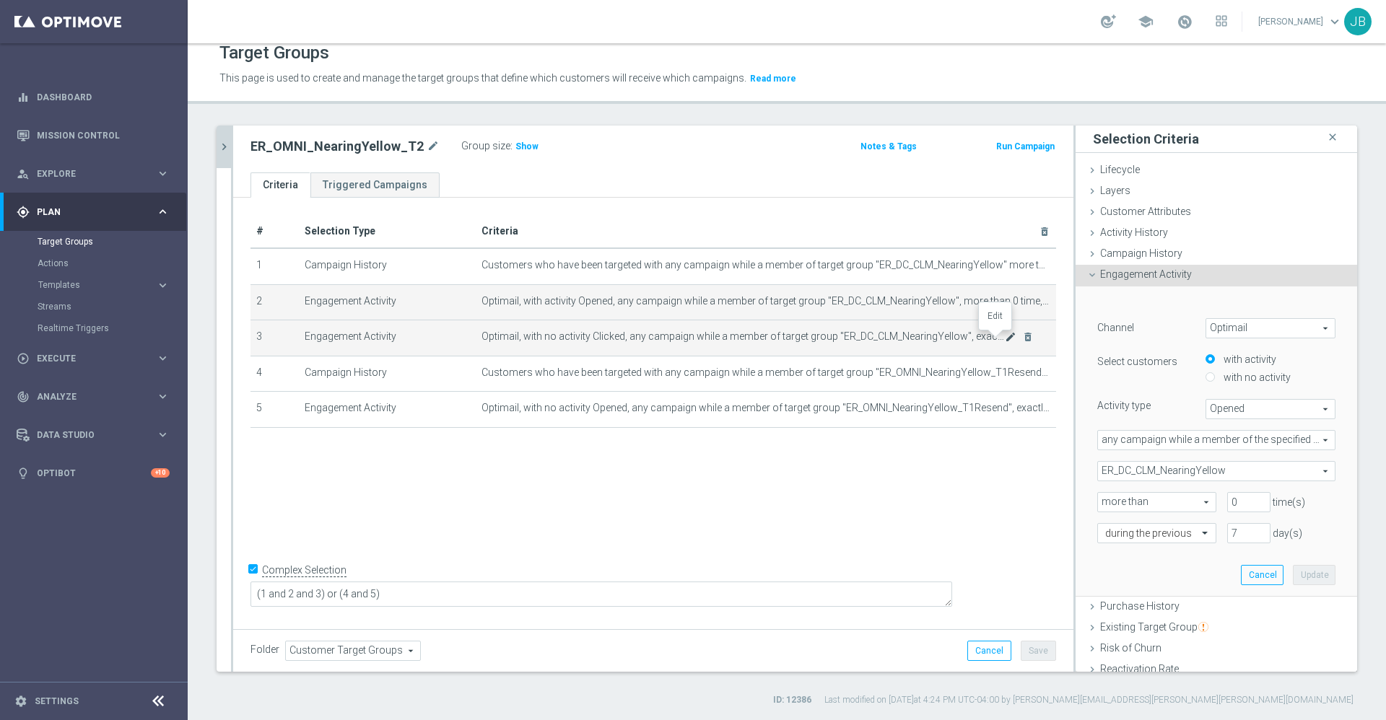
click at [1005, 336] on icon "mode_edit" at bounding box center [1011, 337] width 12 height 12
click at [1005, 305] on icon "mode_edit" at bounding box center [1011, 301] width 12 height 12
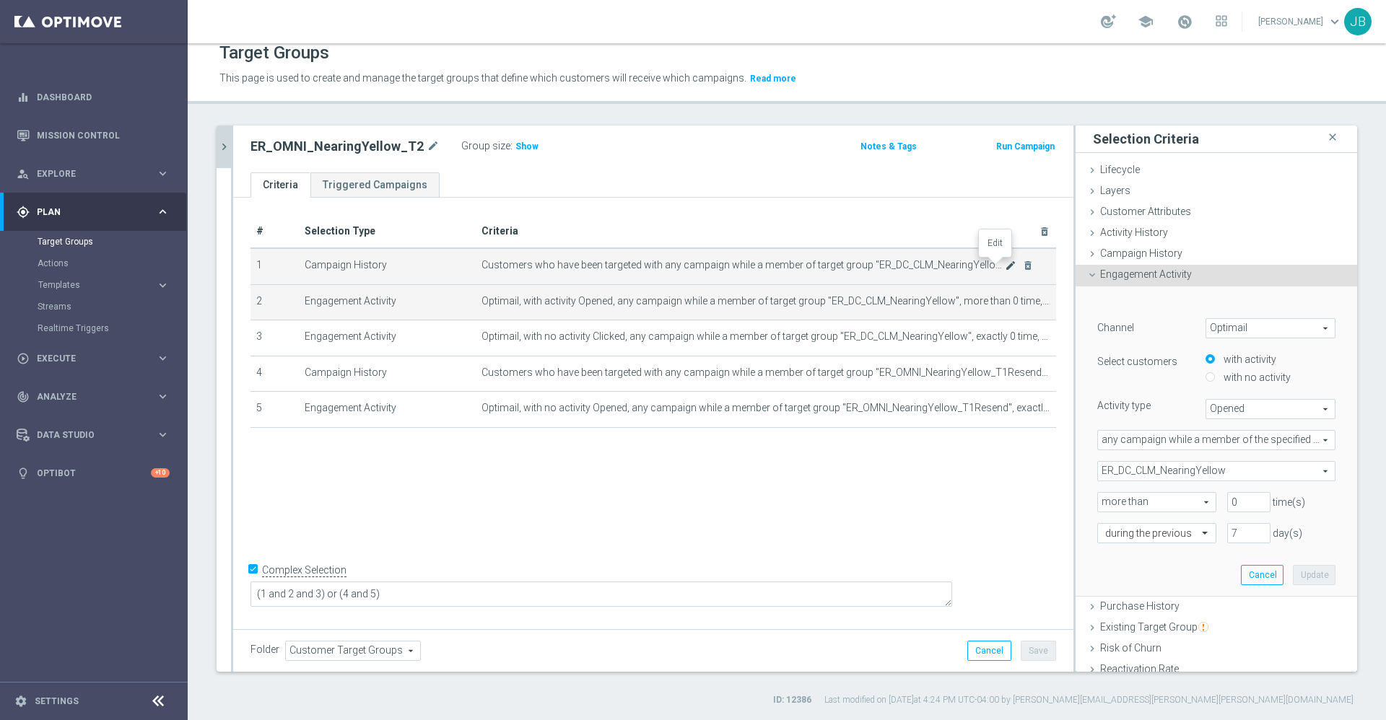
click at [1005, 266] on icon "mode_edit" at bounding box center [1011, 266] width 12 height 12
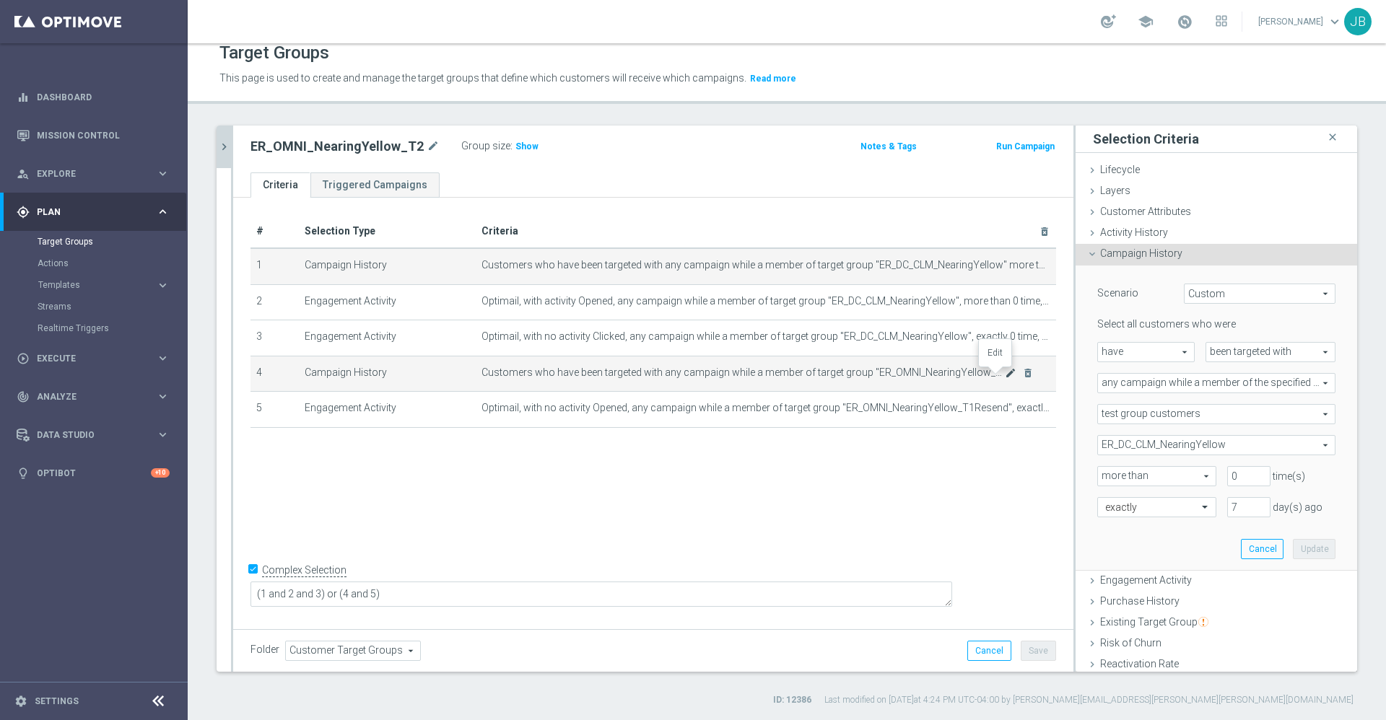
click at [1005, 376] on icon "mode_edit" at bounding box center [1011, 373] width 12 height 12
click at [222, 145] on icon "chevron_right" at bounding box center [224, 147] width 14 height 14
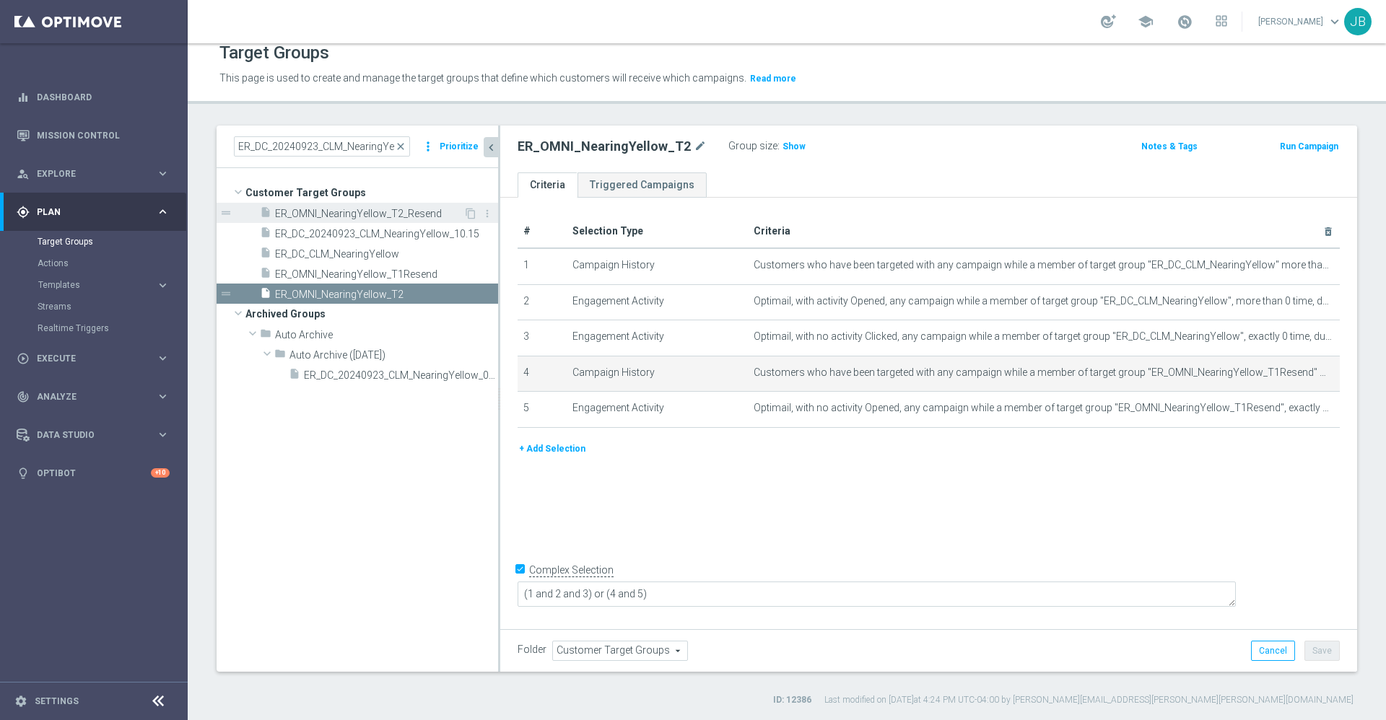
click at [362, 212] on span "ER_OMNI_NearingYellow_T2_Resend" at bounding box center [369, 214] width 188 height 12
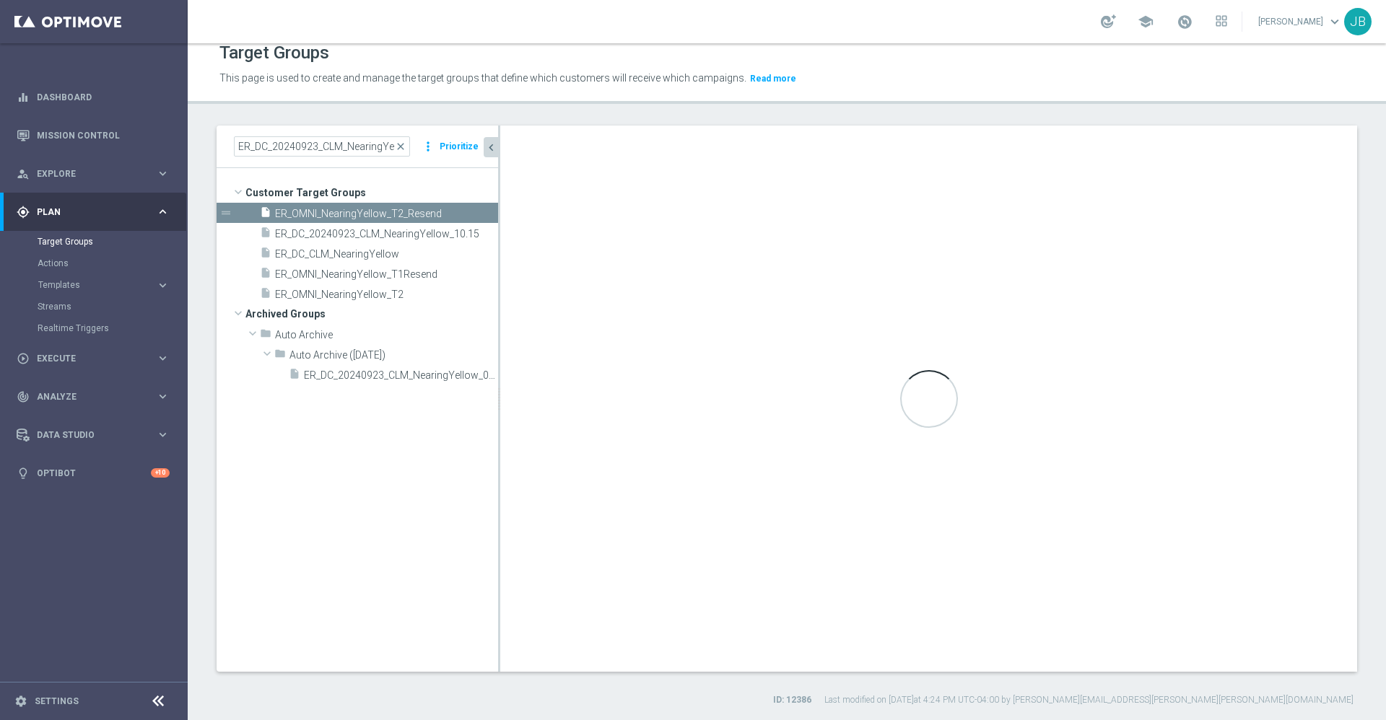
checkbox input "false"
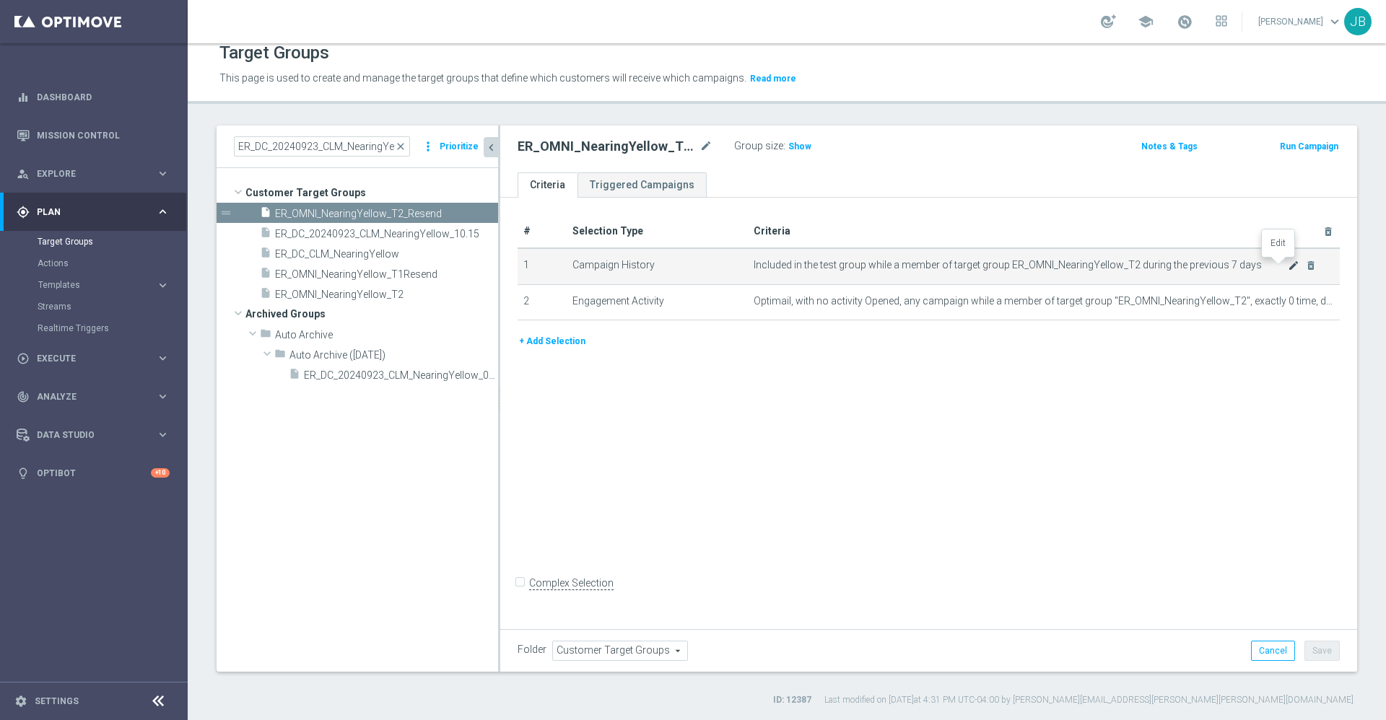
click at [1288, 269] on icon "mode_edit" at bounding box center [1294, 266] width 12 height 12
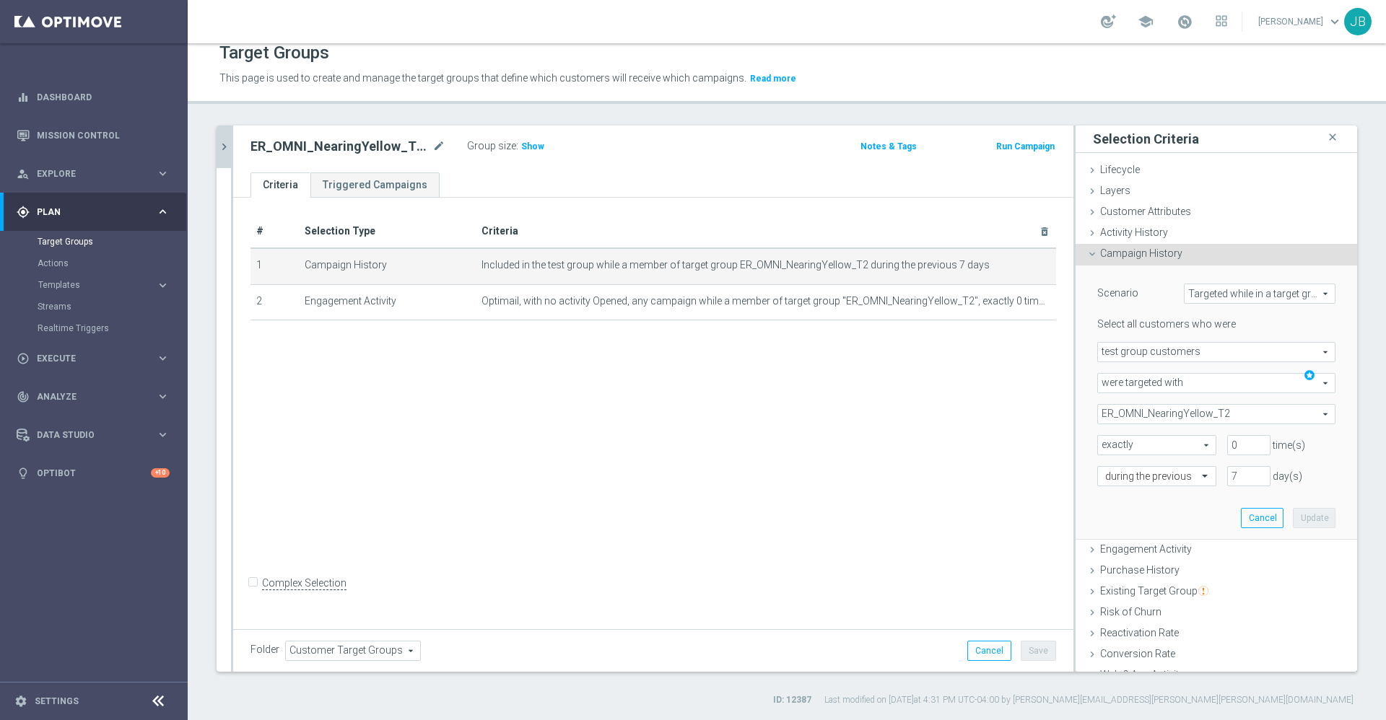
click at [1211, 297] on span "Targeted while in a target group" at bounding box center [1260, 293] width 150 height 19
click at [1193, 387] on span "Custom" at bounding box center [1260, 390] width 136 height 12
type input "Custom"
click at [1144, 352] on span "have" at bounding box center [1146, 352] width 96 height 19
click at [1212, 352] on span "responded to" at bounding box center [1270, 352] width 128 height 19
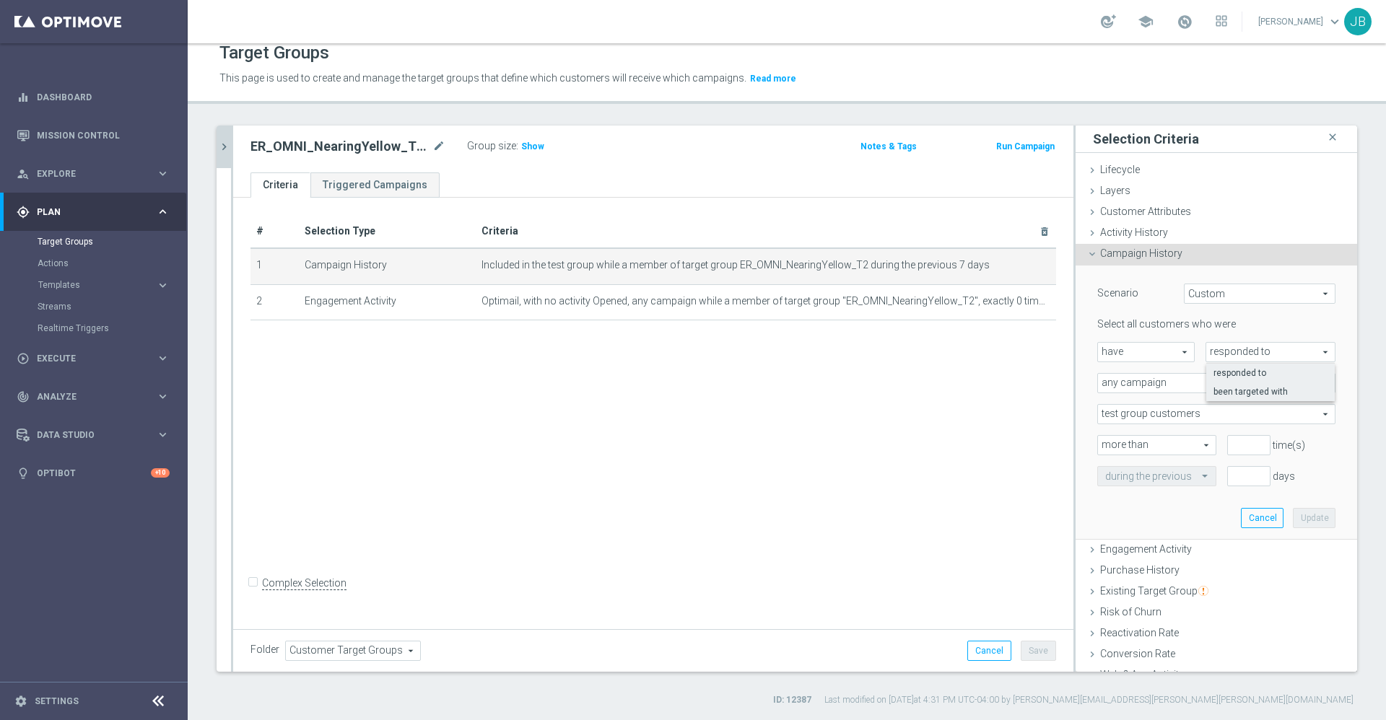
click at [1216, 387] on span "been targeted with" at bounding box center [1270, 392] width 114 height 12
type input "been targeted with"
click at [1160, 385] on span "any campaign" at bounding box center [1216, 383] width 237 height 19
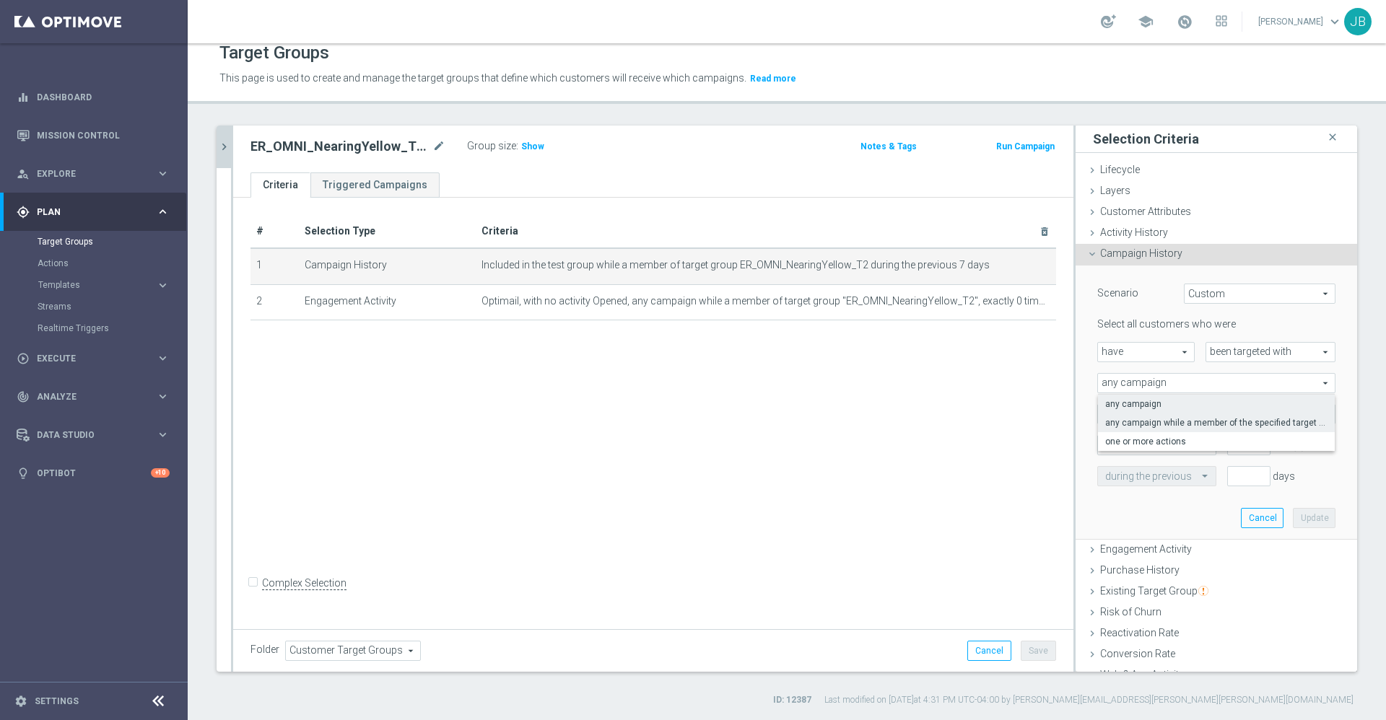
click at [1153, 419] on span "any campaign while a member of the specified target group(s)" at bounding box center [1216, 423] width 222 height 12
type input "any campaign while a member of the specified target group(s)"
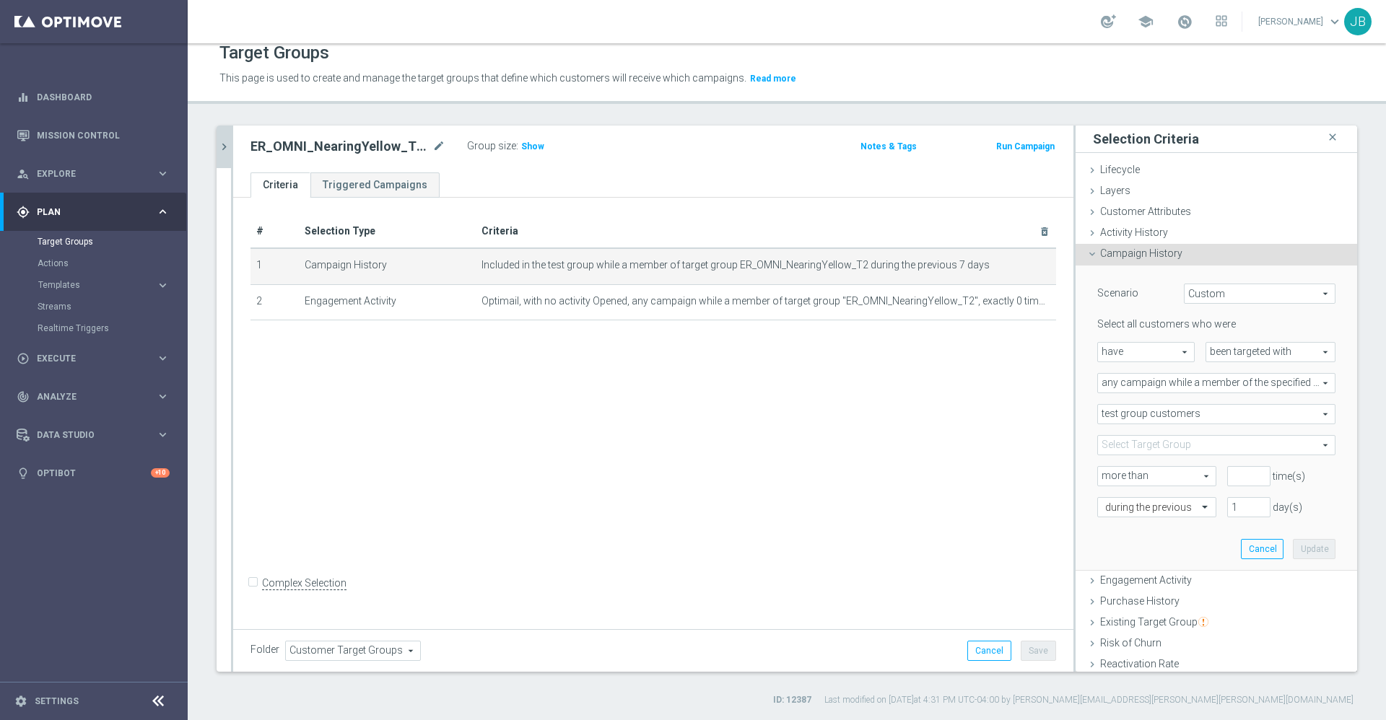
click at [1144, 437] on span at bounding box center [1216, 445] width 237 height 19
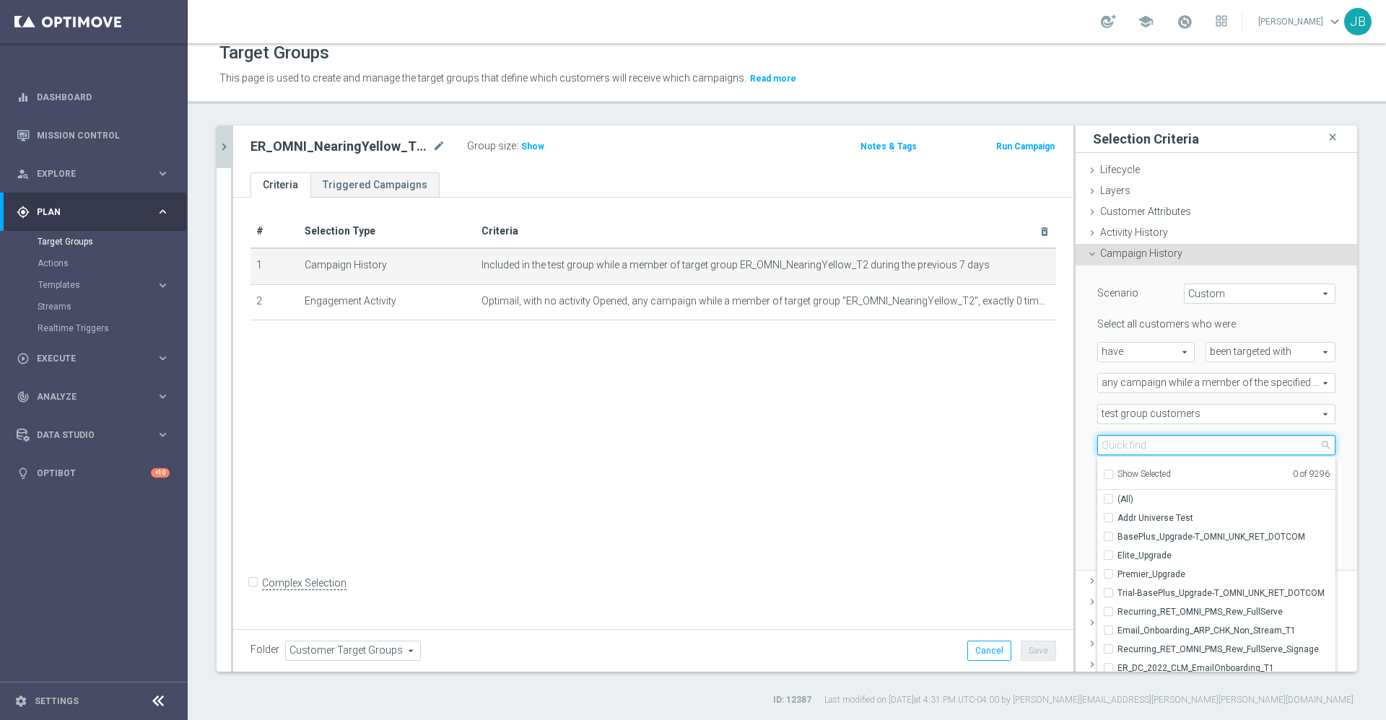
click at [1144, 437] on input "search" at bounding box center [1216, 445] width 238 height 20
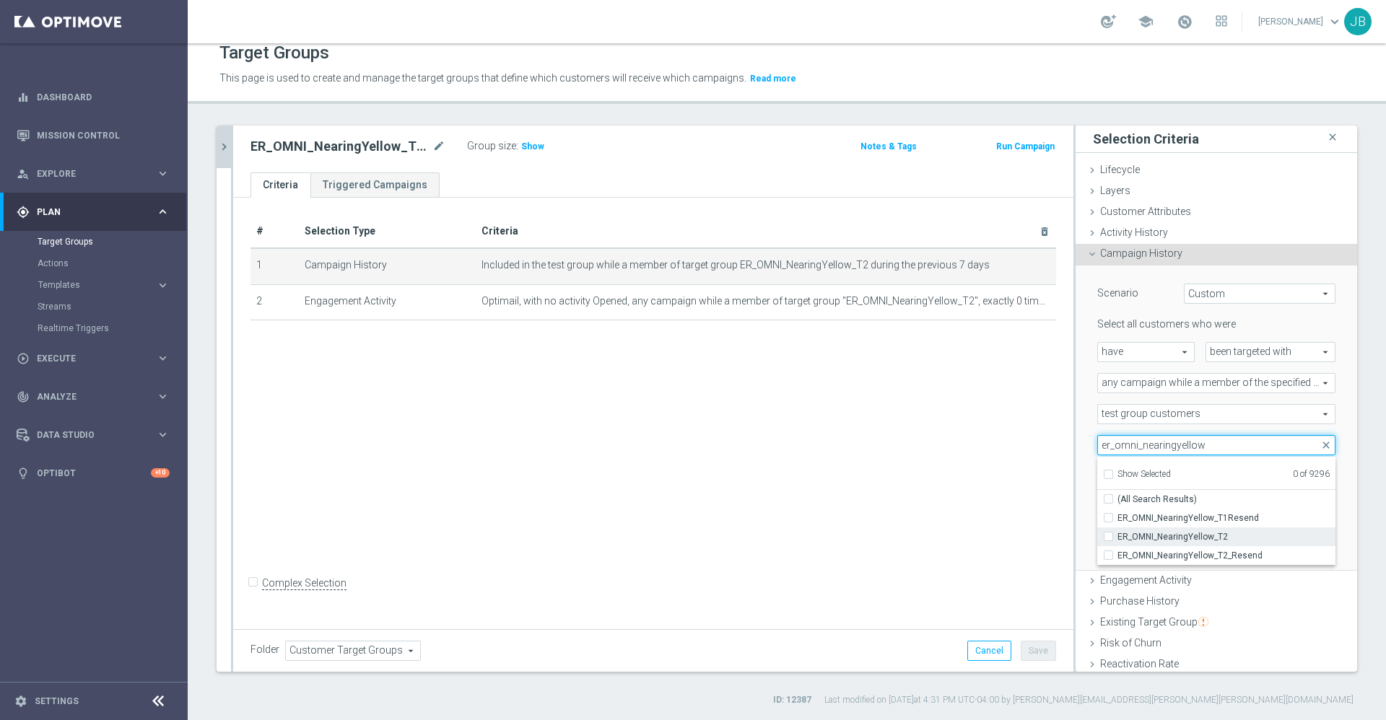
type input "er_omni_nearingyellow"
click at [1145, 532] on span "ER_OMNI_NearingYellow_T2" at bounding box center [1226, 537] width 218 height 12
click at [1117, 532] on input "ER_OMNI_NearingYellow_T2" at bounding box center [1112, 536] width 9 height 9
checkbox input "true"
type input "ER_OMNI_NearingYellow_T2"
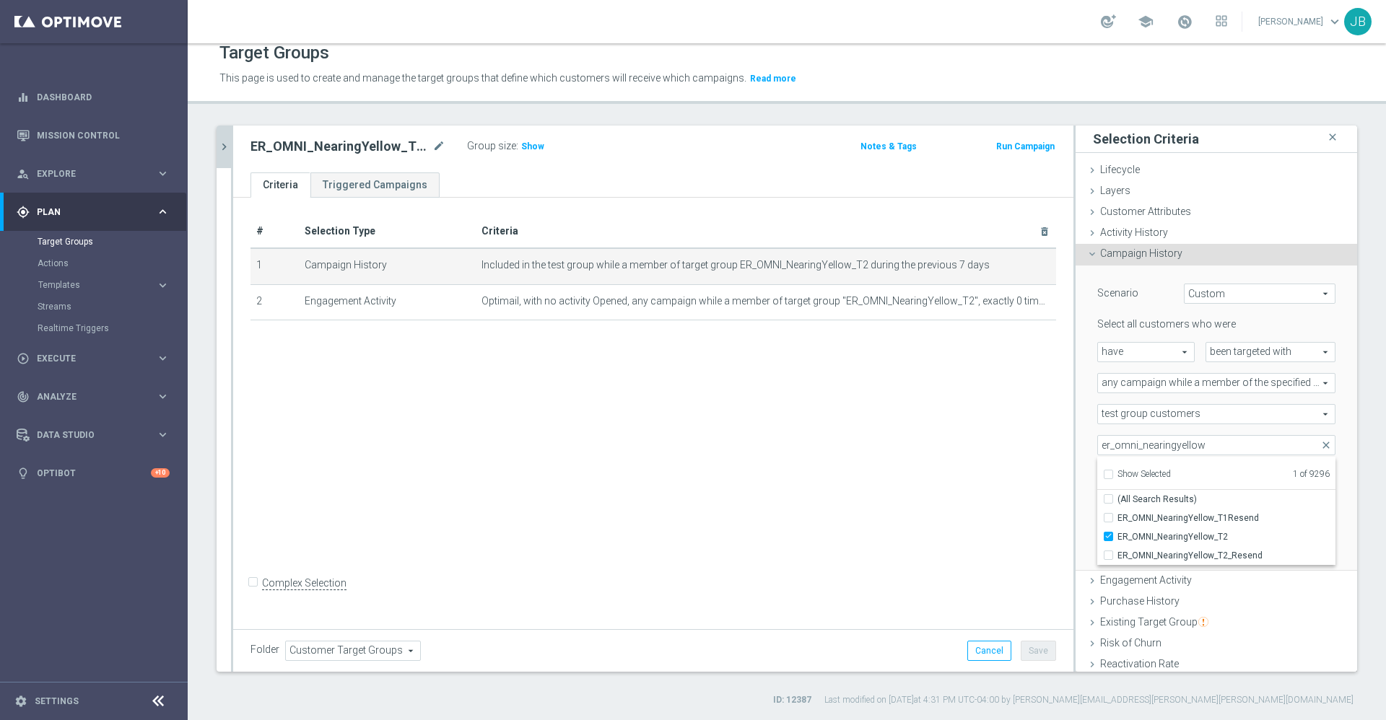
click at [953, 460] on div "# Selection Type Criteria delete_forever 1 Campaign History Included in the tes…" at bounding box center [653, 411] width 840 height 427
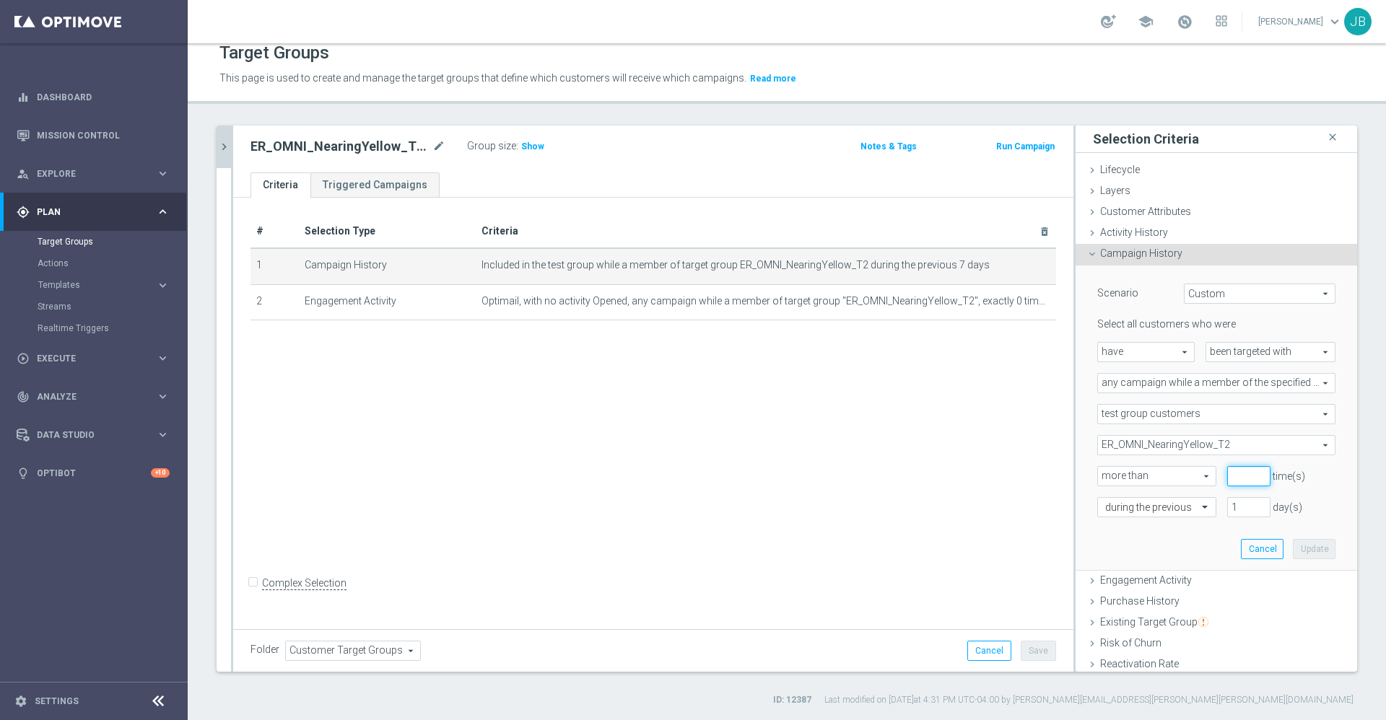
click at [1227, 476] on input "number" at bounding box center [1248, 476] width 43 height 20
type input "0"
click at [1227, 510] on input "1" at bounding box center [1248, 507] width 43 height 20
click at [1161, 505] on div at bounding box center [1157, 508] width 118 height 13
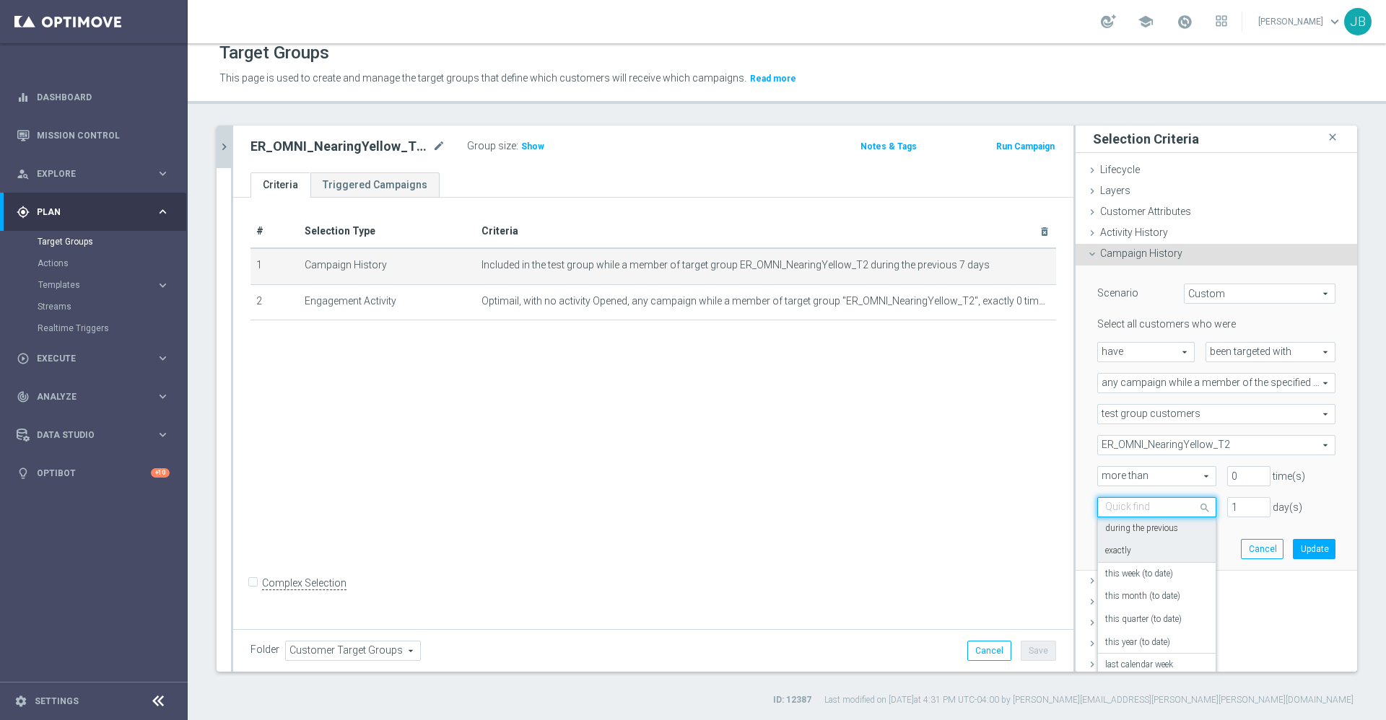
click at [1128, 554] on div "exactly" at bounding box center [1156, 551] width 103 height 23
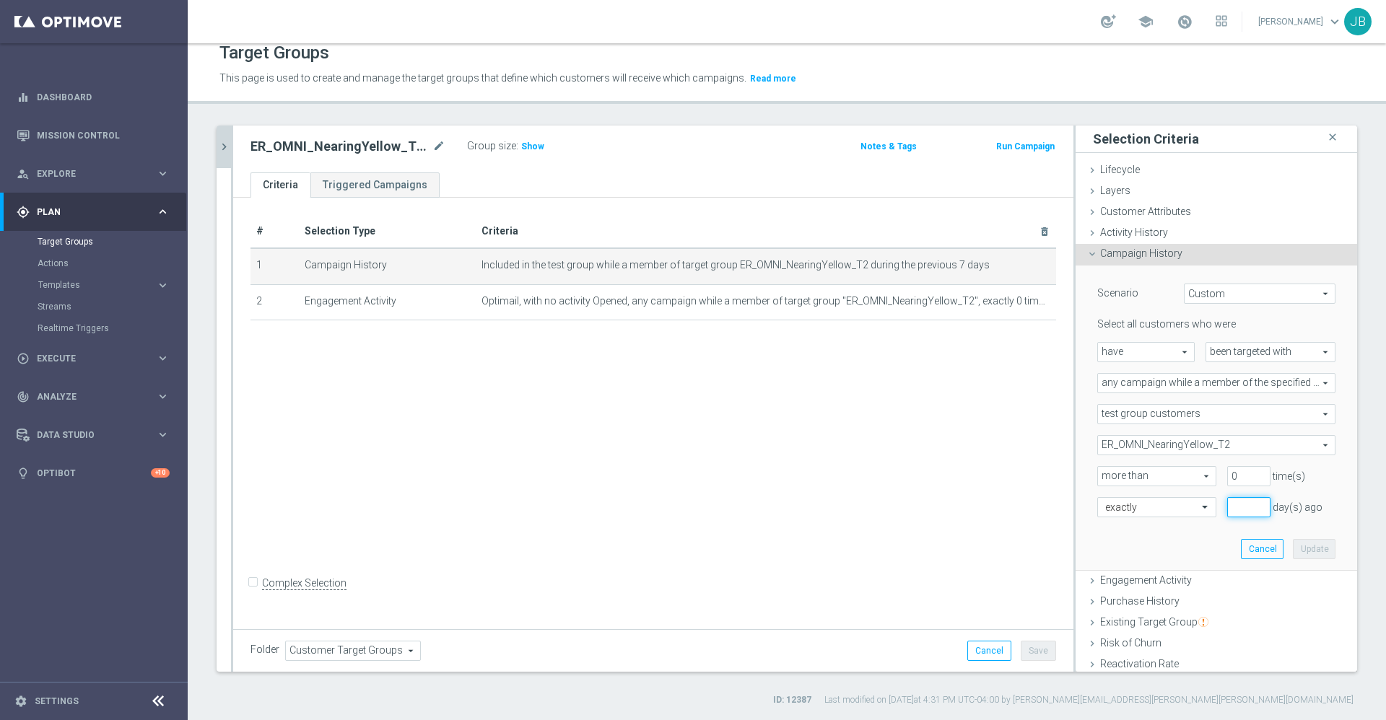
click at [1227, 509] on input "number" at bounding box center [1248, 507] width 43 height 20
type input "7"
click at [1293, 549] on button "Update" at bounding box center [1314, 549] width 43 height 20
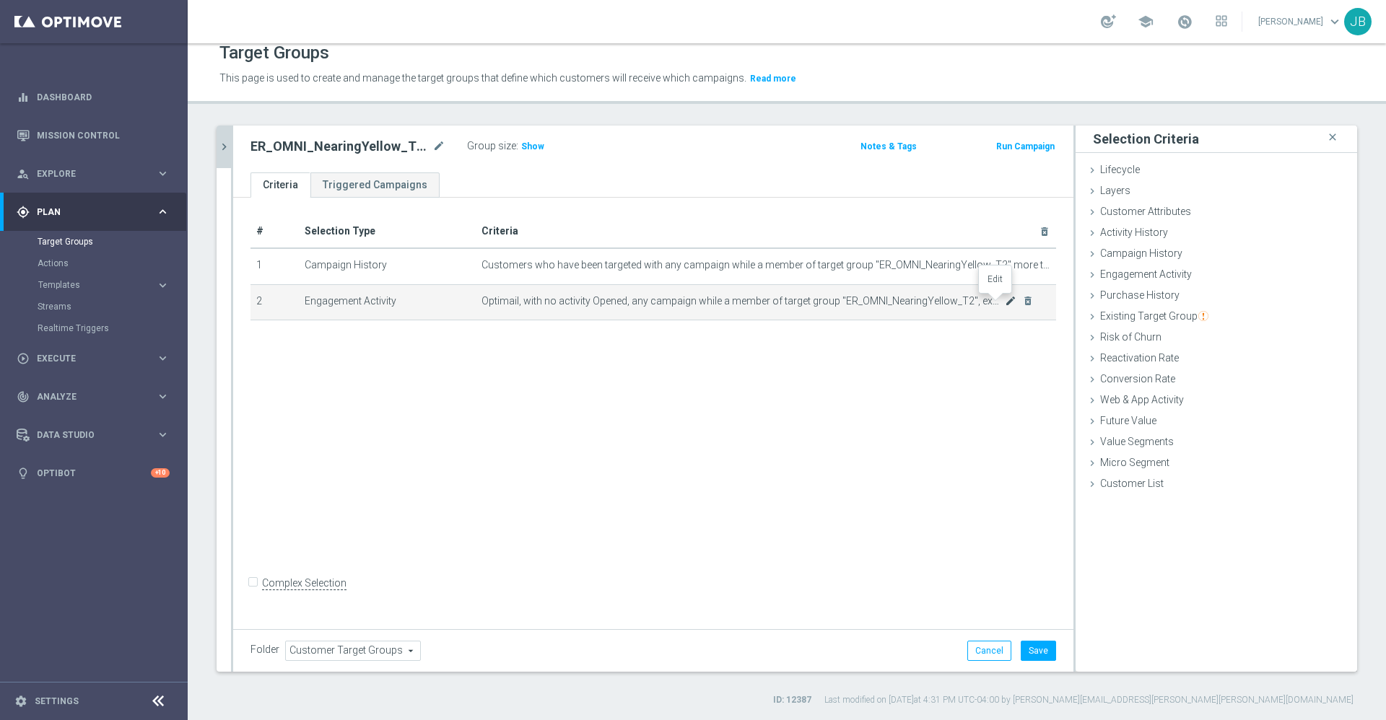
click at [1005, 298] on icon "mode_edit" at bounding box center [1011, 301] width 12 height 12
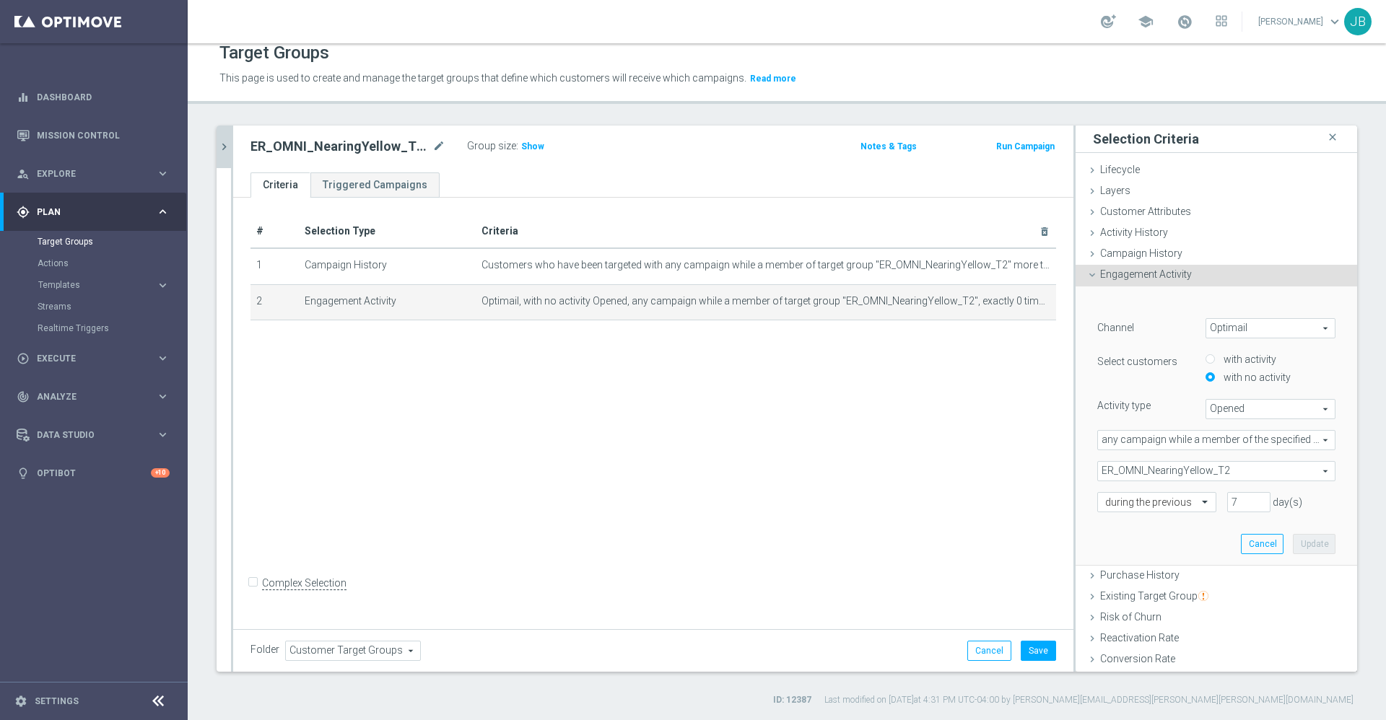
click at [230, 147] on icon "chevron_right" at bounding box center [224, 147] width 14 height 14
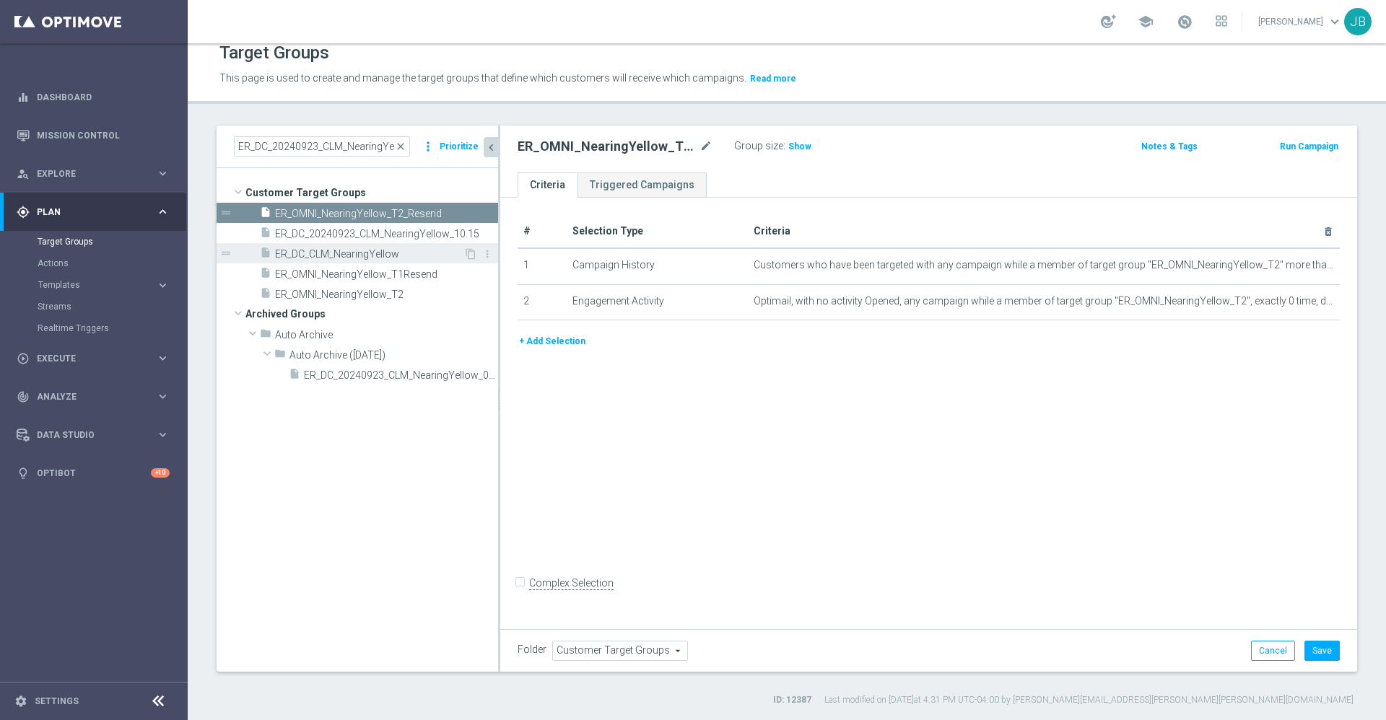
click at [370, 256] on span "ER_DC_CLM_NearingYellow" at bounding box center [369, 254] width 188 height 12
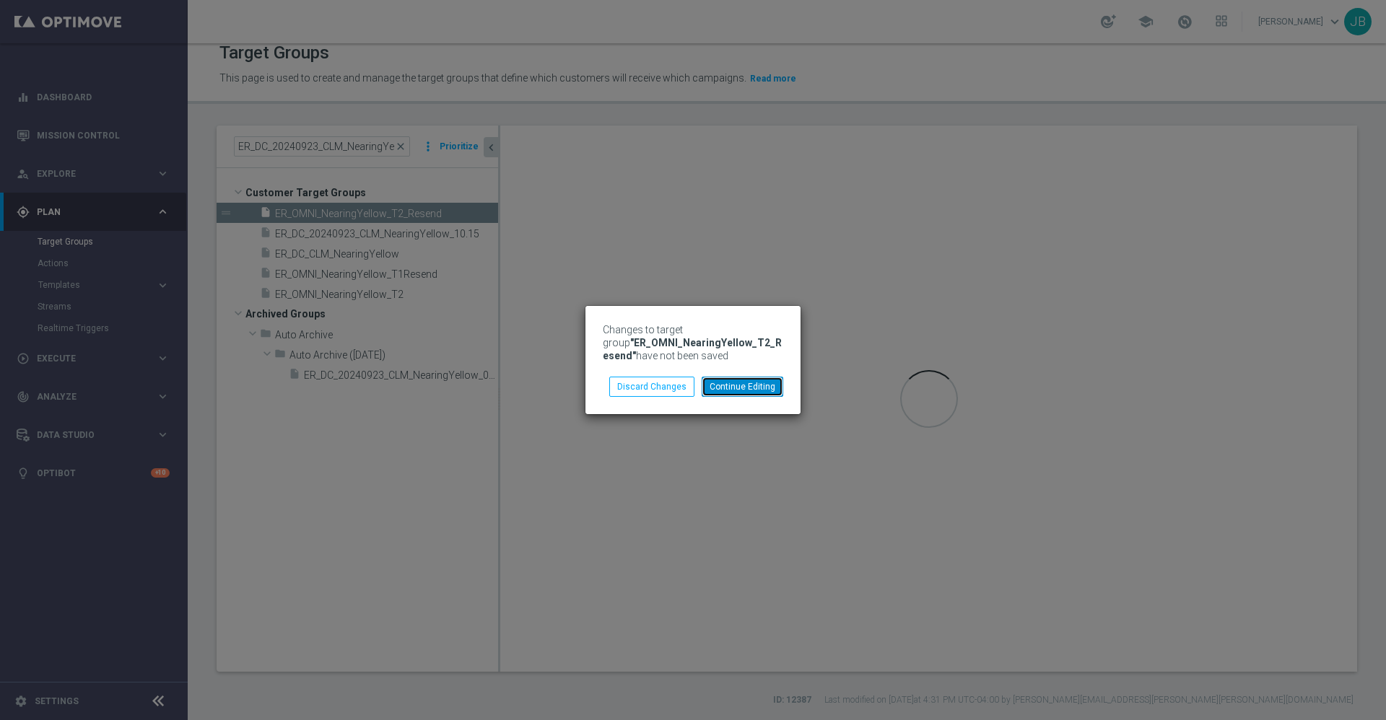
click at [723, 384] on button "Continue Editing" at bounding box center [743, 387] width 82 height 20
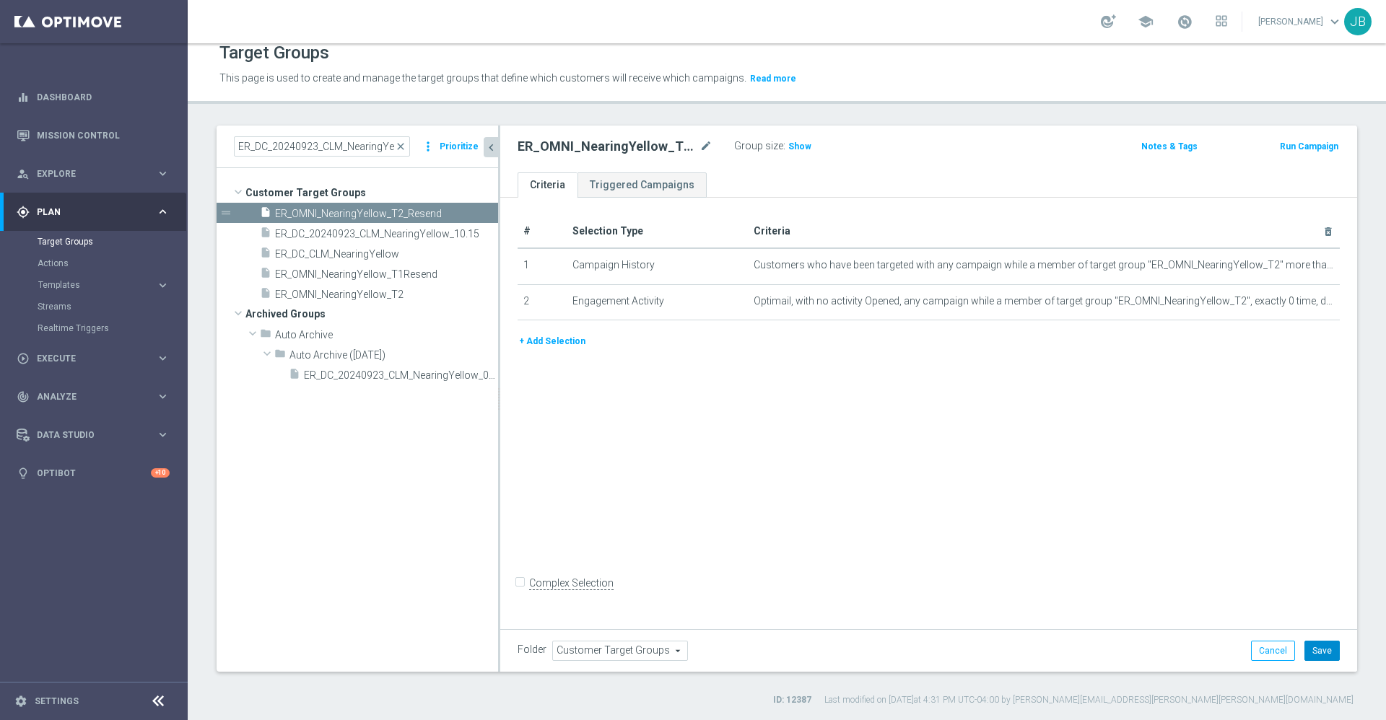
click at [1304, 648] on button "Save" at bounding box center [1321, 651] width 35 height 20
click at [342, 256] on span "ER_DC_CLM_NearingYellow" at bounding box center [369, 254] width 188 height 12
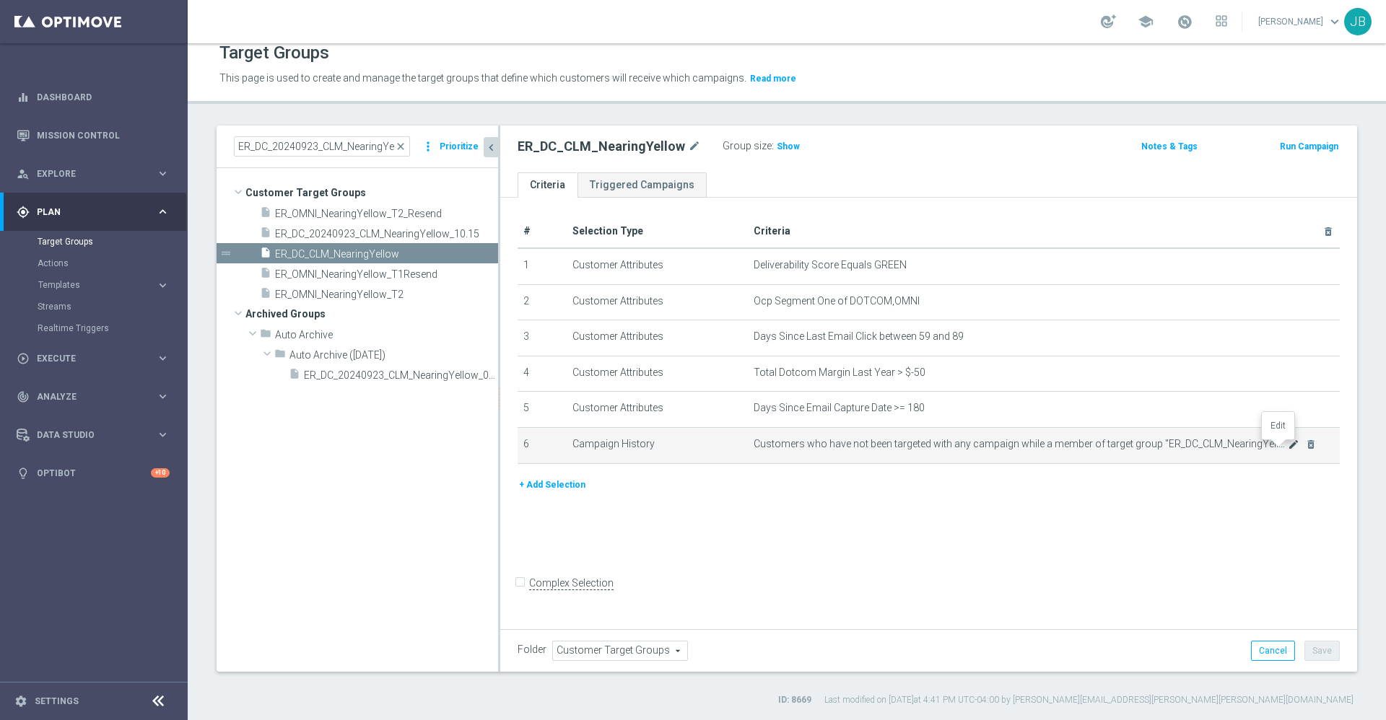
click at [1288, 450] on icon "mode_edit" at bounding box center [1294, 445] width 12 height 12
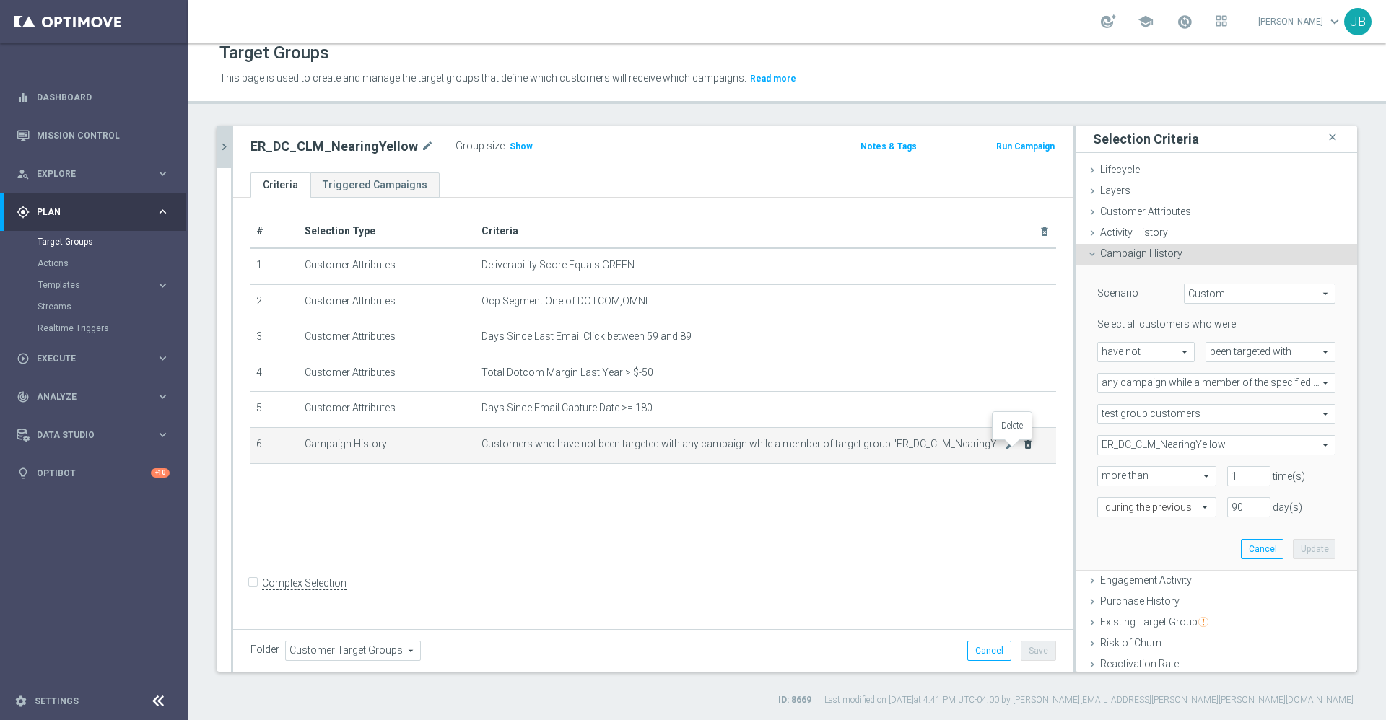
click at [1022, 448] on icon "delete_forever" at bounding box center [1028, 445] width 12 height 12
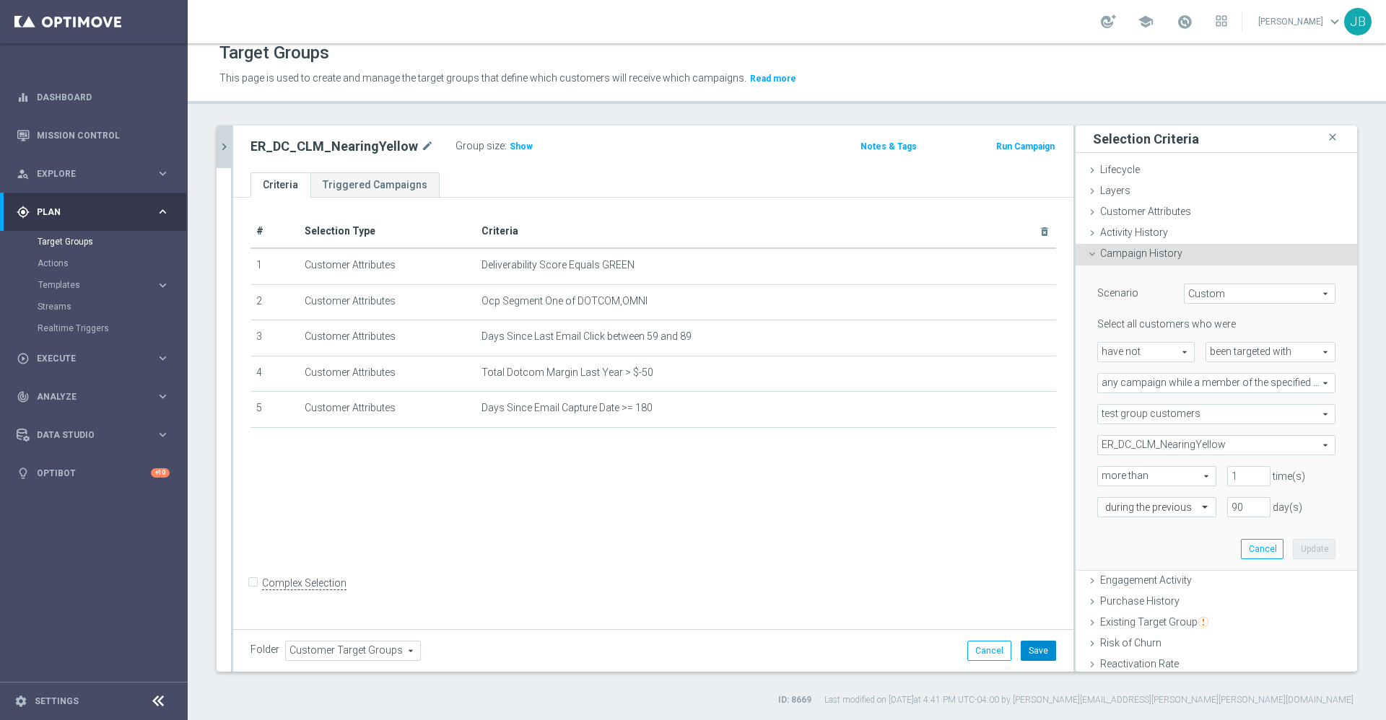
click at [1021, 645] on button "Save" at bounding box center [1038, 651] width 35 height 20
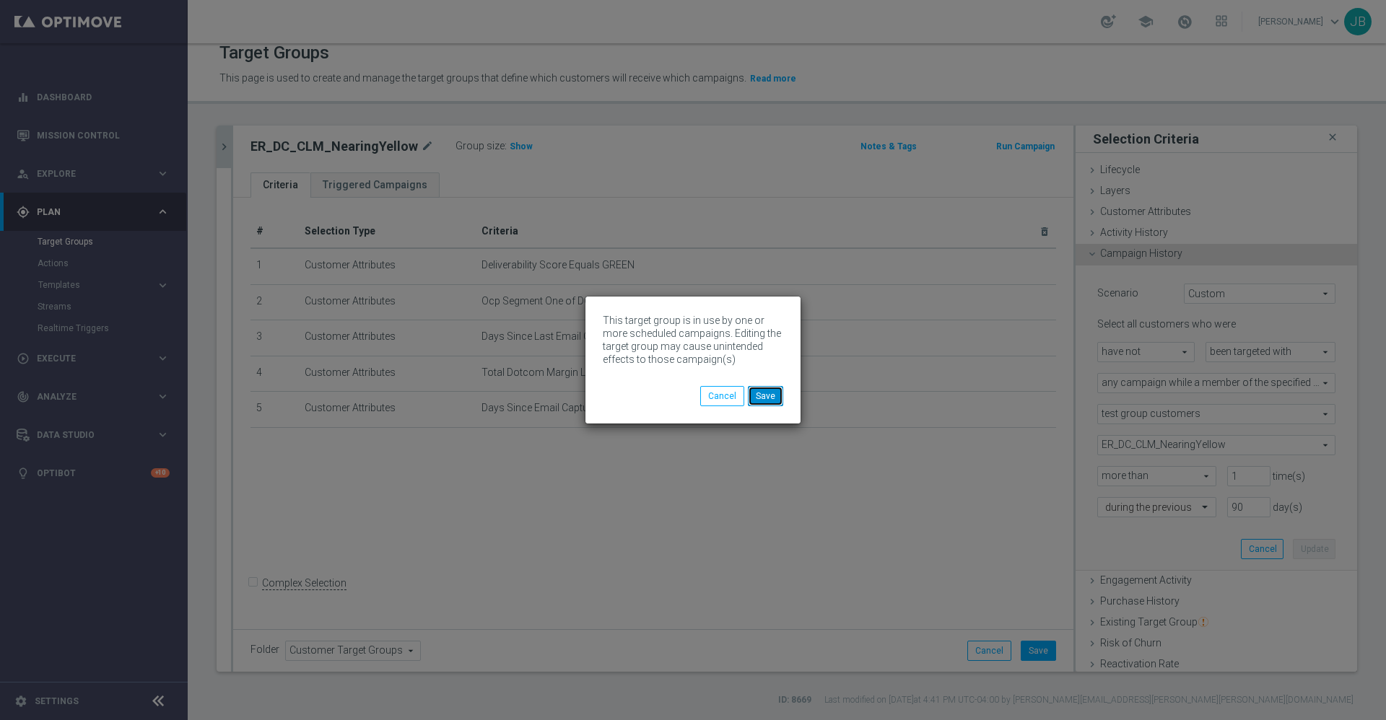
click at [771, 396] on button "Save" at bounding box center [765, 396] width 35 height 20
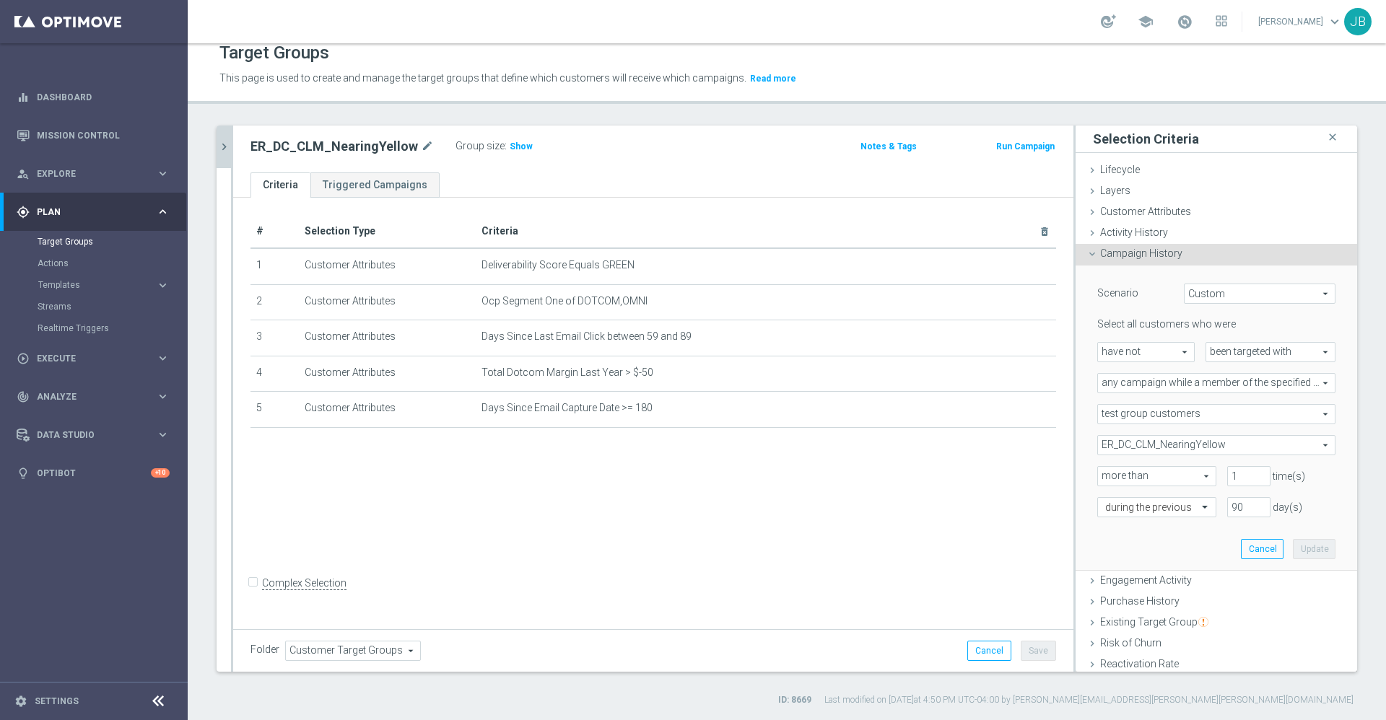
click at [725, 557] on div "# Selection Type Criteria delete_forever 1 Customer Attributes Deliverability S…" at bounding box center [653, 411] width 840 height 427
click at [220, 146] on icon "chevron_right" at bounding box center [224, 147] width 14 height 14
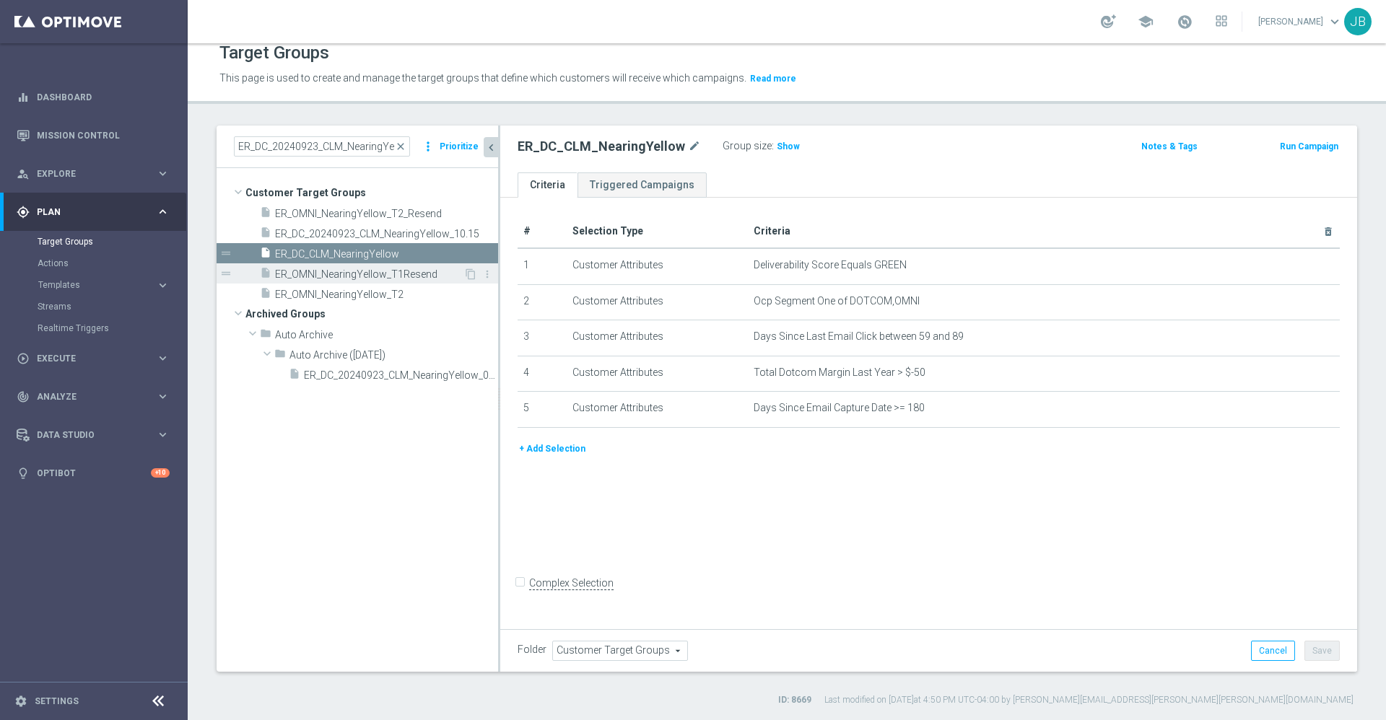
click at [364, 269] on span "ER_OMNI_NearingYellow_T1Resend" at bounding box center [369, 275] width 188 height 12
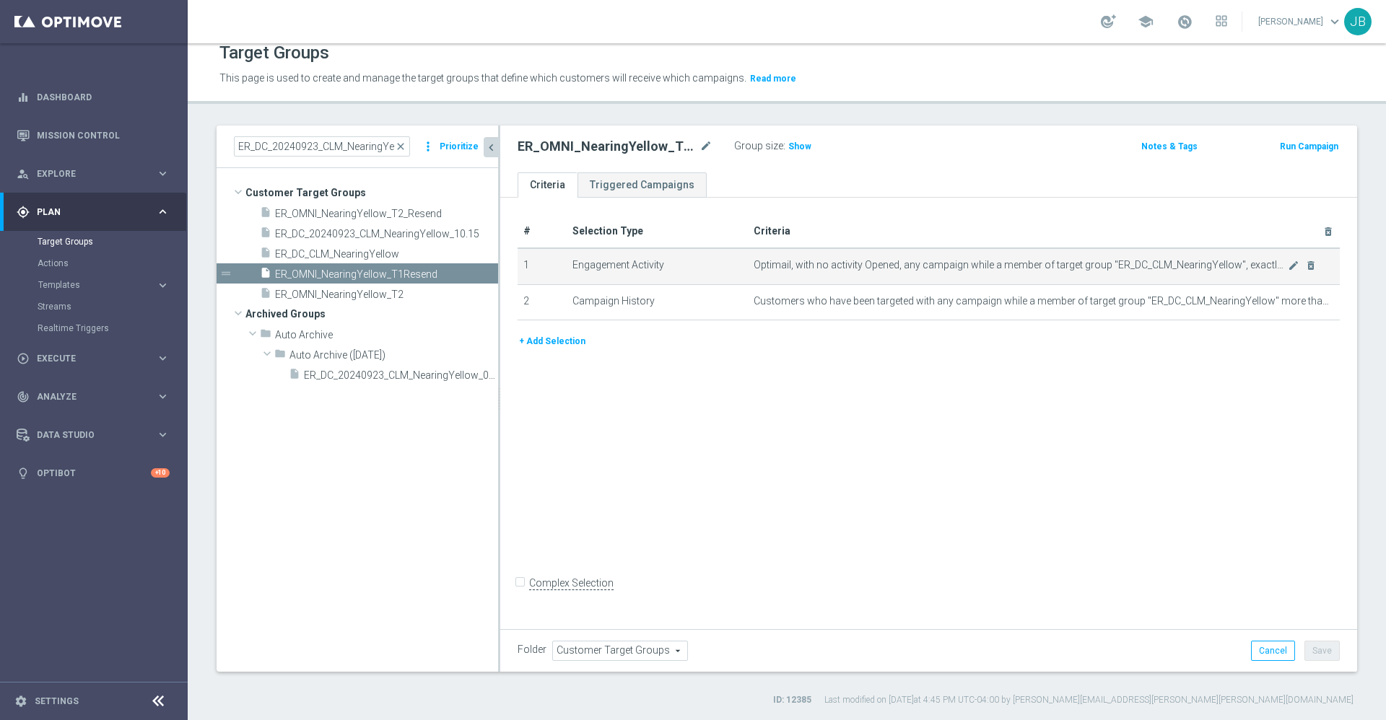
click at [1288, 265] on div "mode_edit delete_forever" at bounding box center [1302, 265] width 29 height 12
click at [1288, 265] on icon "mode_edit" at bounding box center [1294, 266] width 12 height 12
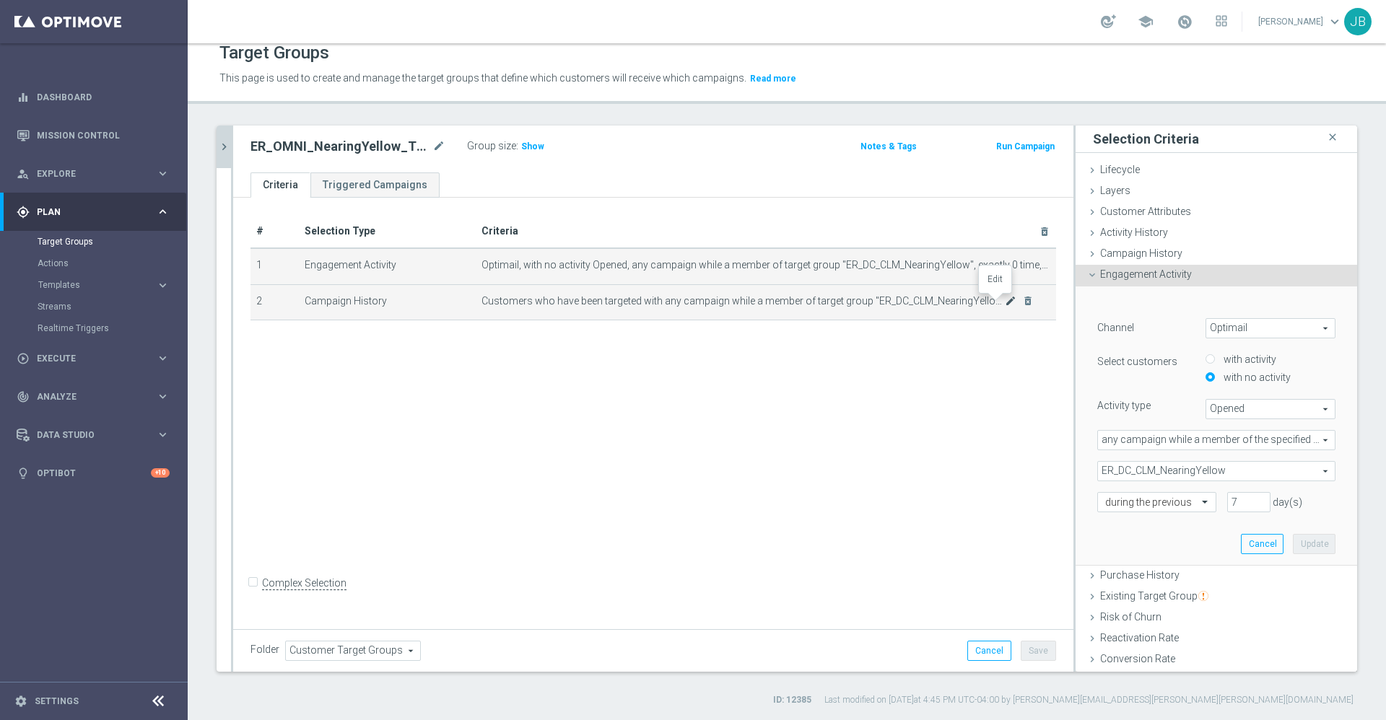
click at [1005, 300] on icon "mode_edit" at bounding box center [1011, 301] width 12 height 12
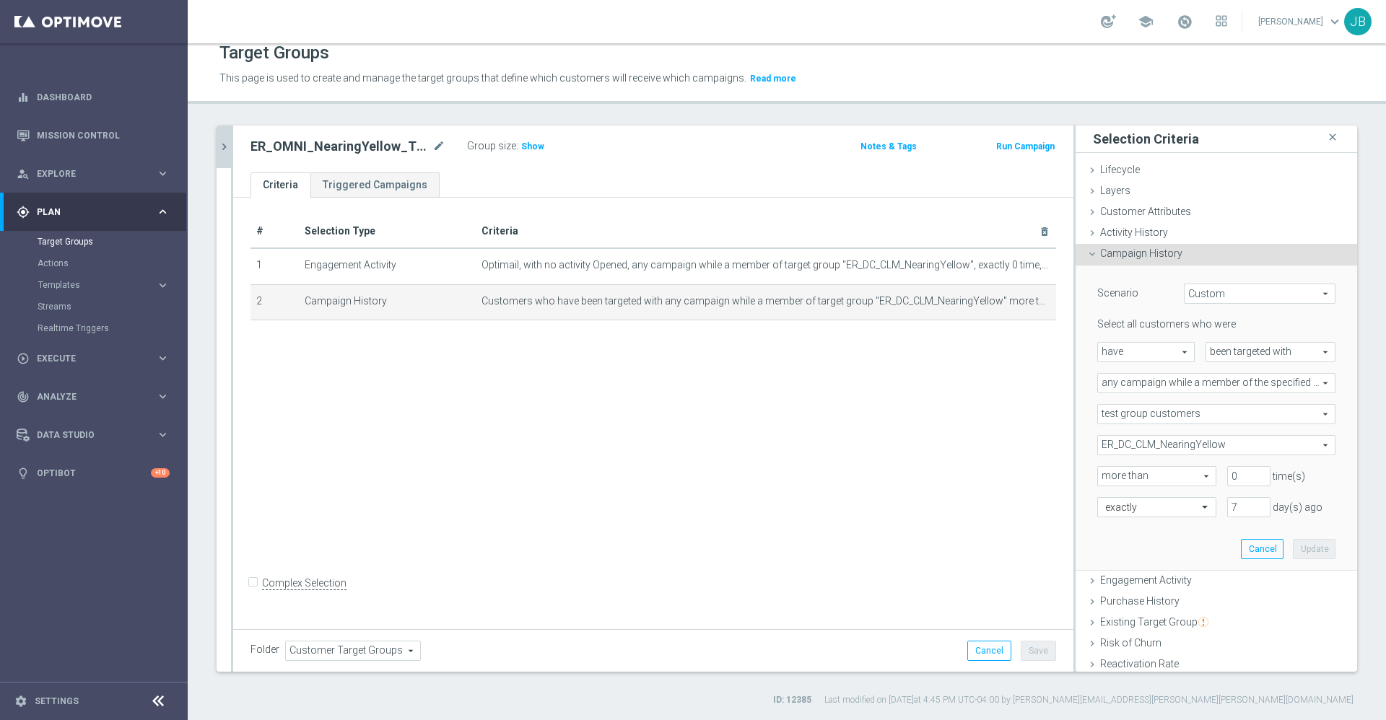
click at [227, 154] on button "chevron_right" at bounding box center [224, 147] width 14 height 43
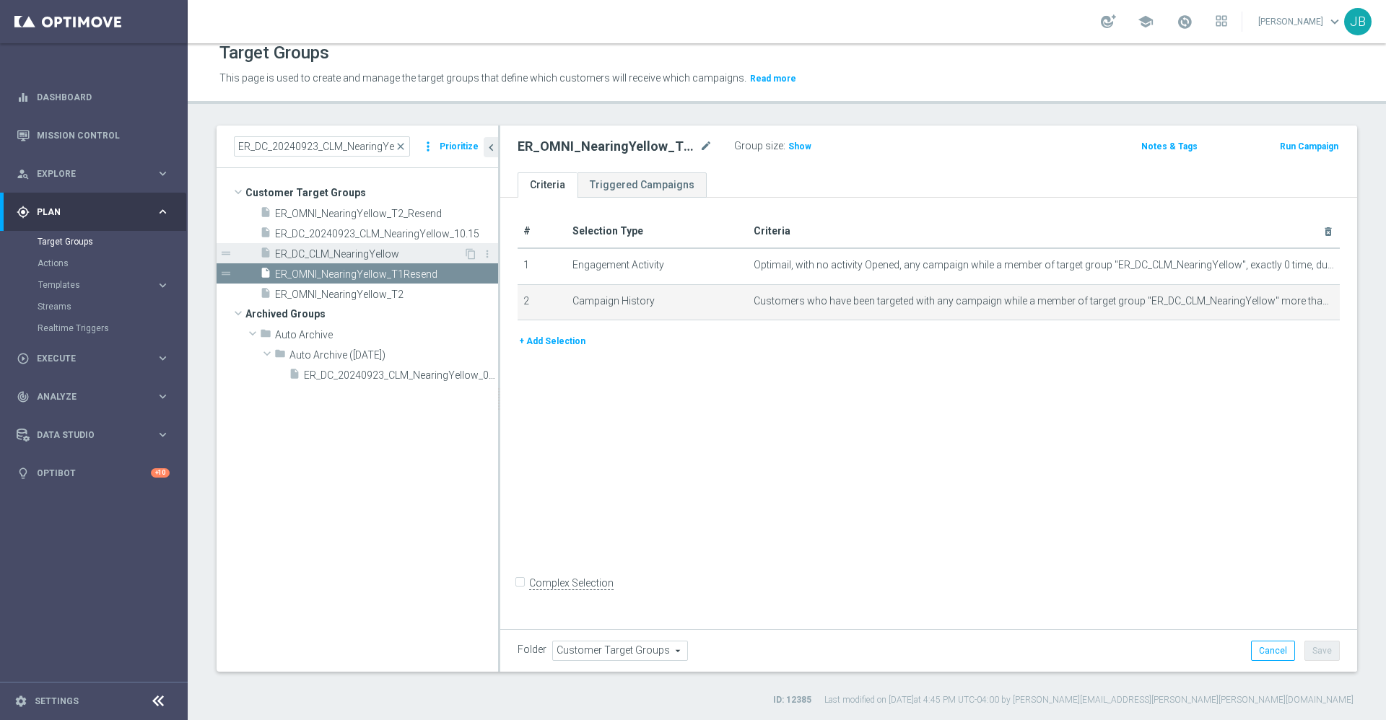
click at [344, 249] on span "ER_DC_CLM_NearingYellow" at bounding box center [369, 254] width 188 height 12
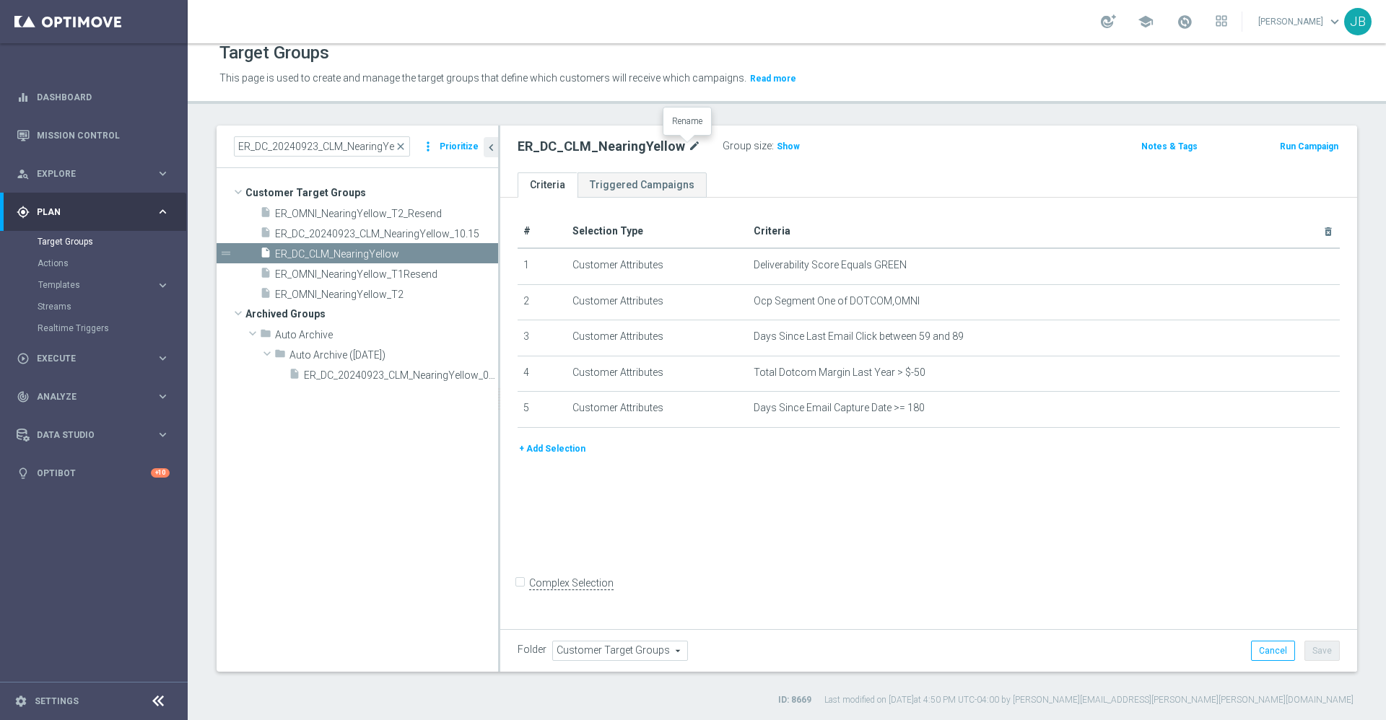
click at [688, 144] on icon "mode_edit" at bounding box center [694, 146] width 13 height 17
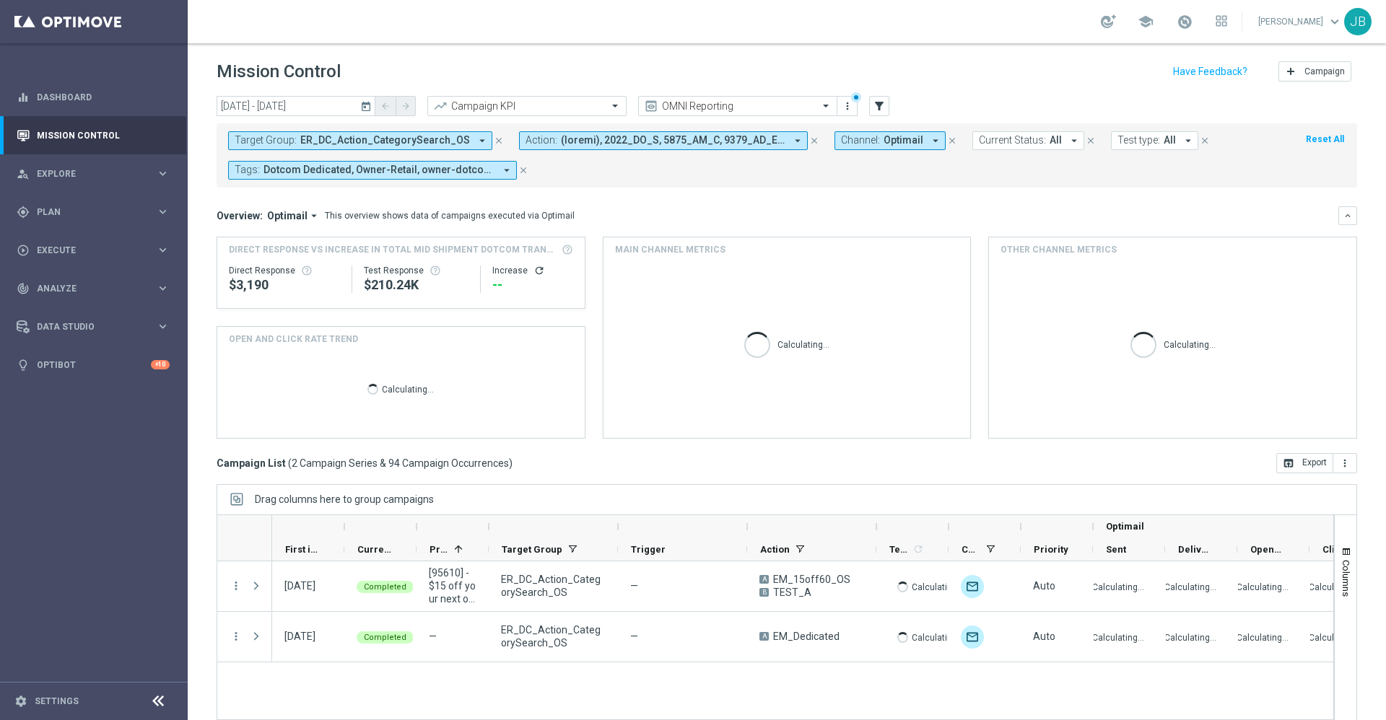
click at [405, 136] on span "ER_DC_Action_CategorySearch_OS" at bounding box center [385, 140] width 170 height 12
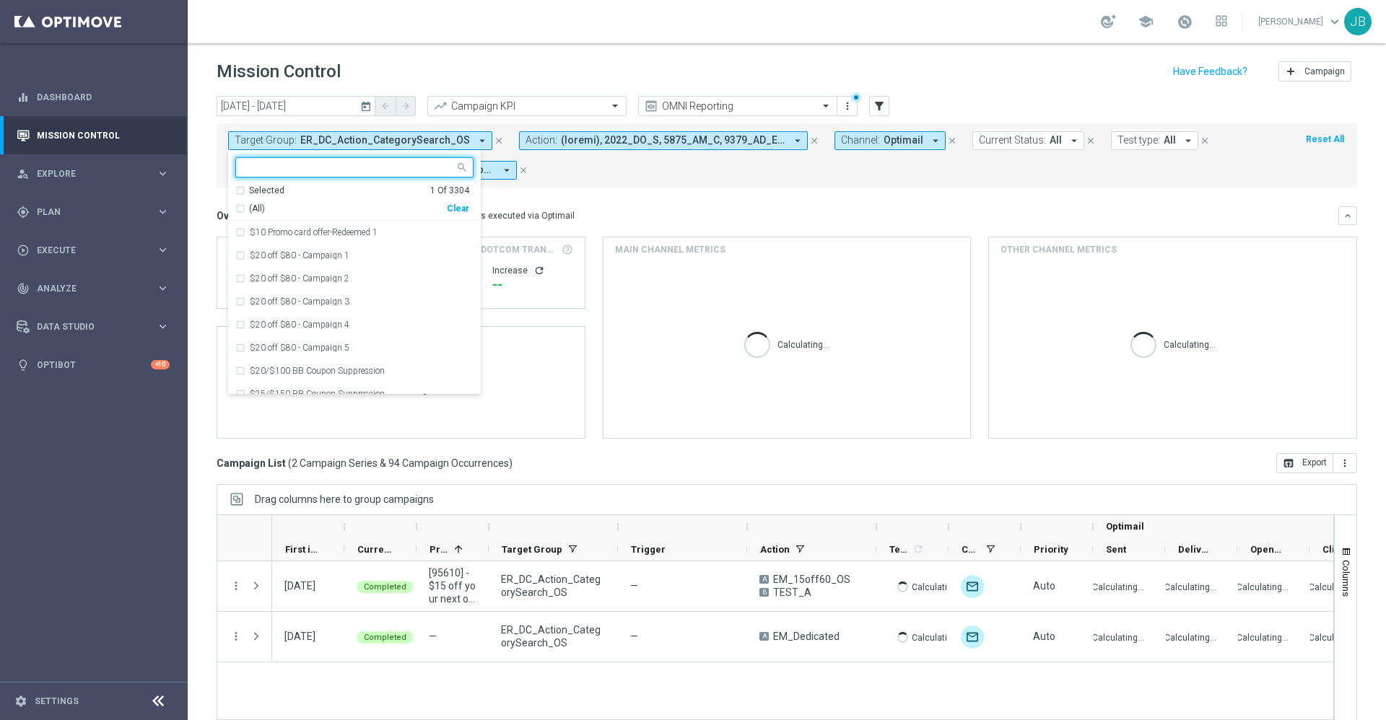
click at [0, 0] on div "Clear" at bounding box center [0, 0] width 0 height 0
click at [381, 167] on input "text" at bounding box center [349, 168] width 212 height 12
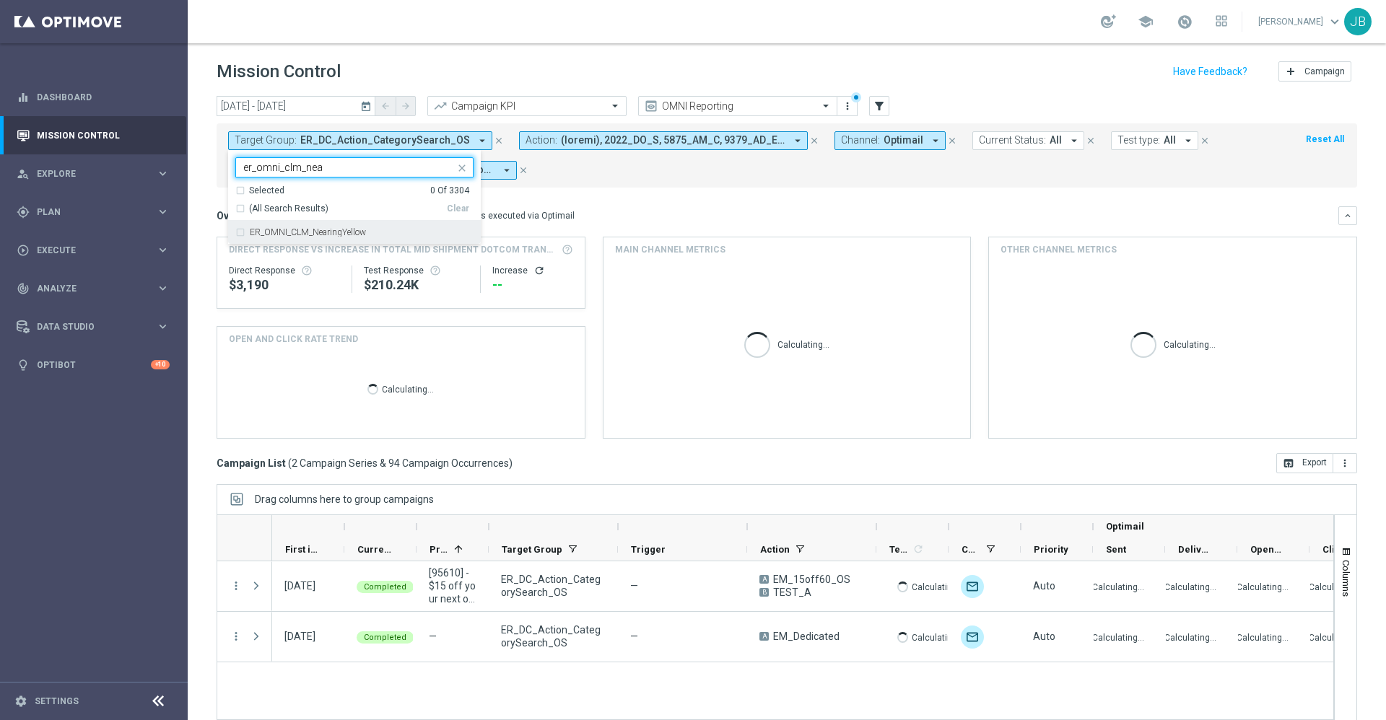
click at [374, 228] on div "ER_OMNI_CLM_NearingYellow" at bounding box center [362, 232] width 224 height 9
type input "er_omni_clm_nea"
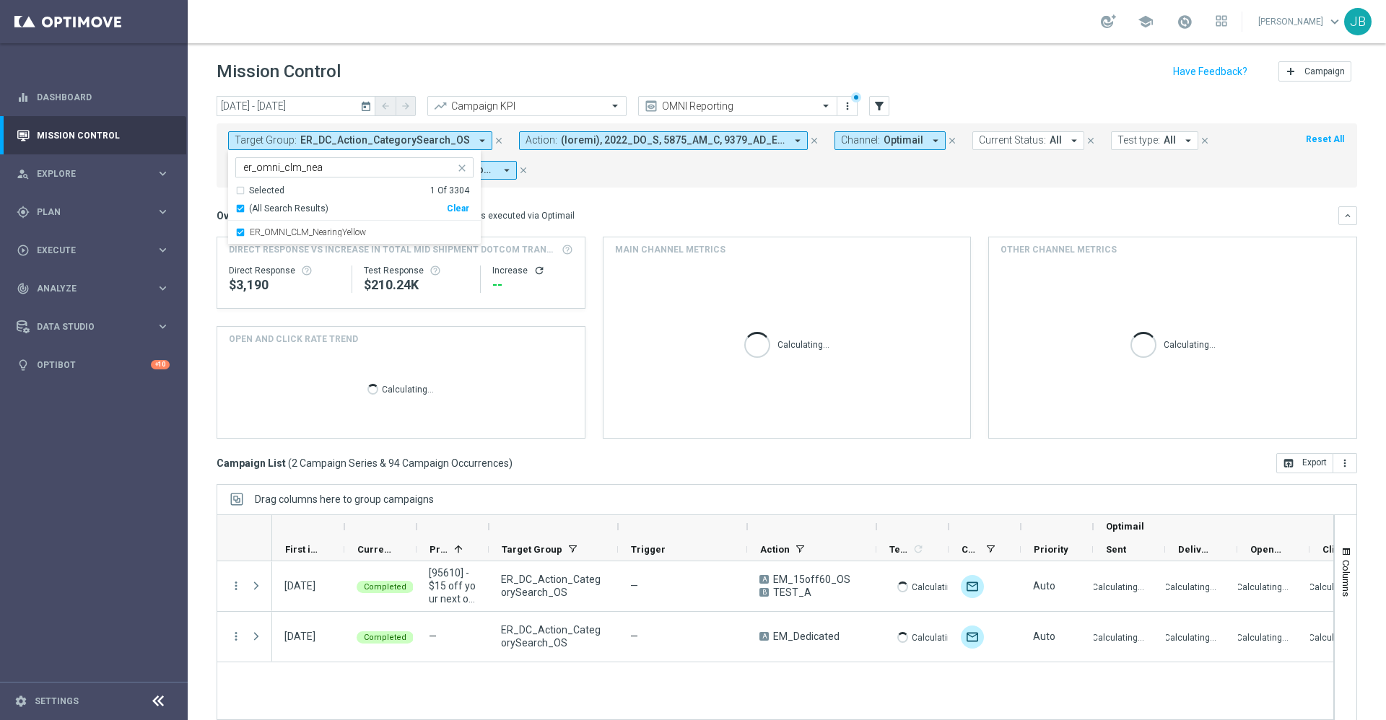
click at [603, 202] on mini-dashboard "Overview: Optimail arrow_drop_down This overview shows data of campaigns execut…" at bounding box center [787, 321] width 1141 height 266
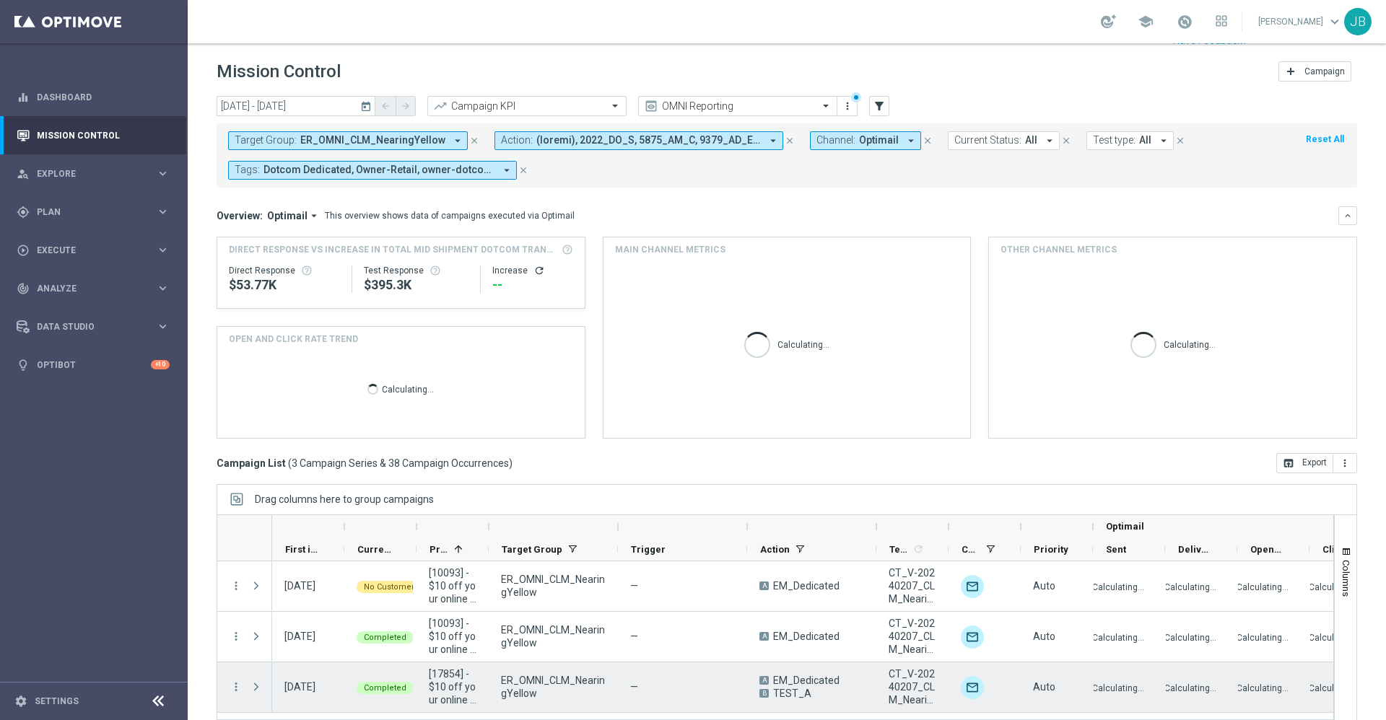
scroll to position [31, 0]
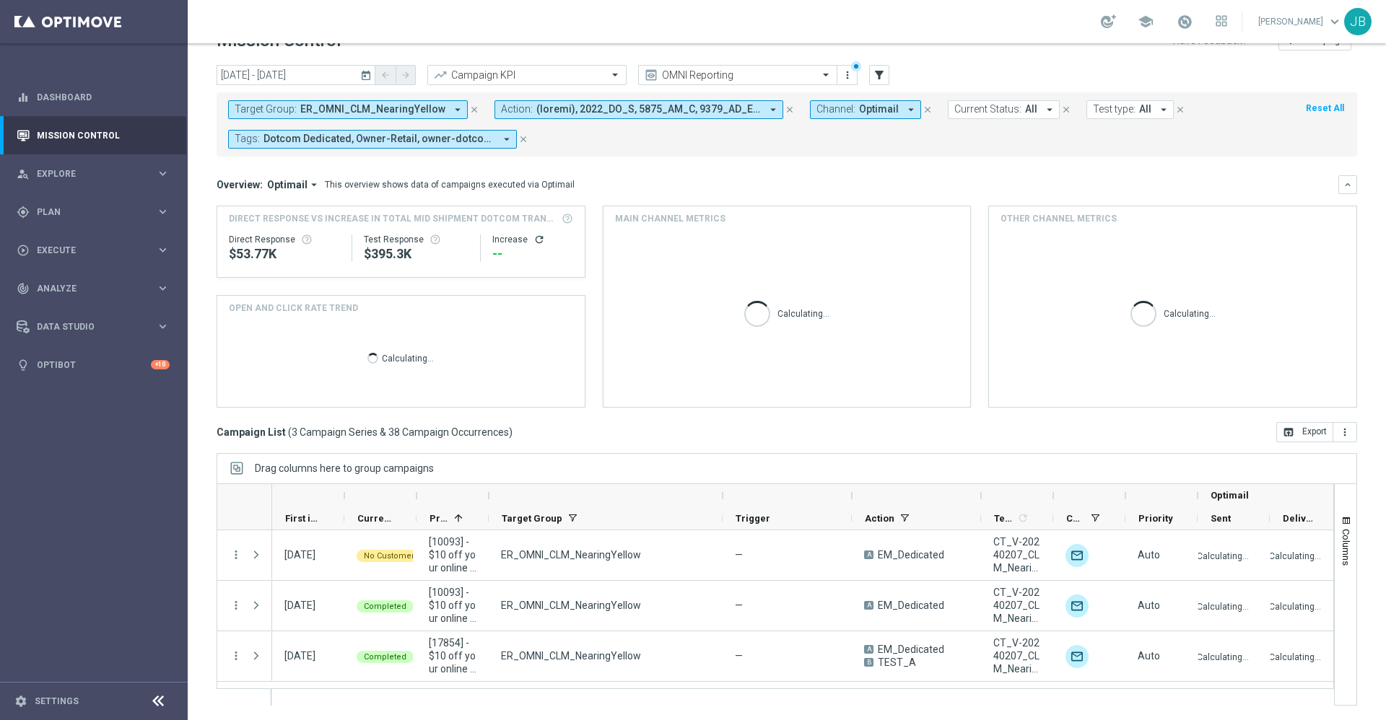
drag, startPoint x: 615, startPoint y: 494, endPoint x: 720, endPoint y: 497, distance: 104.7
click at [720, 497] on div at bounding box center [723, 495] width 6 height 23
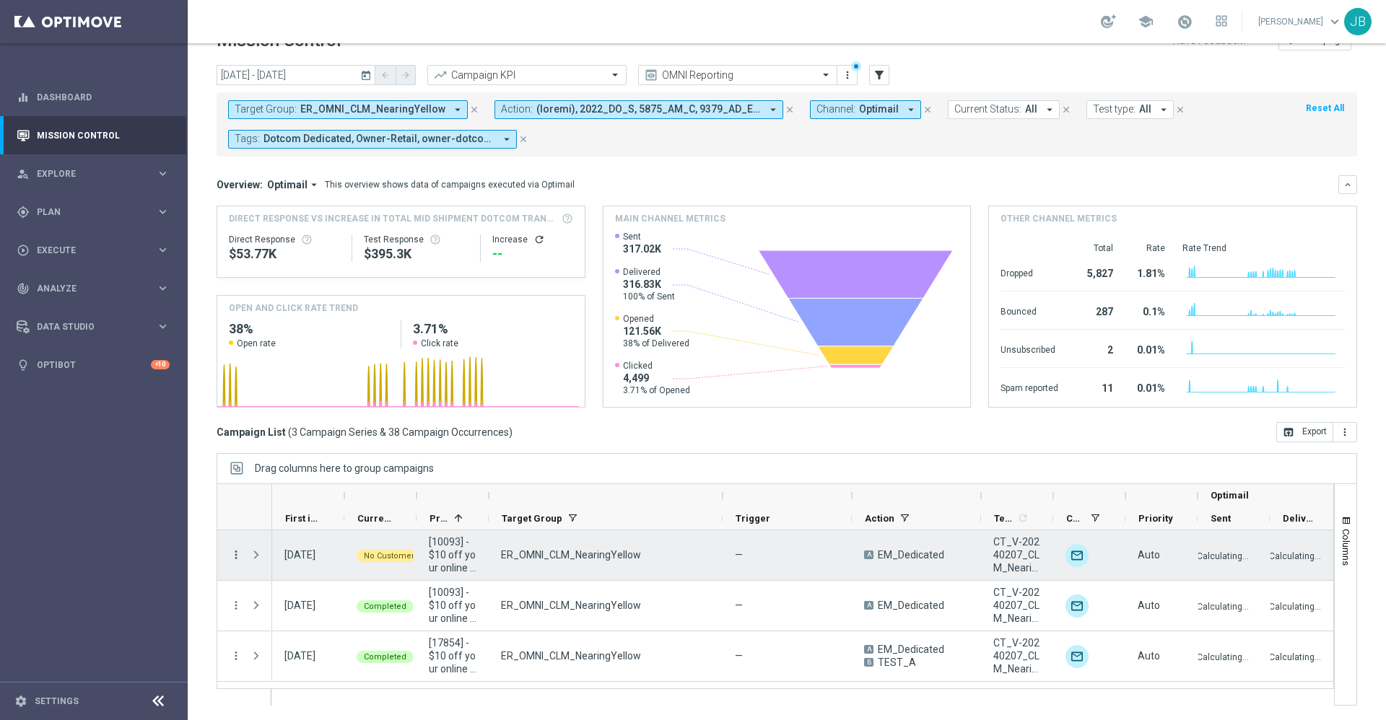
click at [237, 555] on icon "more_vert" at bounding box center [236, 555] width 13 height 13
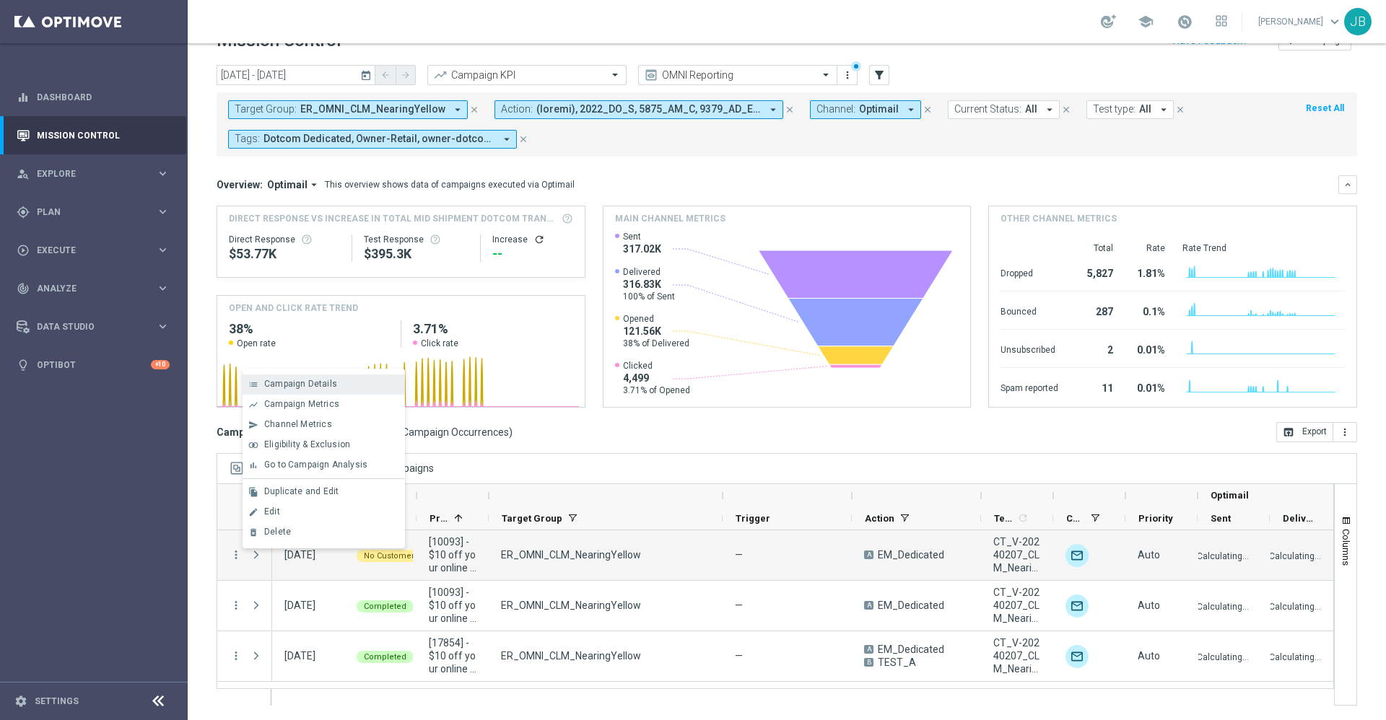
click at [323, 384] on span "Campaign Details" at bounding box center [300, 384] width 73 height 10
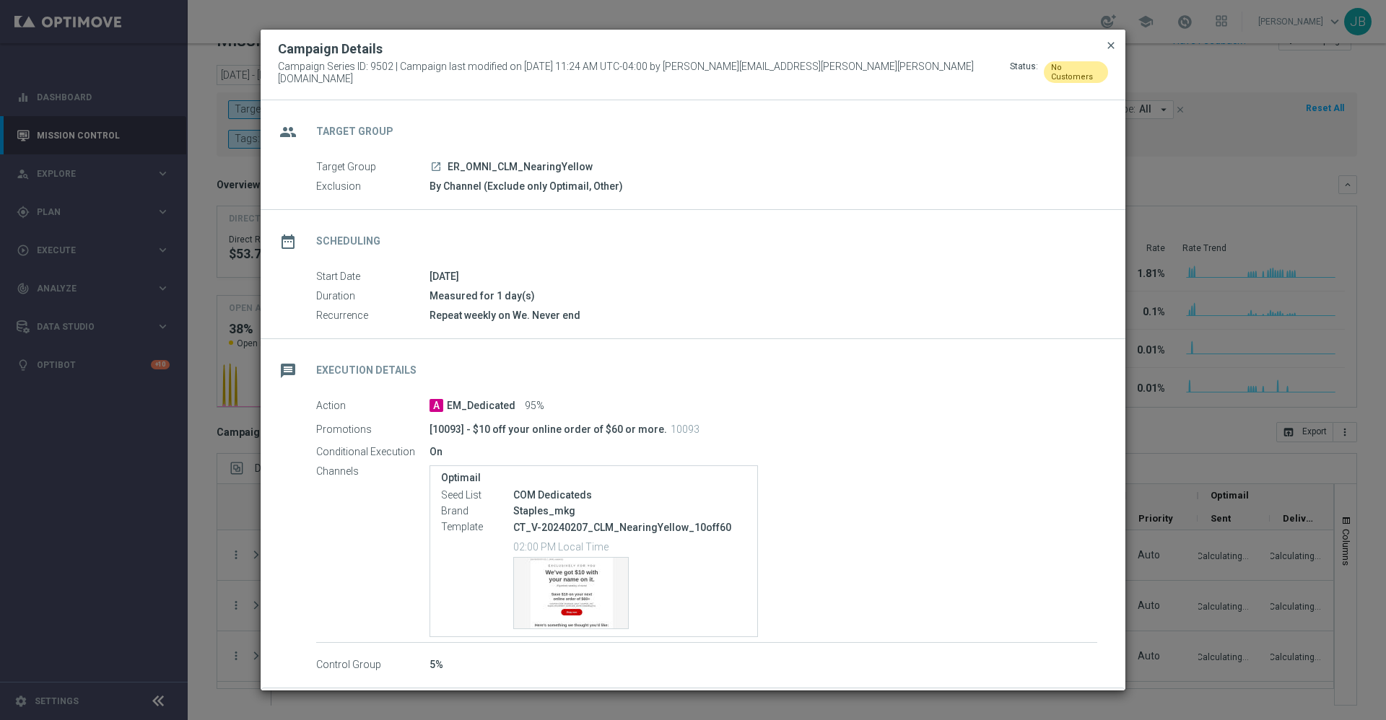
click at [1108, 51] on span "close" at bounding box center [1111, 46] width 12 height 12
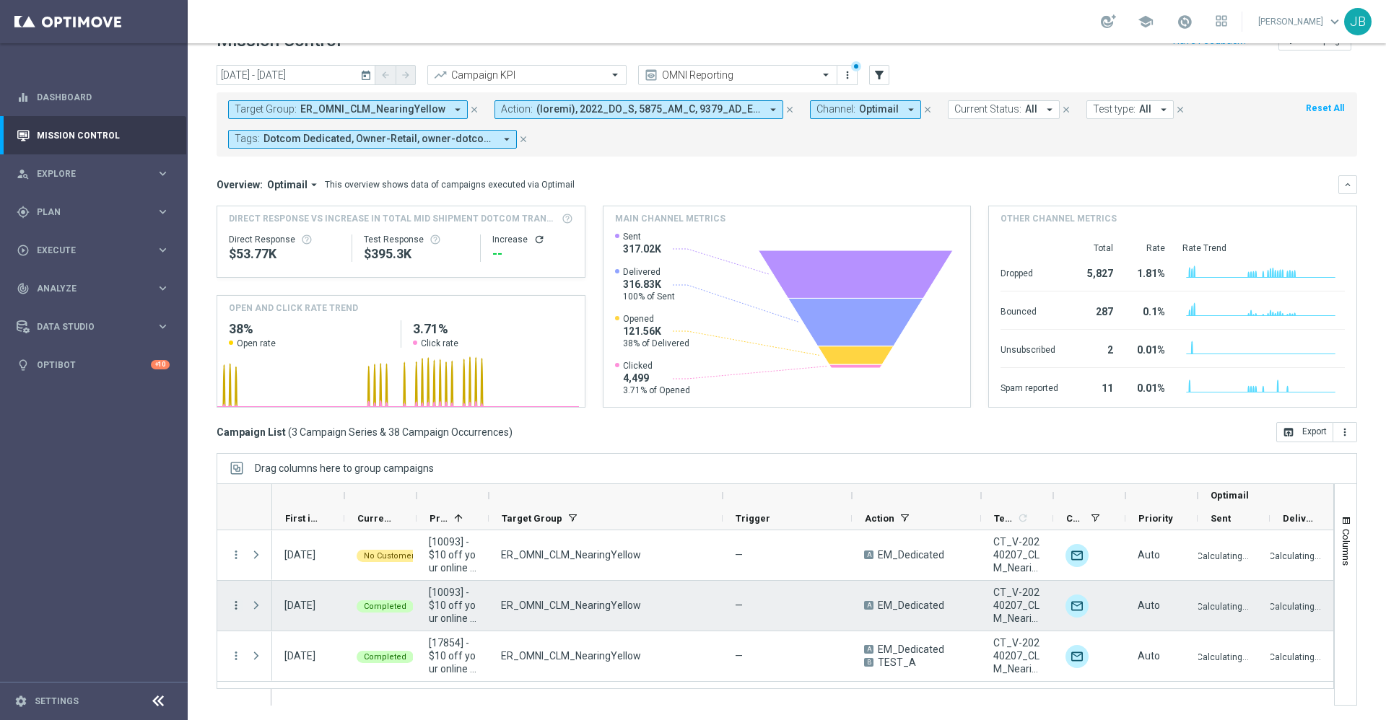
click at [235, 603] on icon "more_vert" at bounding box center [236, 605] width 13 height 13
click at [720, 620] on div "ER_OMNI_CLM_NearingYellow" at bounding box center [606, 606] width 234 height 50
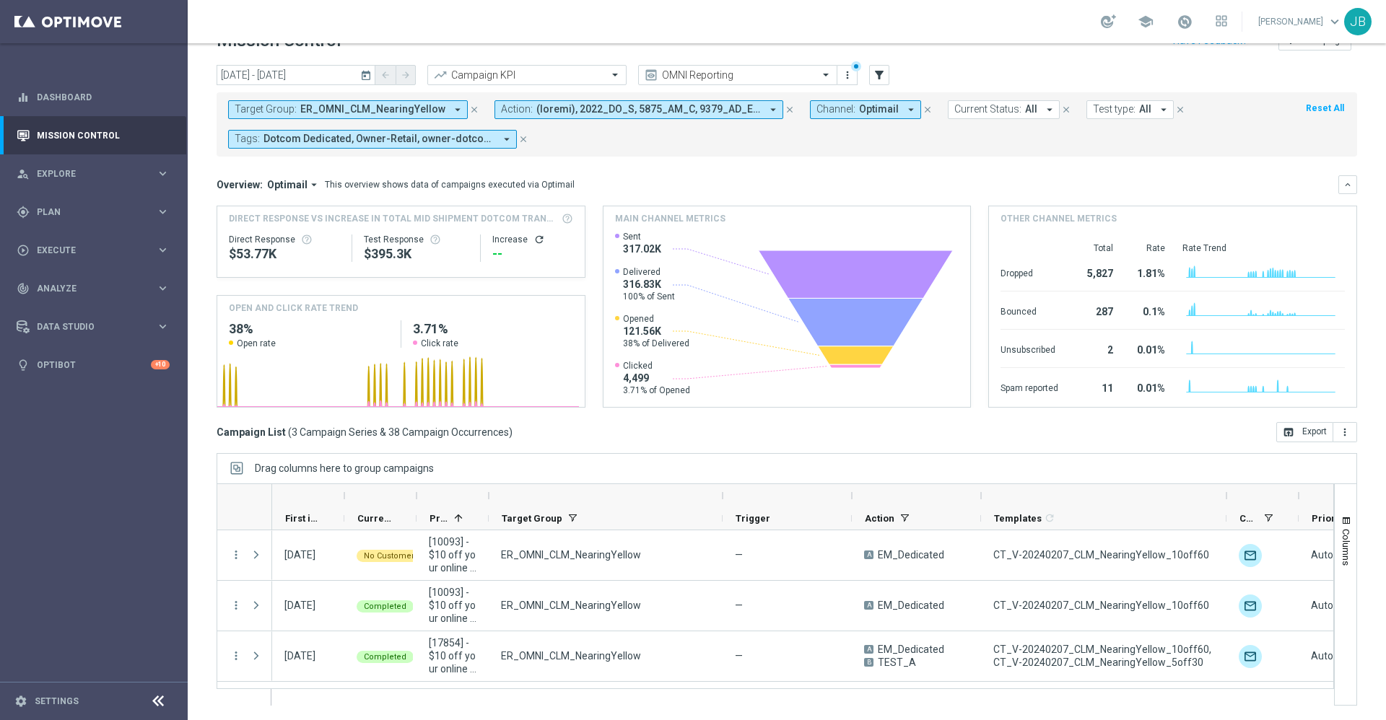
drag, startPoint x: 1053, startPoint y: 494, endPoint x: 1223, endPoint y: 487, distance: 169.8
click at [1224, 487] on div at bounding box center [1227, 495] width 6 height 23
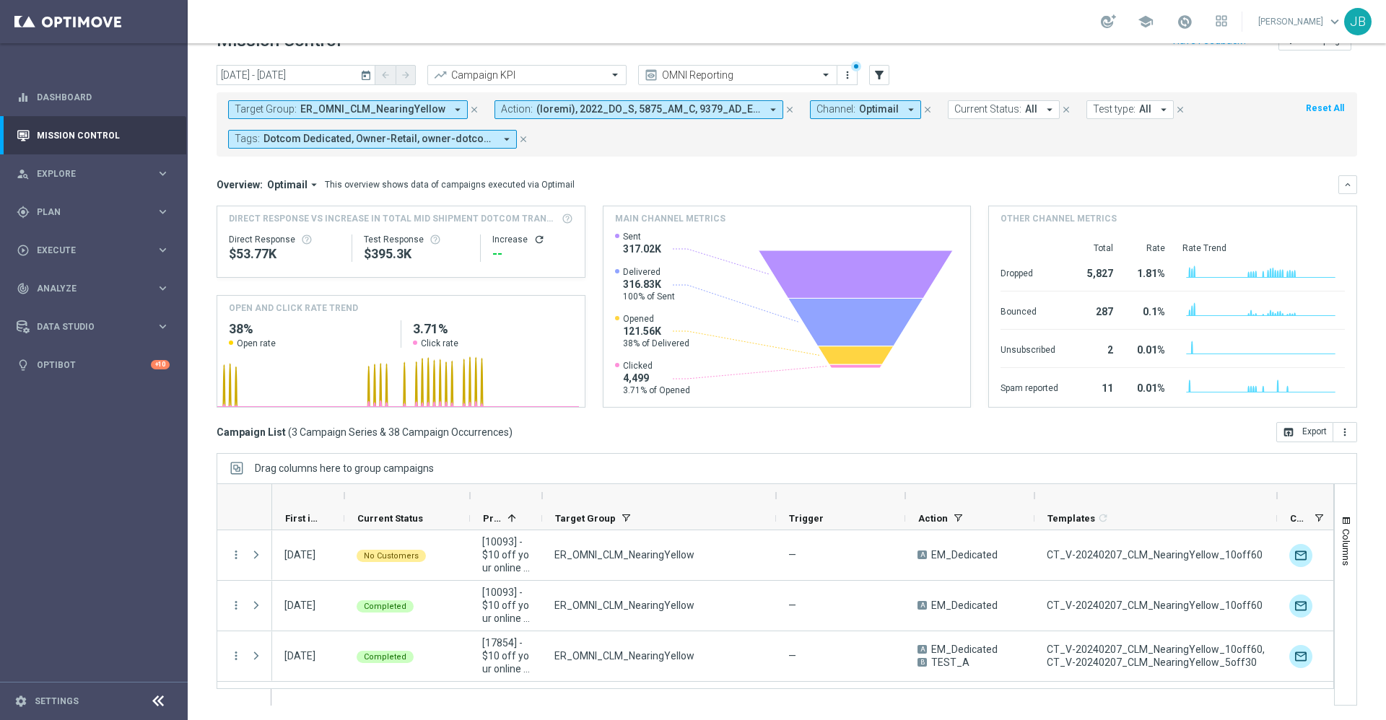
drag, startPoint x: 415, startPoint y: 494, endPoint x: 459, endPoint y: 502, distance: 44.6
click at [467, 502] on div at bounding box center [470, 495] width 6 height 23
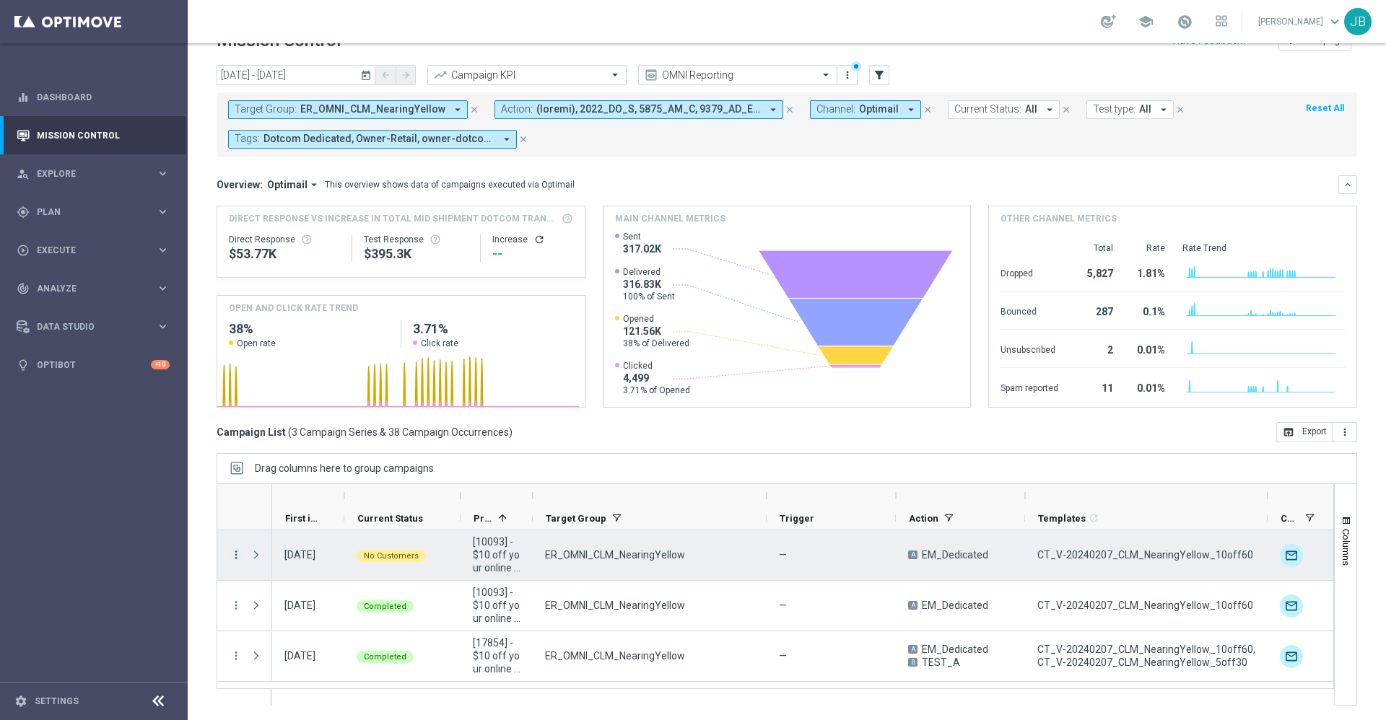
click at [236, 550] on icon "more_vert" at bounding box center [236, 555] width 13 height 13
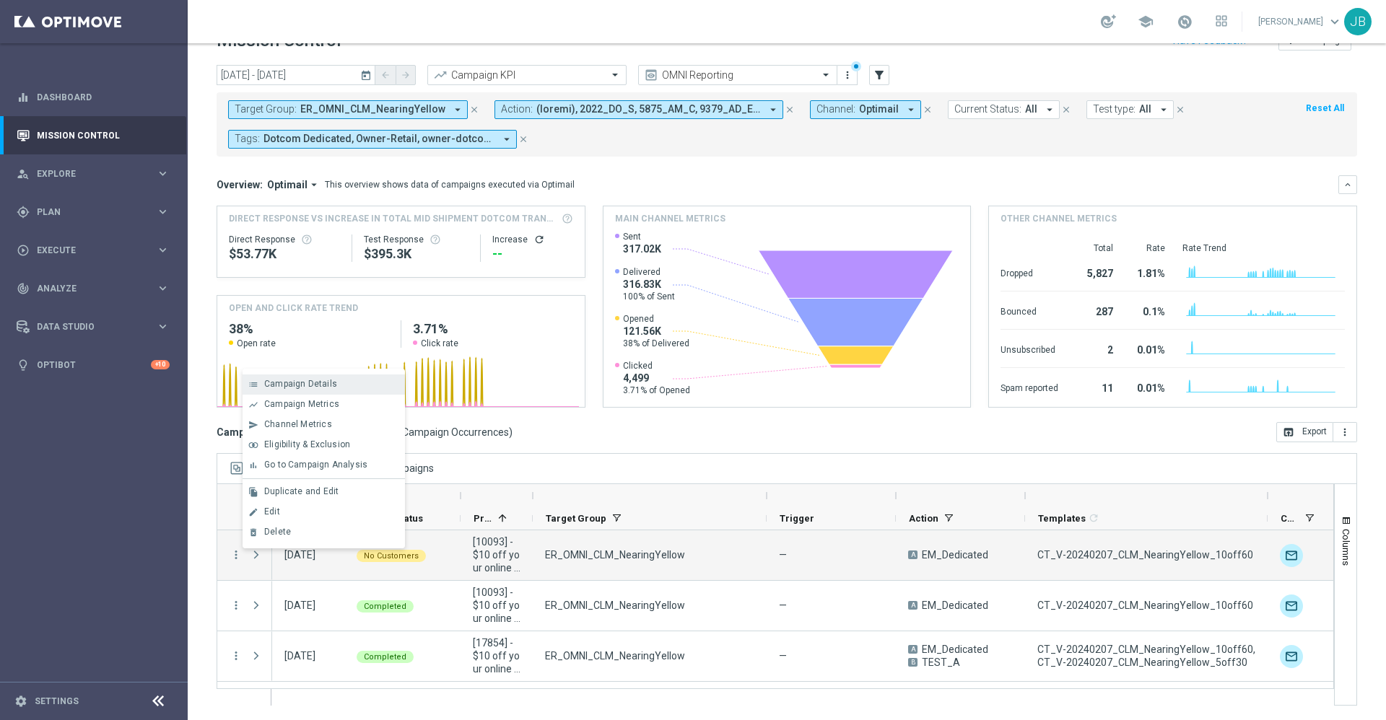
click at [327, 377] on div "list Campaign Details" at bounding box center [324, 385] width 162 height 20
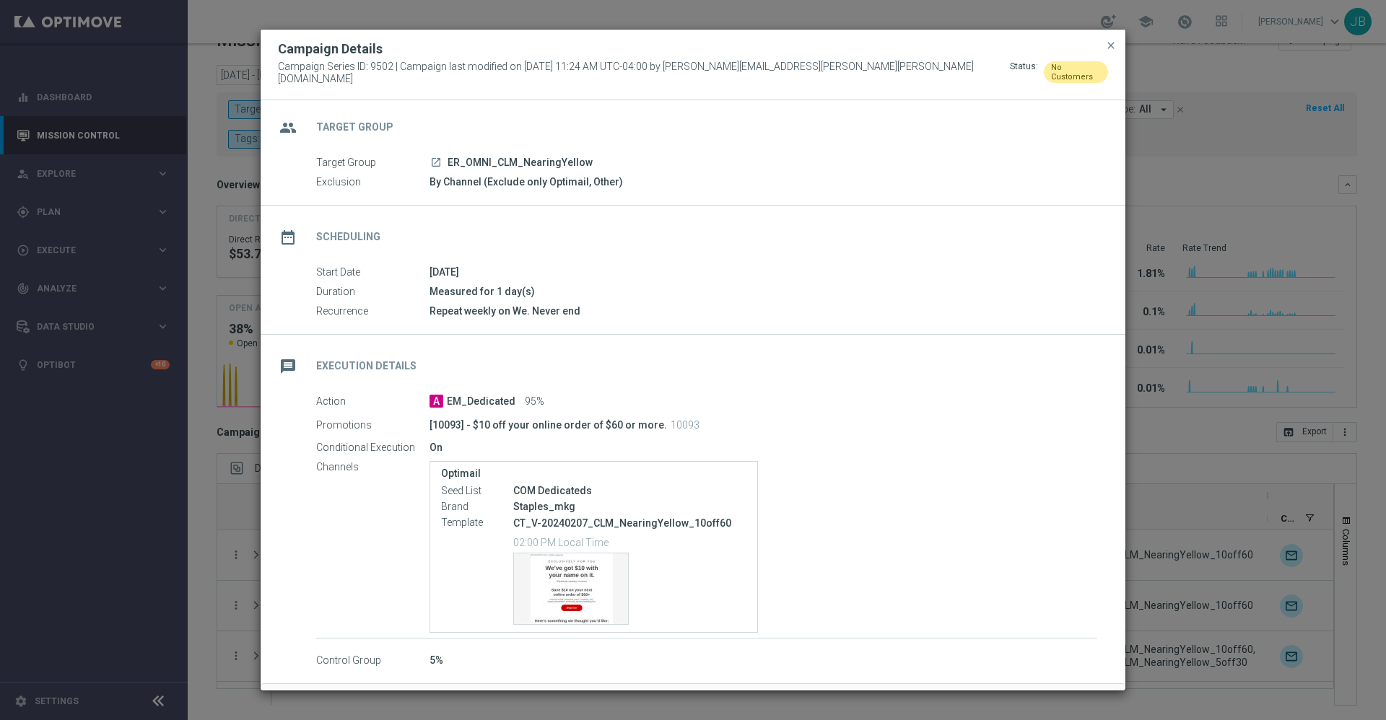
scroll to position [3, 0]
click at [1114, 49] on span "close" at bounding box center [1111, 46] width 12 height 12
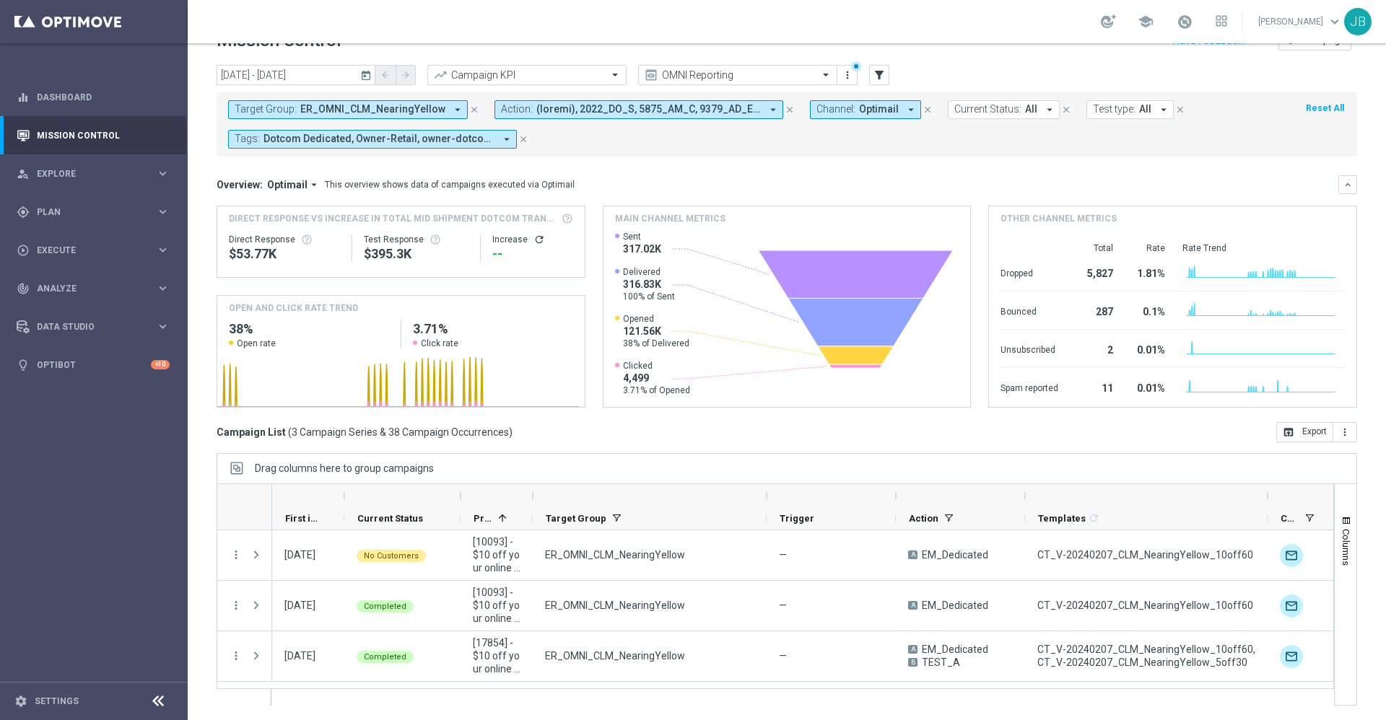
click at [469, 108] on icon "close" at bounding box center [474, 110] width 10 height 10
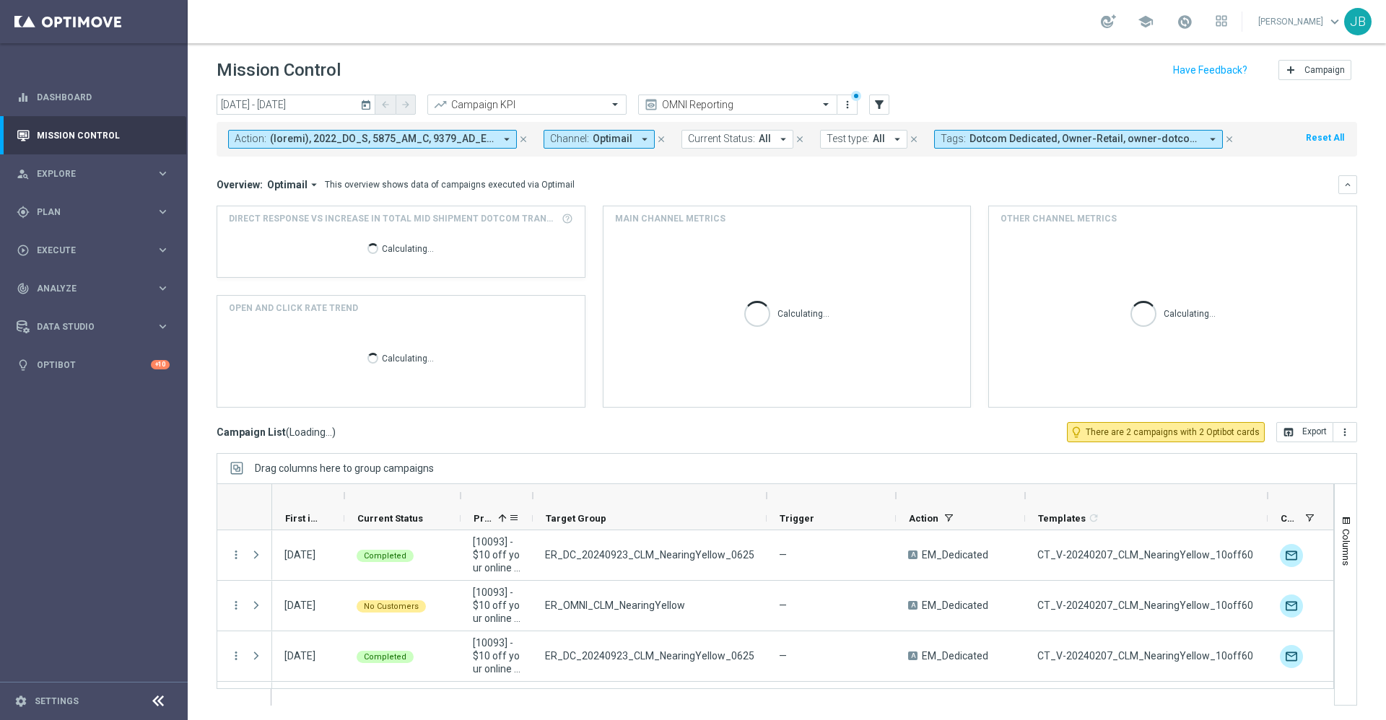
scroll to position [1, 0]
click at [483, 515] on span "Promotions" at bounding box center [483, 518] width 19 height 11
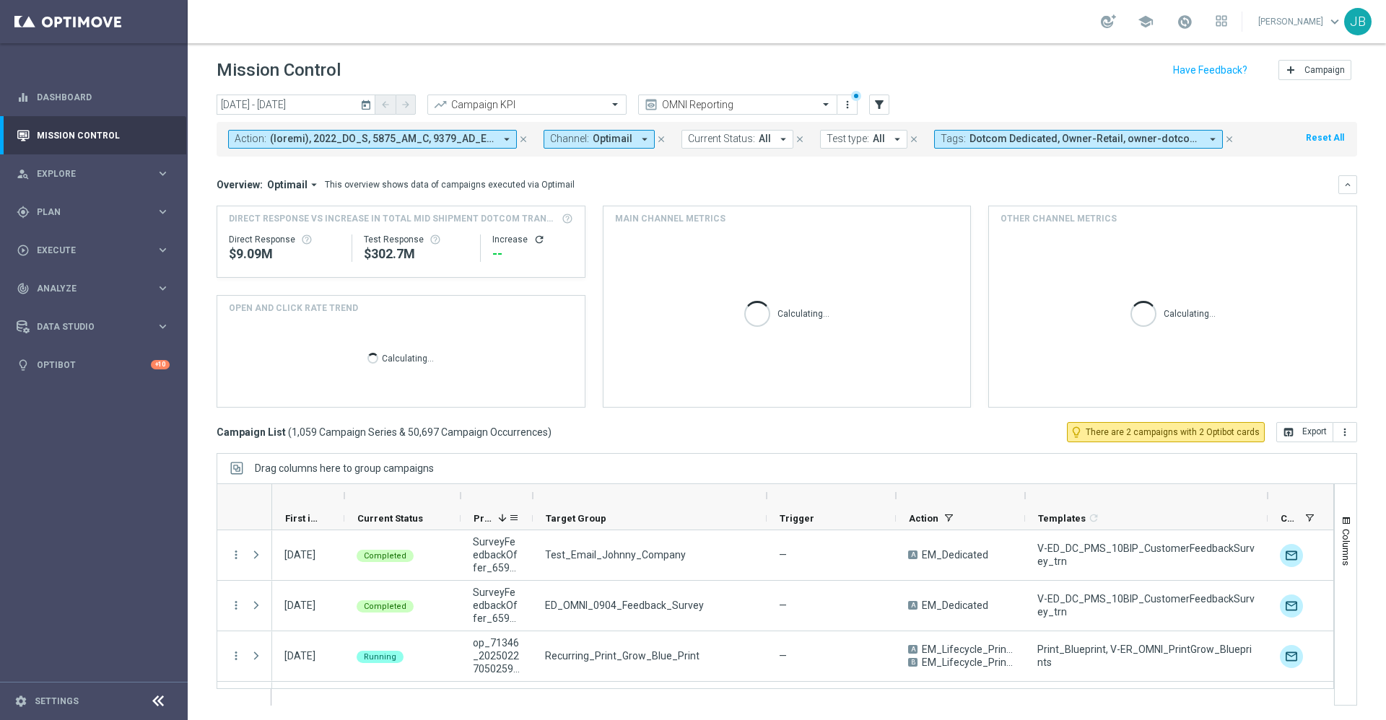
click at [486, 508] on div "Promotions 1" at bounding box center [491, 518] width 35 height 22
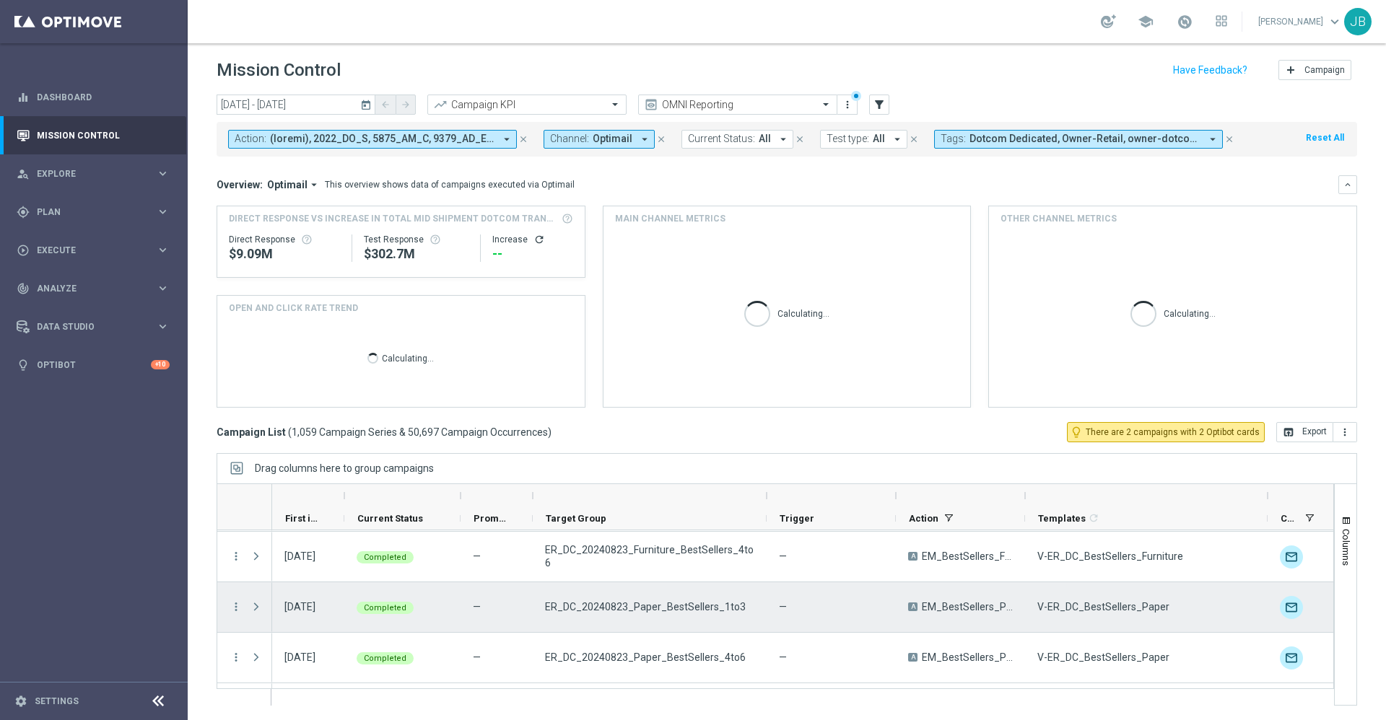
scroll to position [102, 0]
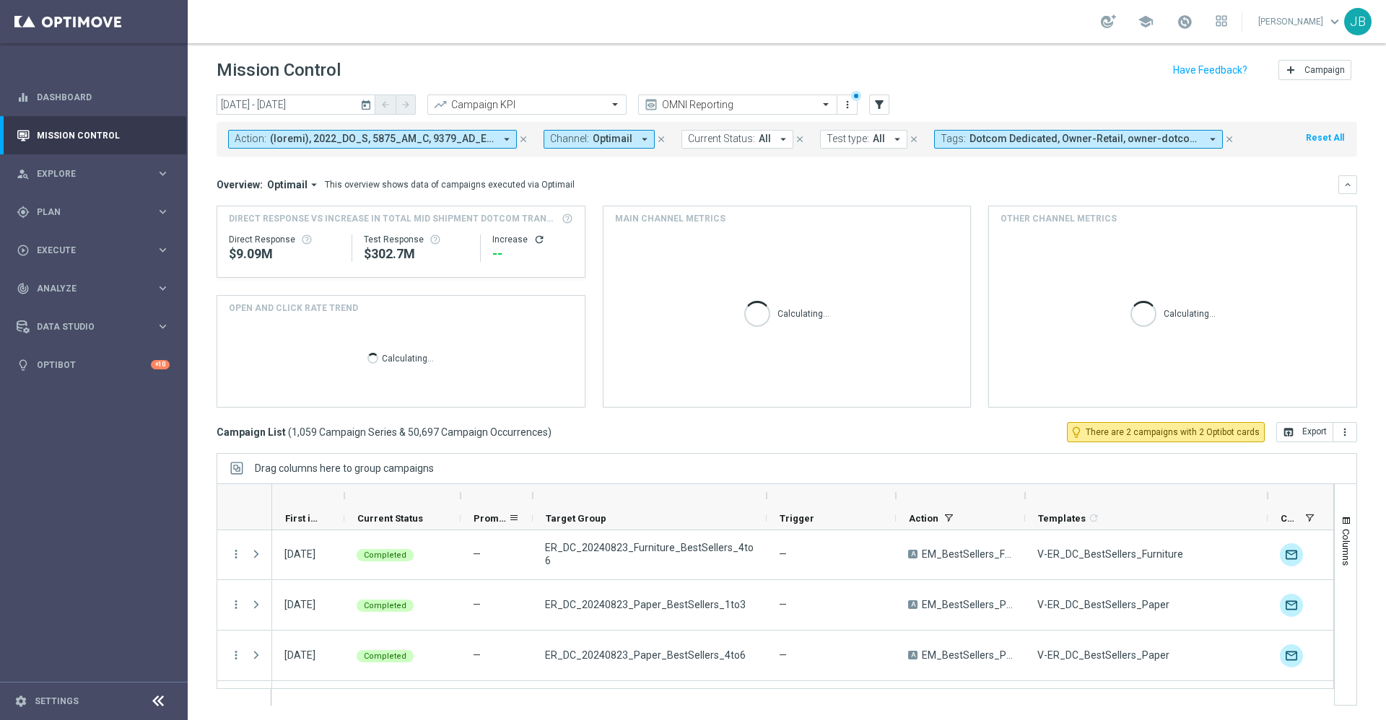
click at [486, 510] on div "Promotions" at bounding box center [491, 518] width 35 height 22
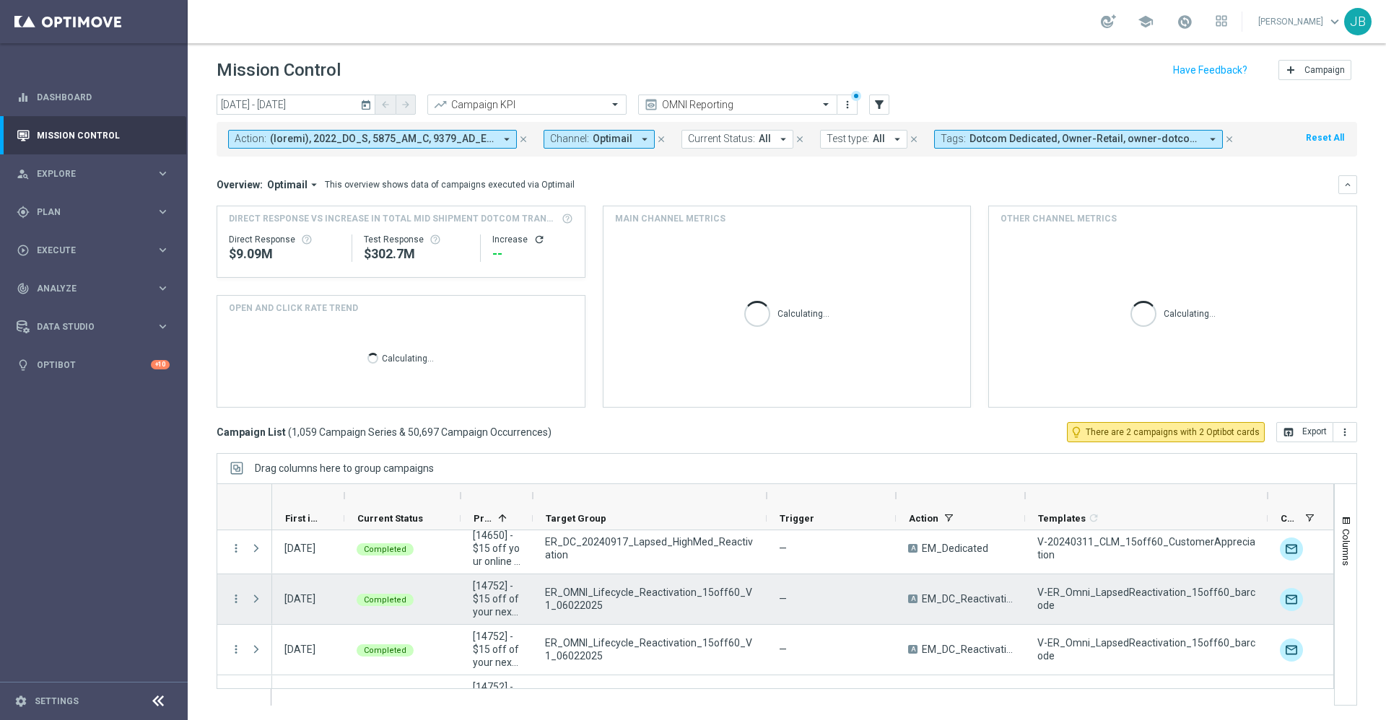
scroll to position [471, 0]
